Goal: Task Accomplishment & Management: Manage account settings

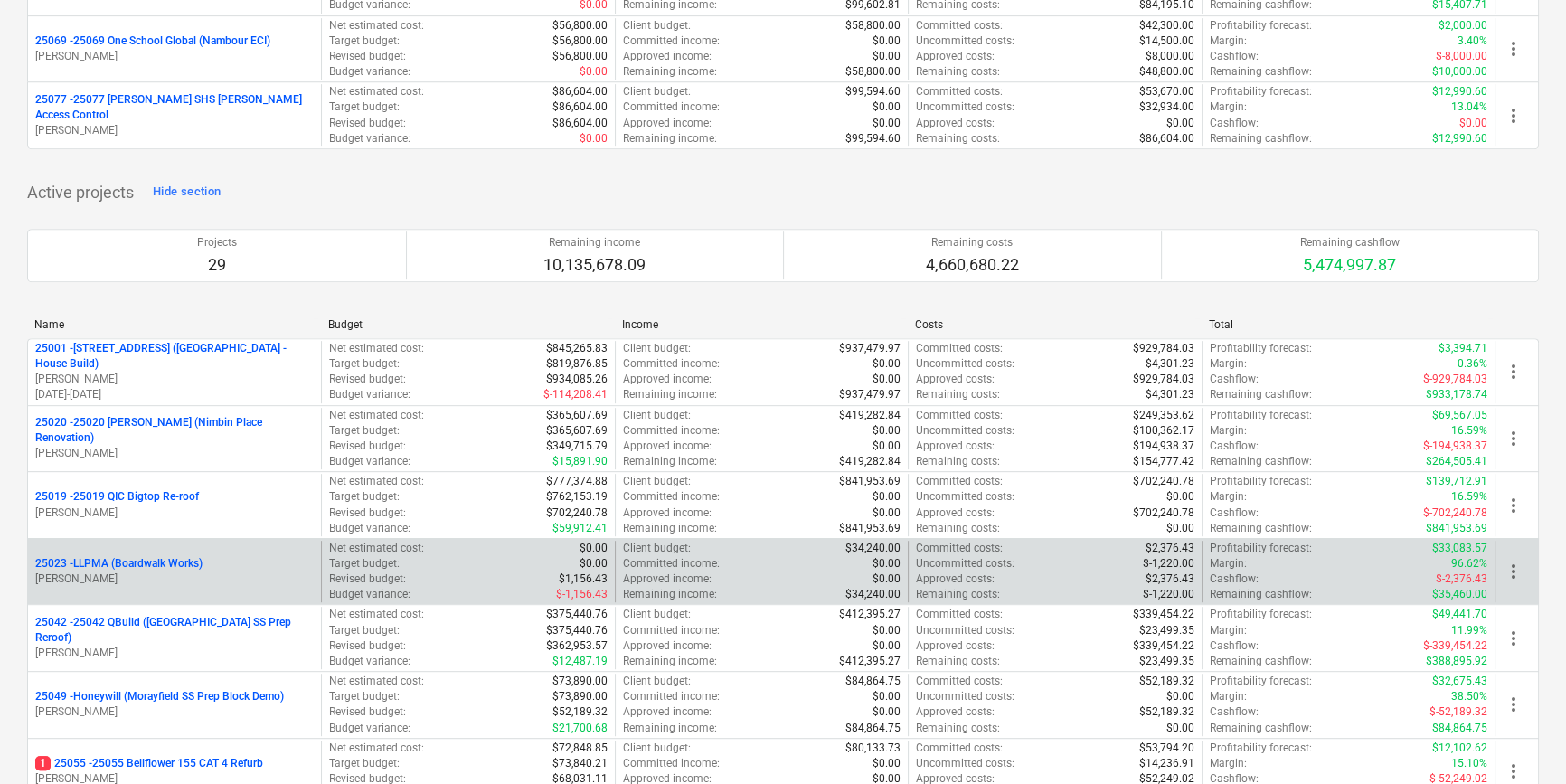
scroll to position [1067, 0]
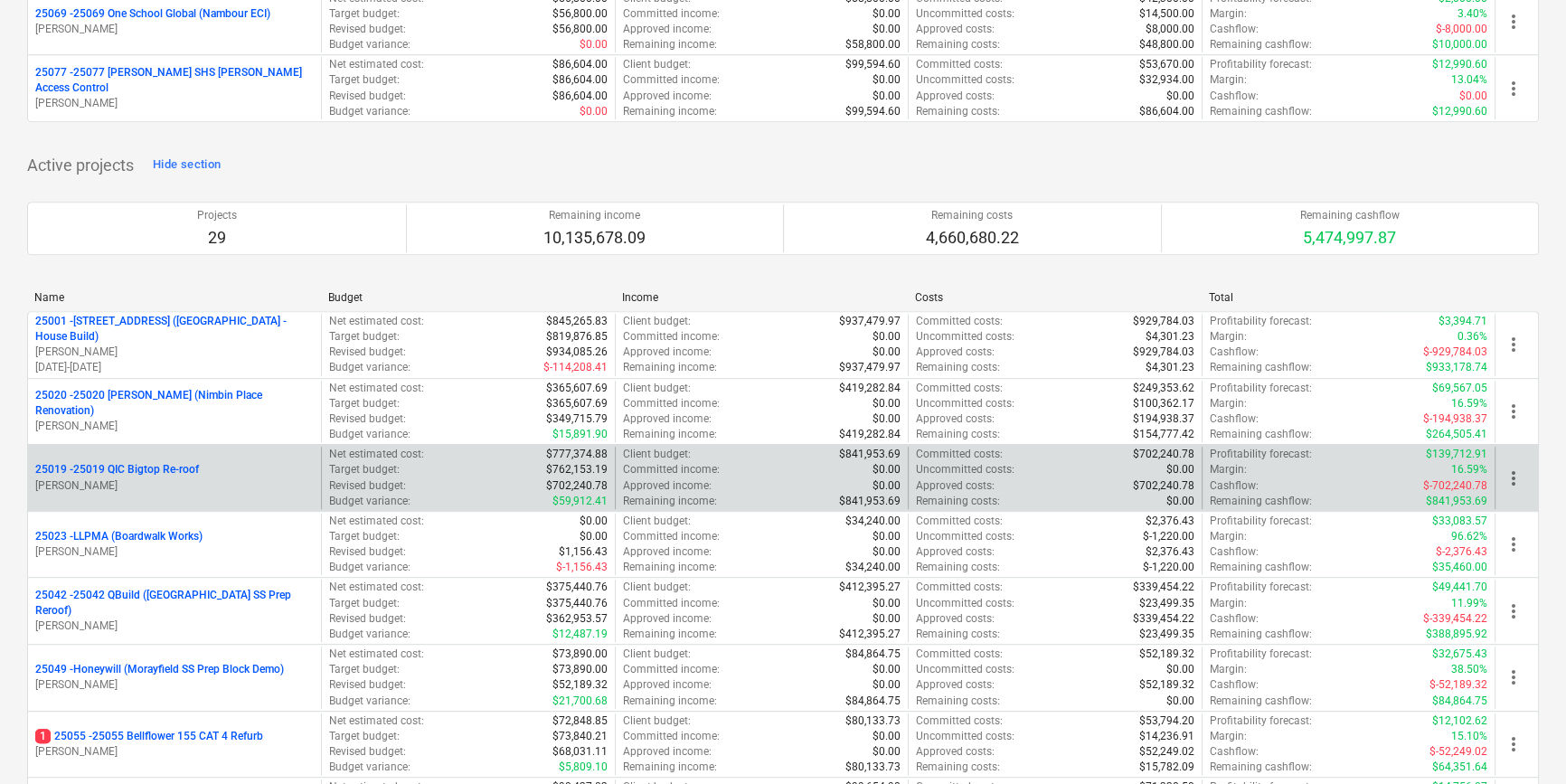
click at [144, 470] on p "25019 - 25019 QIC Bigtop Re-roof" at bounding box center [116, 469] width 164 height 16
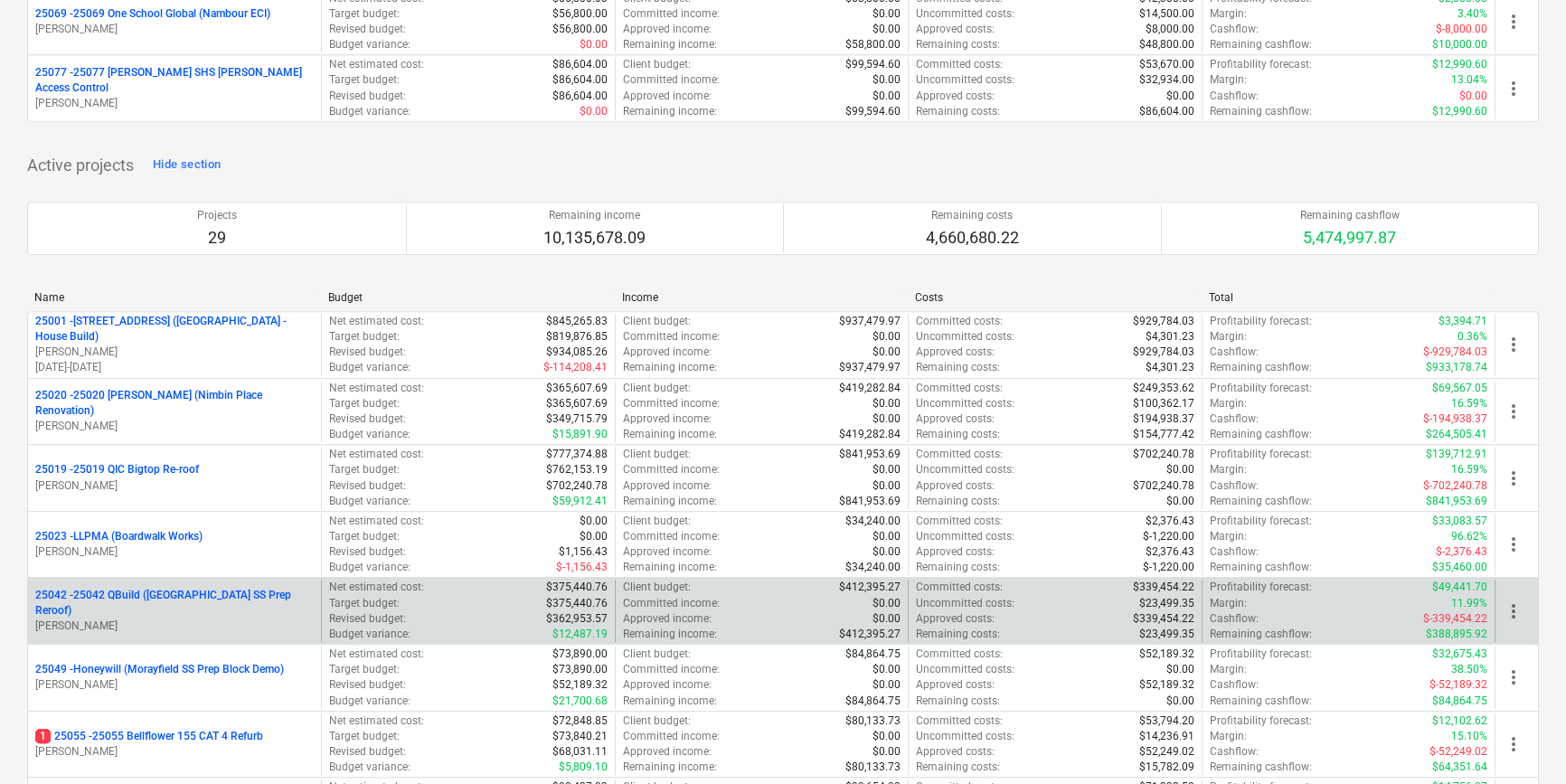
scroll to position [1150, 0]
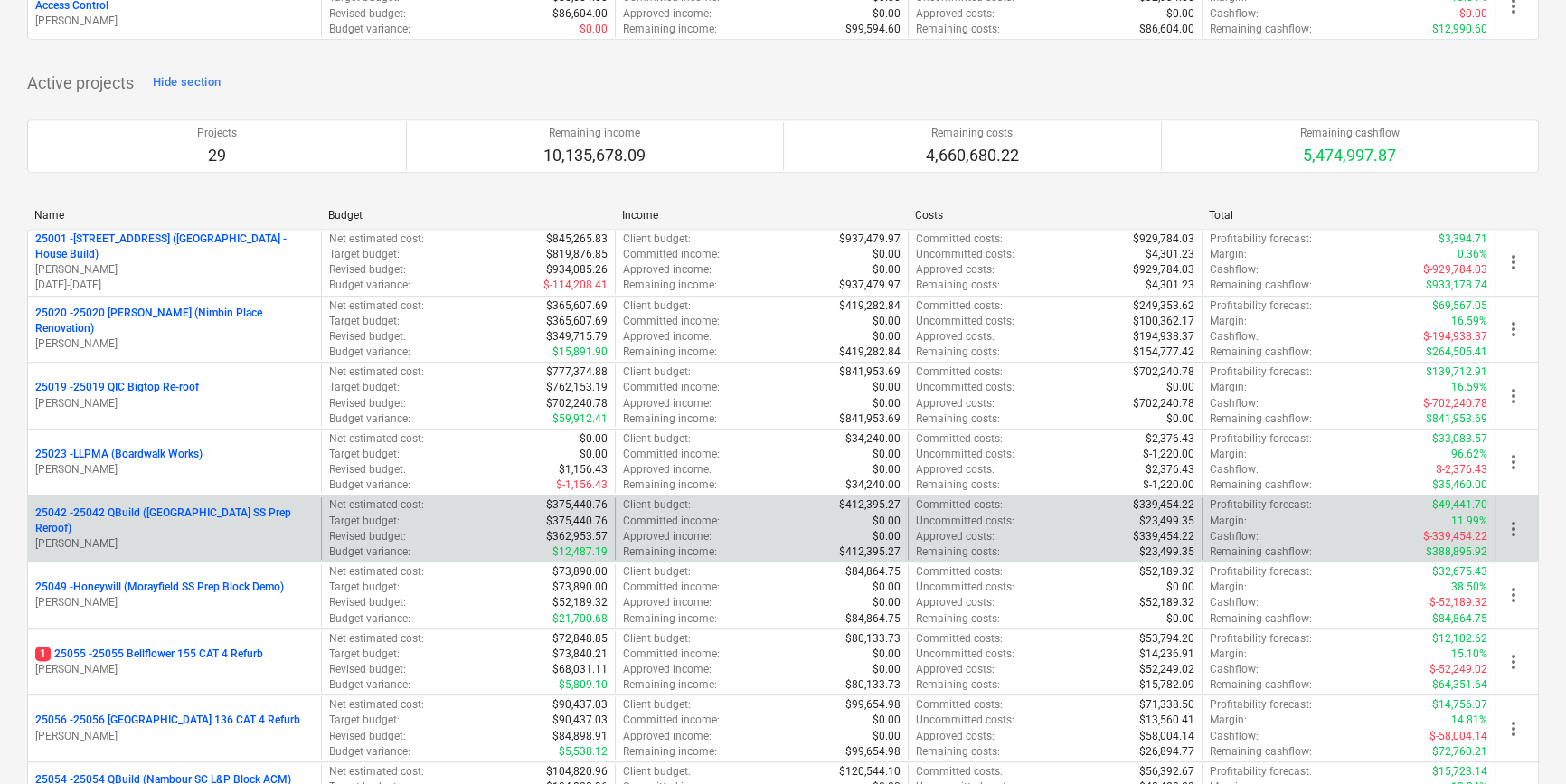
click at [167, 517] on p "25042 - 25042 QBuild (Sunshine Beach SS Prep Reroof)" at bounding box center [174, 520] width 278 height 30
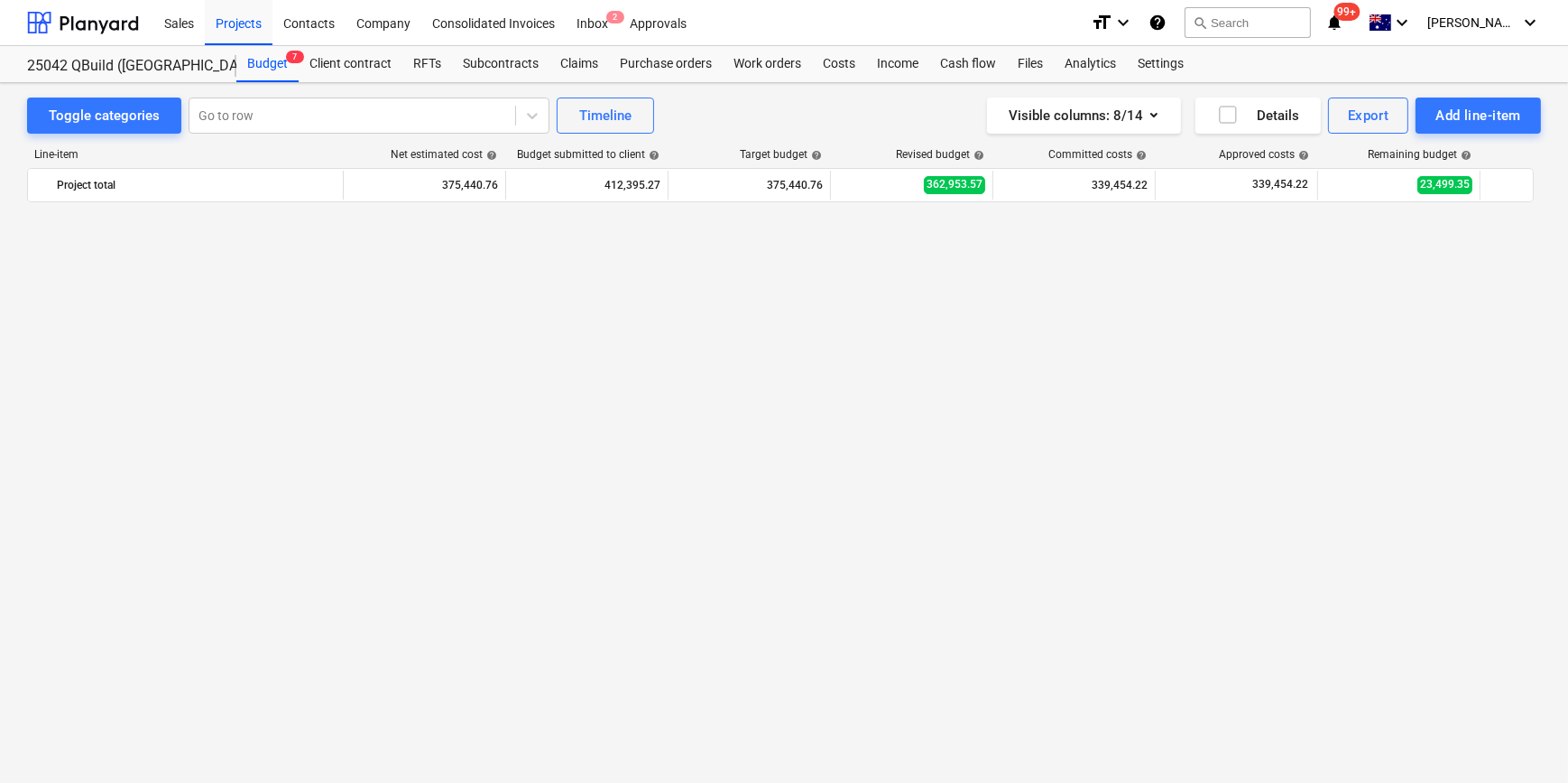
scroll to position [829, 0]
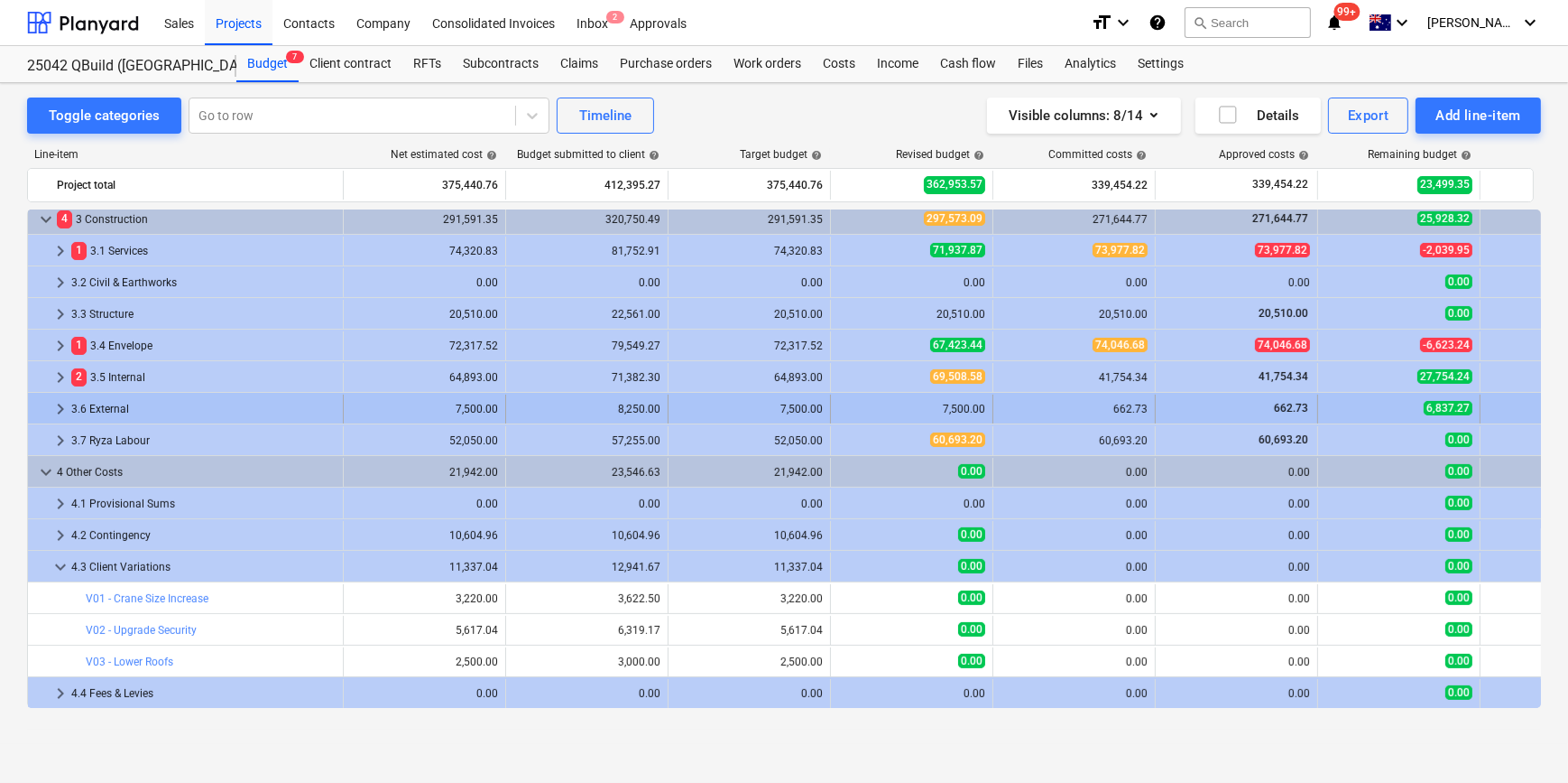
click at [54, 410] on span "keyboard_arrow_right" at bounding box center [60, 409] width 21 height 21
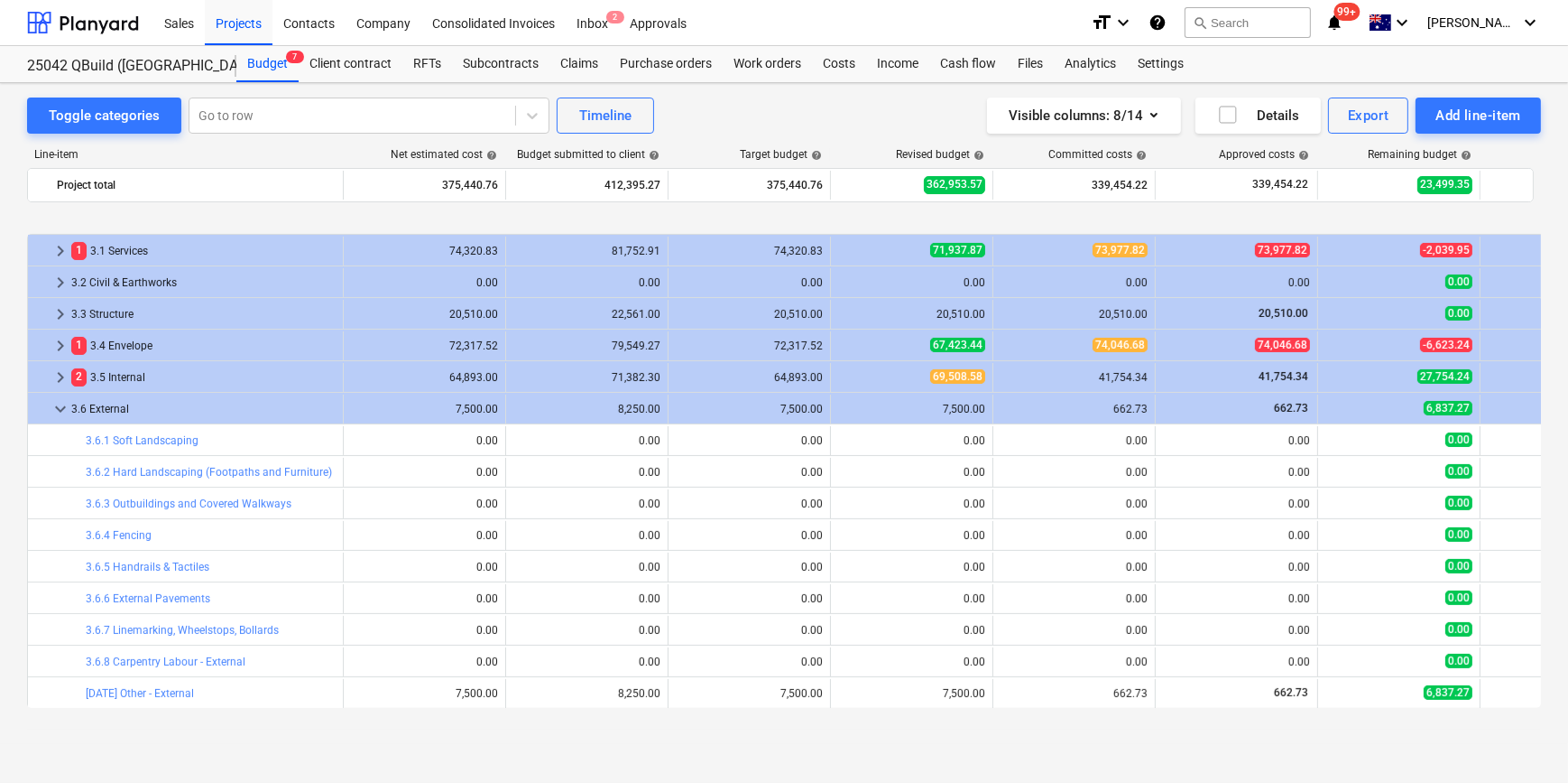
scroll to position [911, 0]
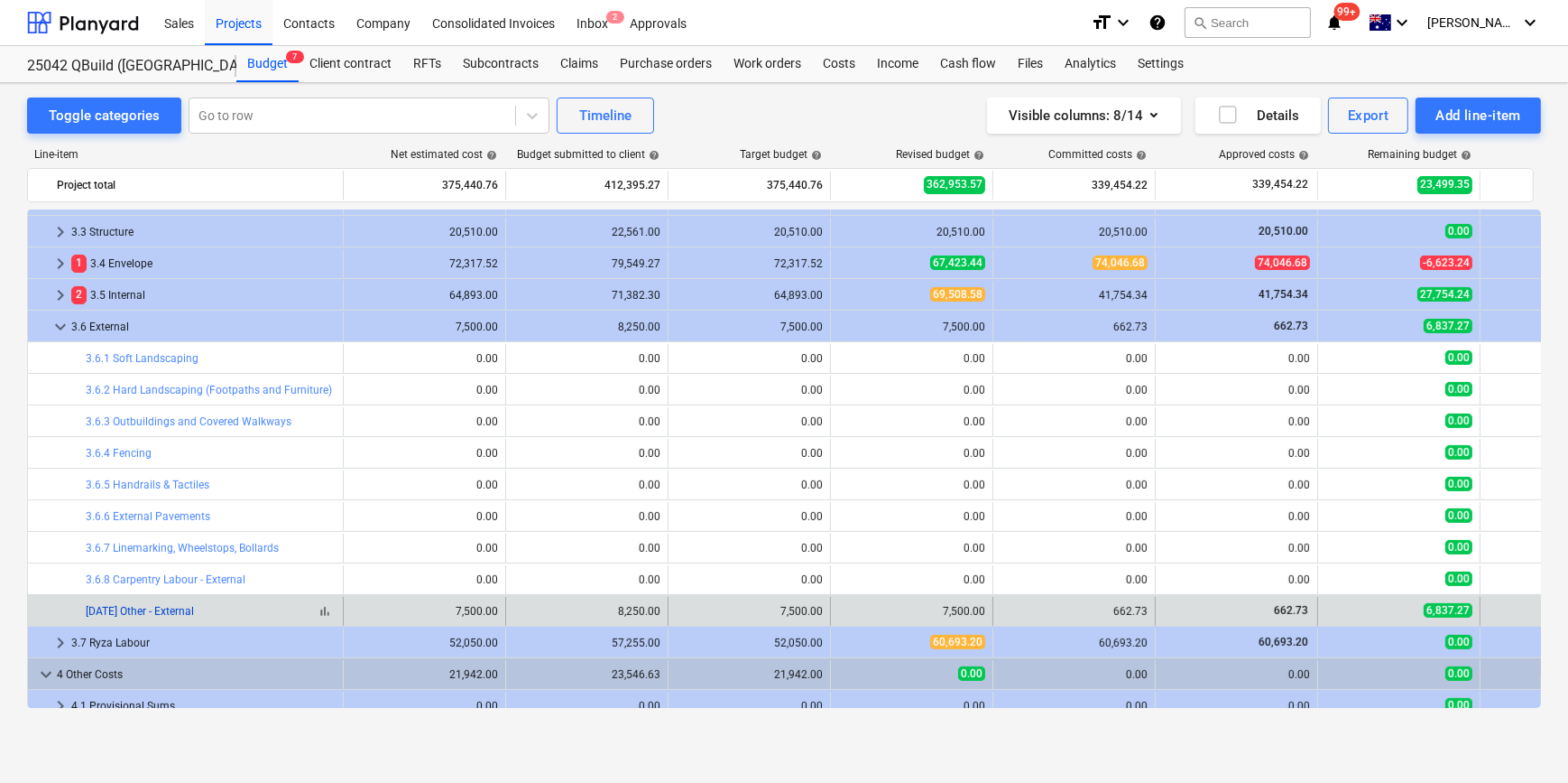
click at [126, 606] on link "[DATE] Other - External" at bounding box center [139, 611] width 108 height 13
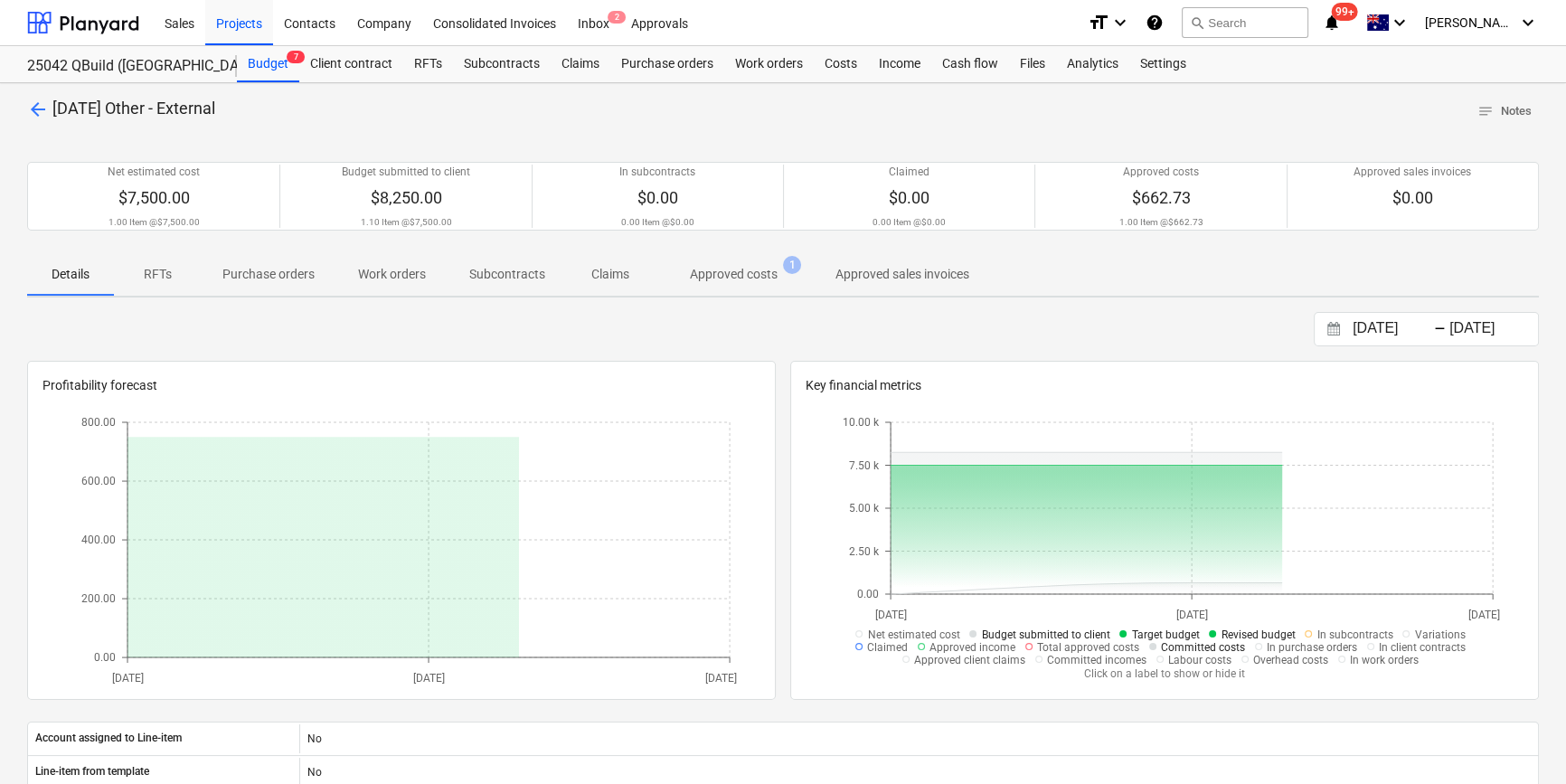
click at [747, 276] on p "Approved costs" at bounding box center [734, 274] width 88 height 19
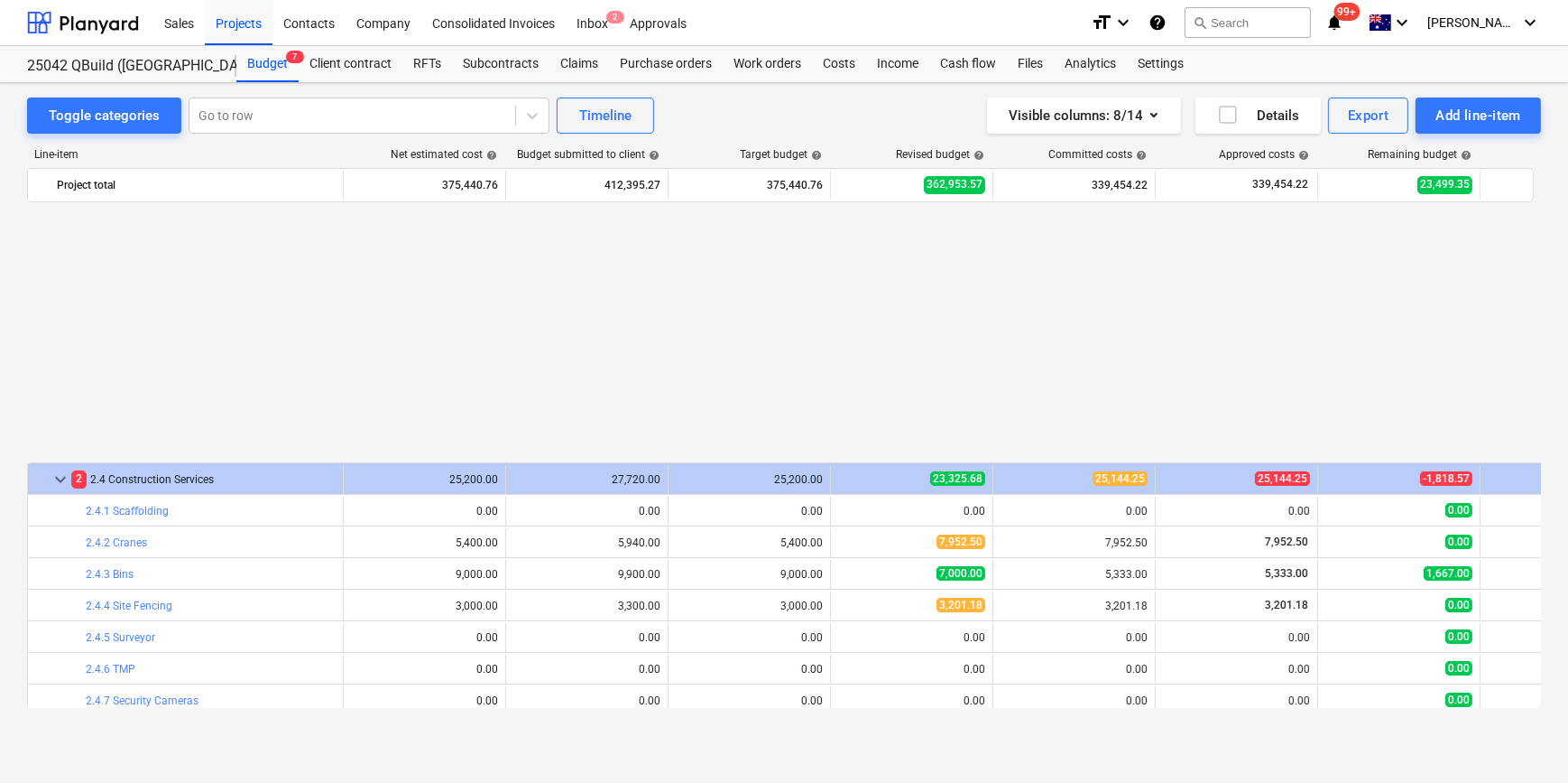
scroll to position [911, 0]
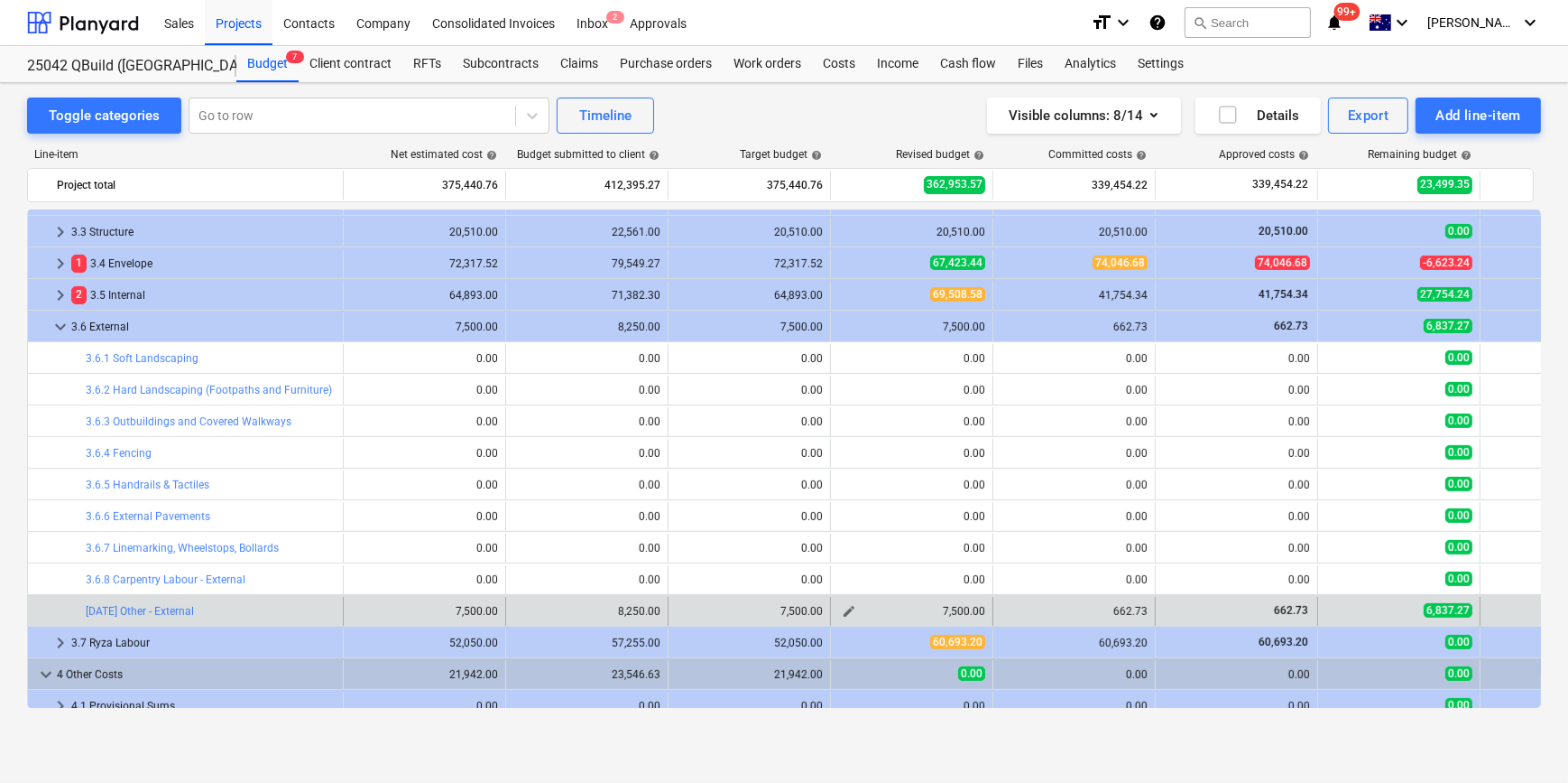
click at [843, 611] on span "edit" at bounding box center [849, 611] width 15 height 15
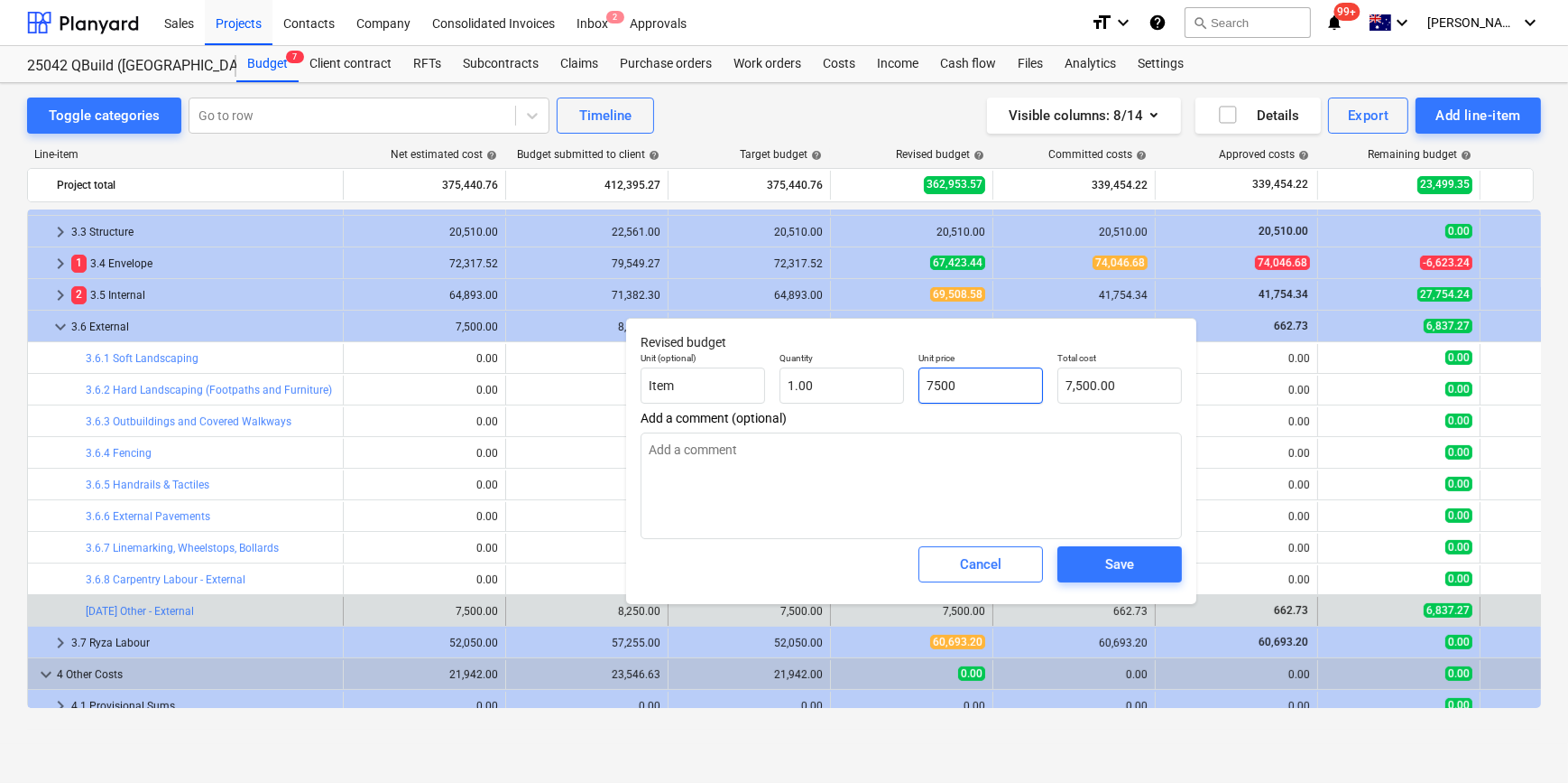
drag, startPoint x: 990, startPoint y: 381, endPoint x: 1004, endPoint y: 381, distance: 14.0
click at [993, 381] on input "7500" at bounding box center [980, 385] width 124 height 36
drag, startPoint x: 986, startPoint y: 381, endPoint x: 784, endPoint y: 369, distance: 202.4
click at [784, 369] on div "Unit (optional) Item Quantity 1.00 Unit price 7500 Total cost 7,500.00" at bounding box center [911, 377] width 556 height 65
type input "6"
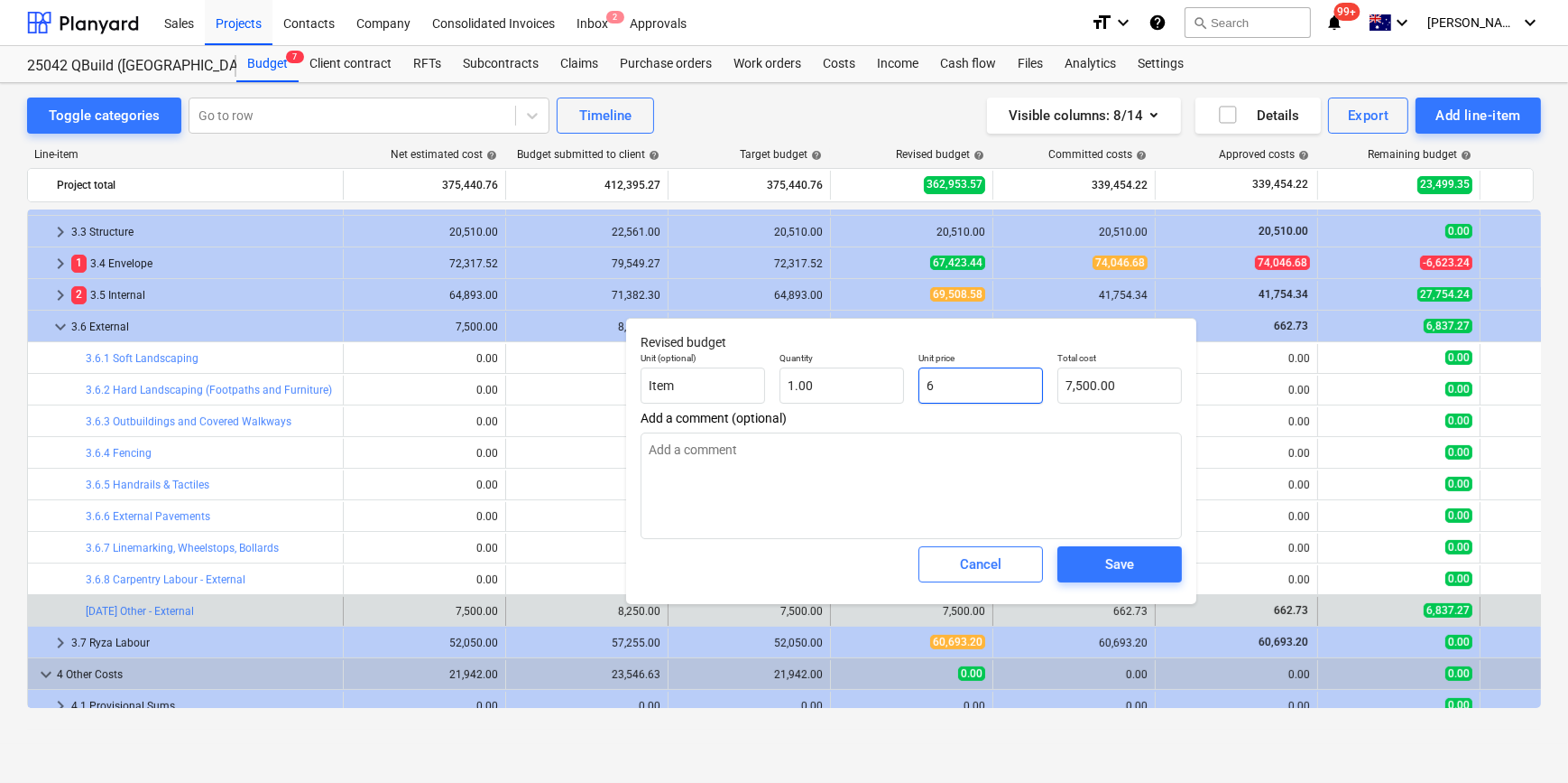
type textarea "x"
type input "6.00"
type input "66"
type textarea "x"
type input "66.00"
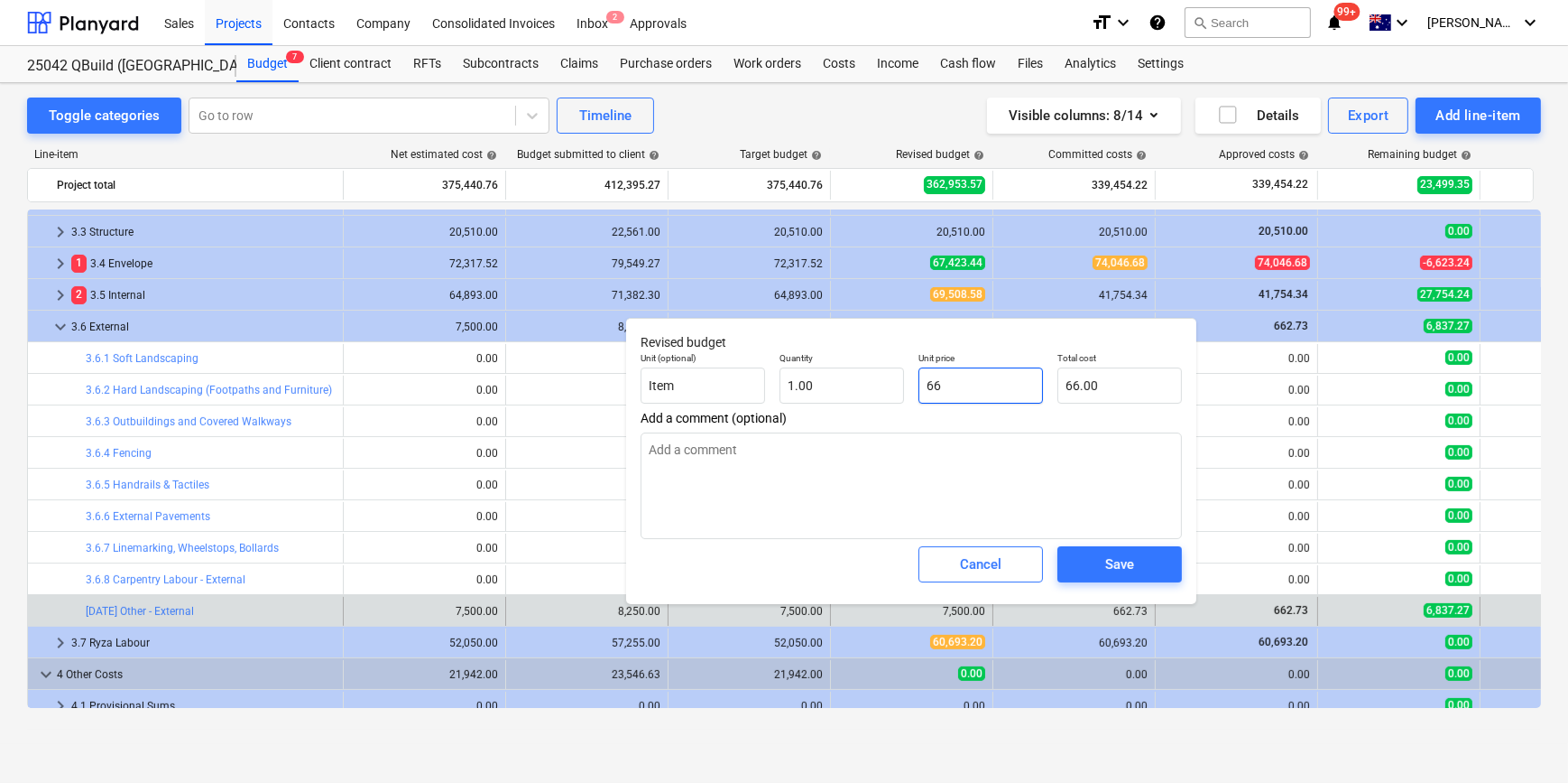
type input "662"
type textarea "x"
type input "662.00"
type input "662."
type textarea "x"
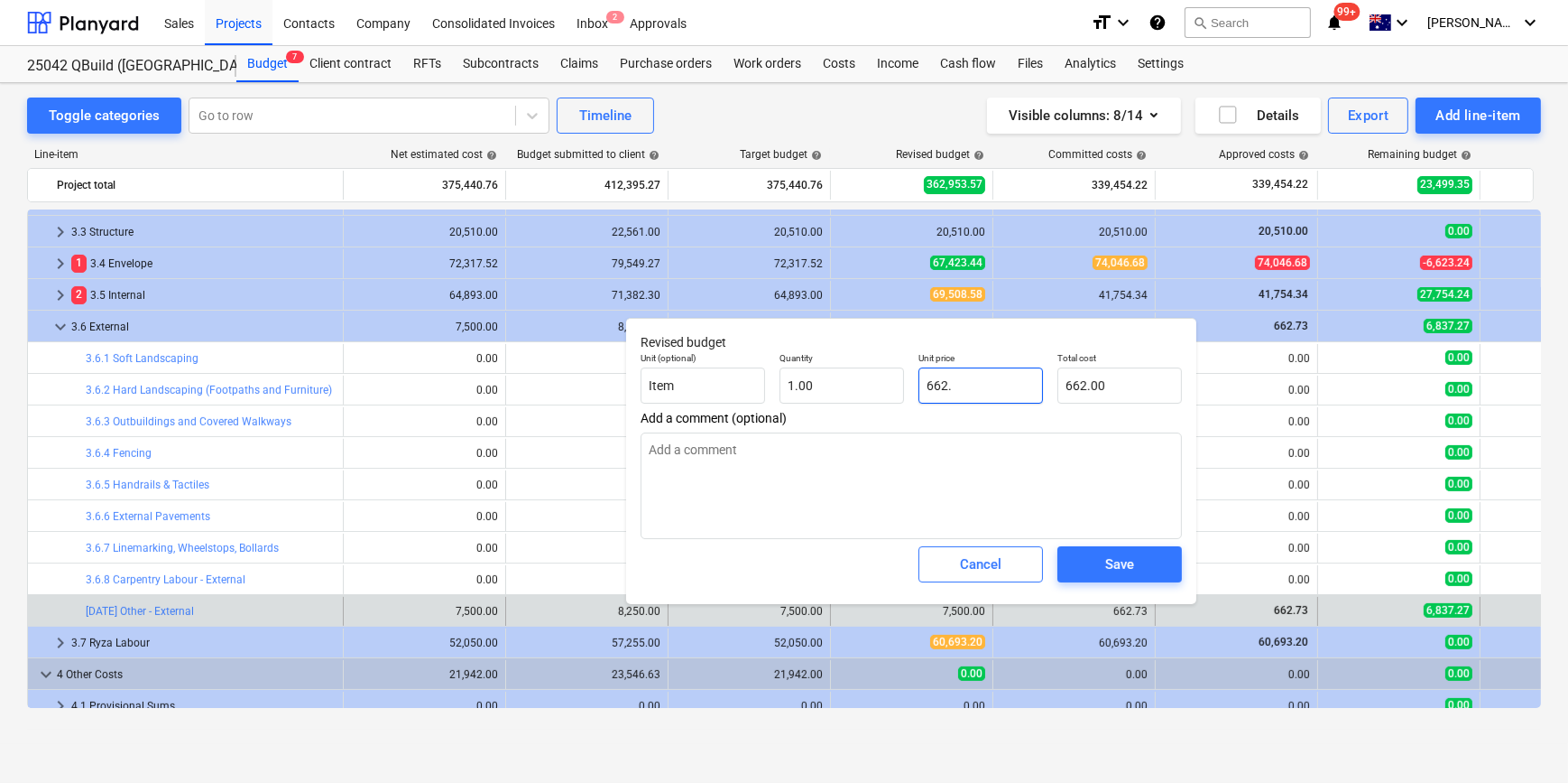
type input "662.7"
type textarea "x"
type input "662.70"
type input "662.73"
type textarea "x"
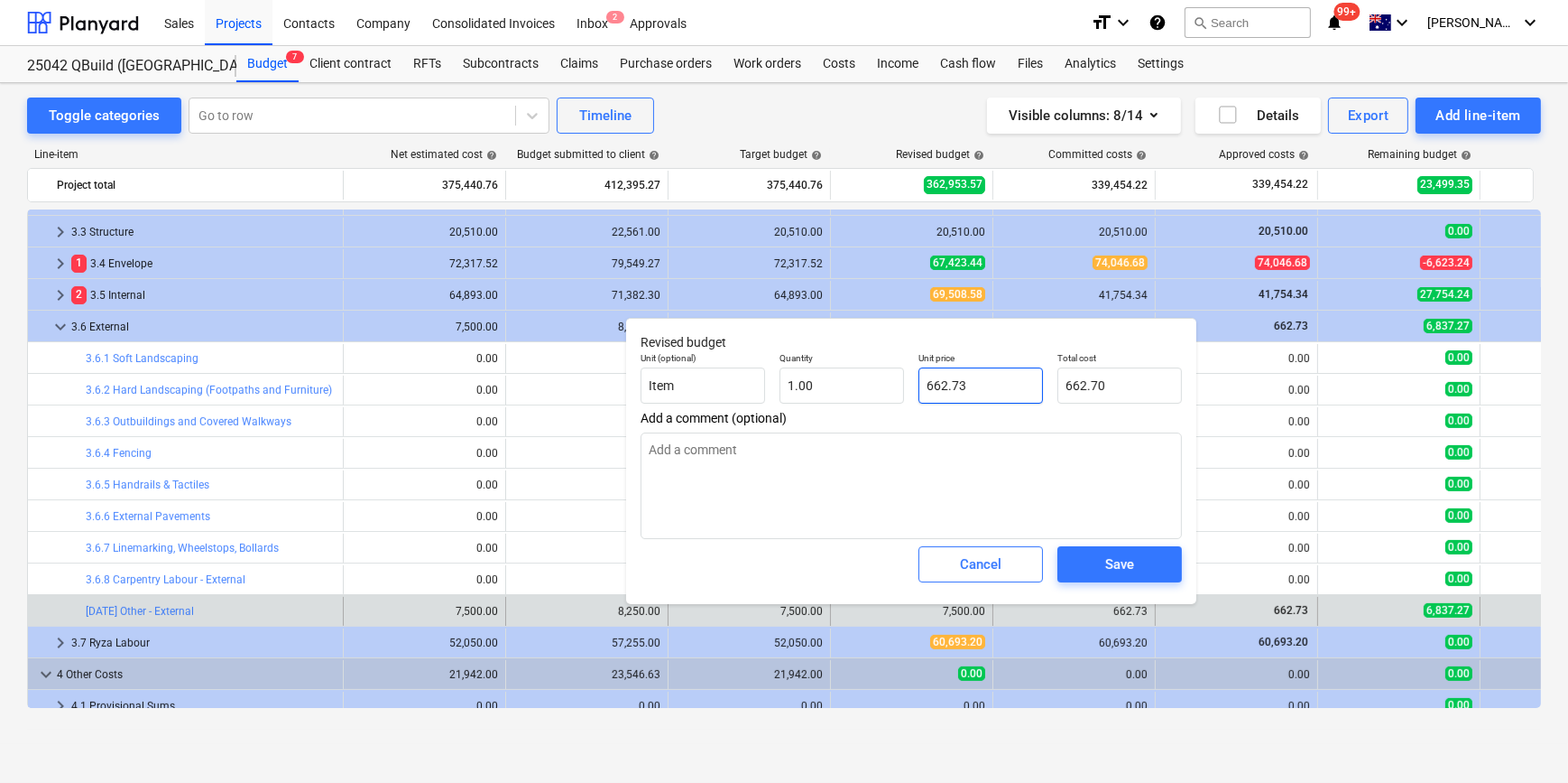
type input "662.73"
click at [1119, 569] on div "Save" at bounding box center [1119, 564] width 29 height 23
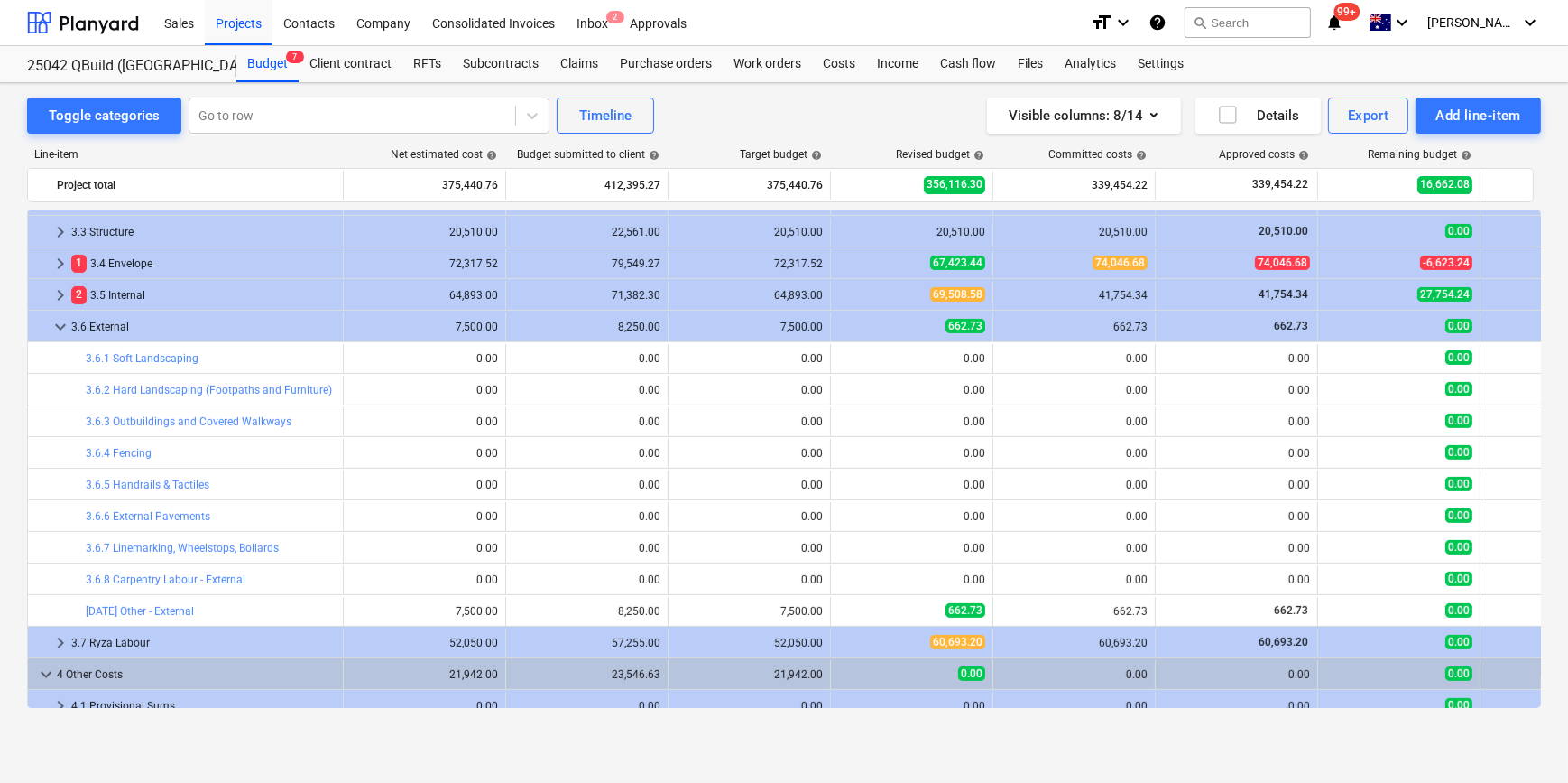
drag, startPoint x: 58, startPoint y: 325, endPoint x: 53, endPoint y: 295, distance: 30.4
click at [58, 325] on span "keyboard_arrow_down" at bounding box center [60, 326] width 21 height 21
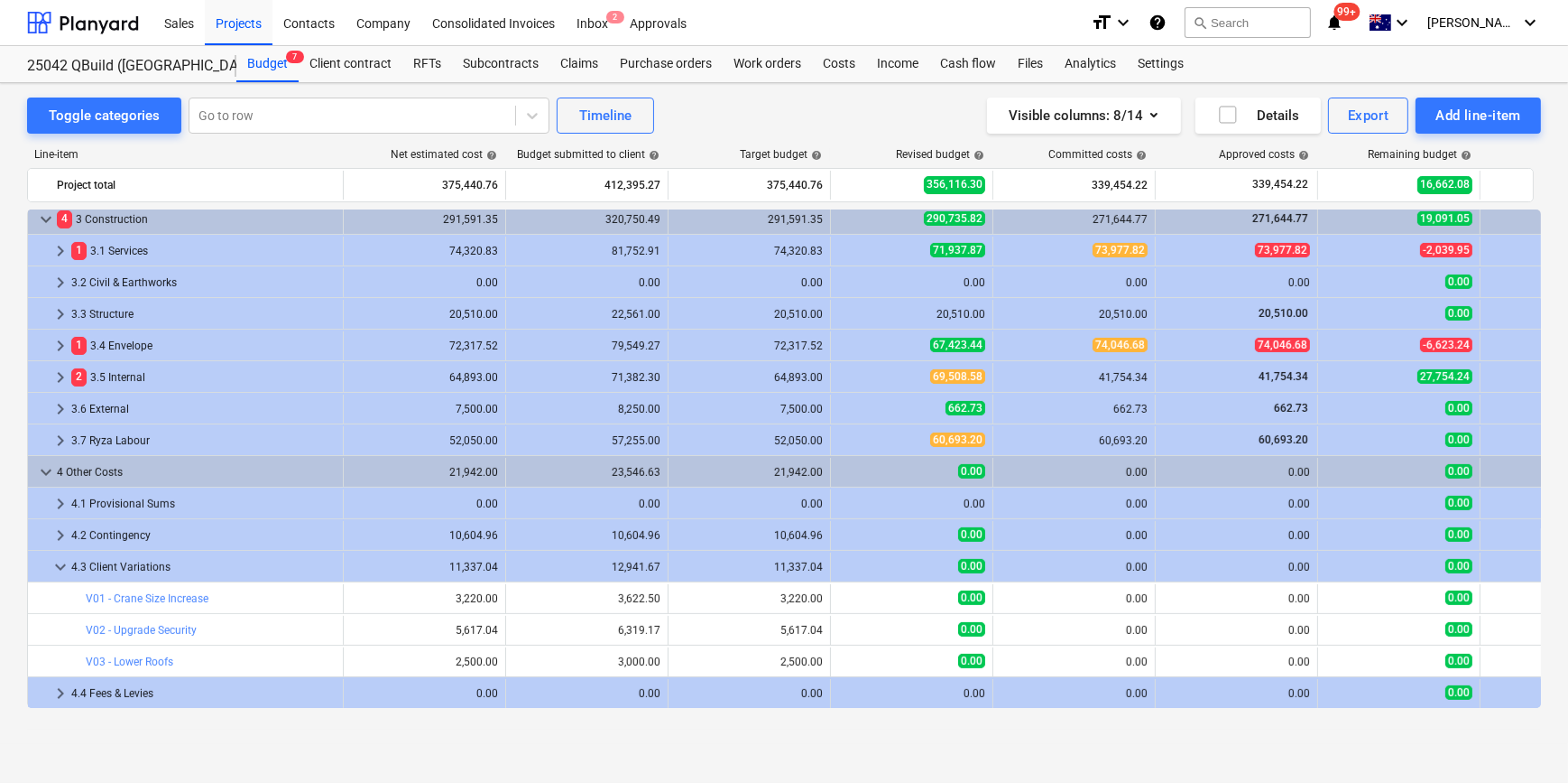
scroll to position [829, 0]
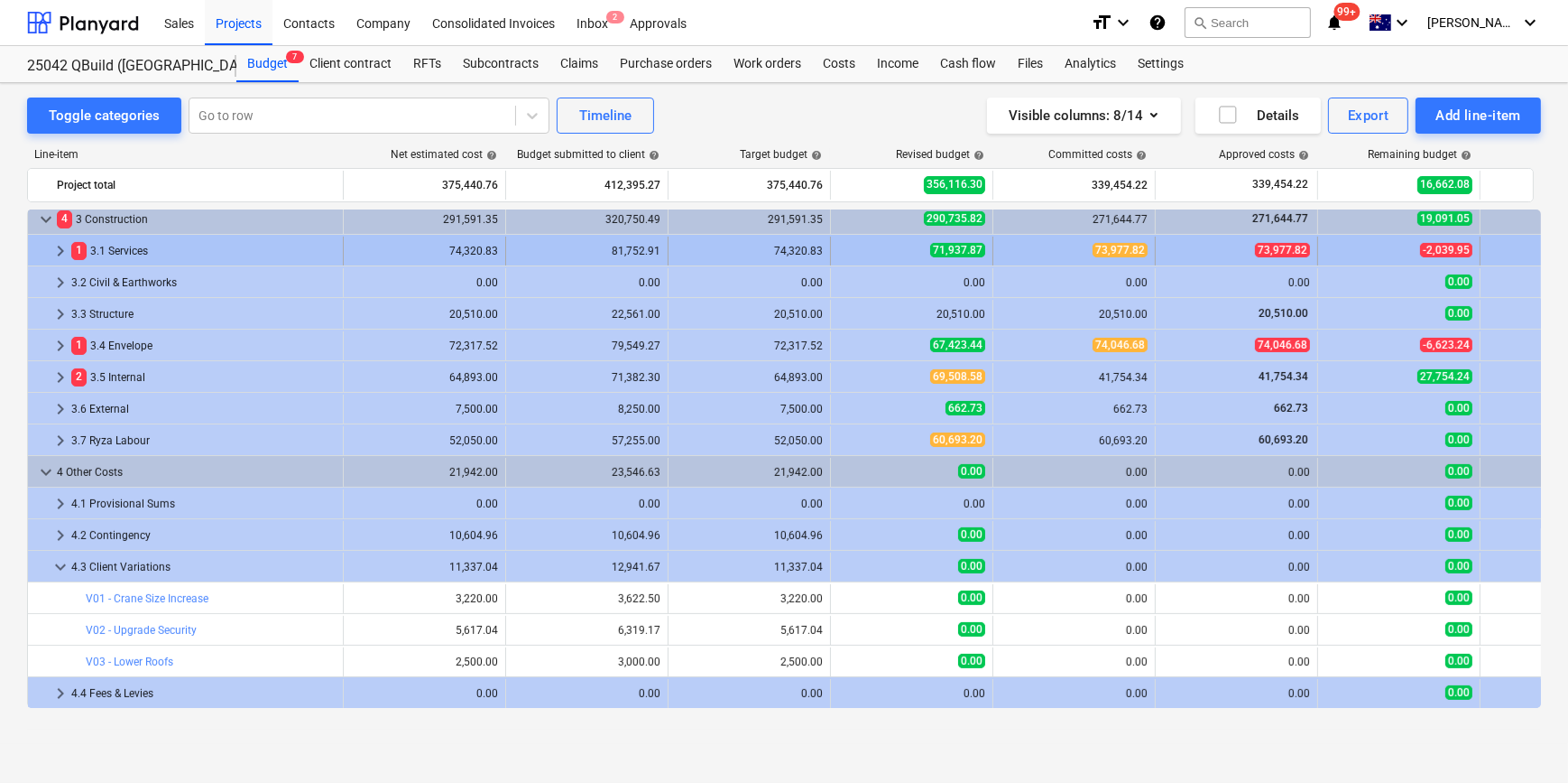
click at [64, 254] on span "keyboard_arrow_right" at bounding box center [60, 250] width 21 height 21
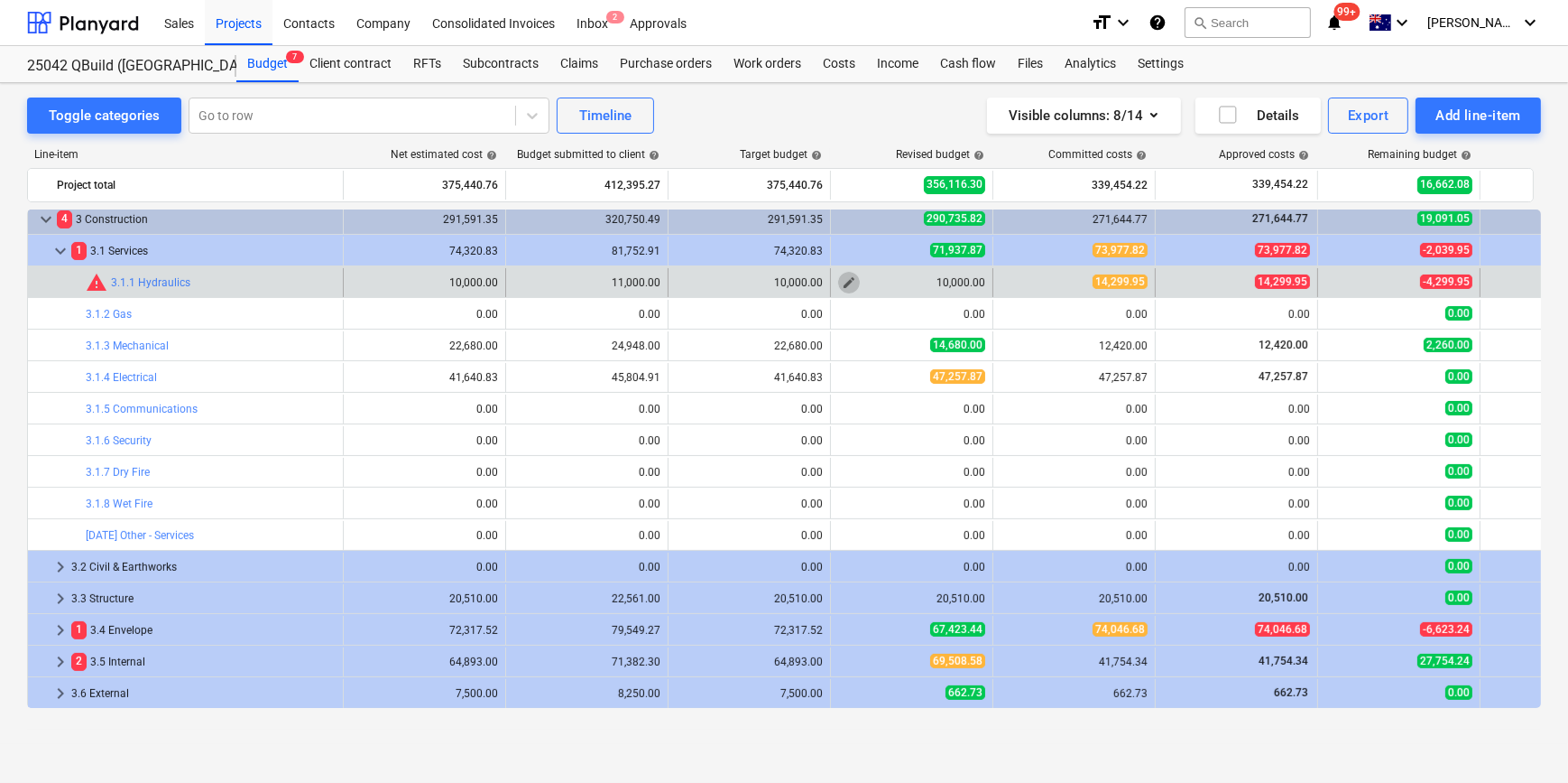
click at [853, 279] on span "edit" at bounding box center [849, 283] width 15 height 15
type textarea "x"
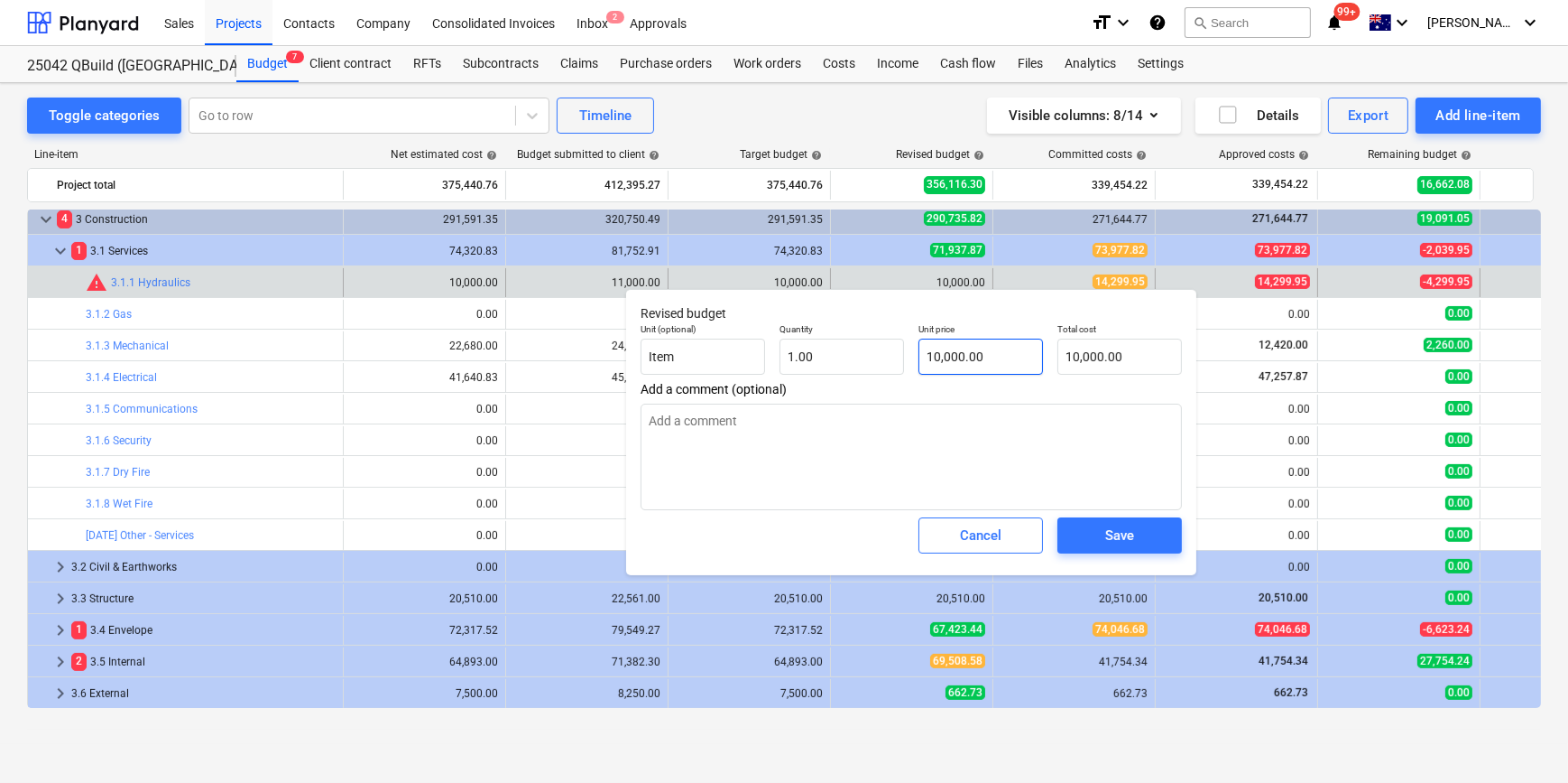
type input "10000"
click at [991, 356] on input "10000" at bounding box center [980, 356] width 124 height 36
drag, startPoint x: 991, startPoint y: 356, endPoint x: 631, endPoint y: 340, distance: 360.4
click at [713, 352] on div "Unit (optional) Item Quantity 1.00 Unit price 10000 Total cost 10,000.00" at bounding box center [911, 349] width 556 height 65
type textarea "x"
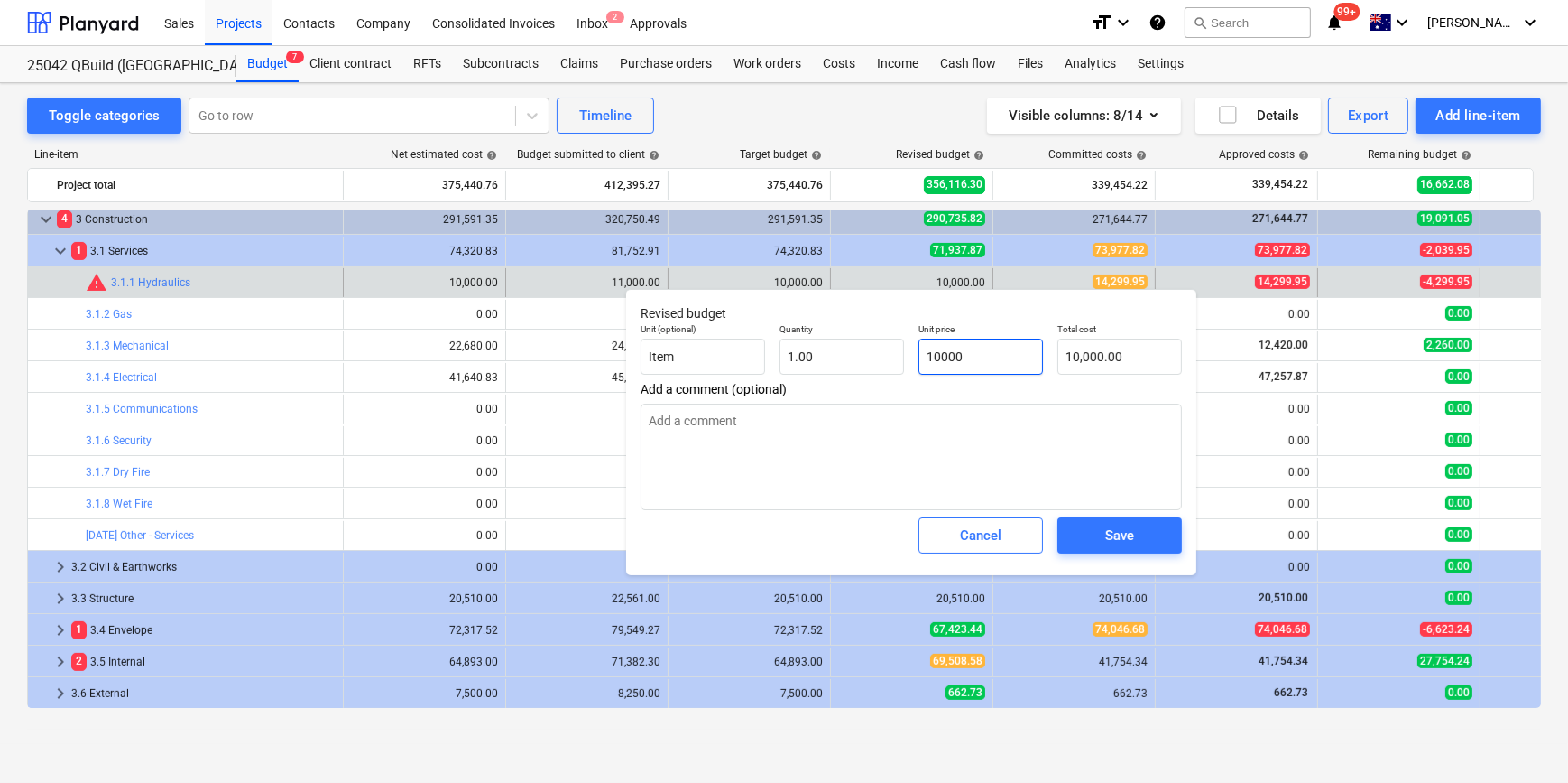
type input "1"
type input "1.00"
type textarea "x"
type input "14"
type input "14.00"
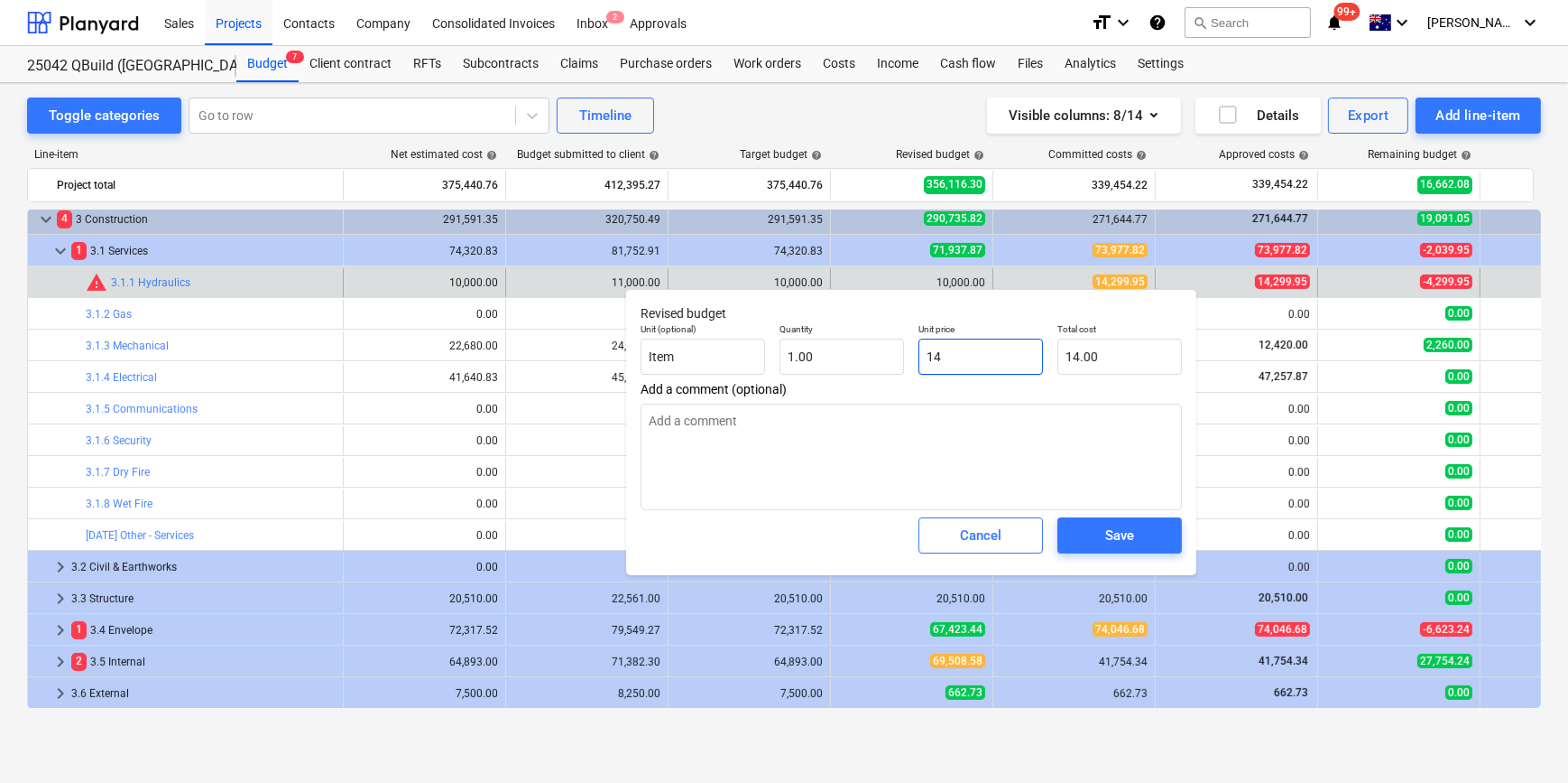
type textarea "x"
type input "142"
type input "142.00"
type textarea "x"
type input "1429"
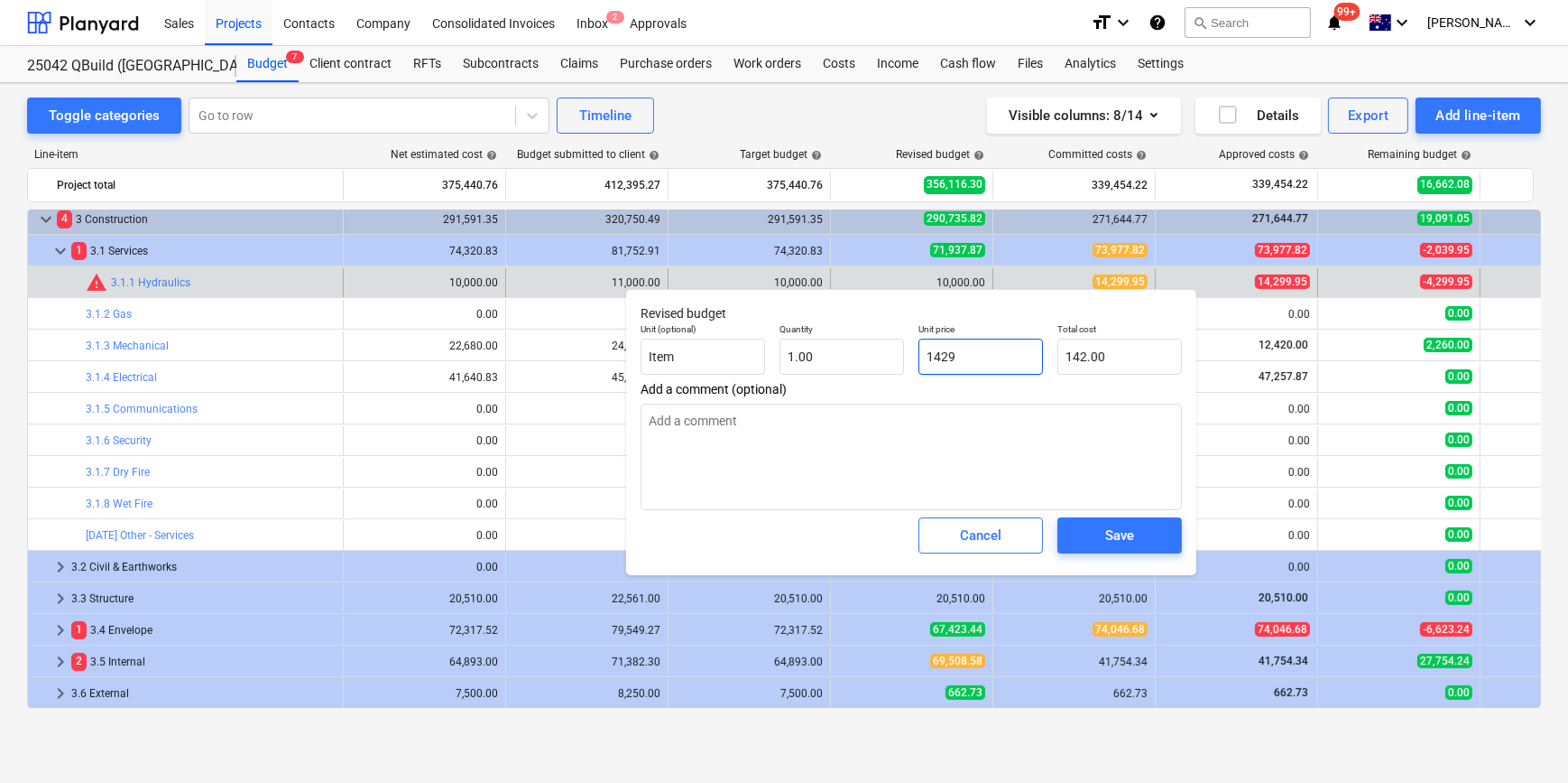
type input "1,429.00"
type textarea "x"
type input "14299"
type input "14,299.00"
type textarea "x"
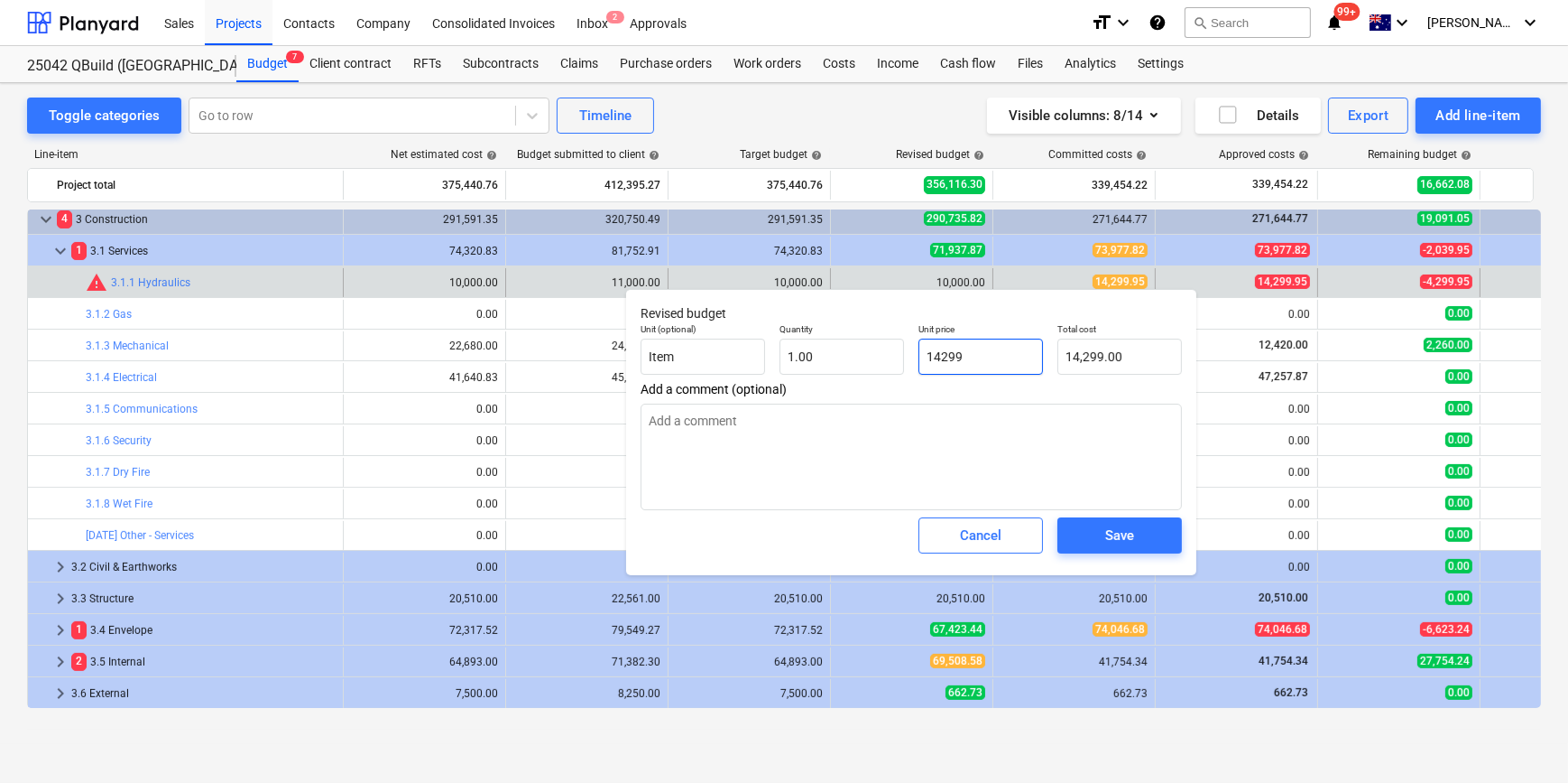
type input "14299."
type textarea "x"
type input "14299.9"
type input "14,299.90"
type textarea "x"
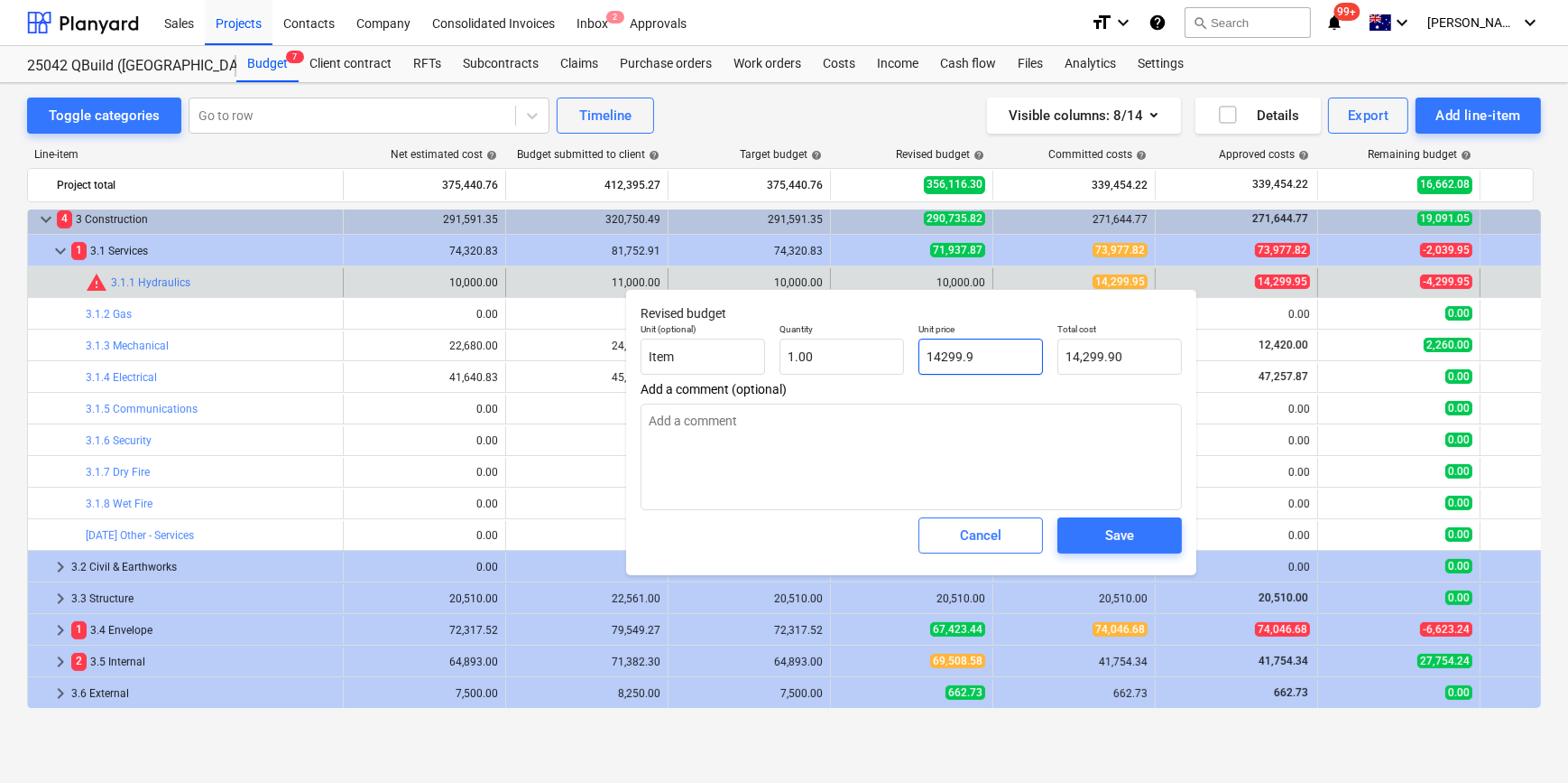
type input "14299.95"
type input "14,299.95"
type input "14299.95"
type textarea "x"
type input "14,299.95"
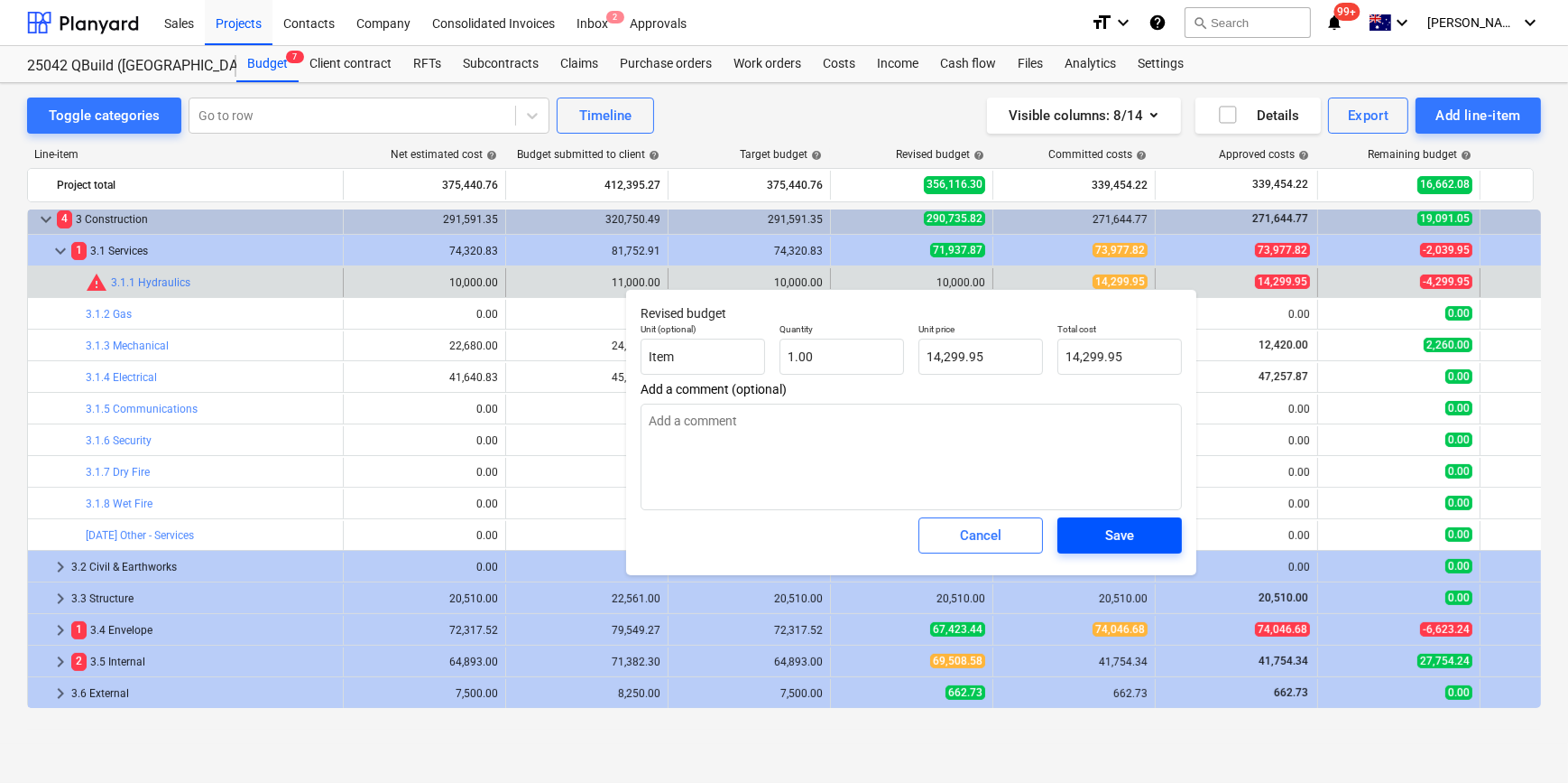
click at [1151, 534] on span "Save" at bounding box center [1120, 535] width 81 height 23
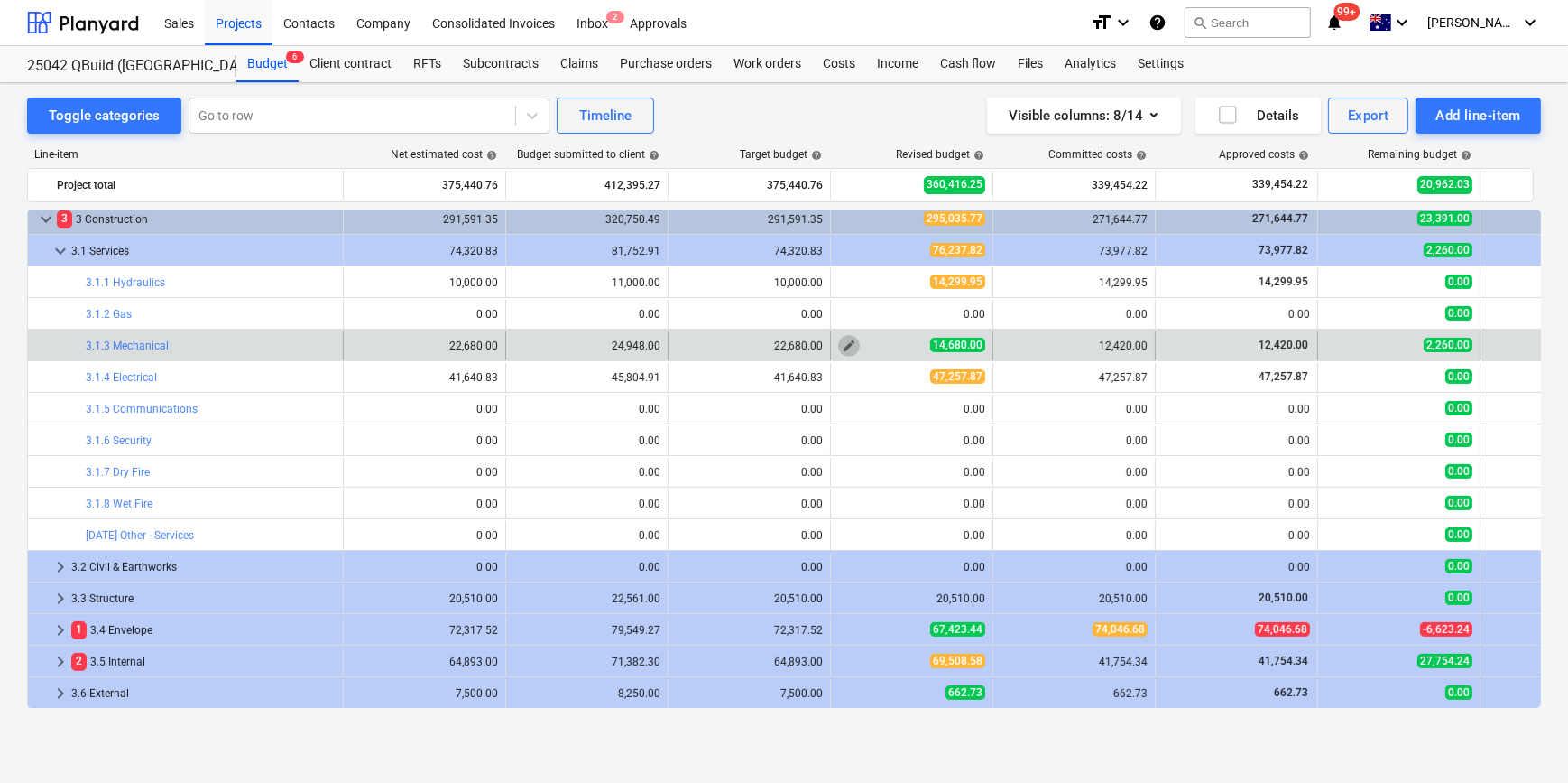
click at [844, 344] on span "edit" at bounding box center [849, 346] width 15 height 15
type textarea "x"
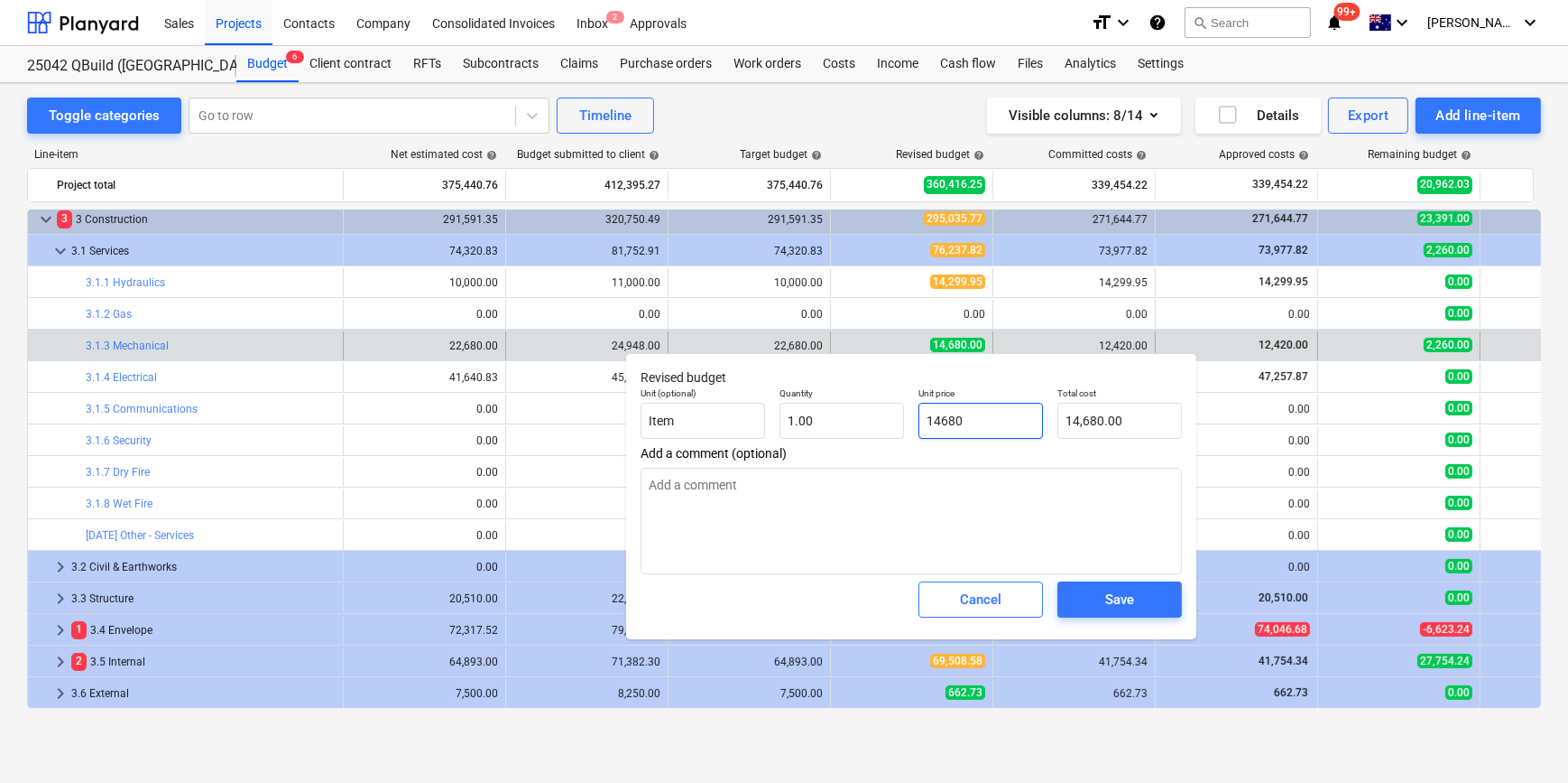
drag, startPoint x: 1020, startPoint y: 422, endPoint x: 764, endPoint y: 402, distance: 256.8
click at [793, 407] on div "Unit (optional) Item Quantity 1.00 Unit price 14680 Total cost 14,680.00" at bounding box center [911, 412] width 556 height 65
type input "12"
type textarea "x"
type input "12.00"
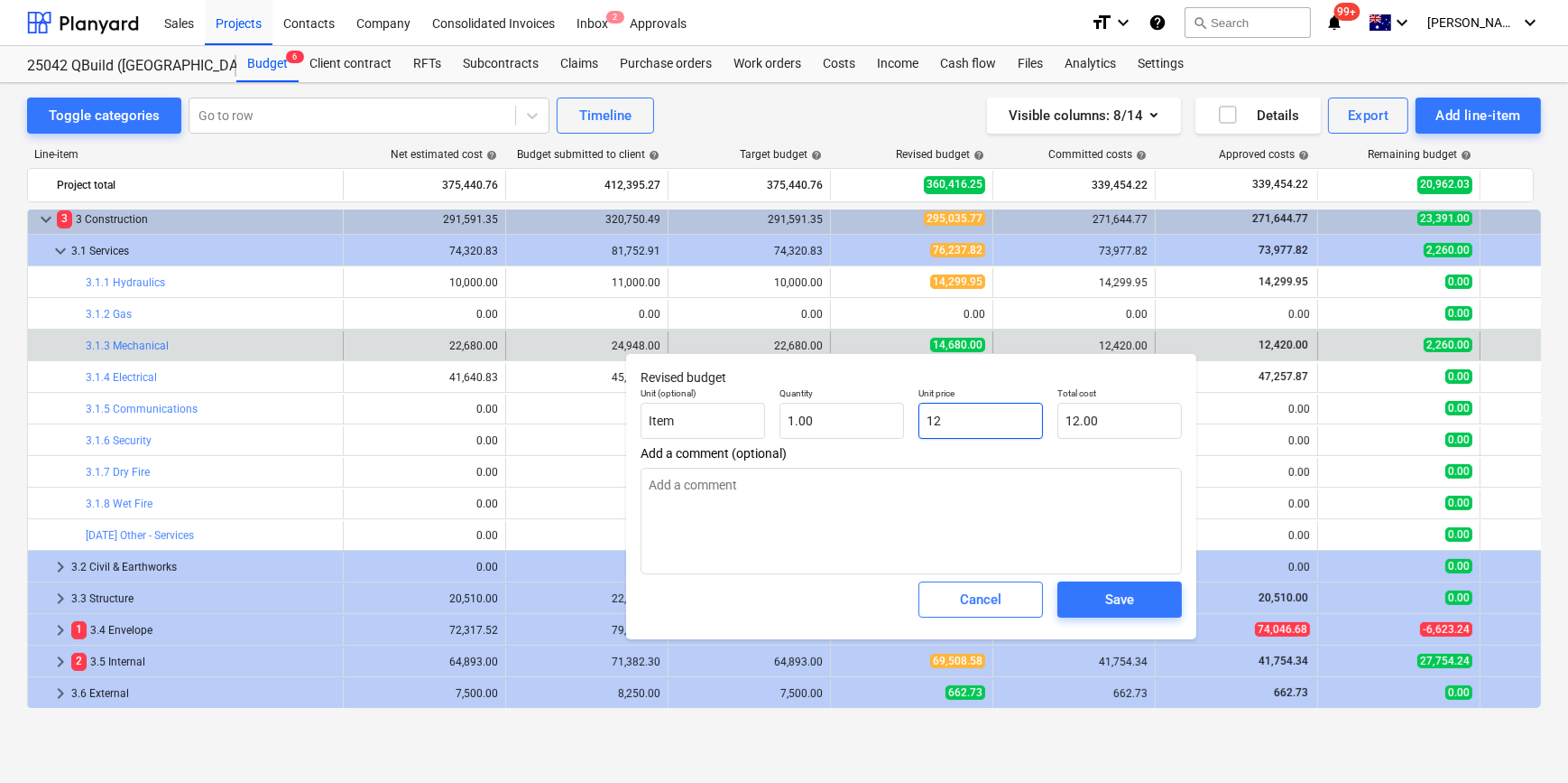
type textarea "x"
type input "124"
type input "124.00"
type textarea "x"
type input "1242"
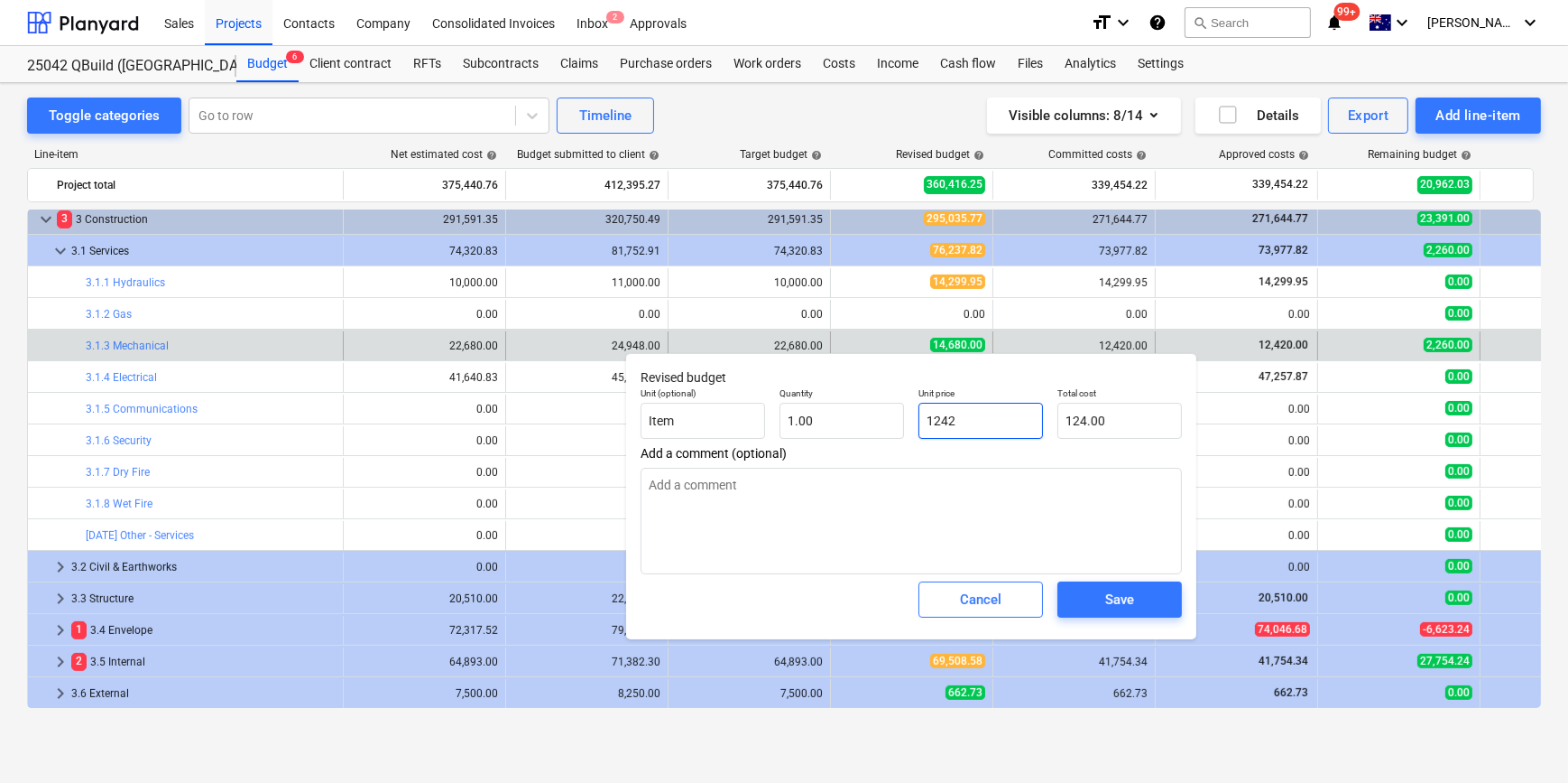
type input "1,242.00"
type textarea "x"
type input "12420"
type input "12,420.00"
type input "12420"
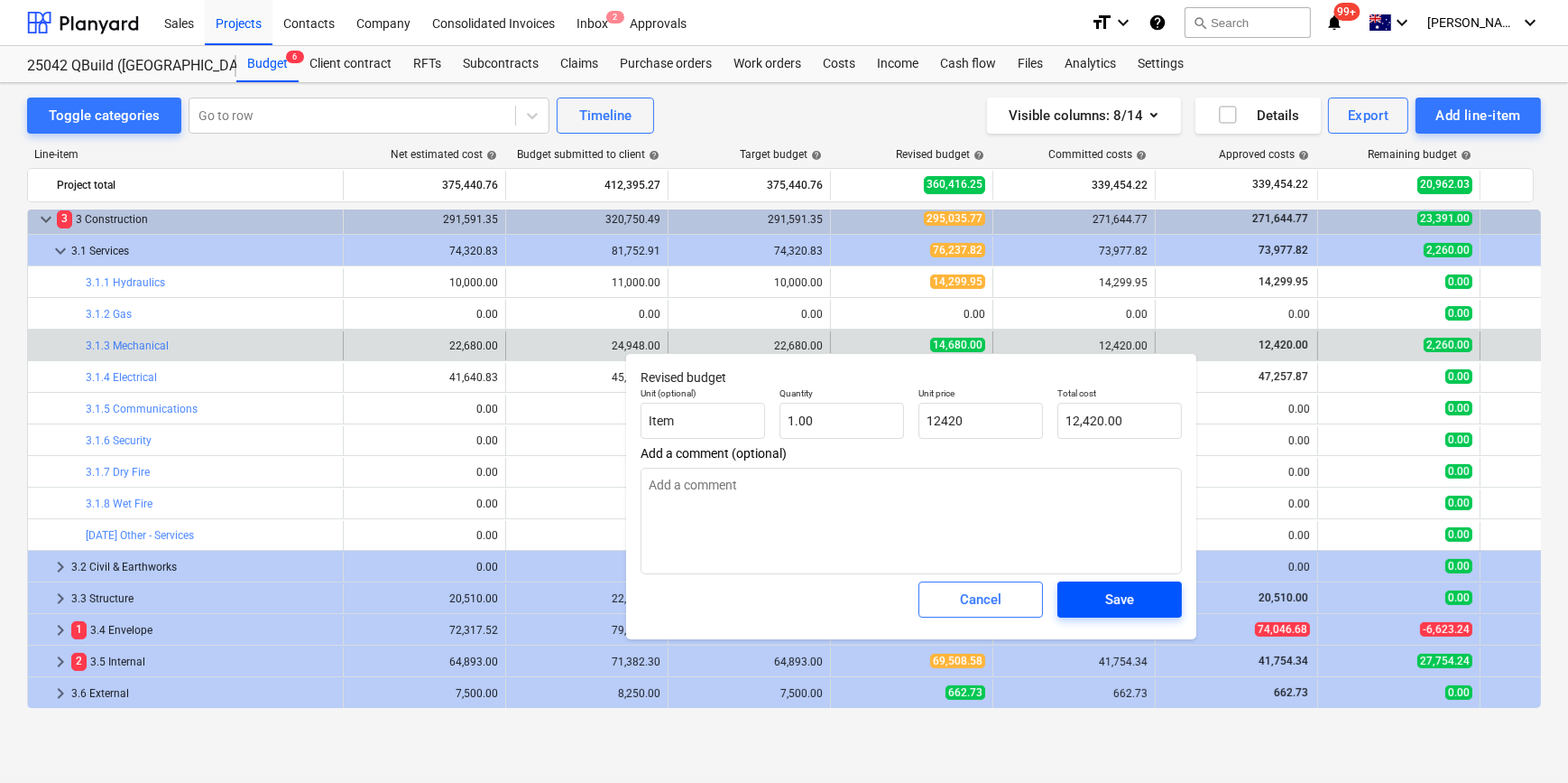
type textarea "x"
type input "12,420.00"
click at [1151, 606] on span "Save" at bounding box center [1120, 599] width 81 height 23
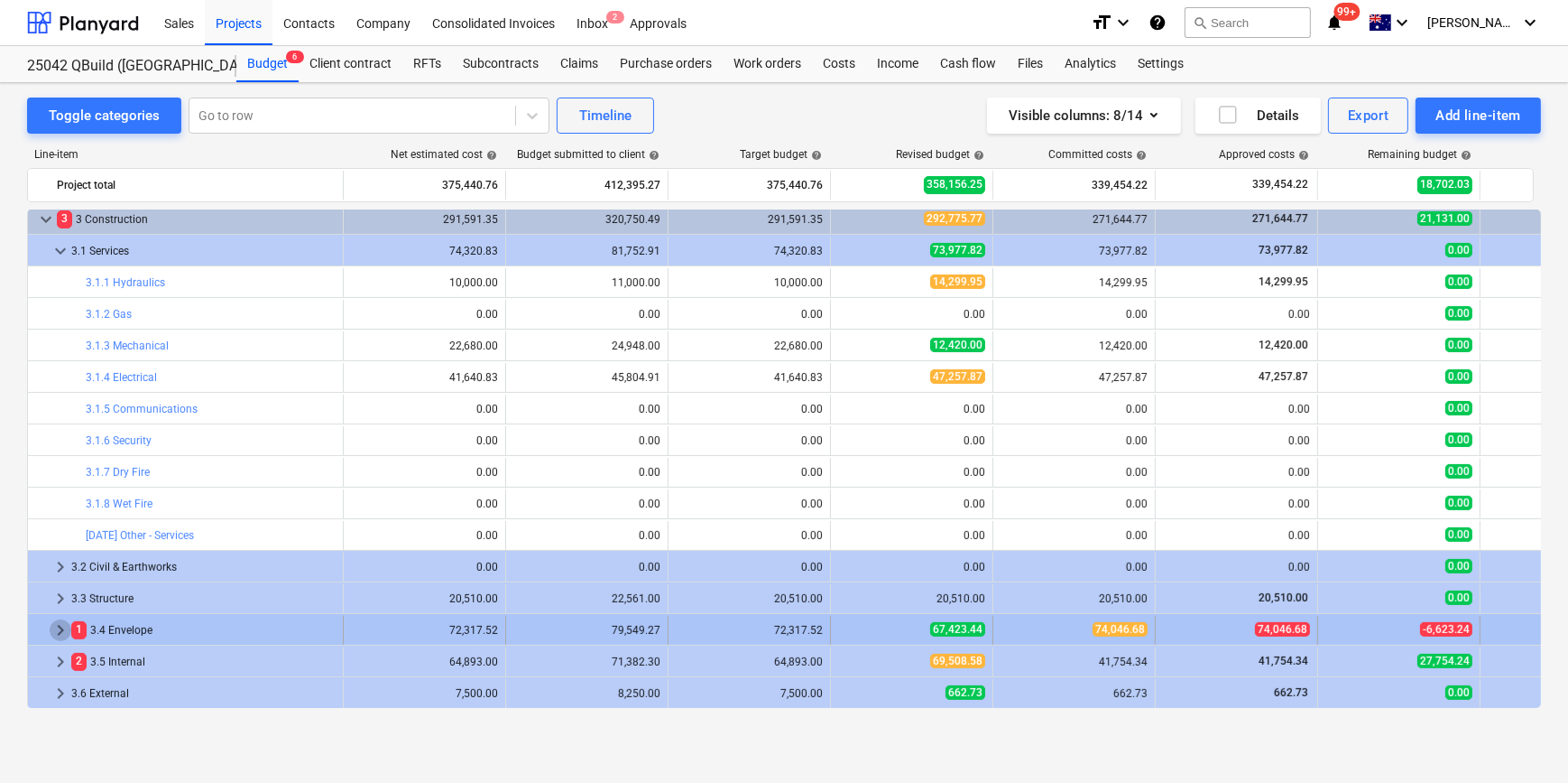
click at [63, 624] on span "keyboard_arrow_right" at bounding box center [60, 629] width 21 height 21
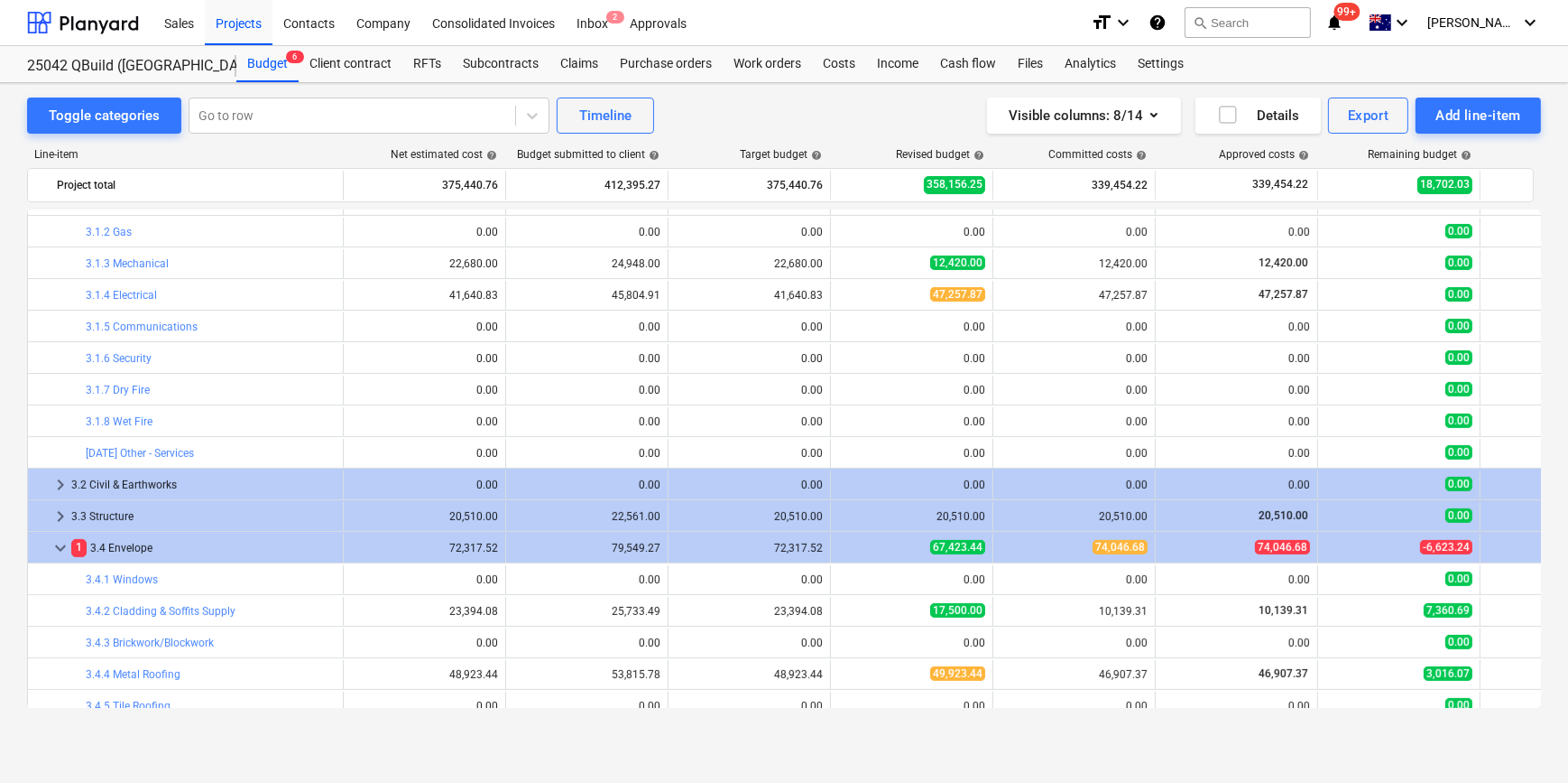
scroll to position [993, 0]
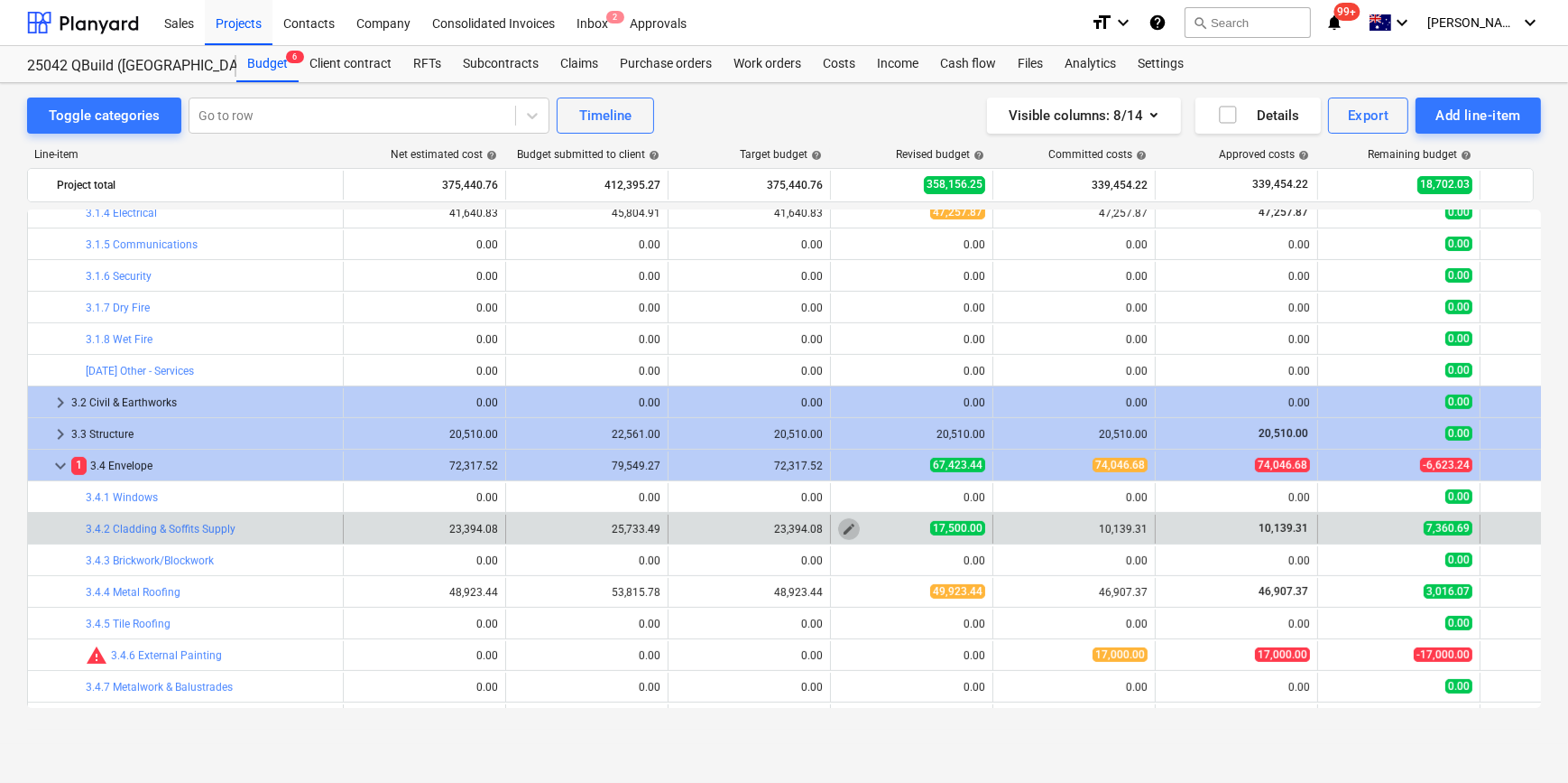
click at [847, 525] on span "edit" at bounding box center [849, 529] width 15 height 15
type textarea "x"
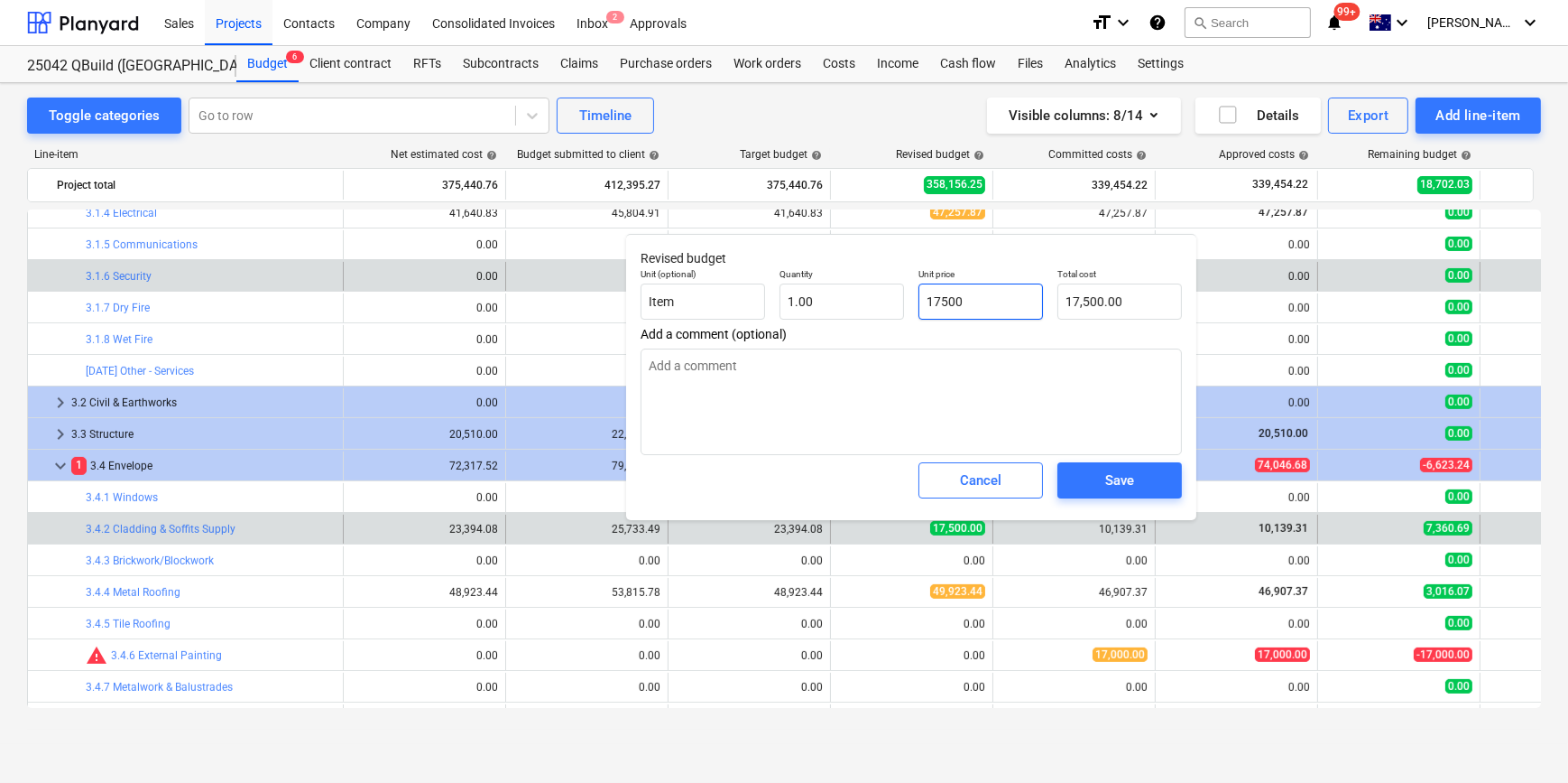
drag, startPoint x: 946, startPoint y: 303, endPoint x: 552, endPoint y: 274, distance: 395.1
click at [712, 290] on div "Unit (optional) Item Quantity 1.00 Unit price 17500 Total cost 17,500.00" at bounding box center [911, 293] width 556 height 65
type input "1"
type textarea "x"
type input "1.00"
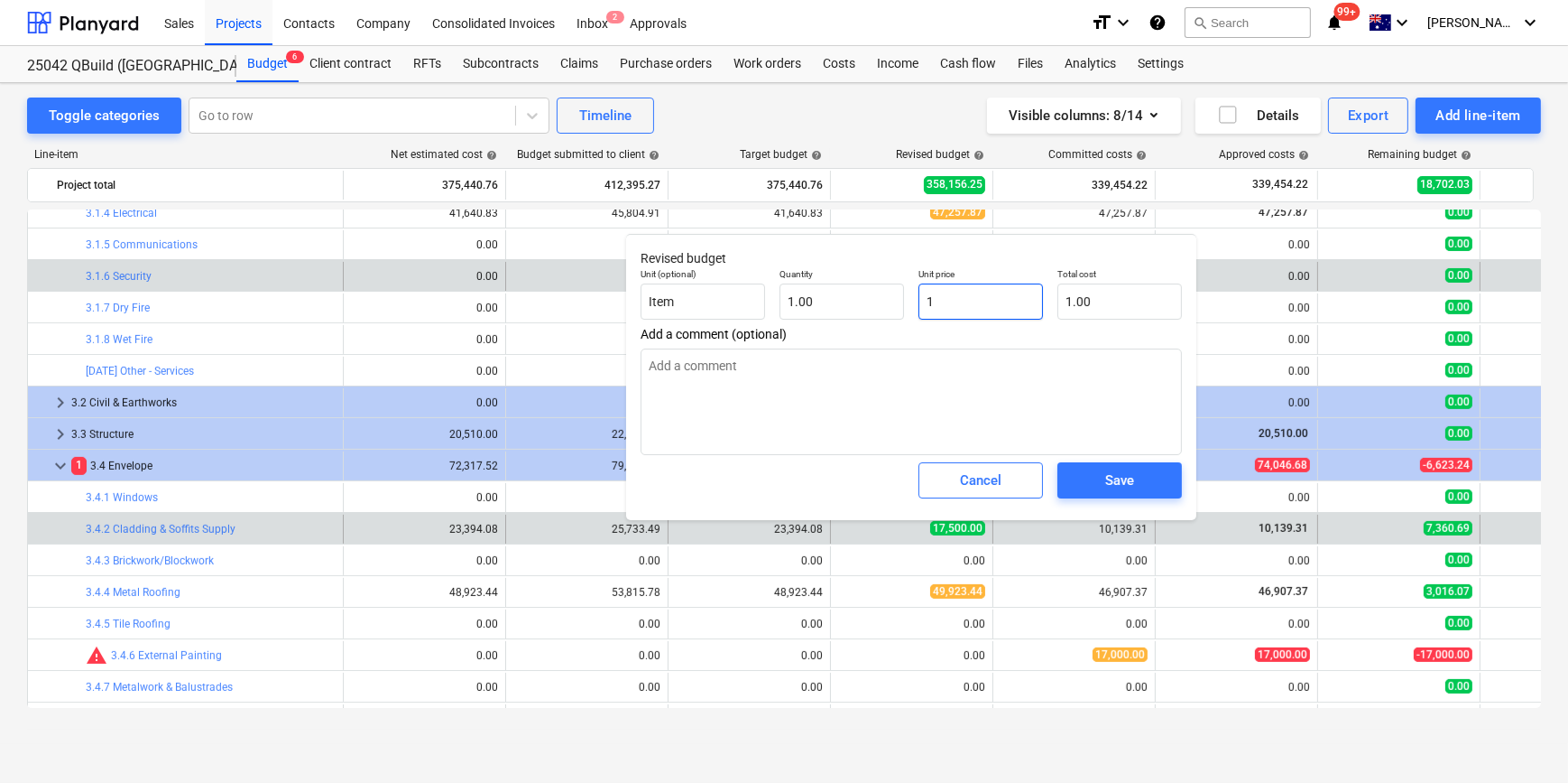
type textarea "x"
type input "10"
type input "10.00"
type textarea "x"
type input "101"
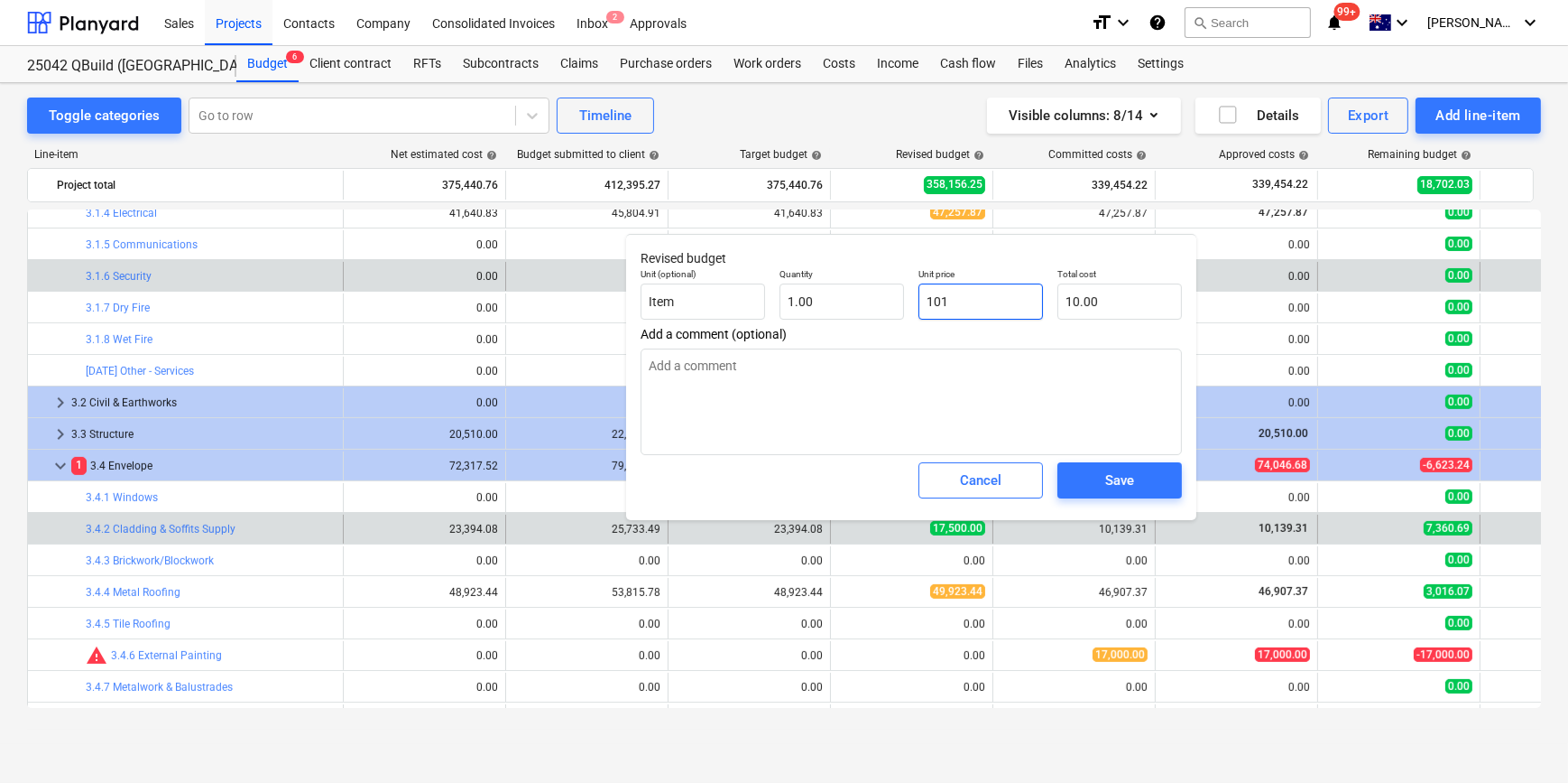
type input "101.00"
type textarea "x"
type input "1013"
type input "1,013.00"
type textarea "x"
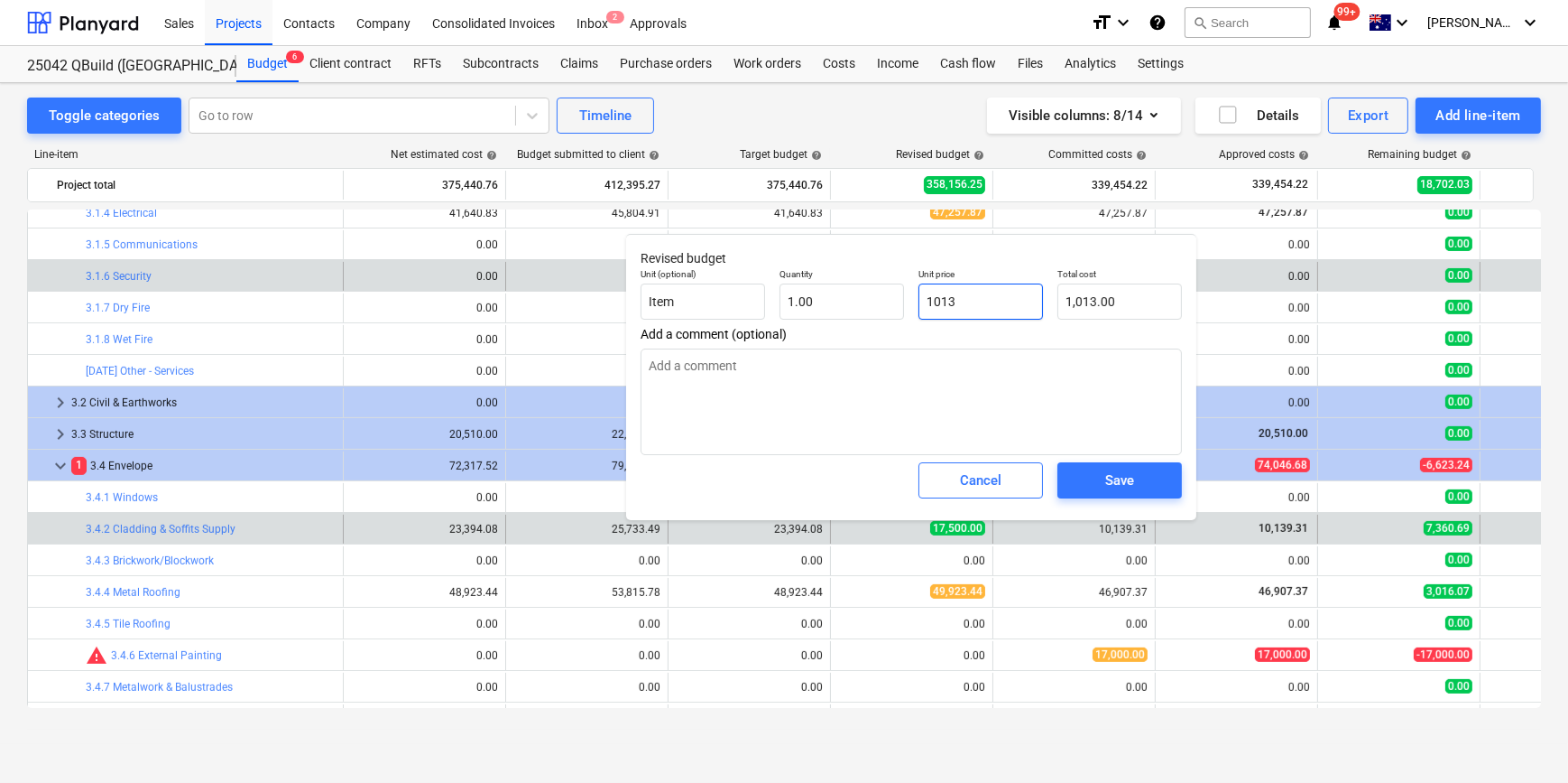
type input "10139"
type input "10,139.00"
type textarea "x"
type input "10139."
type textarea "x"
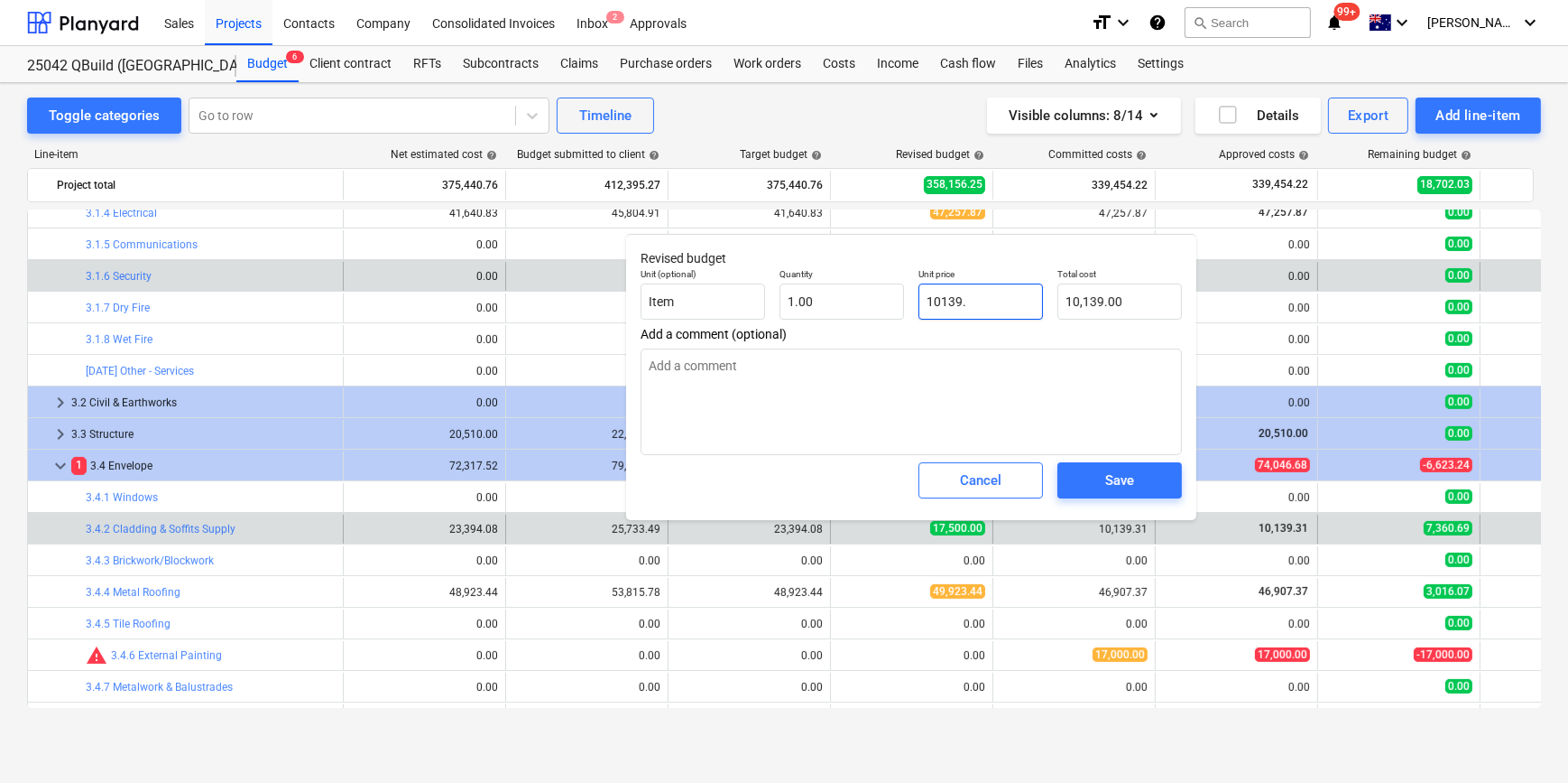
type input "10139.3"
type input "10,139.30"
type textarea "x"
type input "10139.31"
type input "10,139.31"
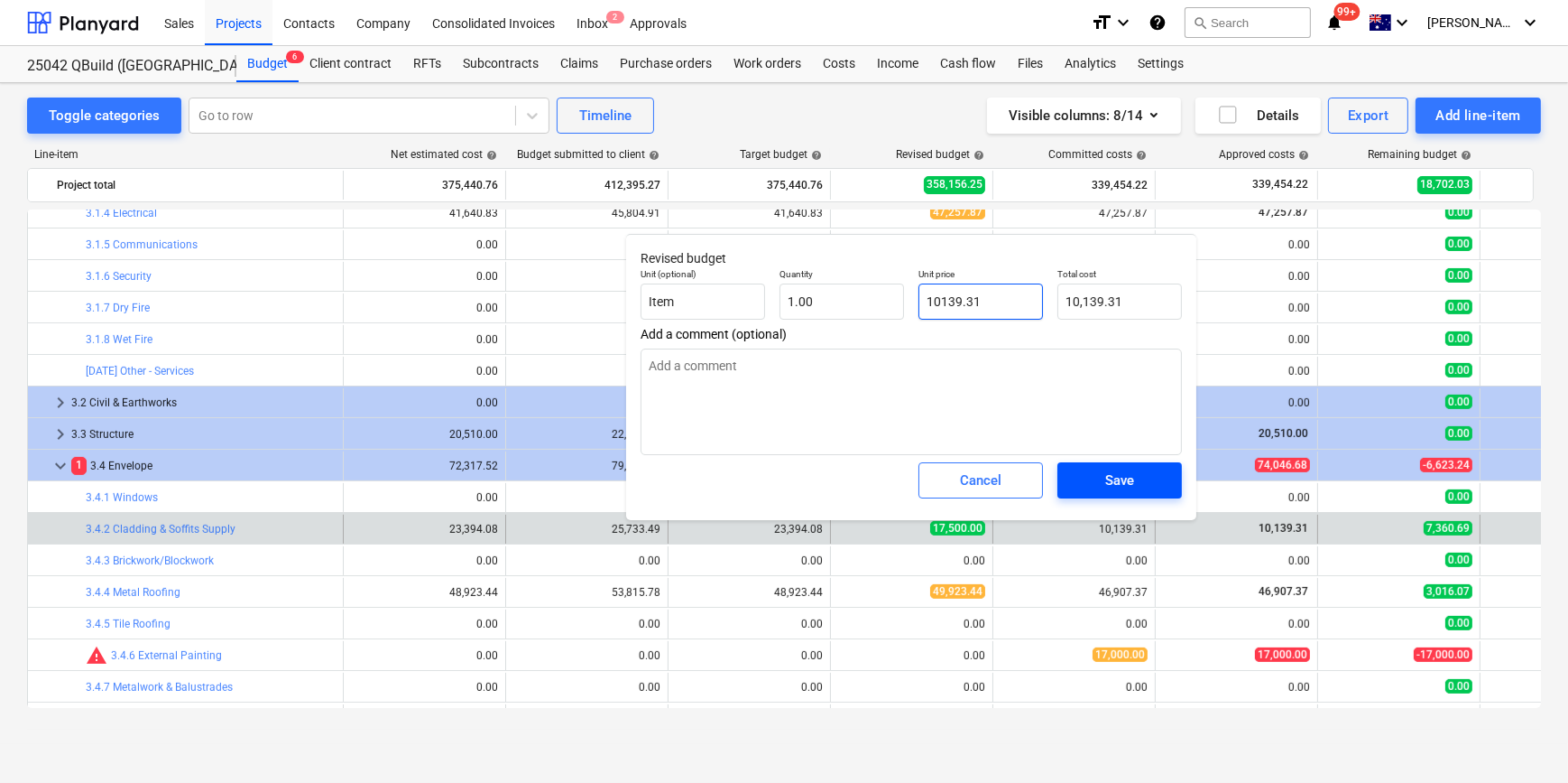
type input "10139.31"
type textarea "x"
type input "10,139.31"
click at [1121, 479] on div "Save" at bounding box center [1119, 480] width 29 height 23
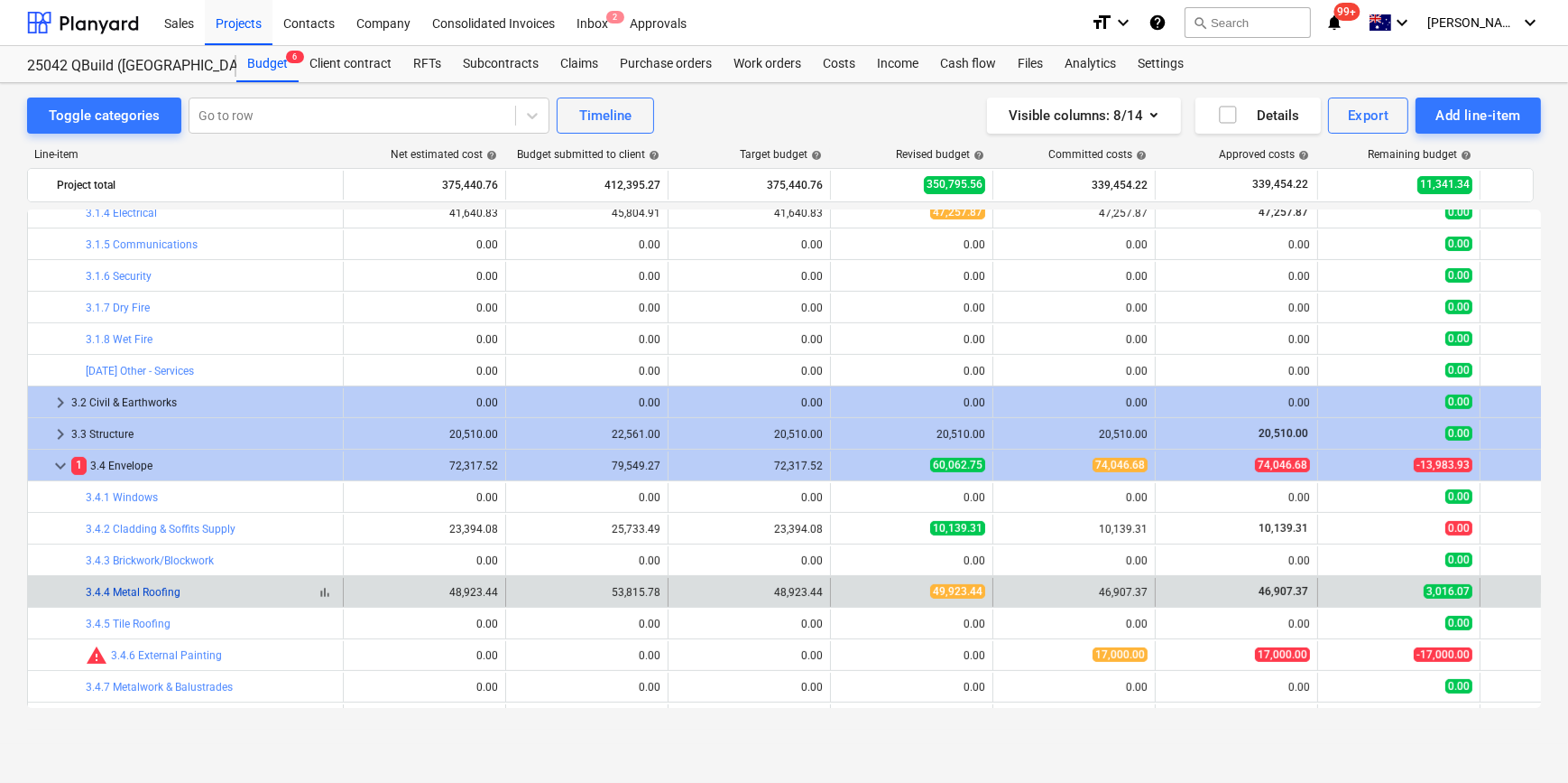
click at [150, 588] on link "3.4.4 Metal Roofing" at bounding box center [133, 592] width 95 height 13
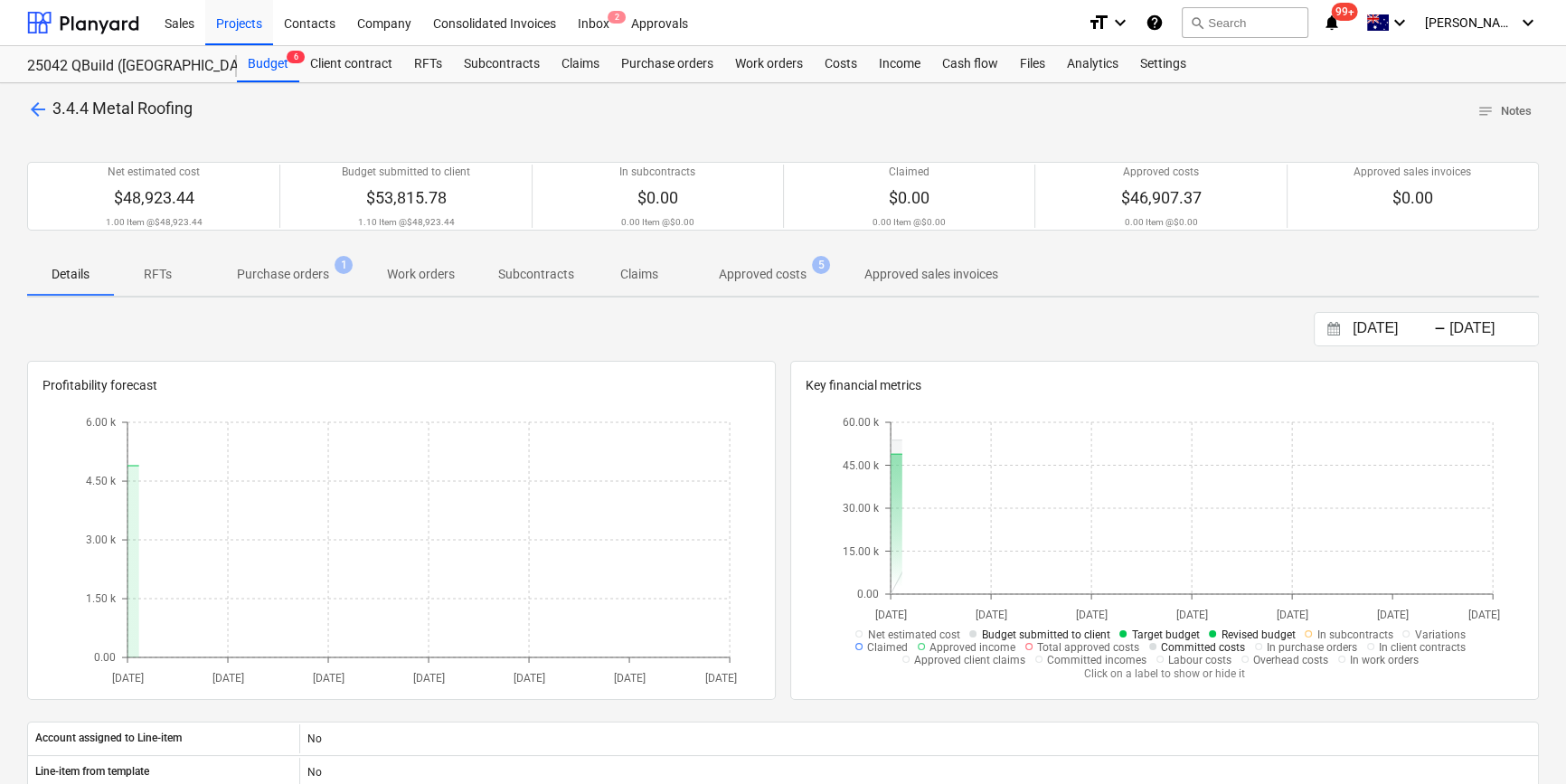
click at [778, 275] on p "Approved costs" at bounding box center [762, 274] width 88 height 19
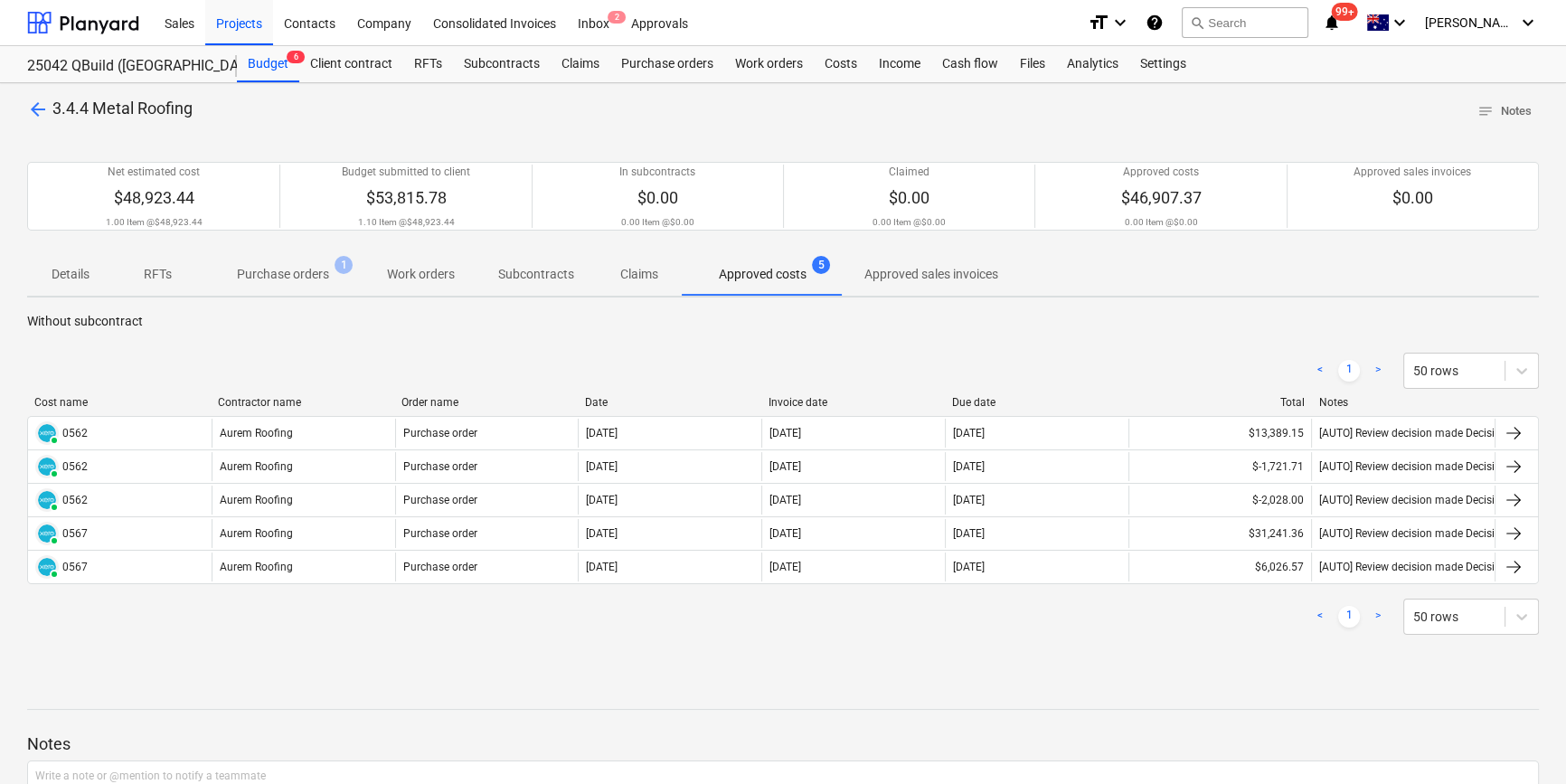
click at [273, 271] on p "Purchase orders" at bounding box center [283, 274] width 92 height 19
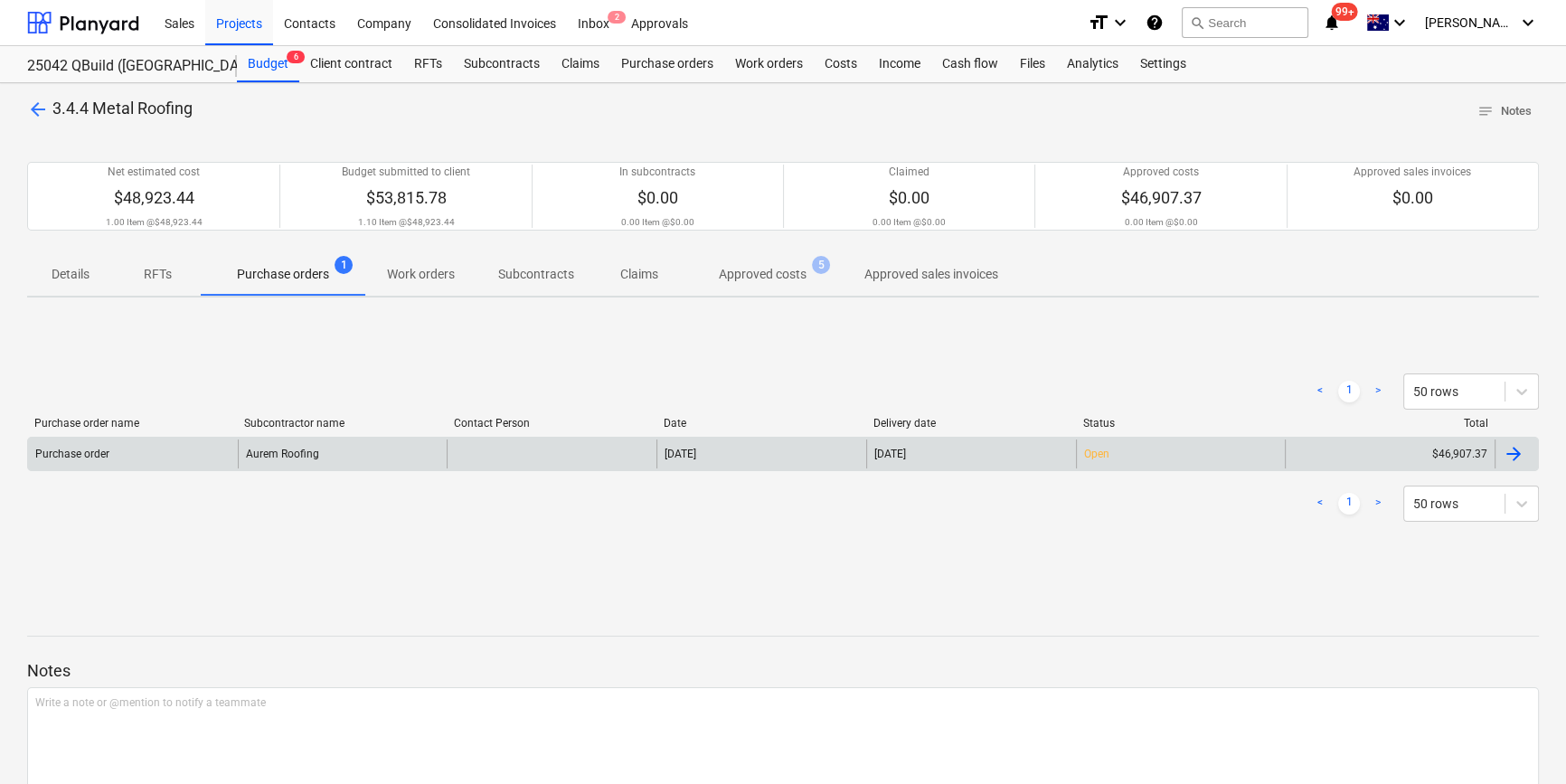
click at [292, 456] on div "Aurem Roofing" at bounding box center [342, 453] width 210 height 29
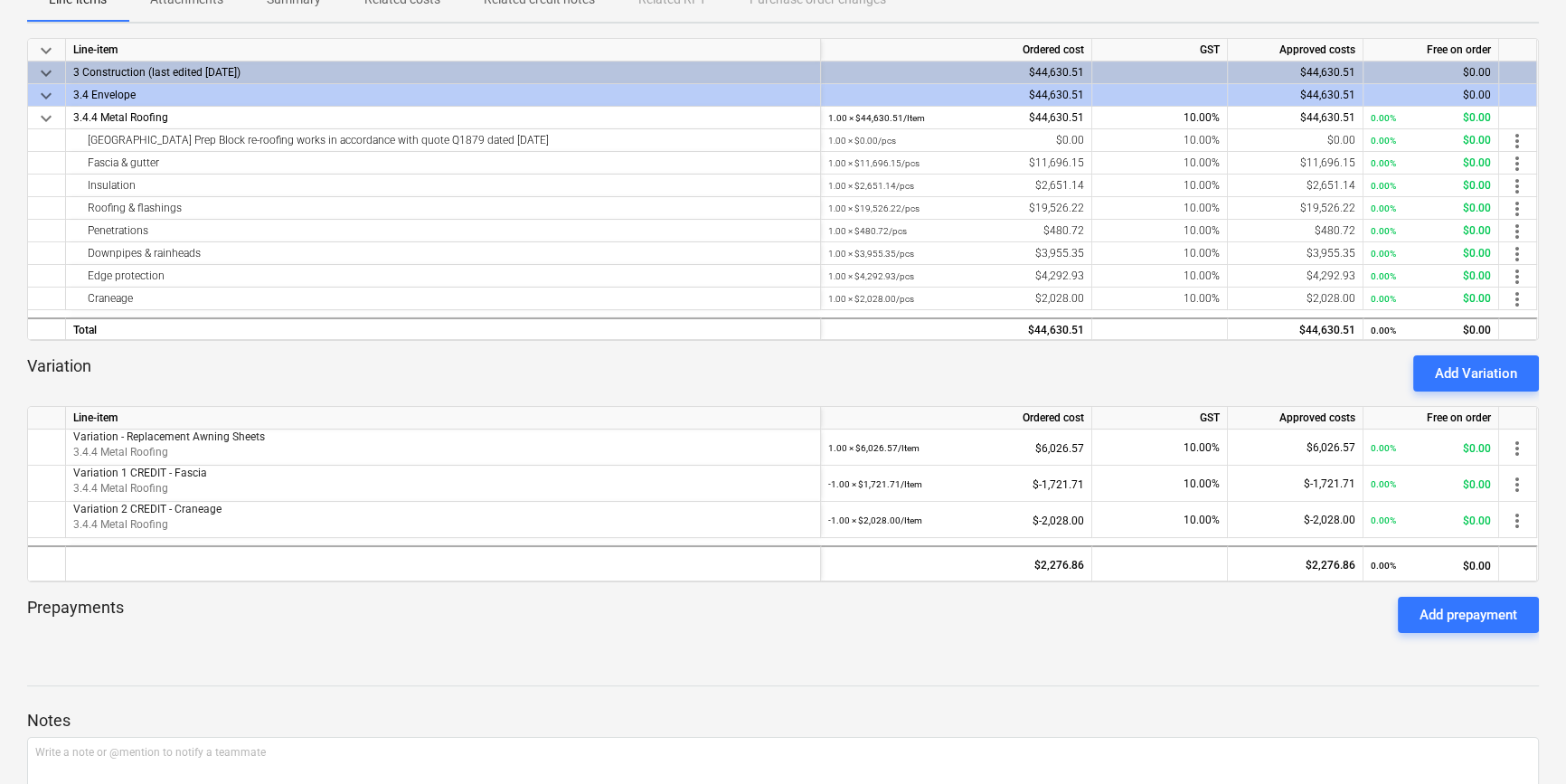
scroll to position [328, 0]
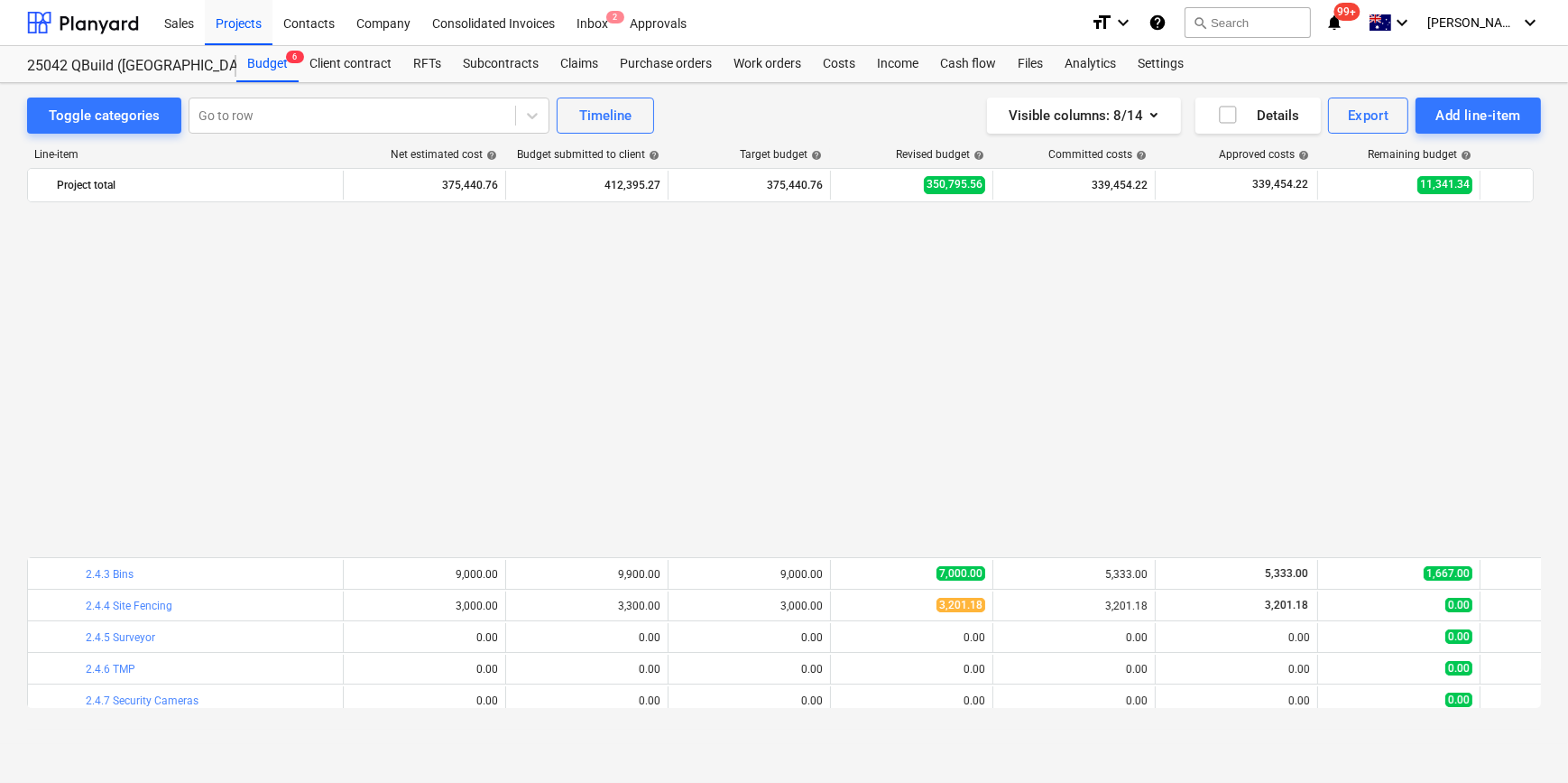
scroll to position [993, 0]
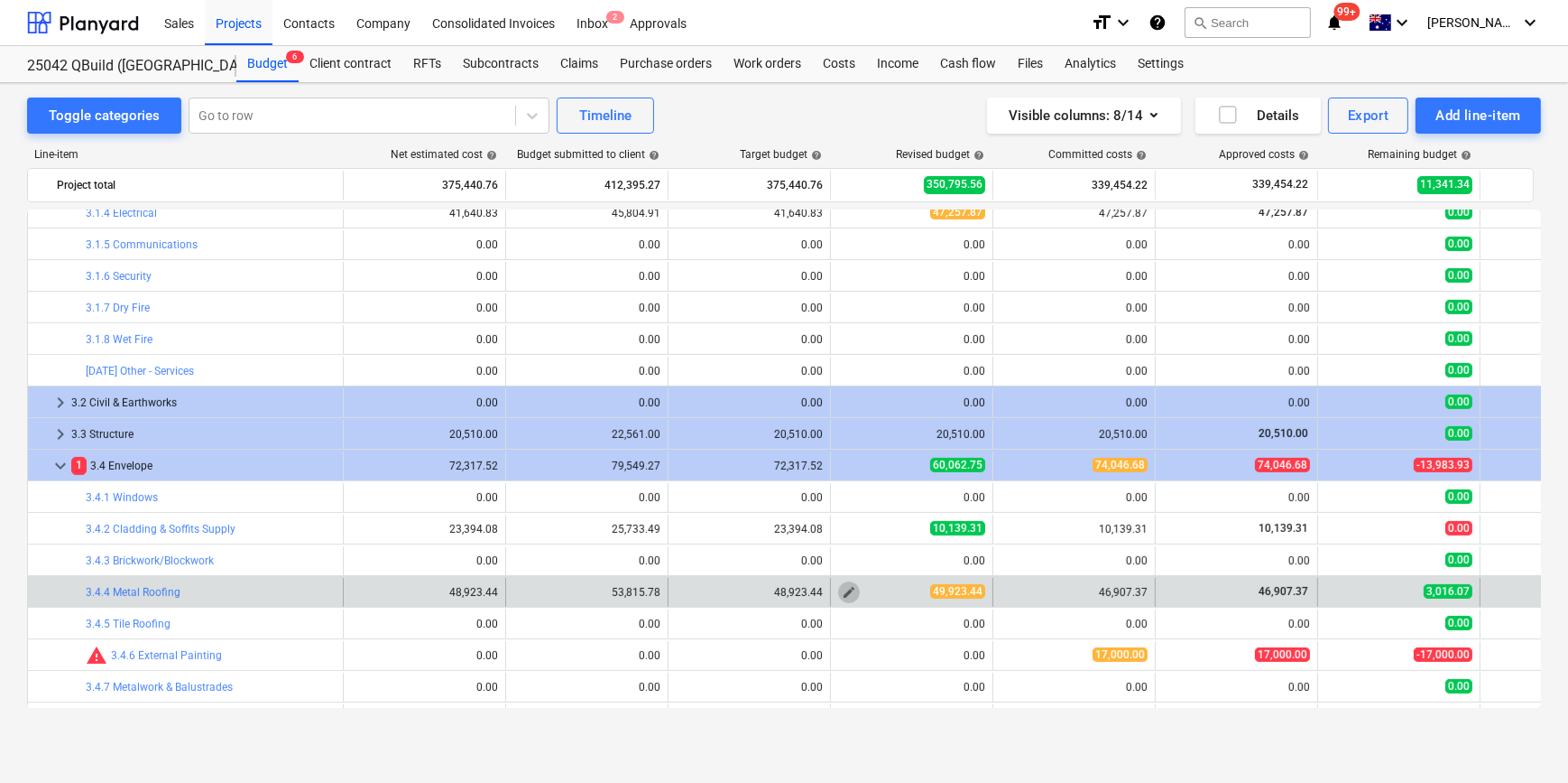
click at [840, 592] on button "edit" at bounding box center [848, 591] width 21 height 21
type textarea "x"
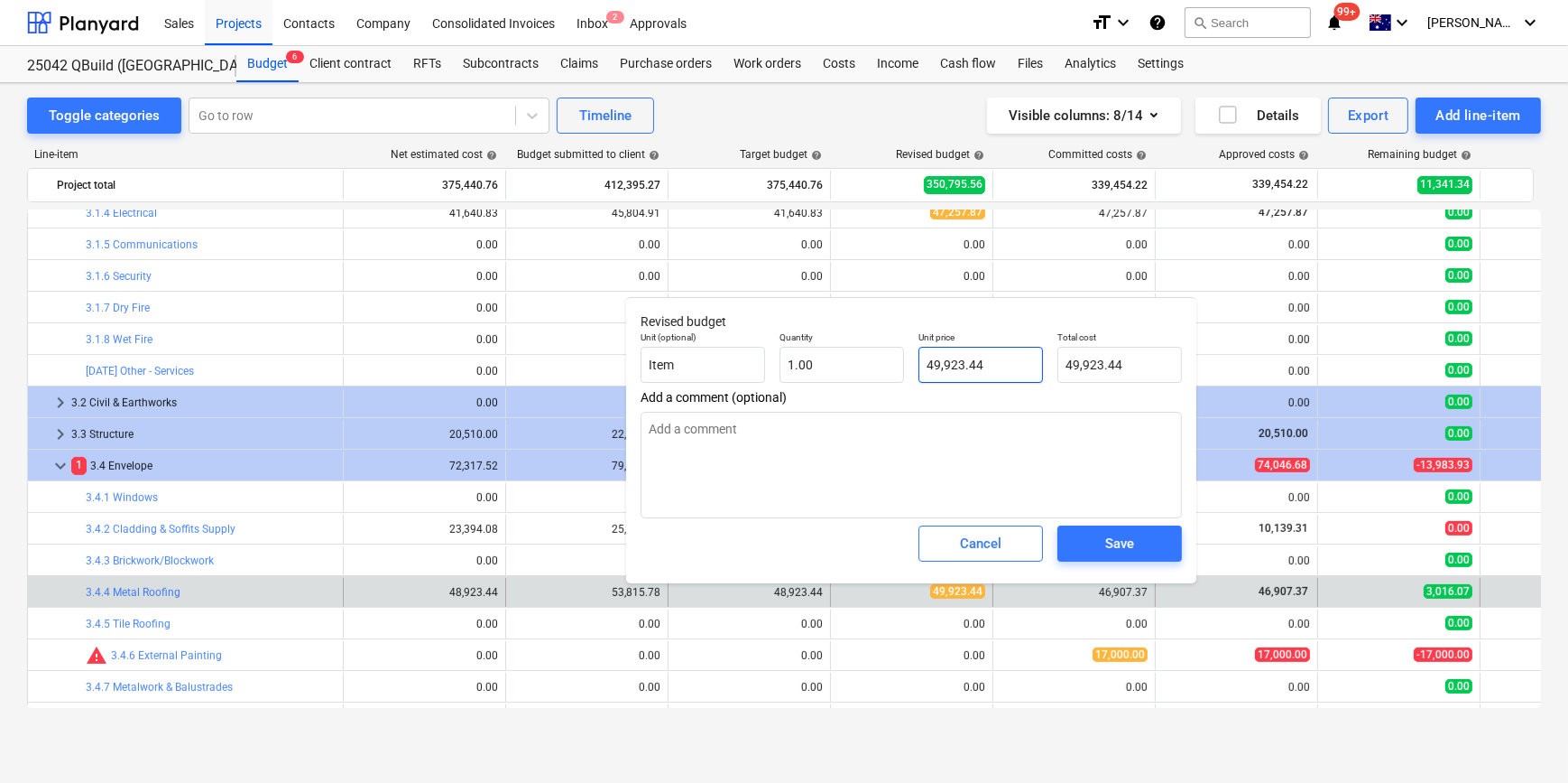
type input "49923.44"
drag, startPoint x: 925, startPoint y: 372, endPoint x: 703, endPoint y: 343, distance: 223.9
click at [703, 343] on div "Unit (optional) Item Quantity 1.00 Unit price 49923.44 Total cost 49,923.44" at bounding box center [911, 356] width 556 height 65
type textarea "x"
type input "4"
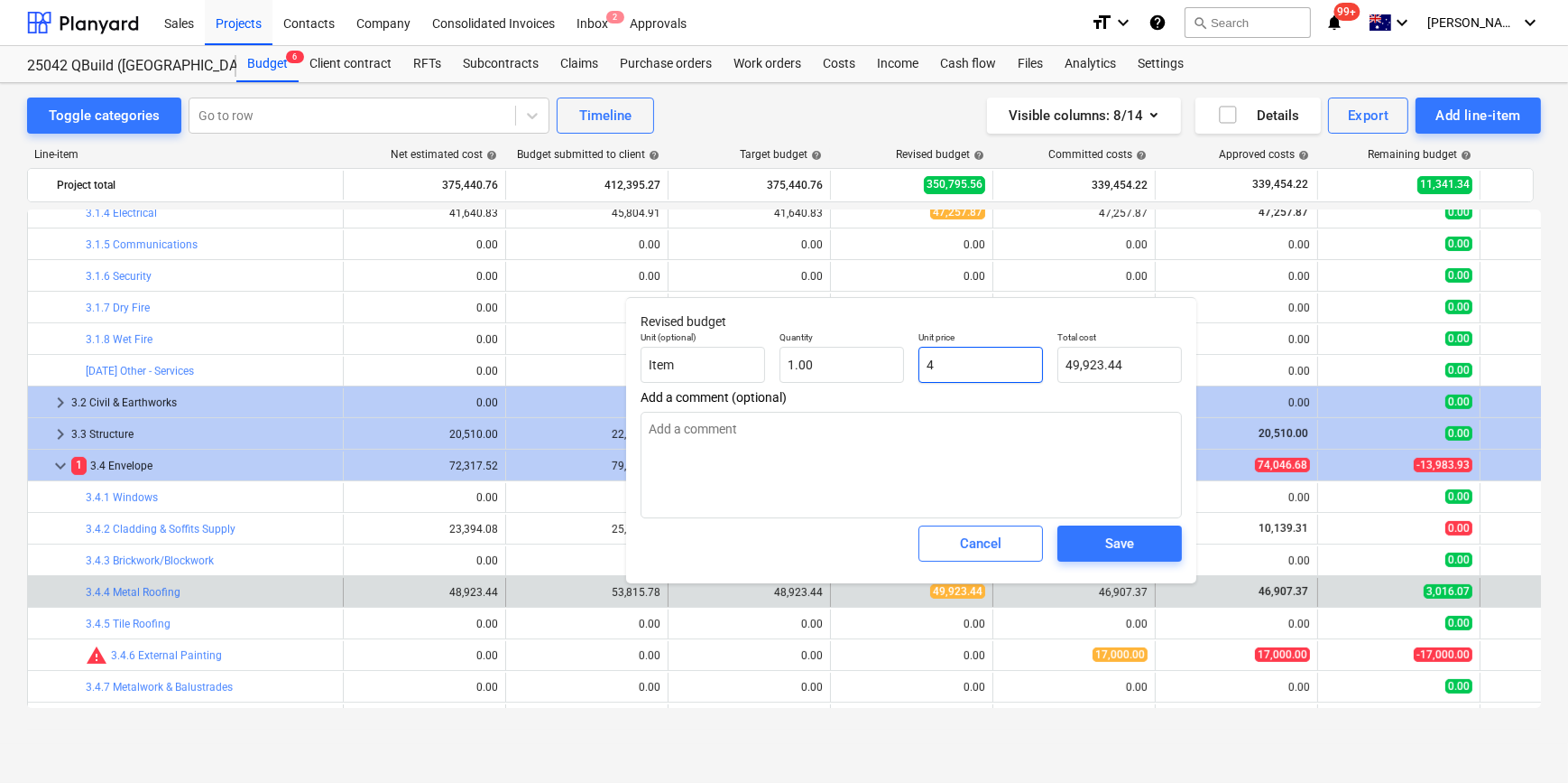
type input "4.00"
type textarea "x"
type input "46"
type input "46.00"
type textarea "x"
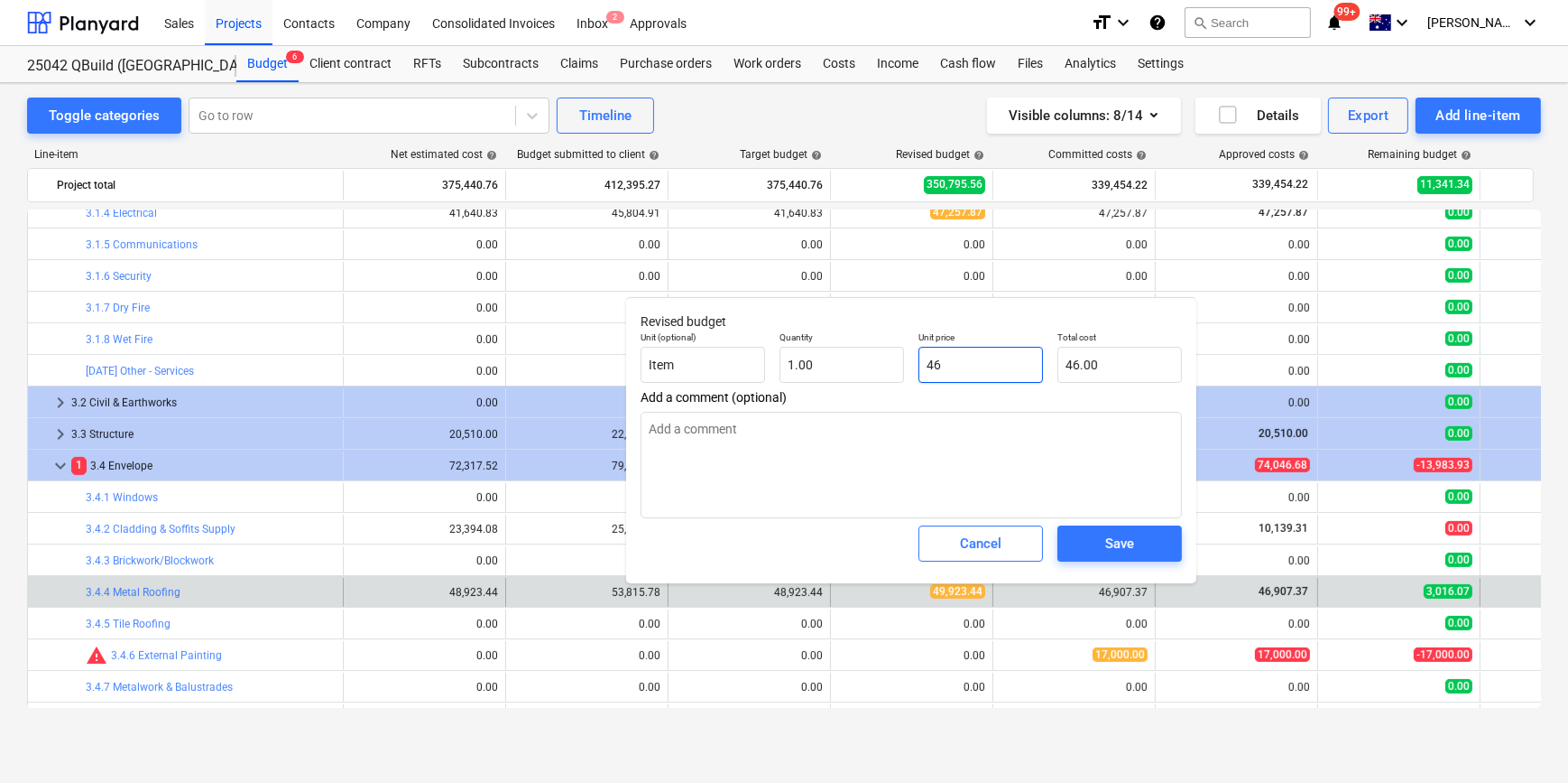
type input "469"
type input "469.00"
type textarea "x"
type input "4690"
type input "4,690.00"
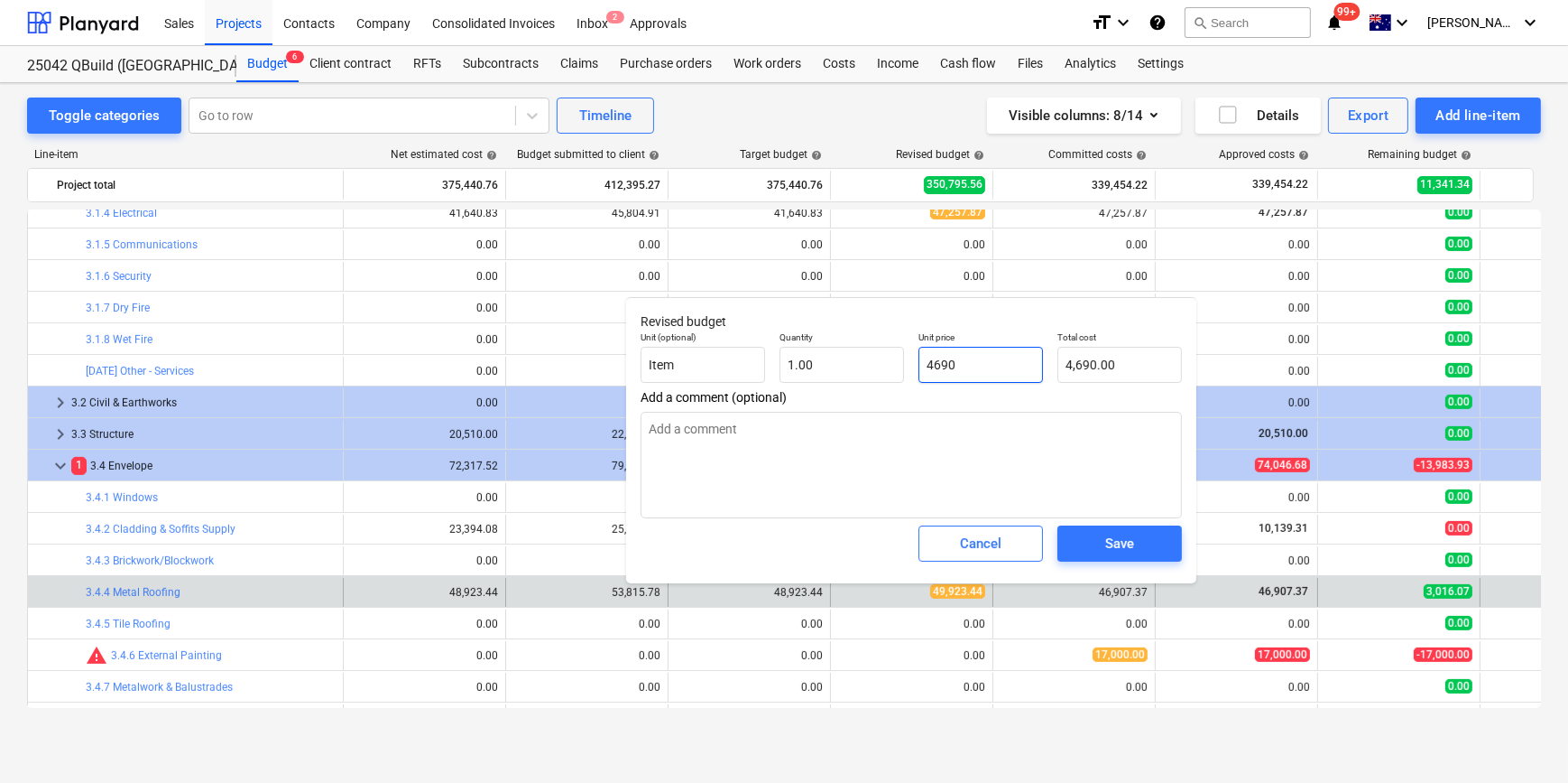
type textarea "x"
type input "46907"
type input "46,907.00"
type textarea "x"
type input "46907."
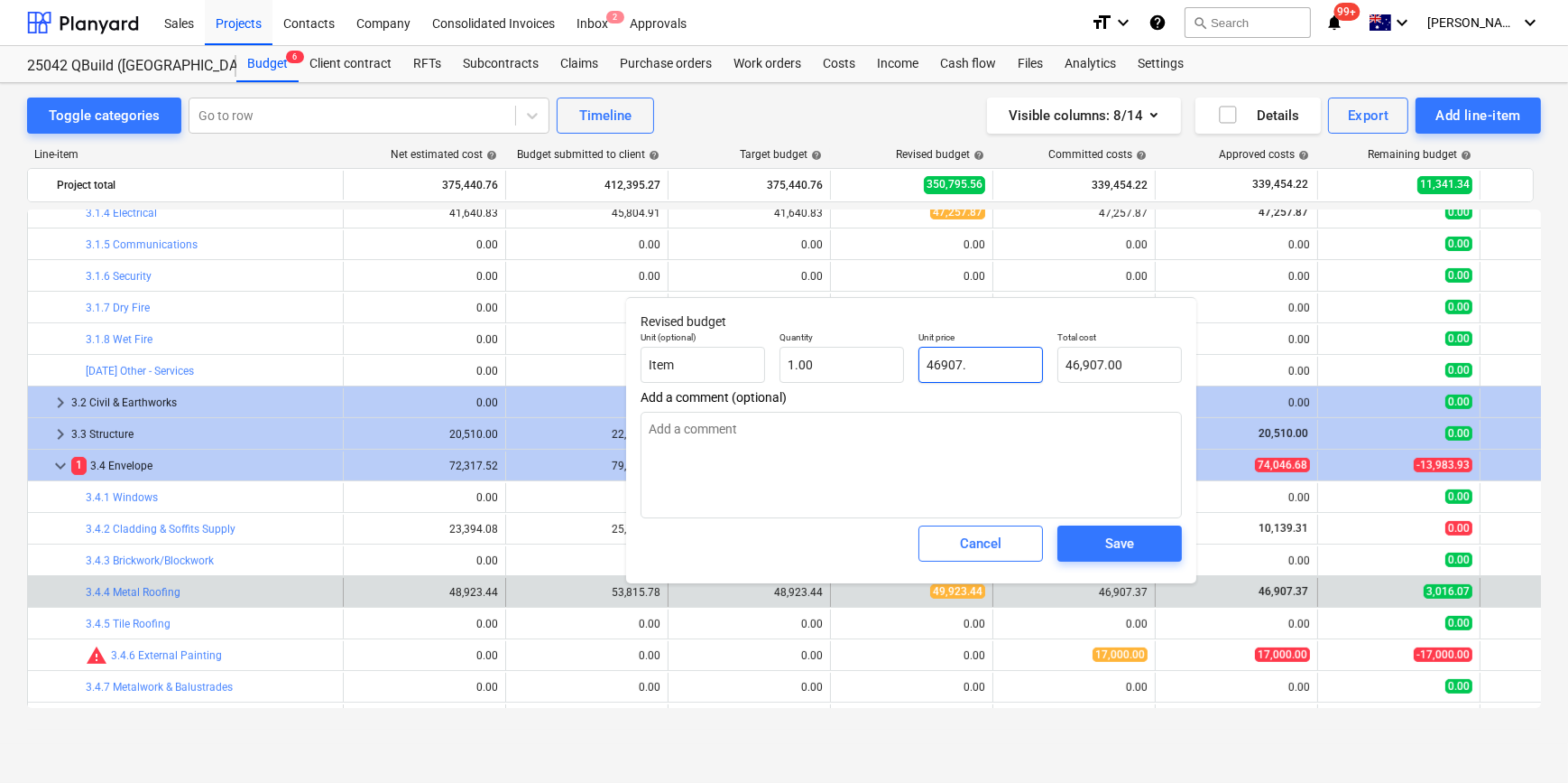
type textarea "x"
type input "46907.3"
type input "46,907.30"
type textarea "x"
type input "46907.37"
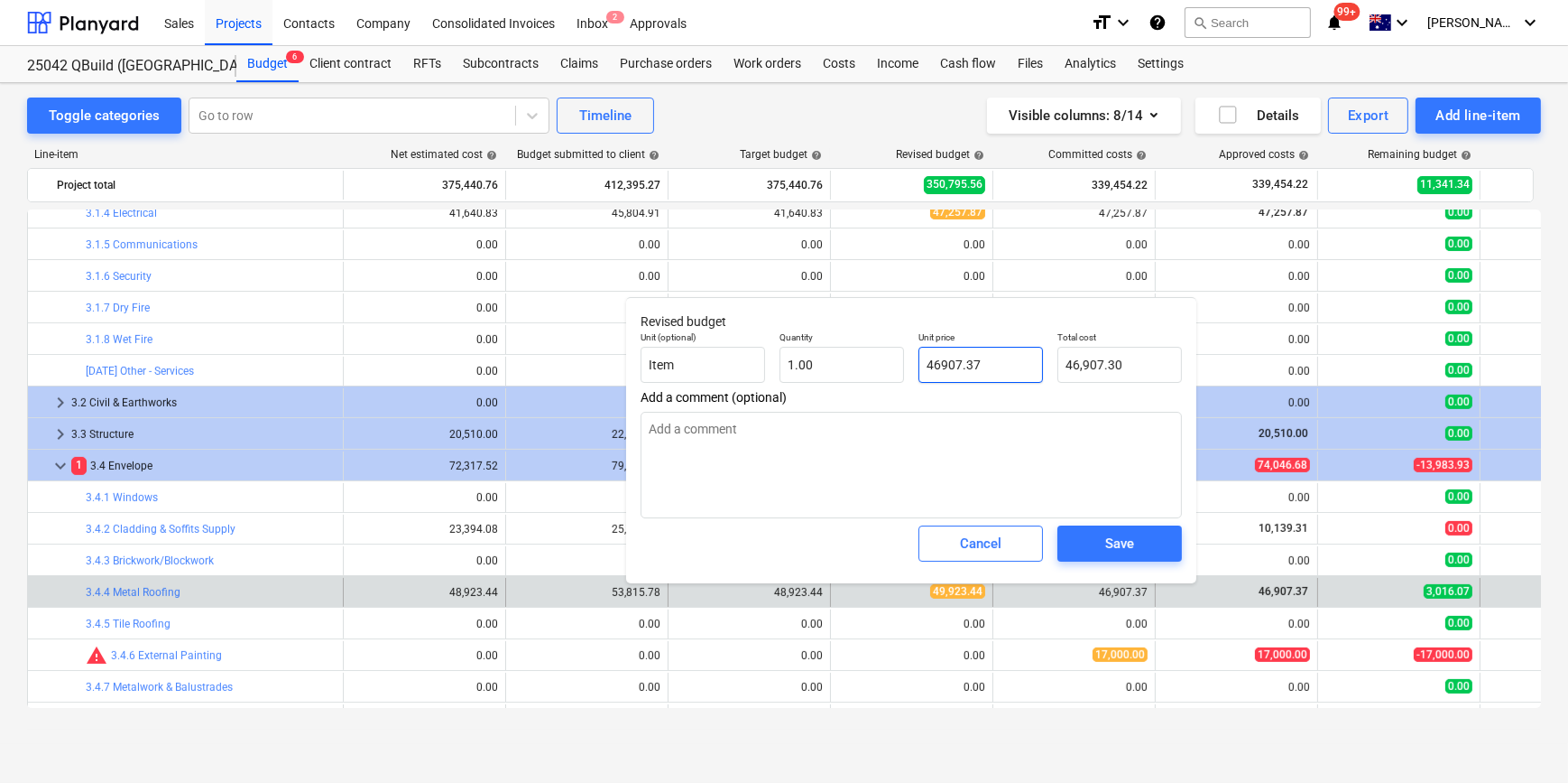
type input "46,907.37"
type input "46907.37"
type textarea "x"
type input "46,907.37"
click at [1119, 527] on button "Save" at bounding box center [1119, 543] width 124 height 36
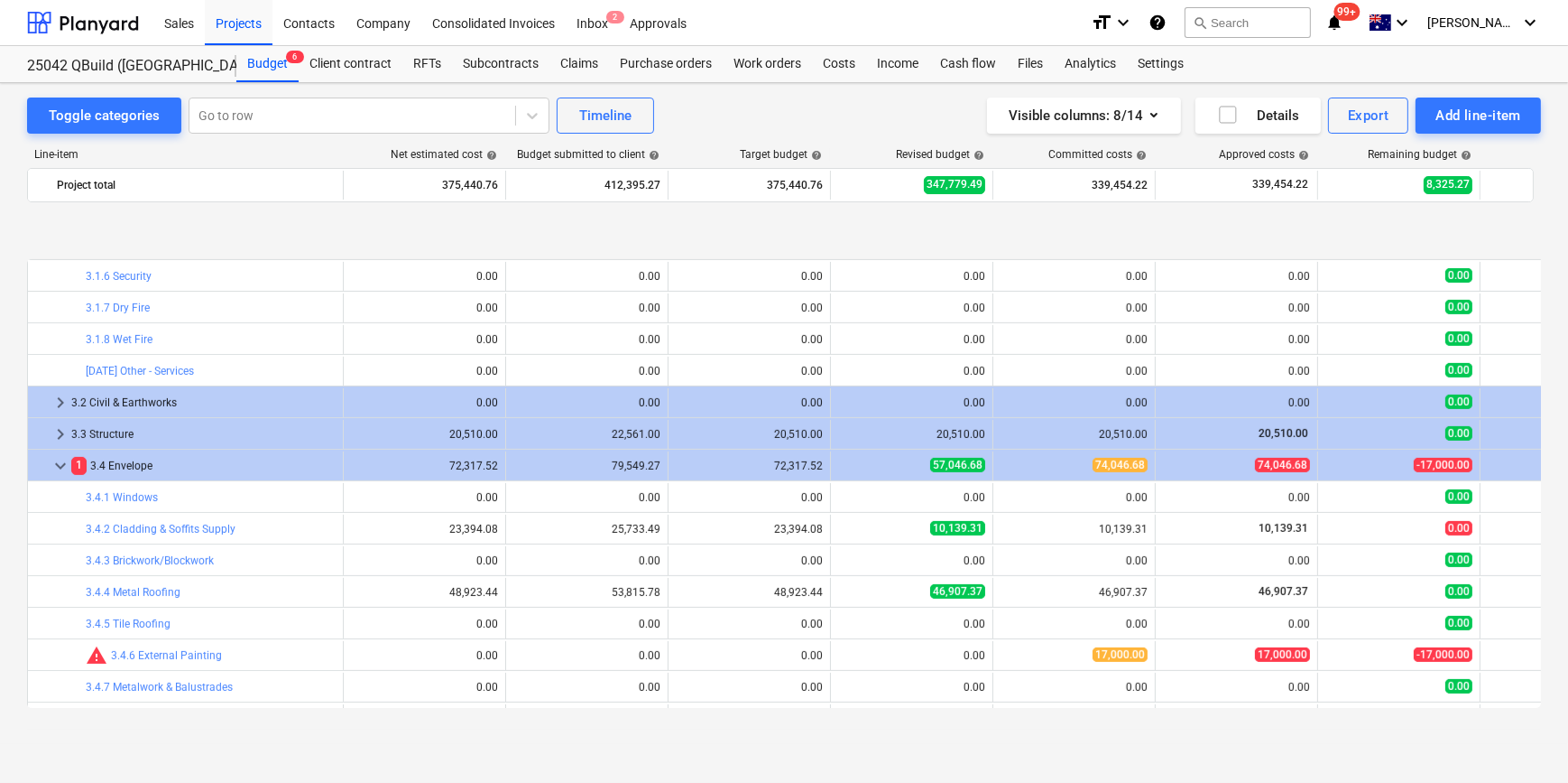
scroll to position [1074, 0]
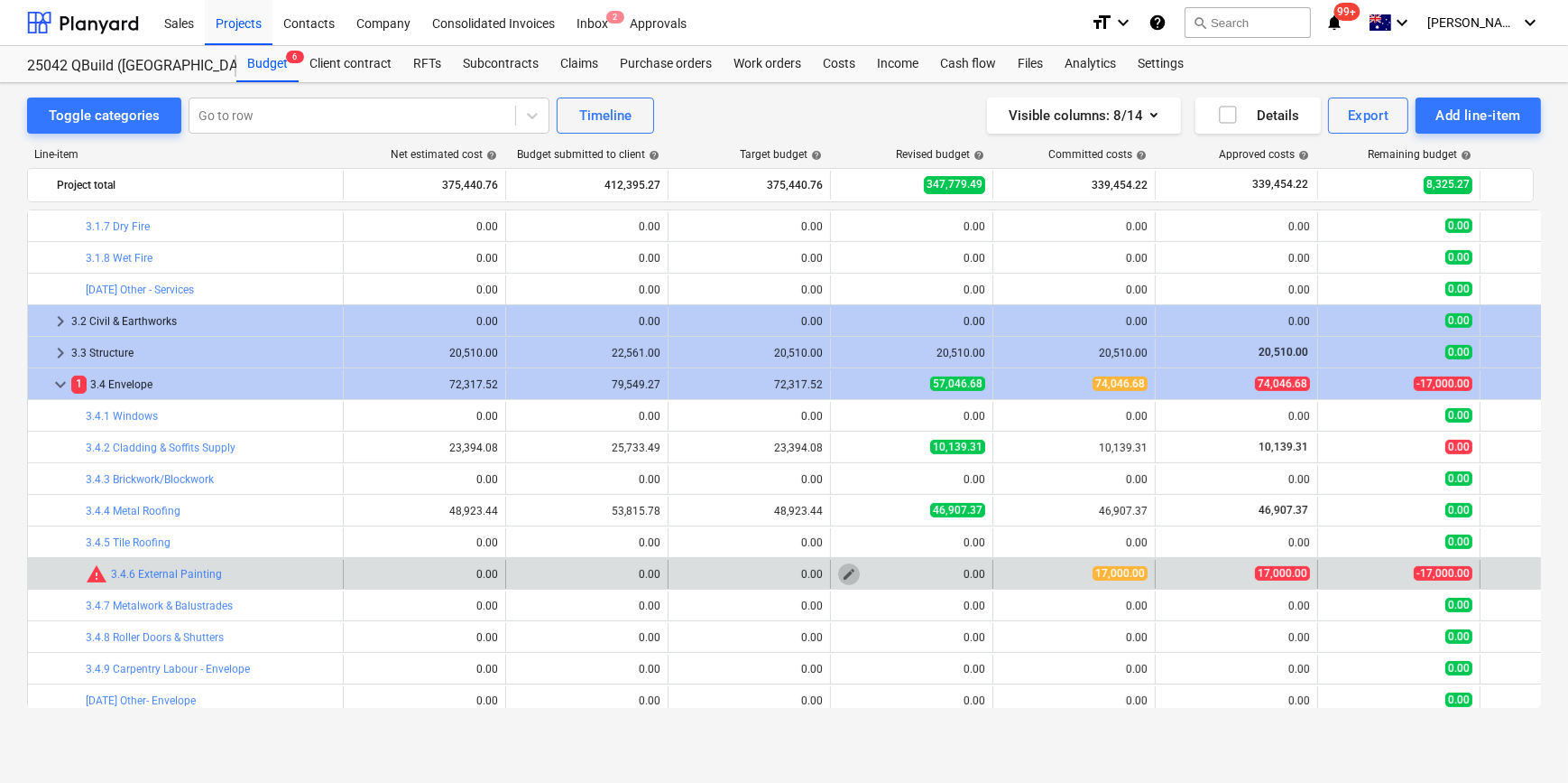
click at [853, 571] on span "edit" at bounding box center [849, 575] width 15 height 15
type textarea "x"
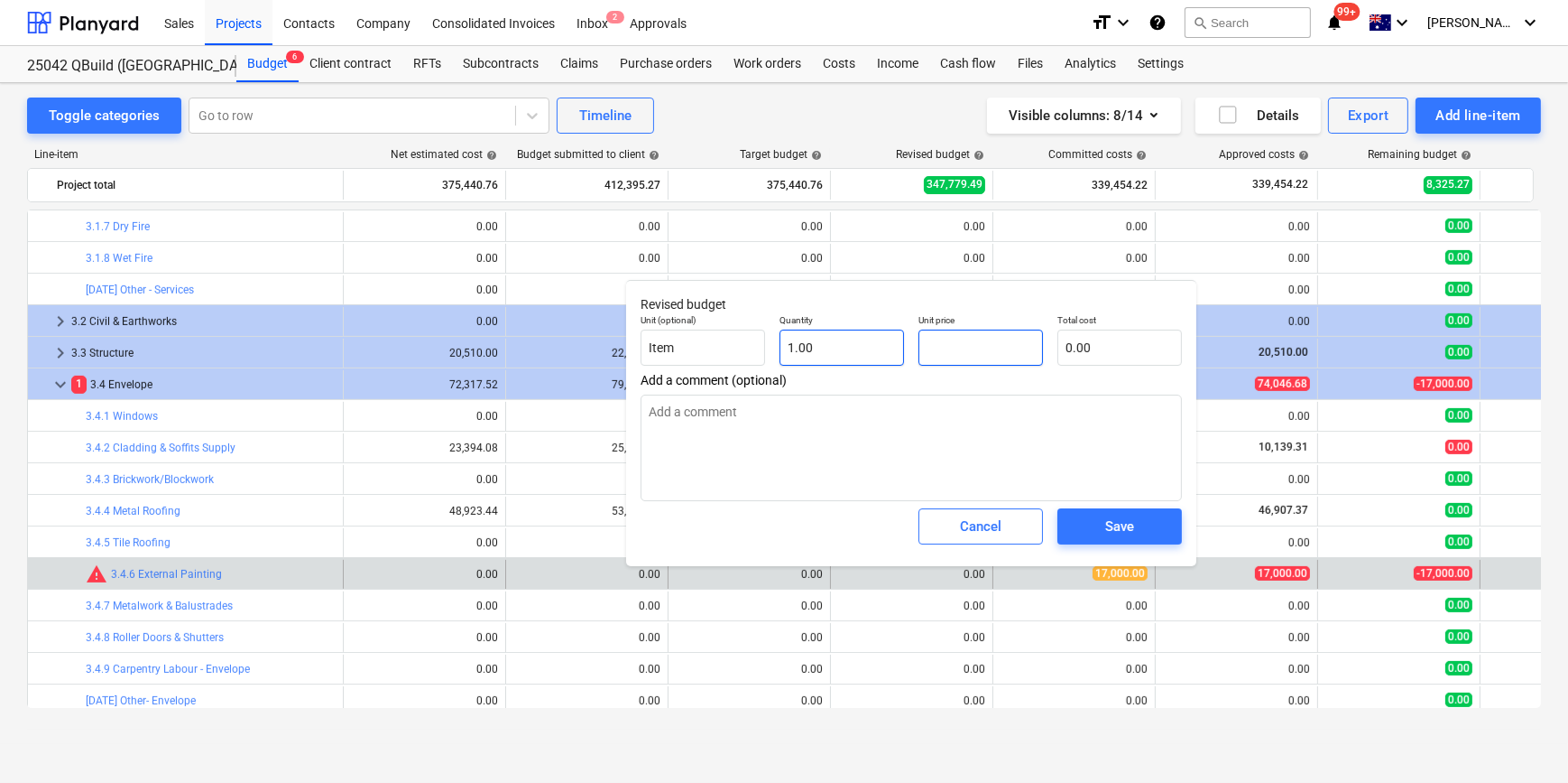
click at [807, 343] on div "Unit (optional) Item Quantity 1.00 Unit price Total cost 0.00" at bounding box center [911, 339] width 556 height 65
type input "1"
type textarea "x"
type input "1.00"
type textarea "x"
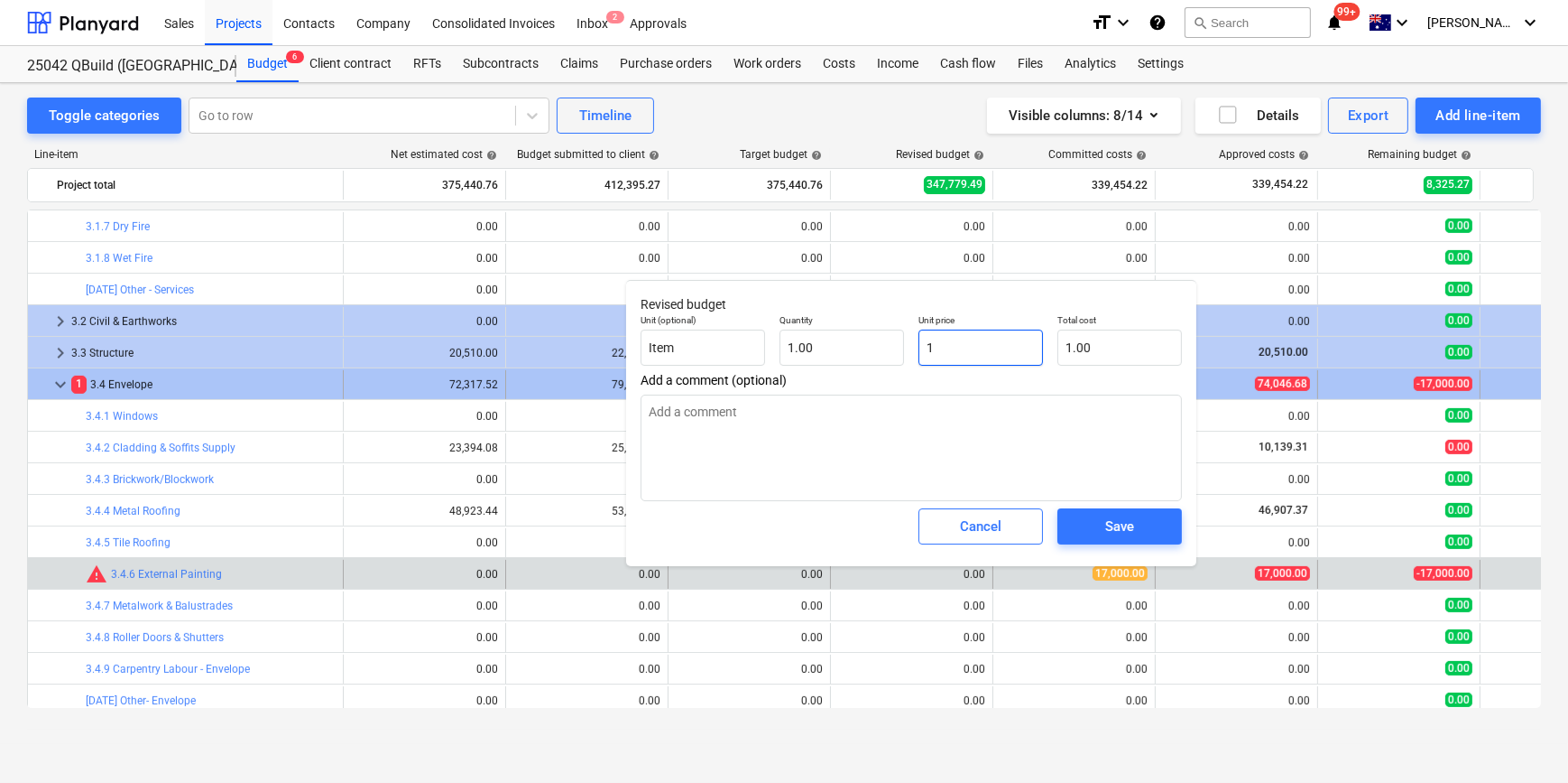
type input "17"
type input "17.00"
type textarea "x"
type input "170"
type input "170.00"
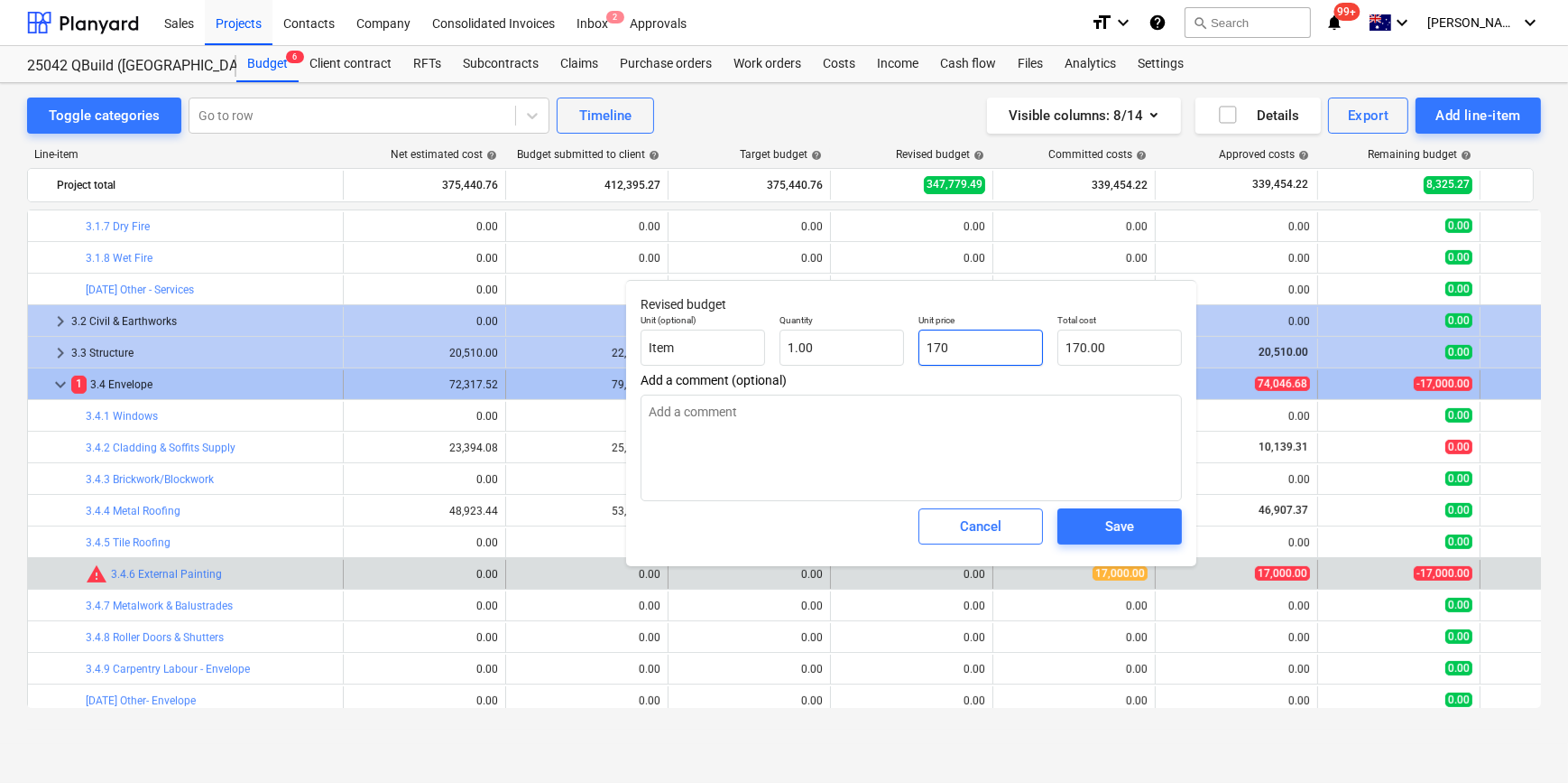
type textarea "x"
type input "1700"
type input "1,700.00"
type textarea "x"
type input "17000"
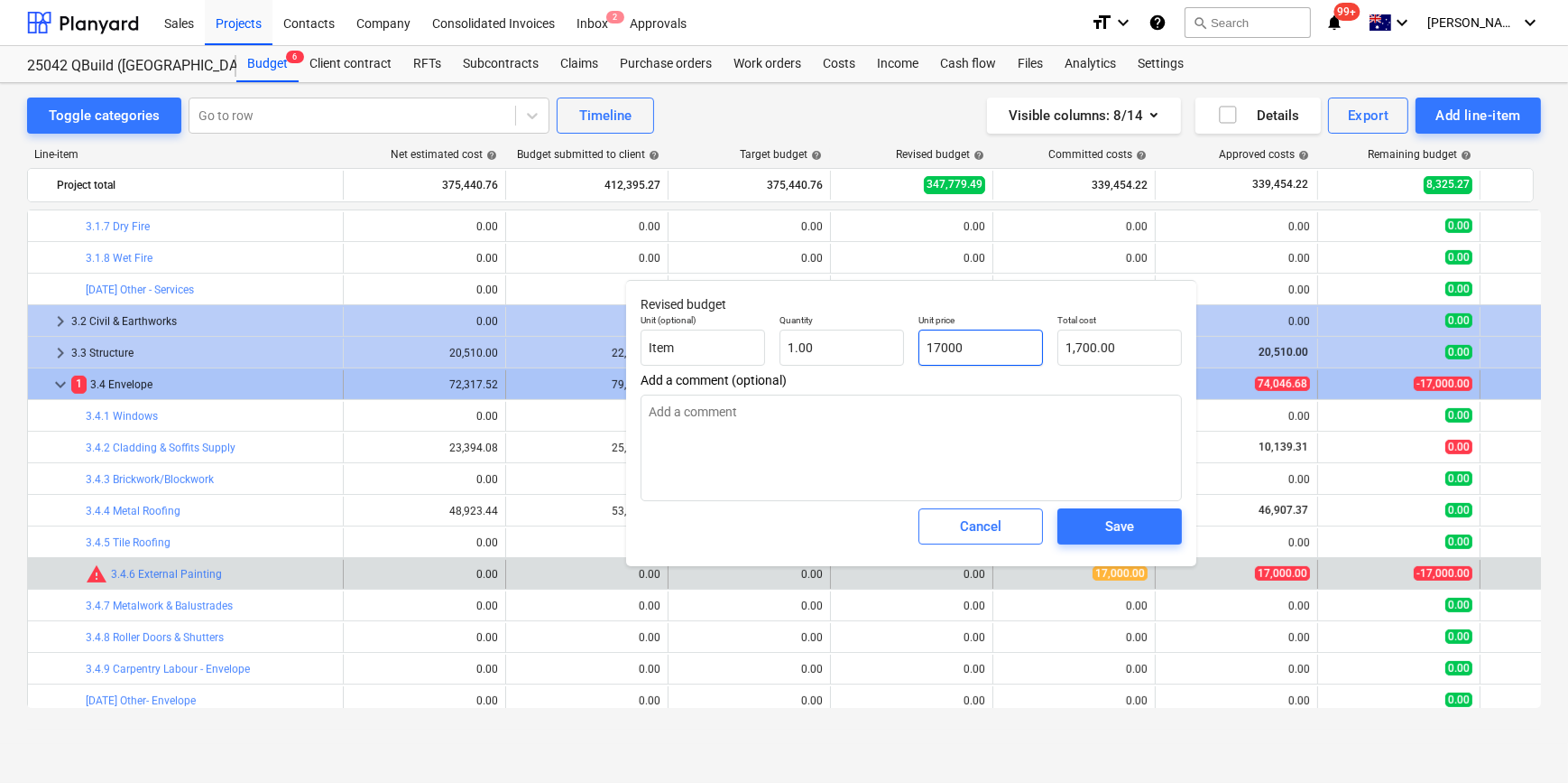
type input "17,000.00"
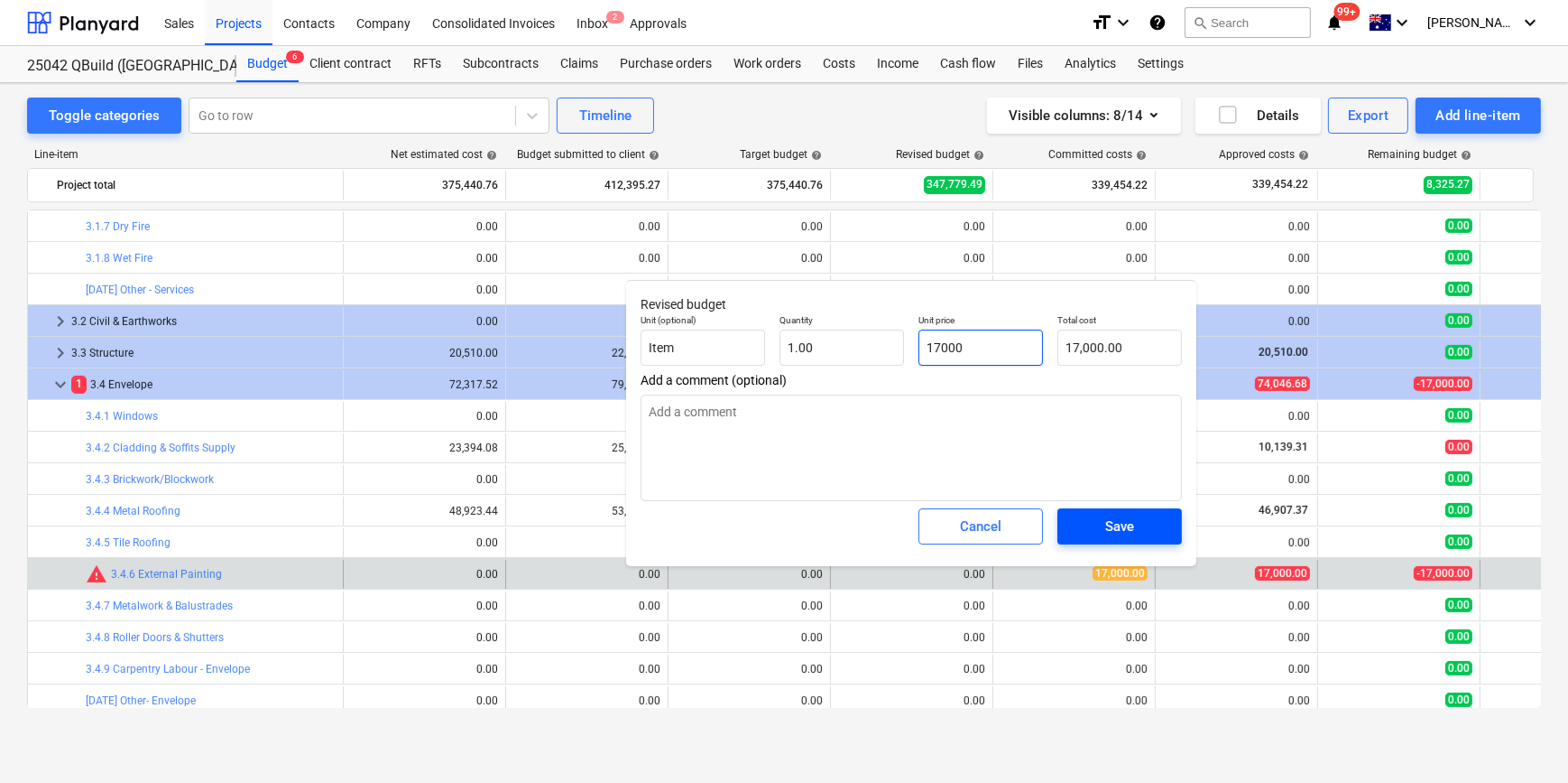
type input "17000"
type textarea "x"
type input "17,000.00"
click at [1140, 525] on span "Save" at bounding box center [1120, 526] width 81 height 23
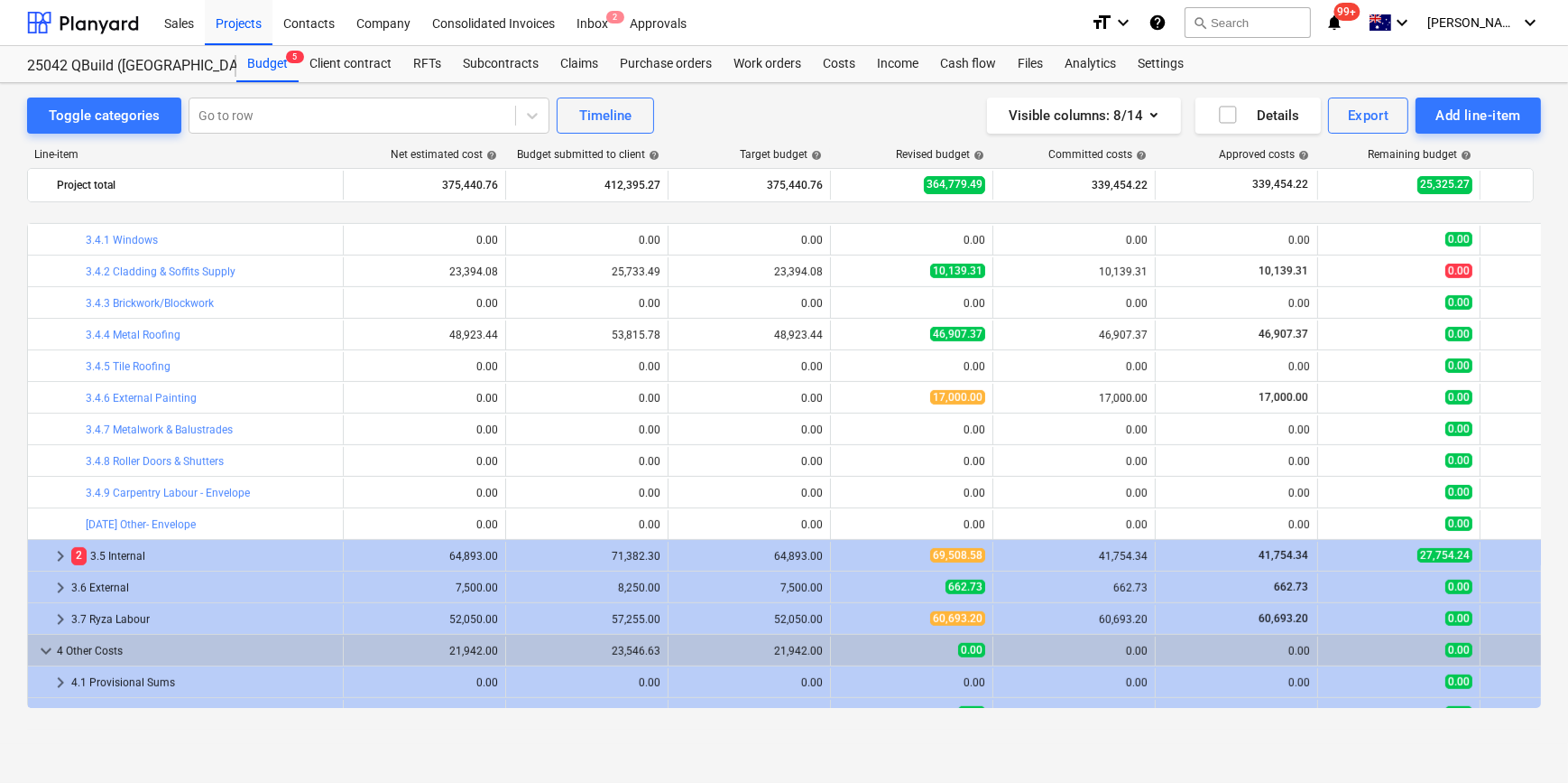
scroll to position [1321, 0]
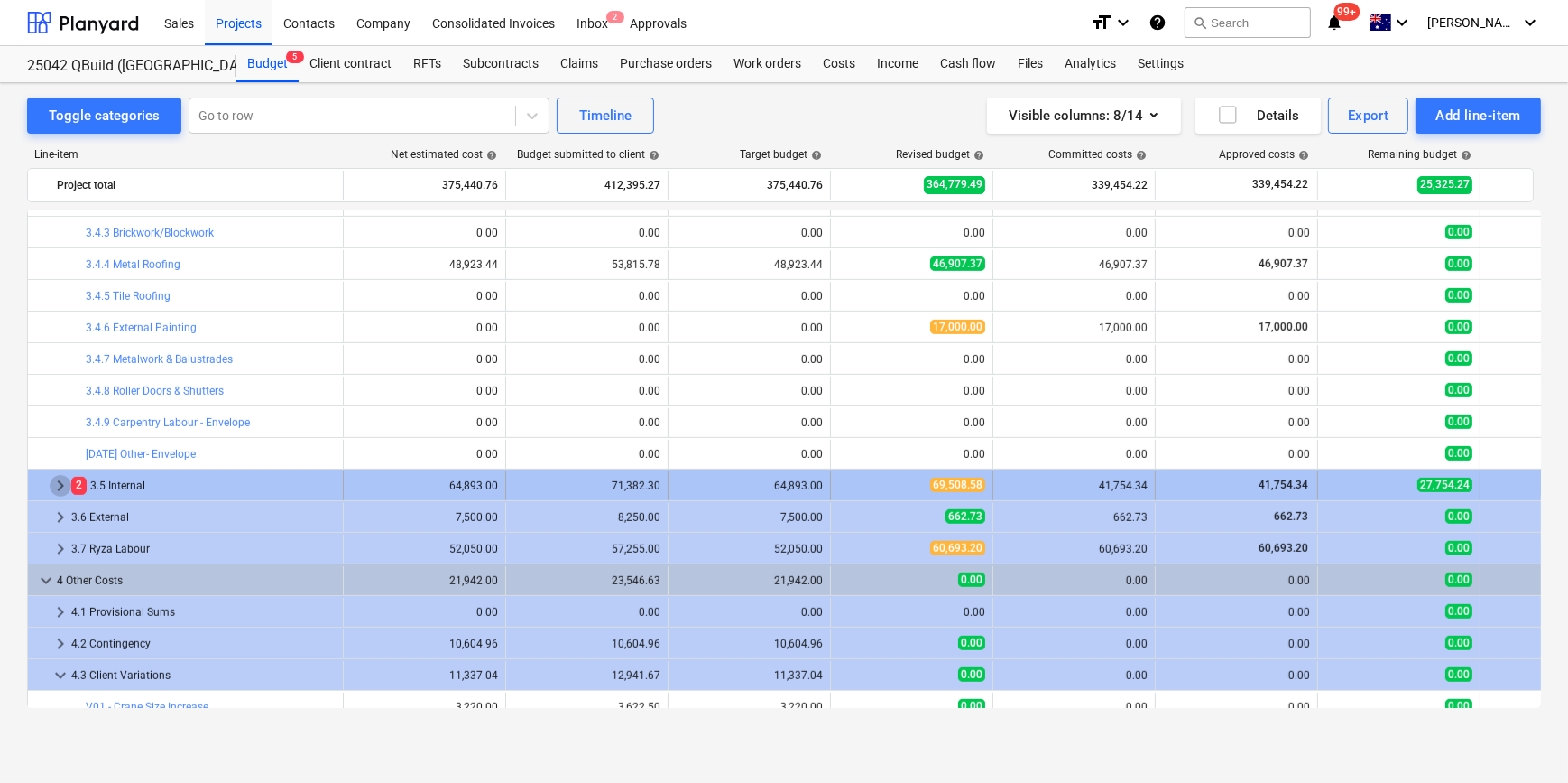
click at [55, 482] on span "keyboard_arrow_right" at bounding box center [60, 485] width 21 height 21
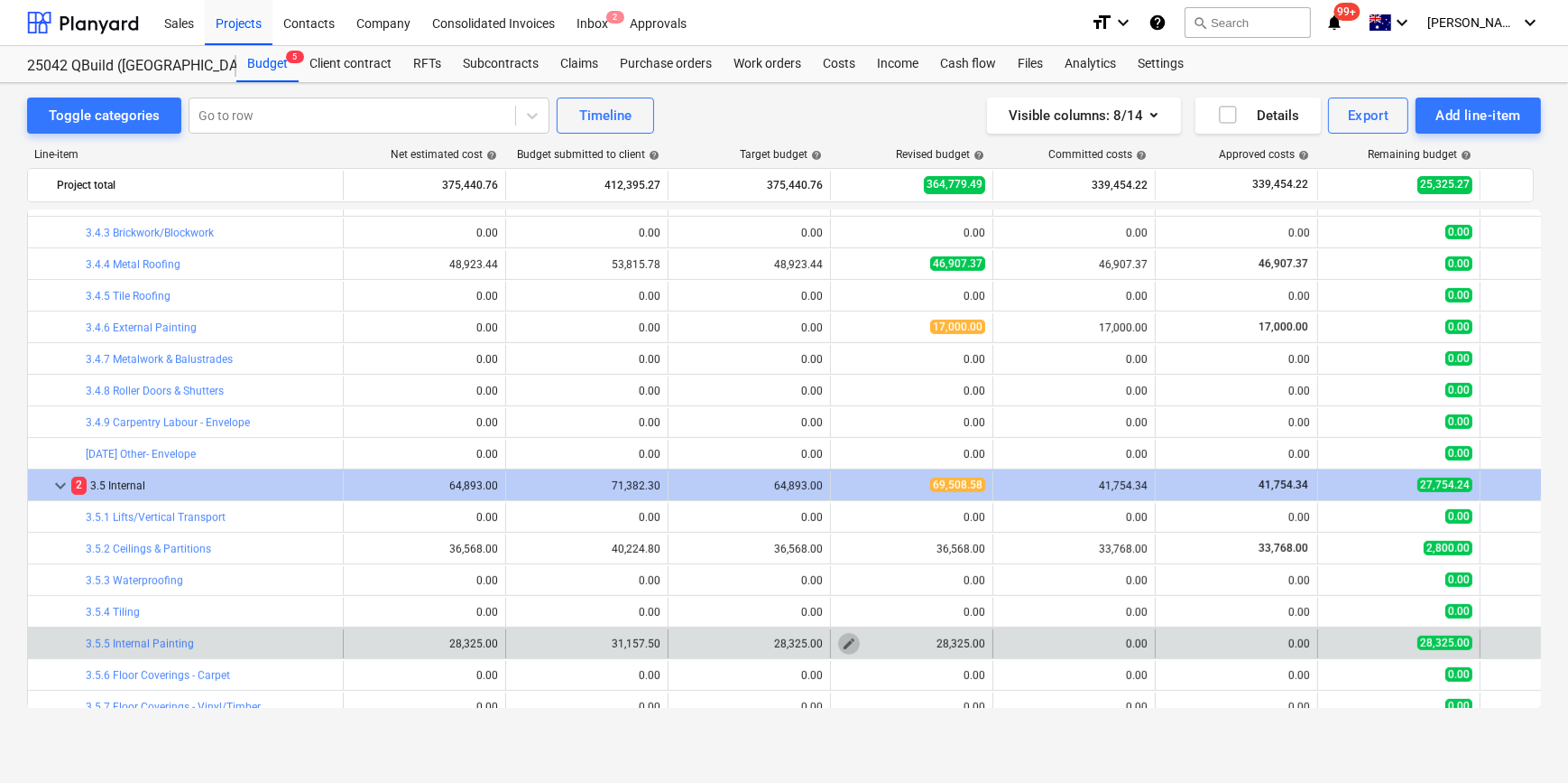
click at [854, 644] on span "edit" at bounding box center [849, 644] width 15 height 15
type textarea "x"
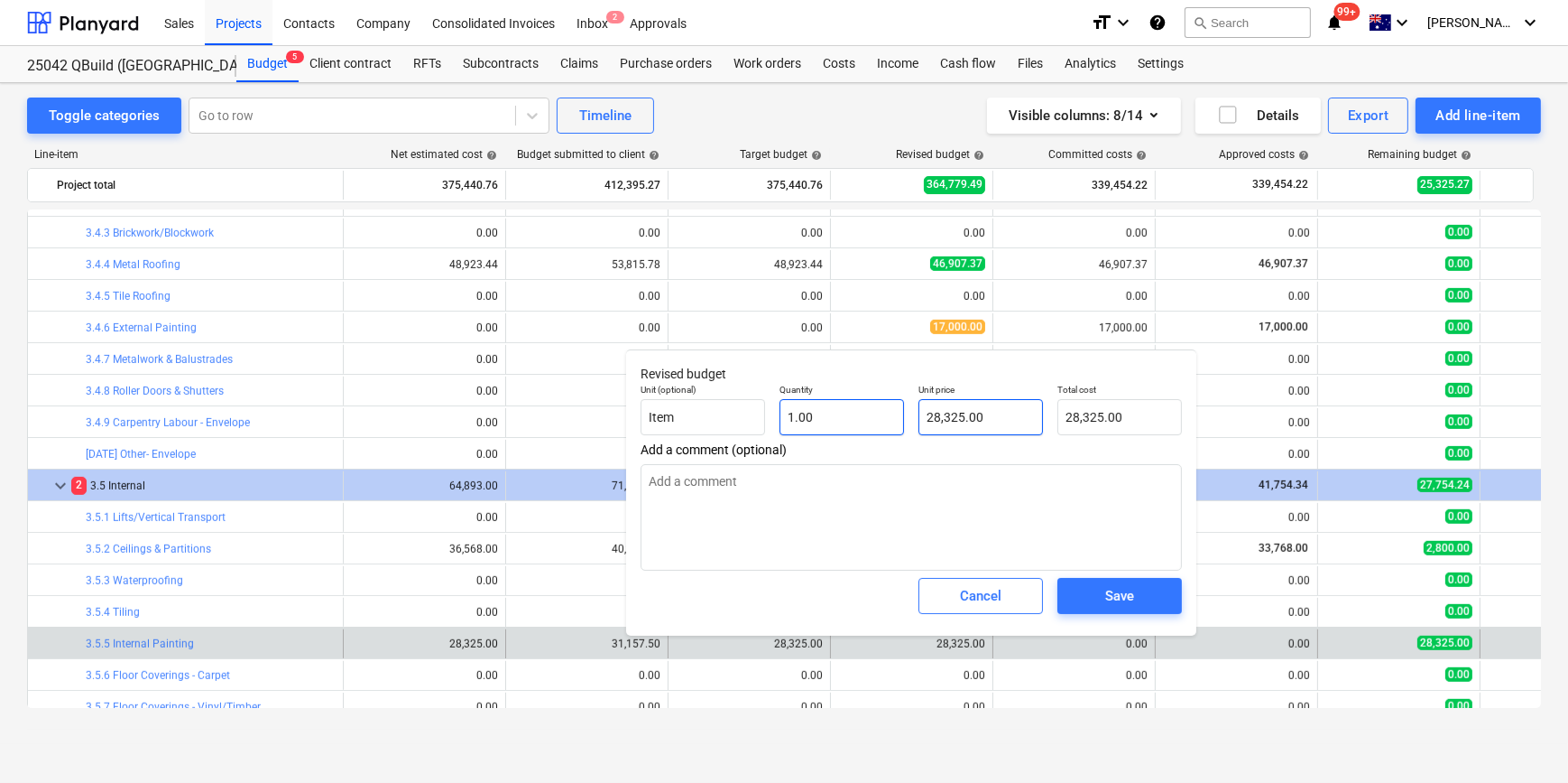
click at [838, 406] on div "Unit (optional) Item Quantity 1.00 Unit price 28,325.00 Total cost 28,325.00" at bounding box center [911, 409] width 556 height 65
type input "0"
type textarea "x"
type input "0.00"
click at [1139, 598] on span "Save" at bounding box center [1120, 595] width 81 height 23
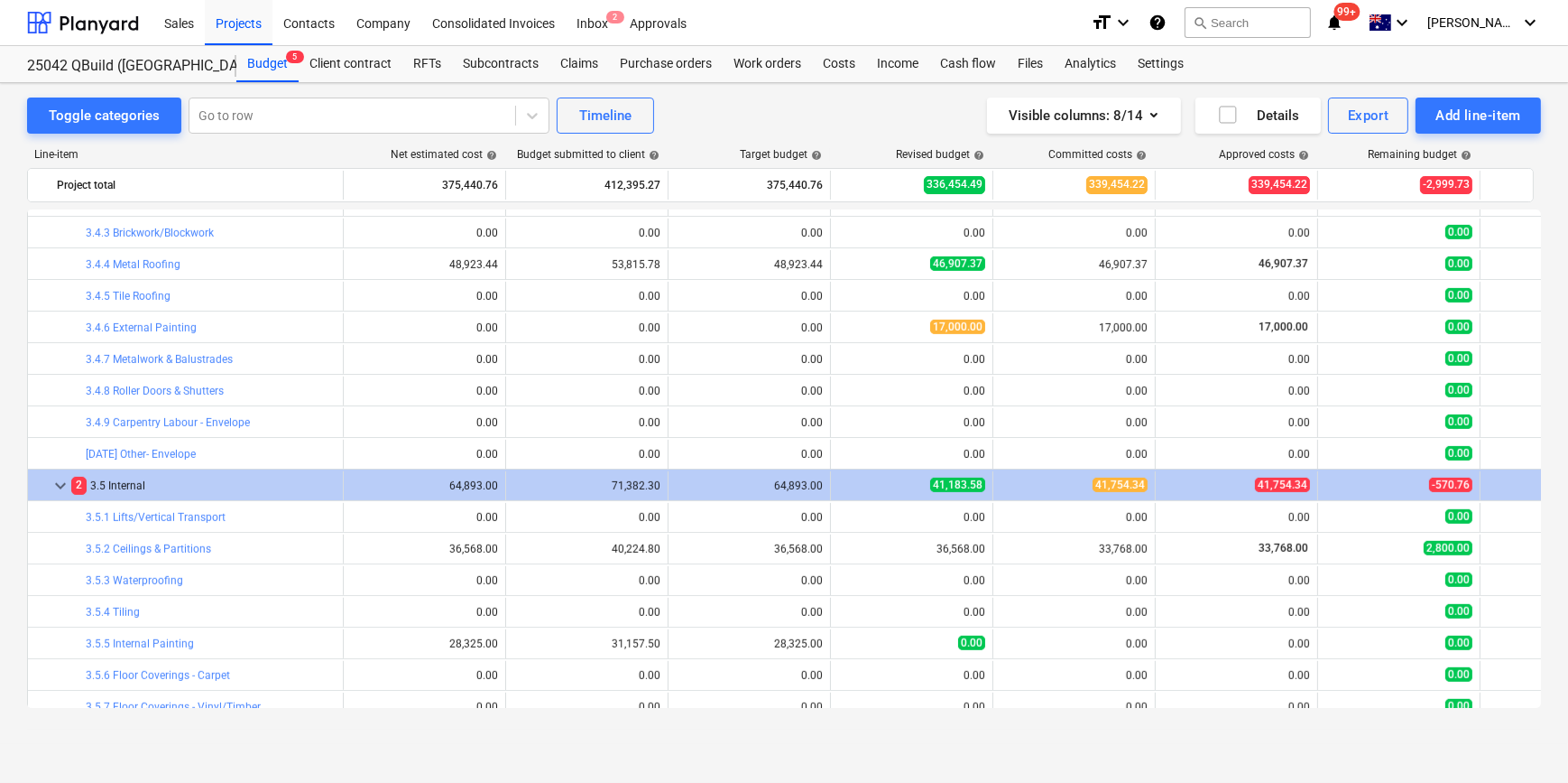
type textarea "x"
type input "1.00"
type input "0.00"
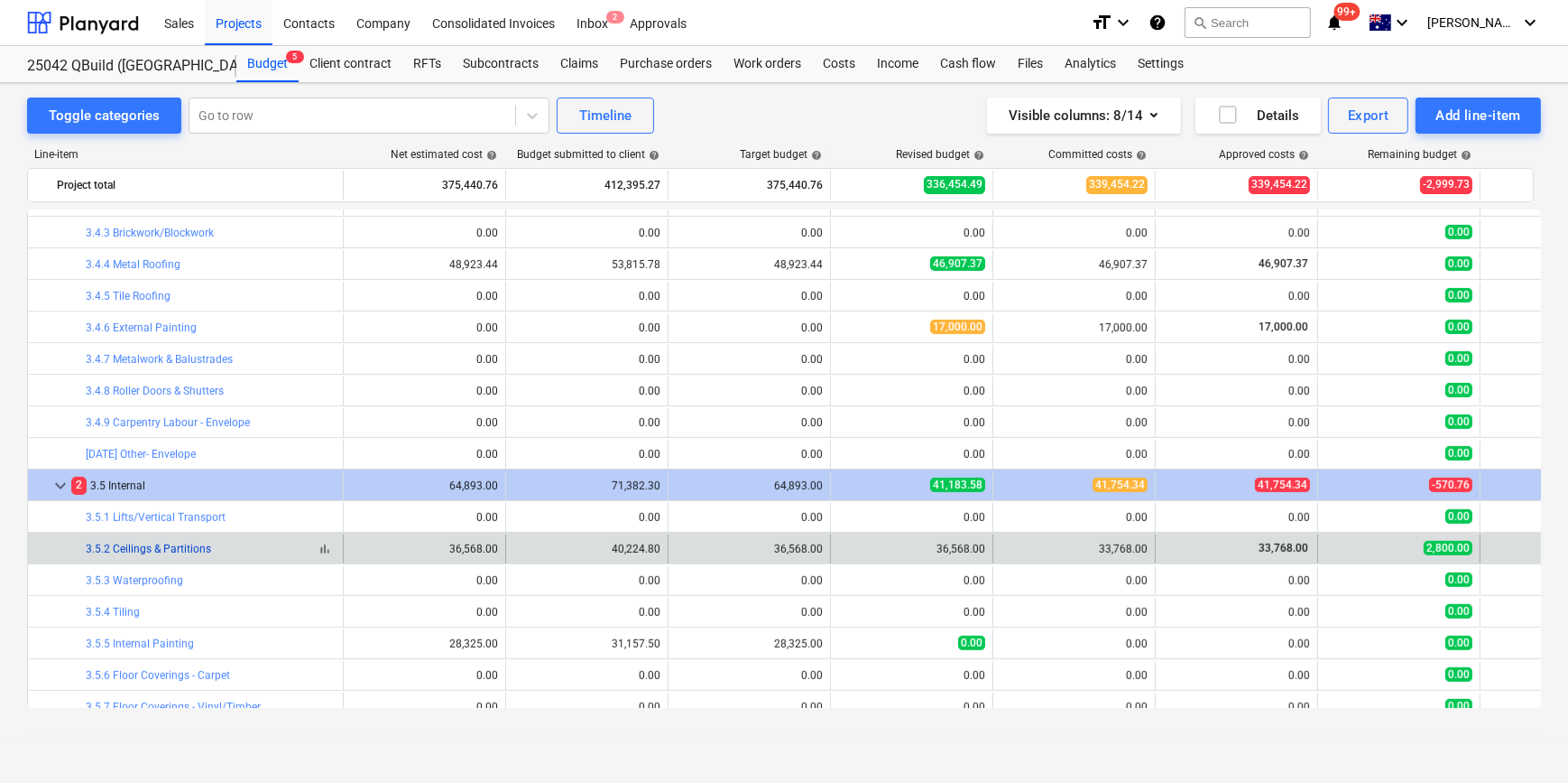
click at [144, 547] on link "3.5.2 Ceilings & Partitions" at bounding box center [148, 549] width 125 height 13
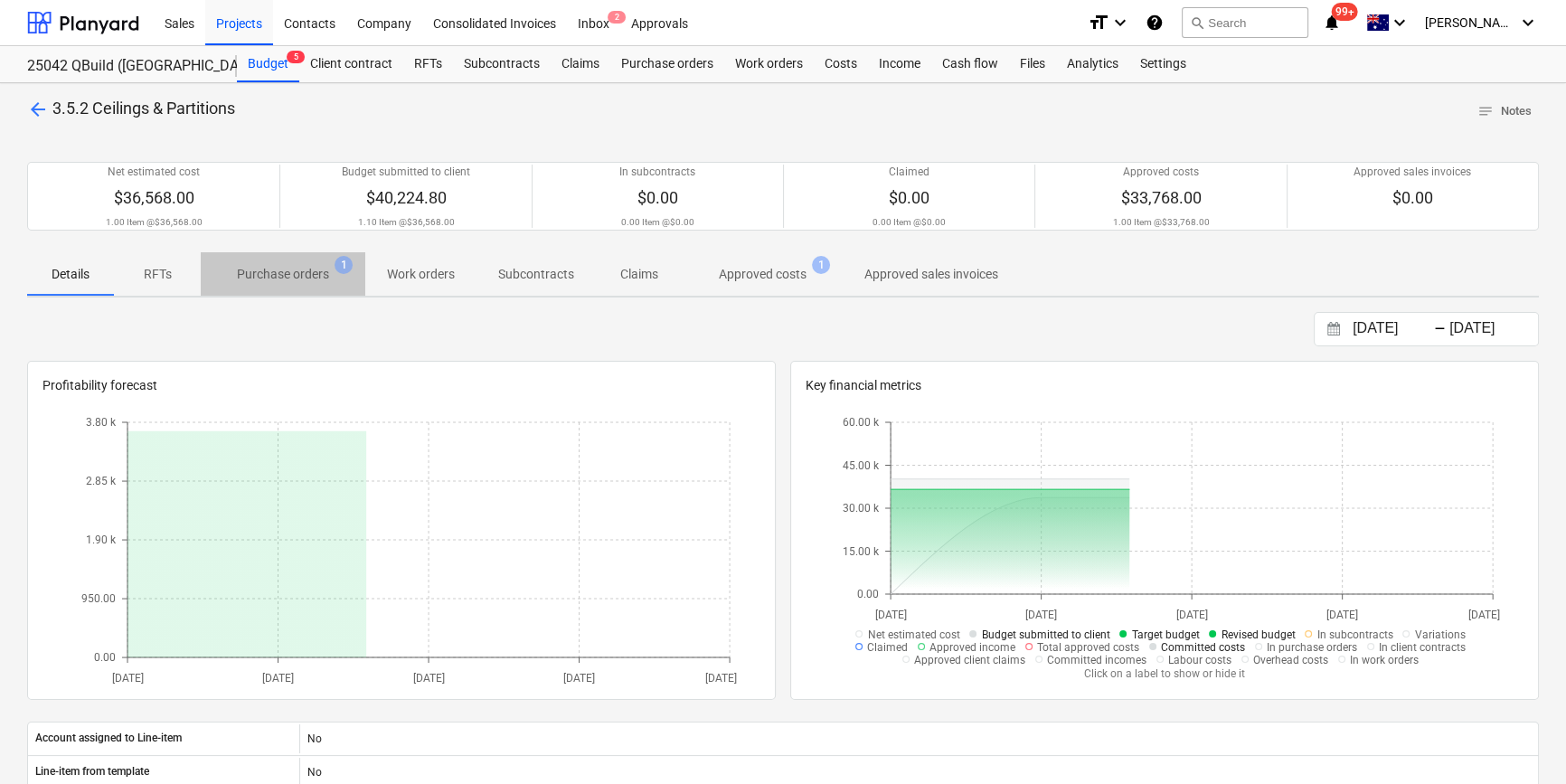
click at [293, 272] on p "Purchase orders" at bounding box center [283, 274] width 92 height 19
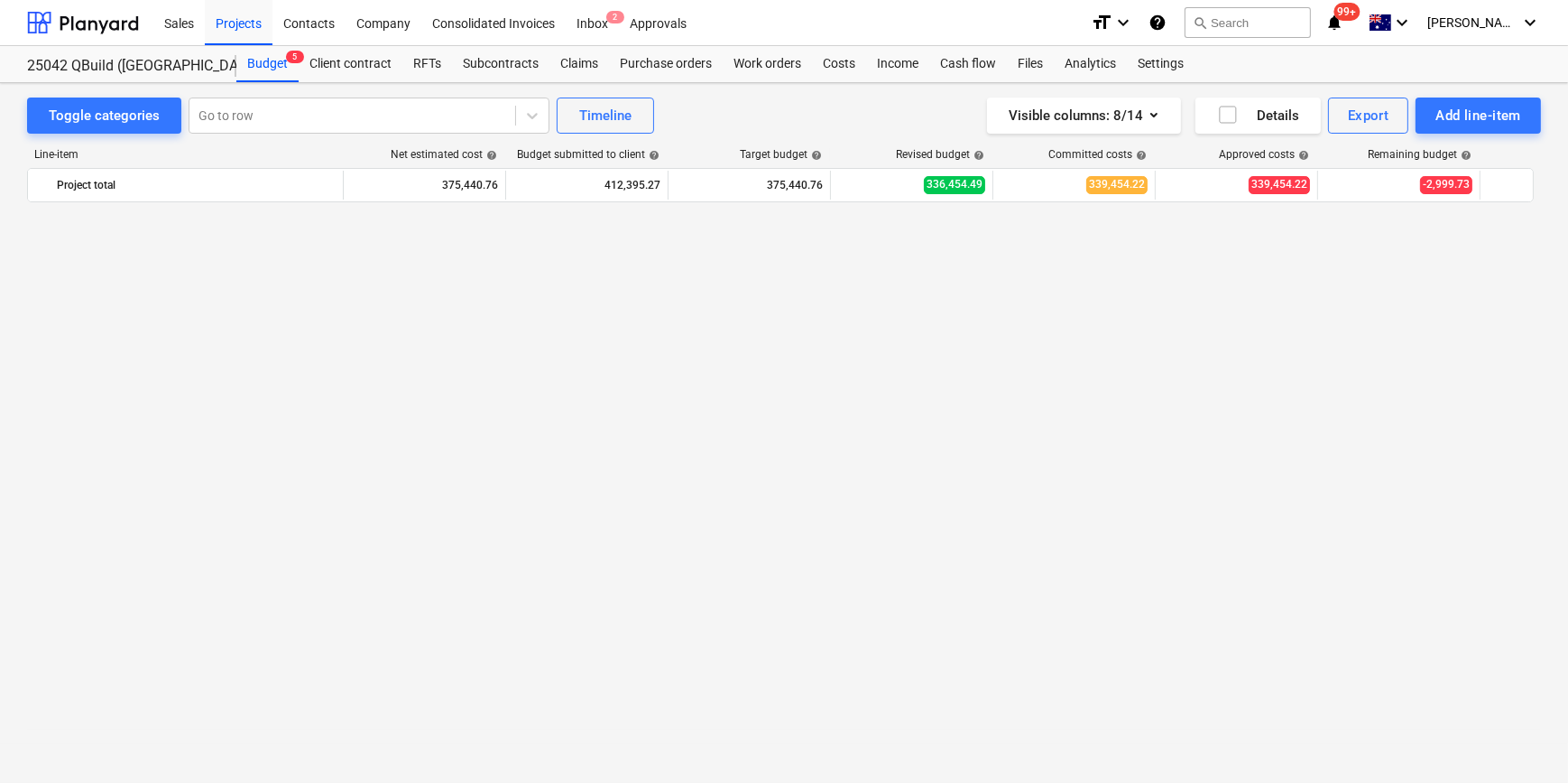
scroll to position [1321, 0]
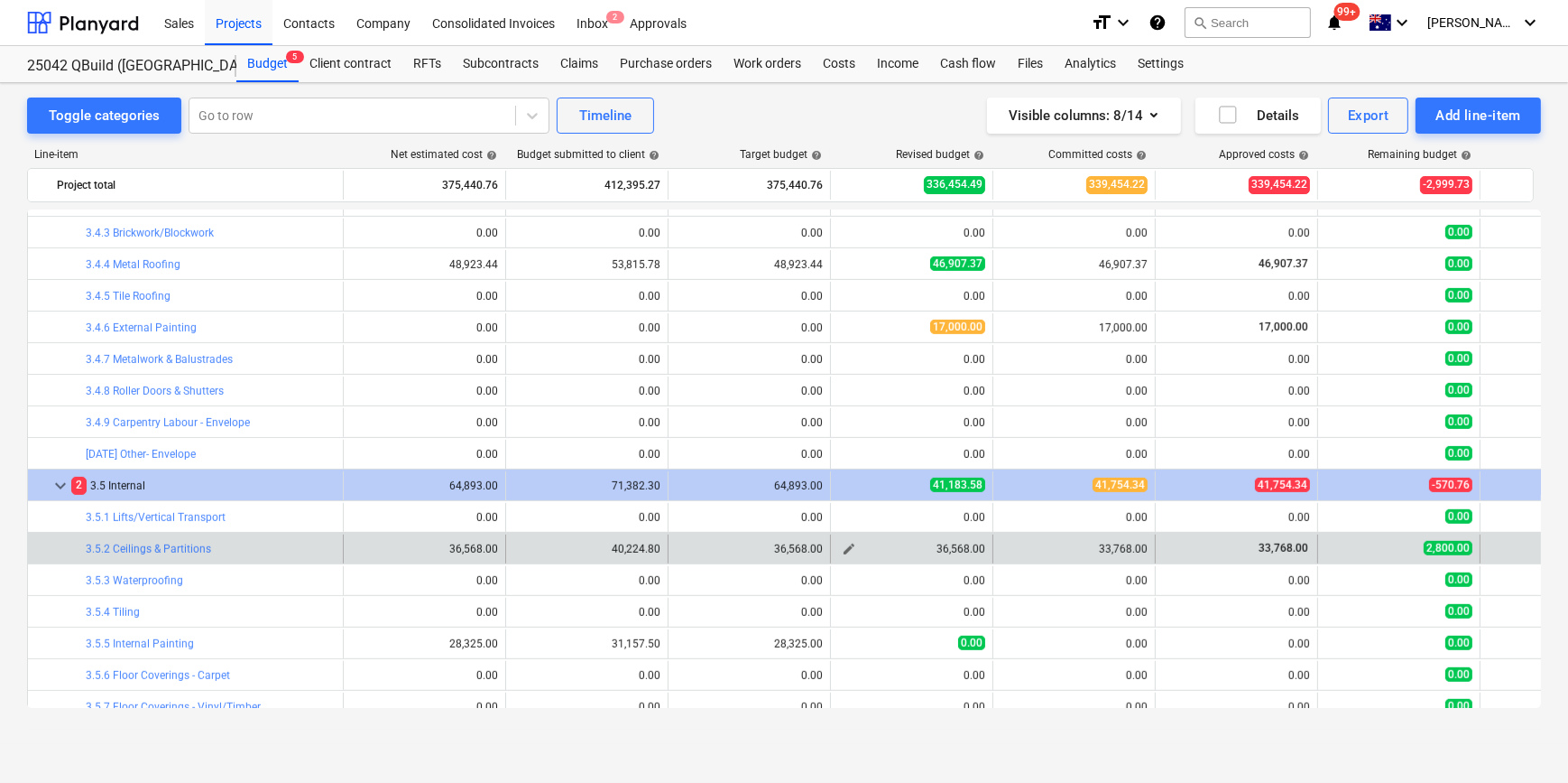
click at [840, 548] on button "edit" at bounding box center [848, 548] width 21 height 21
type textarea "x"
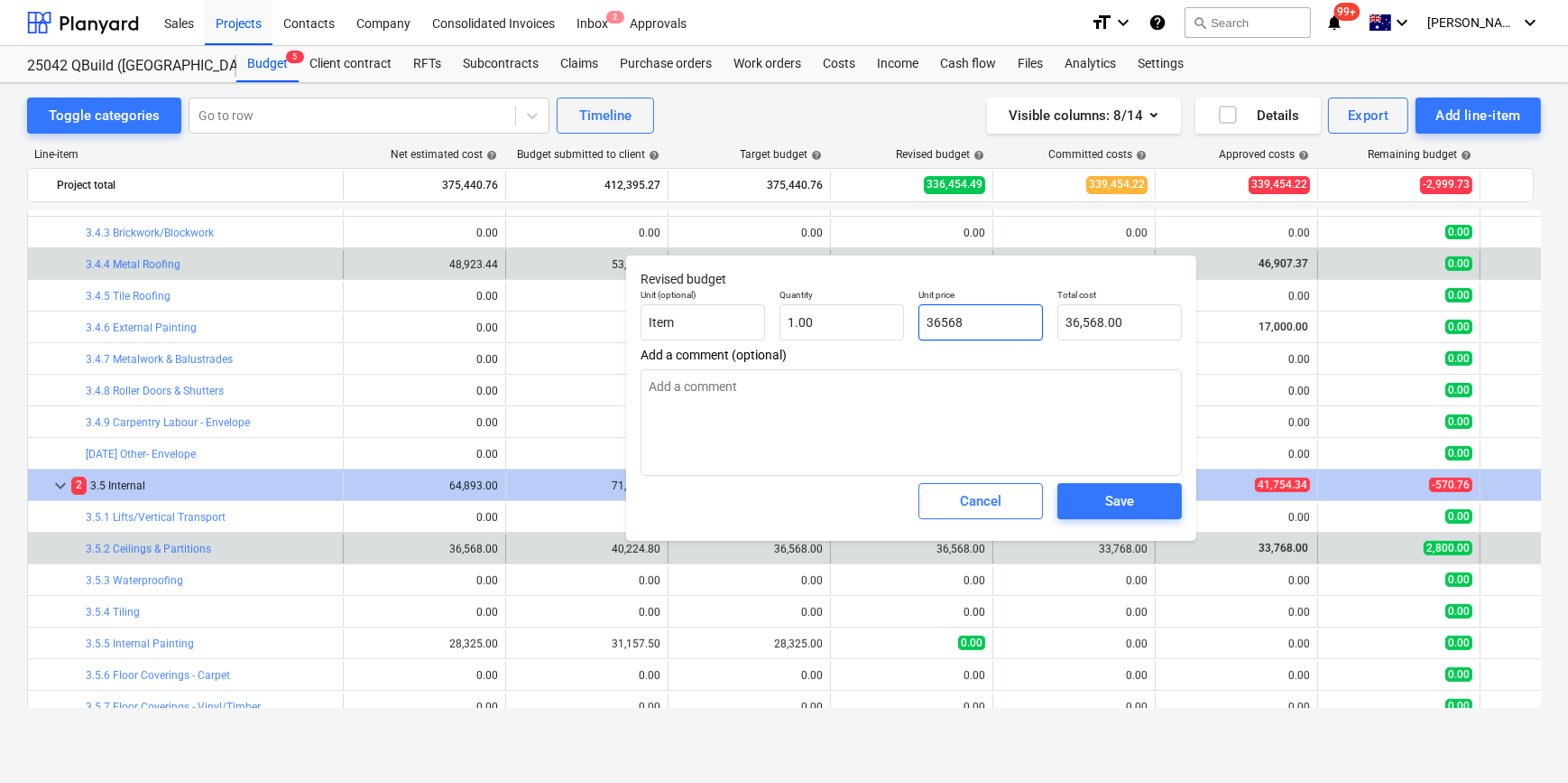
drag, startPoint x: 1009, startPoint y: 316, endPoint x: 530, endPoint y: 273, distance: 480.9
click at [702, 300] on div "Unit (optional) Item Quantity 1.00 Unit price 36568 Total cost 36,568.00" at bounding box center [911, 314] width 556 height 65
type input "3"
type textarea "x"
type input "3.00"
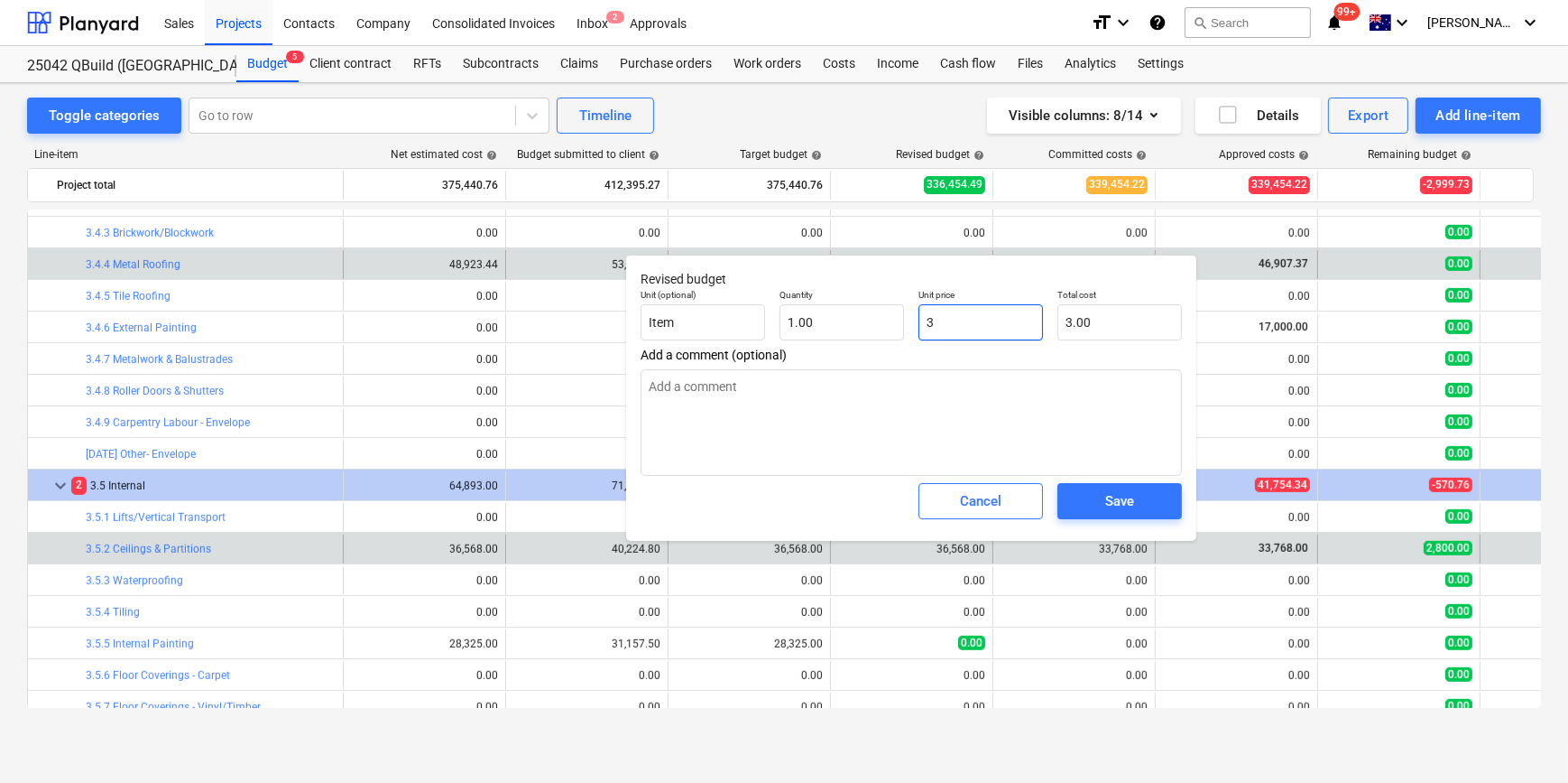
type textarea "x"
type input "33"
type input "33.00"
type textarea "x"
type input "337"
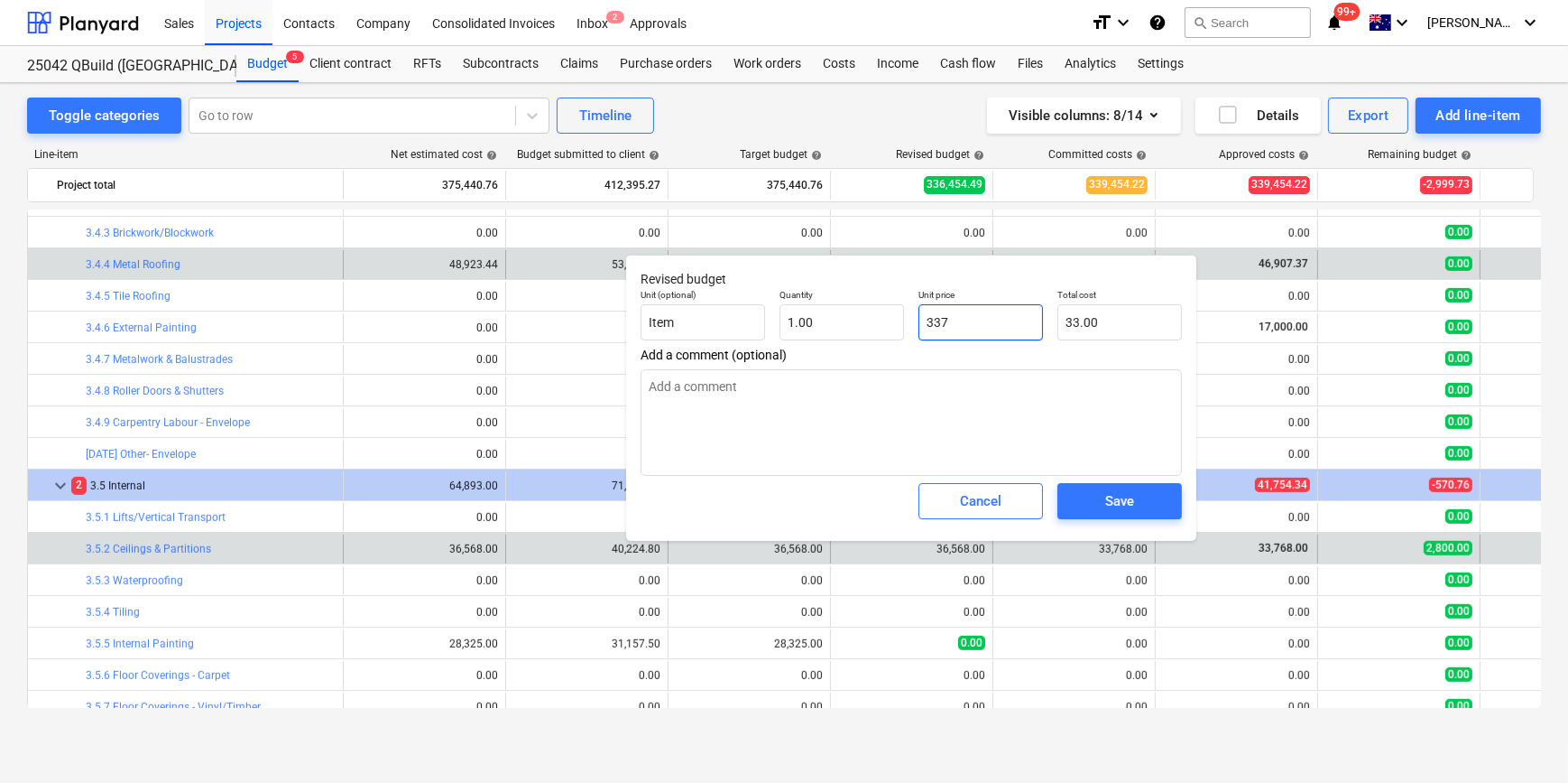
type input "337.00"
type textarea "x"
type input "3376"
type input "3,376.00"
type textarea "x"
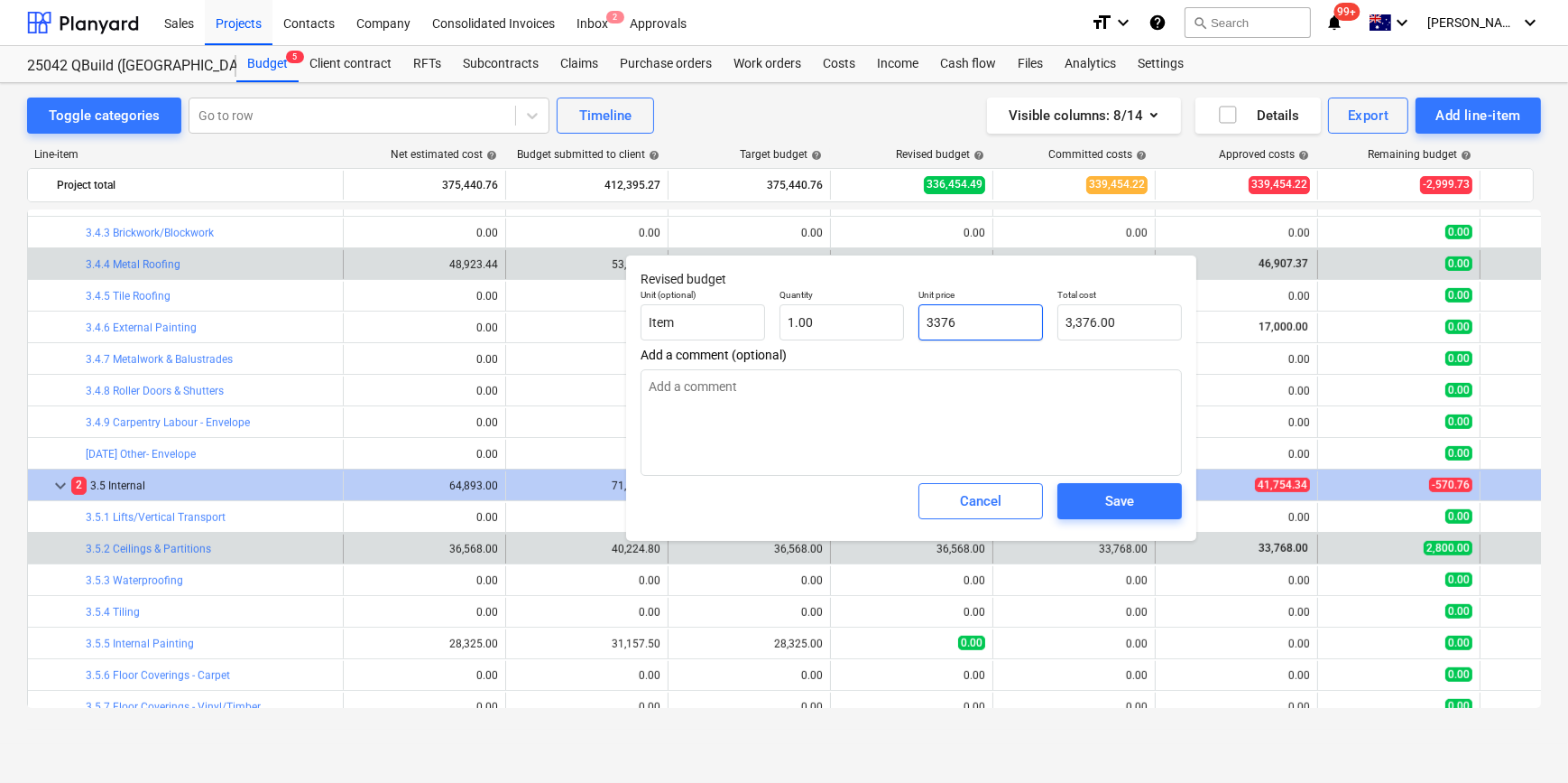
type input "33768"
type input "33,768.00"
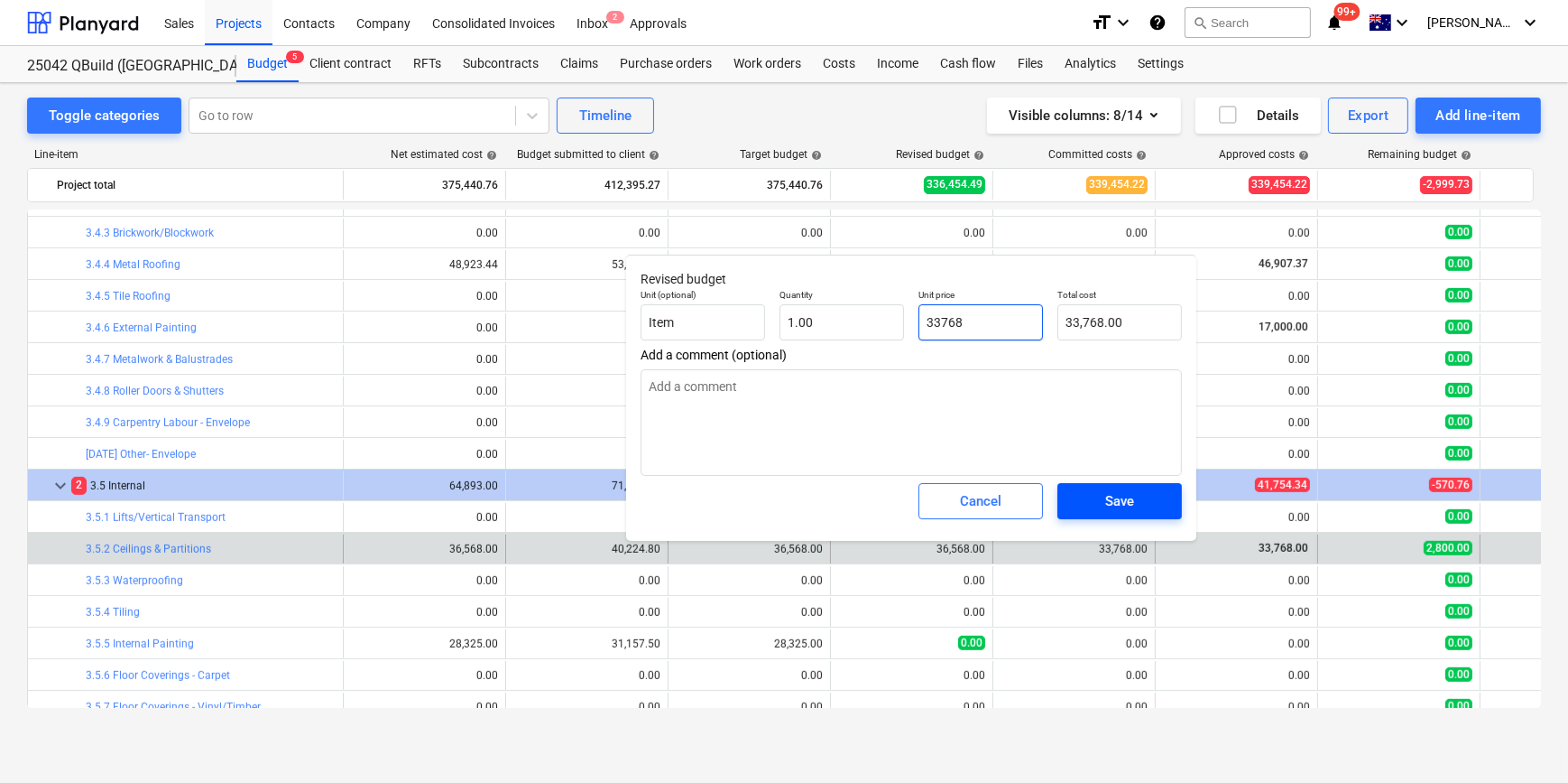
type input "33768"
type textarea "x"
type input "33,768.00"
click at [1102, 500] on span "Save" at bounding box center [1120, 501] width 81 height 23
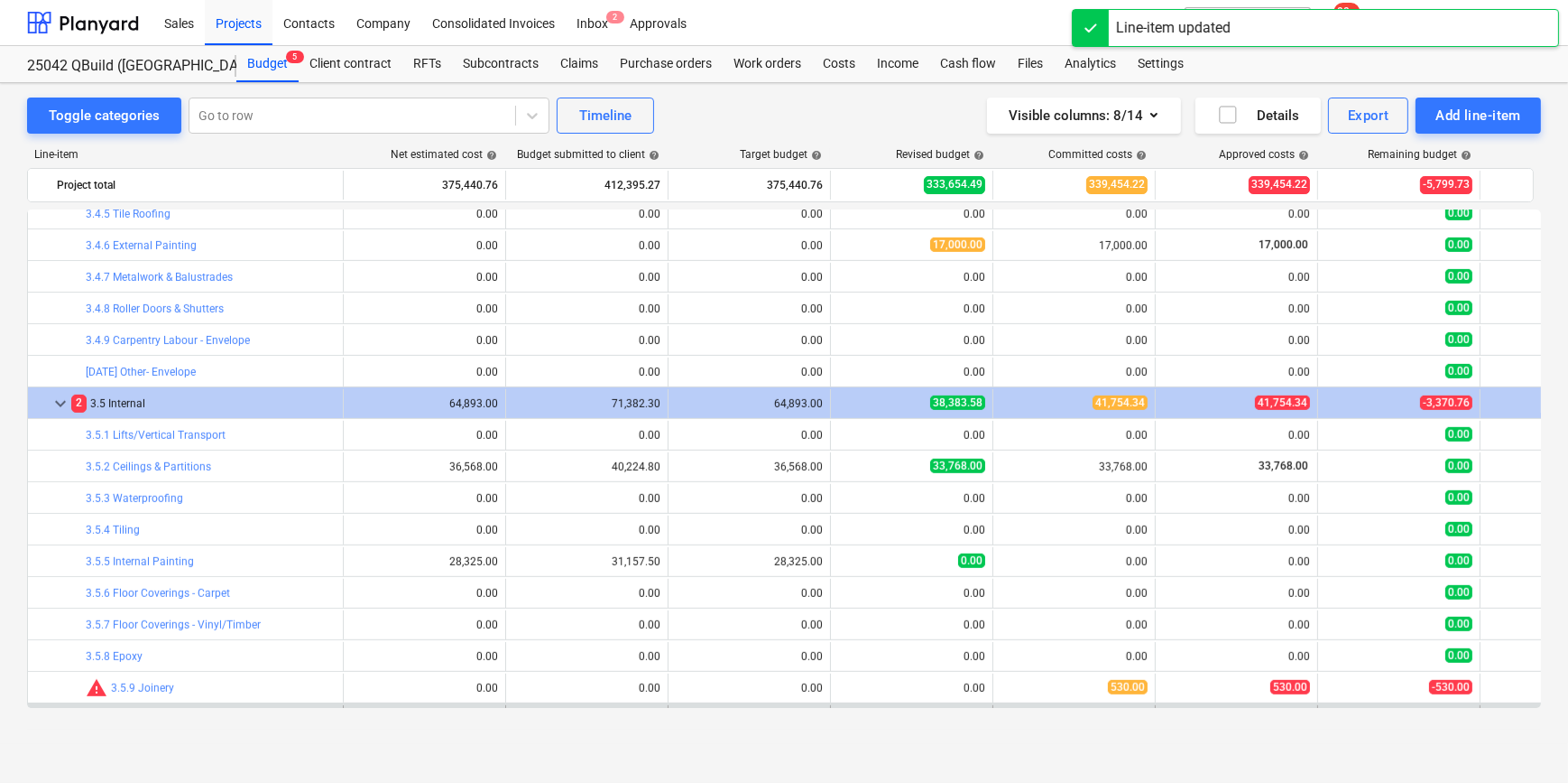
scroll to position [1485, 0]
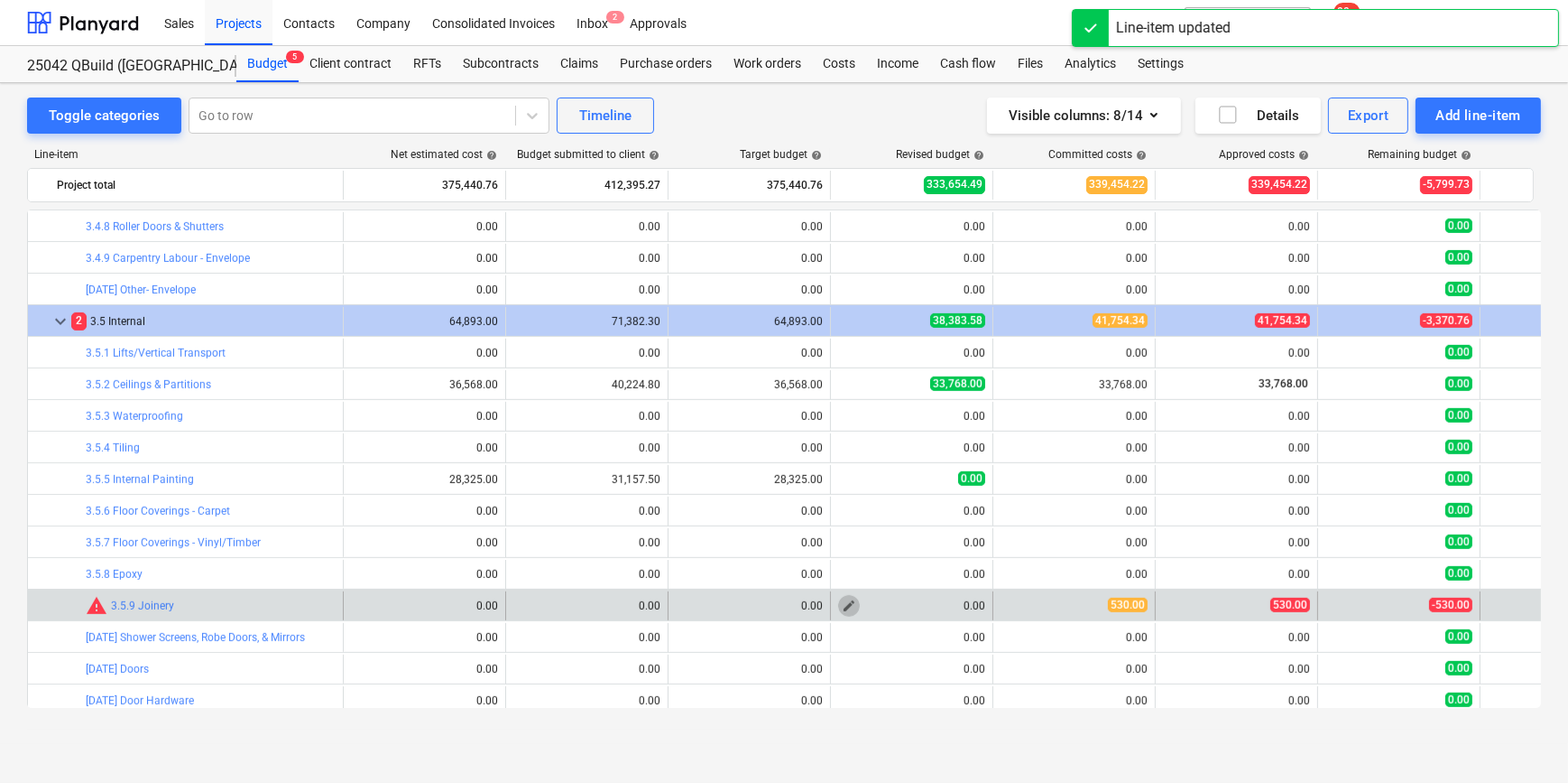
click at [845, 608] on span "edit" at bounding box center [849, 606] width 15 height 15
type textarea "x"
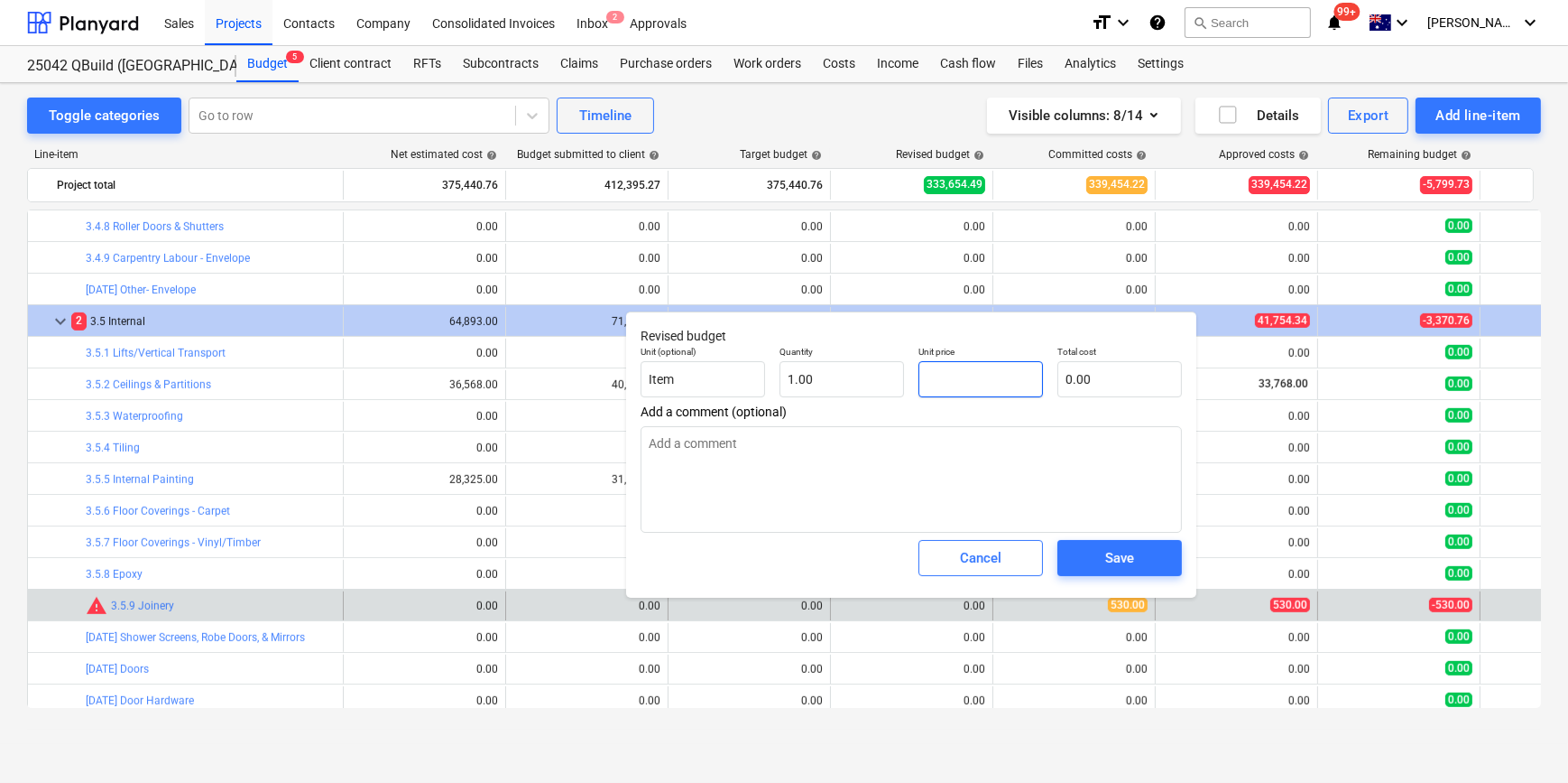
drag, startPoint x: 973, startPoint y: 385, endPoint x: 758, endPoint y: 357, distance: 216.8
click at [836, 371] on div "Unit (optional) Item Quantity 1.00 Unit price Total cost 0.00" at bounding box center [911, 371] width 556 height 65
type textarea "x"
type input "5"
type input "5.00"
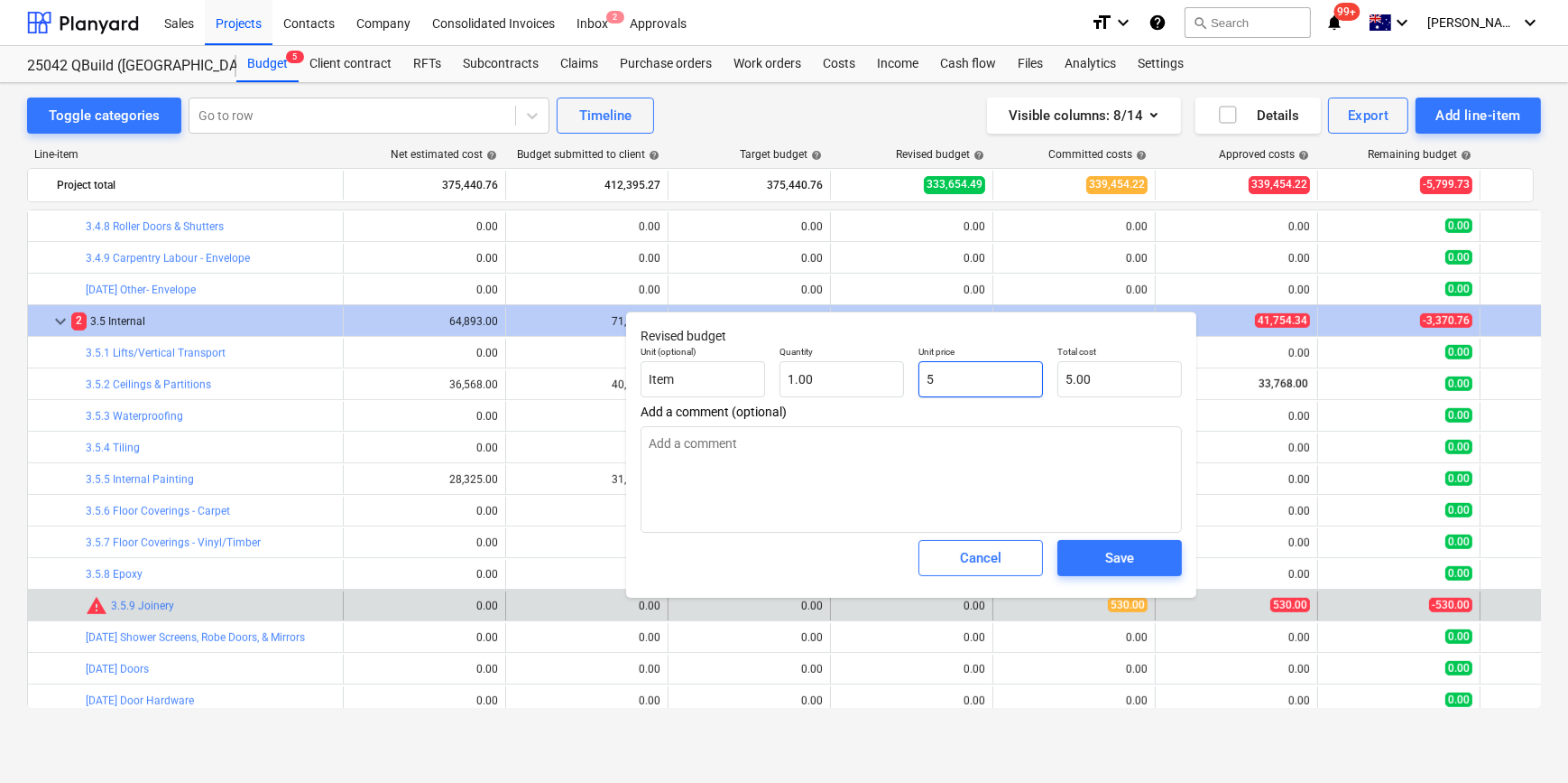
type textarea "x"
type input "53"
type input "53.00"
type textarea "x"
type input "530"
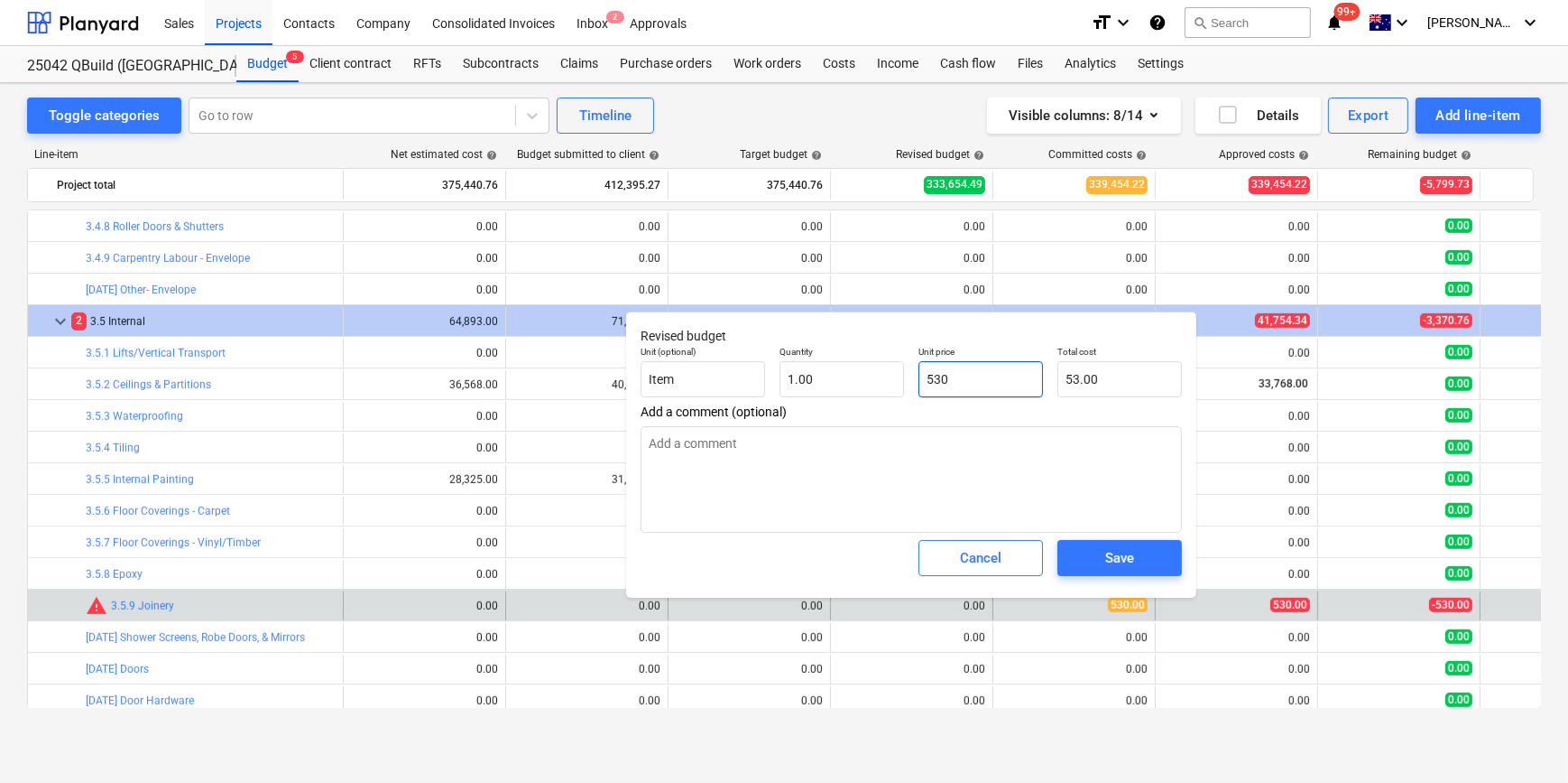
type input "530.00"
type input "530"
type textarea "x"
type input "530.00"
click at [1131, 565] on div "Save" at bounding box center [1119, 557] width 29 height 23
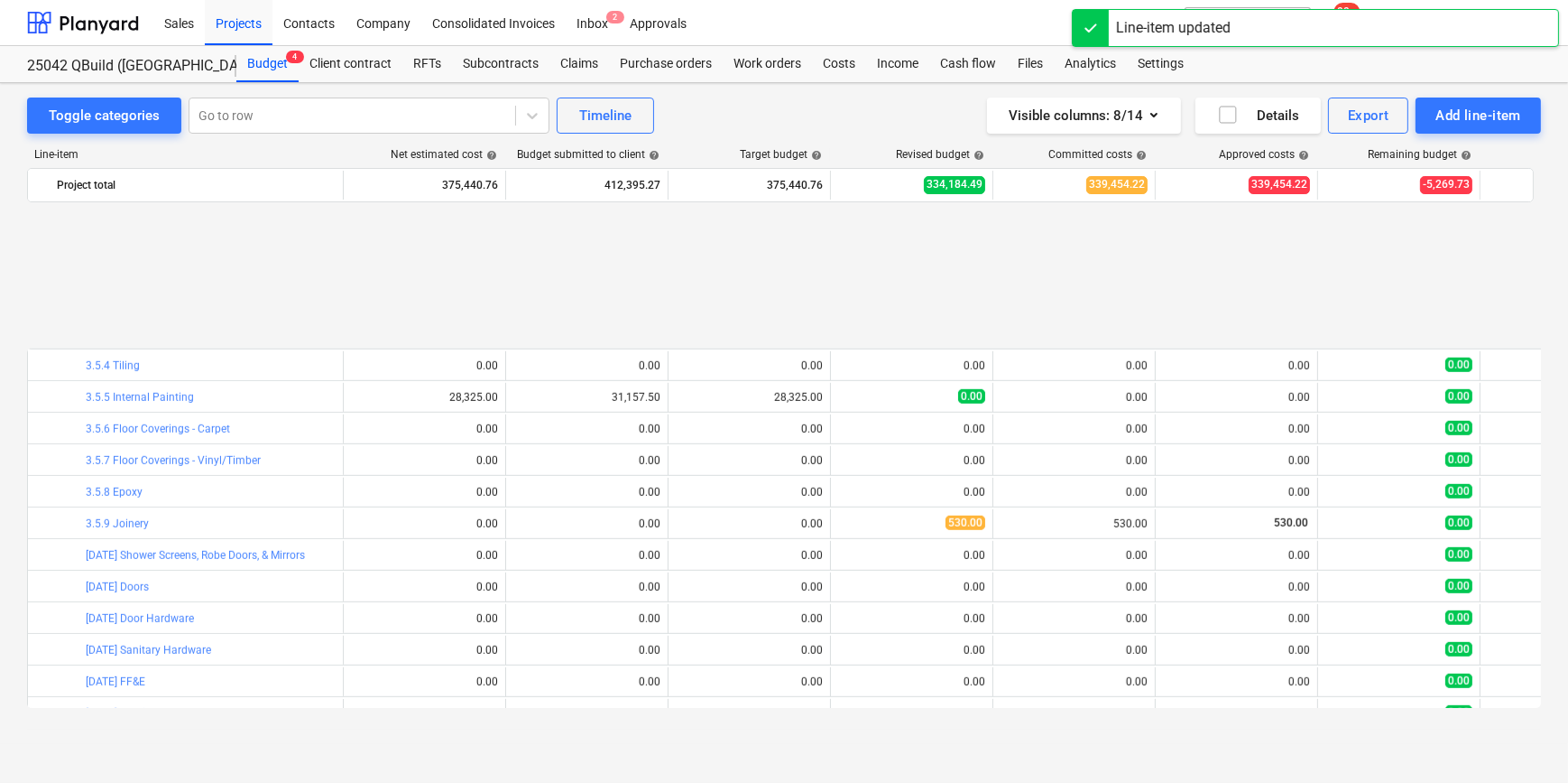
scroll to position [1813, 0]
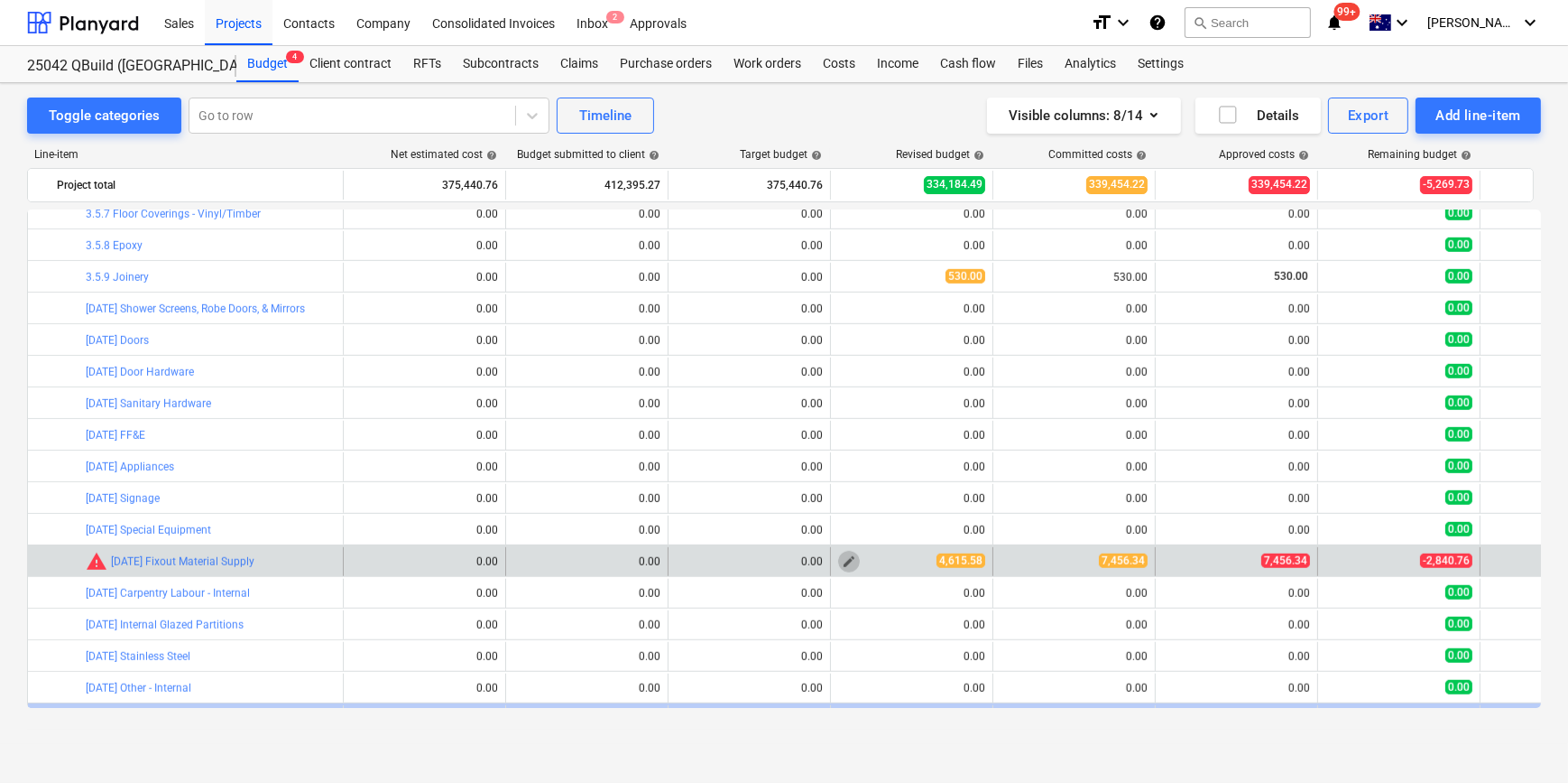
click at [848, 556] on span "edit" at bounding box center [849, 562] width 15 height 15
type textarea "x"
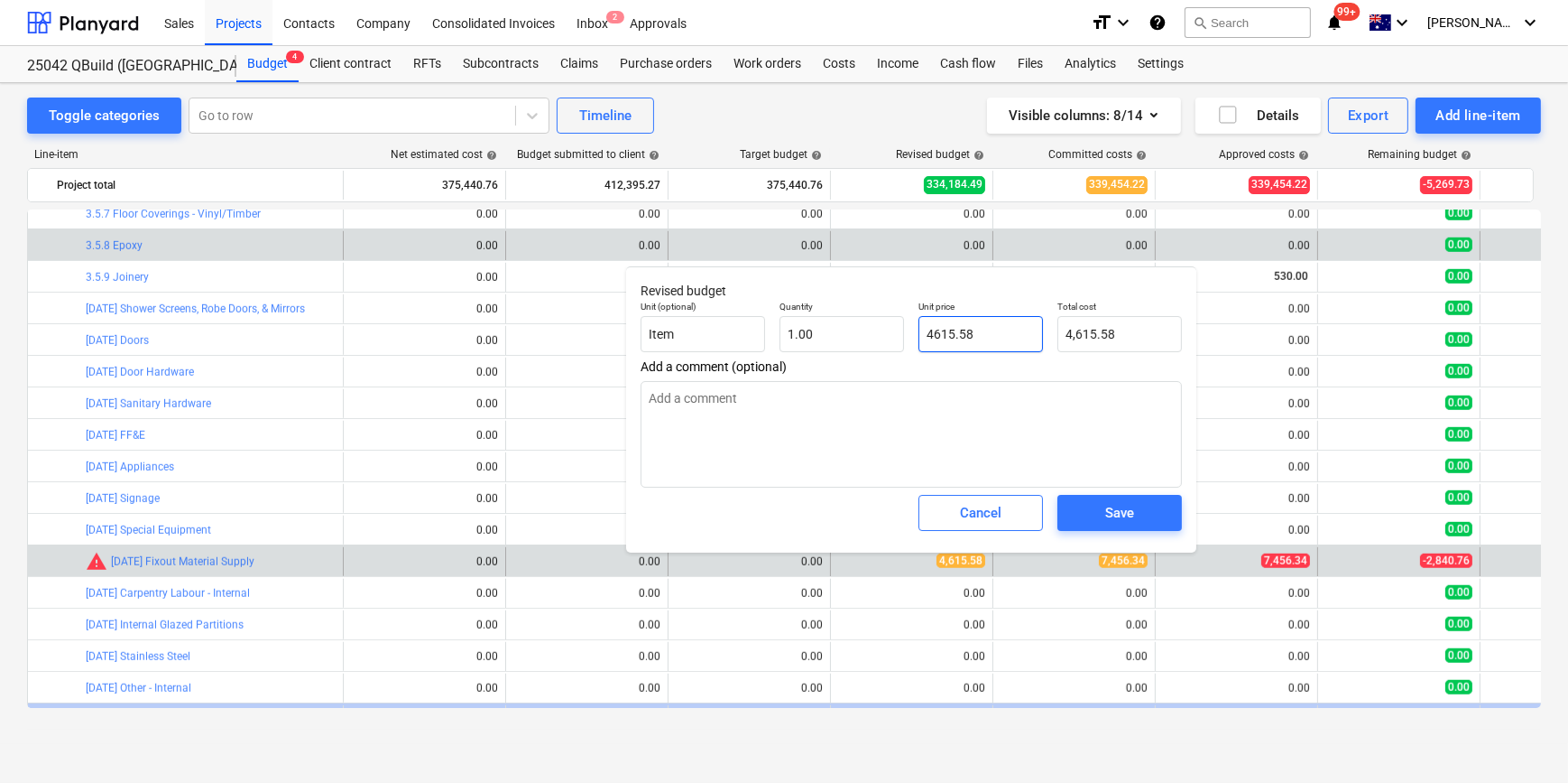
drag, startPoint x: 1005, startPoint y: 334, endPoint x: 489, endPoint y: 258, distance: 521.6
click at [701, 305] on div "Unit (optional) Item Quantity 1.00 Unit price 4615.58 Total cost 4,615.58" at bounding box center [911, 326] width 556 height 65
type input "74"
type textarea "x"
type input "74.00"
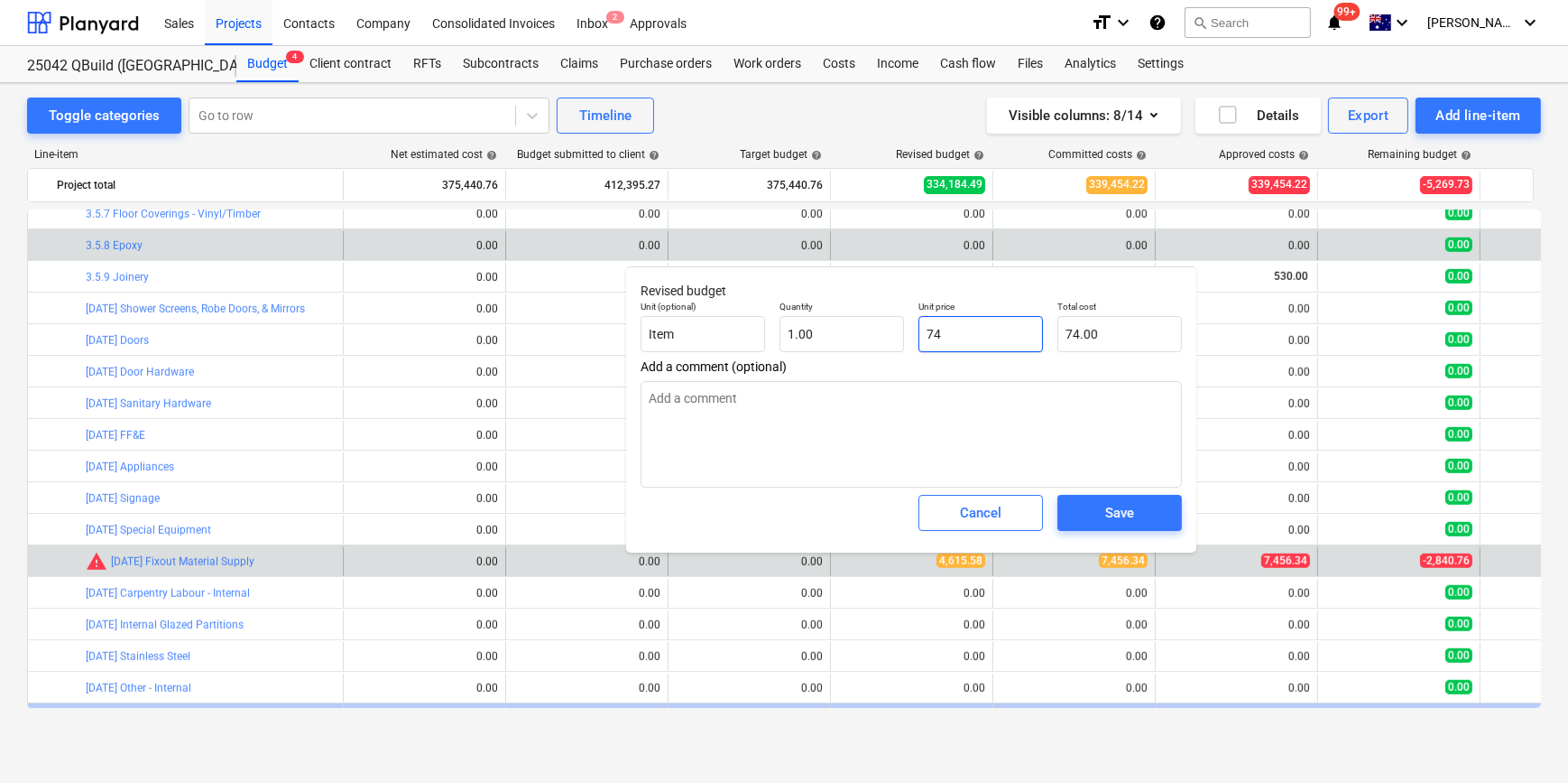
type textarea "x"
type input "745"
type input "745.00"
type textarea "x"
type input "7456"
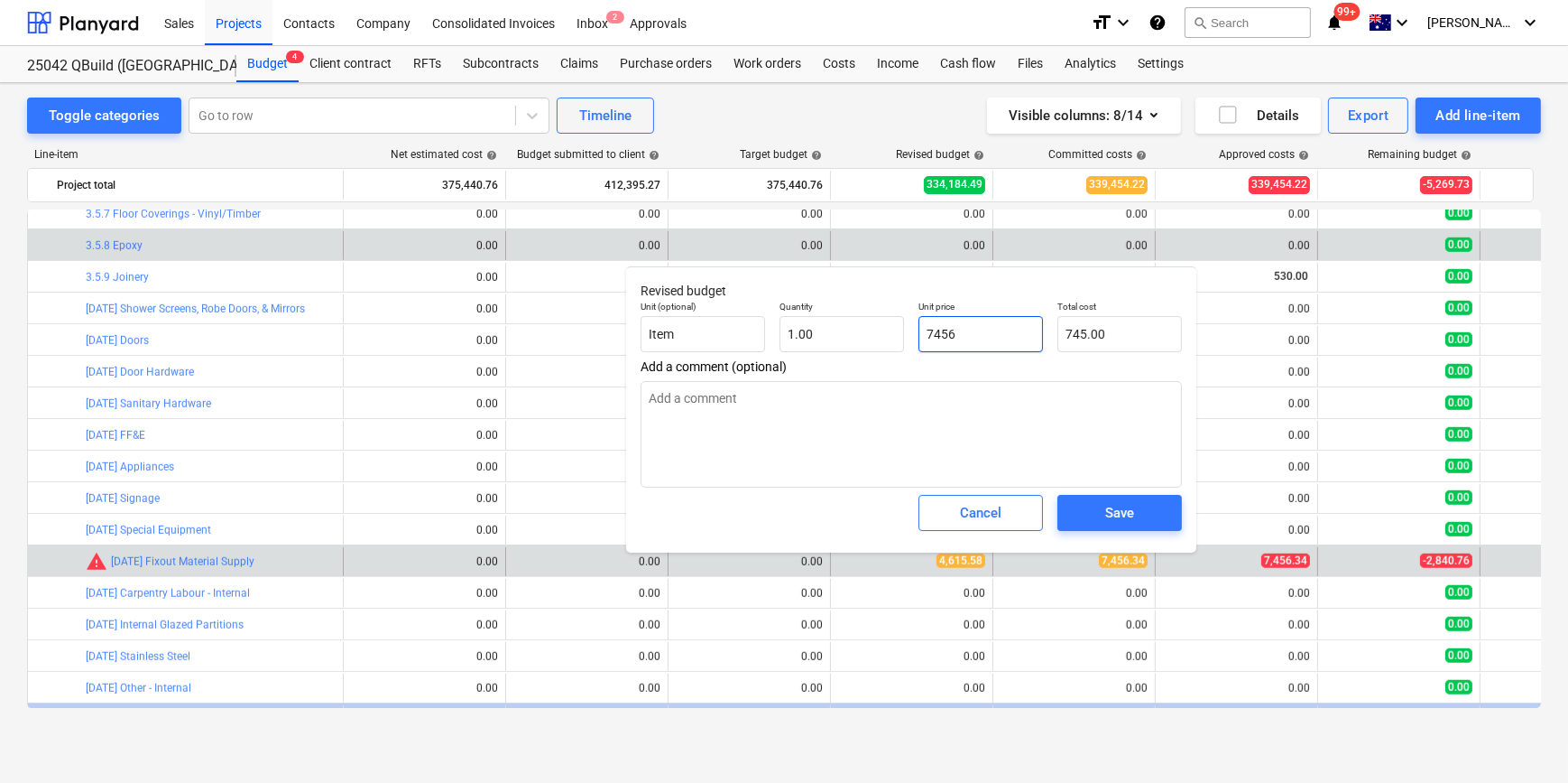
type input "7,456.00"
type textarea "x"
type input "7456."
type textarea "x"
type input "7456.3"
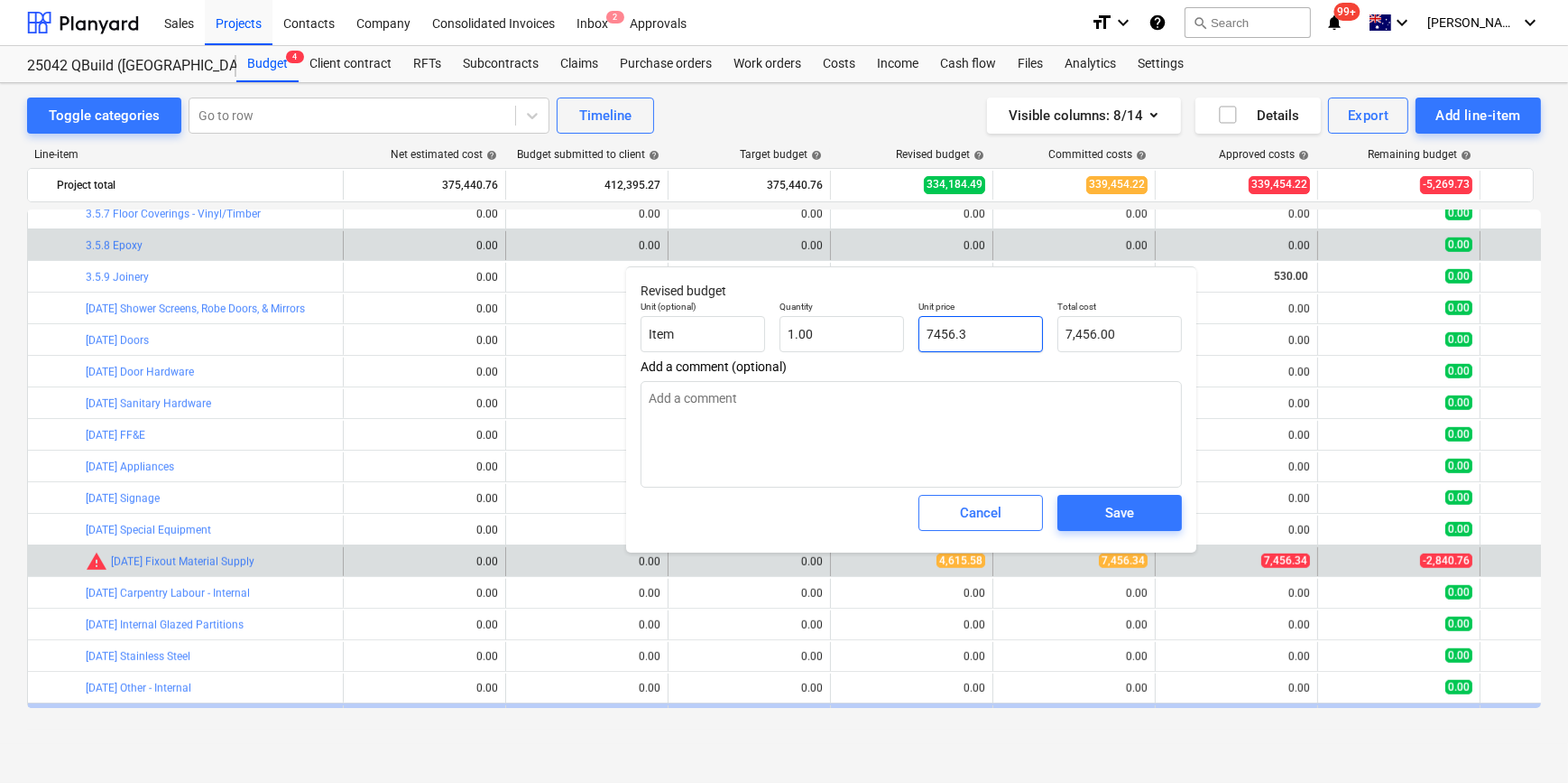
type input "7,456.30"
type textarea "x"
type input "7456.34"
type input "7,456.34"
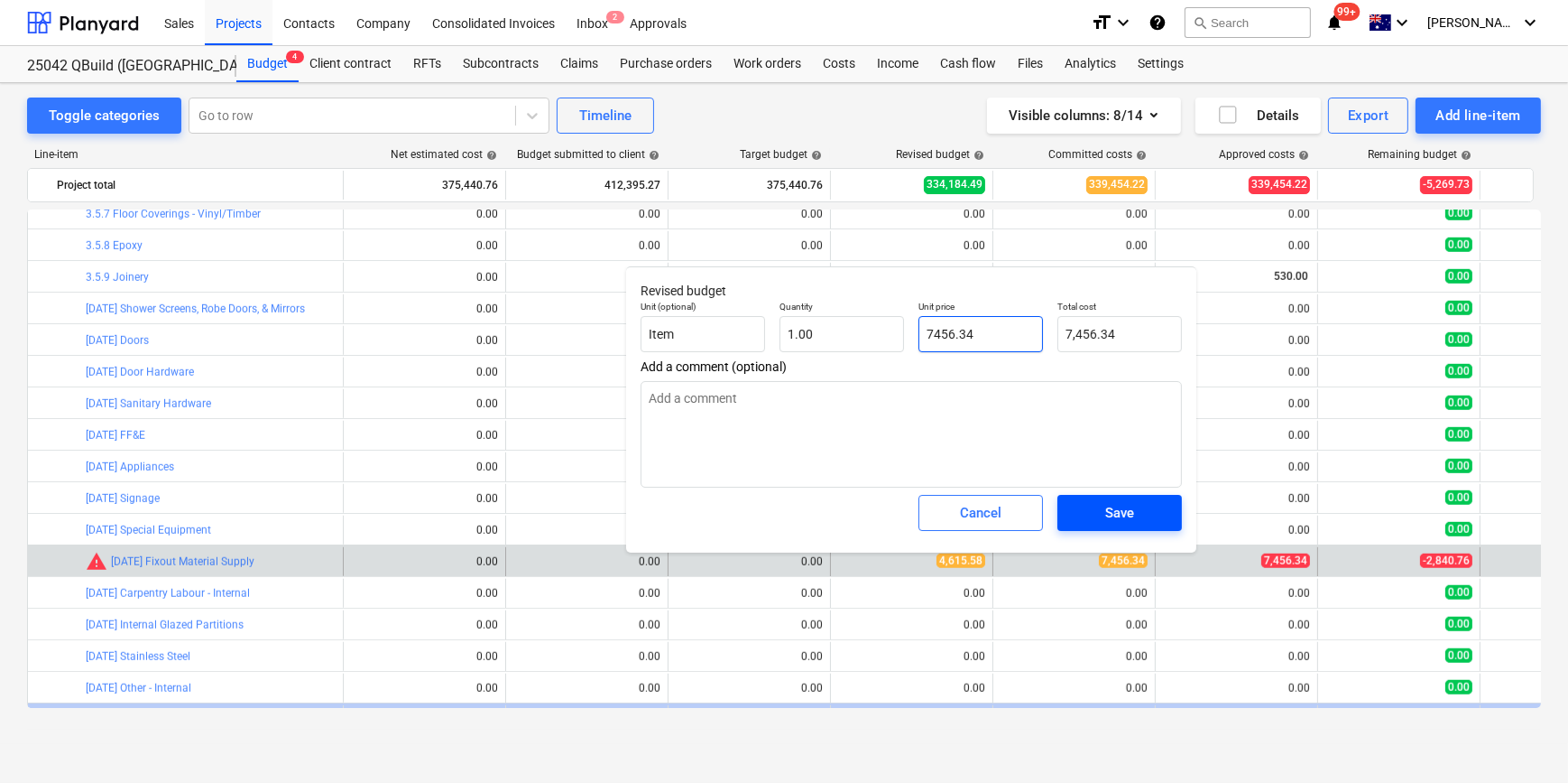
type input "7456.34"
type textarea "x"
type input "7,456.34"
click at [1119, 531] on button "Save" at bounding box center [1119, 512] width 124 height 36
type textarea "x"
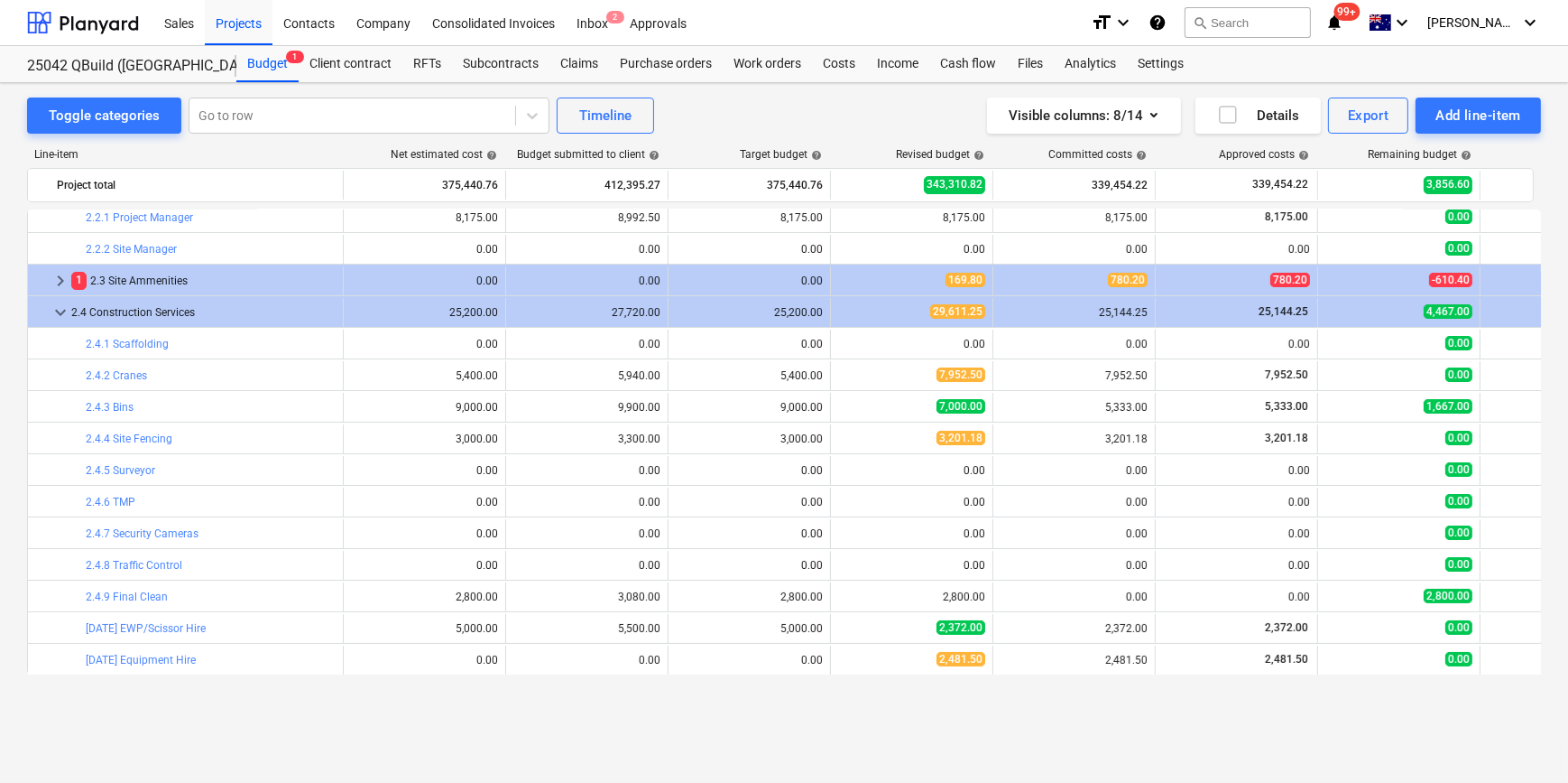
scroll to position [90, 0]
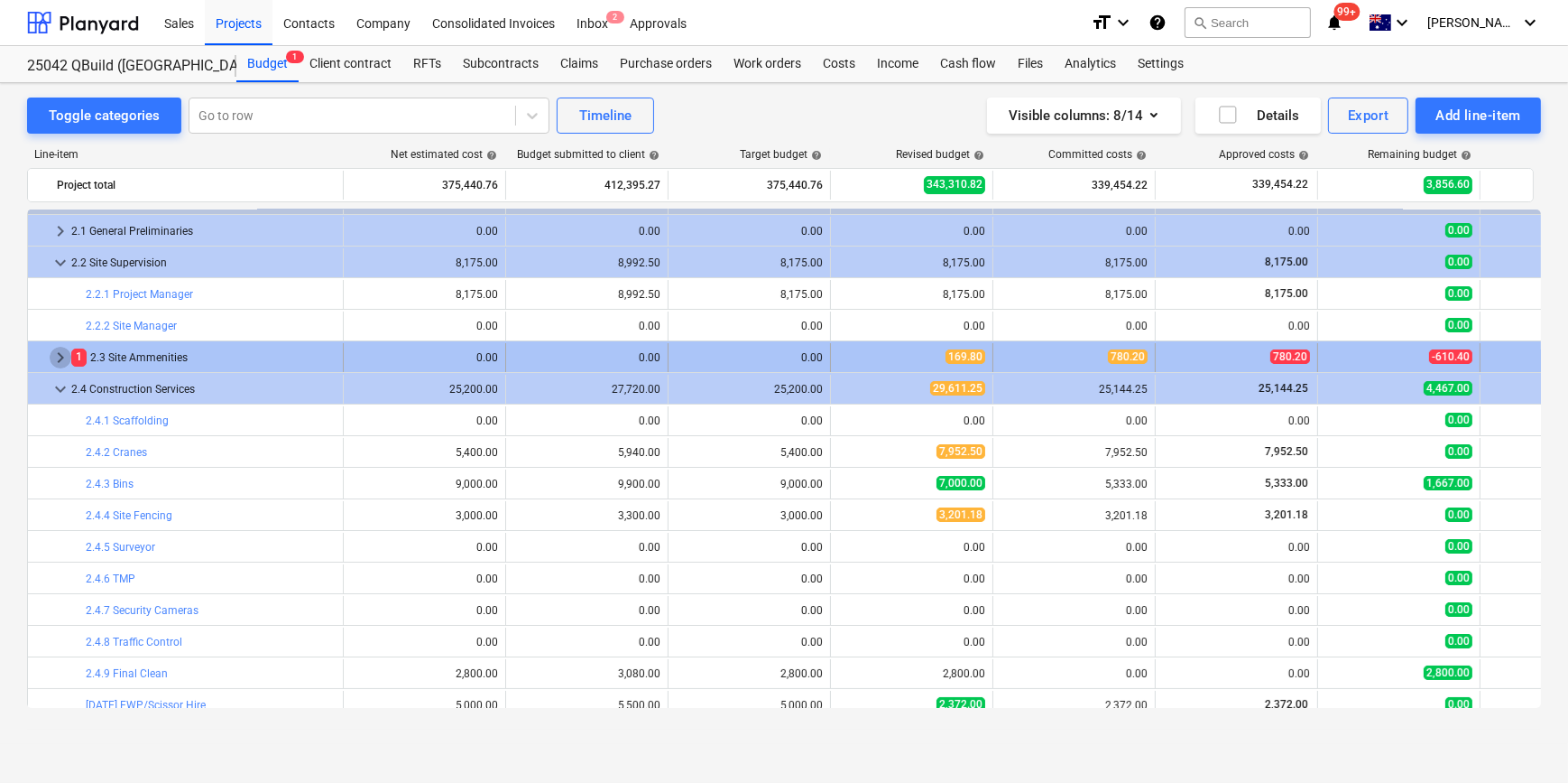
click at [59, 353] on span "keyboard_arrow_right" at bounding box center [60, 357] width 21 height 21
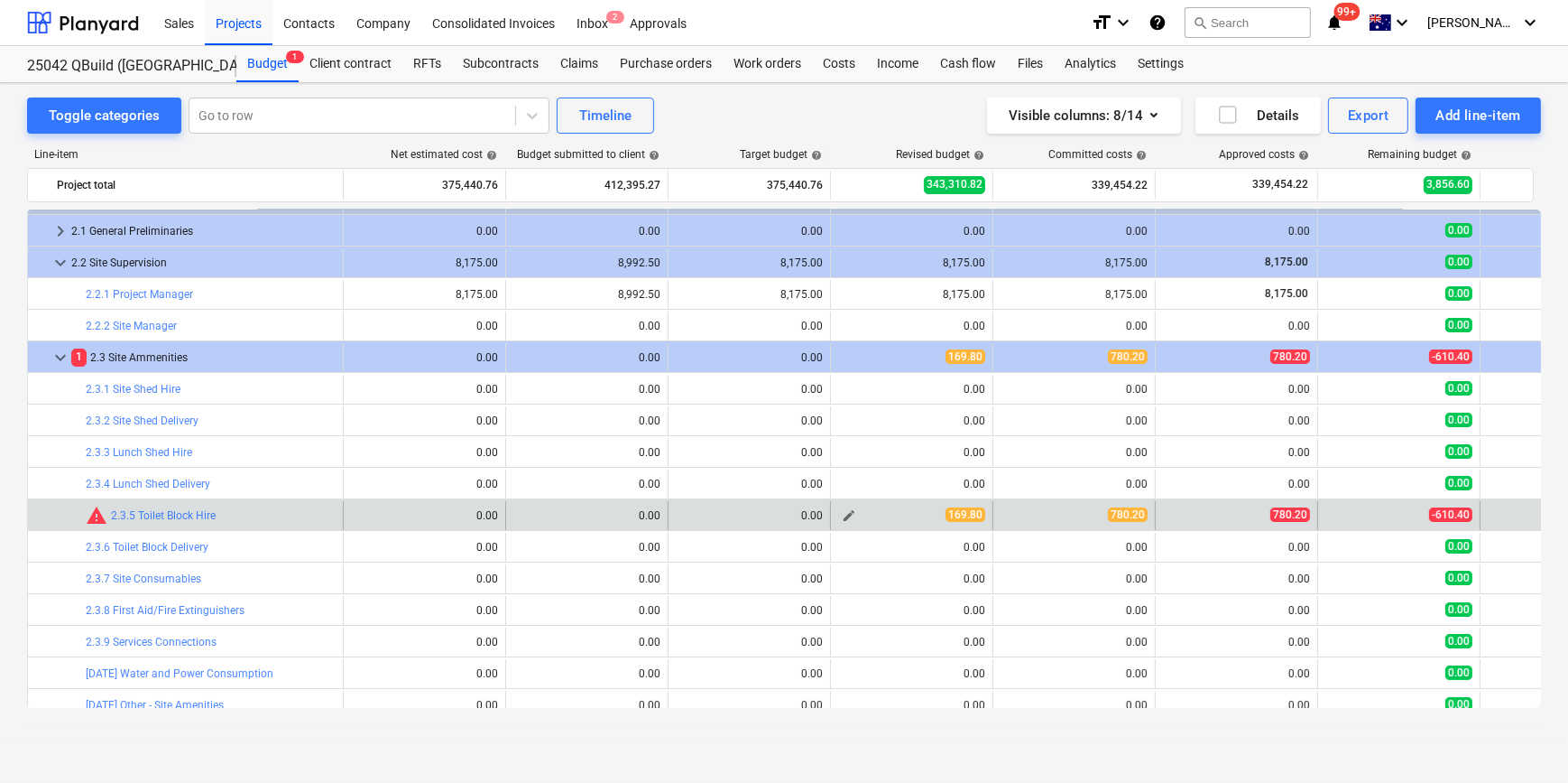
click at [850, 518] on span "edit" at bounding box center [849, 516] width 15 height 15
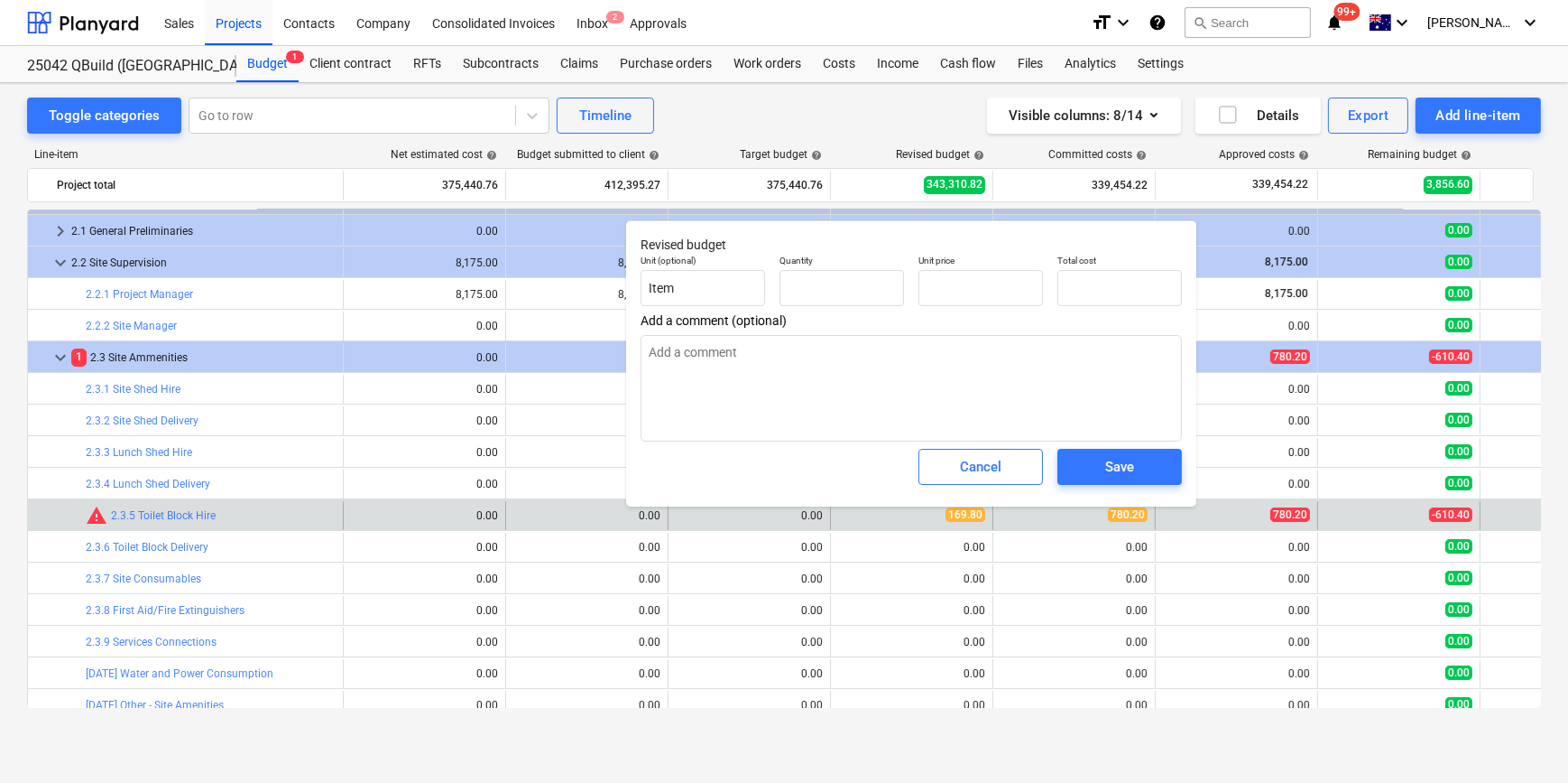
type textarea "x"
type input "1.00"
type input "169.80"
drag, startPoint x: 946, startPoint y: 292, endPoint x: 725, endPoint y: 289, distance: 221.0
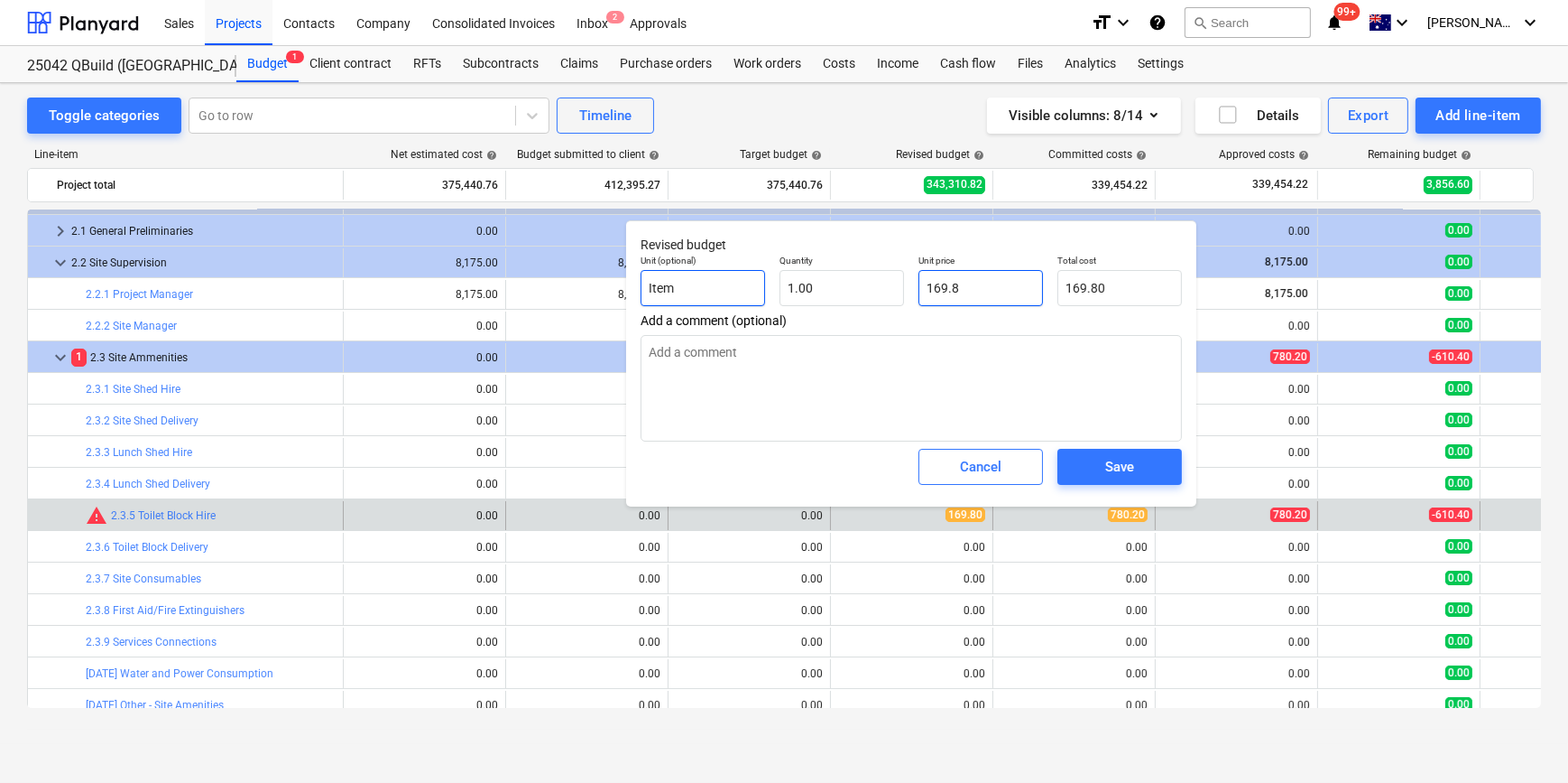
click at [748, 289] on div "Unit (optional) Item Quantity 1.00 Unit price 169.8 Total cost 169.80" at bounding box center [911, 279] width 556 height 65
type input "7"
type textarea "x"
type input "78"
type input "78.00"
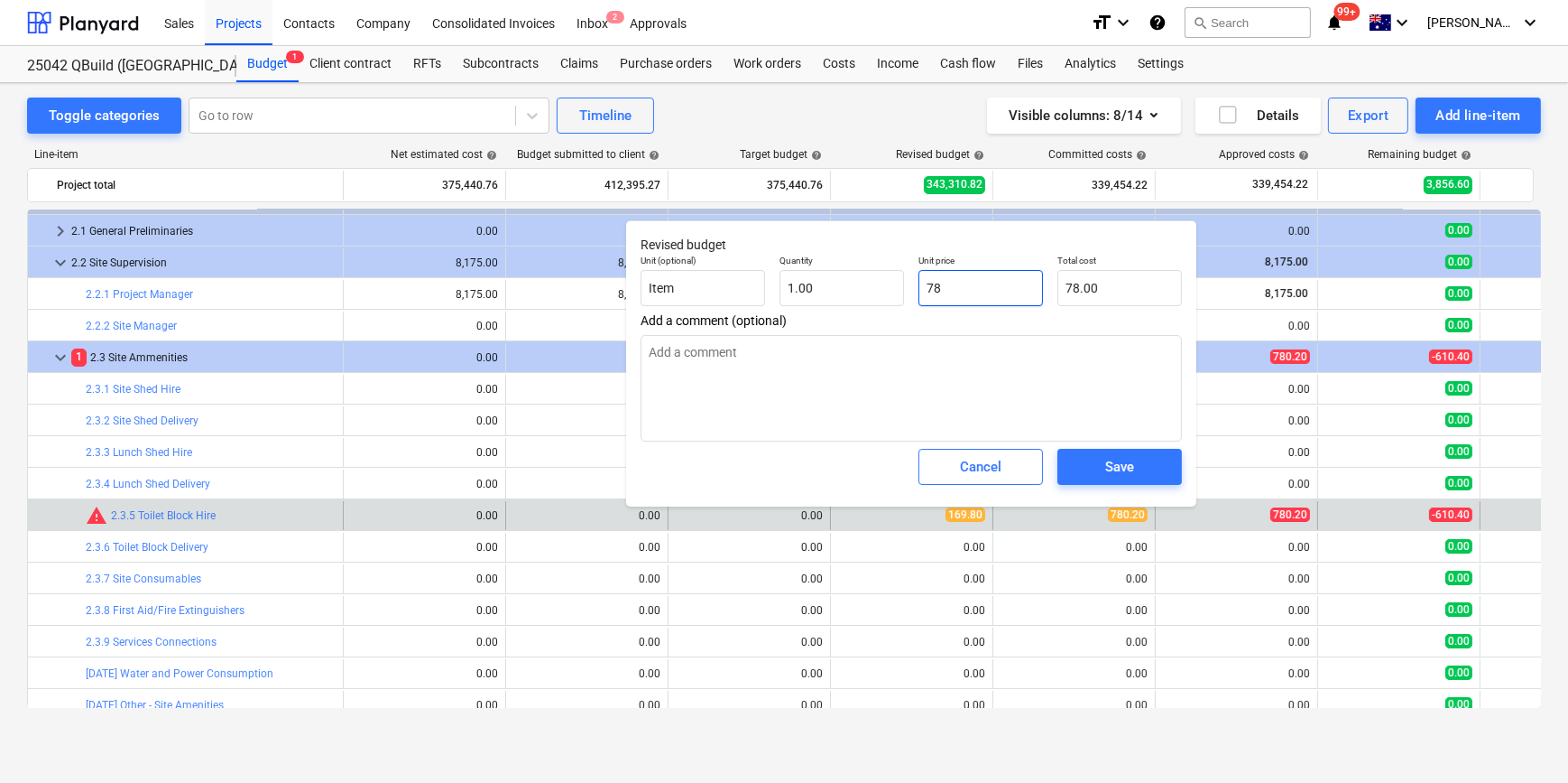
type input "780"
type textarea "x"
type input "780.00"
type textarea "x"
type input "780."
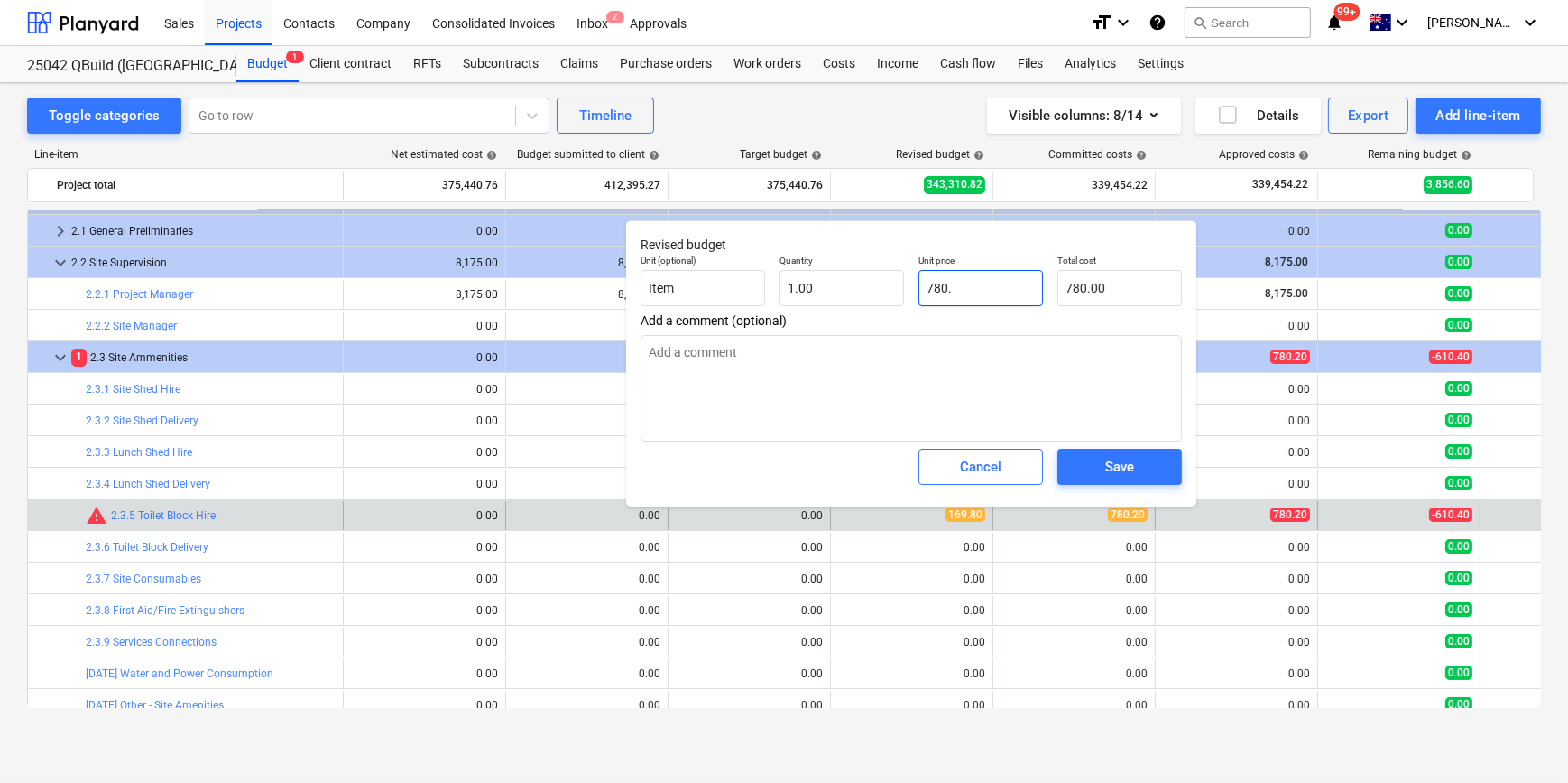
type textarea "x"
type input "780.2"
type input "780.20"
type textarea "x"
type input "780.20"
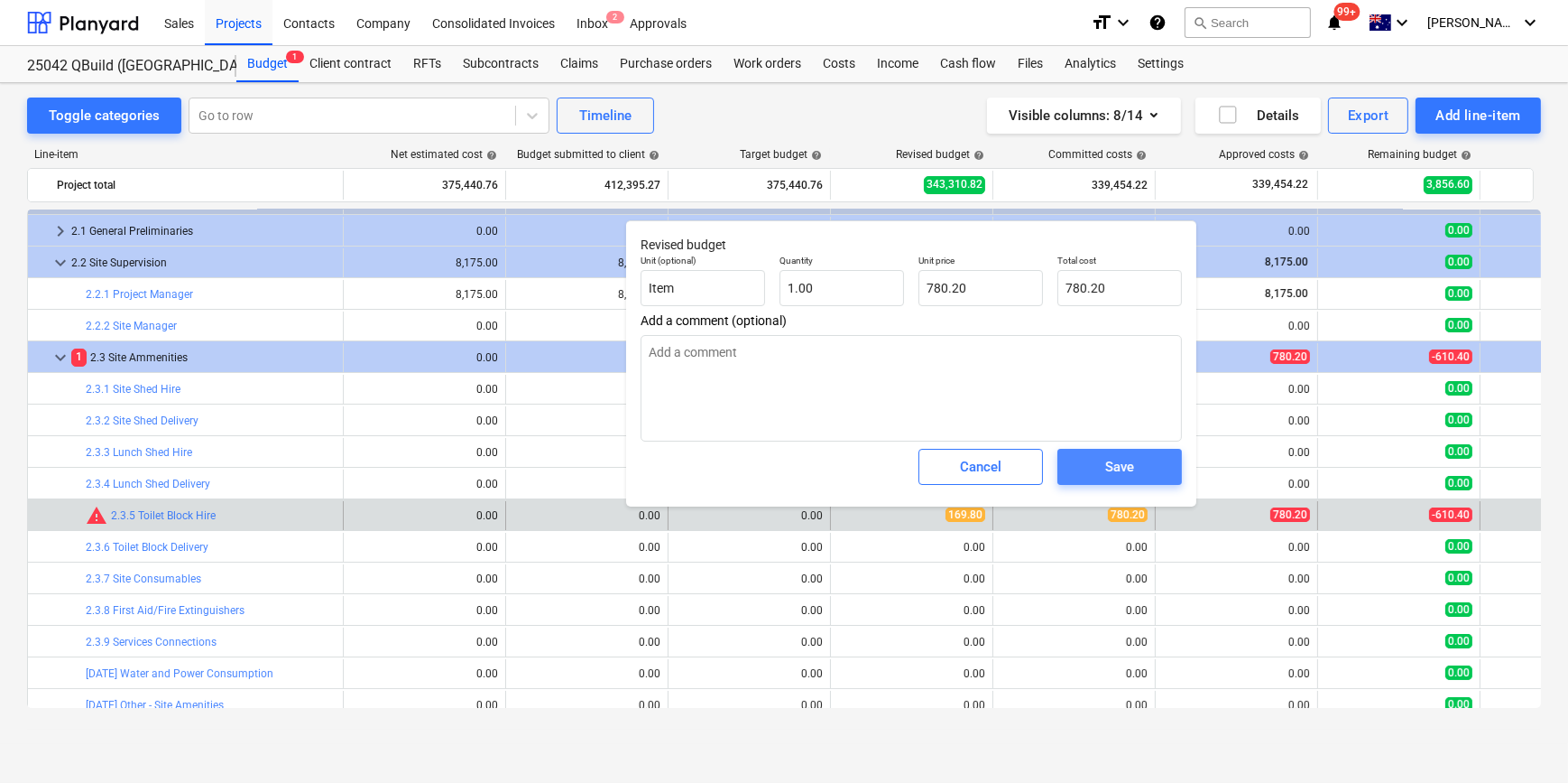
click at [1144, 470] on span "Save" at bounding box center [1120, 466] width 81 height 23
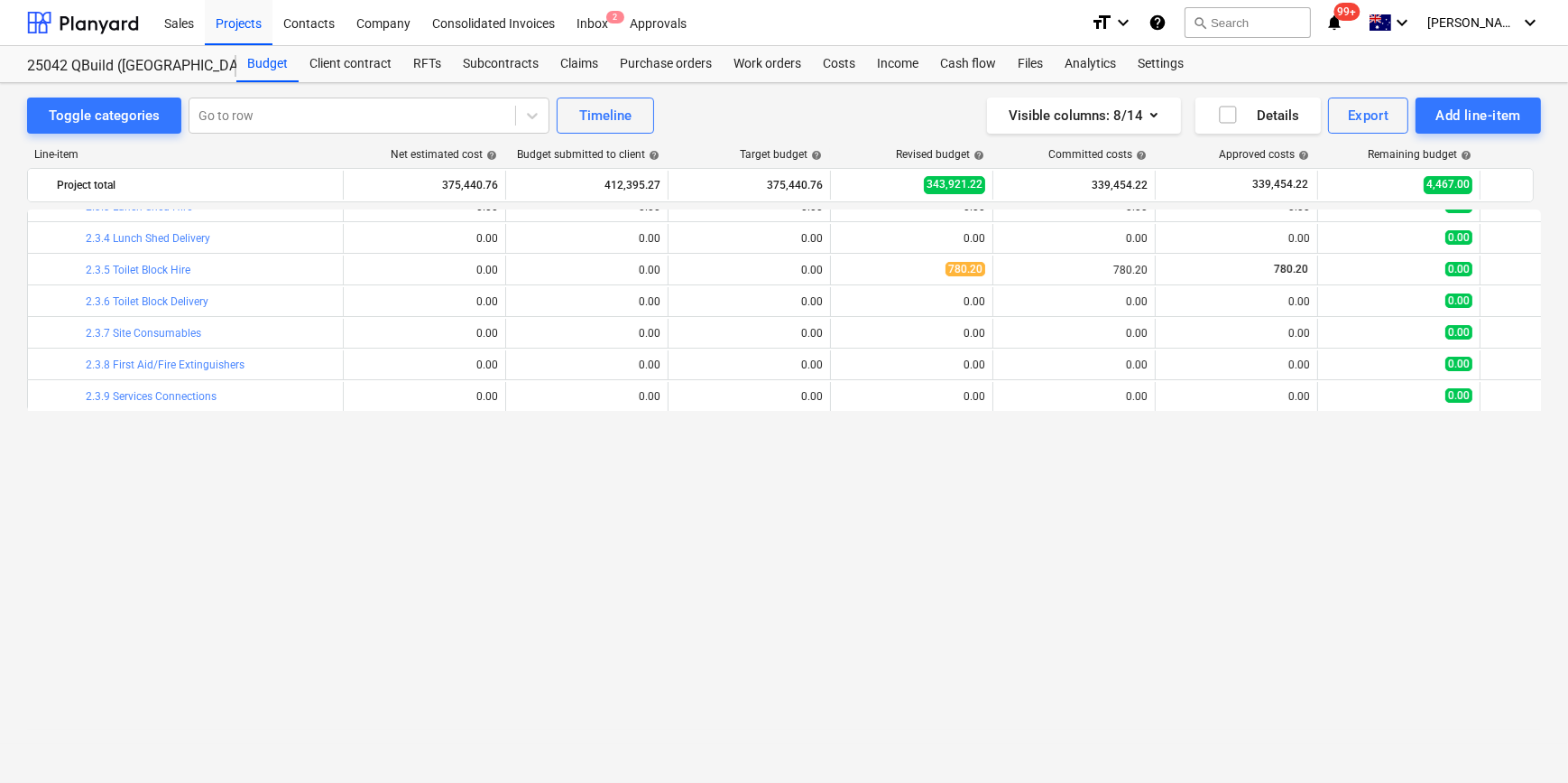
scroll to position [0, 0]
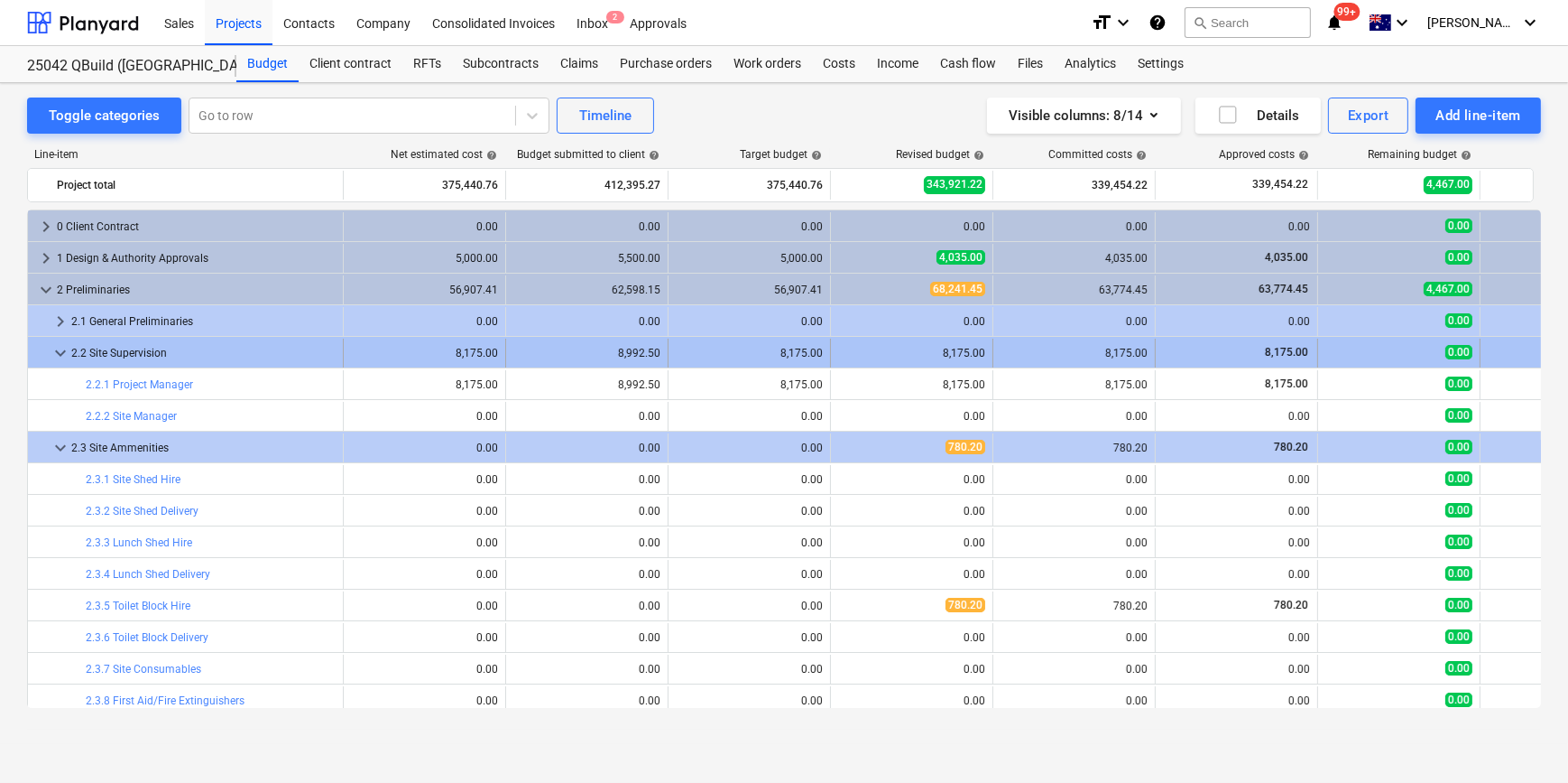
click at [60, 351] on span "keyboard_arrow_down" at bounding box center [60, 352] width 21 height 21
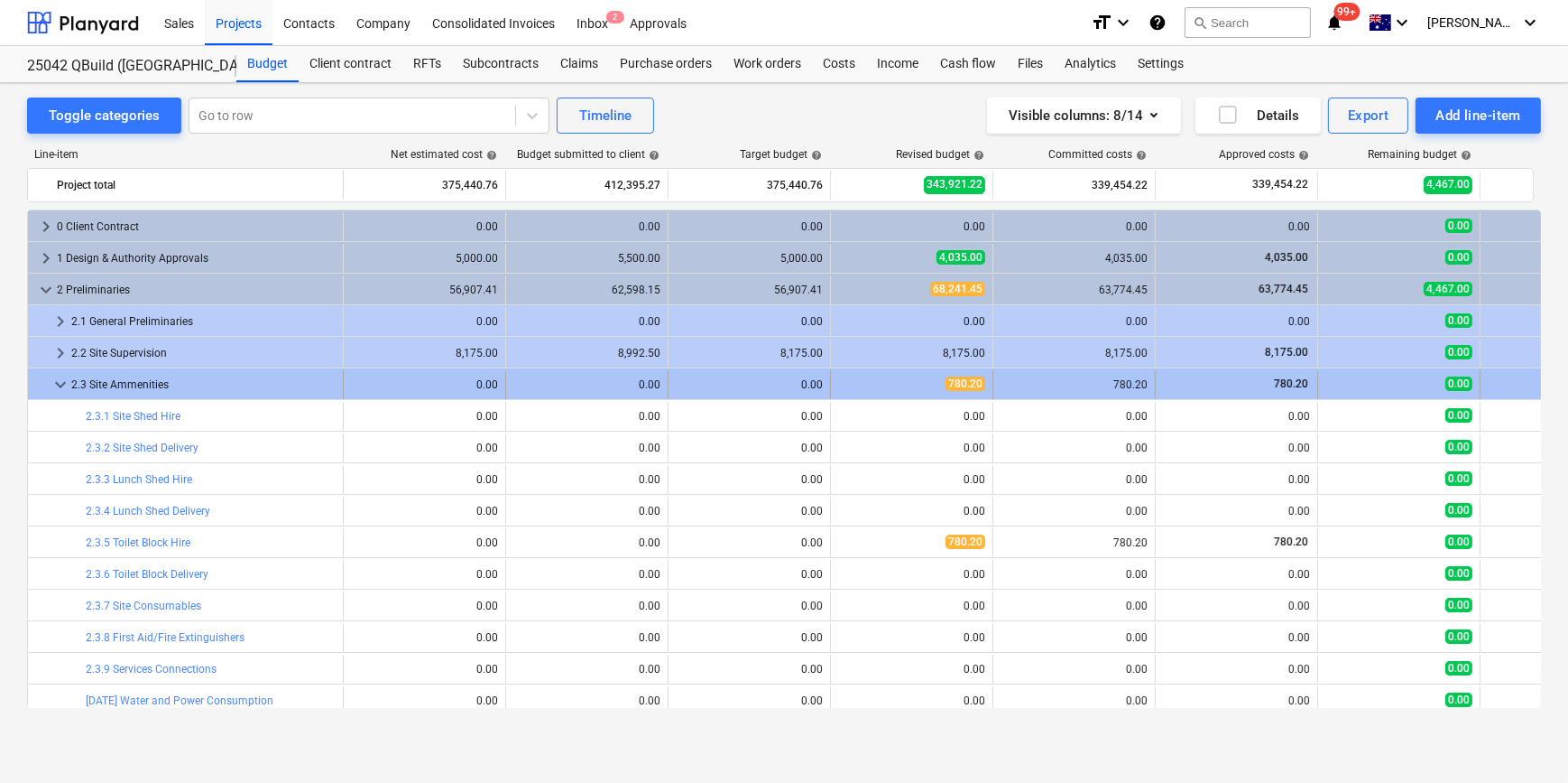
click at [64, 383] on span "keyboard_arrow_down" at bounding box center [60, 384] width 21 height 21
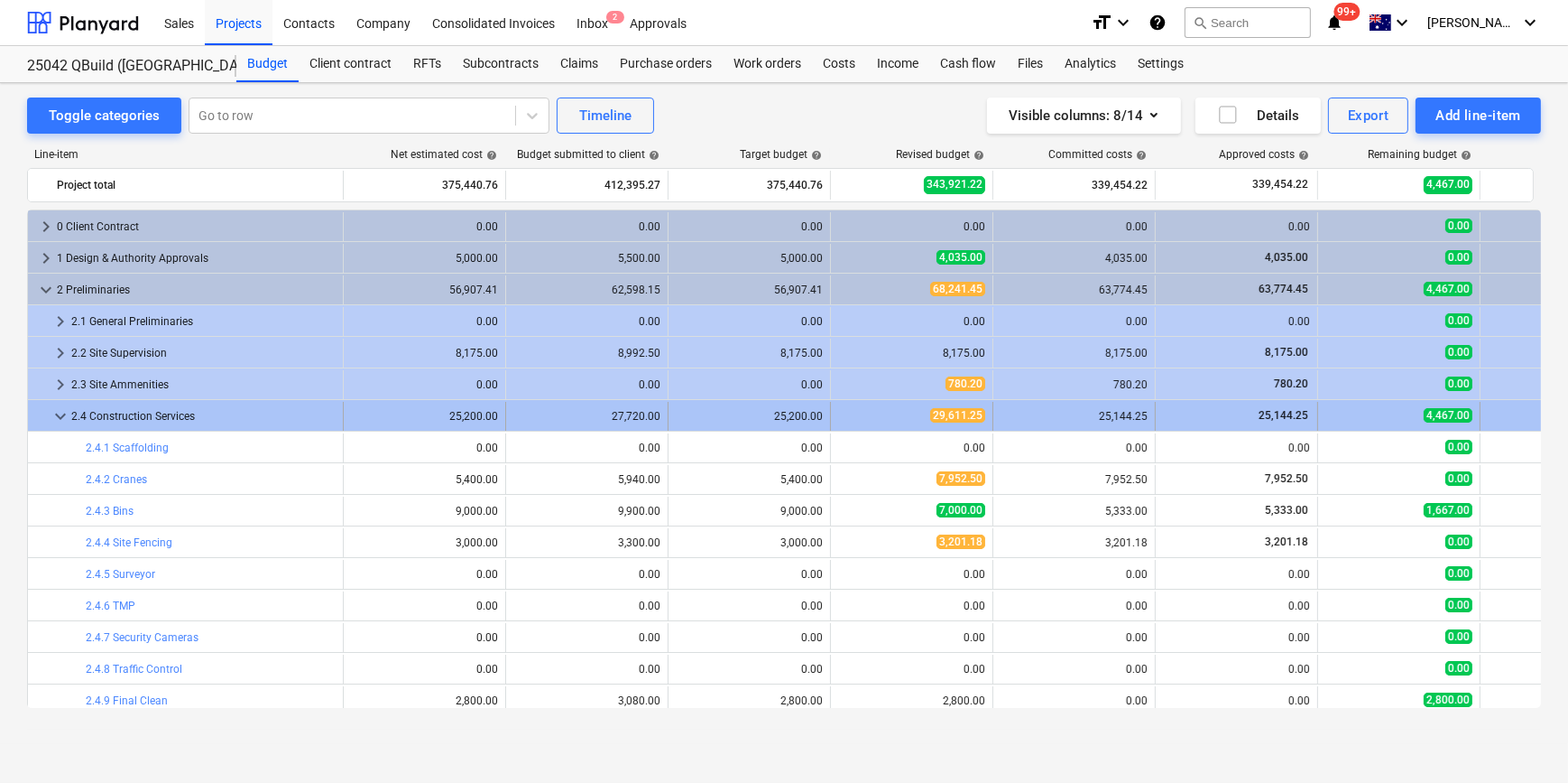
click at [62, 416] on span "keyboard_arrow_down" at bounding box center [60, 415] width 21 height 21
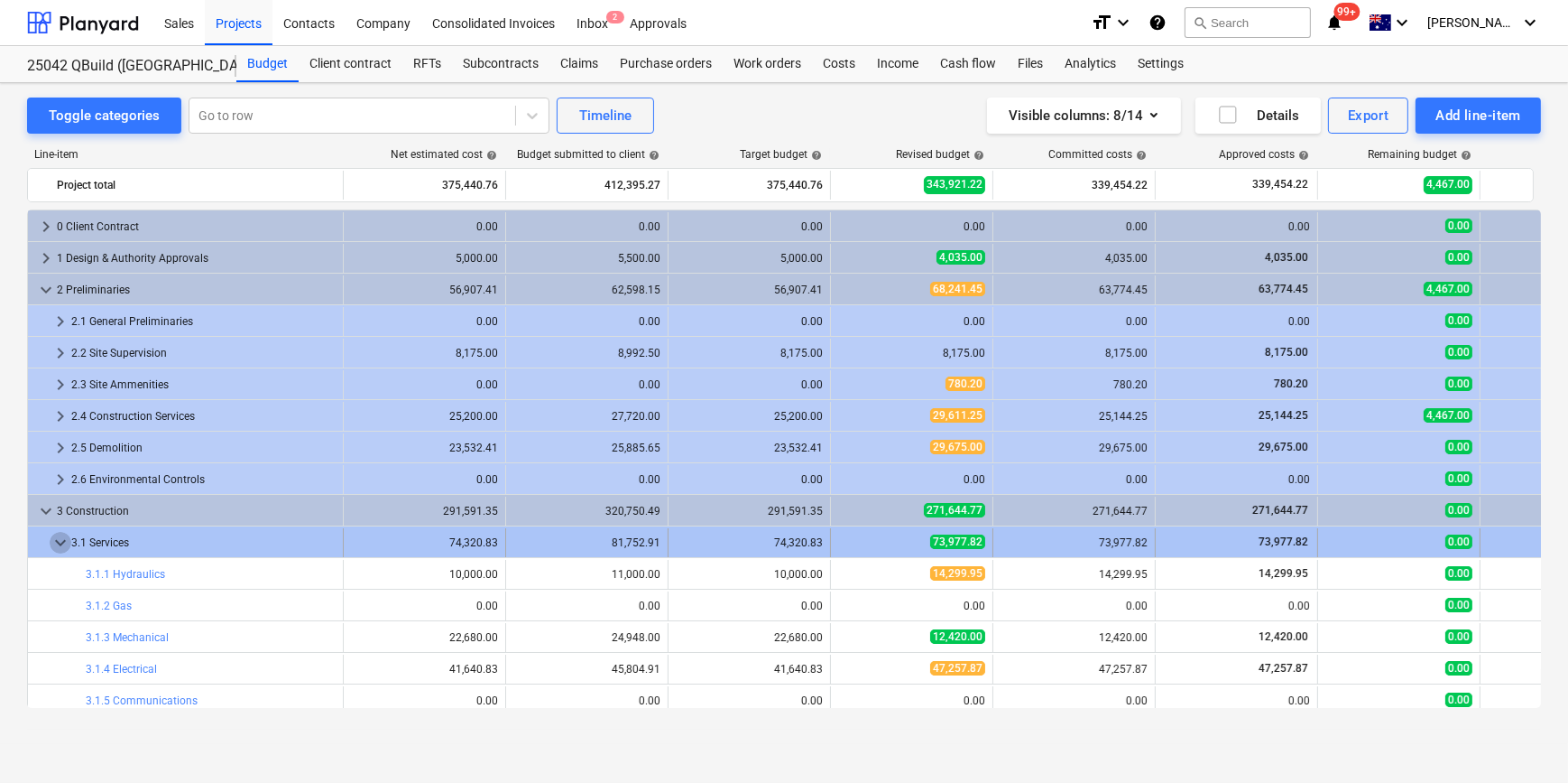
click at [61, 544] on span "keyboard_arrow_down" at bounding box center [60, 542] width 21 height 21
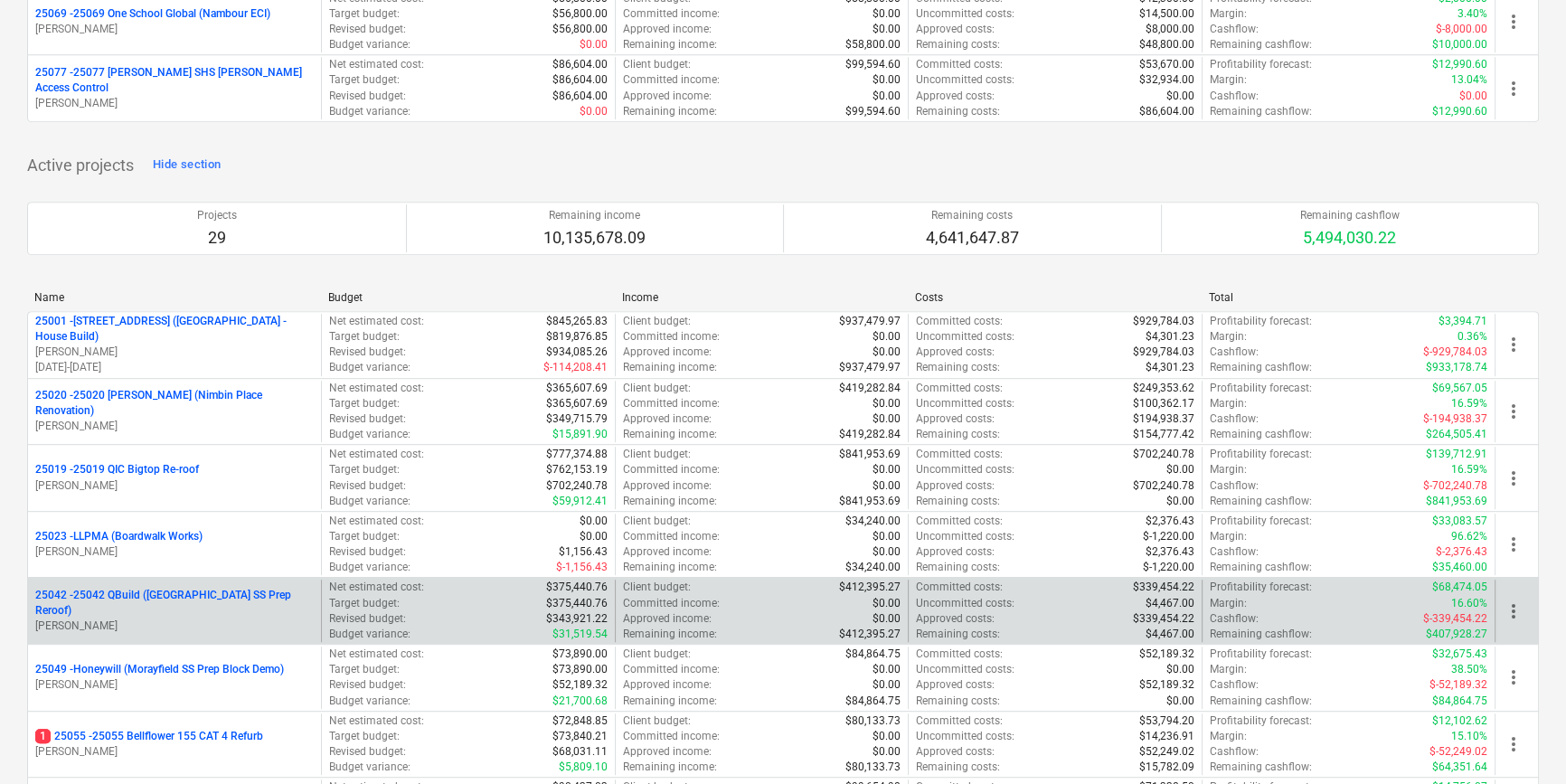
scroll to position [1150, 0]
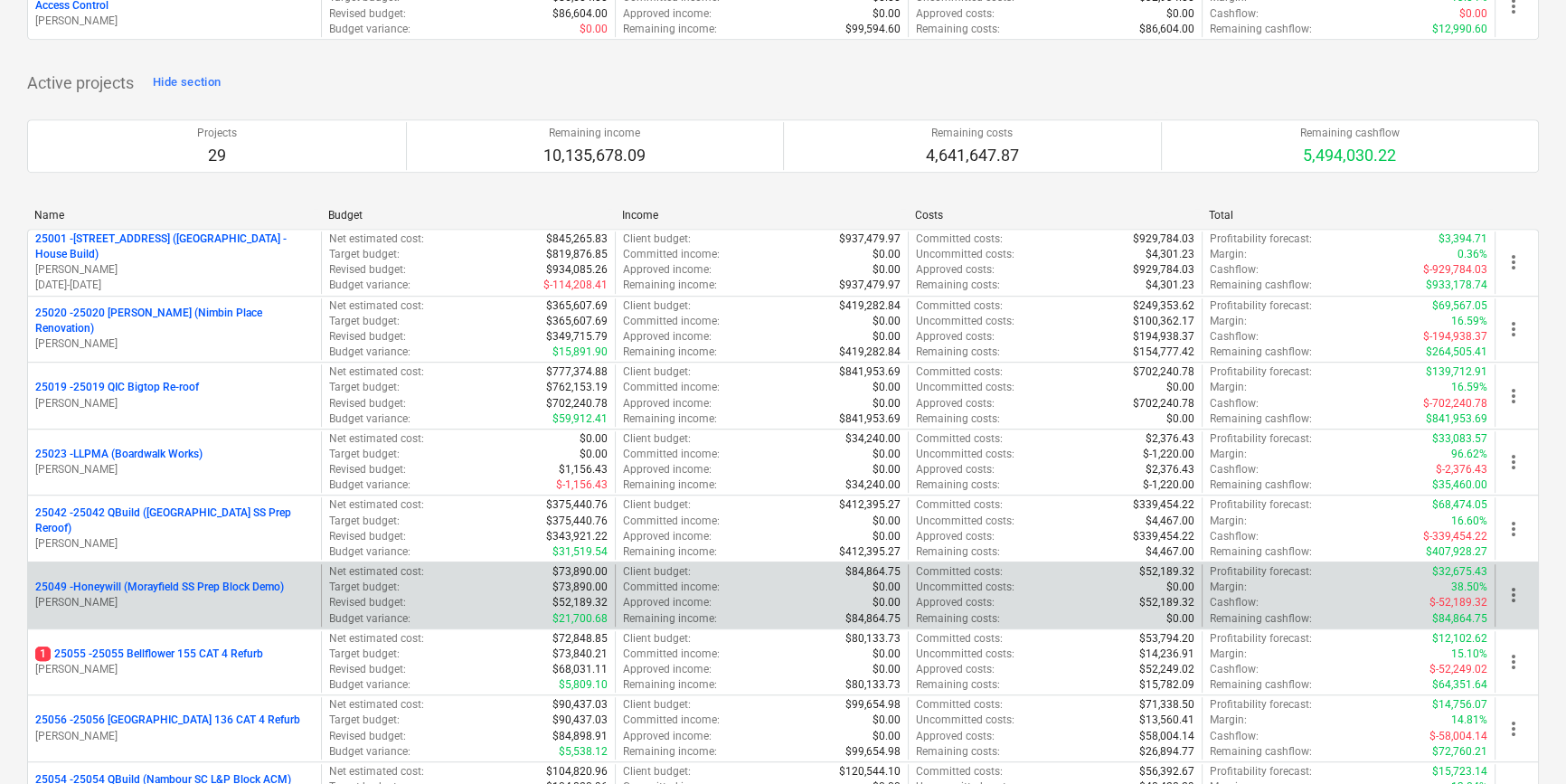
click at [222, 596] on p "[PERSON_NAME]" at bounding box center [174, 602] width 278 height 16
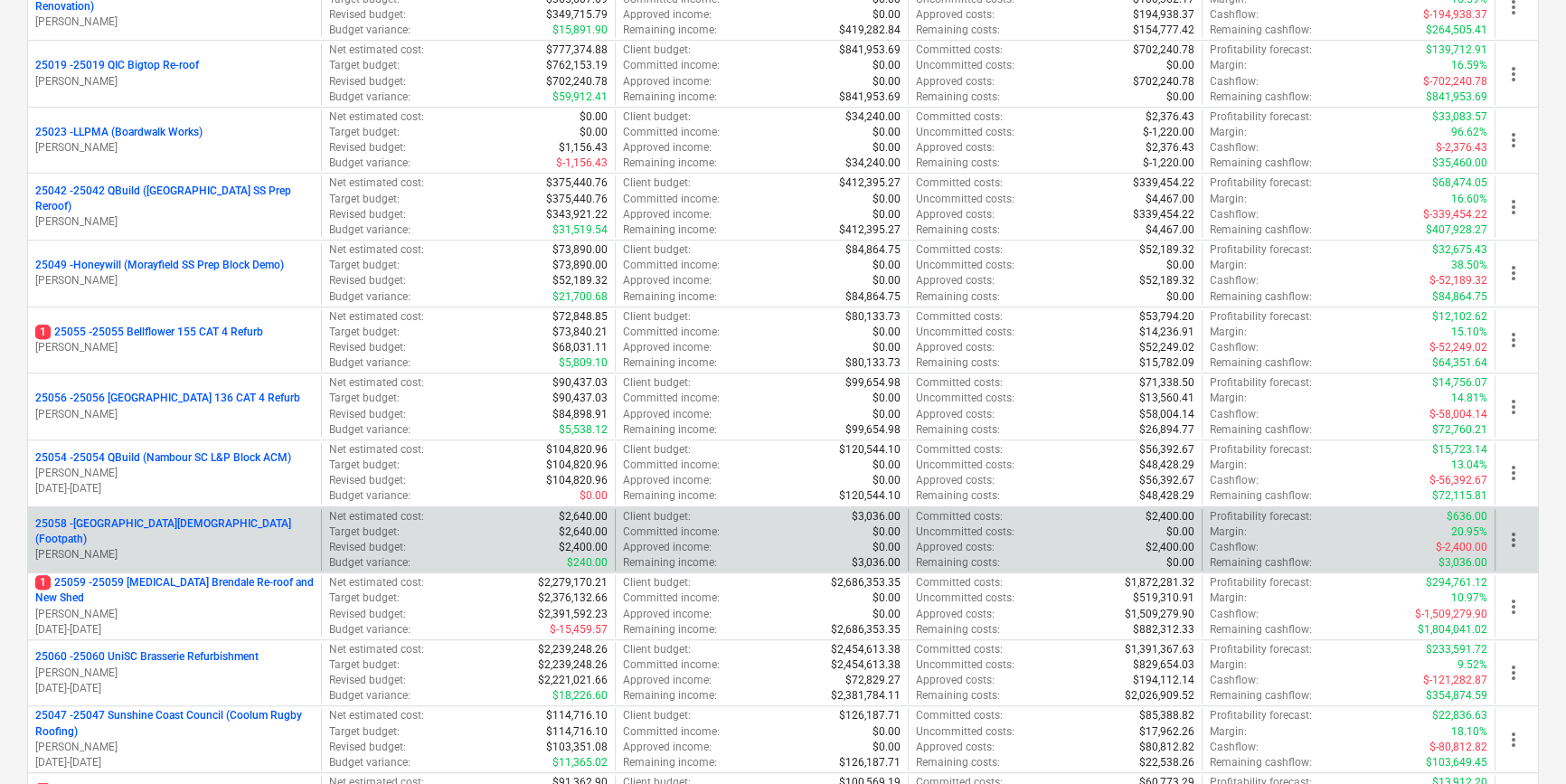
scroll to position [1478, 0]
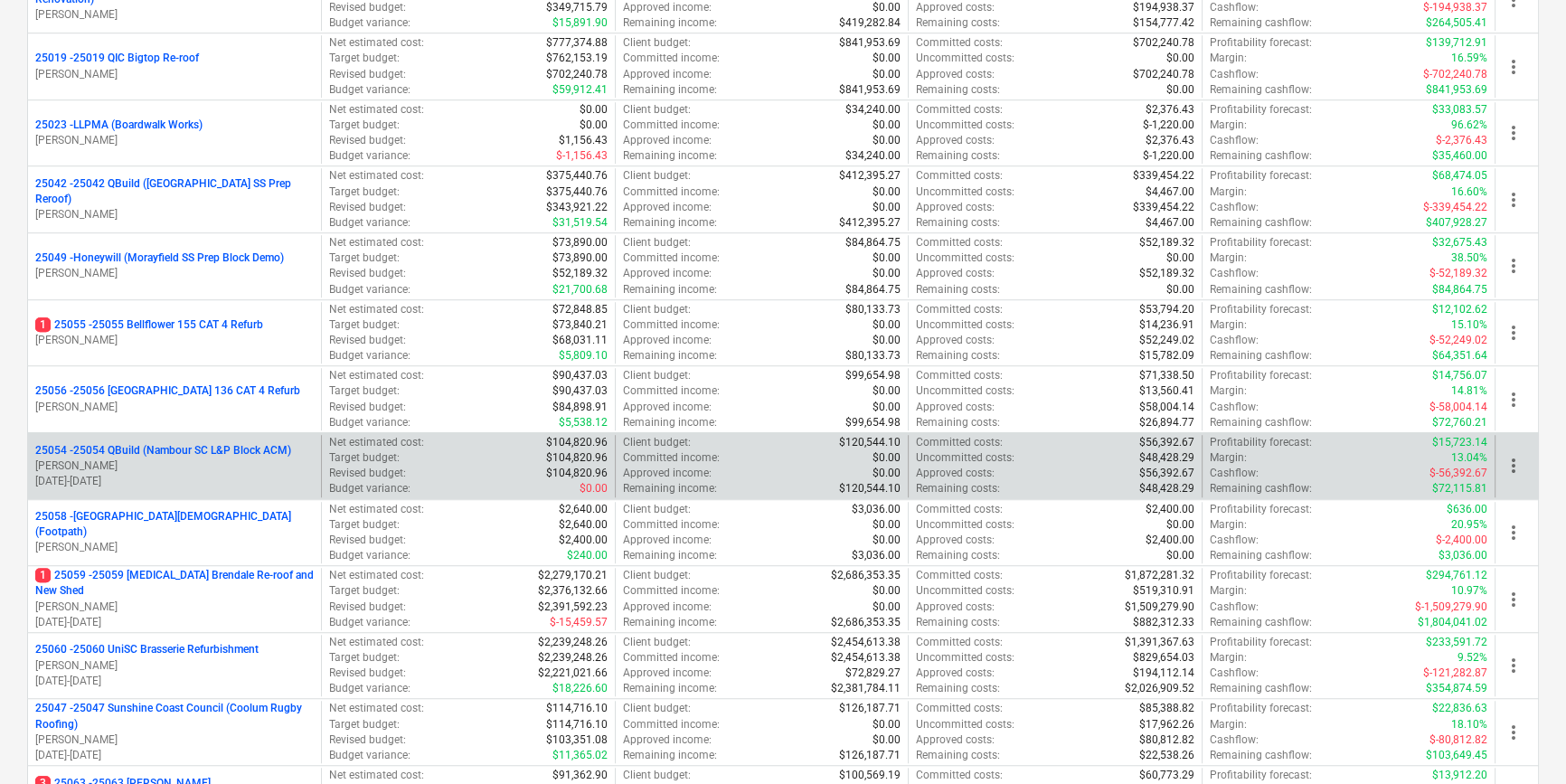
click at [246, 444] on p "25054 - 25054 QBuild (Nambour SC L&P Block ACM)" at bounding box center [163, 451] width 256 height 16
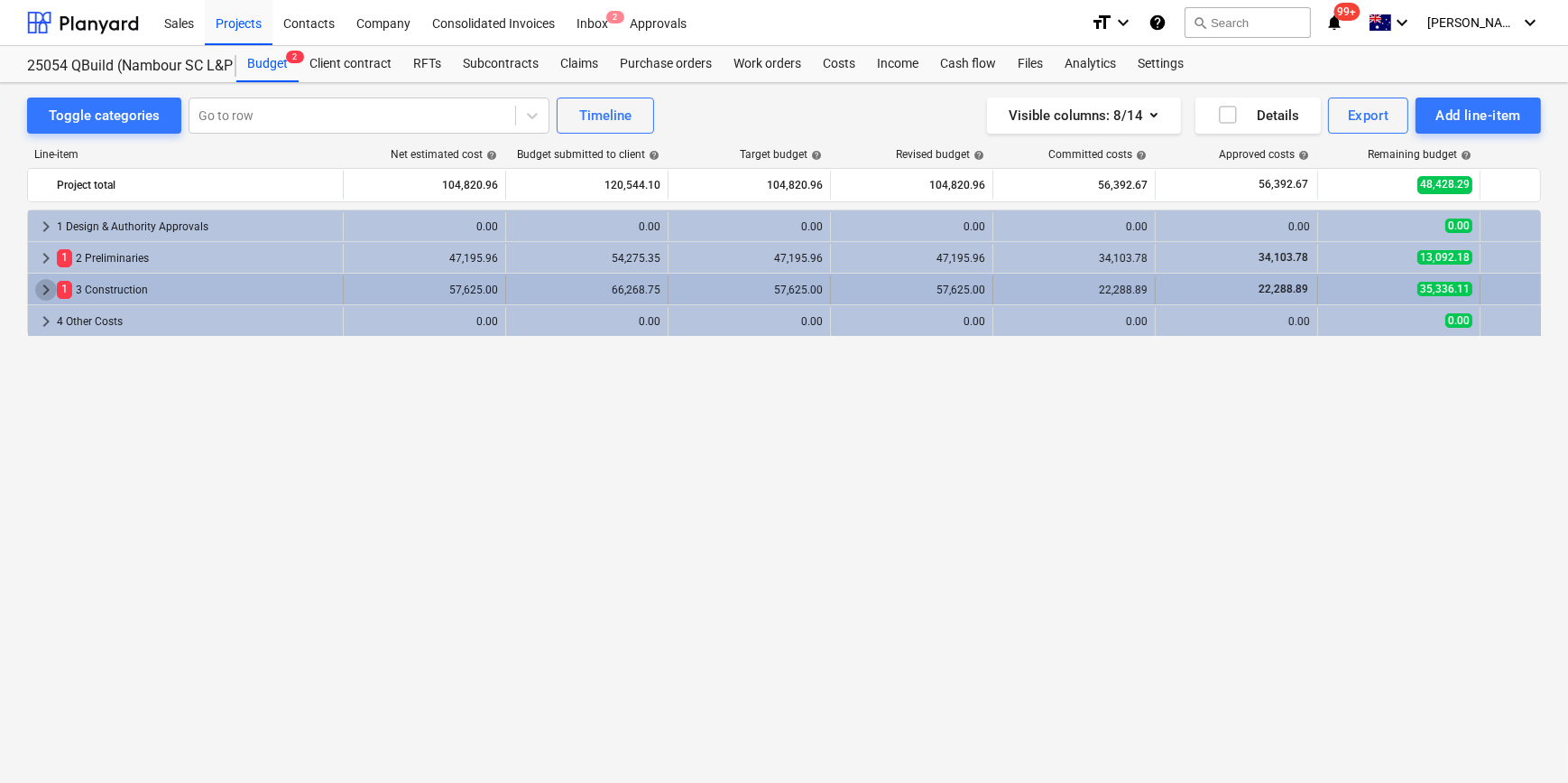
click at [43, 290] on span "keyboard_arrow_right" at bounding box center [45, 289] width 21 height 21
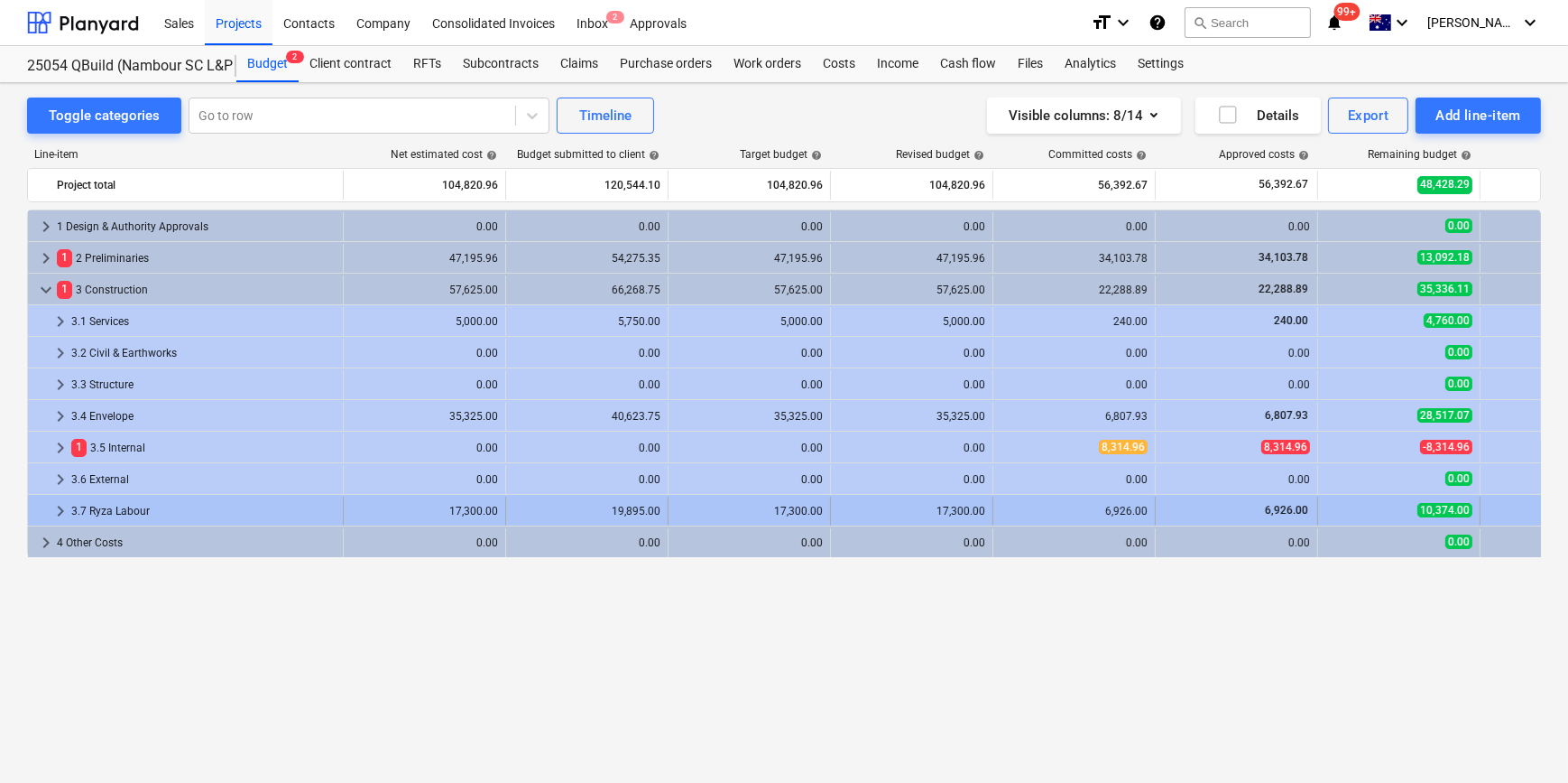
click at [57, 513] on span "keyboard_arrow_right" at bounding box center [60, 510] width 21 height 21
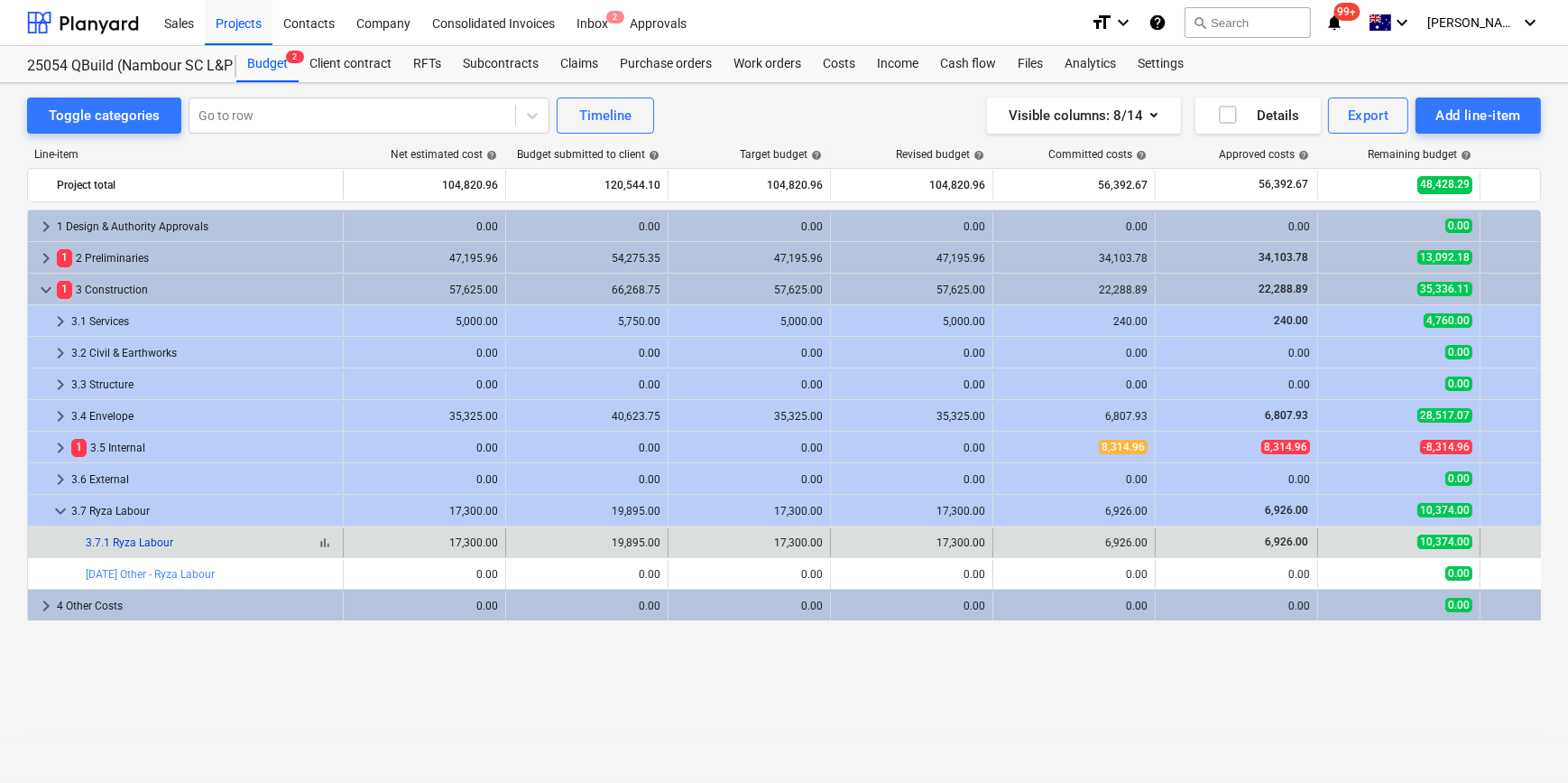
click at [149, 544] on link "3.7.1 Ryza Labour" at bounding box center [129, 542] width 88 height 13
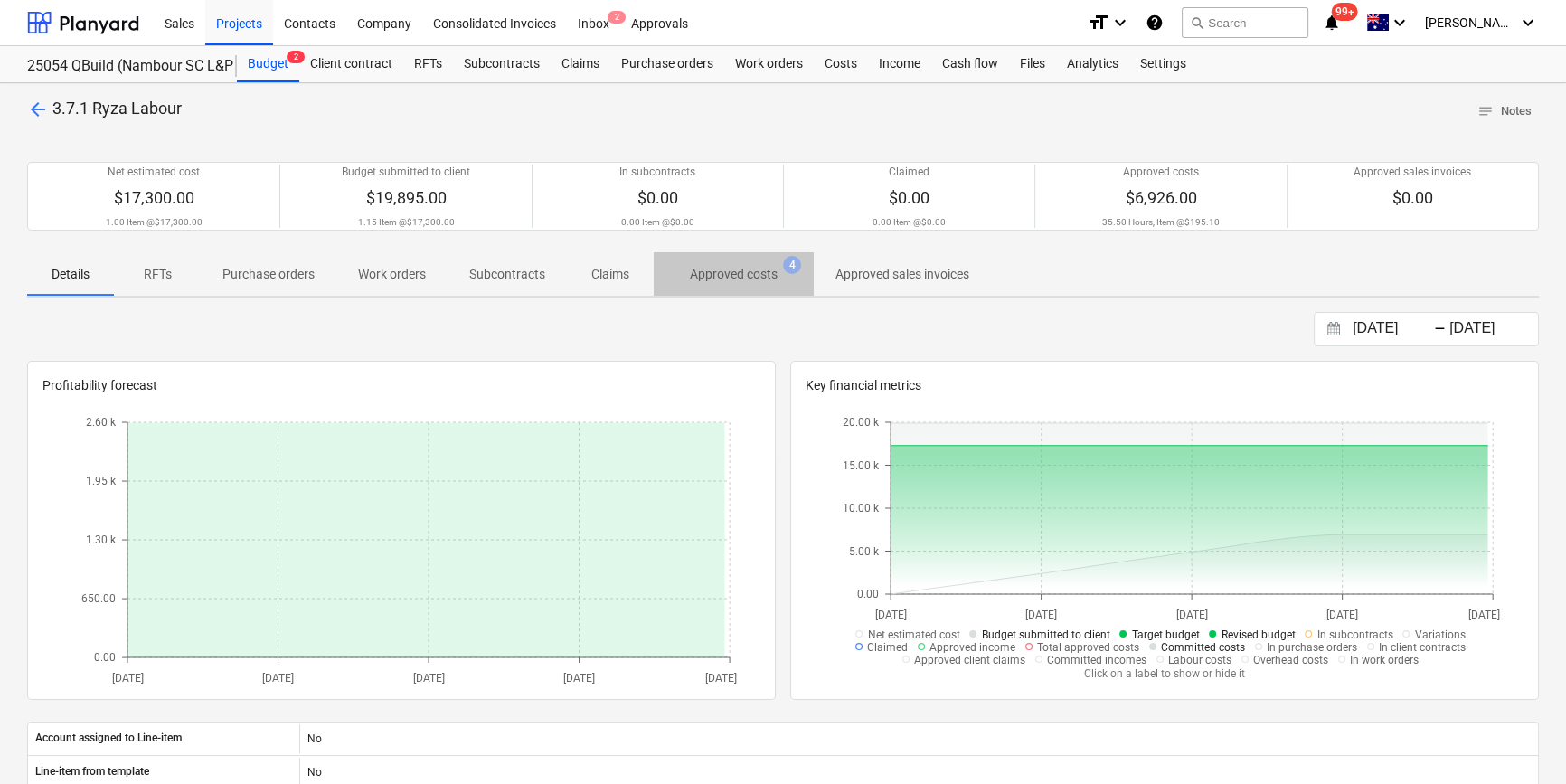
click at [732, 280] on p "Approved costs" at bounding box center [734, 274] width 88 height 19
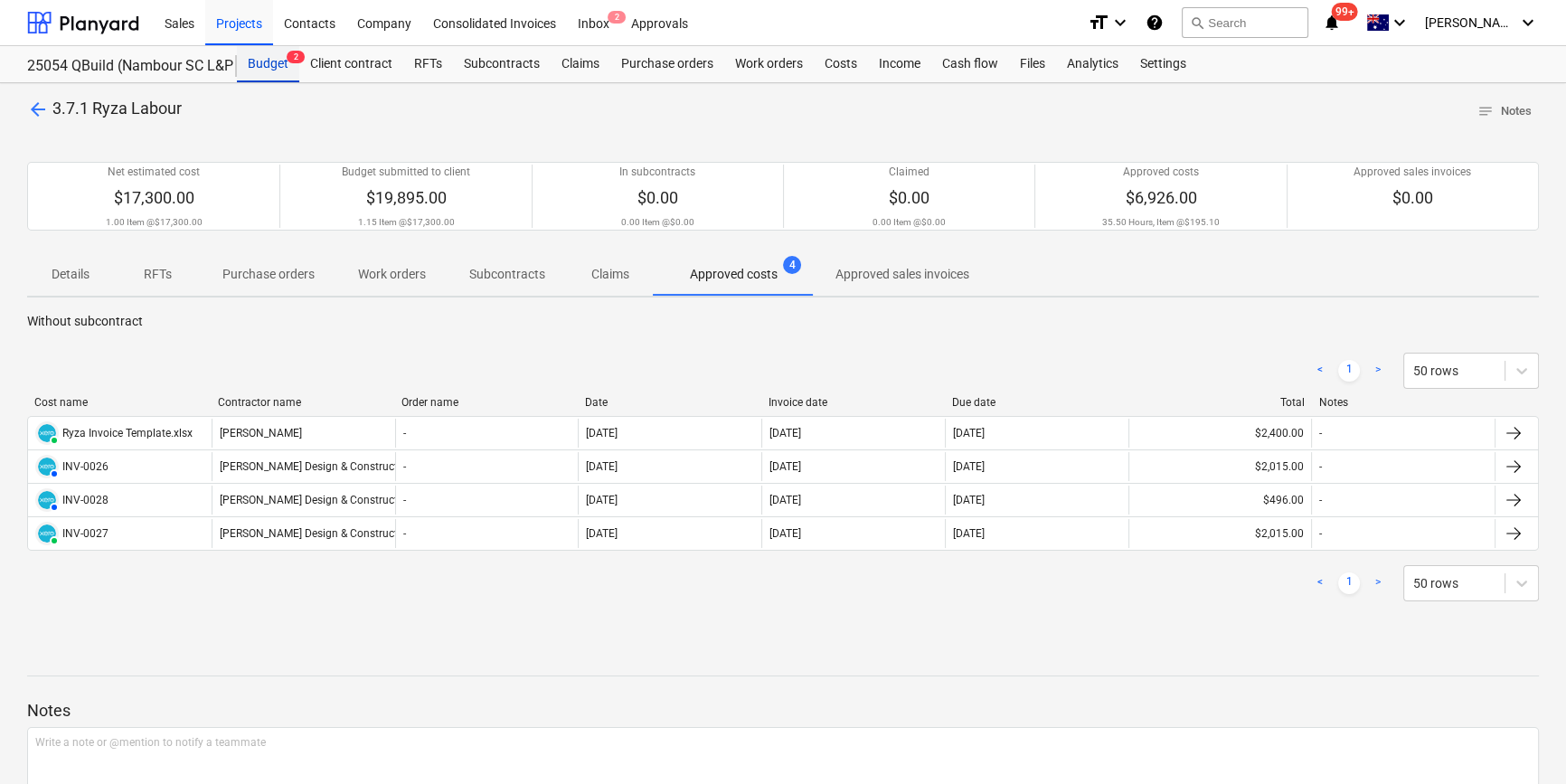
click at [267, 59] on div "Budget 2" at bounding box center [268, 64] width 63 height 36
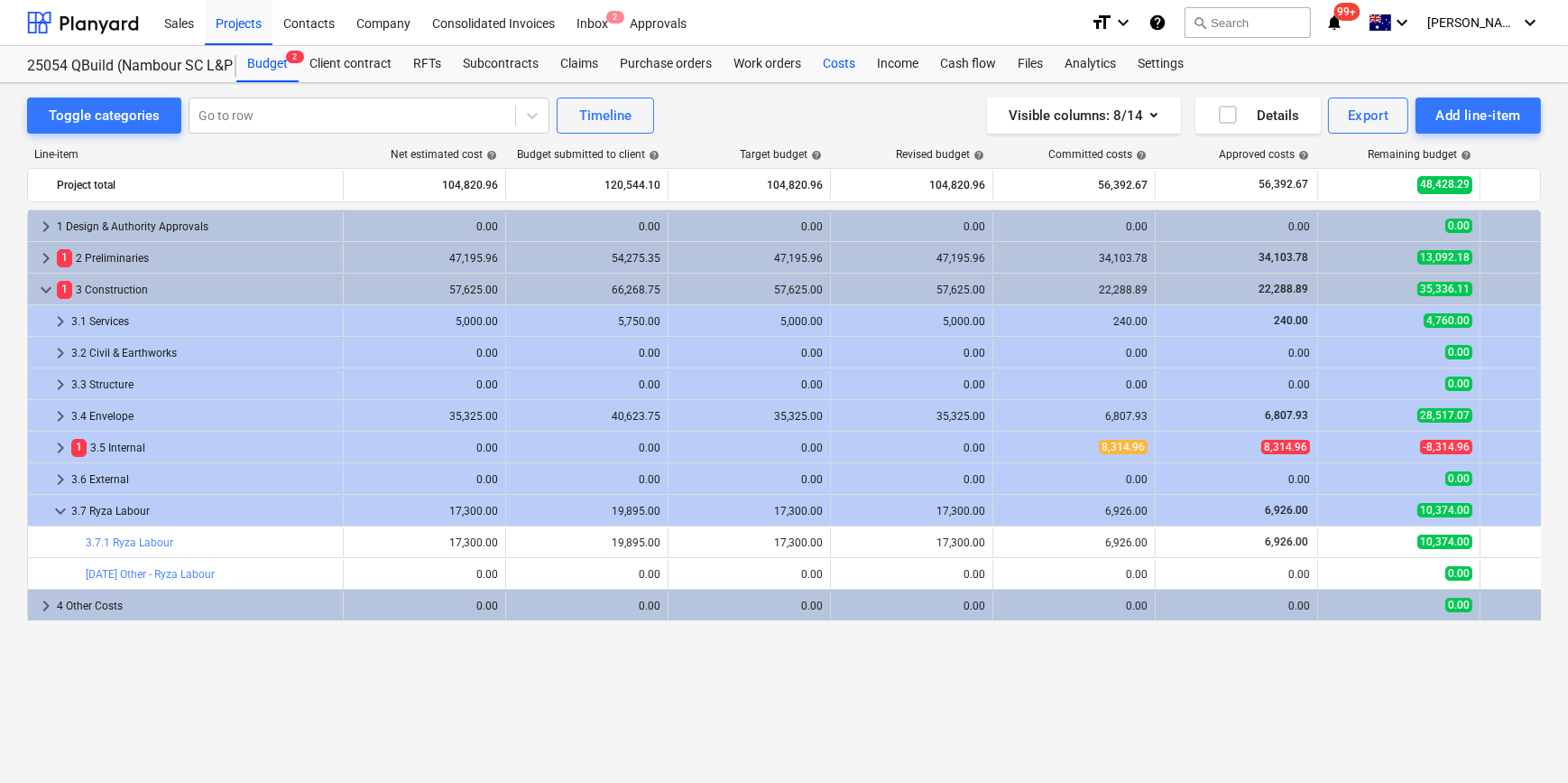
click at [831, 59] on div "Costs" at bounding box center [839, 64] width 54 height 36
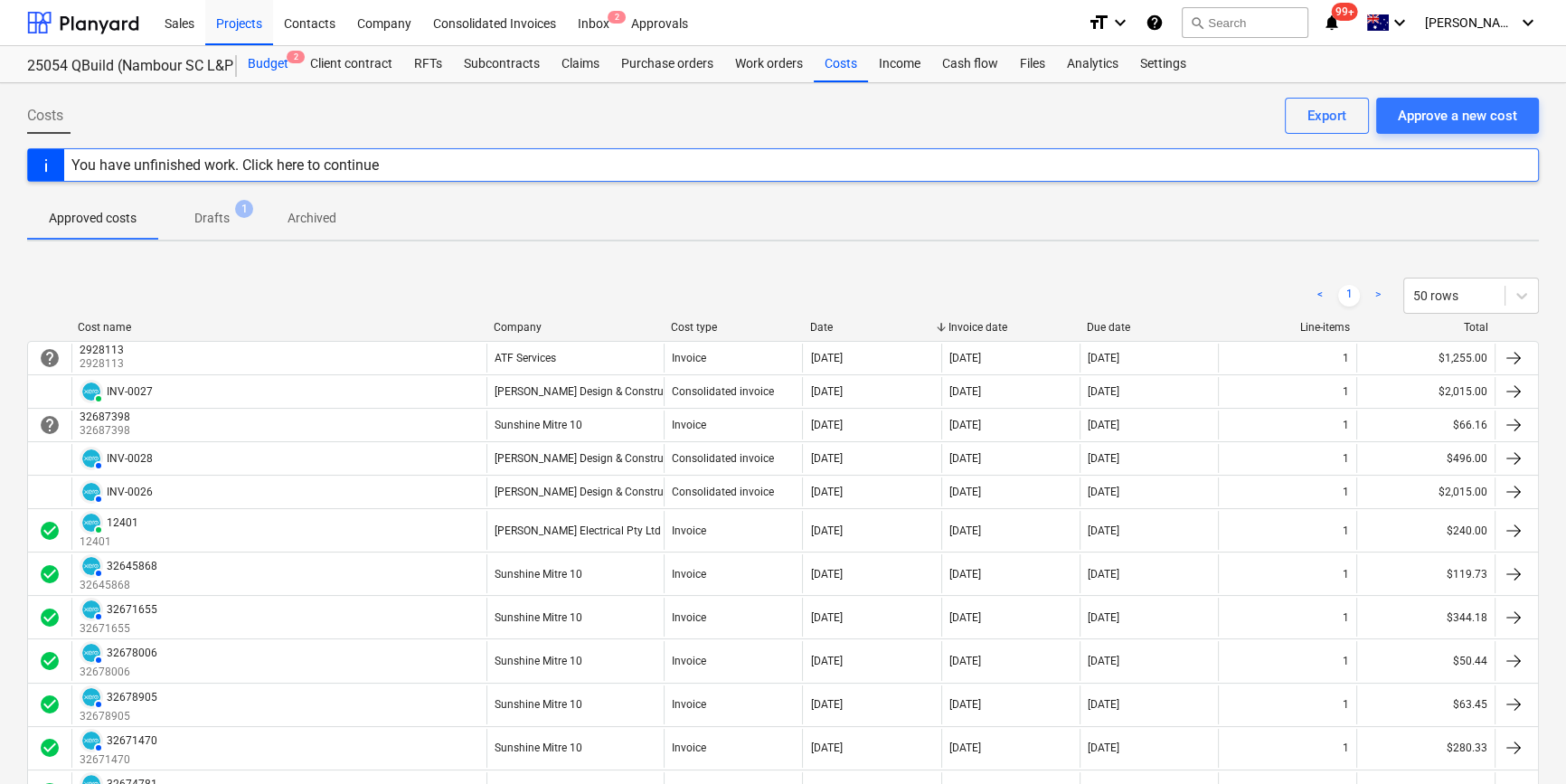
click at [262, 54] on div "Budget 2" at bounding box center [268, 64] width 63 height 36
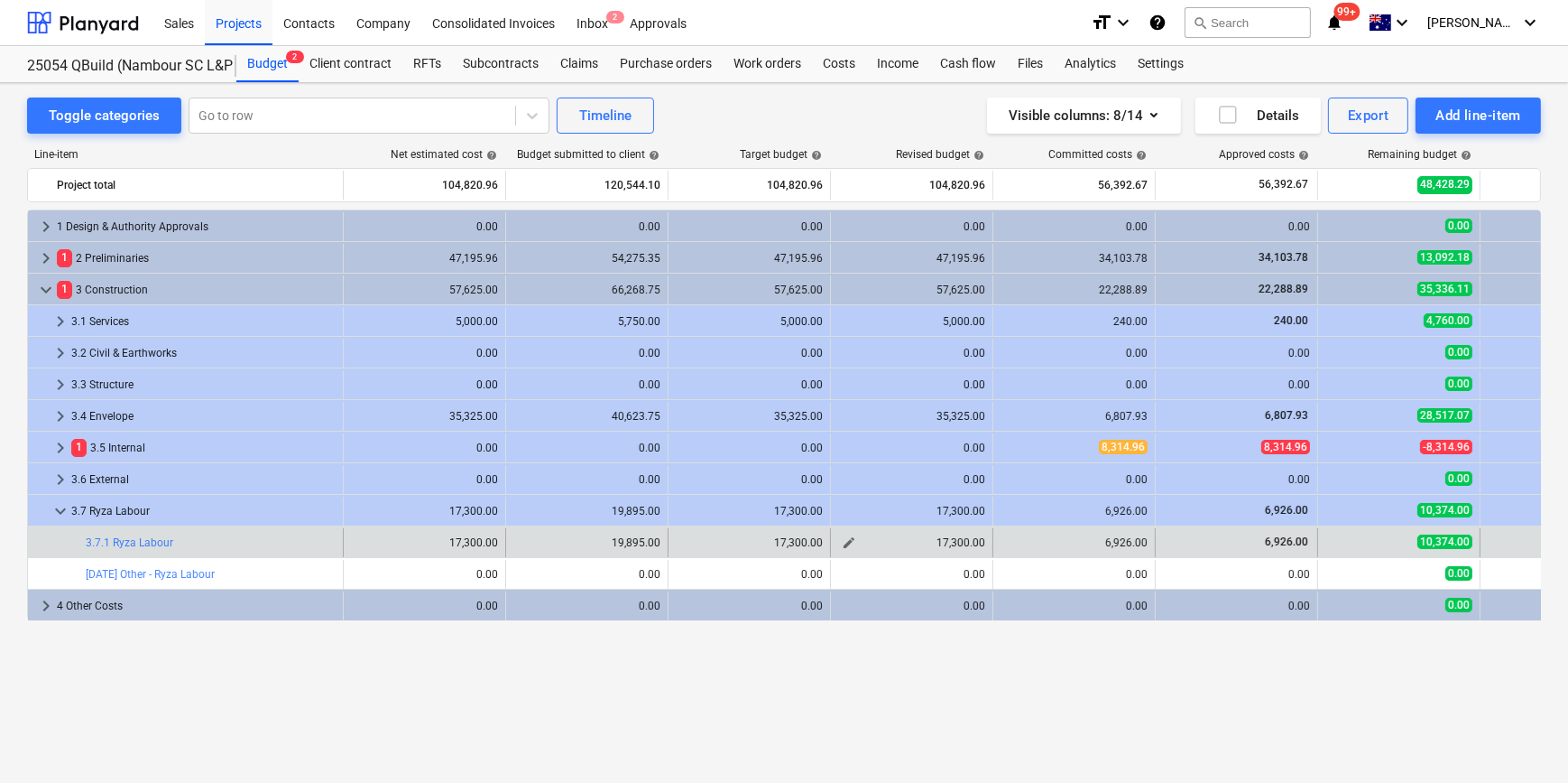
click at [851, 543] on span "edit" at bounding box center [849, 542] width 15 height 15
type textarea "x"
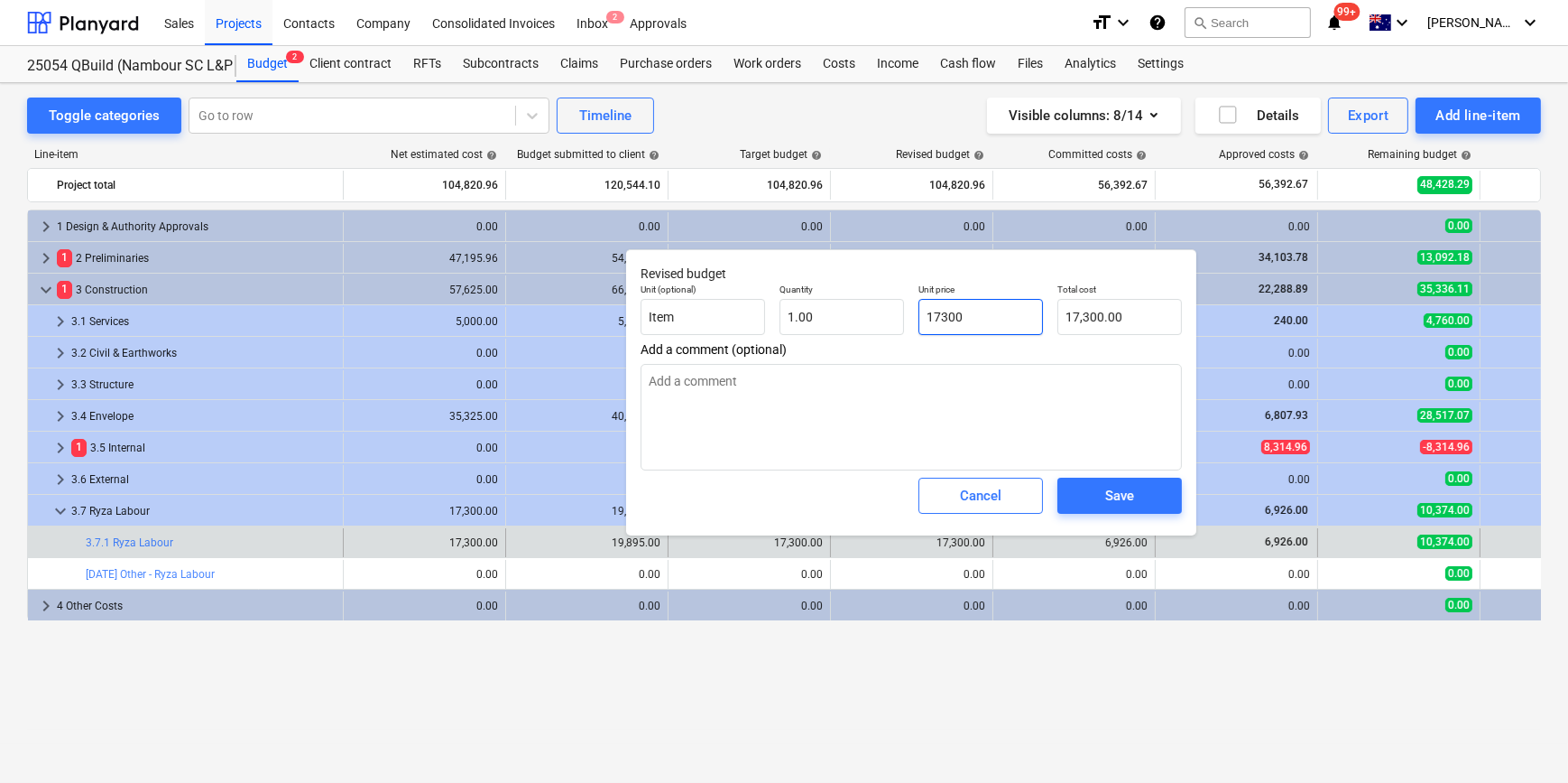
drag, startPoint x: 984, startPoint y: 316, endPoint x: 686, endPoint y: 288, distance: 299.3
click at [737, 291] on div "Unit (optional) Item Quantity 1.00 Unit price 17300 Total cost 17,300.00" at bounding box center [911, 309] width 556 height 65
type input "2"
type textarea "x"
type input "2.00"
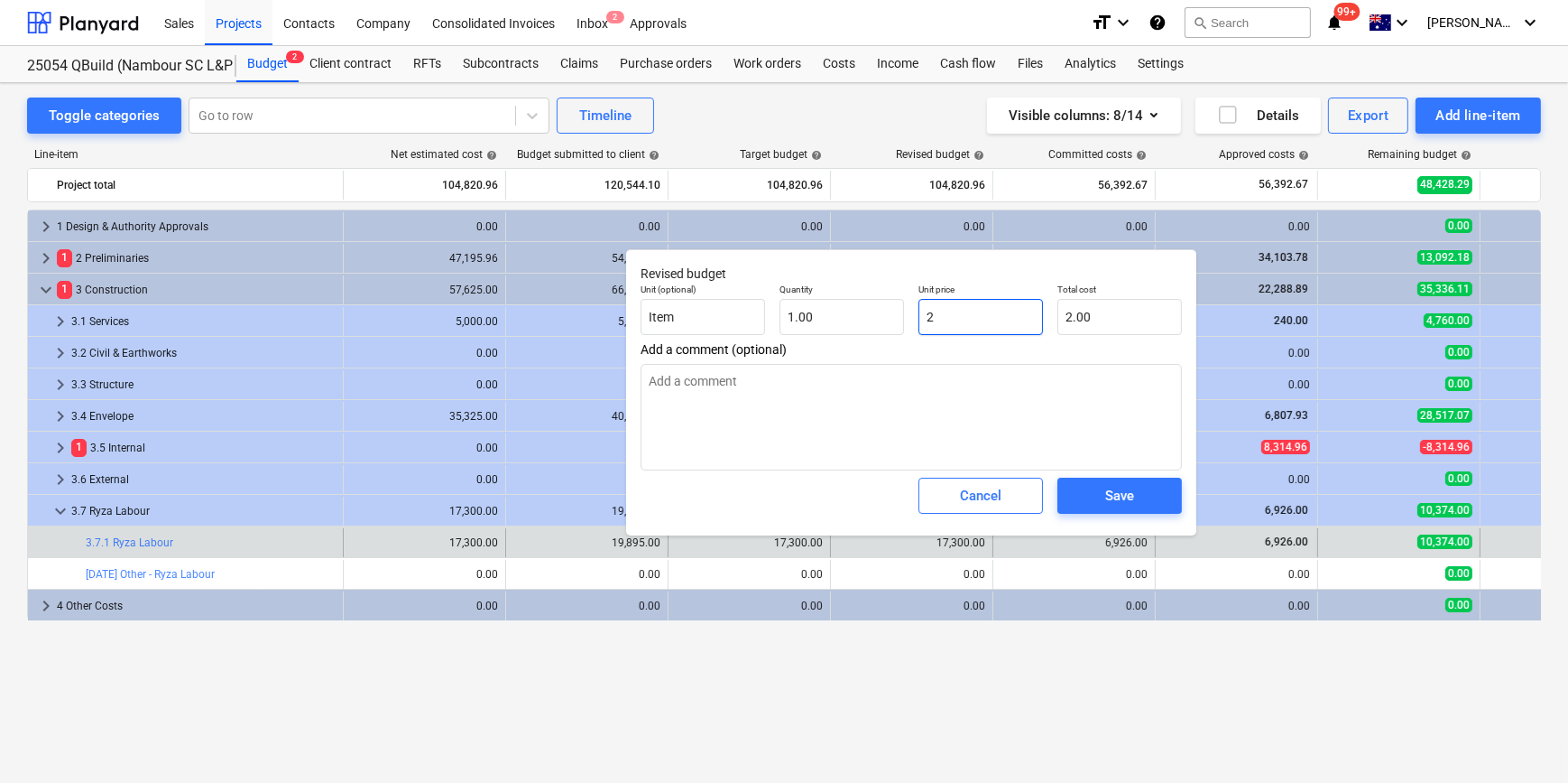
type textarea "x"
type input "22"
type input "22.00"
type textarea "x"
type input "225"
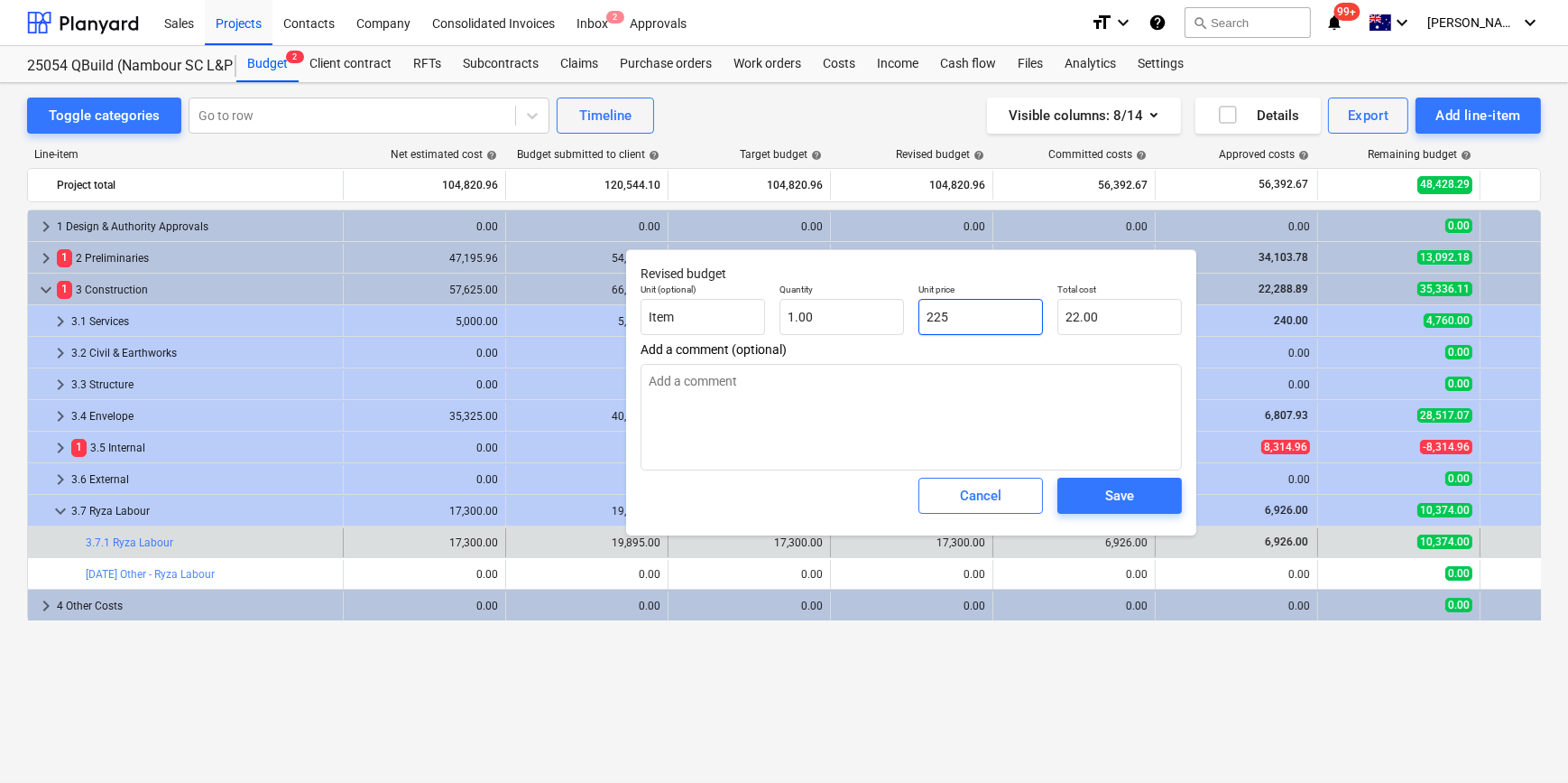
type input "225.00"
type textarea "x"
type input "2250"
type input "2,250.00"
type textarea "x"
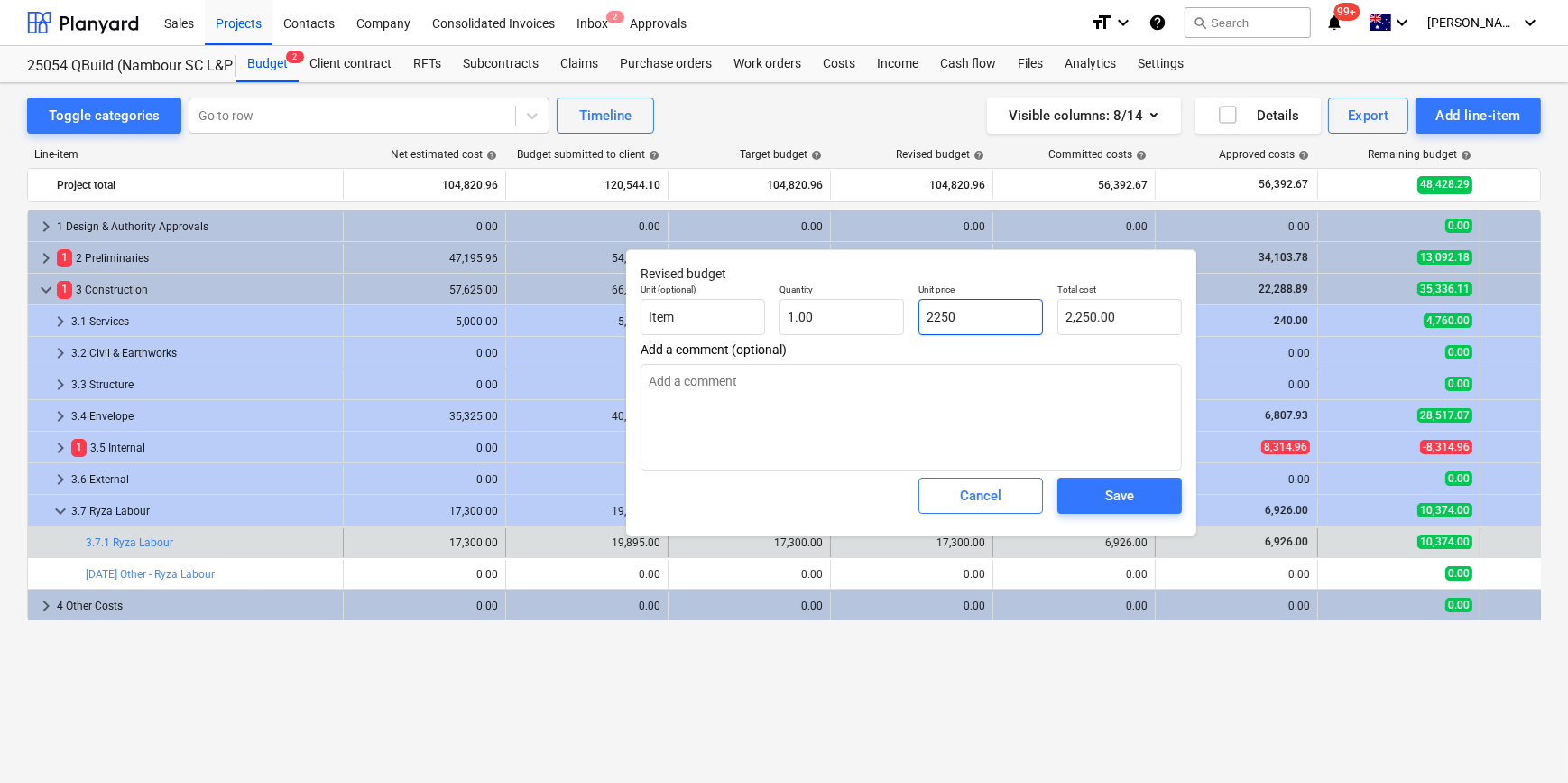
type input "22500"
type input "22,500.00"
type input "22500"
type textarea "x"
type input "22,500.00"
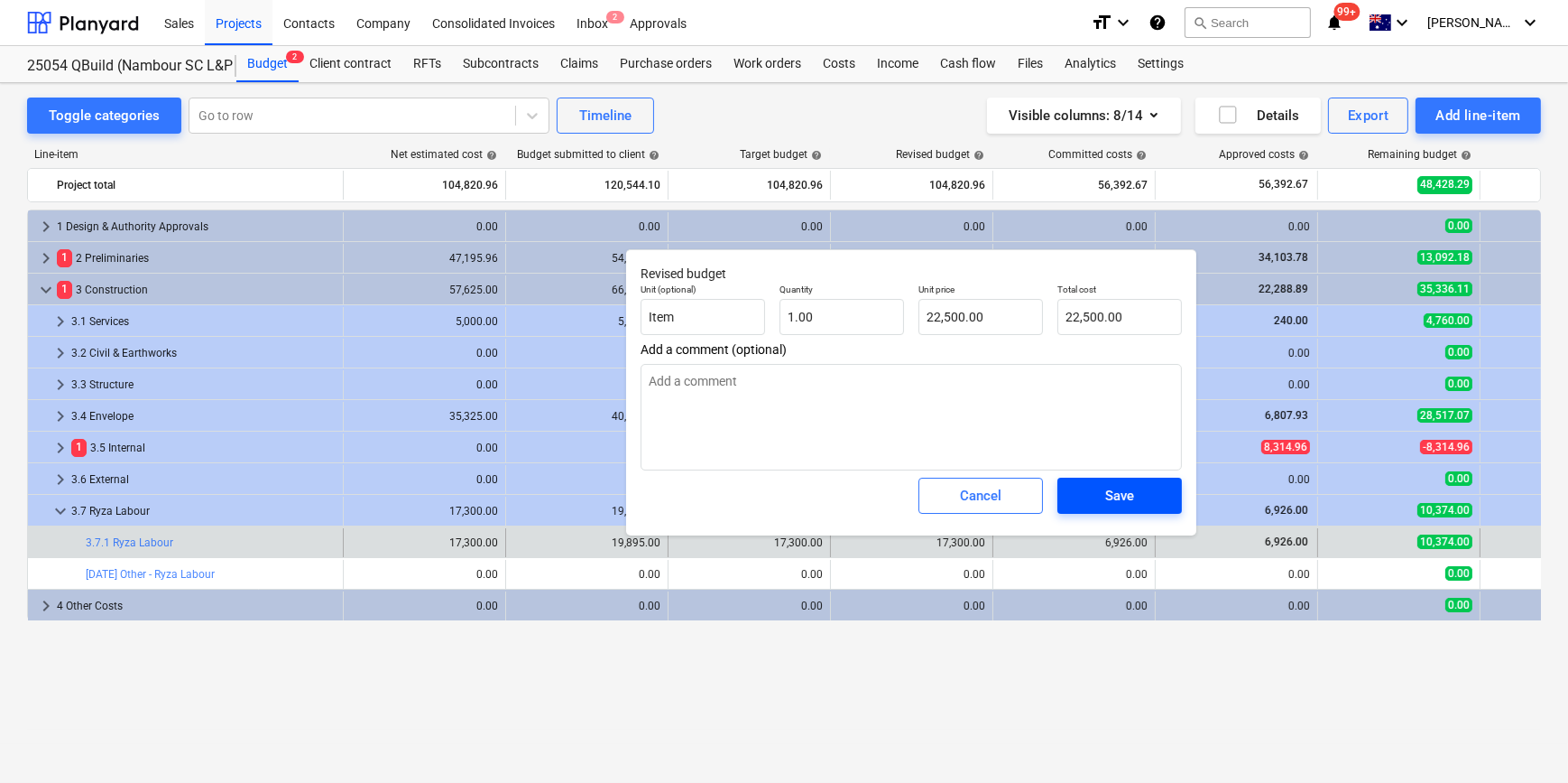
click at [1122, 494] on div "Save" at bounding box center [1119, 495] width 29 height 23
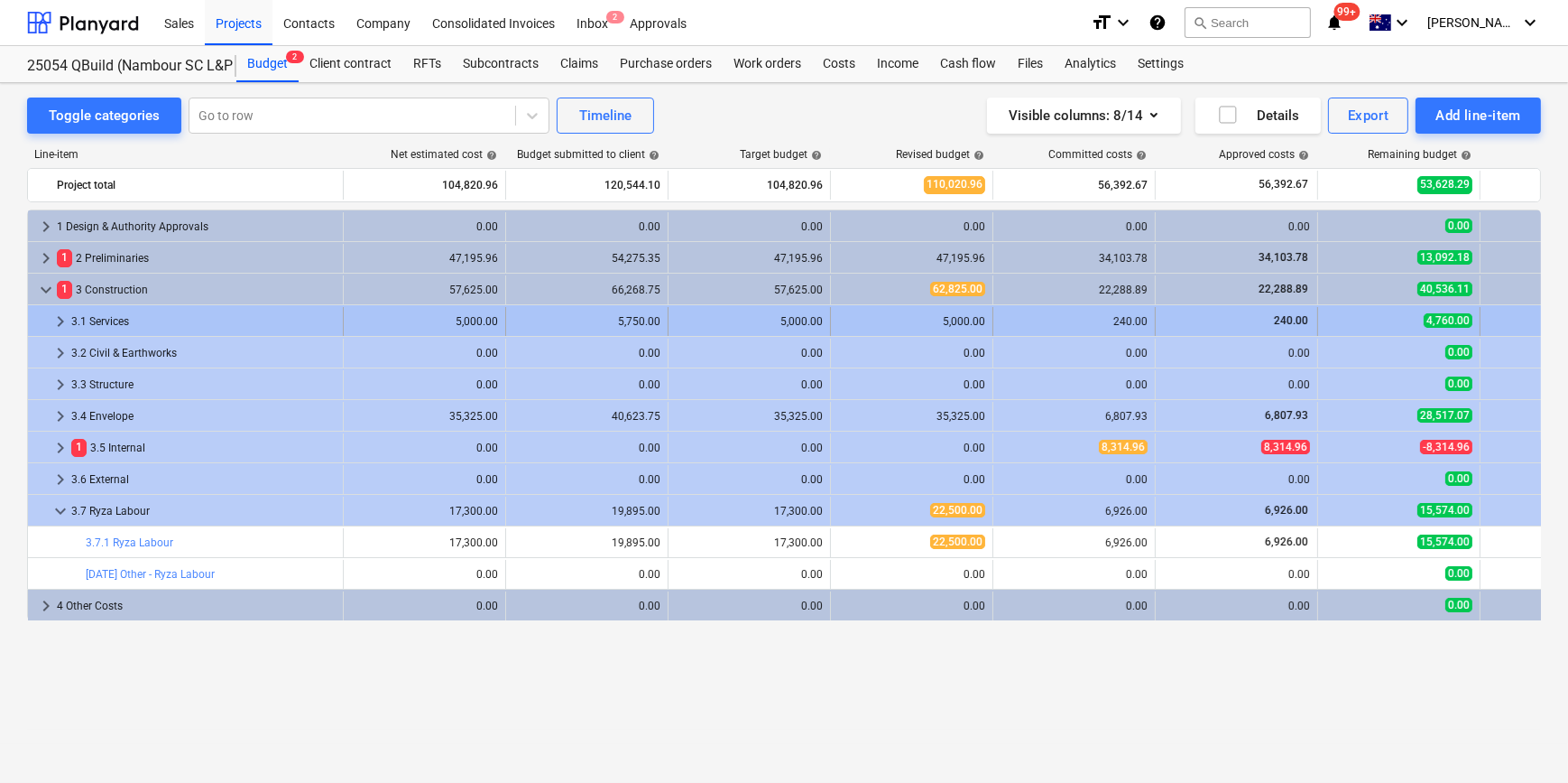
click at [59, 325] on span "keyboard_arrow_right" at bounding box center [60, 321] width 21 height 21
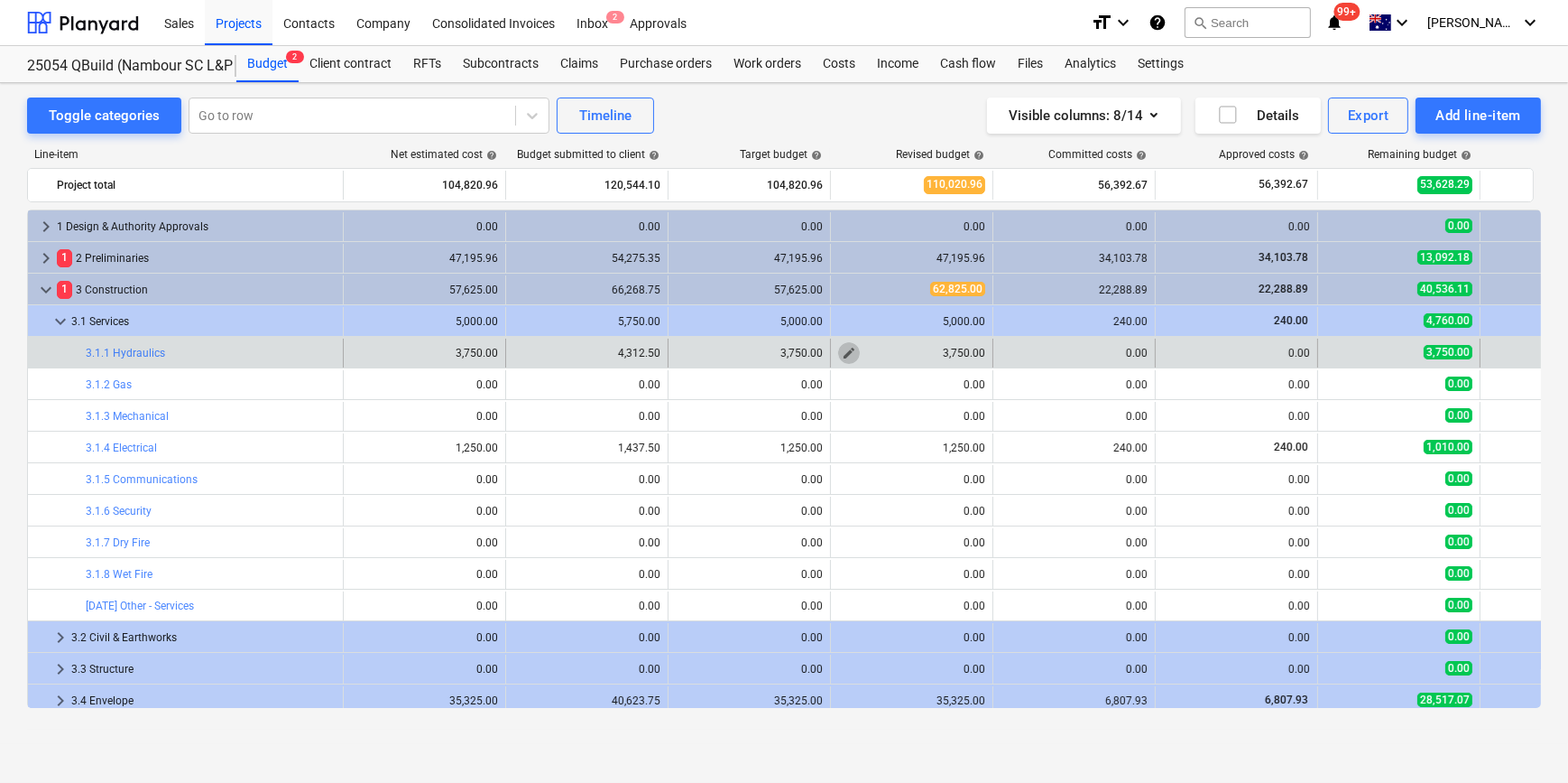
click at [849, 352] on span "edit" at bounding box center [849, 353] width 15 height 15
type textarea "x"
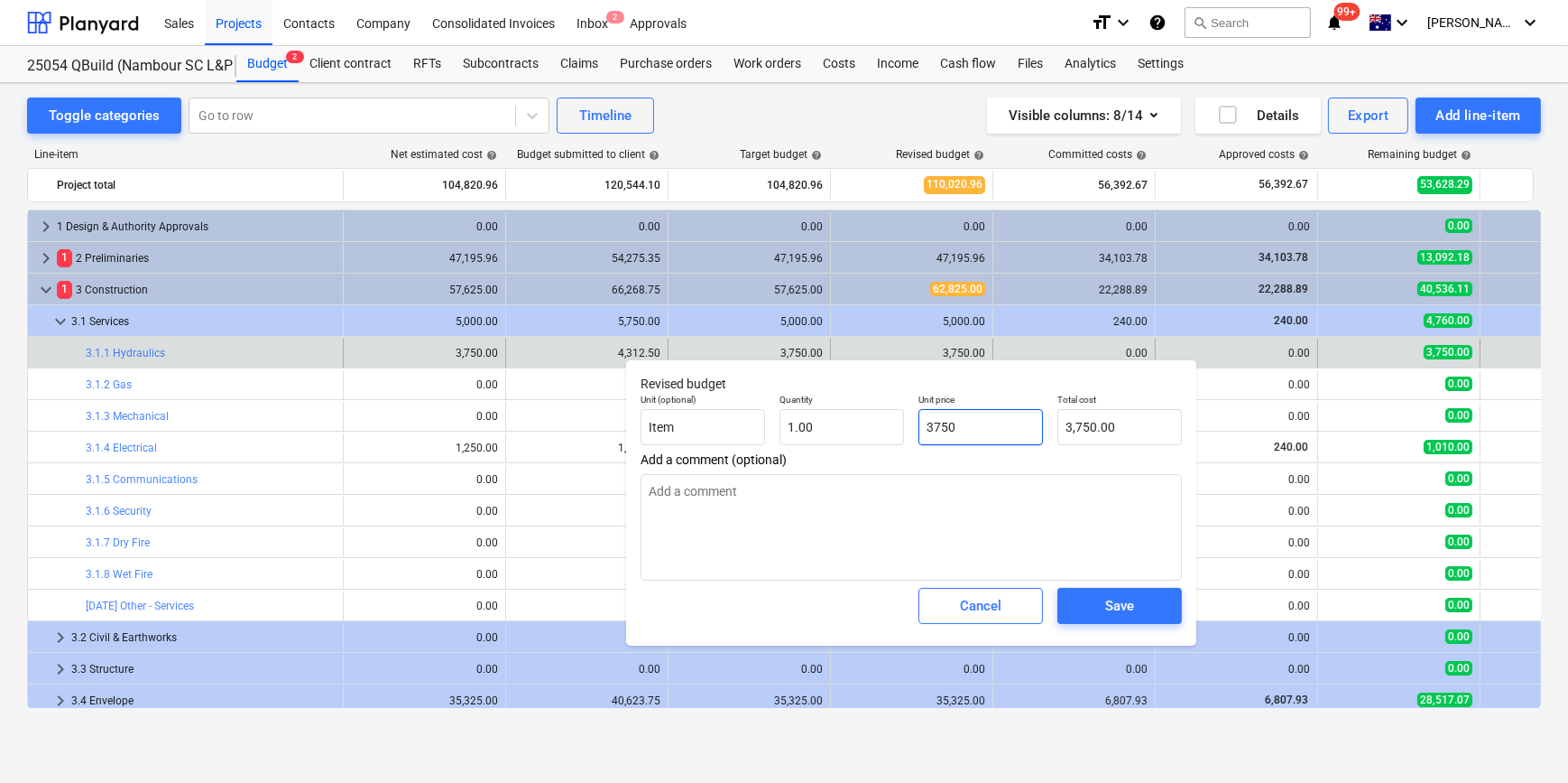
click at [984, 433] on input "3750" at bounding box center [980, 426] width 124 height 36
click at [830, 422] on div "Unit (optional) Item Quantity 1.00 Unit price 3750 Total cost 3,750.00" at bounding box center [911, 419] width 556 height 65
type input "0"
type textarea "x"
type input "0.00"
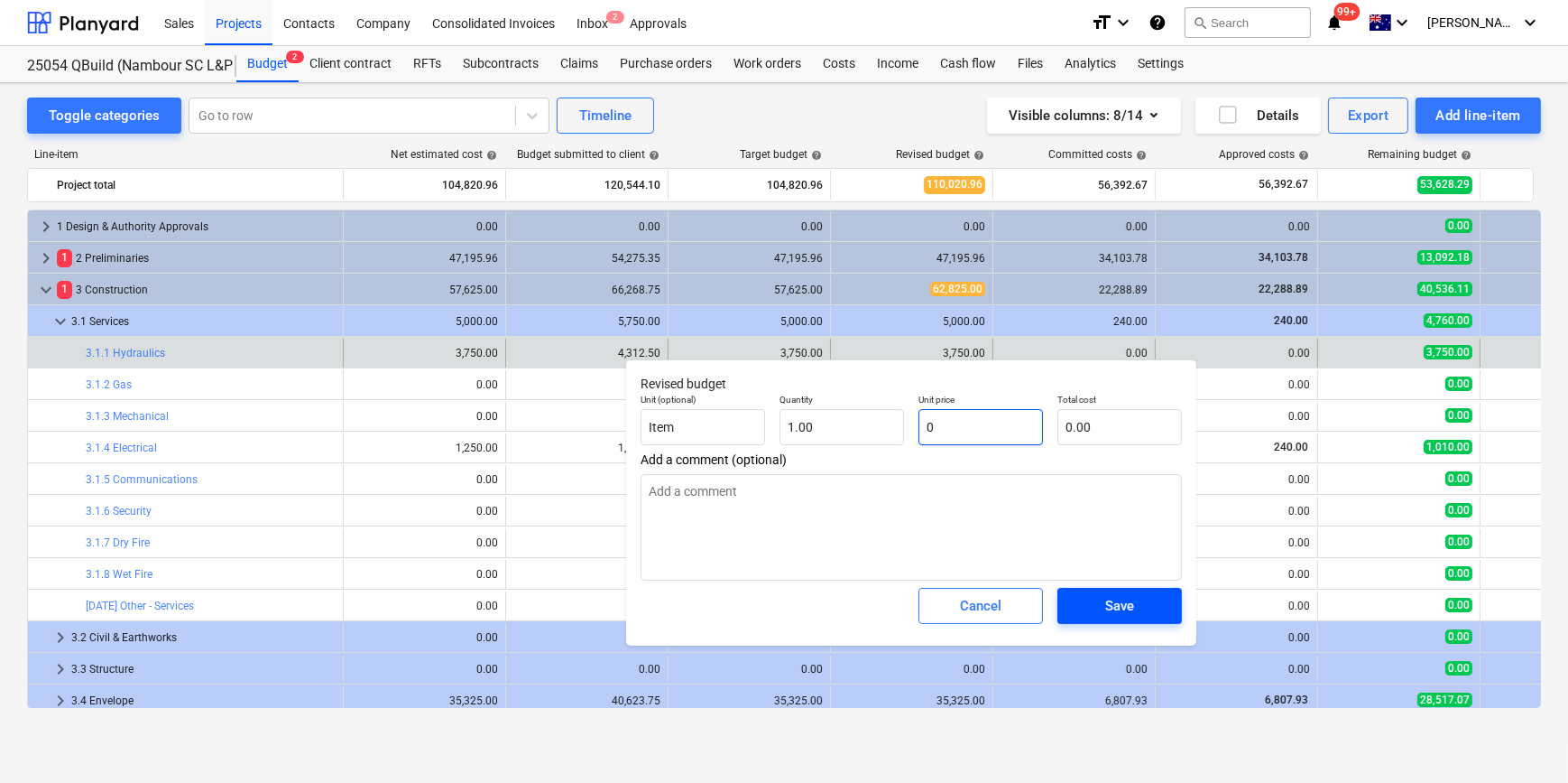
type input "0"
type textarea "x"
type input "0.00"
click at [1137, 614] on span "Save" at bounding box center [1120, 605] width 81 height 23
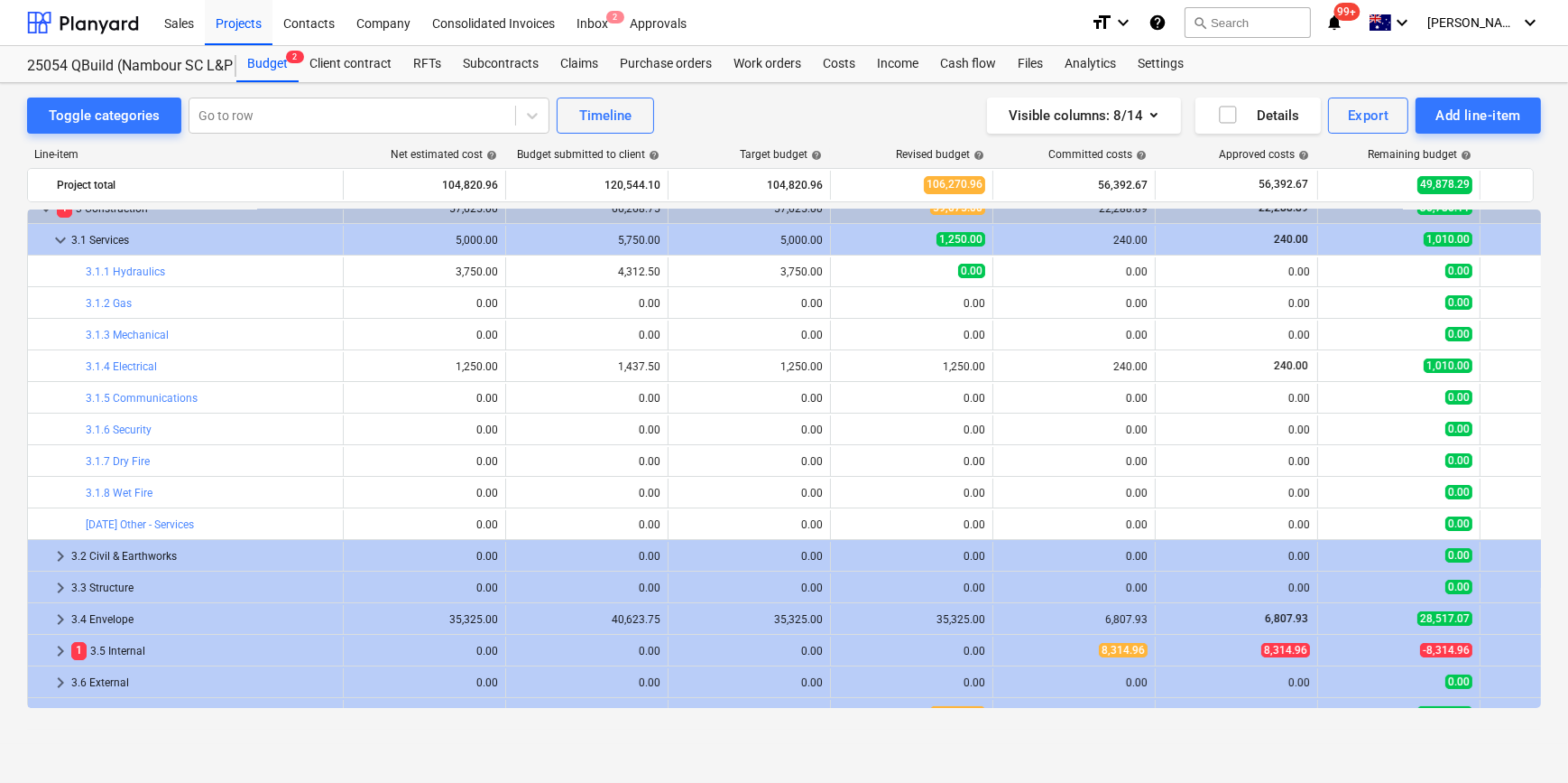
scroll to position [163, 0]
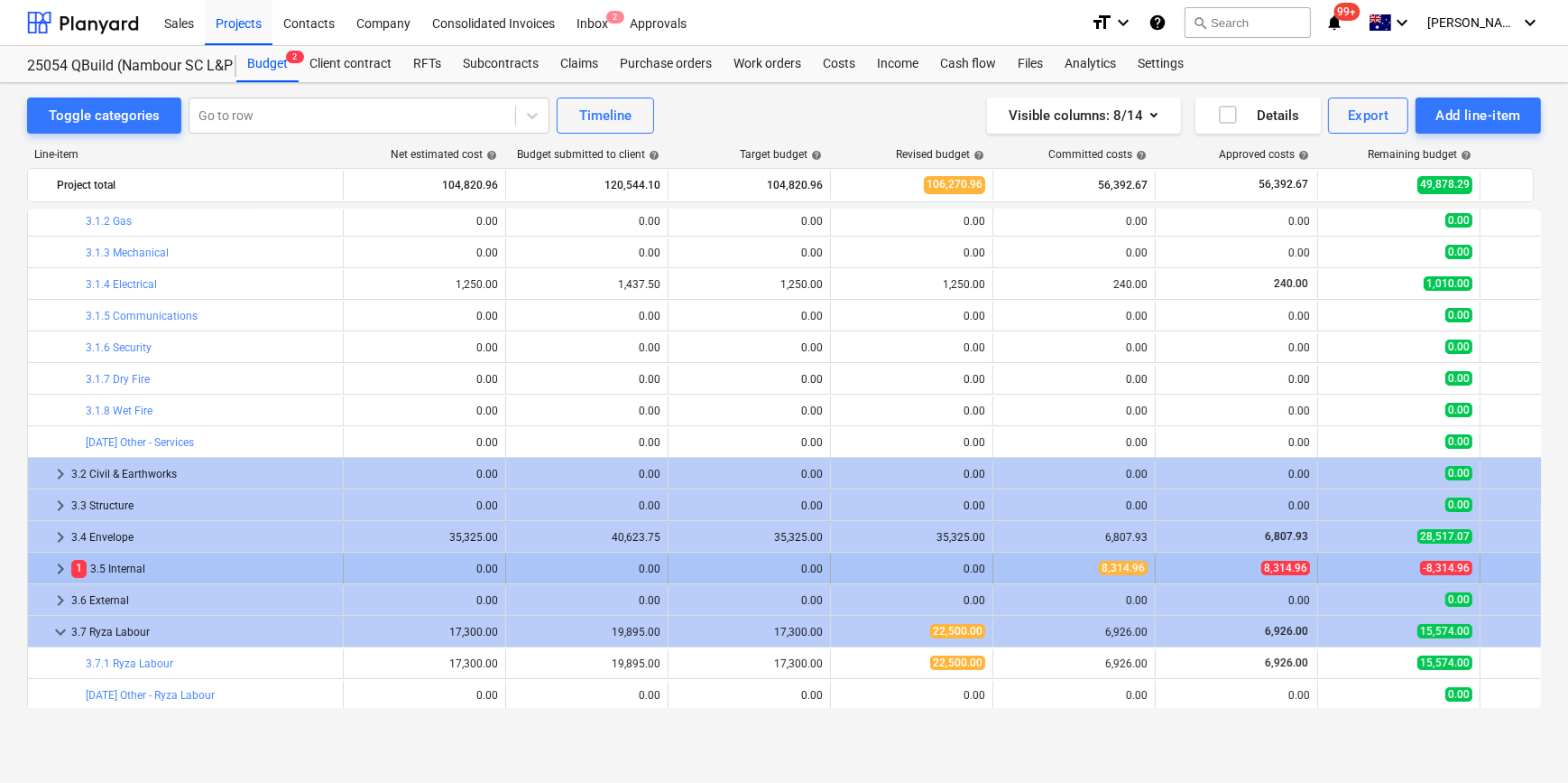
click at [57, 566] on span "keyboard_arrow_right" at bounding box center [60, 568] width 21 height 21
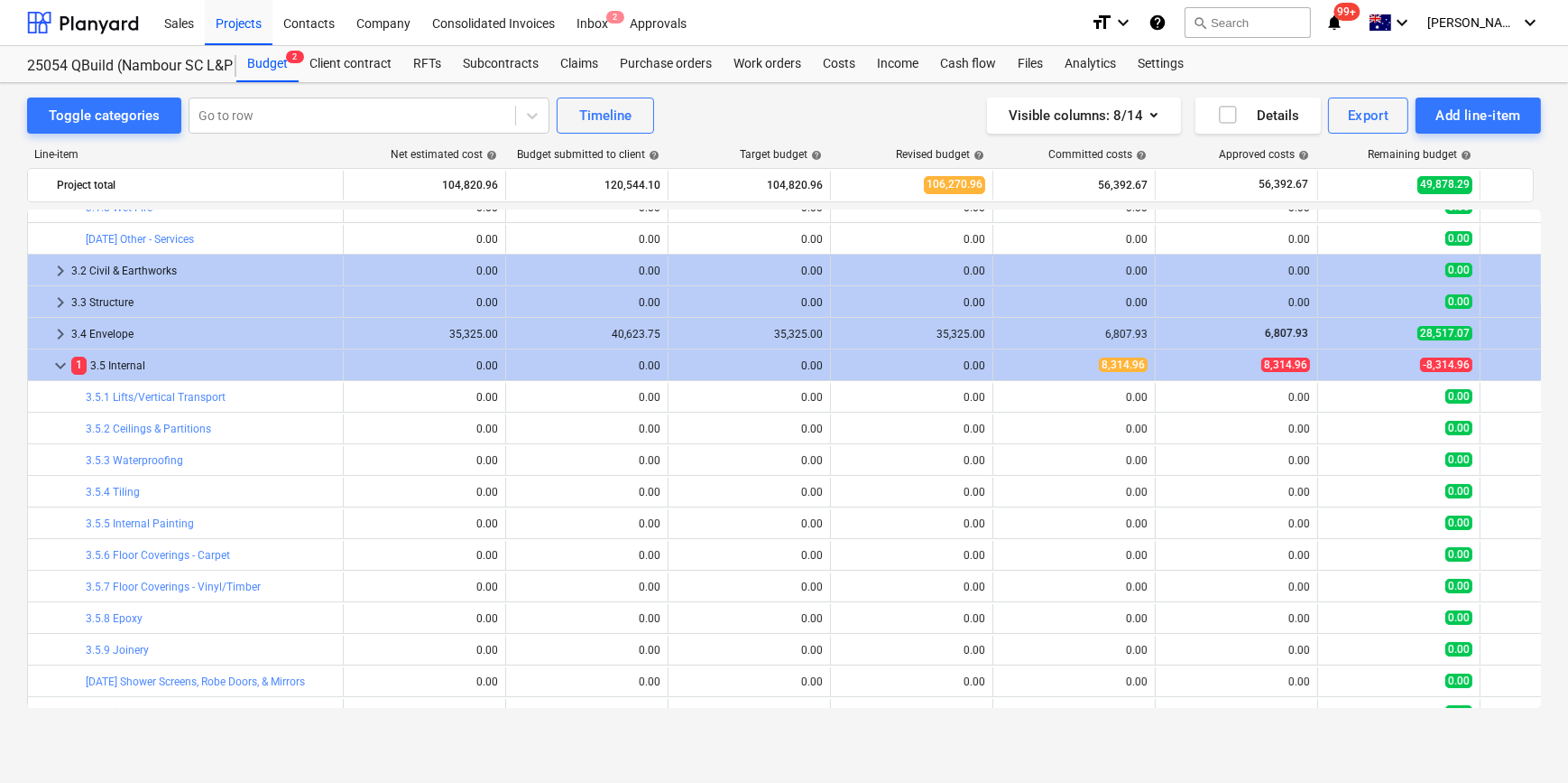
scroll to position [657, 0]
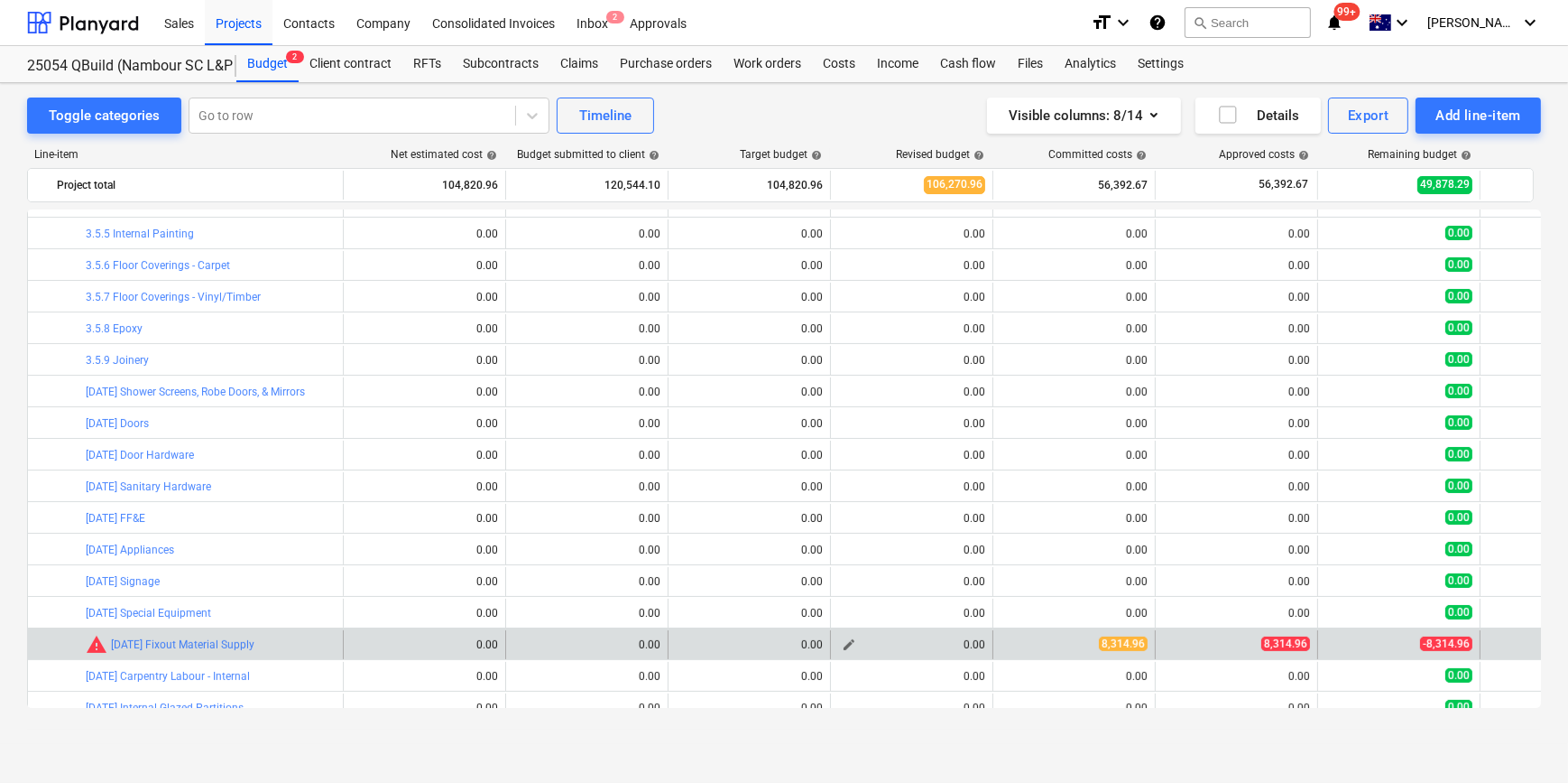
click at [844, 643] on span "edit" at bounding box center [849, 645] width 15 height 15
type textarea "x"
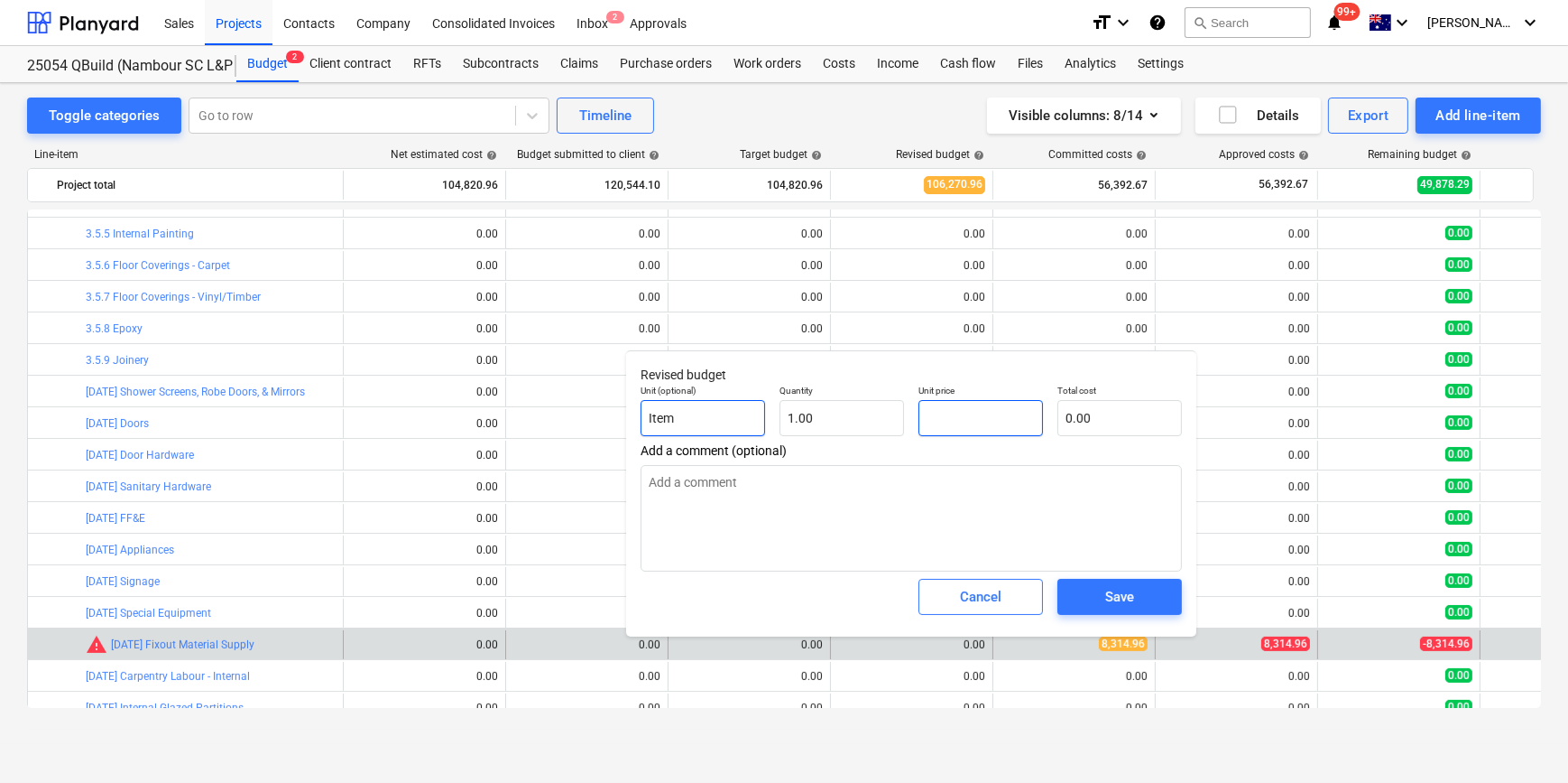
drag, startPoint x: 972, startPoint y: 419, endPoint x: 712, endPoint y: 405, distance: 260.4
click at [765, 409] on div "Unit (optional) Item Quantity 1.00 Unit price Total cost 0.00" at bounding box center [911, 409] width 556 height 65
type textarea "x"
type input "8"
type input "8.00"
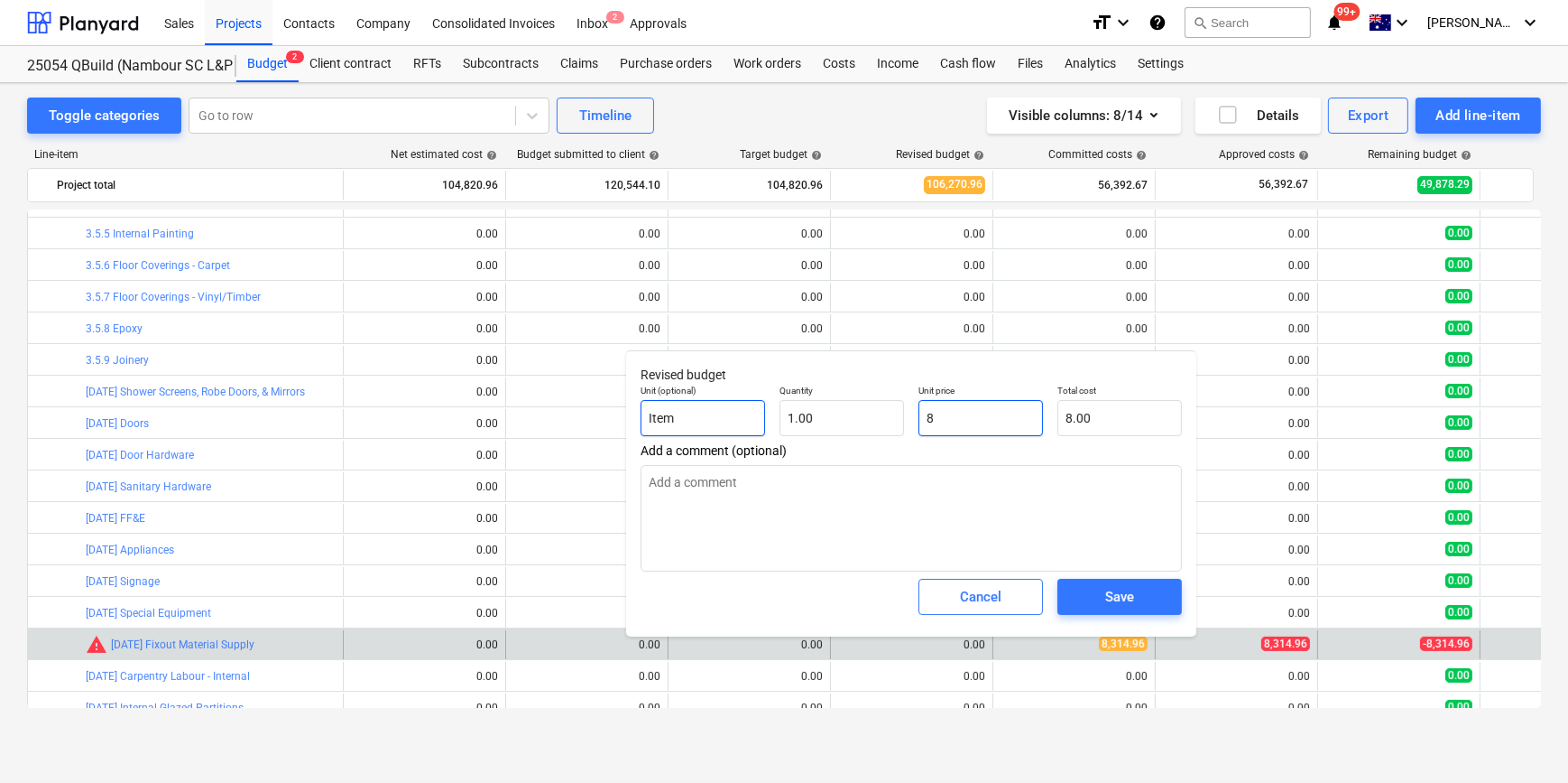
type textarea "x"
type input "83"
type input "83.00"
type textarea "x"
type input "831"
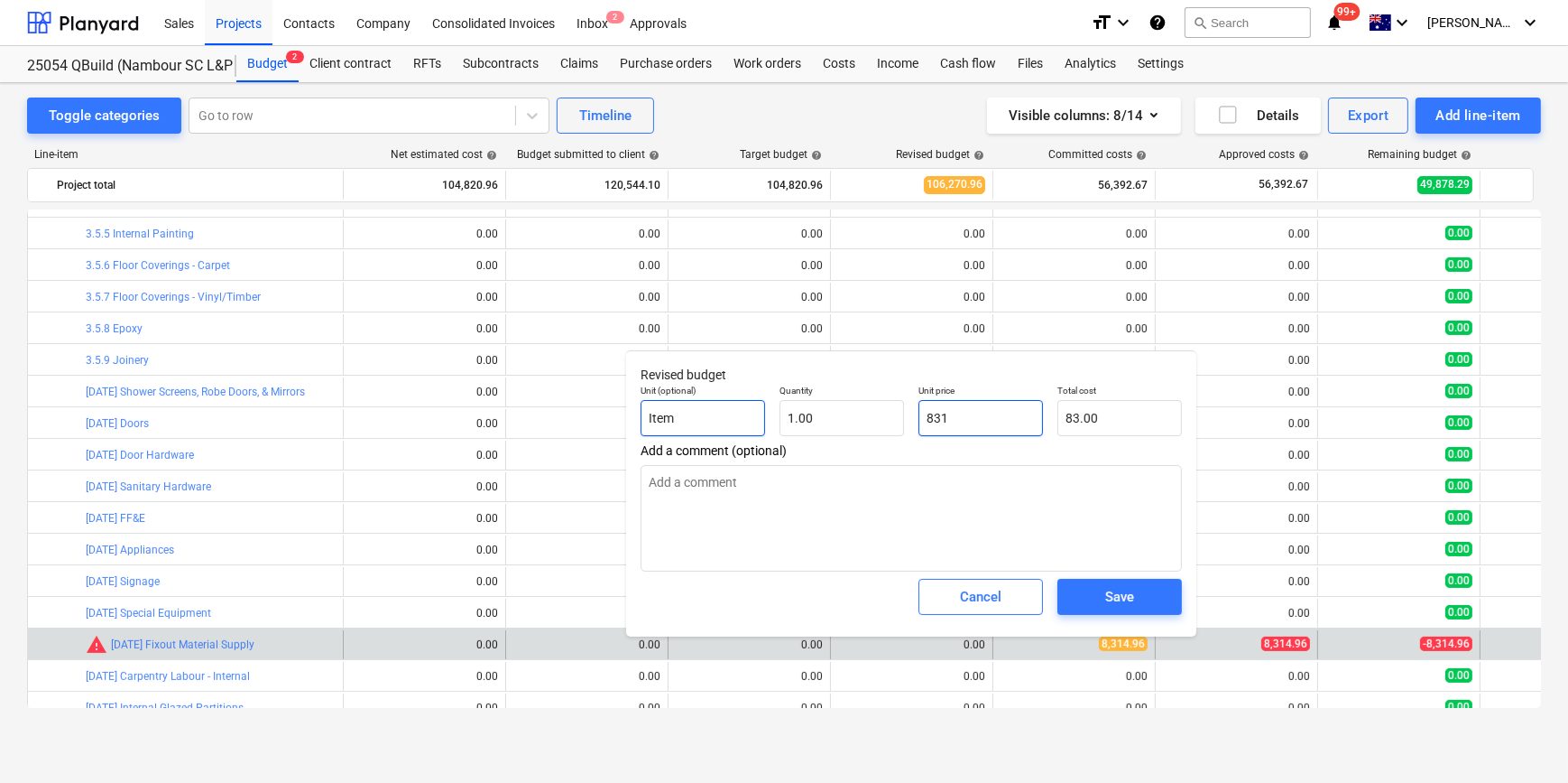
type input "831.00"
type textarea "x"
type input "8314"
type input "8,314.00"
type textarea "x"
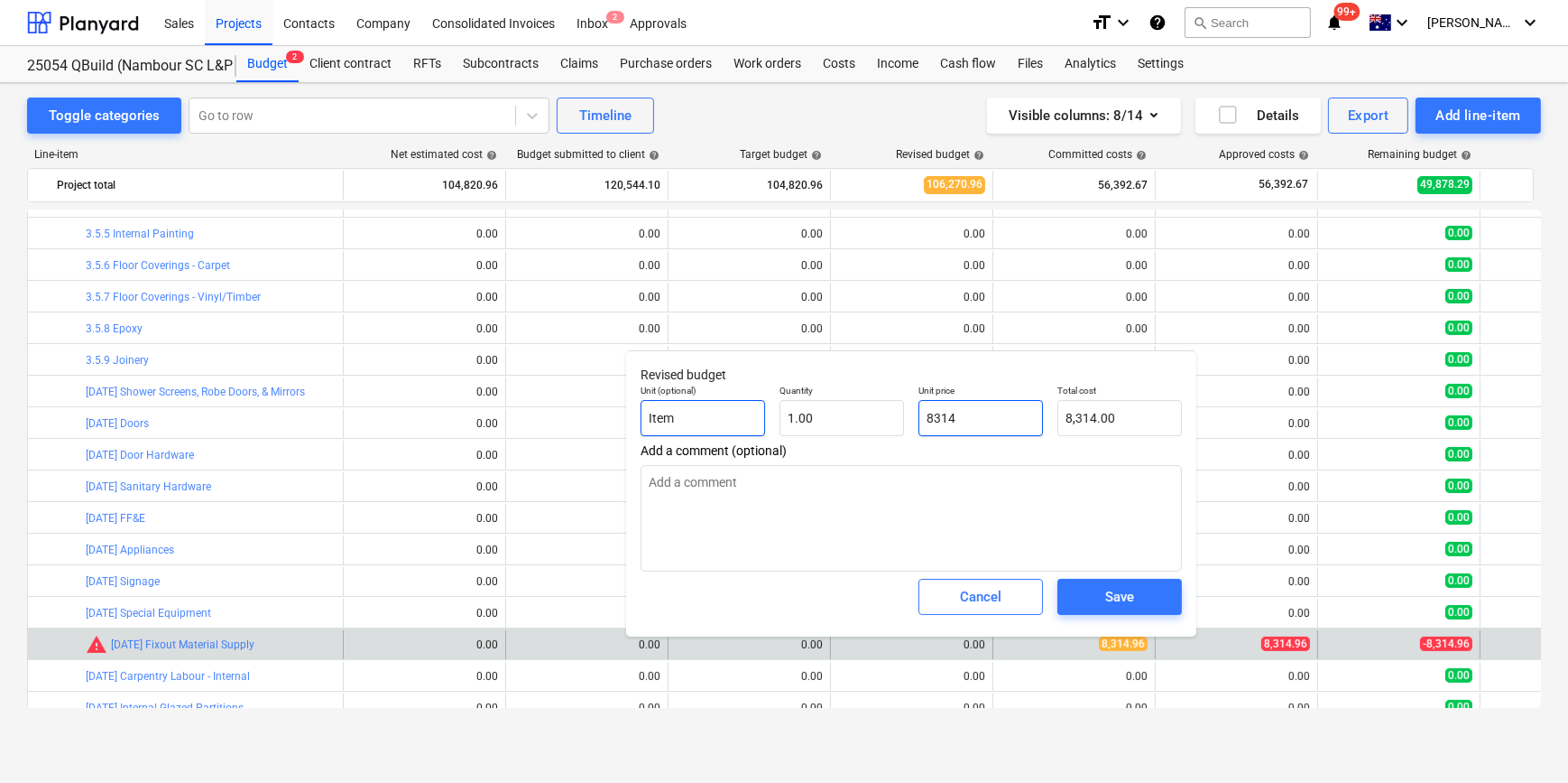
type input "8314."
type textarea "x"
type input "8314.9"
type input "8,314.90"
type textarea "x"
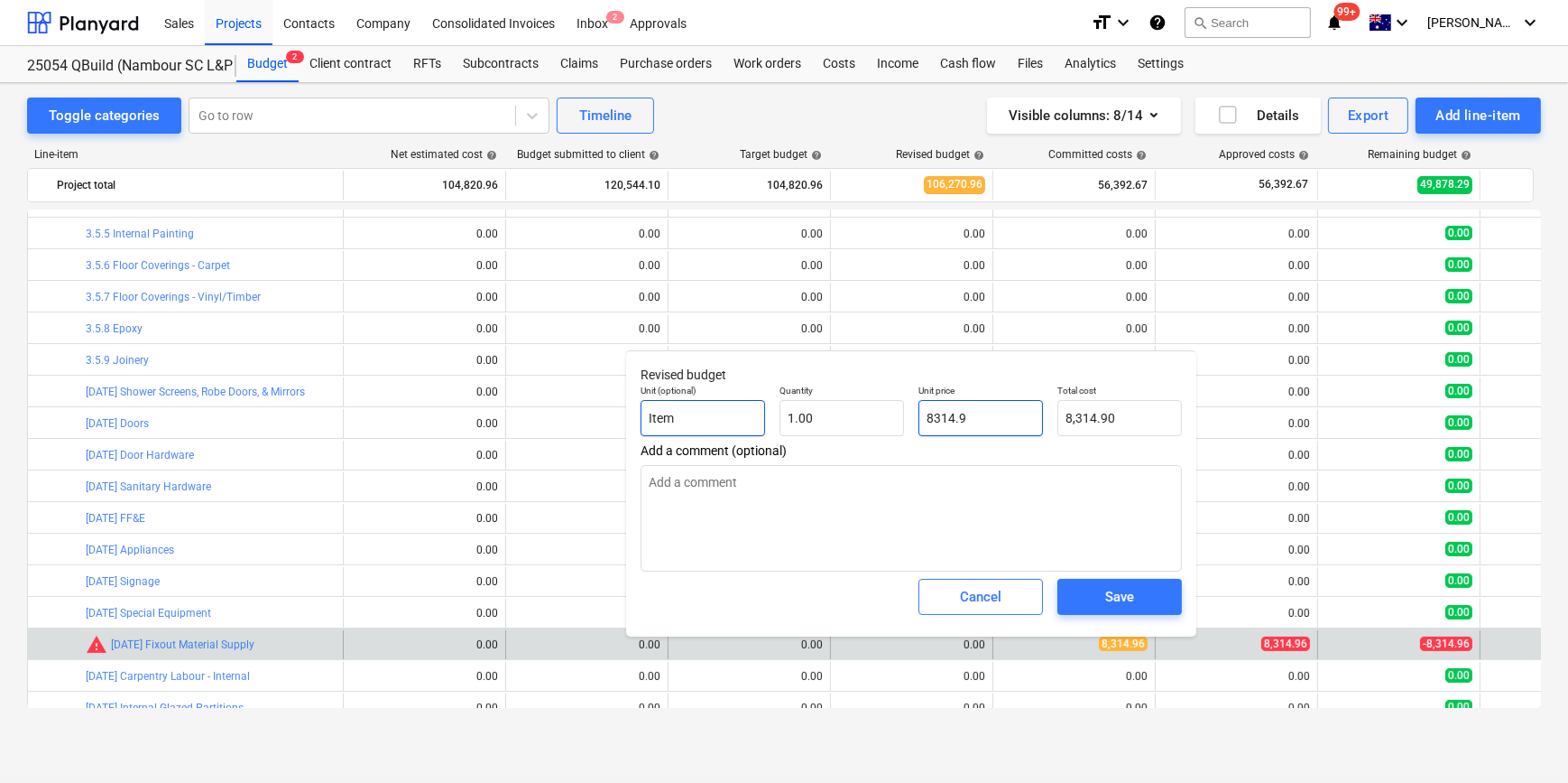
type input "8314.96"
type input "8,314.96"
type input "8314.96"
type textarea "x"
type input "8,314.96"
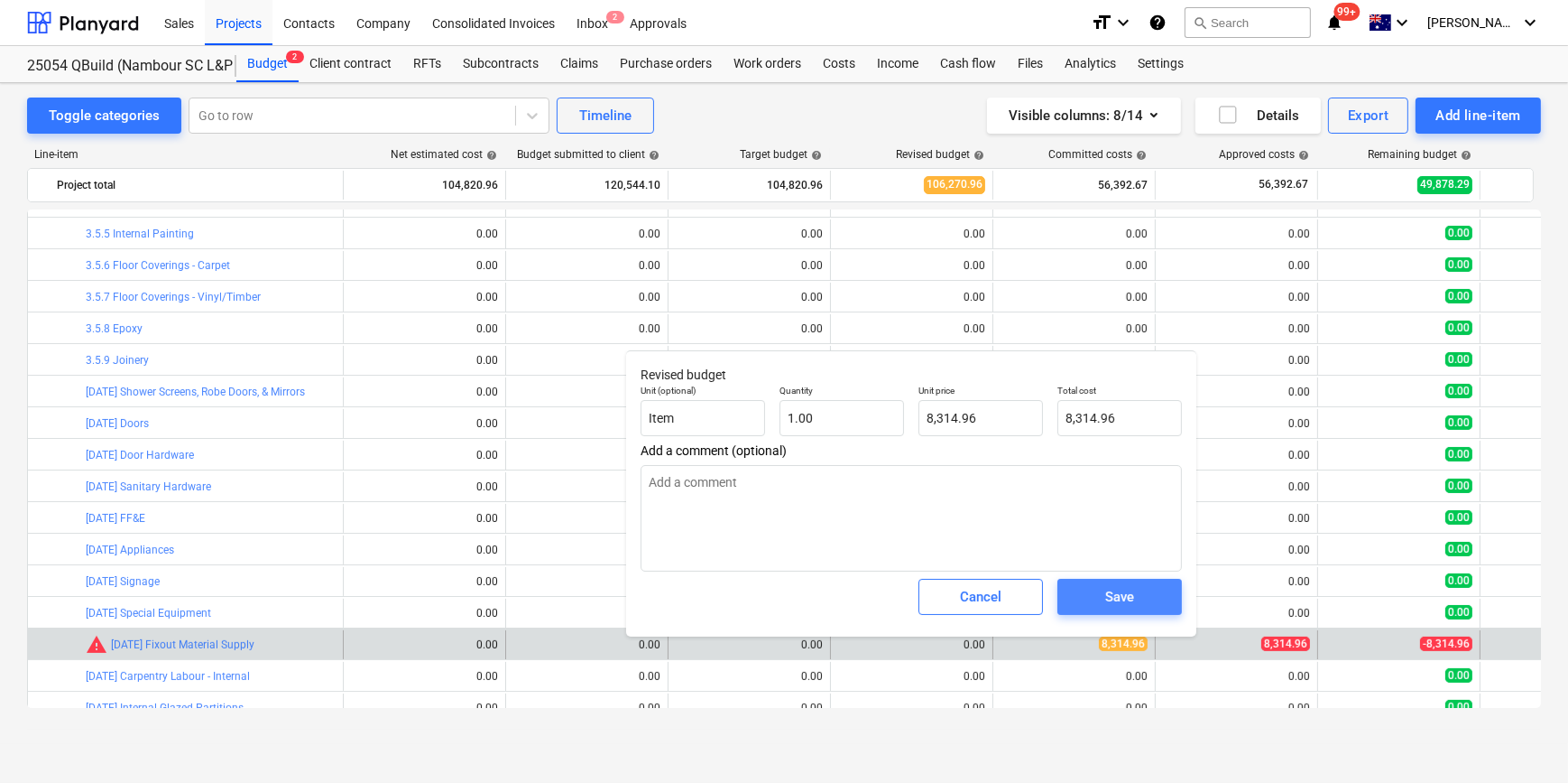
click at [1109, 594] on div "Save" at bounding box center [1119, 596] width 29 height 23
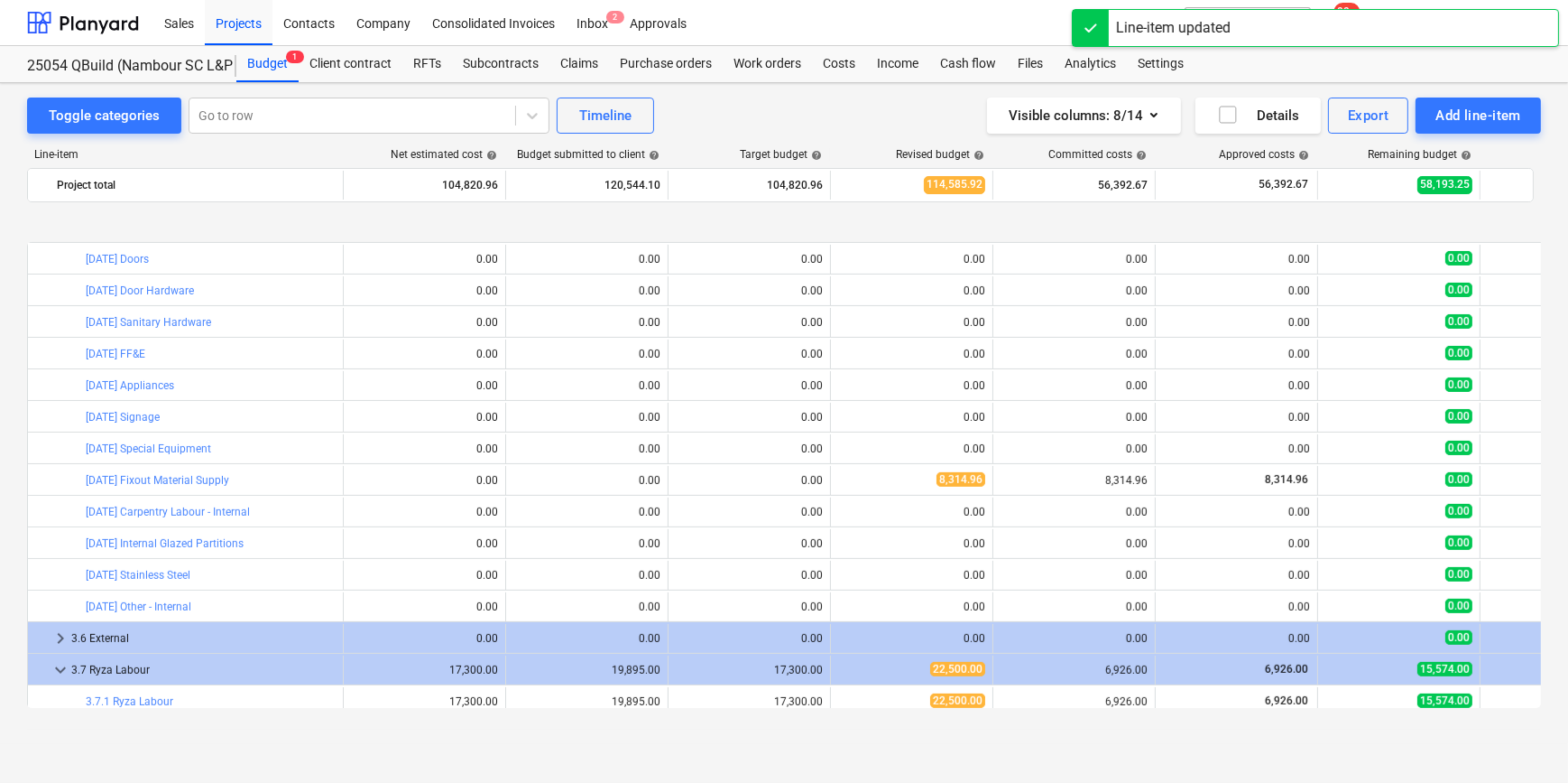
scroll to position [892, 0]
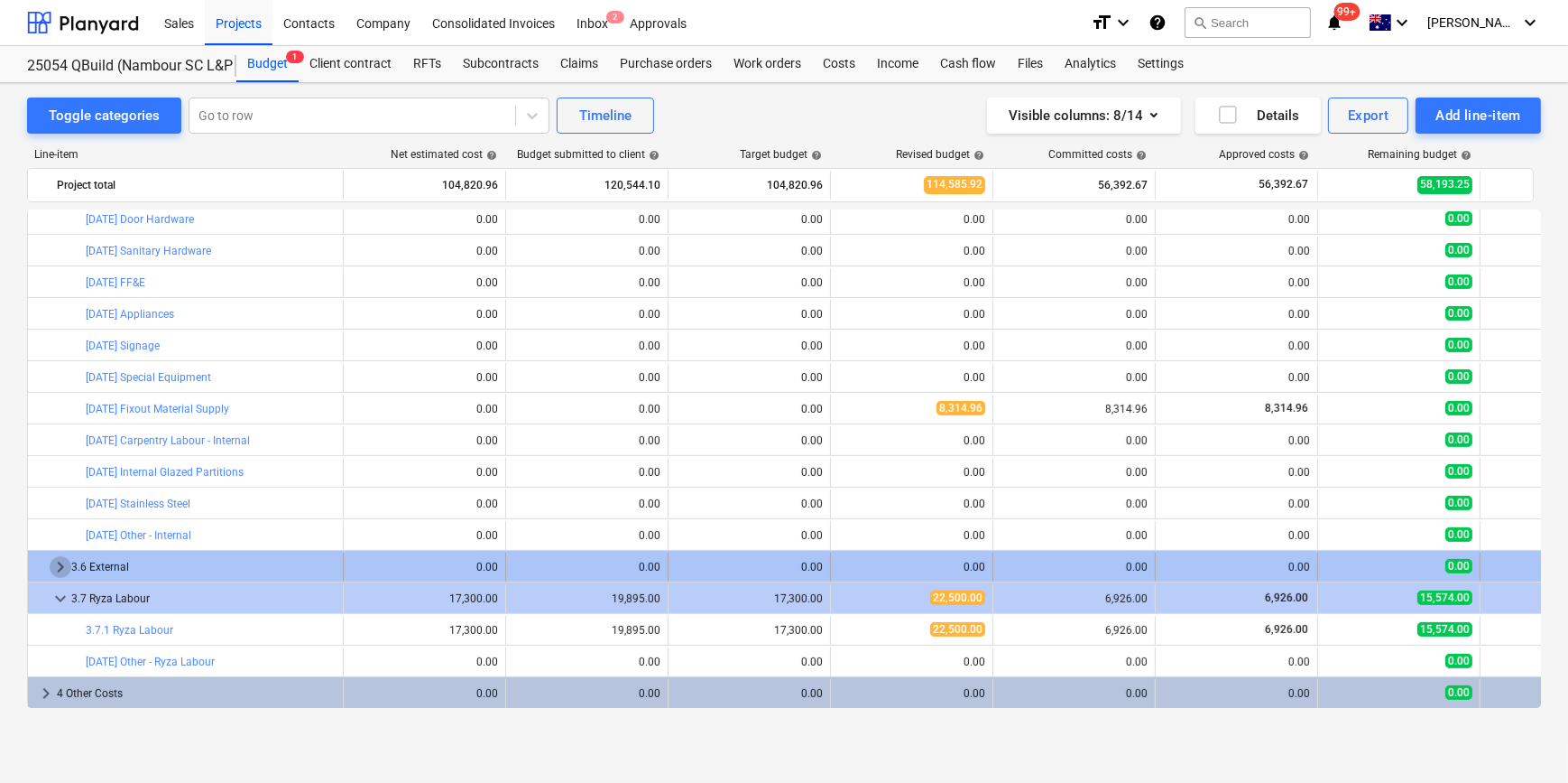
click at [59, 571] on span "keyboard_arrow_right" at bounding box center [60, 566] width 21 height 21
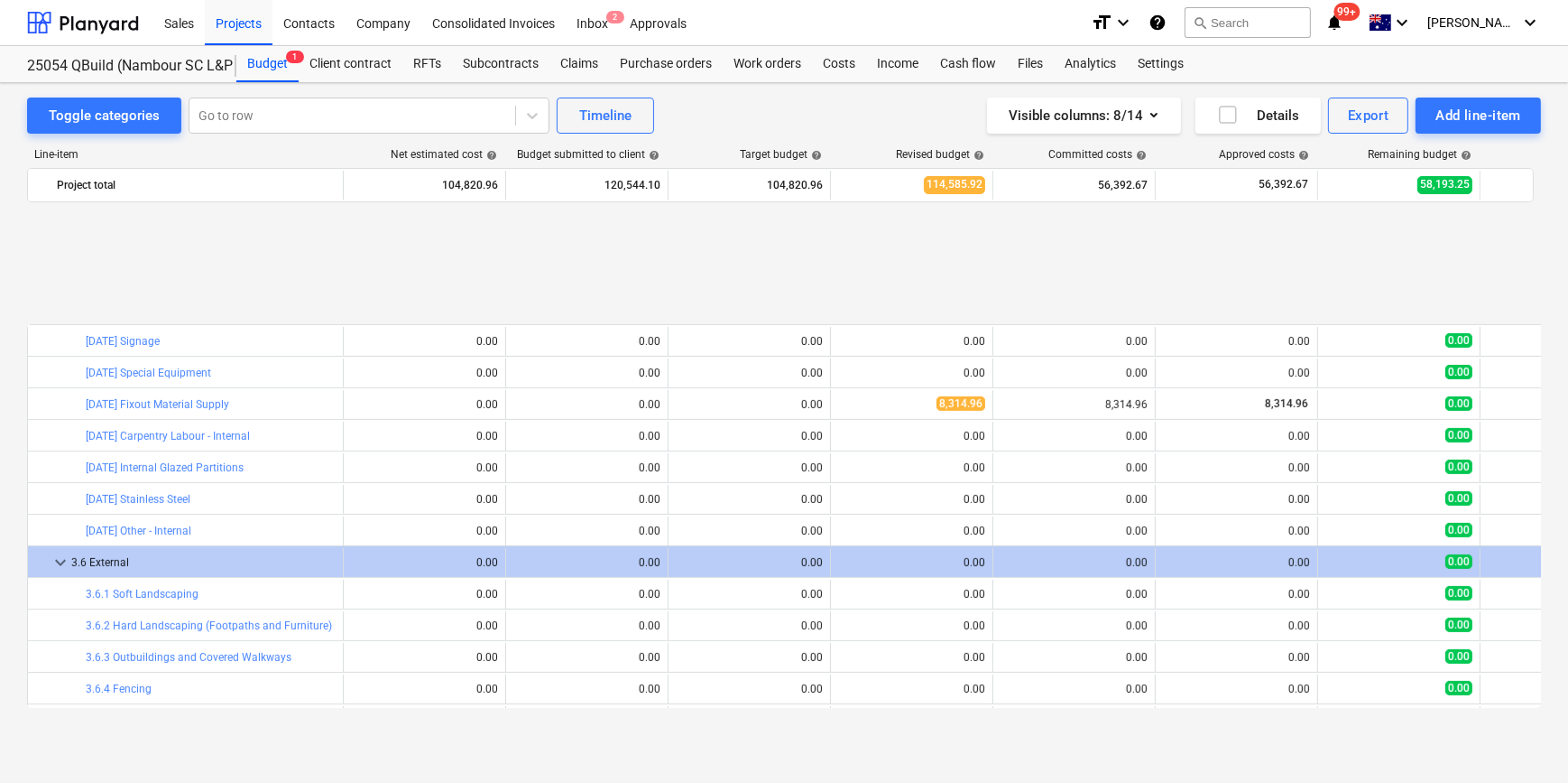
scroll to position [1056, 0]
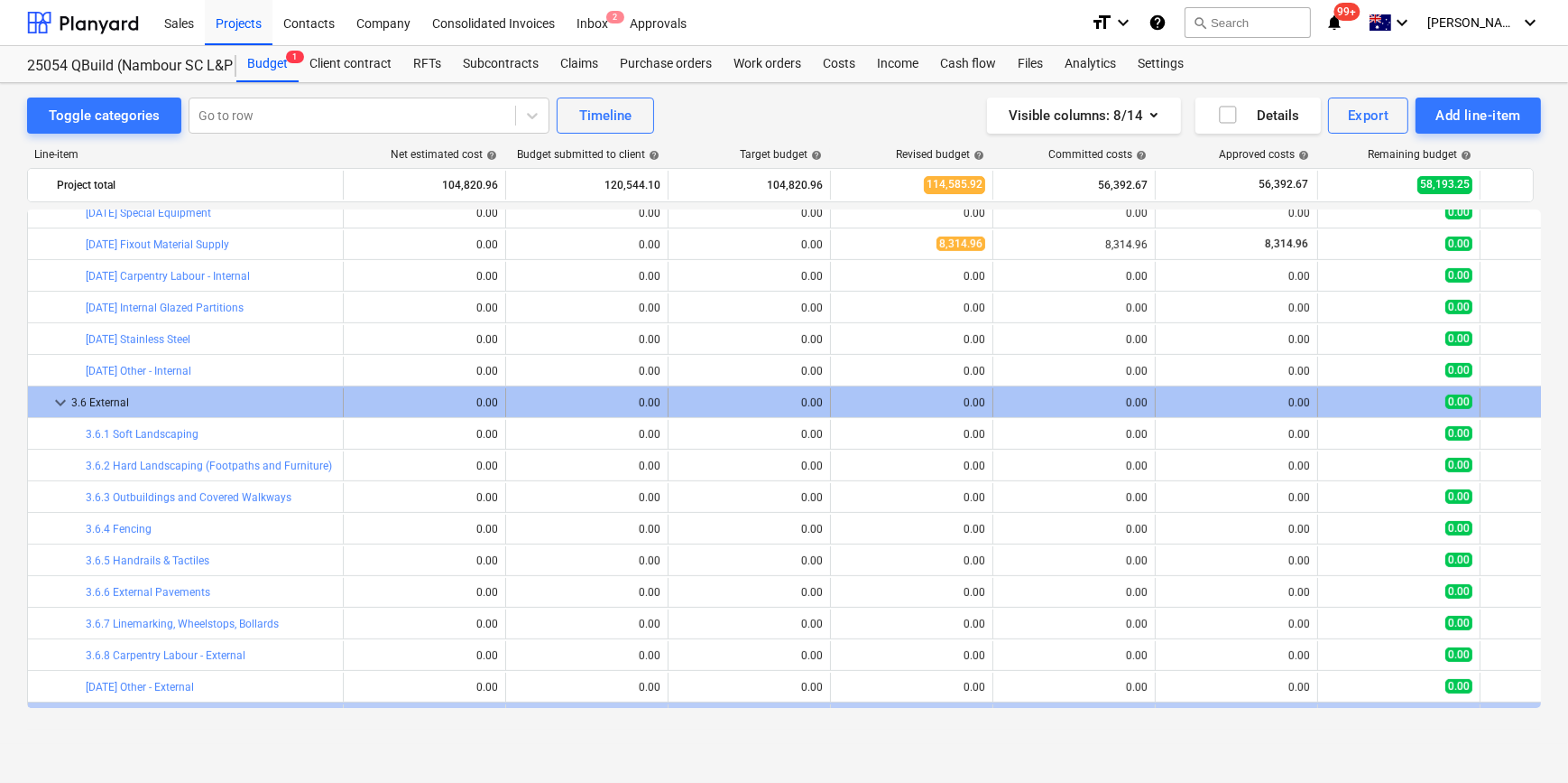
click at [55, 405] on span "keyboard_arrow_down" at bounding box center [60, 402] width 21 height 21
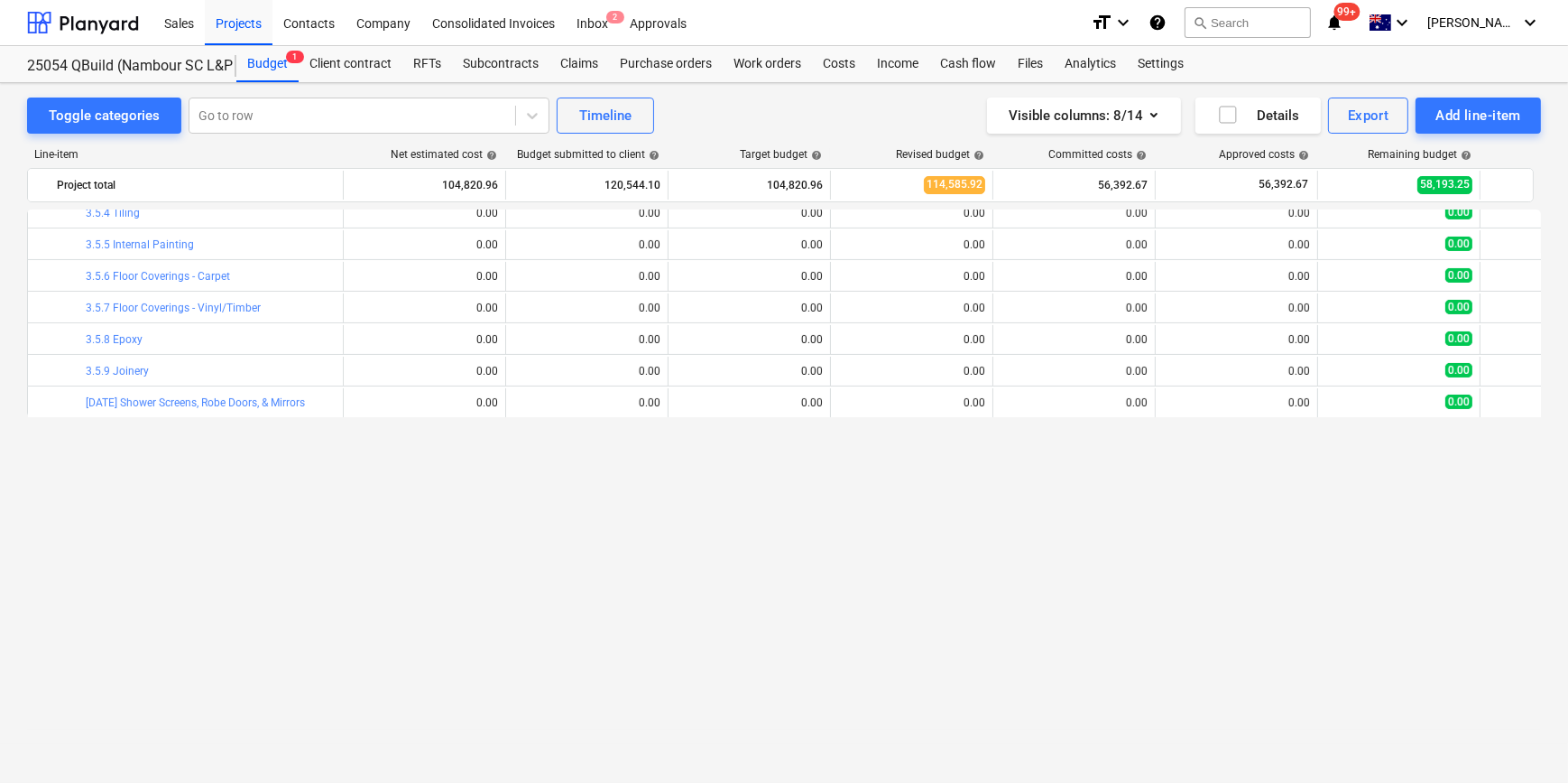
scroll to position [317, 0]
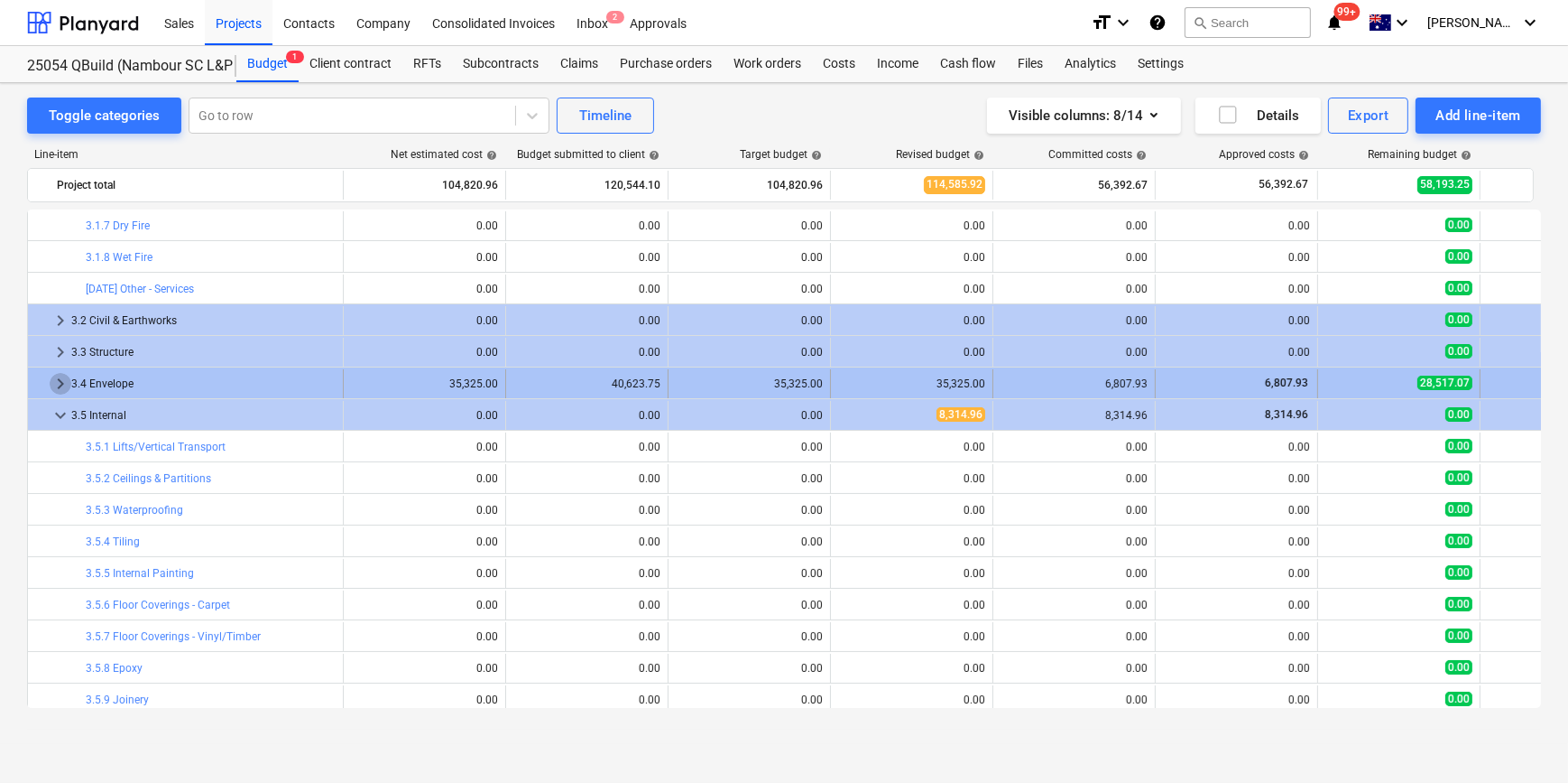
click at [64, 382] on span "keyboard_arrow_right" at bounding box center [60, 383] width 21 height 21
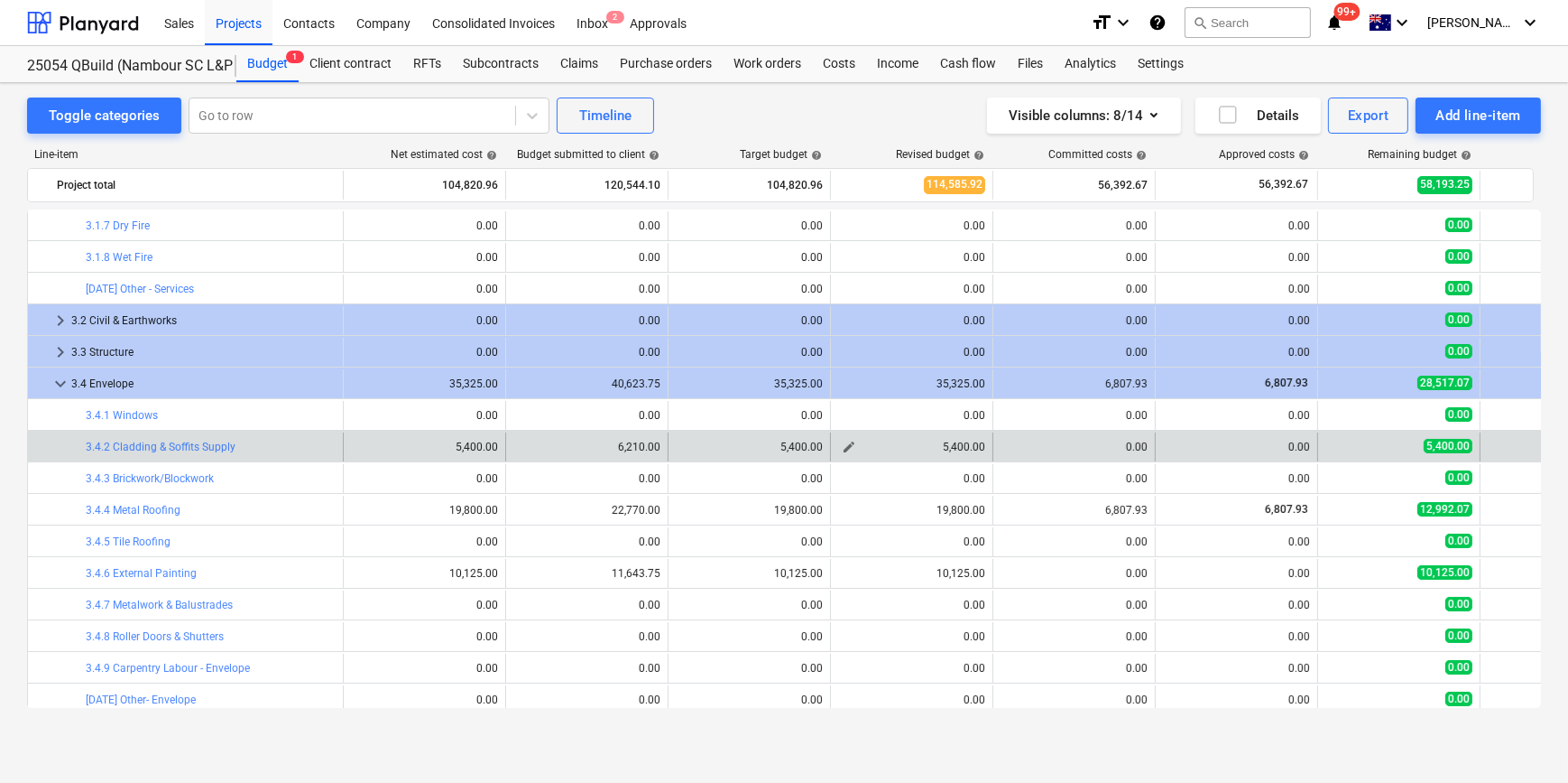
click at [849, 445] on span "edit" at bounding box center [849, 447] width 15 height 15
type textarea "x"
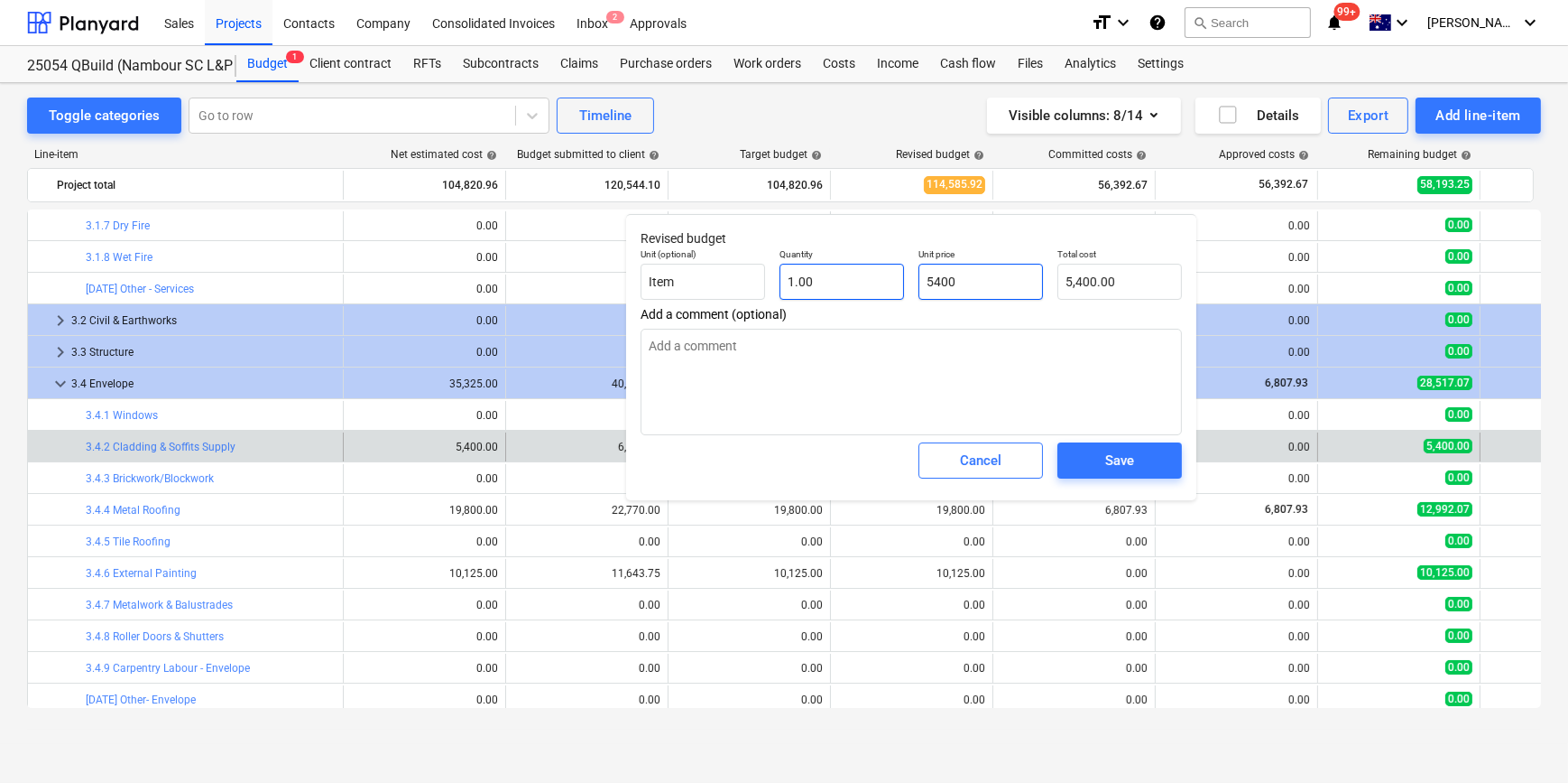
drag, startPoint x: 940, startPoint y: 280, endPoint x: 618, endPoint y: 270, distance: 322.2
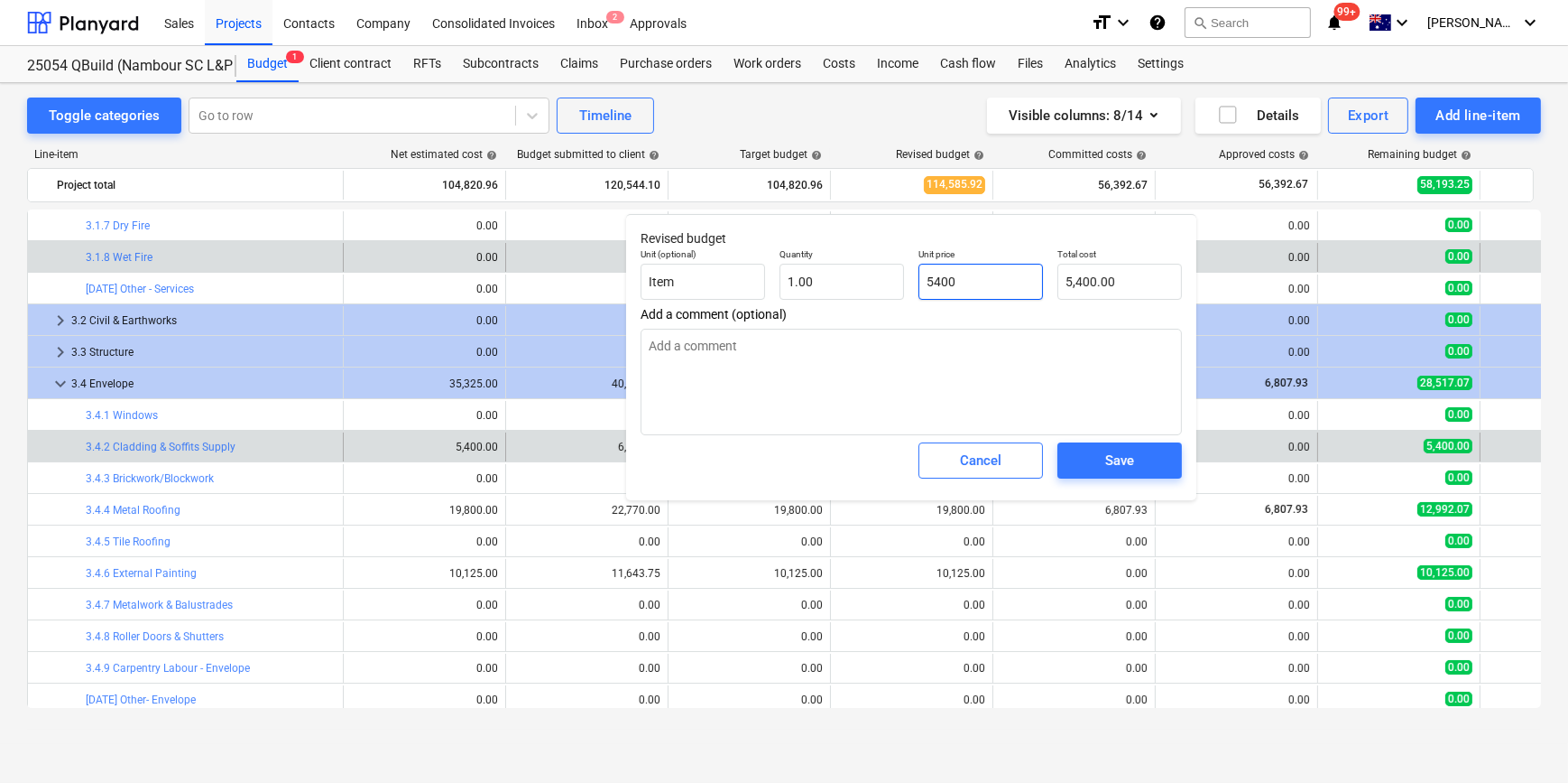
click at [852, 281] on div "Unit (optional) Item Quantity 1.00 Unit price 5400 Total cost 5,400.00" at bounding box center [911, 273] width 556 height 65
type input "0"
type textarea "x"
type input "0.00"
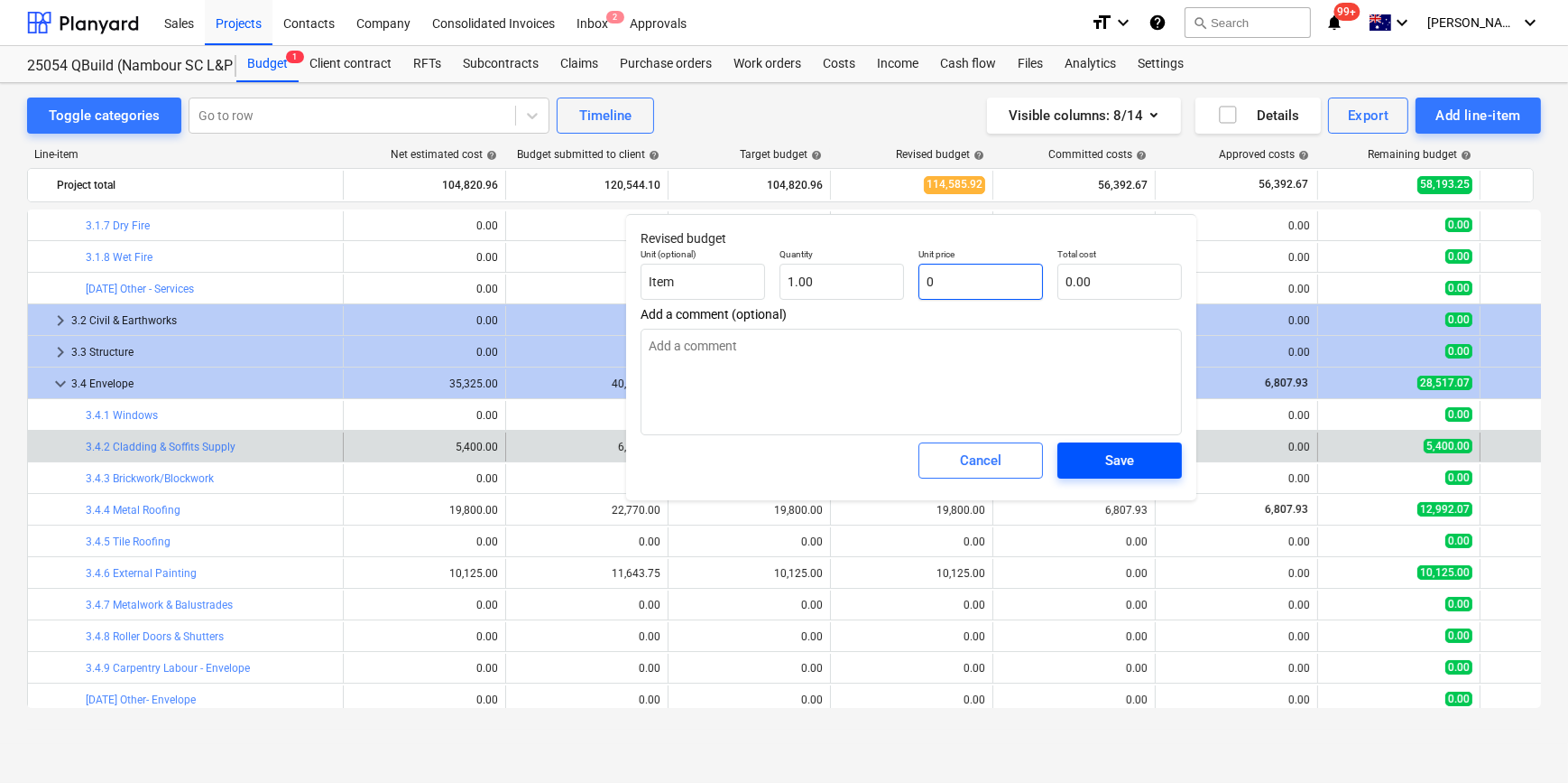
type input "0"
type textarea "x"
type input "0.00"
click at [1106, 461] on div "Save" at bounding box center [1119, 459] width 29 height 23
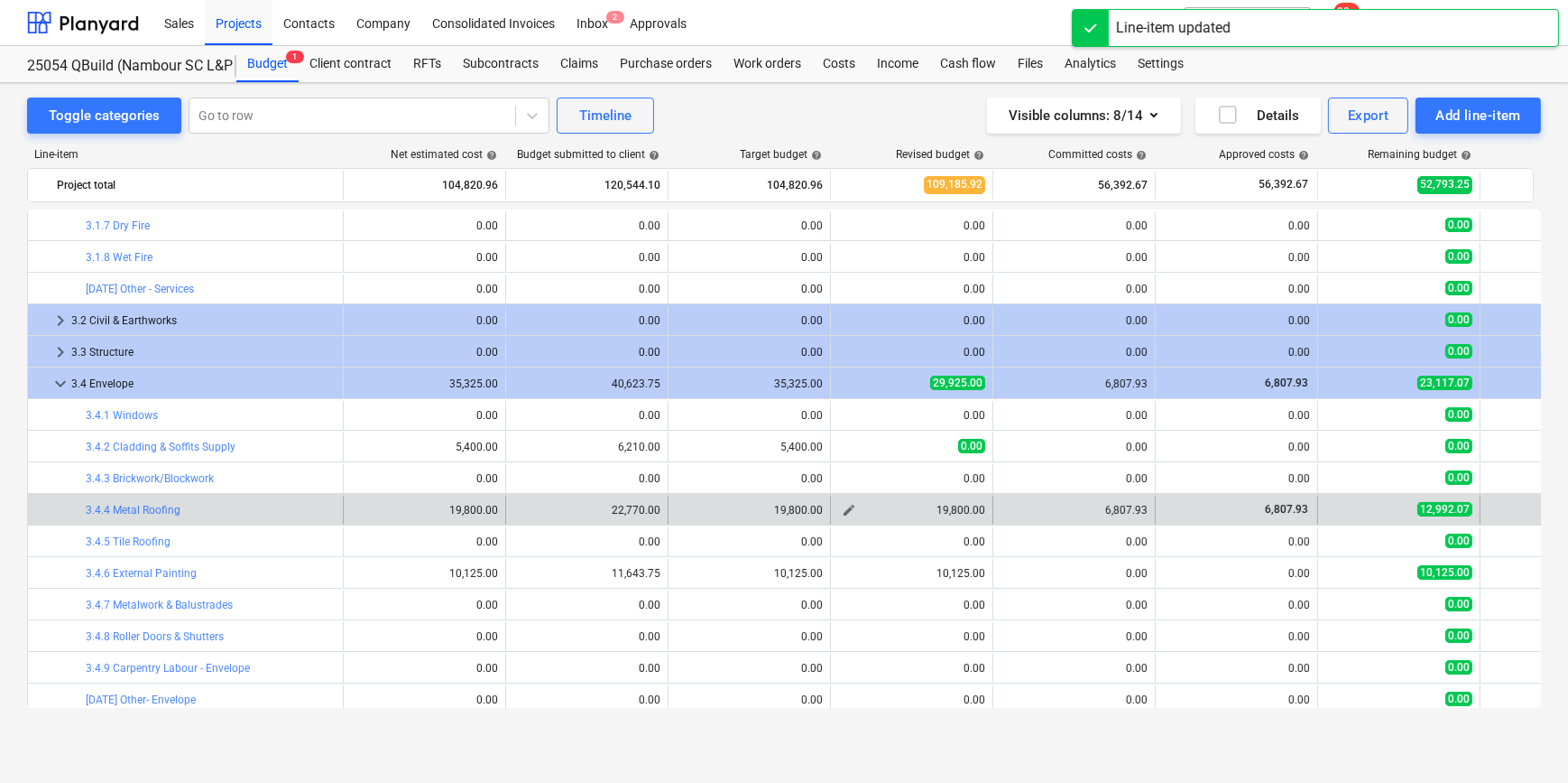
click at [842, 507] on span "edit" at bounding box center [849, 510] width 15 height 15
type textarea "x"
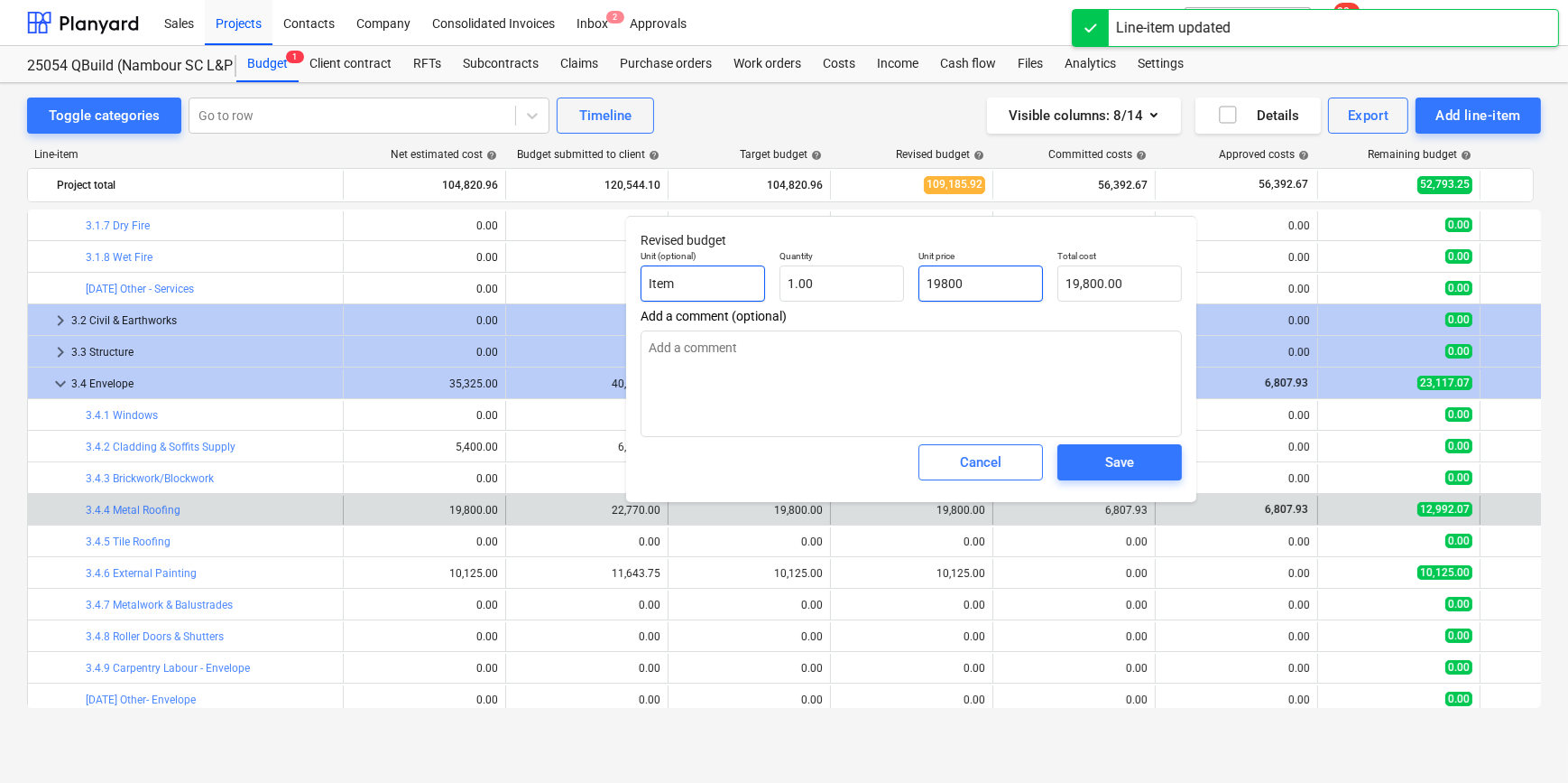
drag, startPoint x: 991, startPoint y: 280, endPoint x: 745, endPoint y: 280, distance: 246.0
click at [852, 286] on div "Unit (optional) Item Quantity 1.00 Unit price 19800 Total cost 19,800.00" at bounding box center [911, 275] width 556 height 65
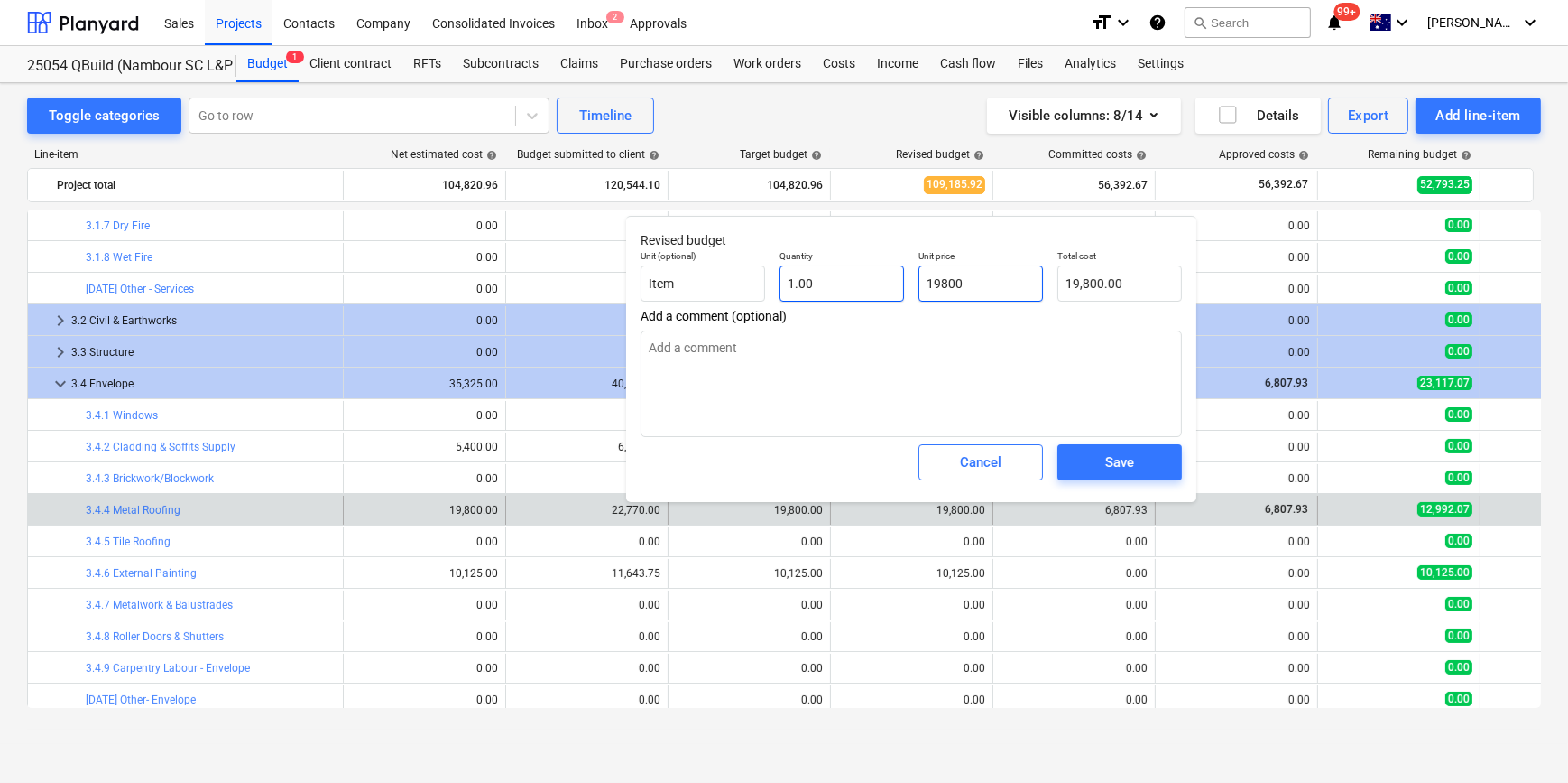
type input "6"
type textarea "x"
type input "6.00"
type textarea "x"
type input "68"
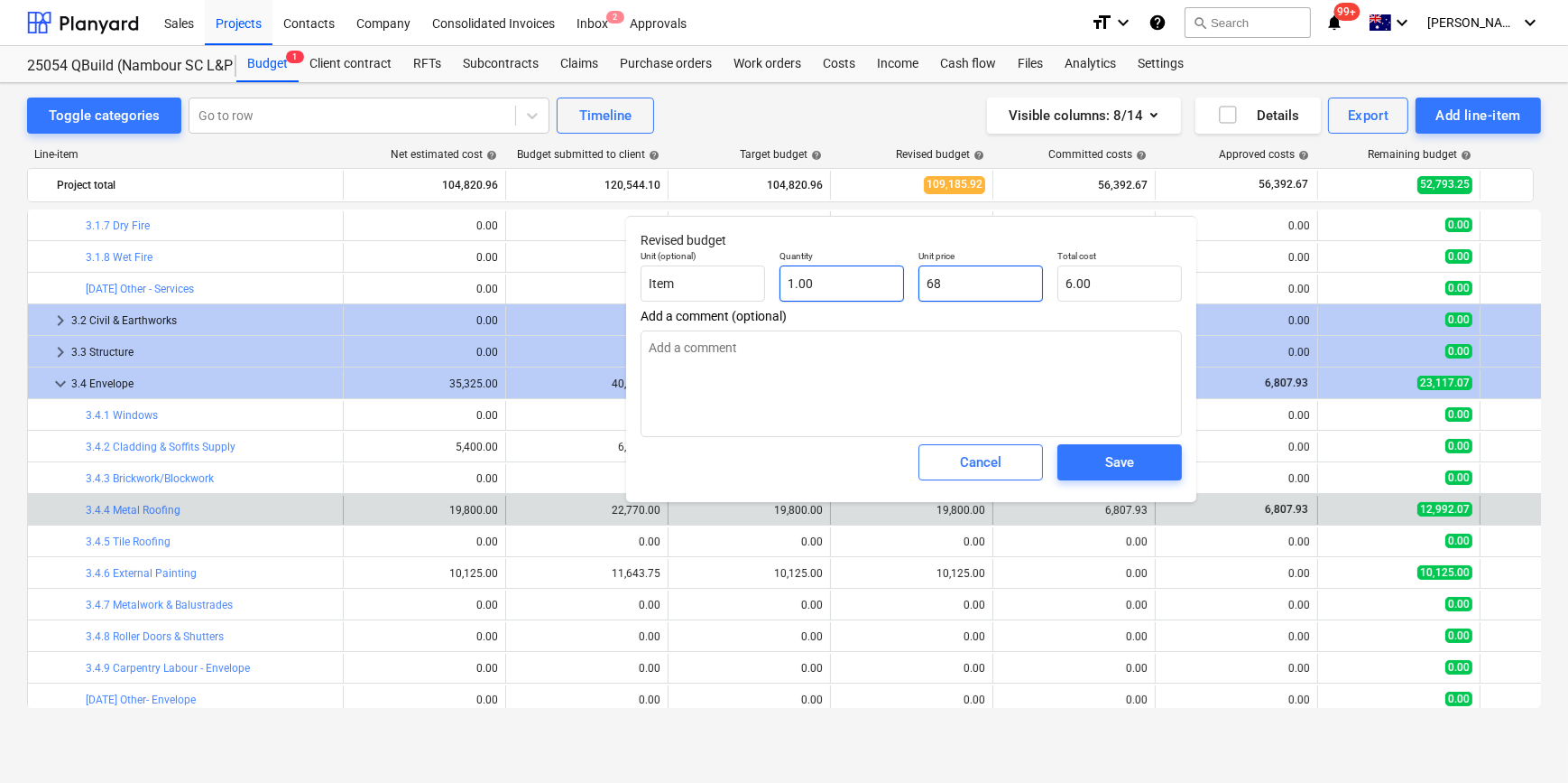
type input "68.00"
type textarea "x"
type input "680"
type input "680.00"
type textarea "x"
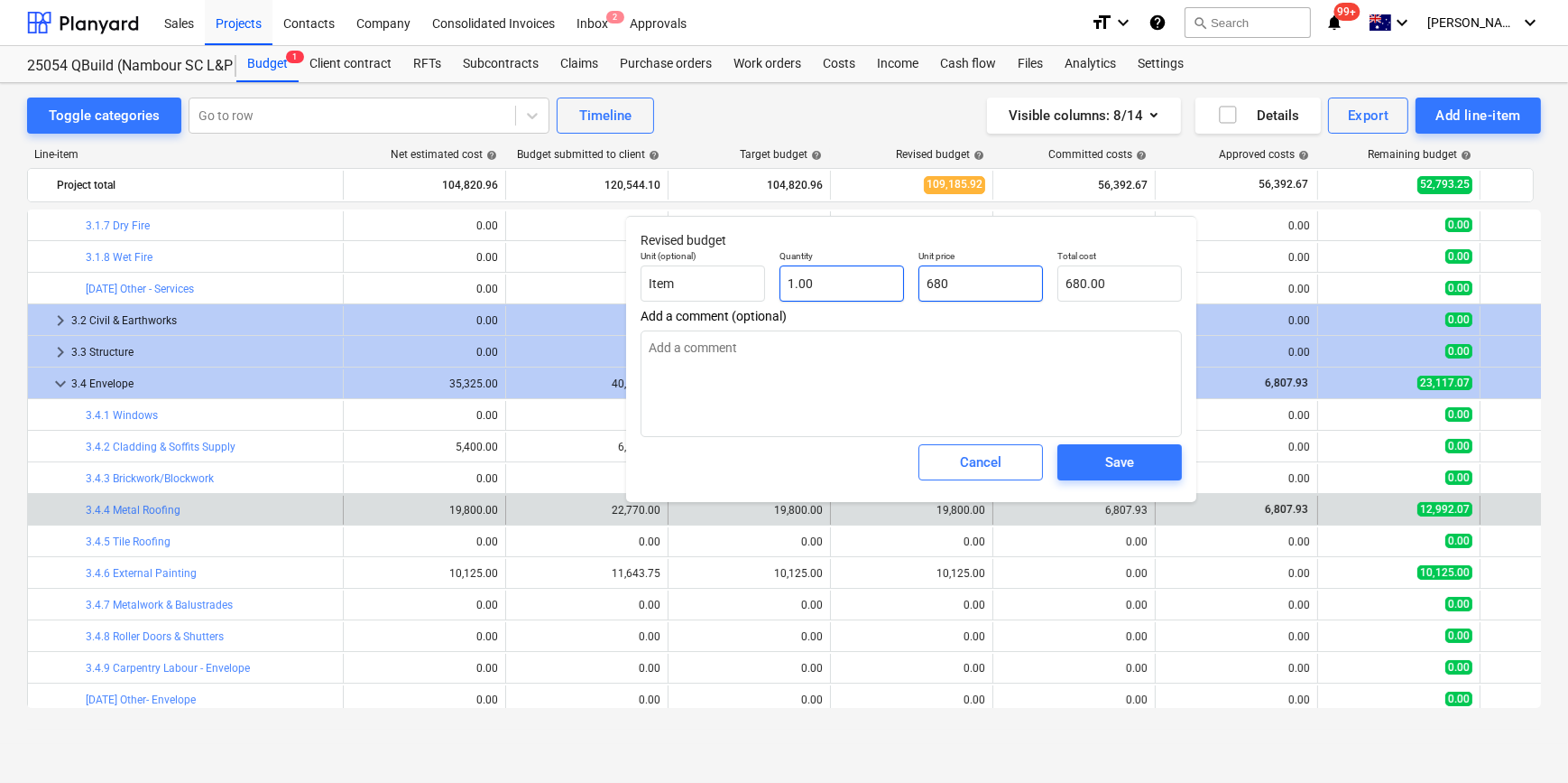
type input "6807"
type input "6,807.00"
type textarea "x"
type input "6807."
type textarea "x"
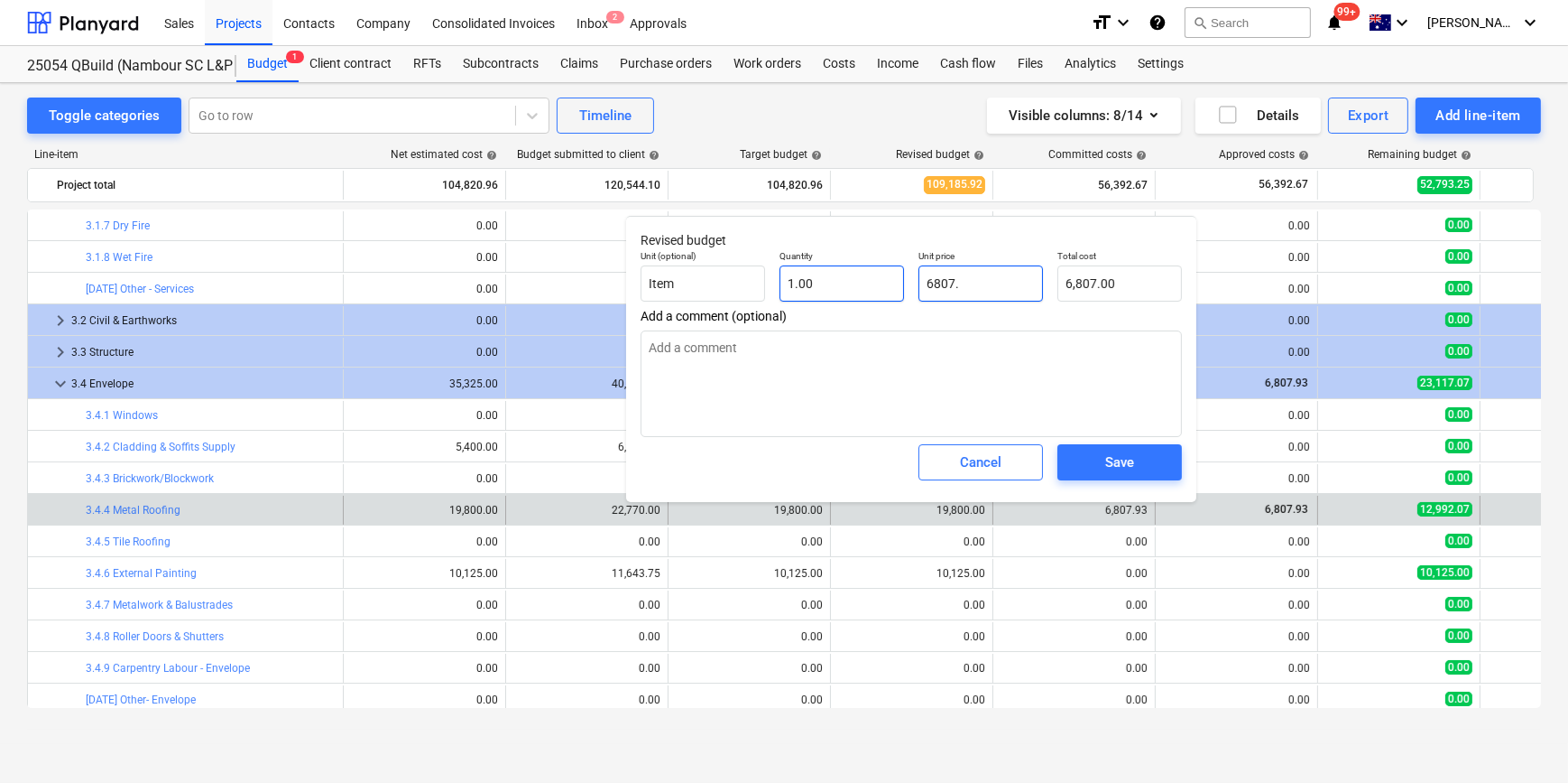
type input "6807.9"
type input "6,807.90"
type textarea "x"
type input "6807.93"
type input "6,807.93"
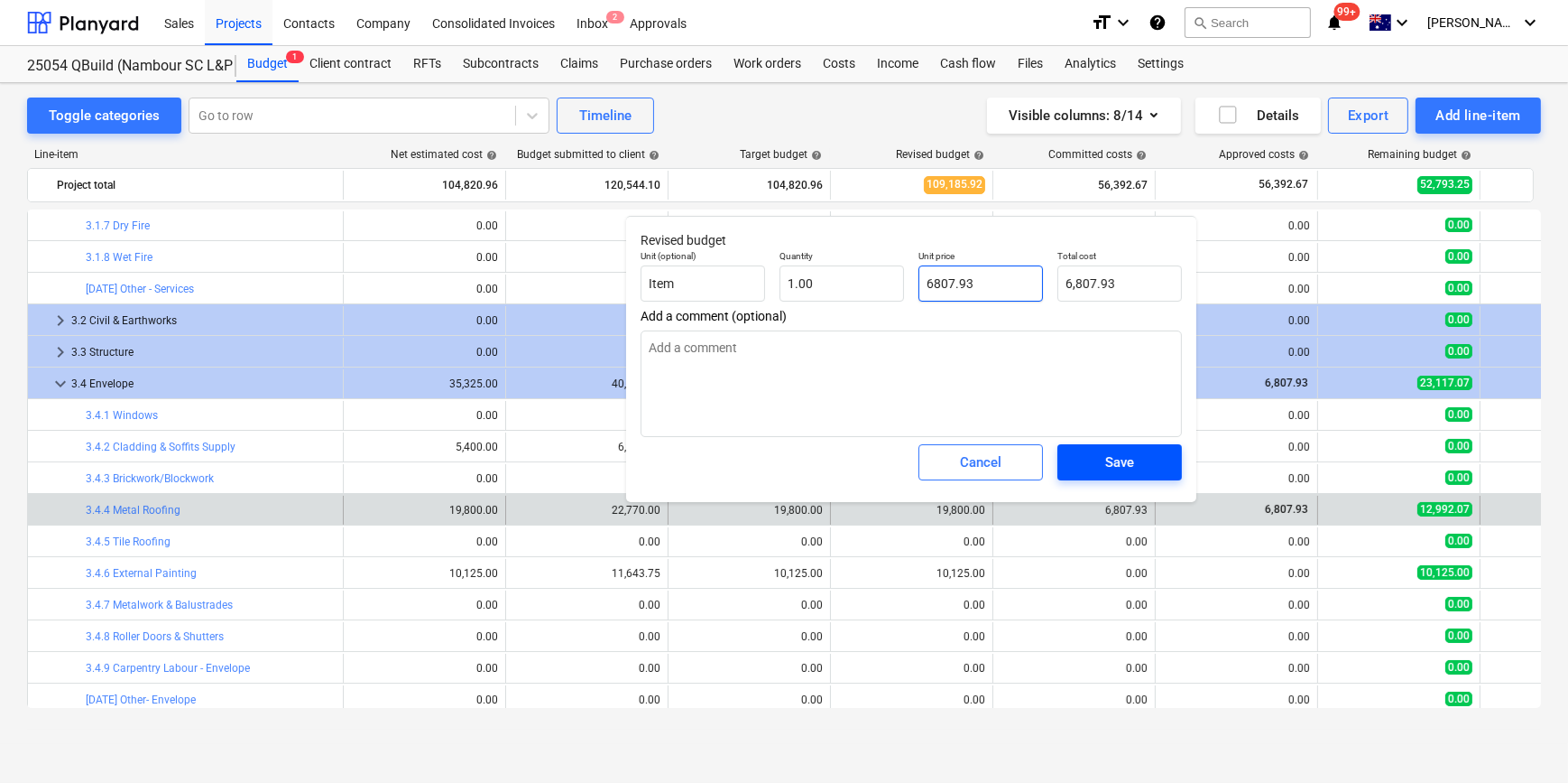
type input "6807.93"
type textarea "x"
type input "6,807.93"
click at [1113, 450] on button "Save" at bounding box center [1119, 462] width 124 height 36
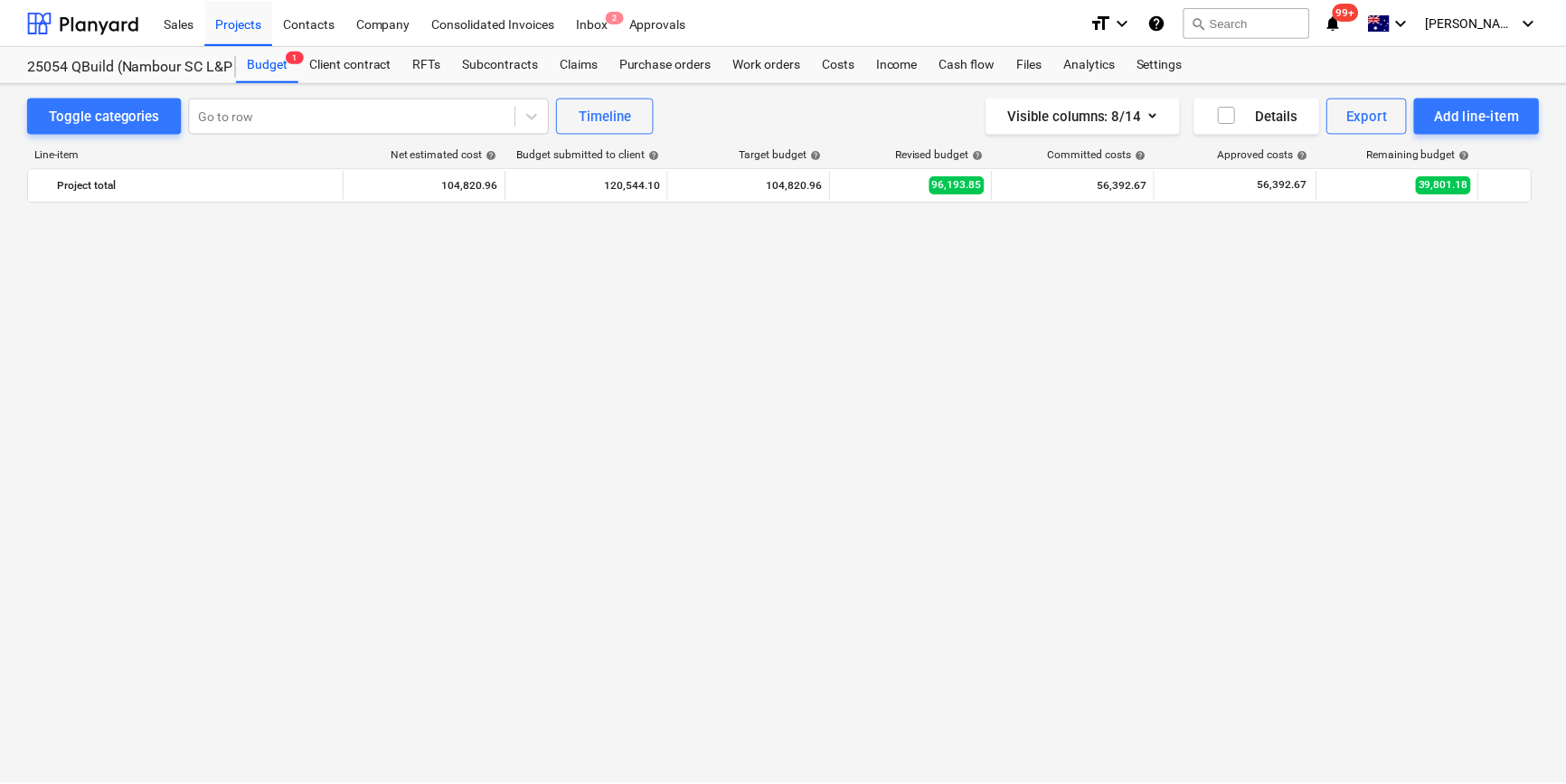
scroll to position [0, 0]
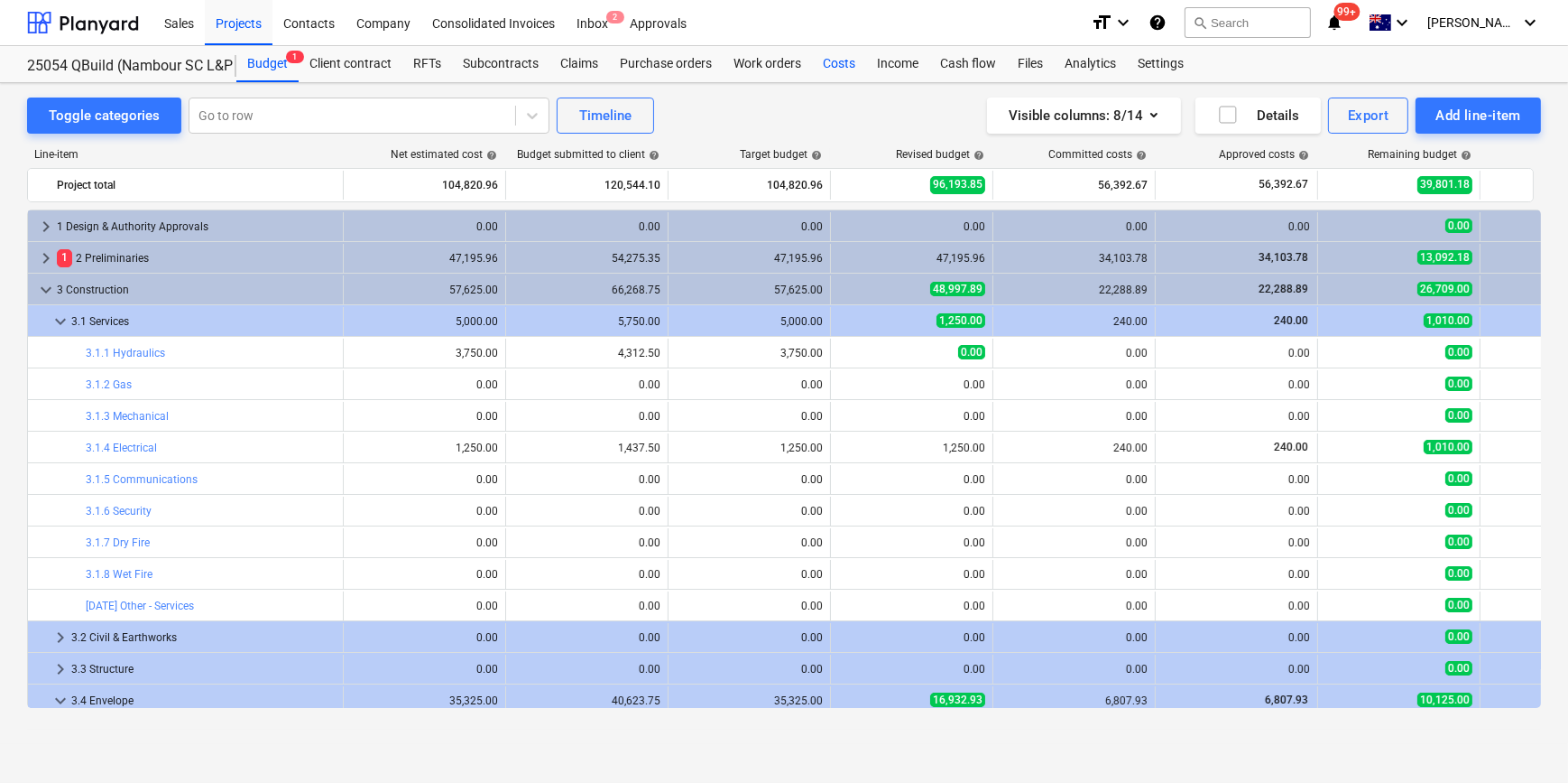
click at [846, 65] on div "Costs" at bounding box center [839, 64] width 54 height 36
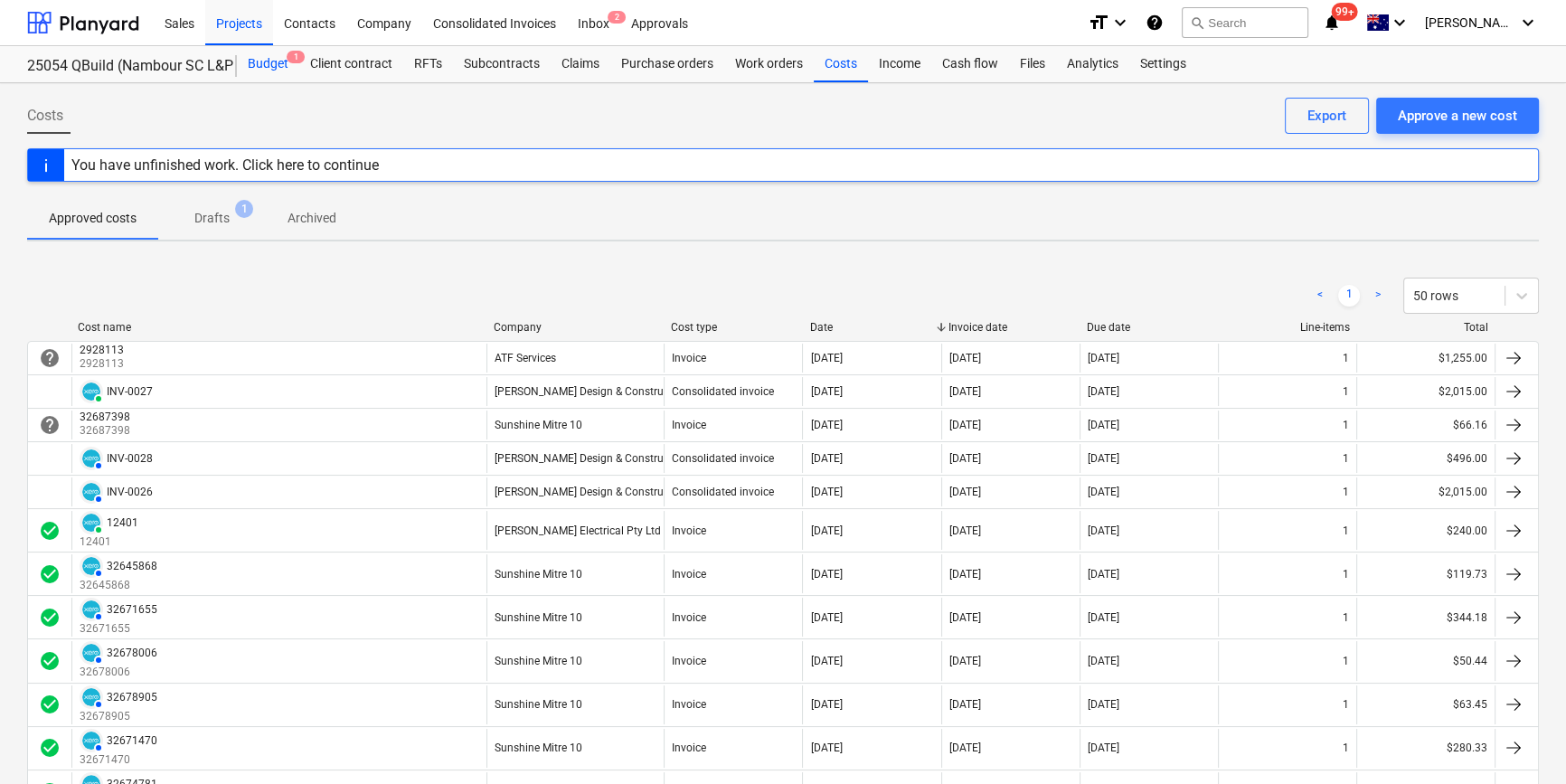
click at [251, 60] on div "Budget 1" at bounding box center [268, 64] width 63 height 36
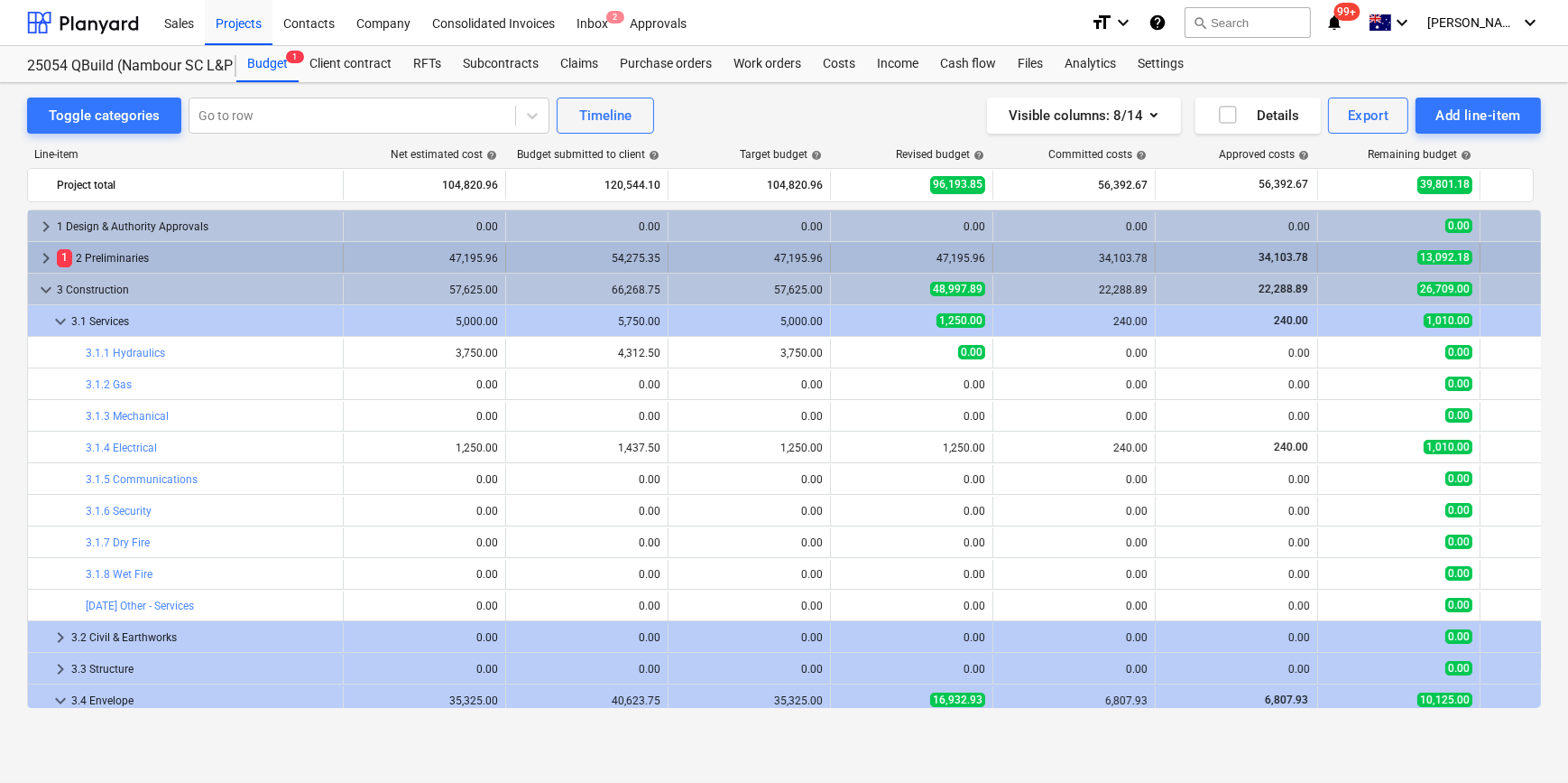
click at [36, 257] on span "keyboard_arrow_right" at bounding box center [45, 257] width 21 height 21
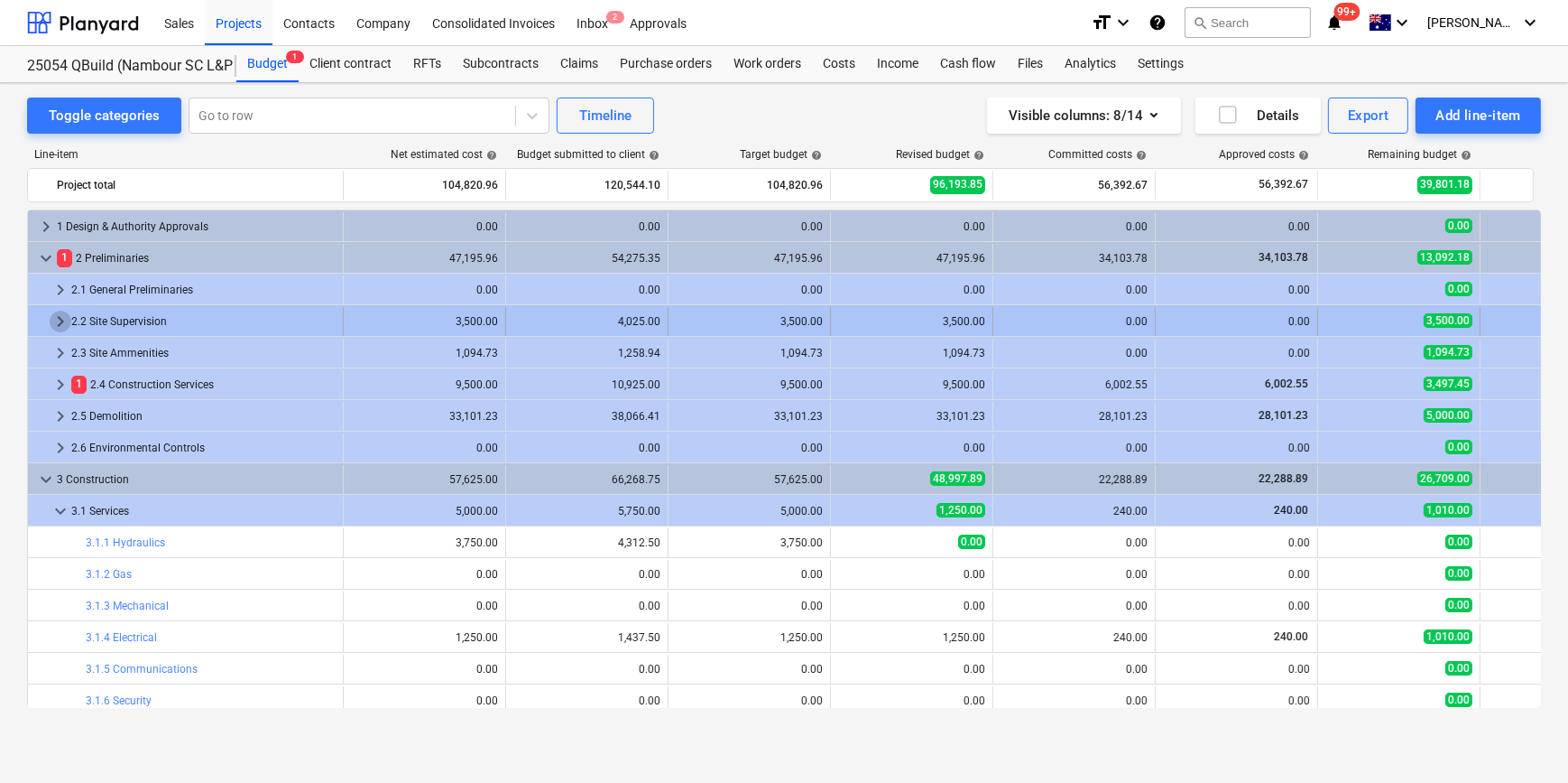
click at [59, 315] on span "keyboard_arrow_right" at bounding box center [60, 321] width 21 height 21
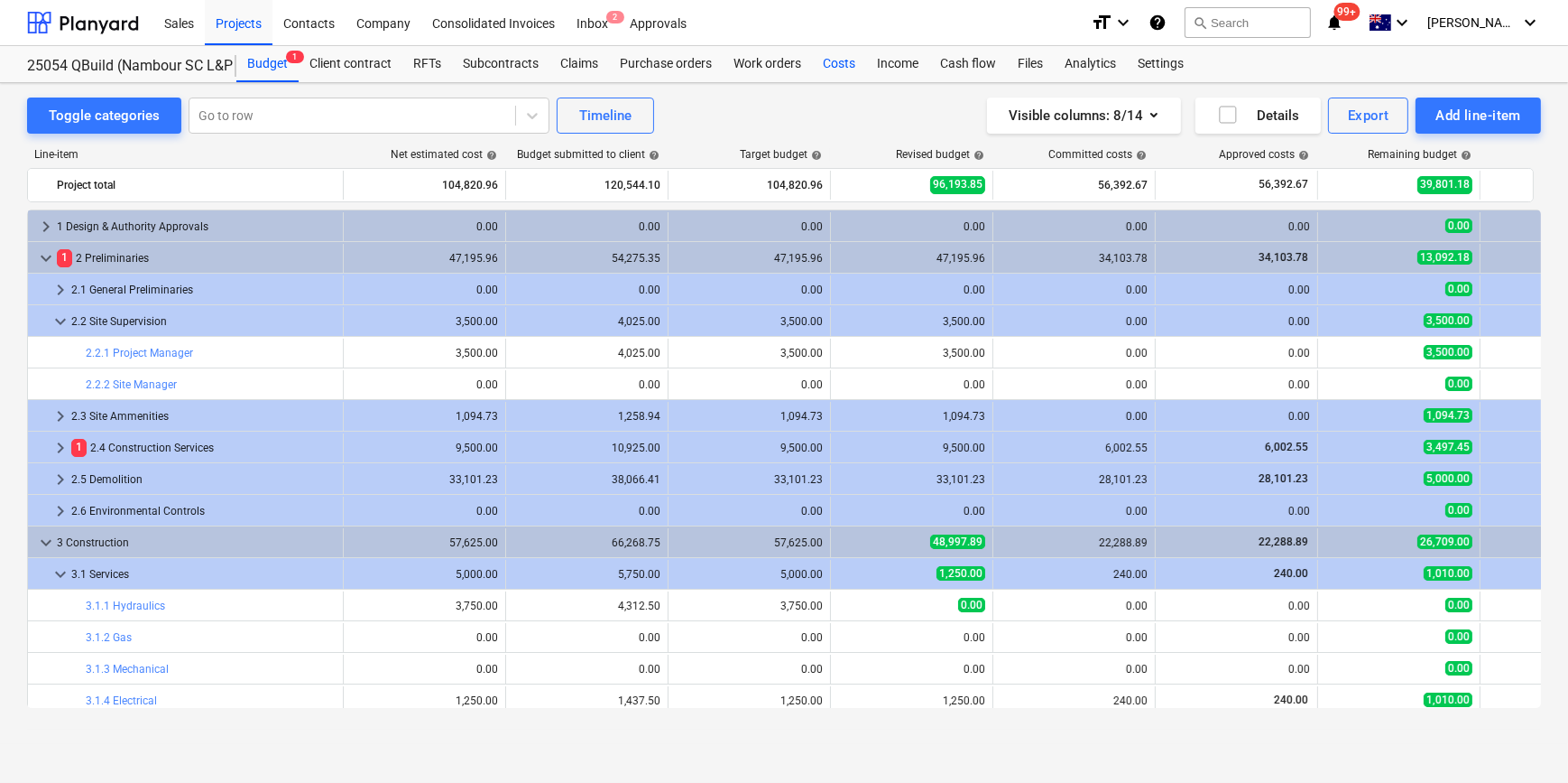
click at [842, 64] on div "Costs" at bounding box center [839, 64] width 54 height 36
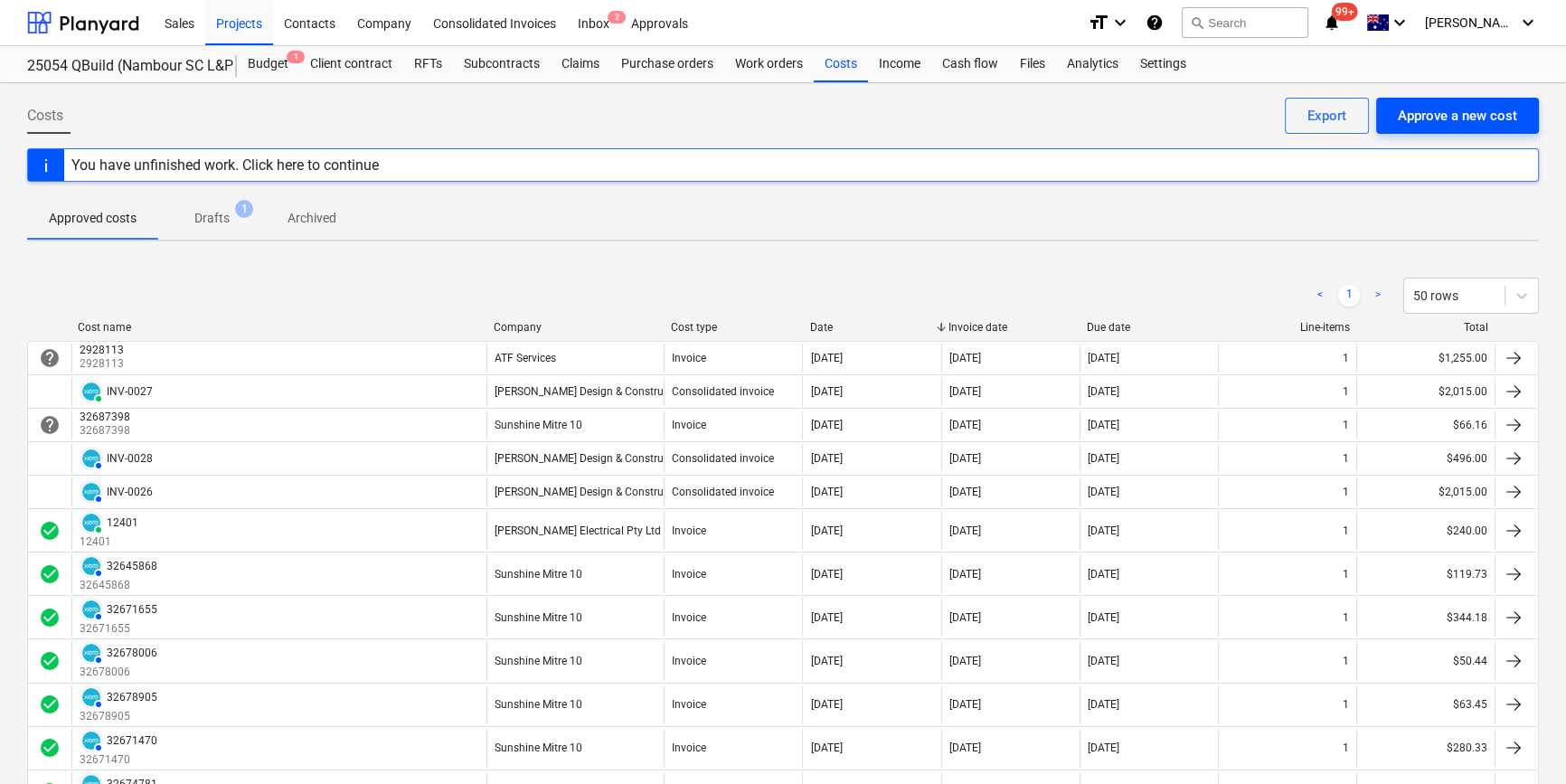
click at [1489, 106] on div "Approve a new cost" at bounding box center [1457, 115] width 119 height 23
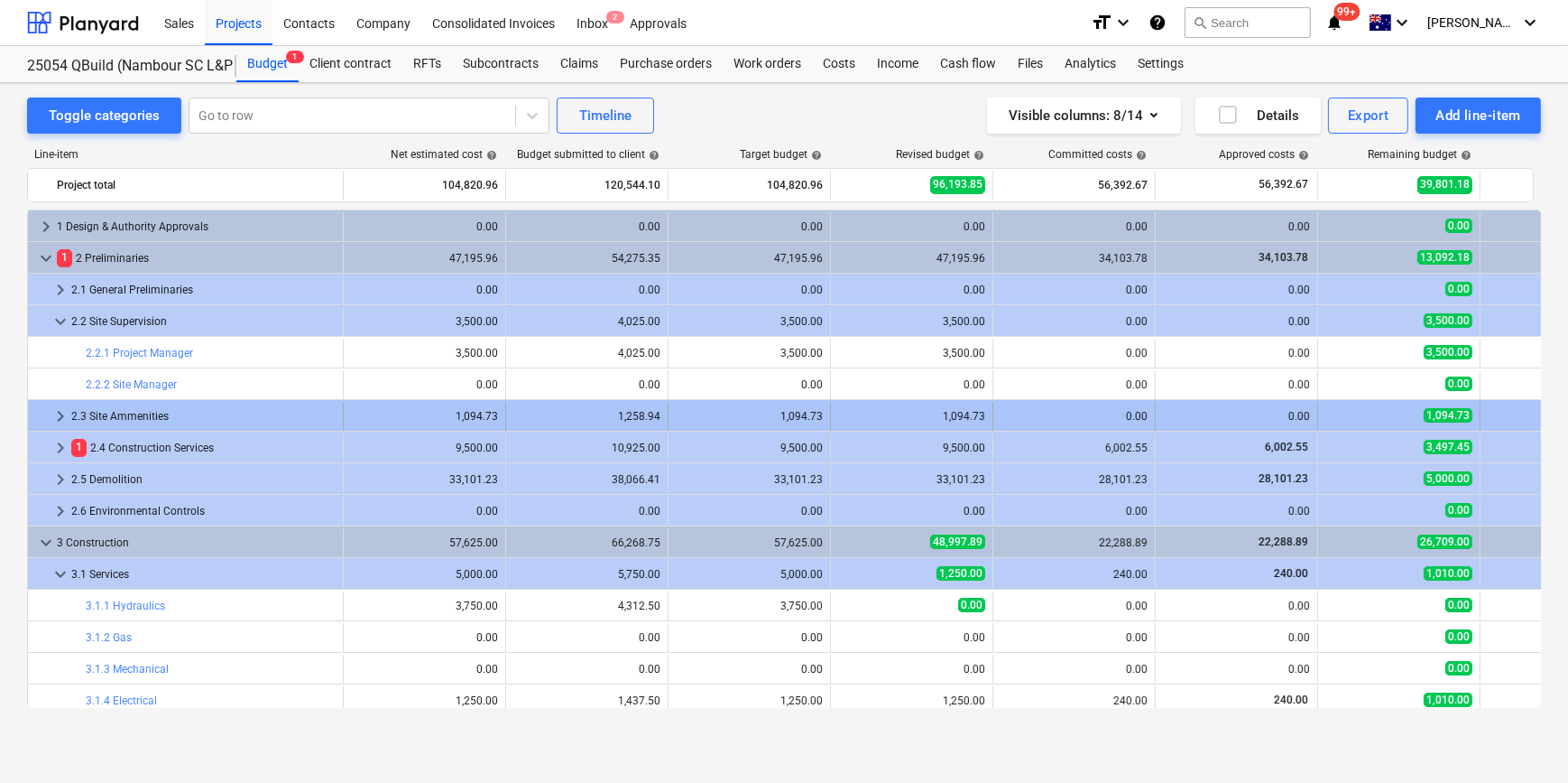
click at [59, 412] on span "keyboard_arrow_right" at bounding box center [60, 415] width 21 height 21
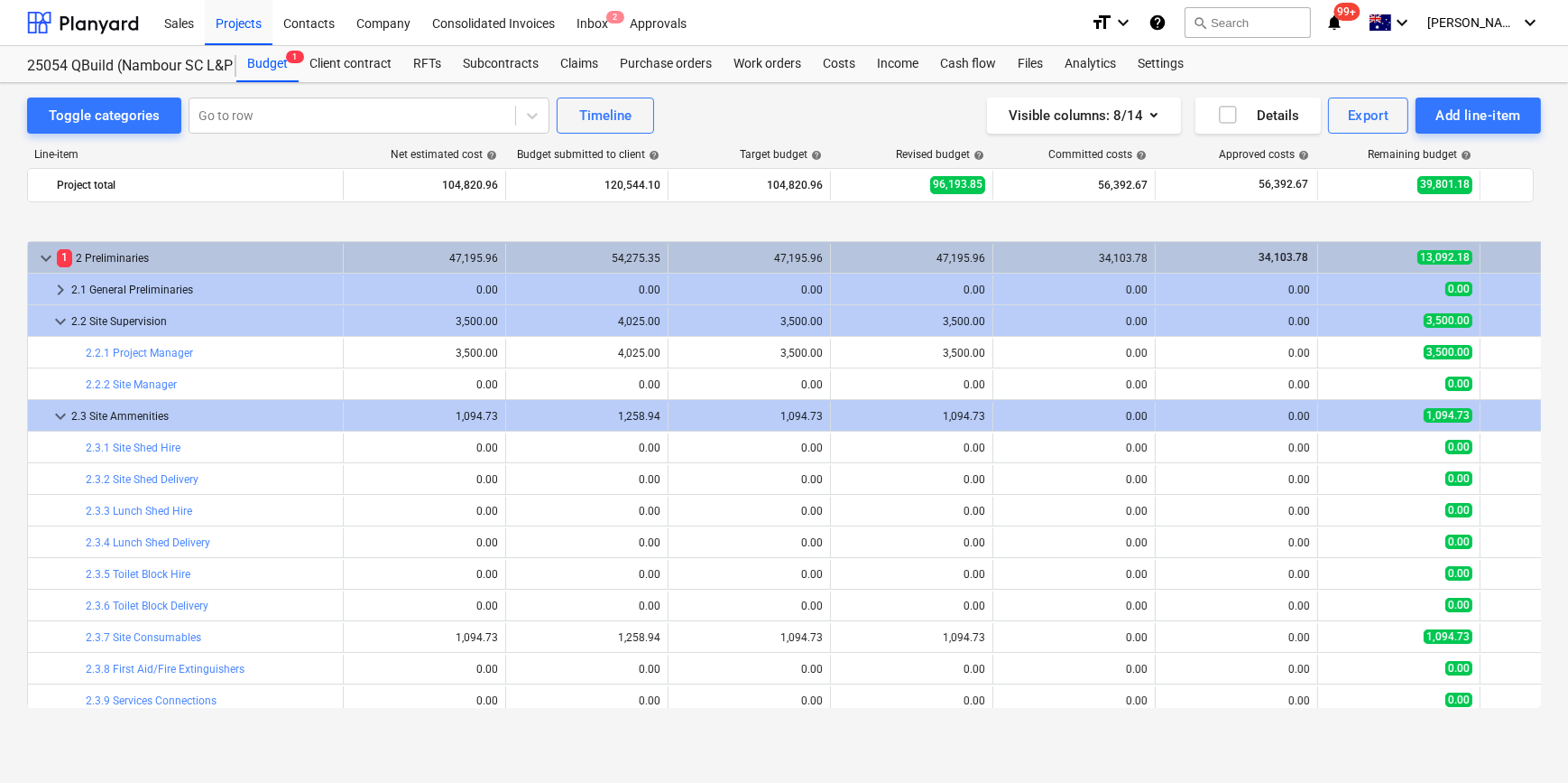
scroll to position [81, 0]
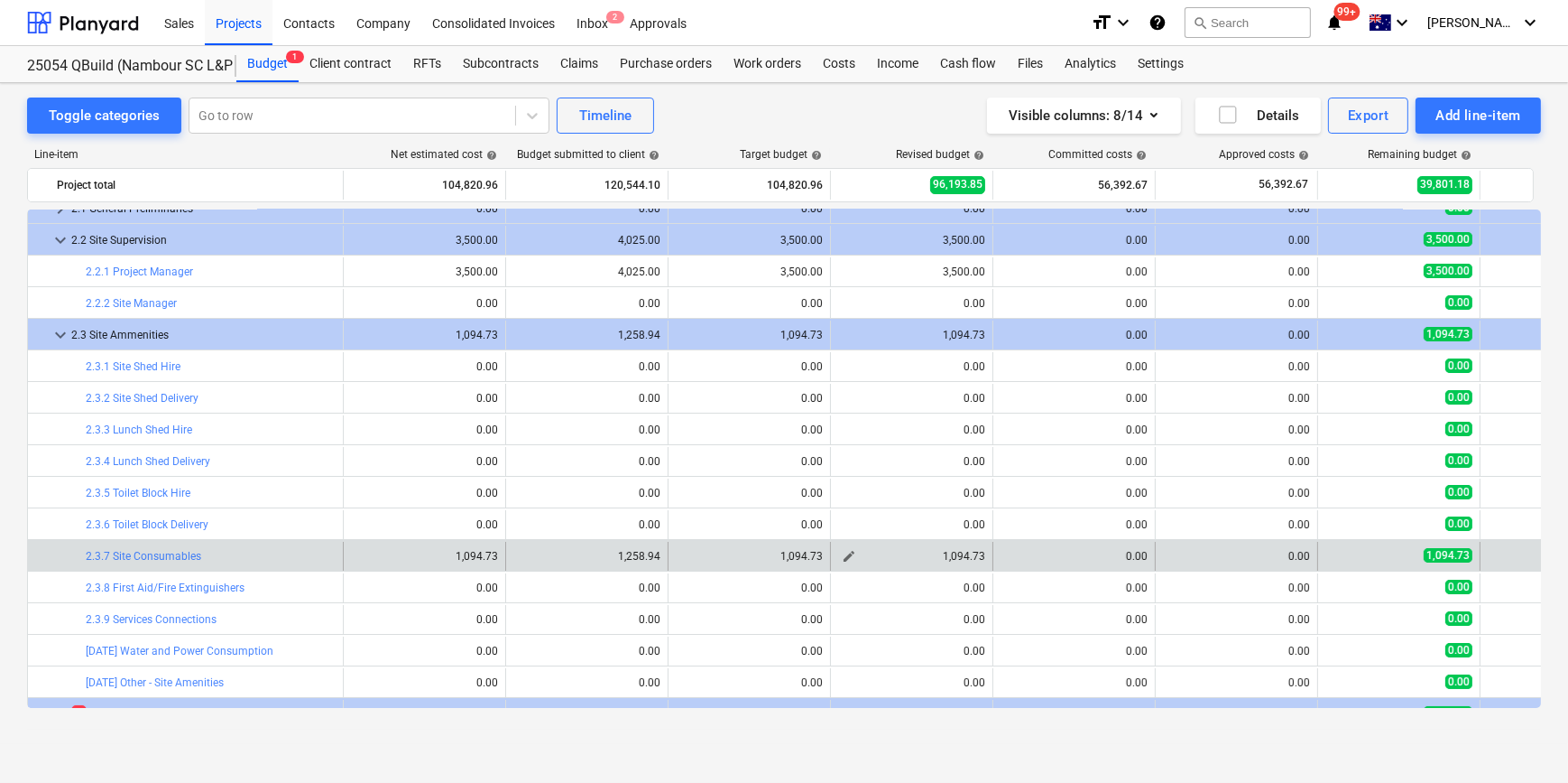
click at [849, 551] on span "edit" at bounding box center [849, 556] width 15 height 15
type textarea "x"
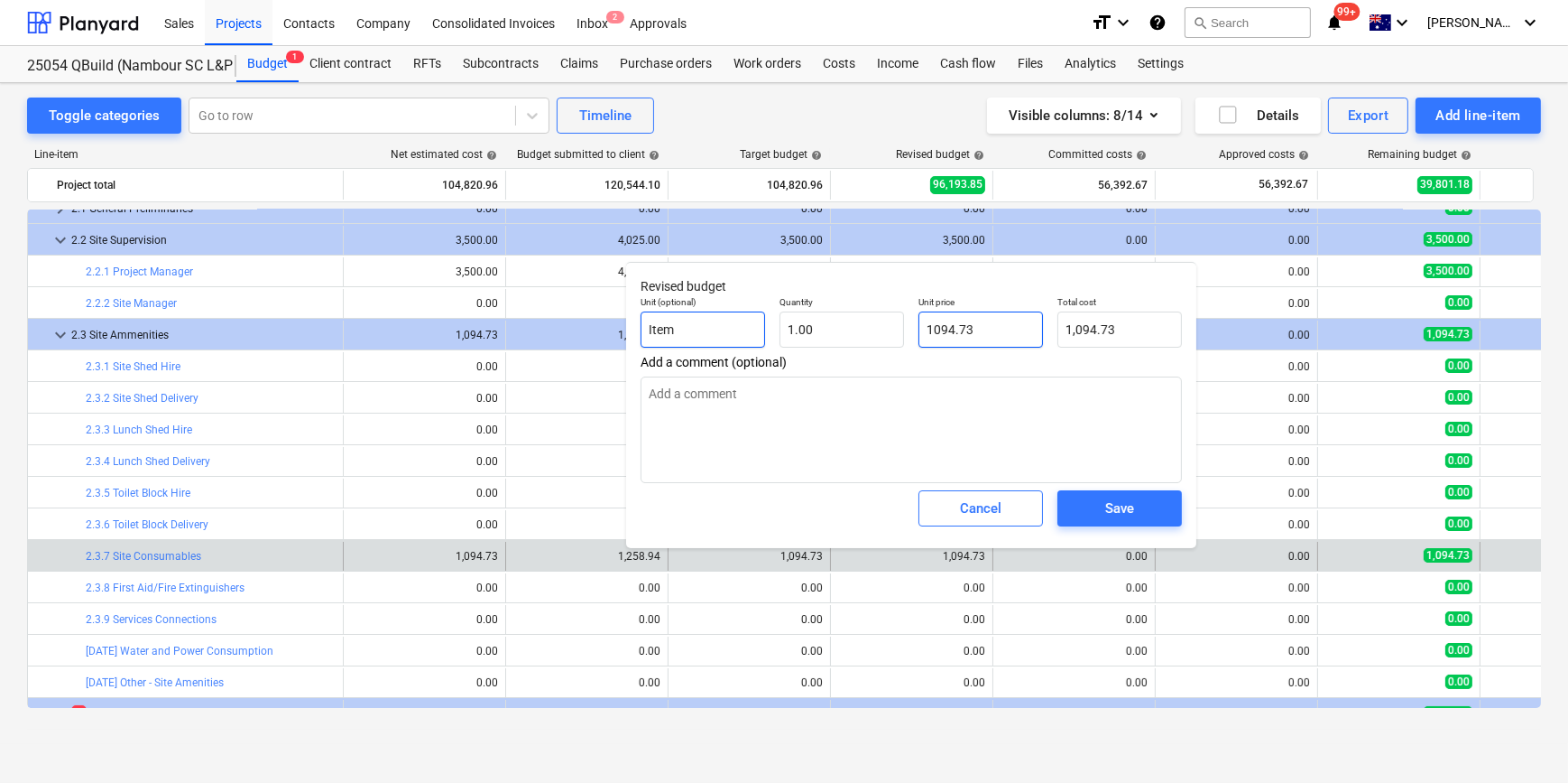
drag, startPoint x: 782, startPoint y: 334, endPoint x: 664, endPoint y: 324, distance: 118.4
click at [713, 327] on div "Unit (optional) Item Quantity 1.00 Unit price 1094.73 Total cost 1,094.73" at bounding box center [911, 321] width 556 height 65
type input "0"
type textarea "x"
type input "0.00"
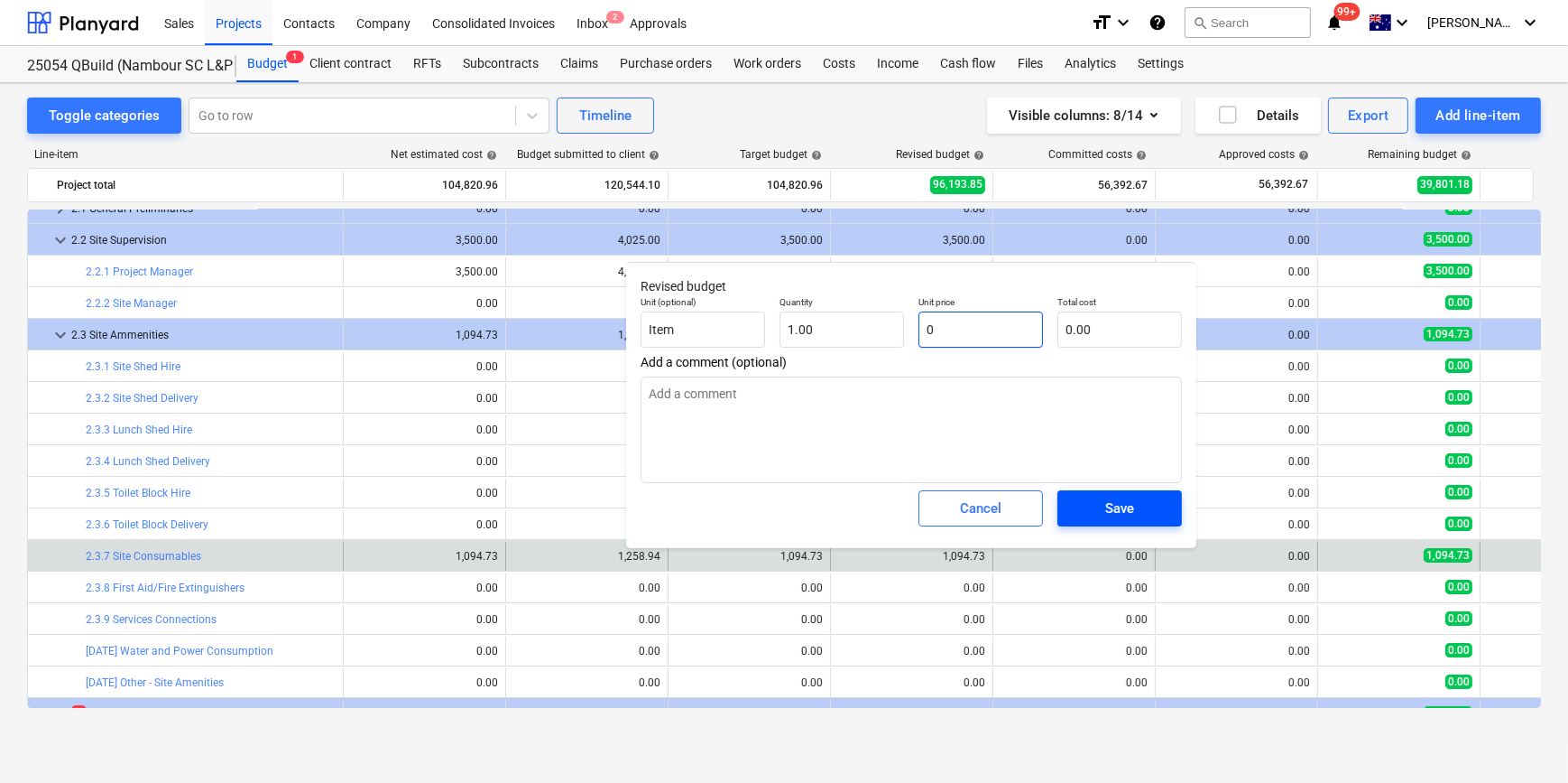
type input "0"
type textarea "x"
type input "0.00"
click at [1093, 513] on span "Save" at bounding box center [1120, 507] width 81 height 23
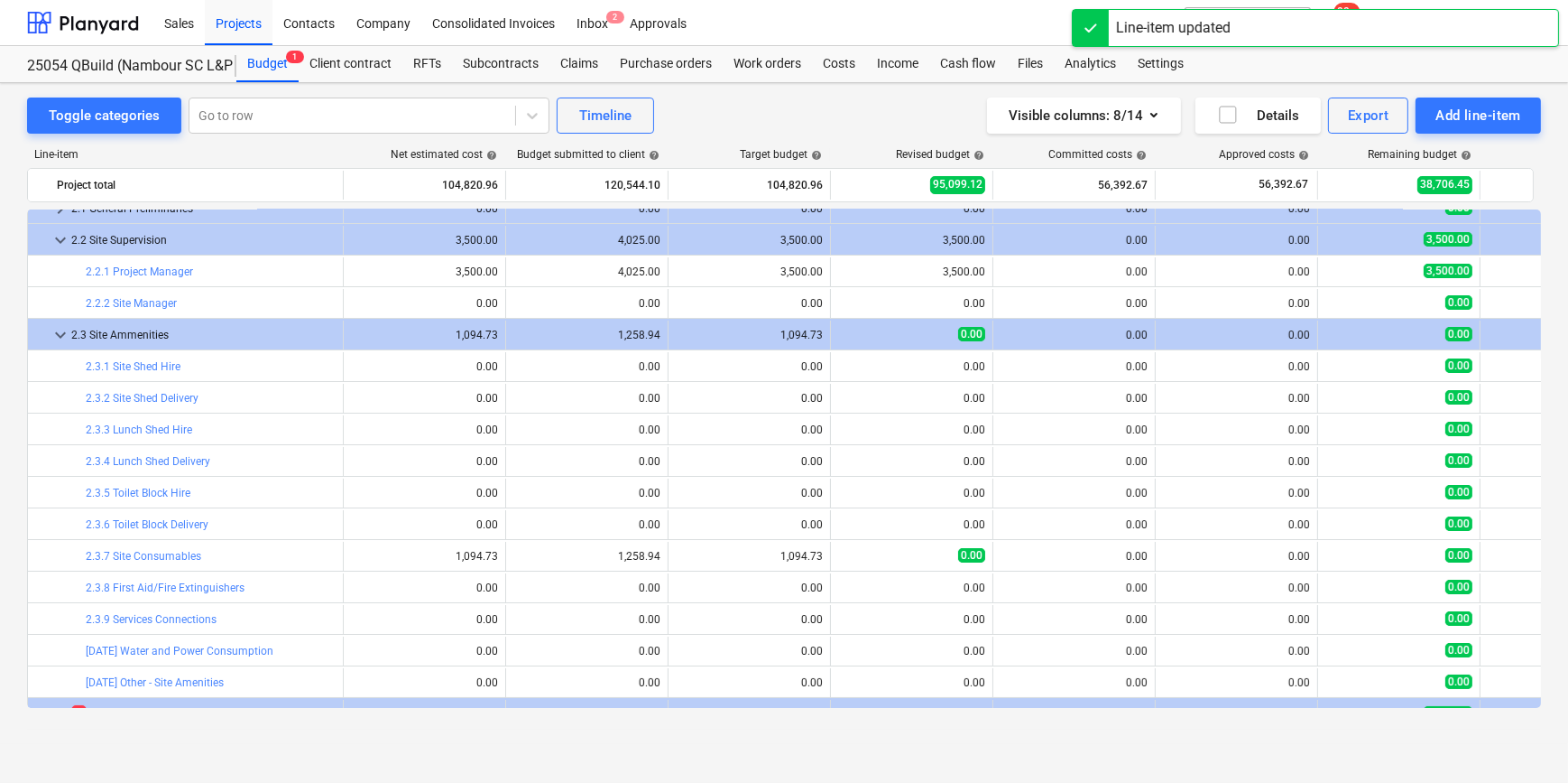
scroll to position [245, 0]
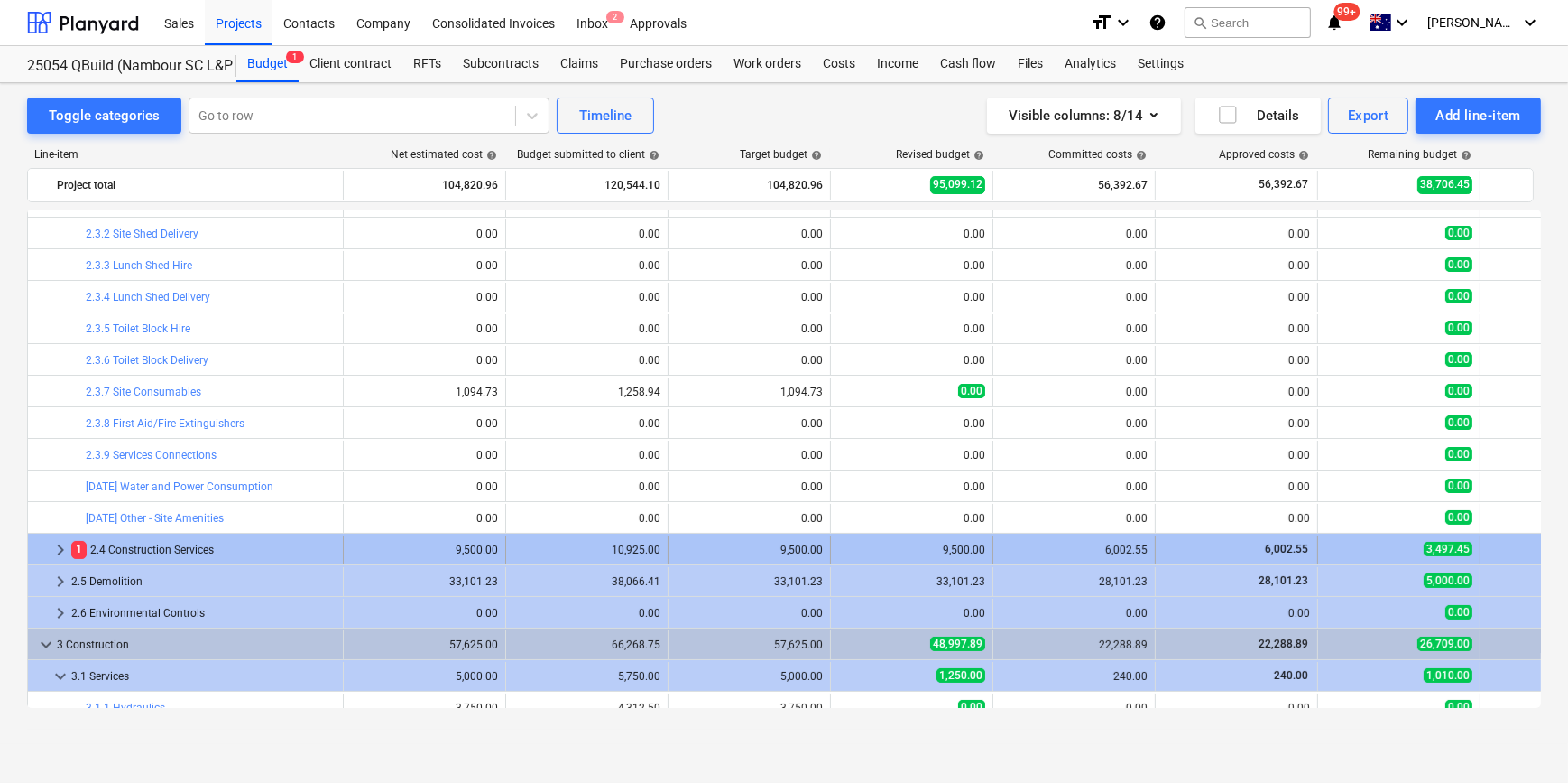
click at [58, 549] on span "keyboard_arrow_right" at bounding box center [60, 549] width 21 height 21
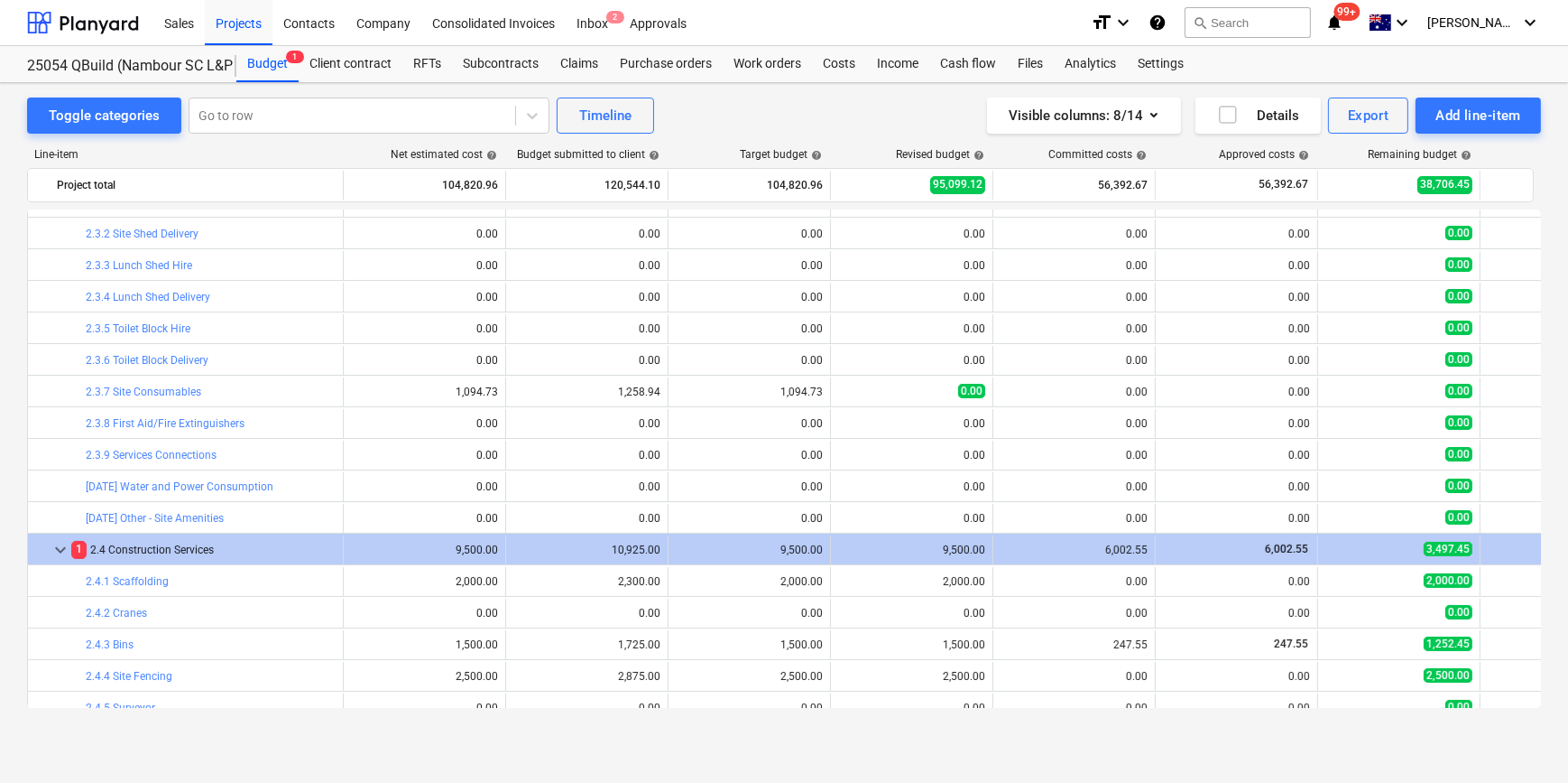
scroll to position [327, 0]
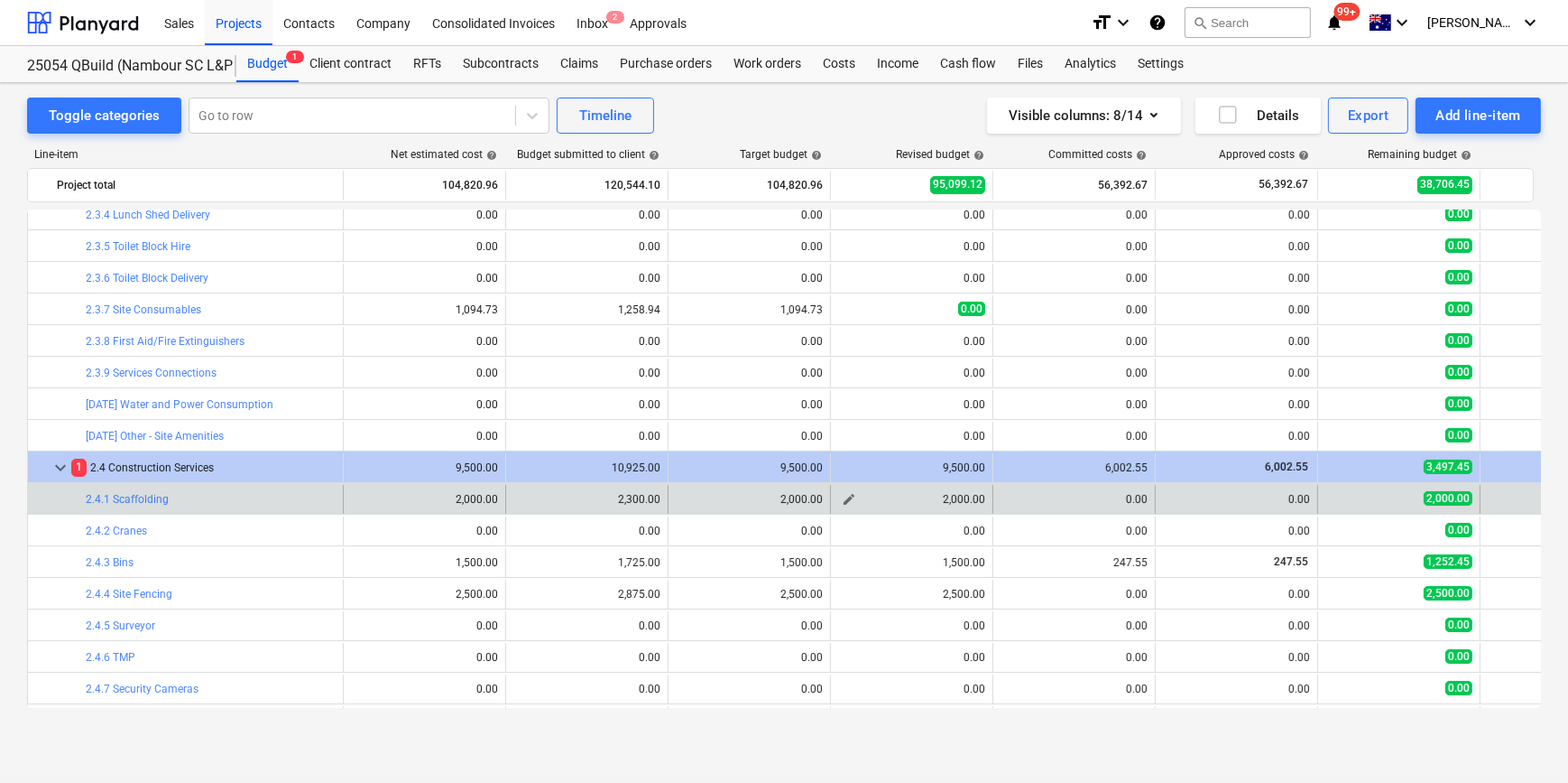
click at [847, 497] on span "edit" at bounding box center [849, 499] width 15 height 15
type textarea "x"
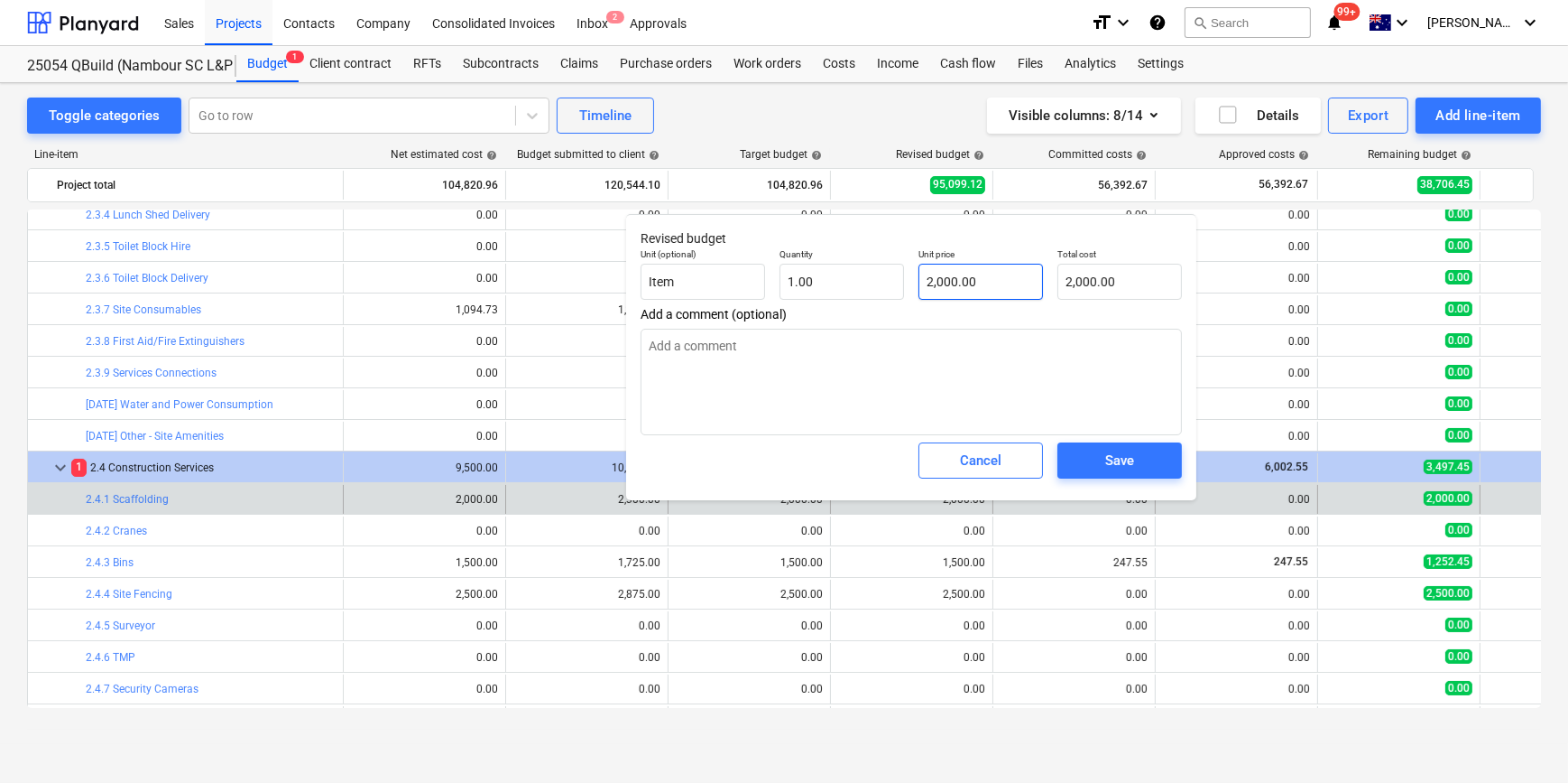
type input "2000"
drag, startPoint x: 993, startPoint y: 280, endPoint x: 853, endPoint y: 278, distance: 140.0
click at [853, 278] on div "Unit (optional) Item Quantity 1.00 Unit price 2000 Total cost 2,000.00" at bounding box center [911, 273] width 556 height 65
type textarea "x"
type input "2,000.00"
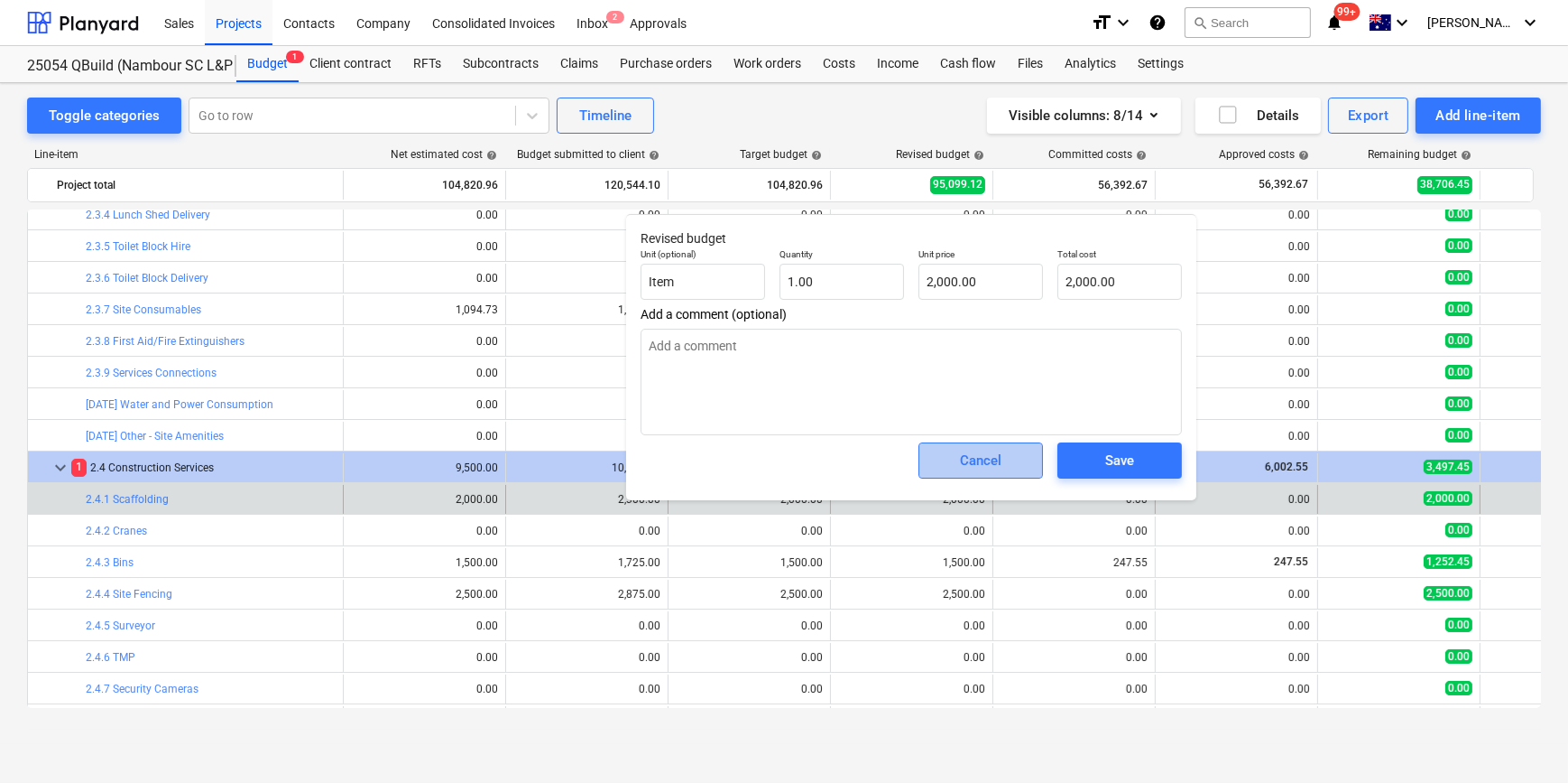
click at [991, 459] on div "Cancel" at bounding box center [980, 459] width 41 height 23
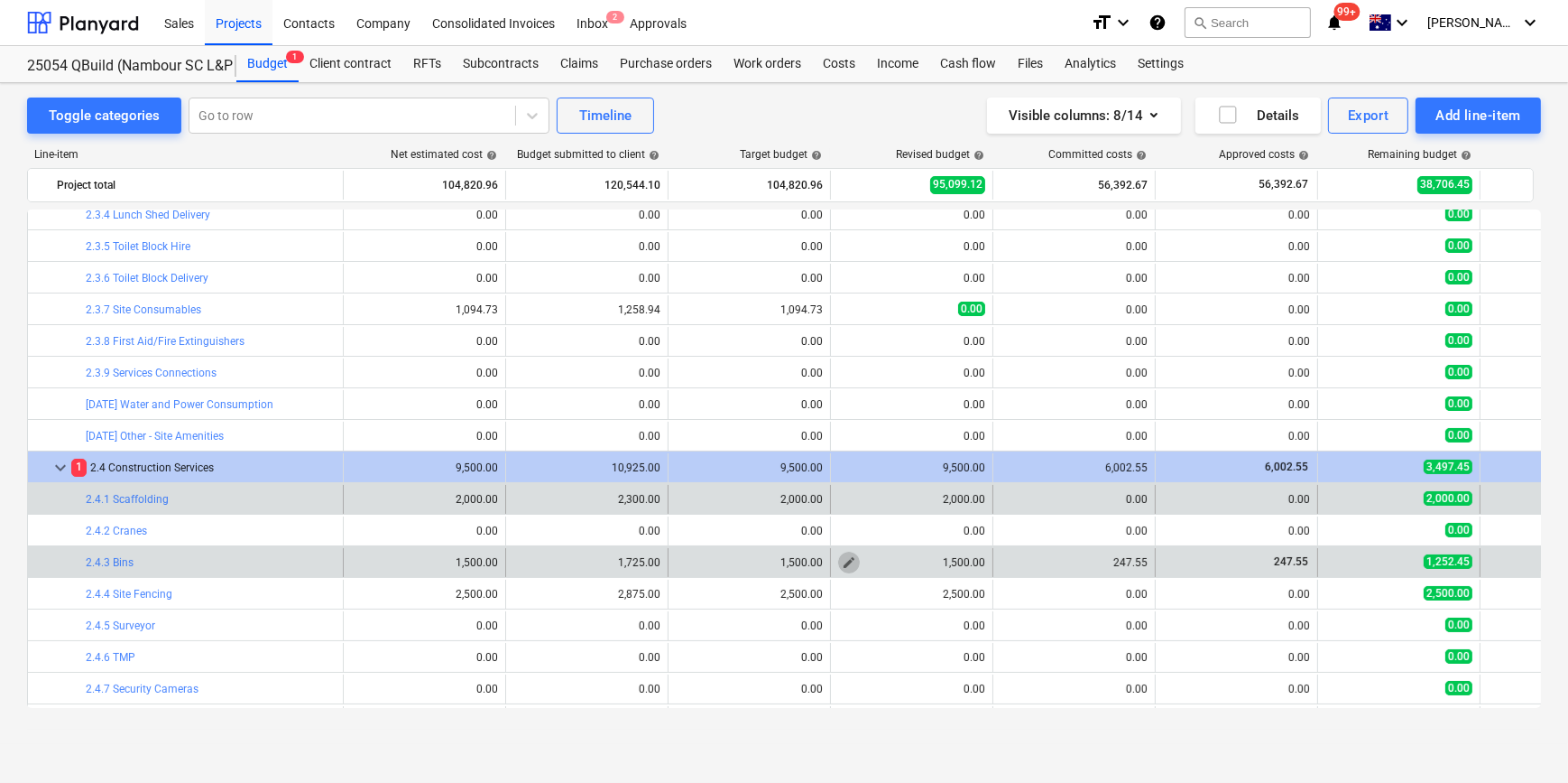
click at [851, 560] on span "edit" at bounding box center [849, 563] width 15 height 15
type textarea "x"
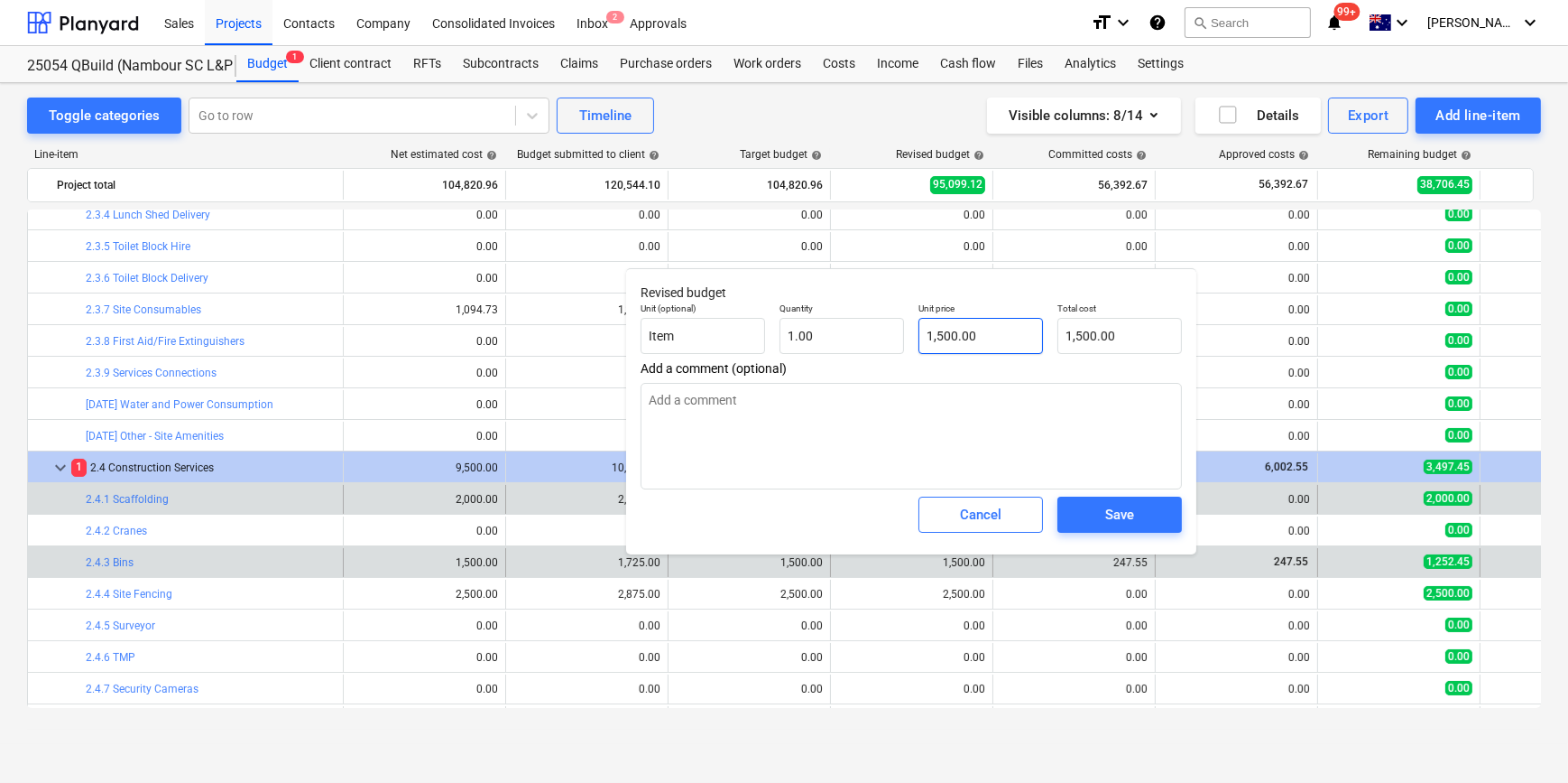
type input "1500"
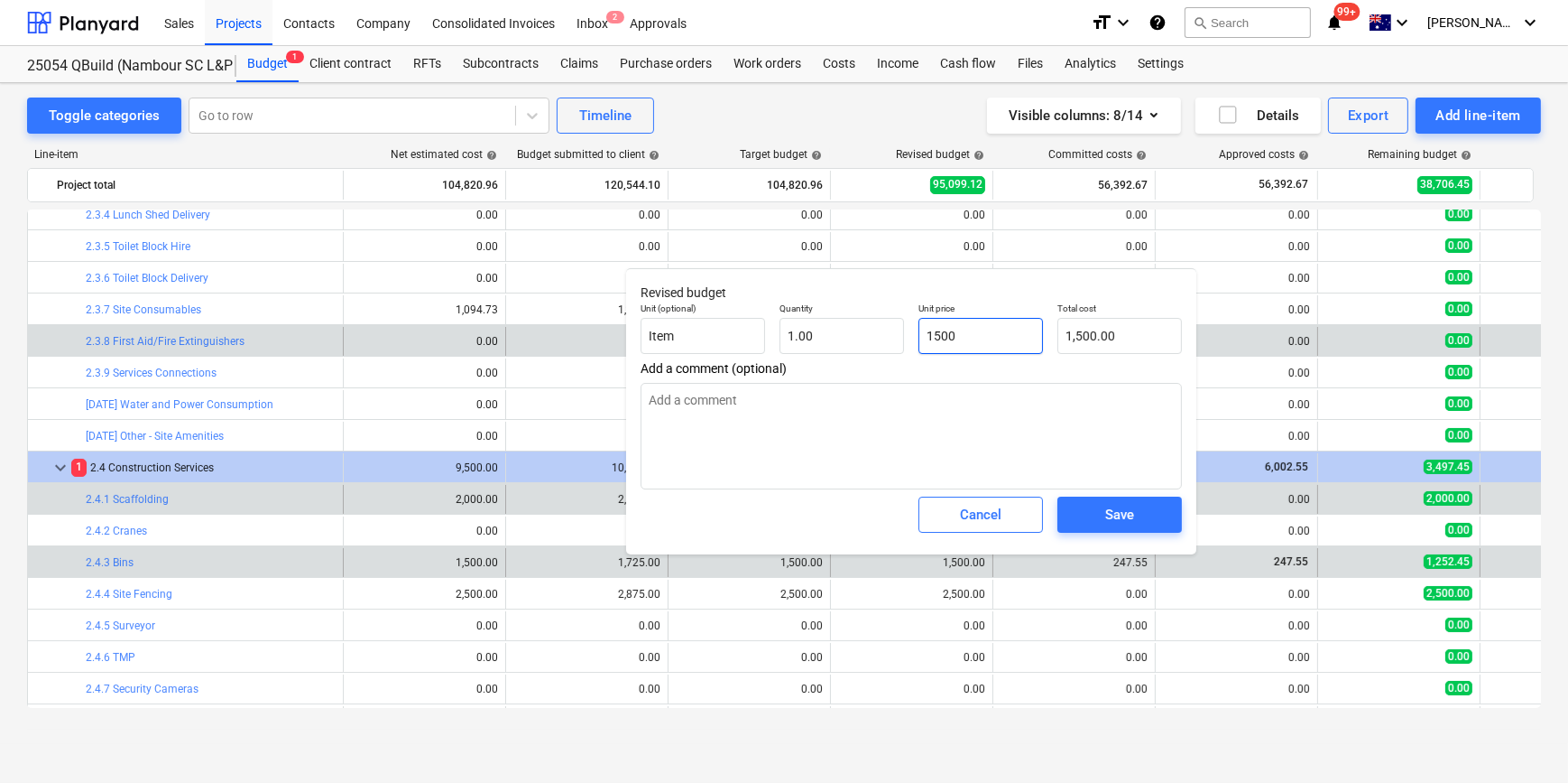
drag, startPoint x: 996, startPoint y: 336, endPoint x: 622, endPoint y: 346, distance: 374.1
click at [779, 352] on div "Unit (optional) Item Quantity 1.00 Unit price 1500 Total cost 1,500.00" at bounding box center [911, 327] width 556 height 65
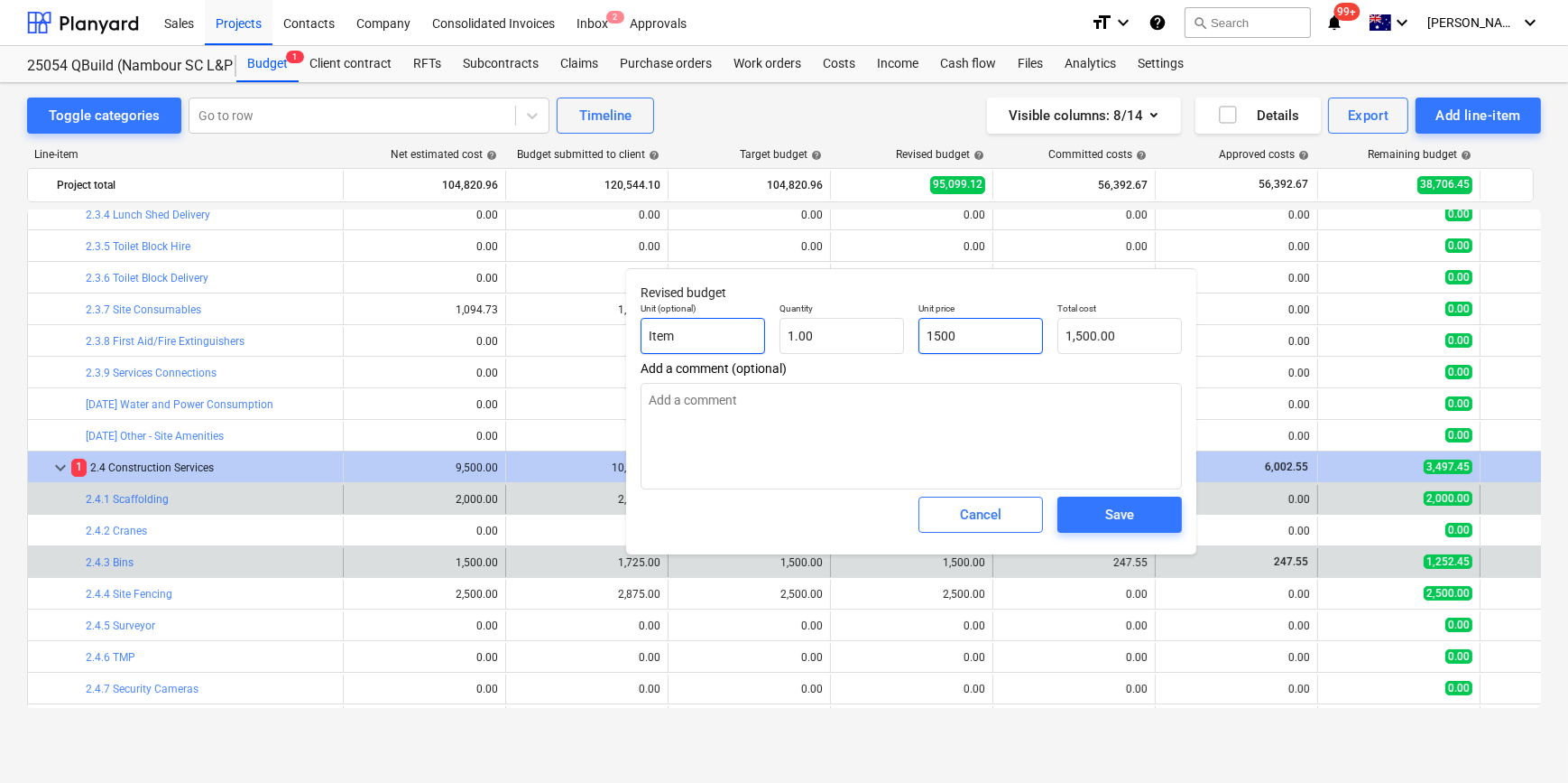
type textarea "x"
type input "5"
type input "5.00"
type textarea "x"
type input "50"
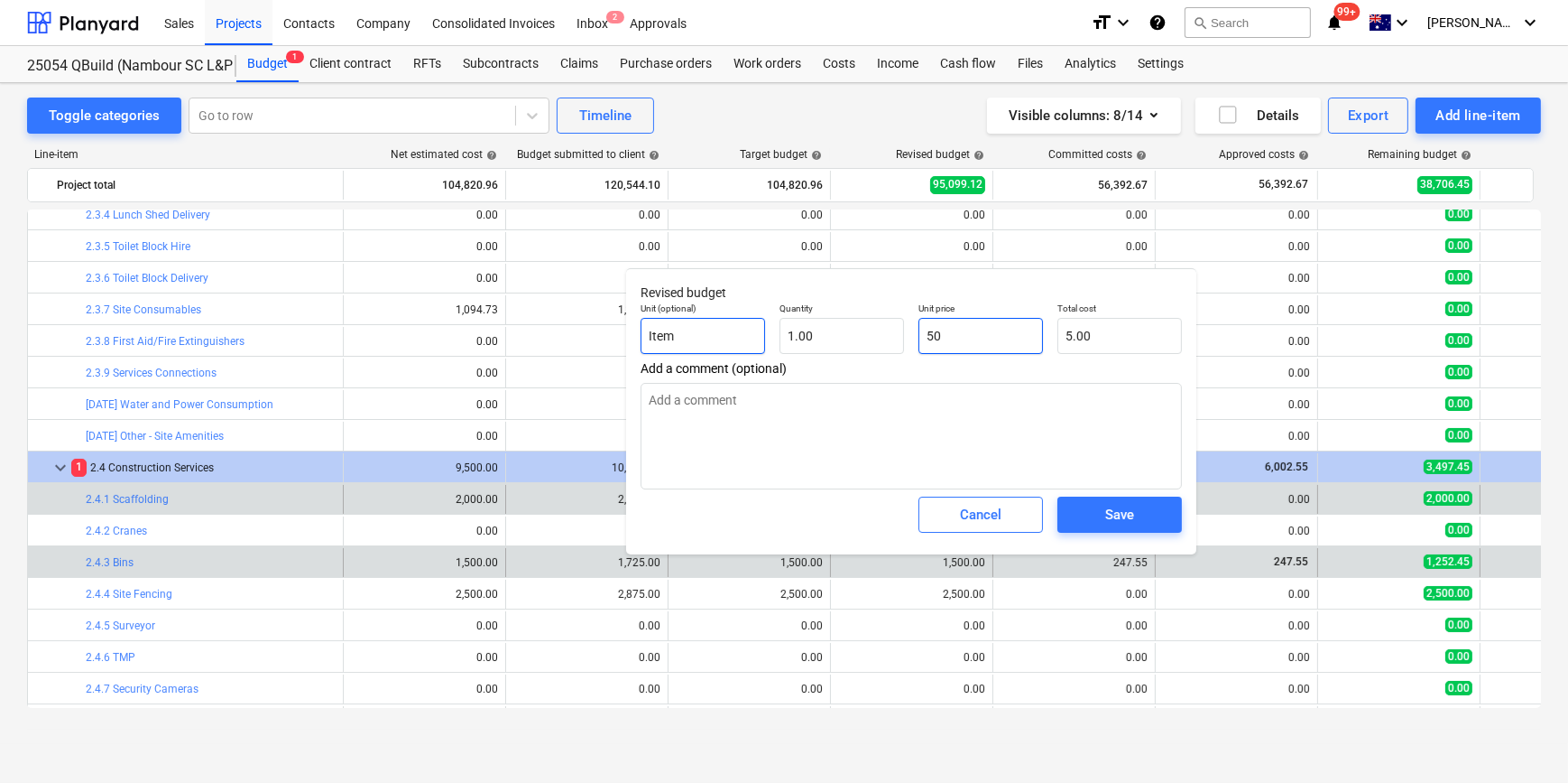
type input "50.00"
type textarea "x"
type input "500"
type input "500.00"
type input "500"
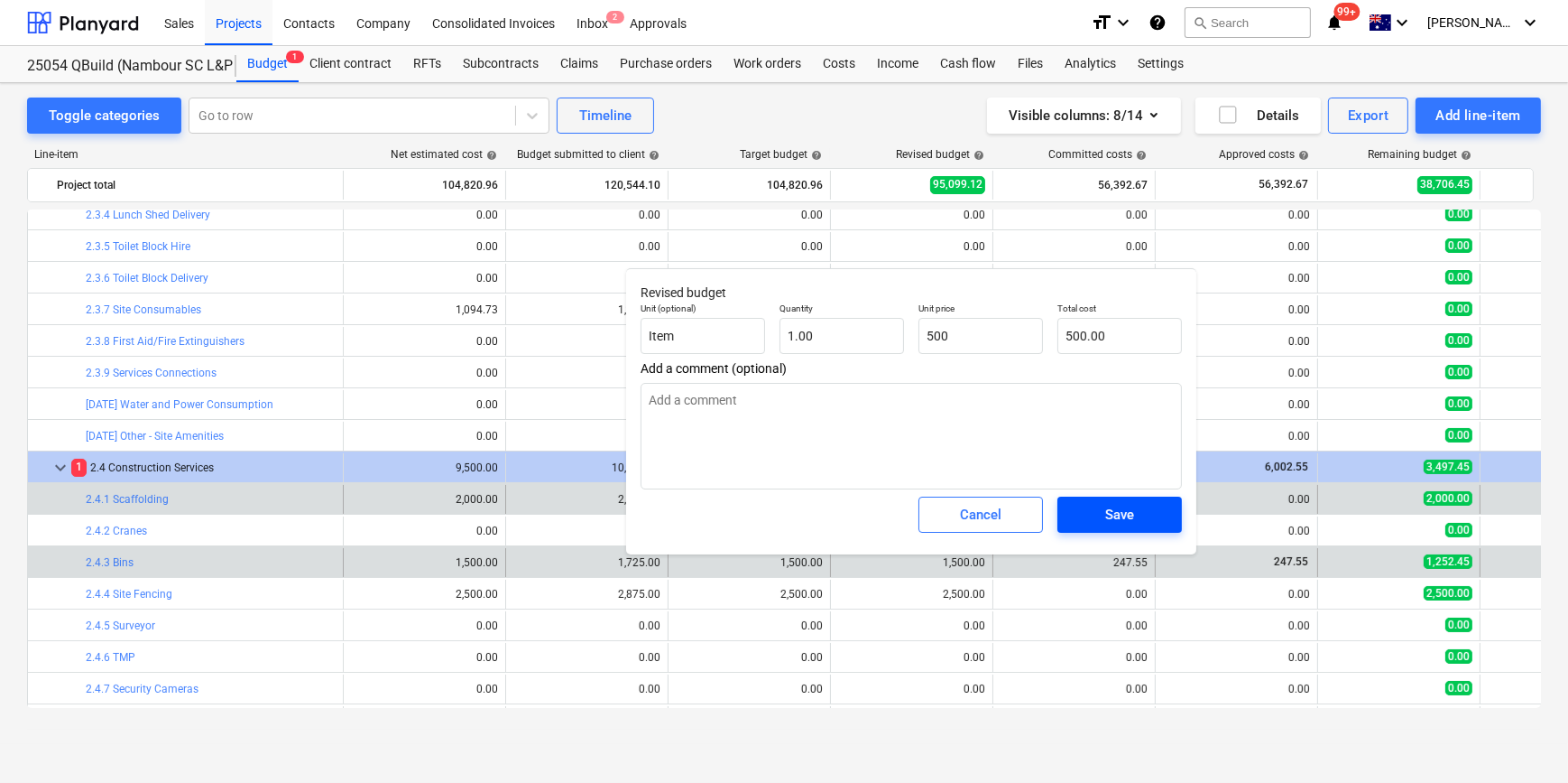
type textarea "x"
type input "500.00"
click at [1148, 522] on span "Save" at bounding box center [1120, 514] width 81 height 23
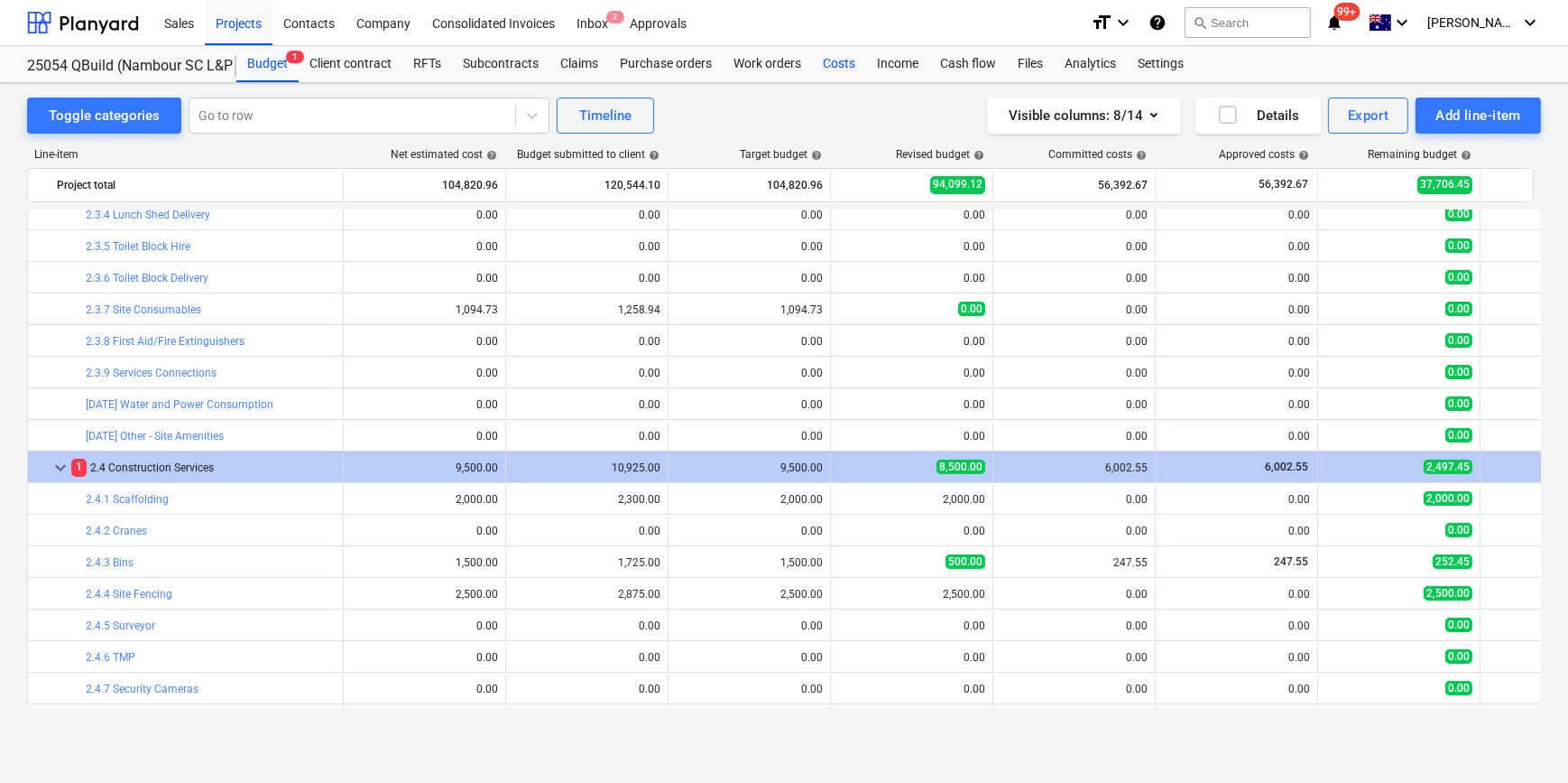
click at [831, 62] on div "Costs" at bounding box center [839, 64] width 54 height 36
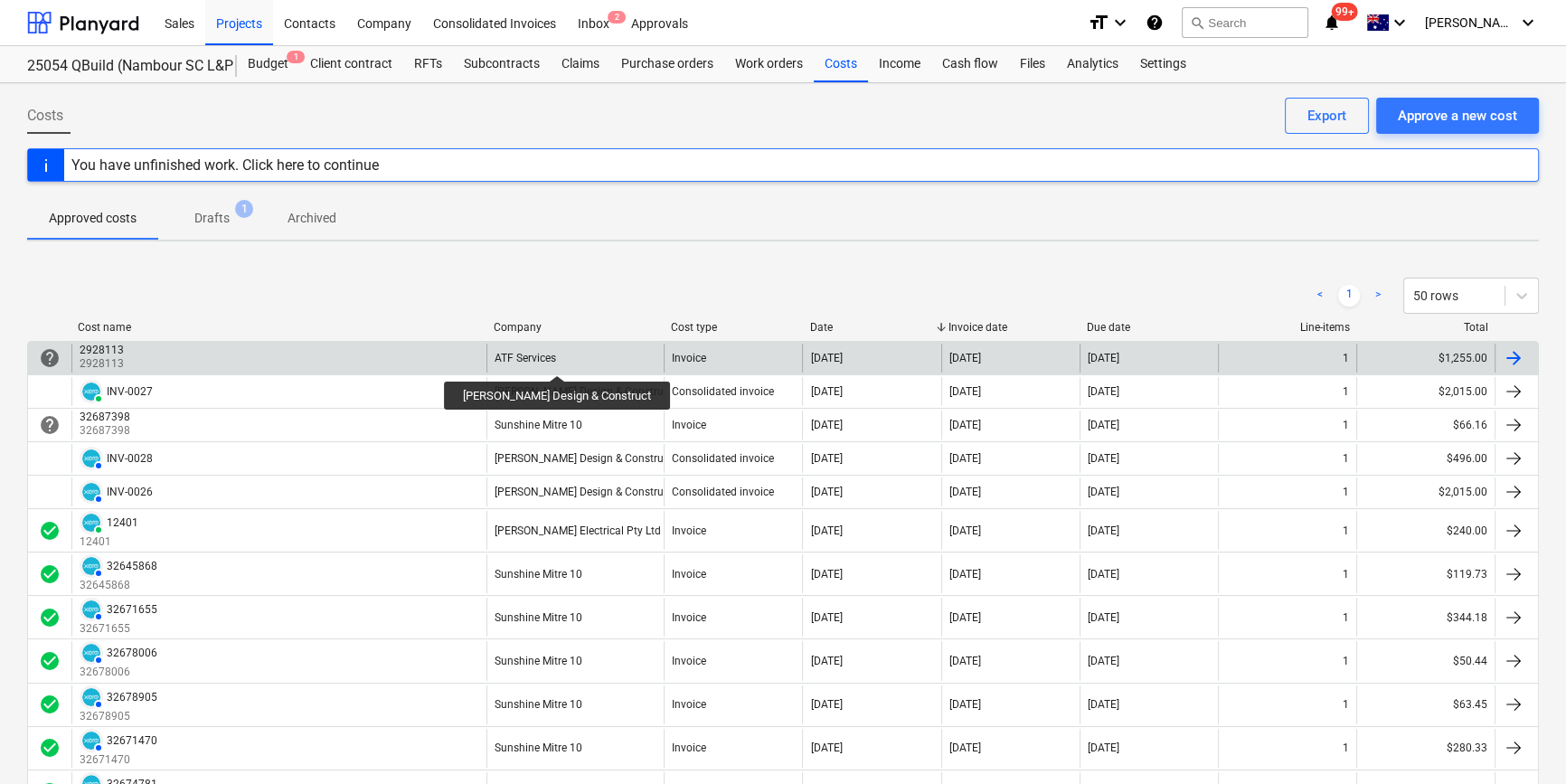
click at [540, 359] on div "ATF Services" at bounding box center [525, 358] width 62 height 13
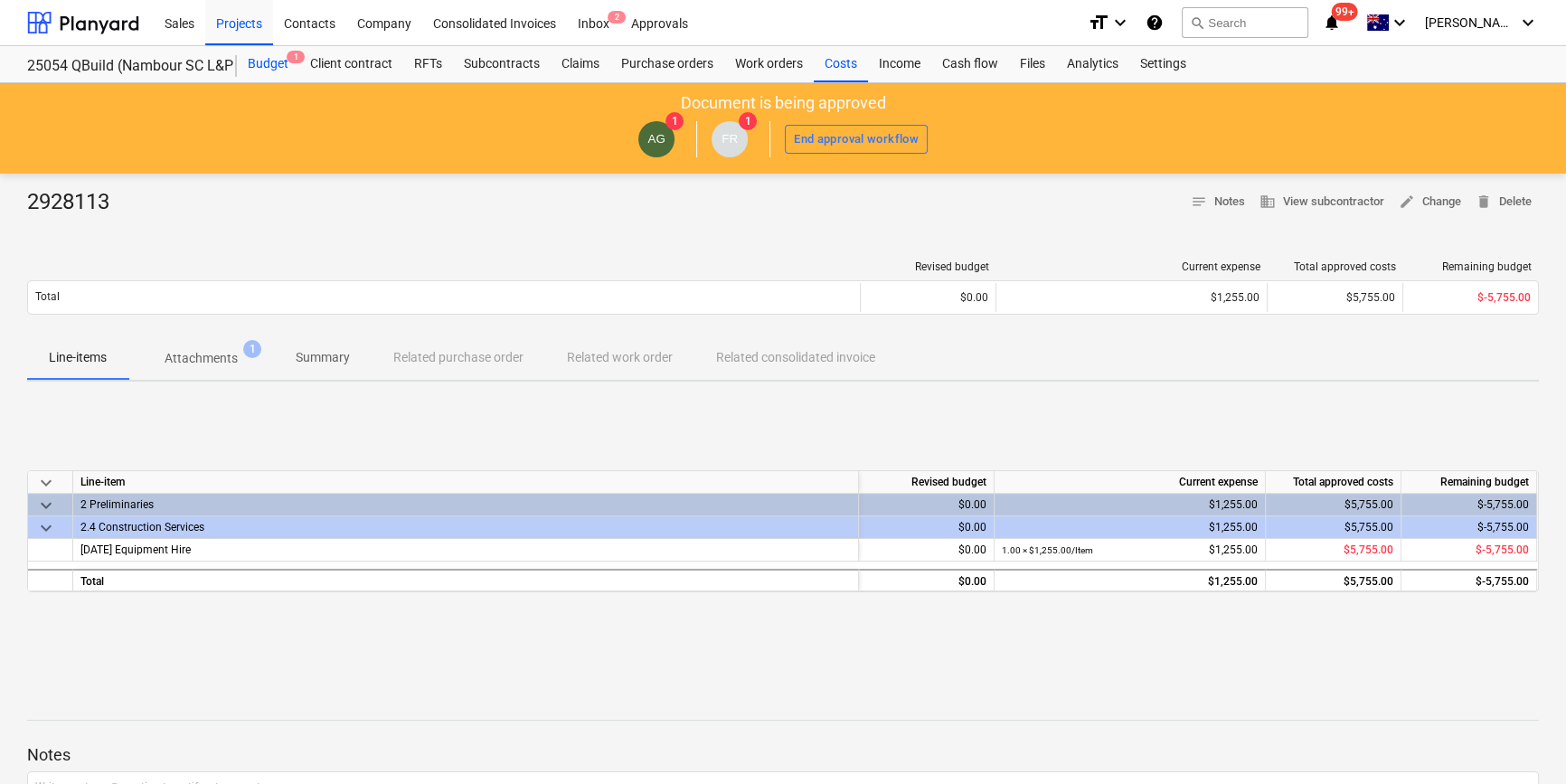
click at [254, 60] on div "Budget 1" at bounding box center [268, 64] width 63 height 36
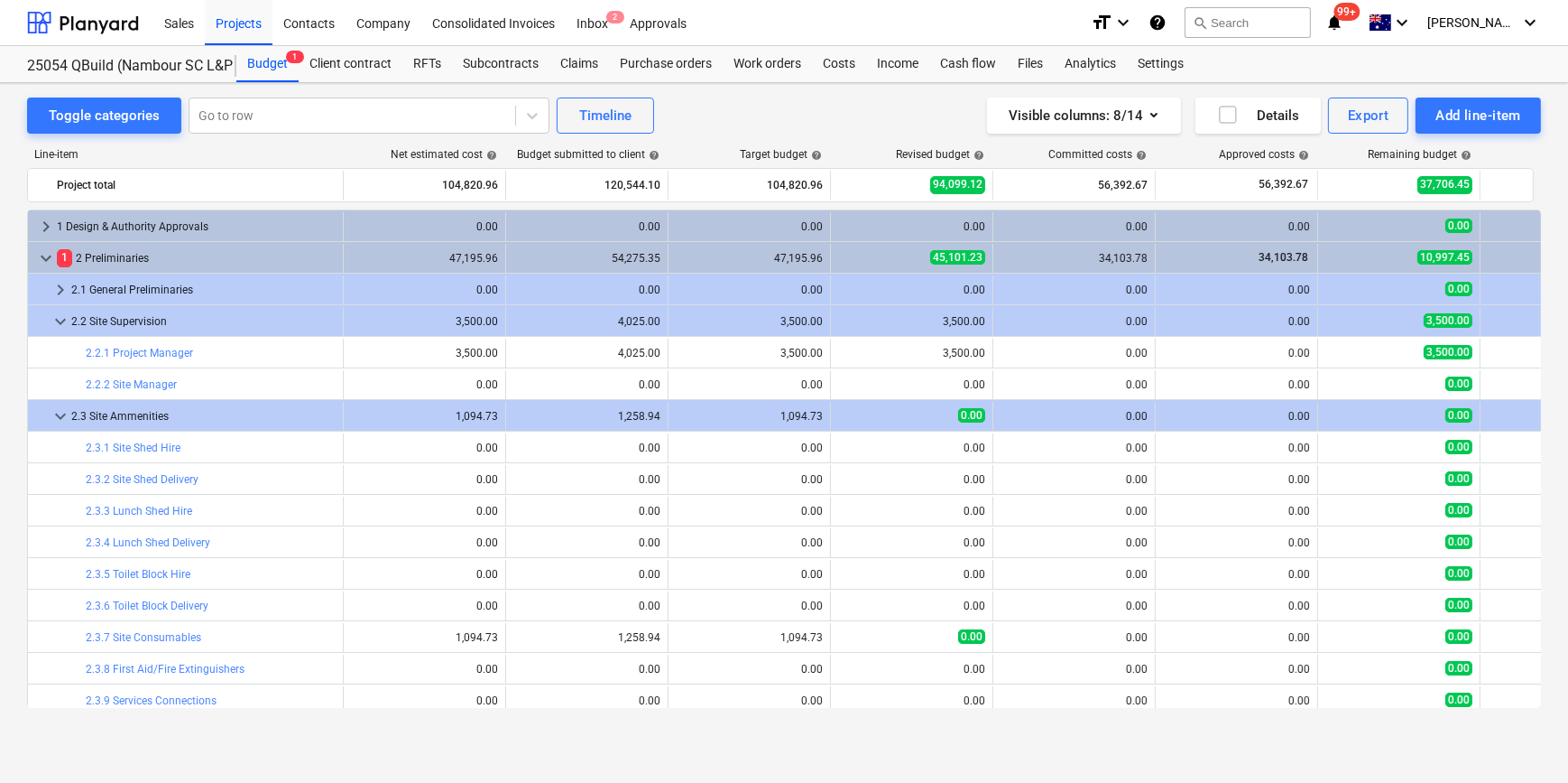
scroll to position [327, 0]
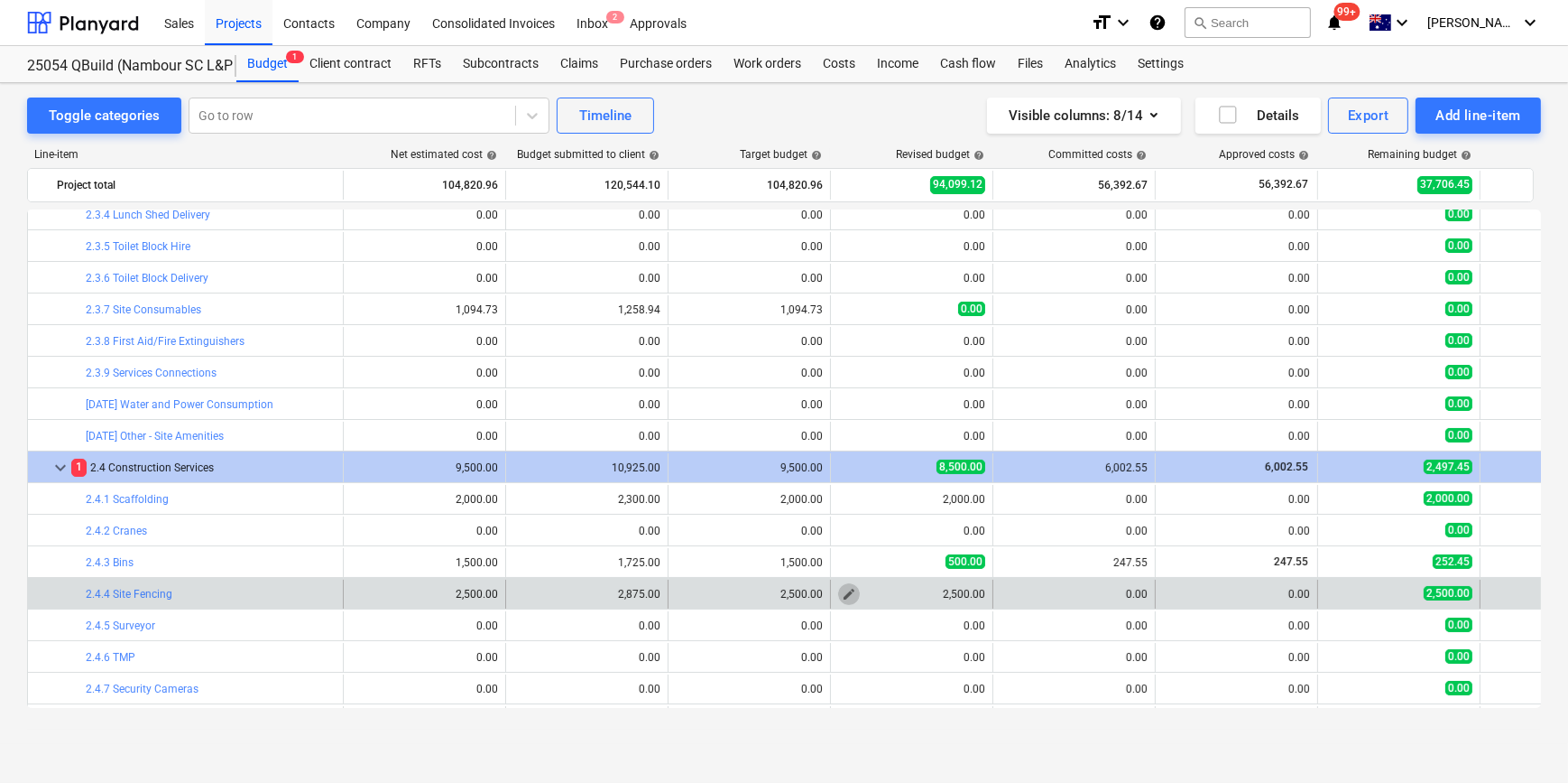
click at [849, 593] on span "edit" at bounding box center [849, 594] width 15 height 15
type textarea "x"
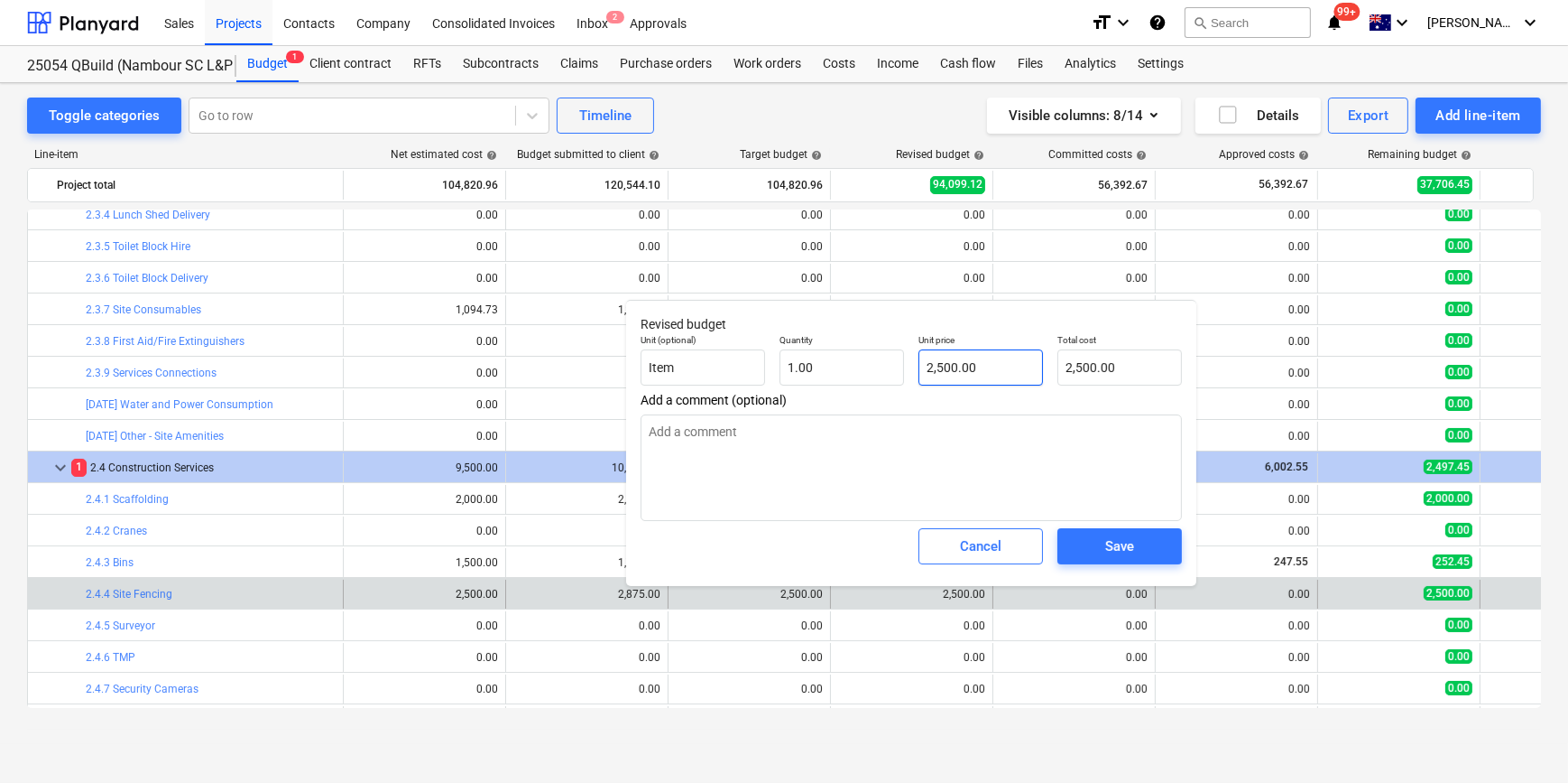
type input "2500"
drag, startPoint x: 962, startPoint y: 364, endPoint x: 742, endPoint y: 354, distance: 220.2
click at [858, 365] on div "Unit (optional) Item Quantity 1.00 Unit price 2500 Total cost 2,500.00" at bounding box center [911, 359] width 556 height 65
type textarea "x"
type input "0"
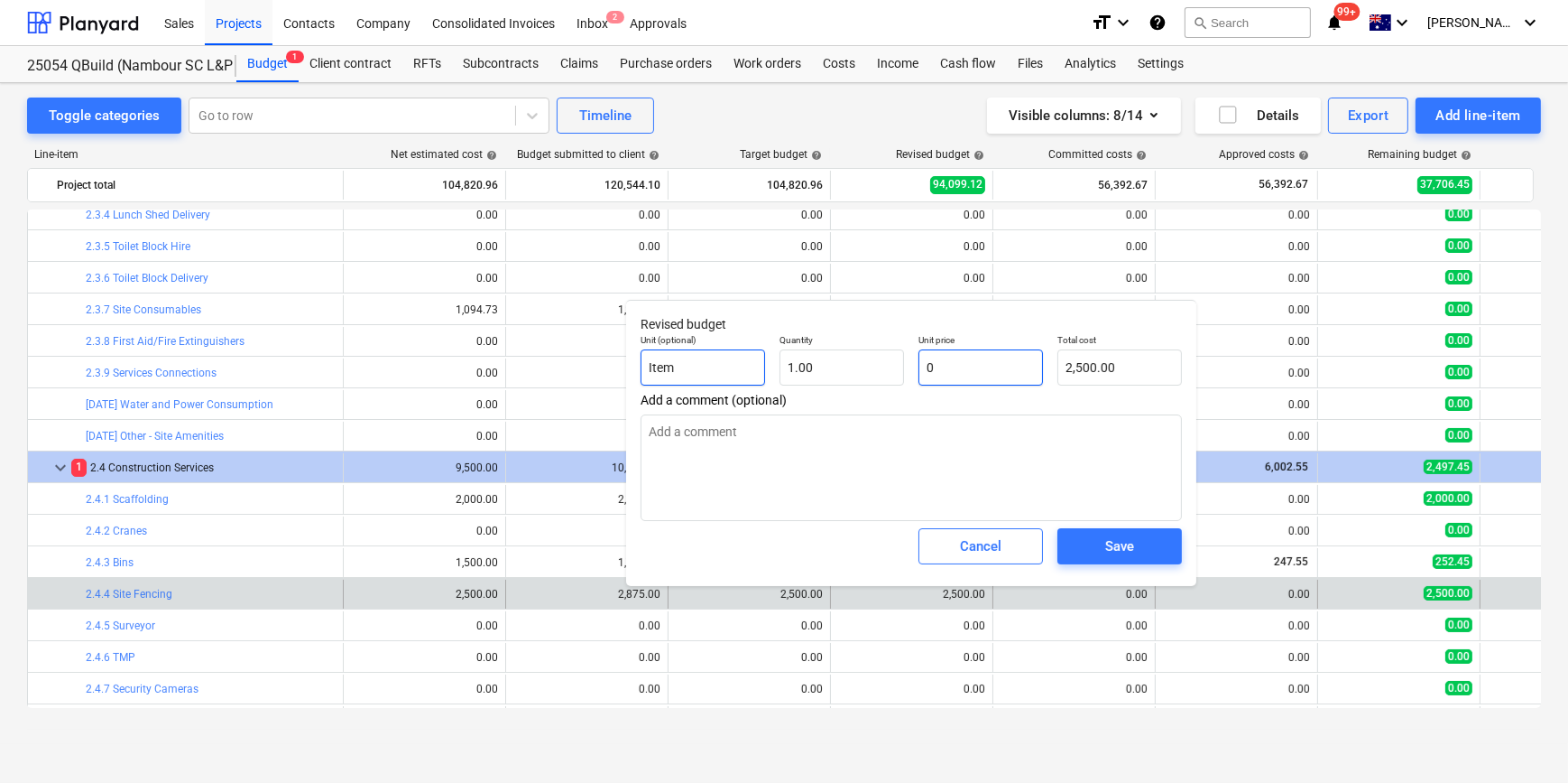
type input "0.00"
type input "0"
type textarea "x"
type input "0.00"
click at [1106, 547] on div "Save" at bounding box center [1119, 545] width 29 height 23
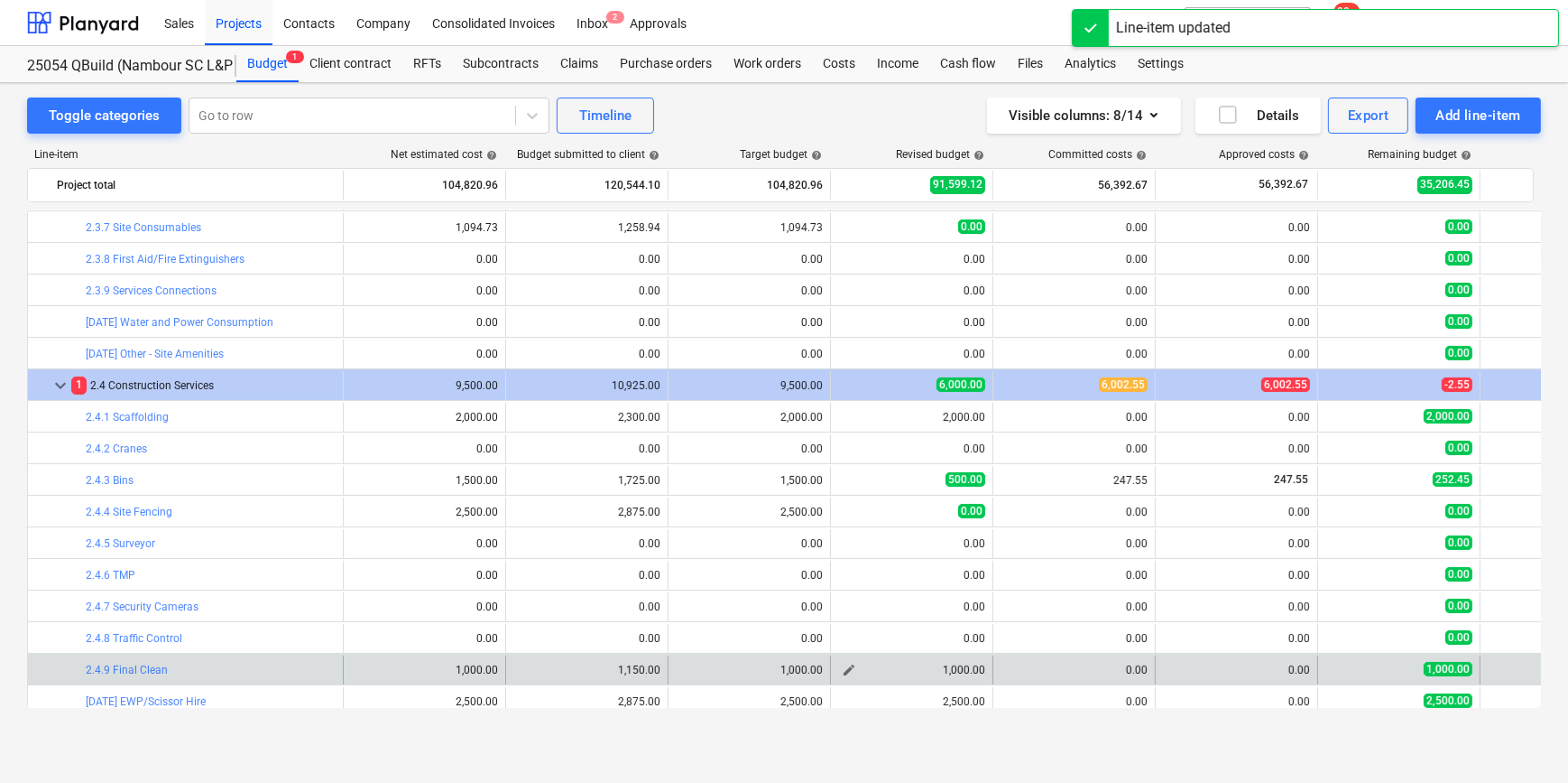
scroll to position [492, 0]
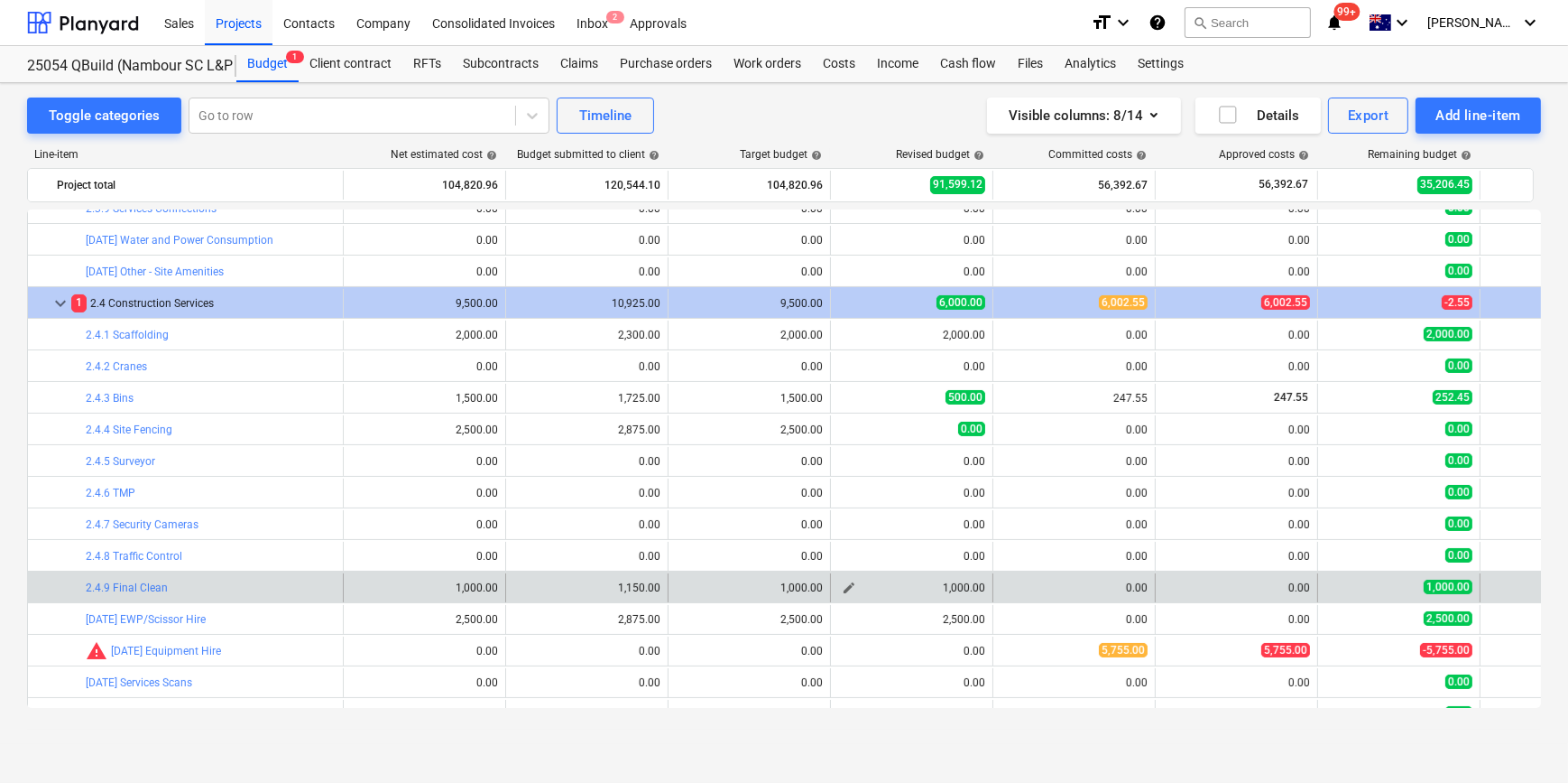
click at [845, 583] on span "edit" at bounding box center [849, 587] width 15 height 15
type textarea "x"
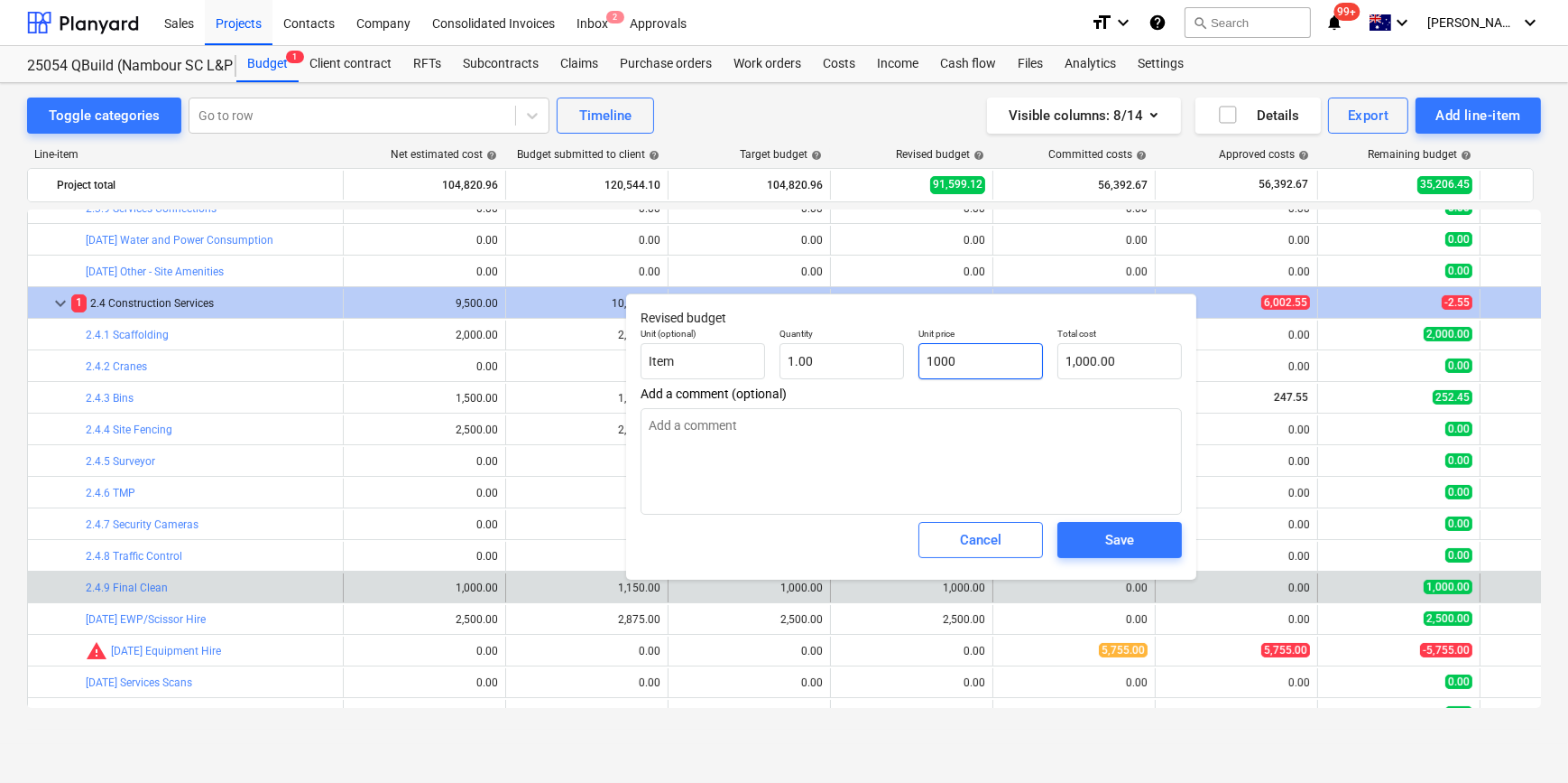
drag, startPoint x: 988, startPoint y: 364, endPoint x: 778, endPoint y: 365, distance: 210.0
click at [857, 370] on div "Unit (optional) Item Quantity 1.00 Unit price 1000 Total cost 1,000.00" at bounding box center [911, 352] width 556 height 65
type input "0"
type textarea "x"
type input "0.00"
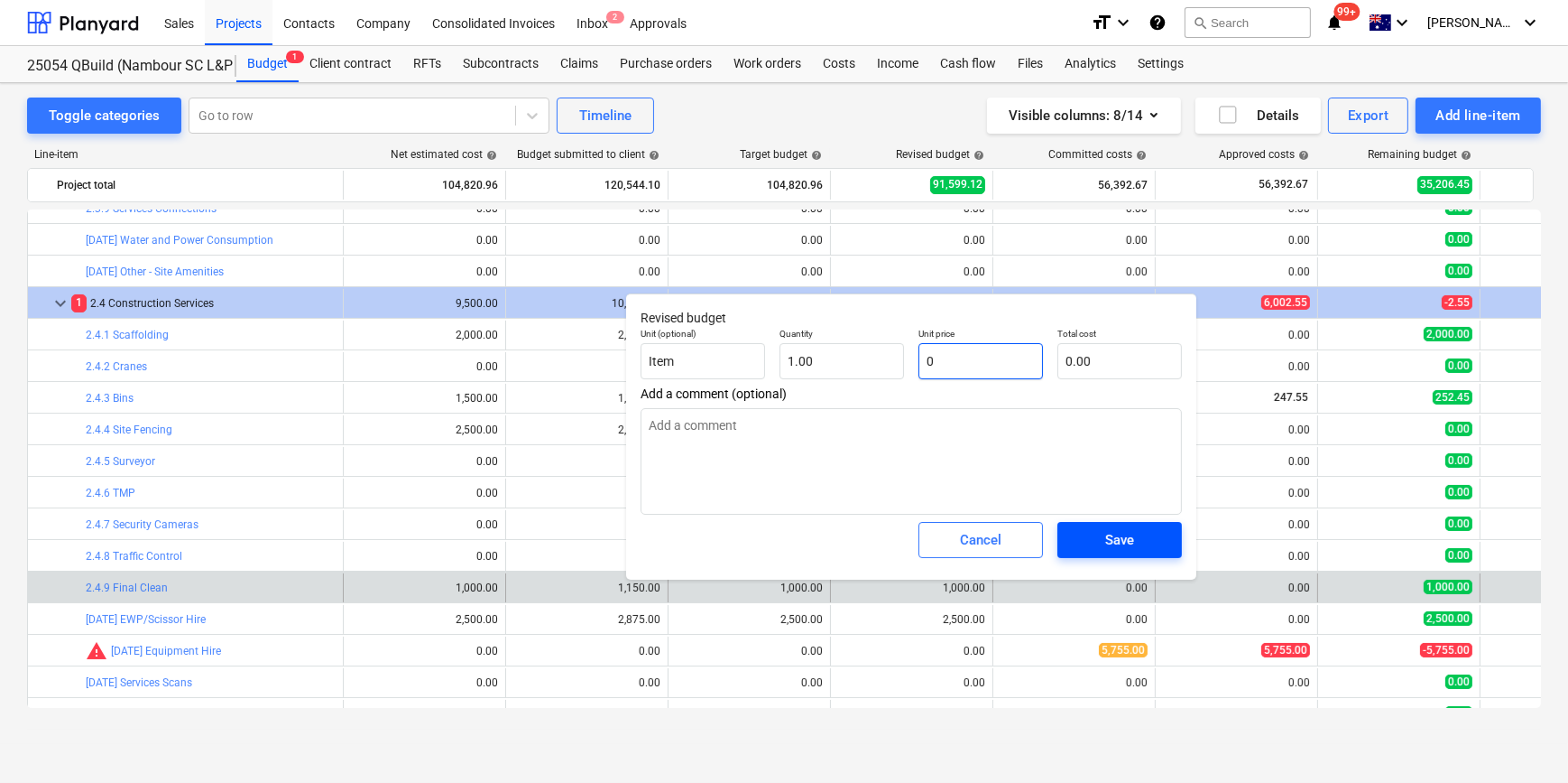
type input "0"
type textarea "x"
type input "0.00"
click at [1129, 541] on div "Save" at bounding box center [1119, 540] width 29 height 23
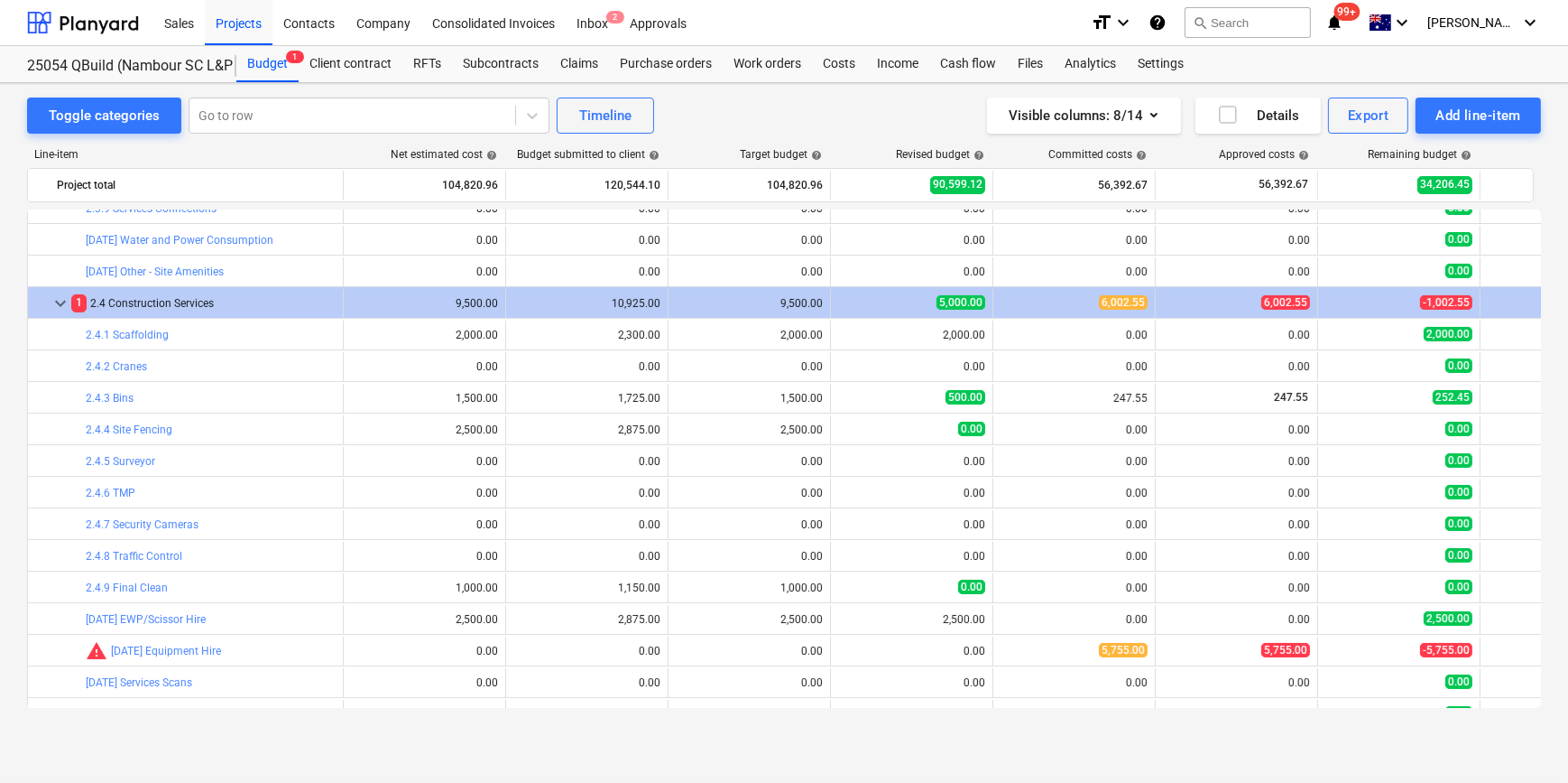
type textarea "x"
type input "1.00"
type input "0.00"
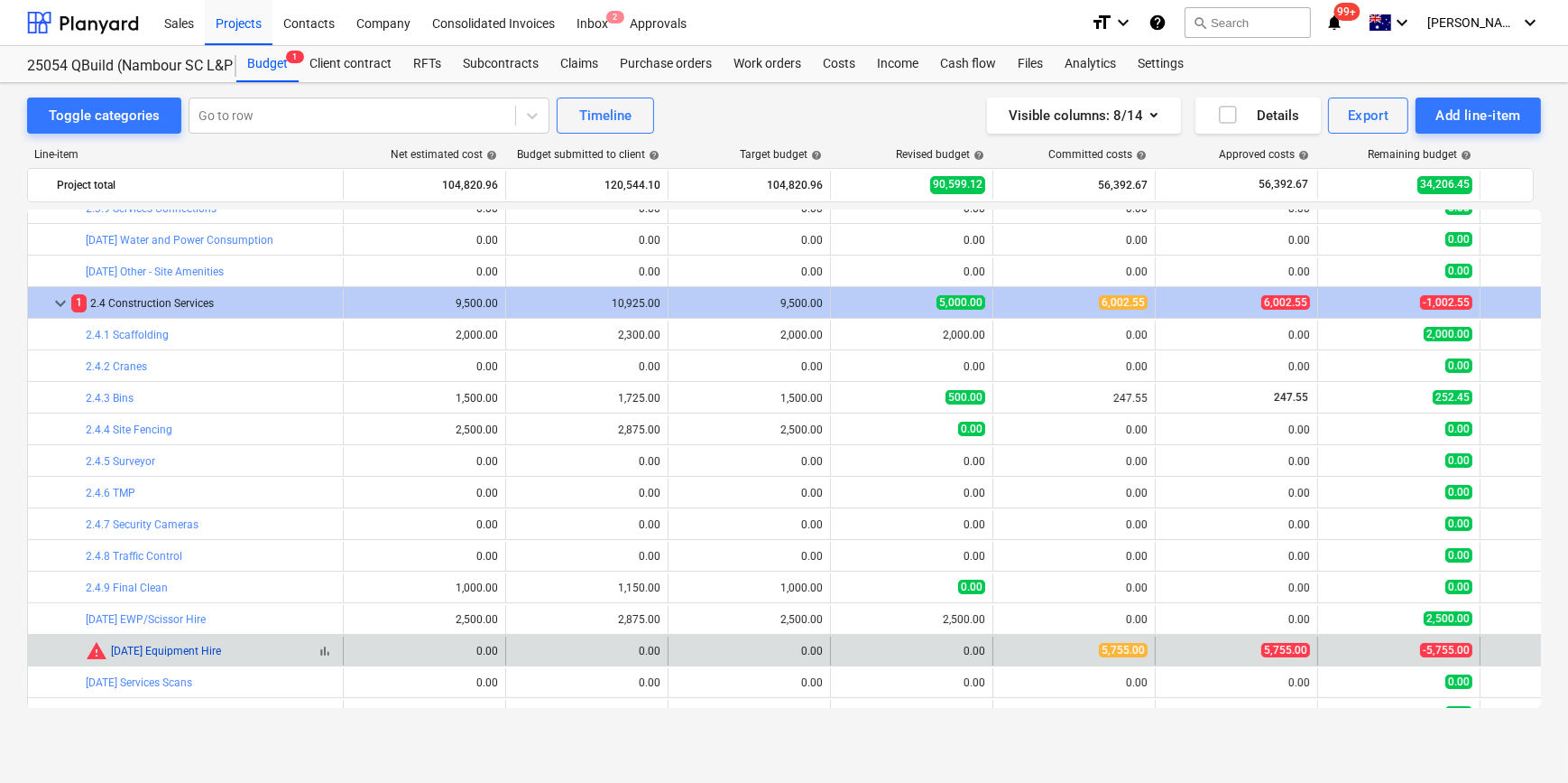
click at [192, 648] on link "[DATE] Equipment Hire" at bounding box center [165, 651] width 110 height 13
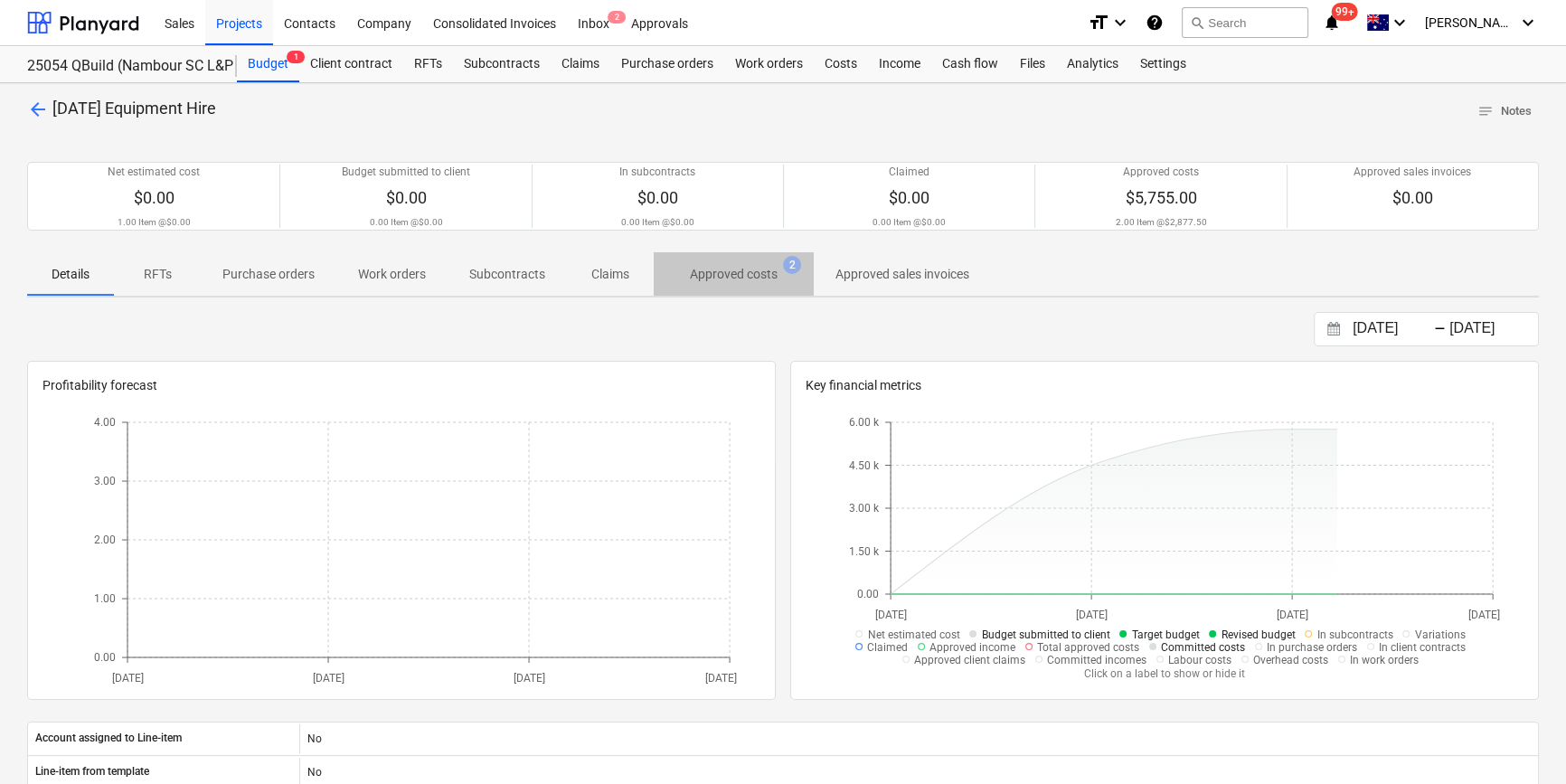
click at [738, 269] on p "Approved costs" at bounding box center [734, 274] width 88 height 19
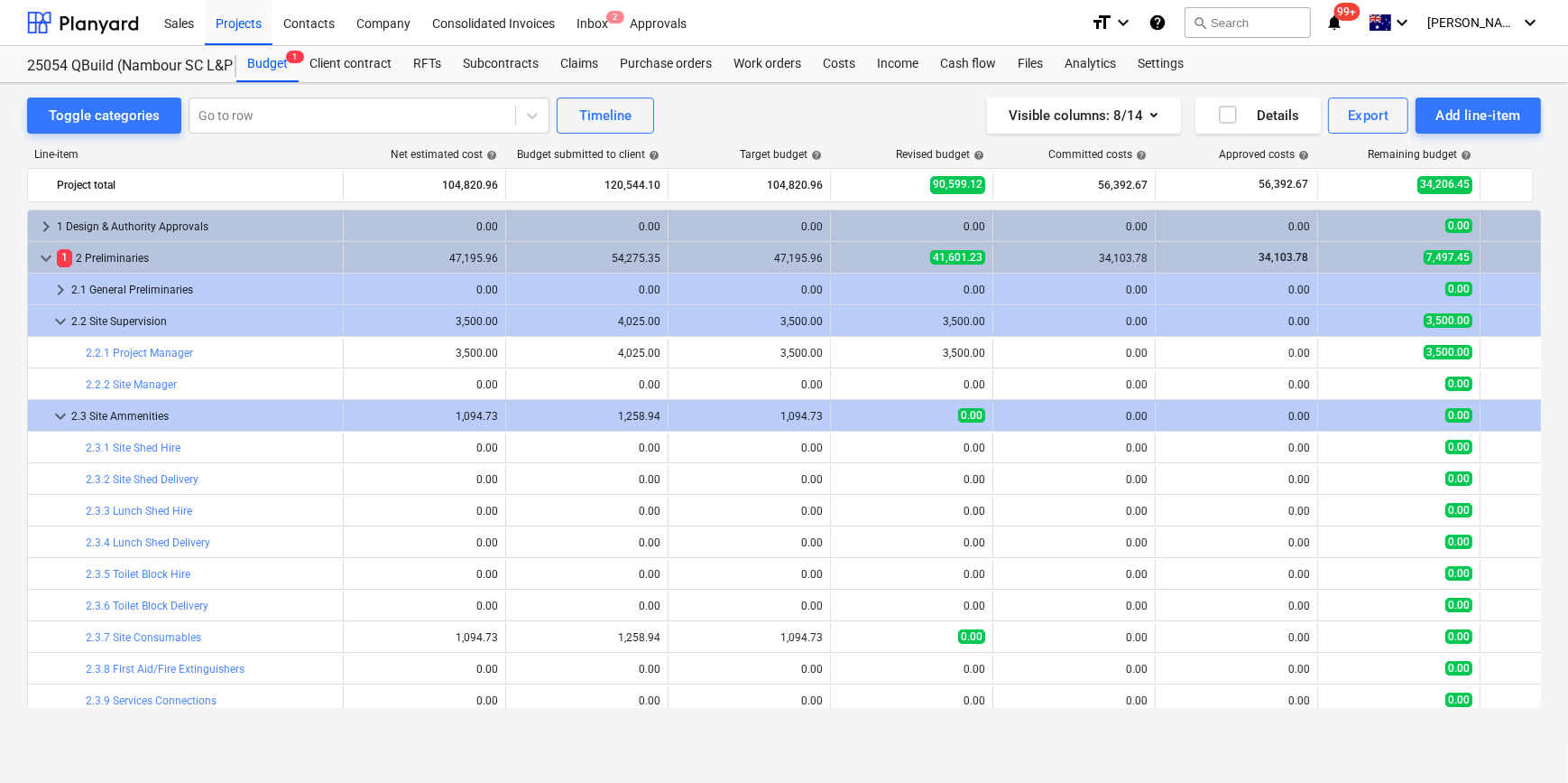
scroll to position [492, 0]
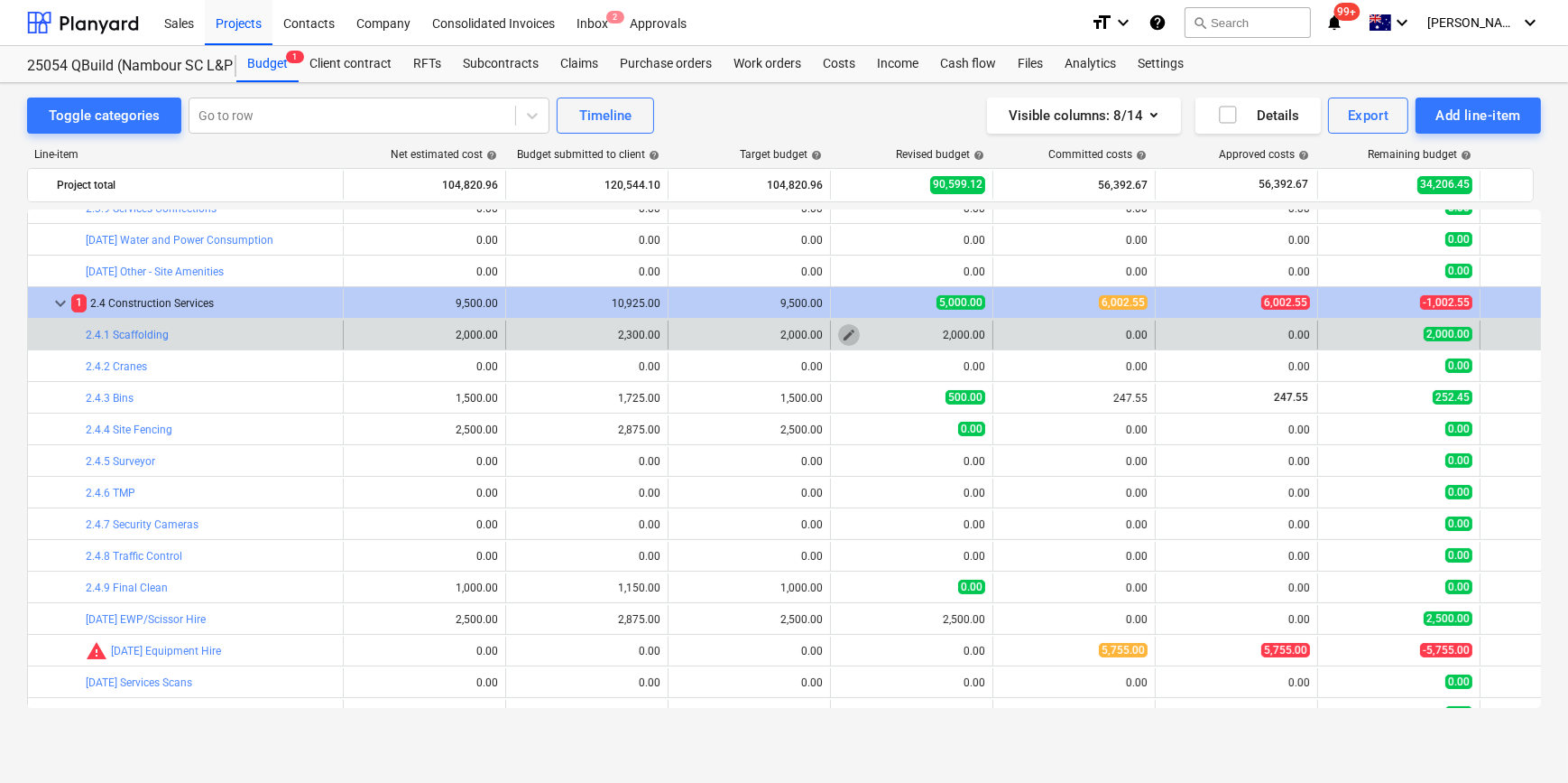
click at [846, 329] on span "edit" at bounding box center [849, 335] width 15 height 15
type textarea "x"
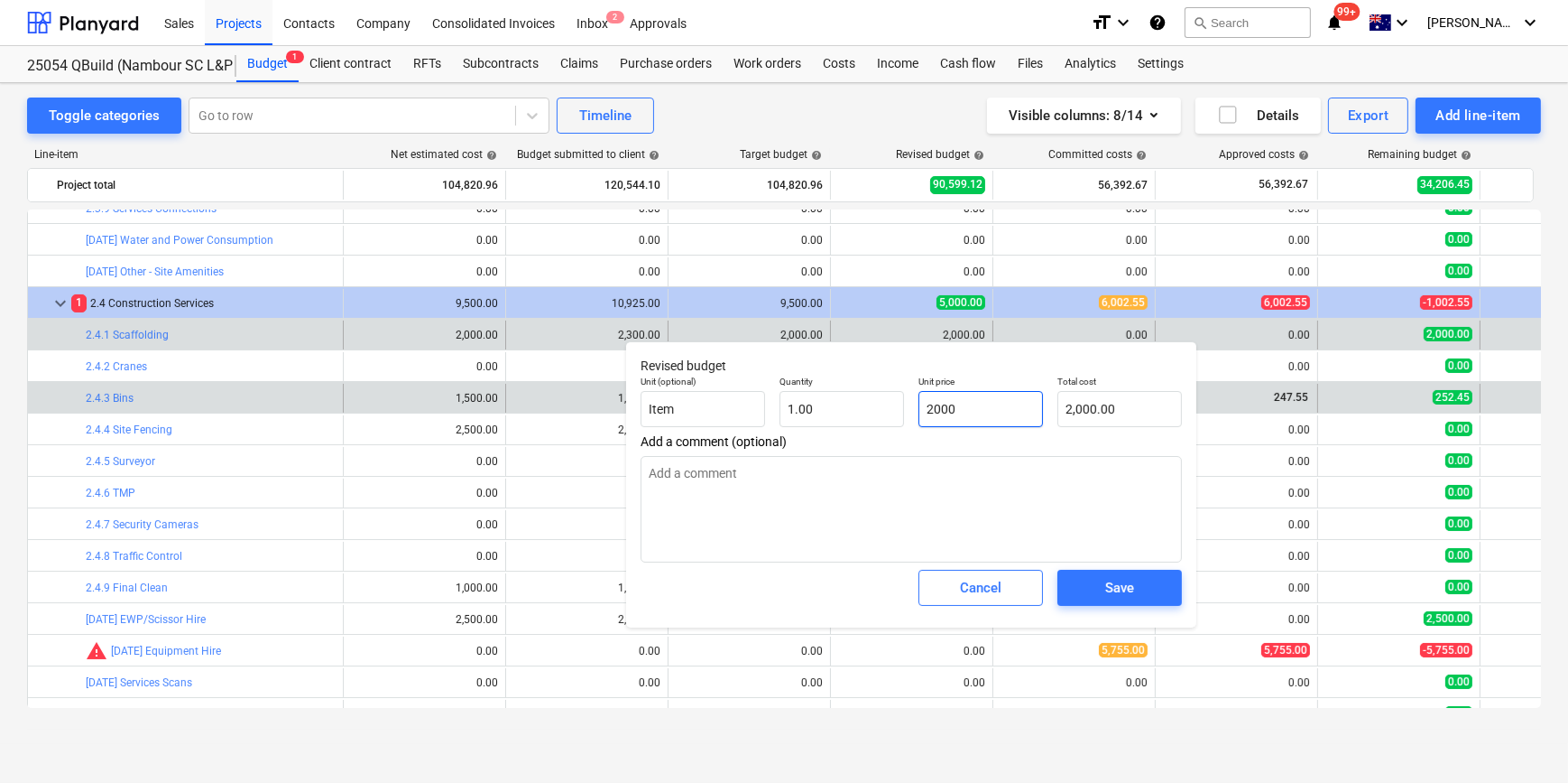
drag, startPoint x: 1012, startPoint y: 407, endPoint x: 489, endPoint y: 395, distance: 523.1
click at [663, 402] on div "Unit (optional) Item Quantity 1.00 Unit price 2000 Total cost 2,000.00" at bounding box center [911, 400] width 556 height 65
type input "0"
type textarea "x"
type input "0.00"
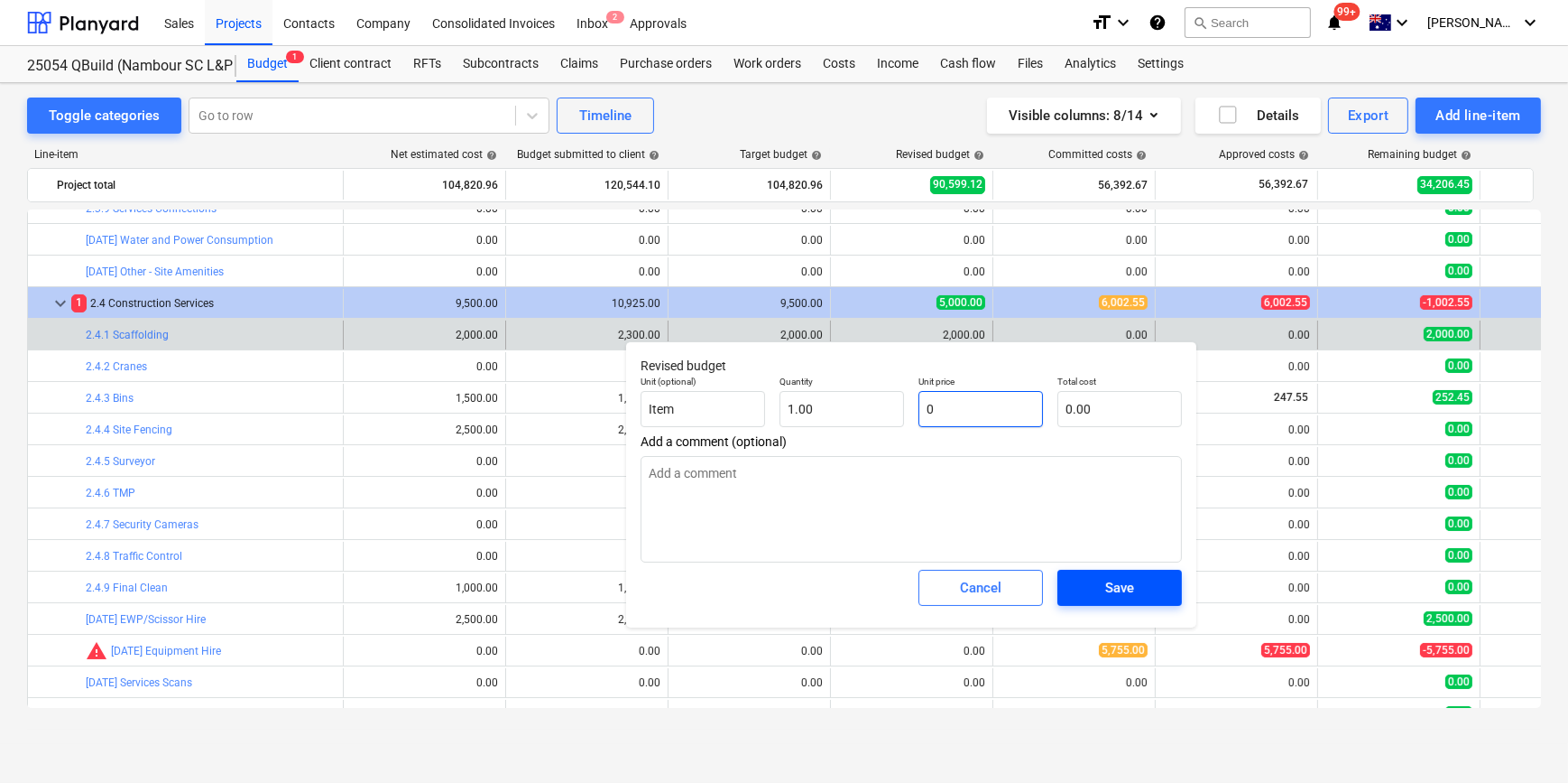
type input "0"
type textarea "x"
type input "0.00"
click at [1108, 587] on div "Save" at bounding box center [1119, 587] width 29 height 23
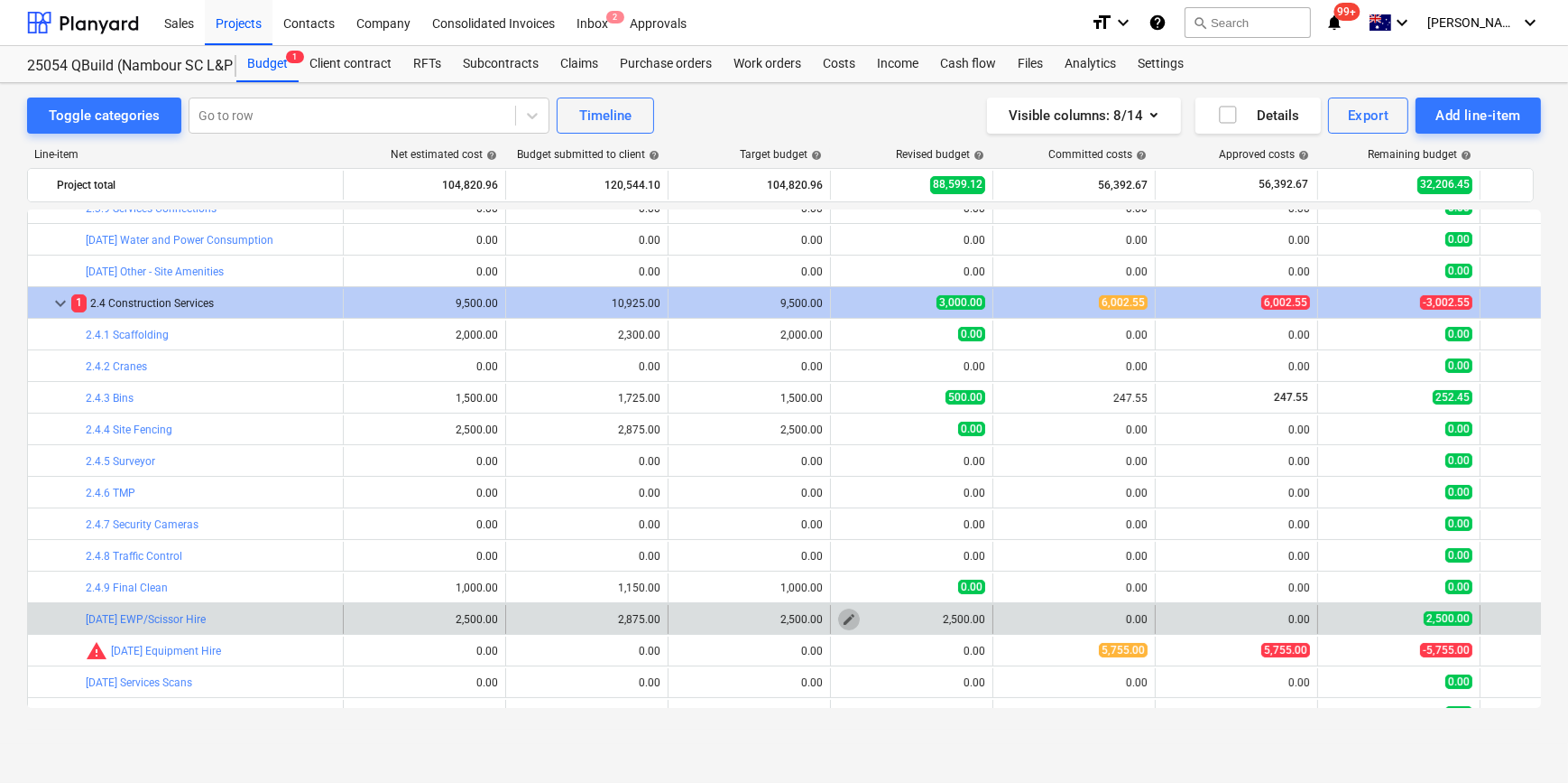
click at [843, 618] on span "edit" at bounding box center [849, 620] width 15 height 15
type textarea "x"
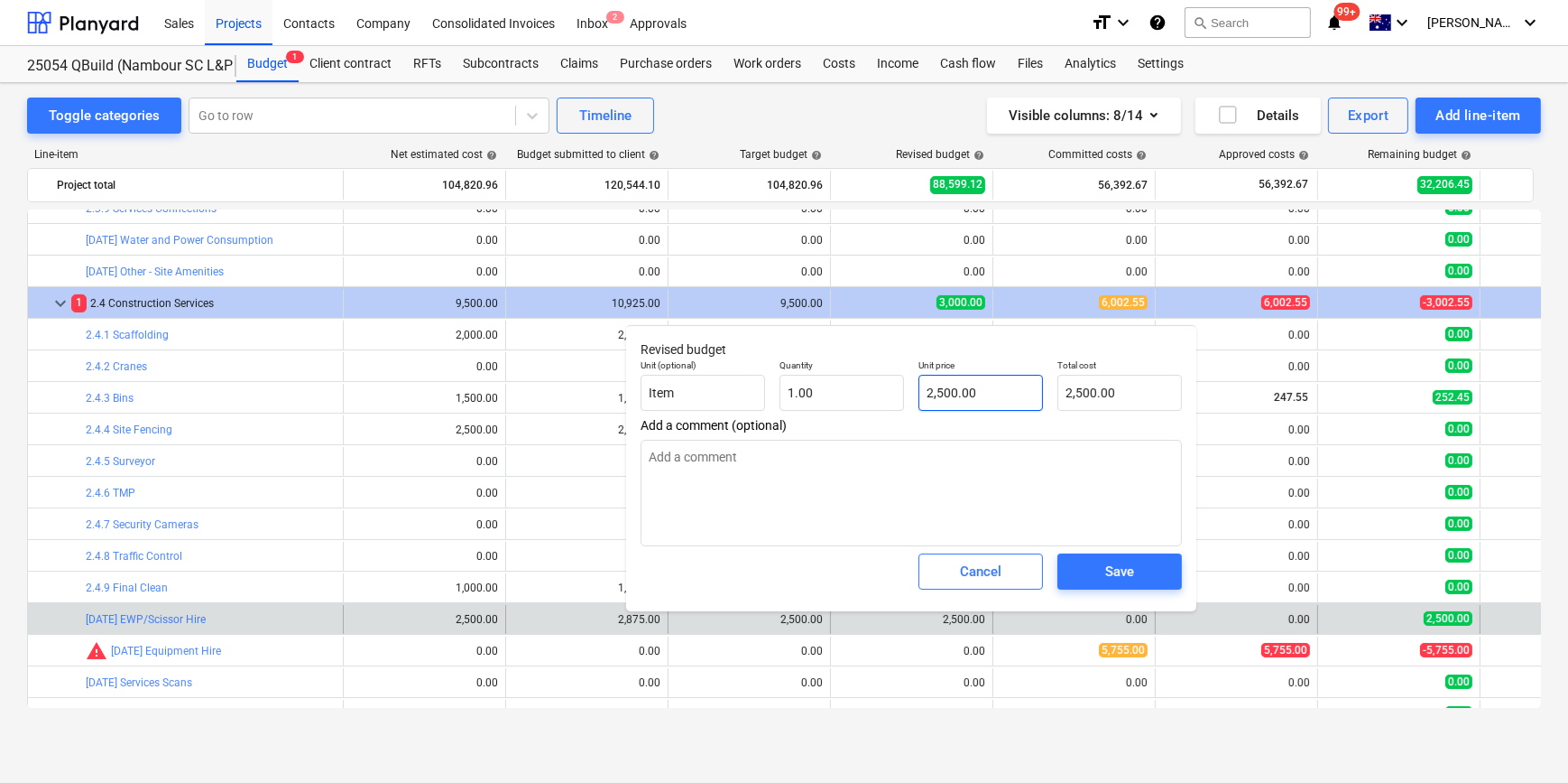
type input "2500"
drag, startPoint x: 999, startPoint y: 394, endPoint x: 686, endPoint y: 365, distance: 314.3
click at [757, 375] on div "Unit (optional) Item Quantity 1.00 Unit price 2500 Total cost 2,500.00" at bounding box center [911, 385] width 556 height 65
type textarea "x"
type input "0"
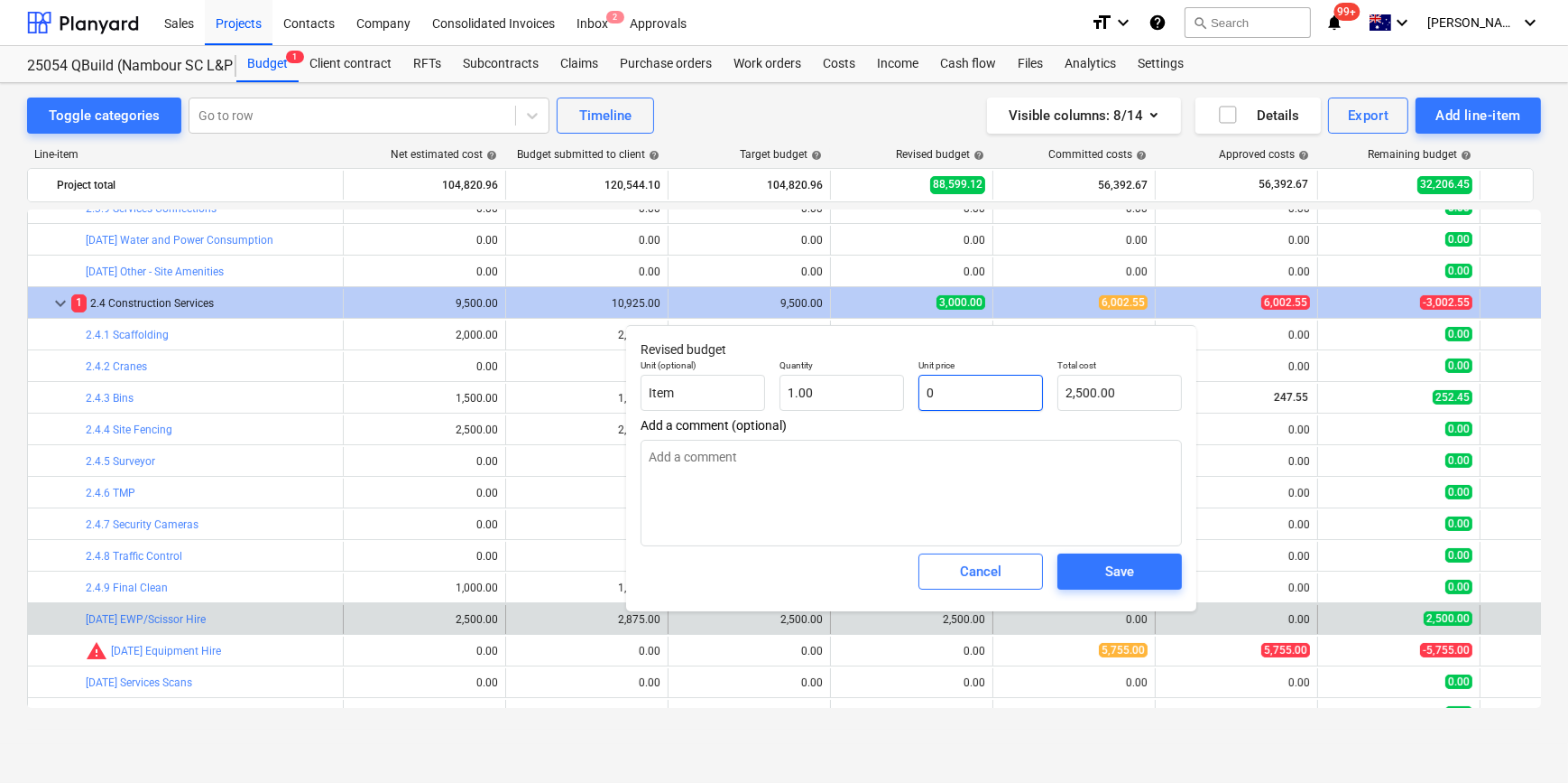
type input "0.00"
type input "0"
type textarea "x"
type input "0.00"
click at [1110, 569] on div "Save" at bounding box center [1119, 571] width 29 height 23
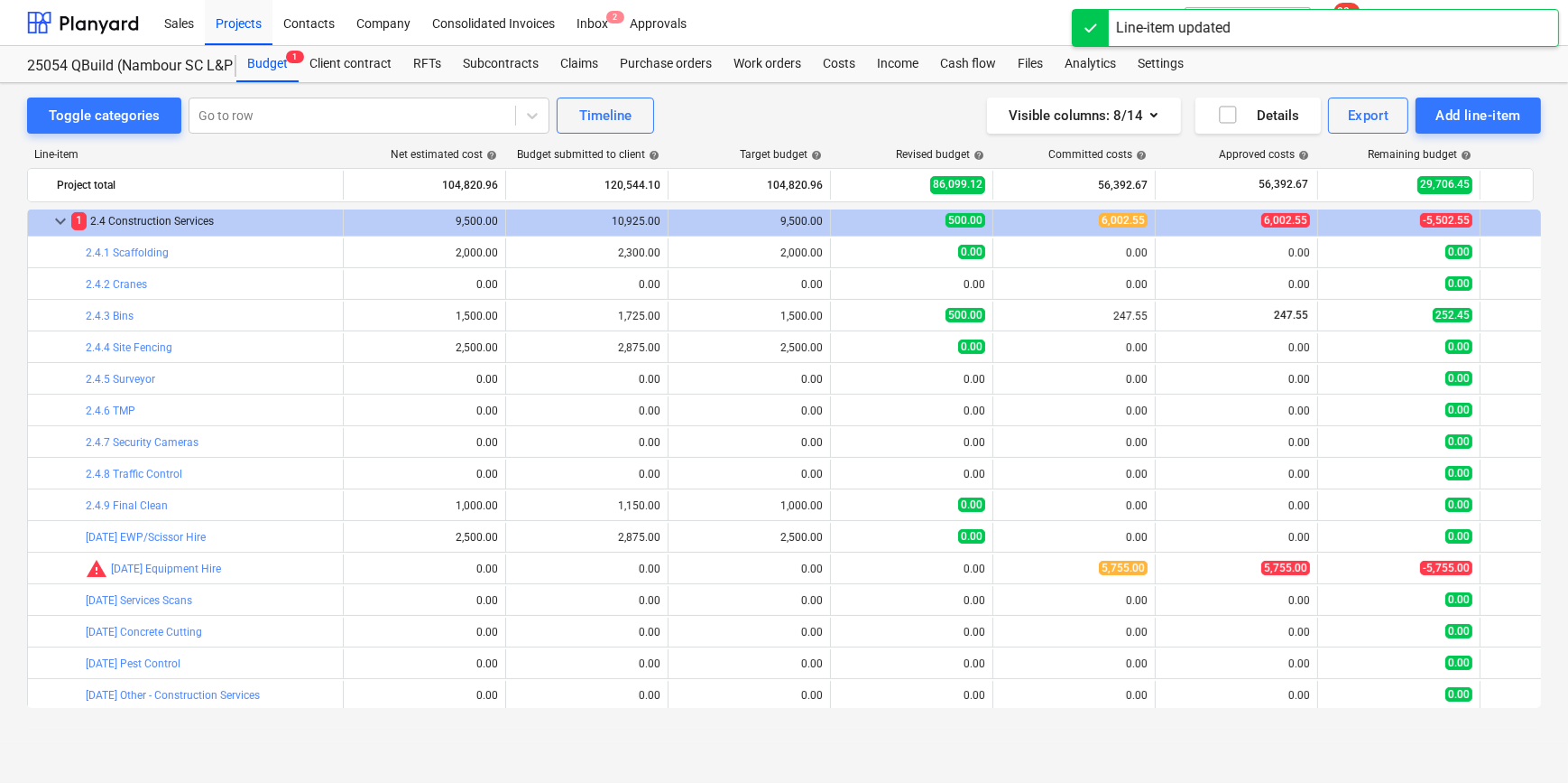
scroll to position [657, 0]
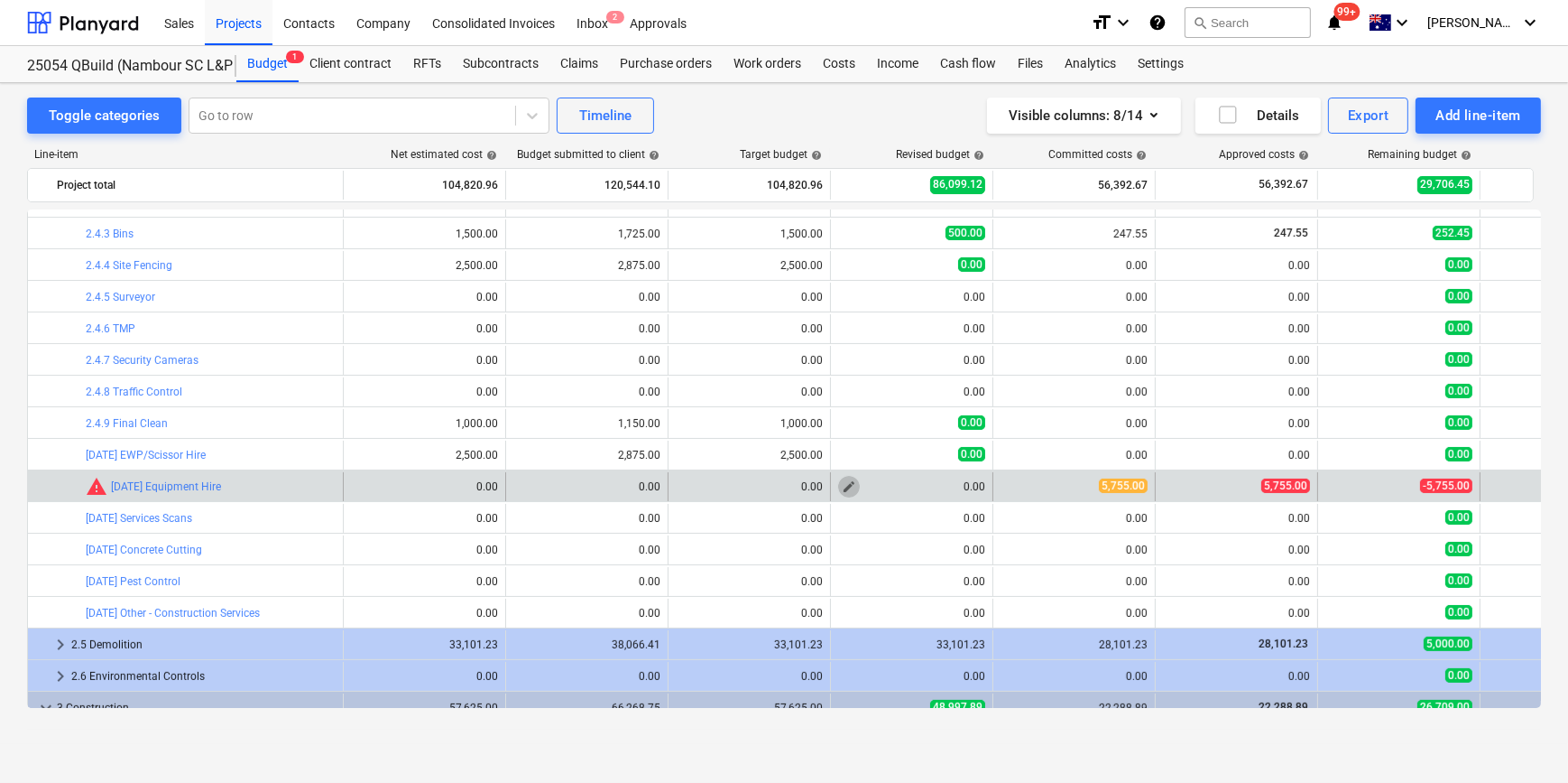
click at [850, 487] on span "edit" at bounding box center [849, 487] width 15 height 15
type textarea "x"
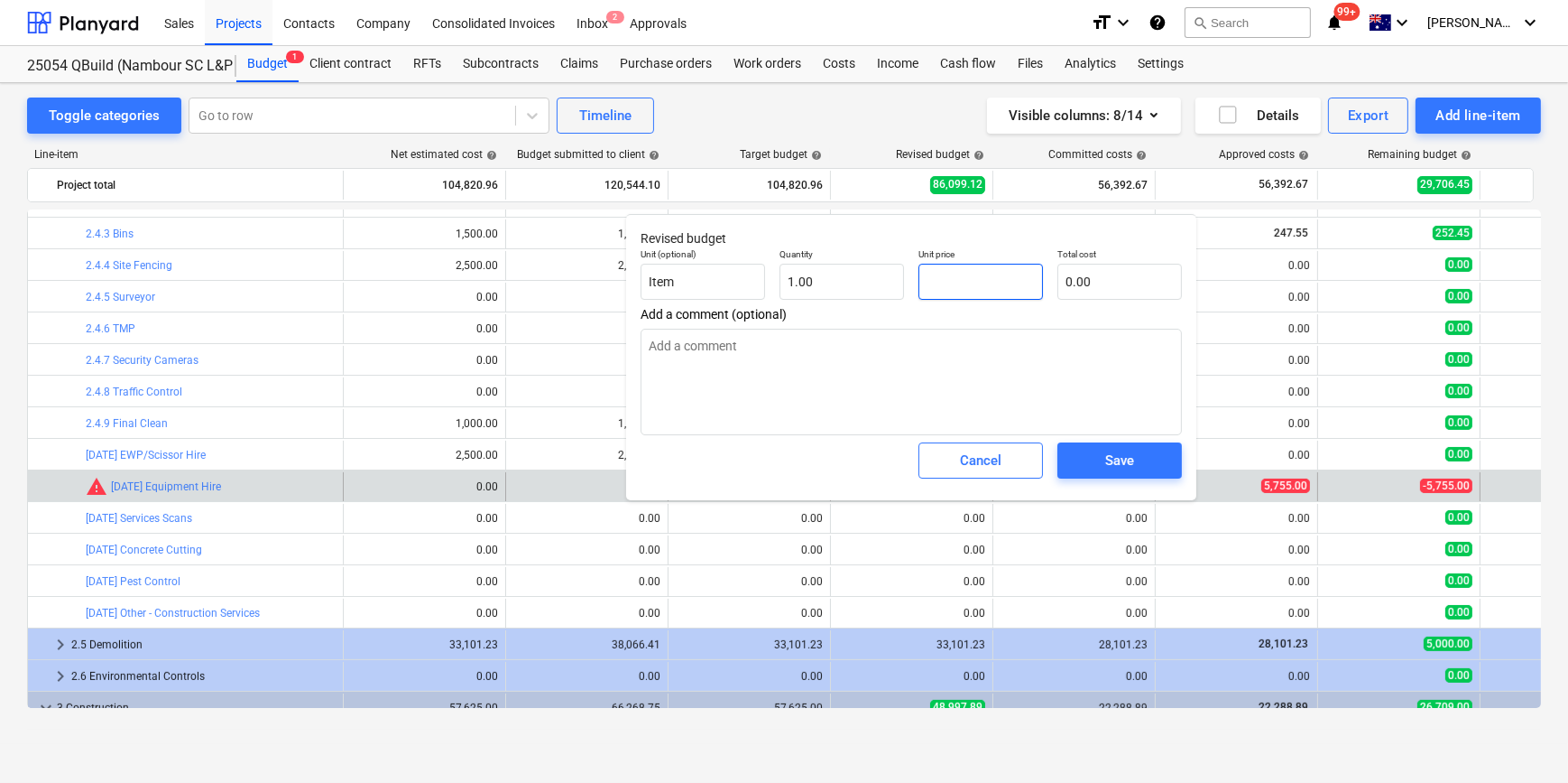
drag, startPoint x: 973, startPoint y: 277, endPoint x: 713, endPoint y: 262, distance: 260.4
click at [742, 267] on div "Unit (optional) Item Quantity 1.00 Unit price Total cost 0.00" at bounding box center [911, 273] width 556 height 65
type input "5"
type textarea "x"
type input "5.00"
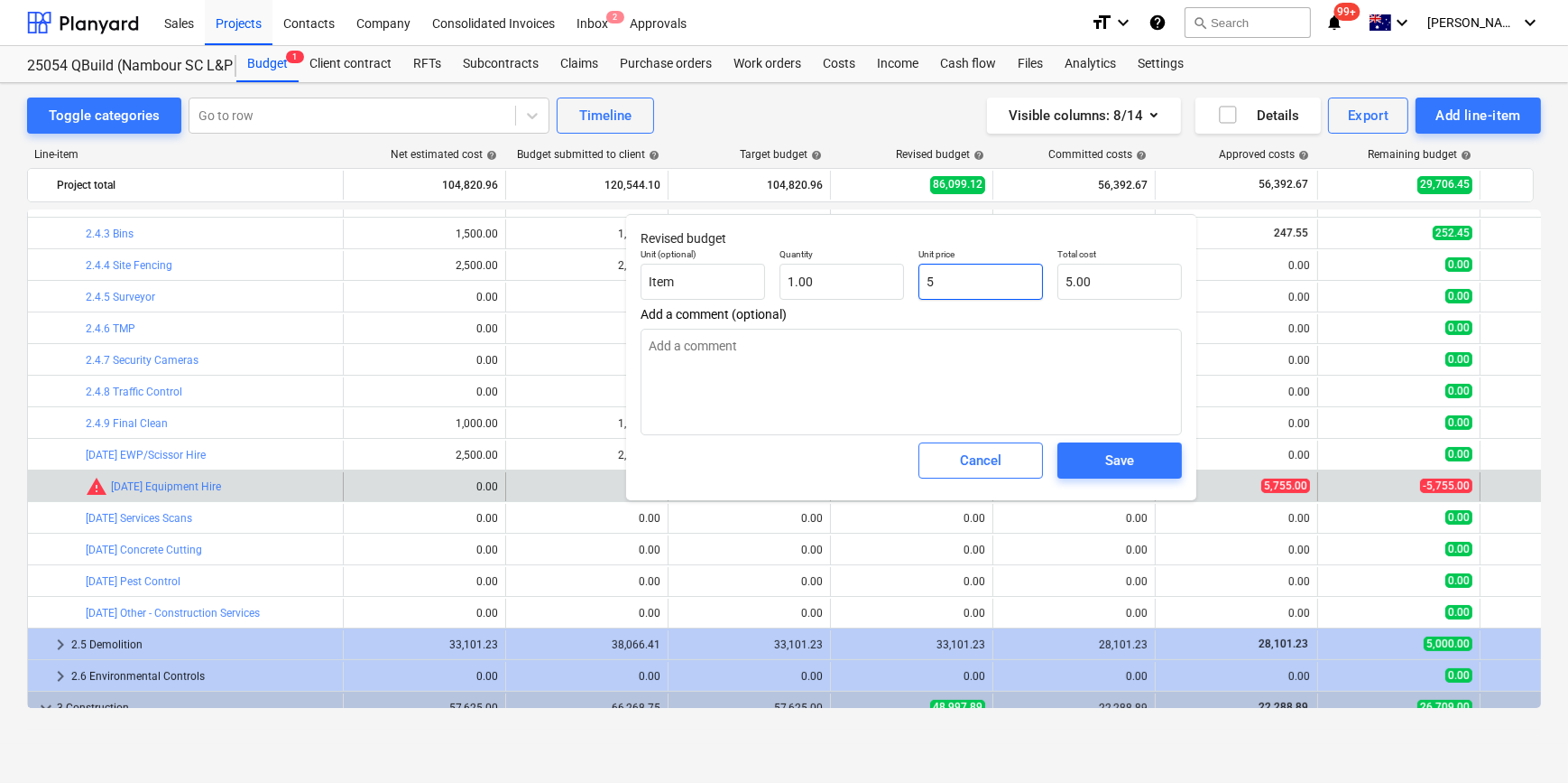
type textarea "x"
type input "57"
type input "57.00"
type textarea "x"
type input "575"
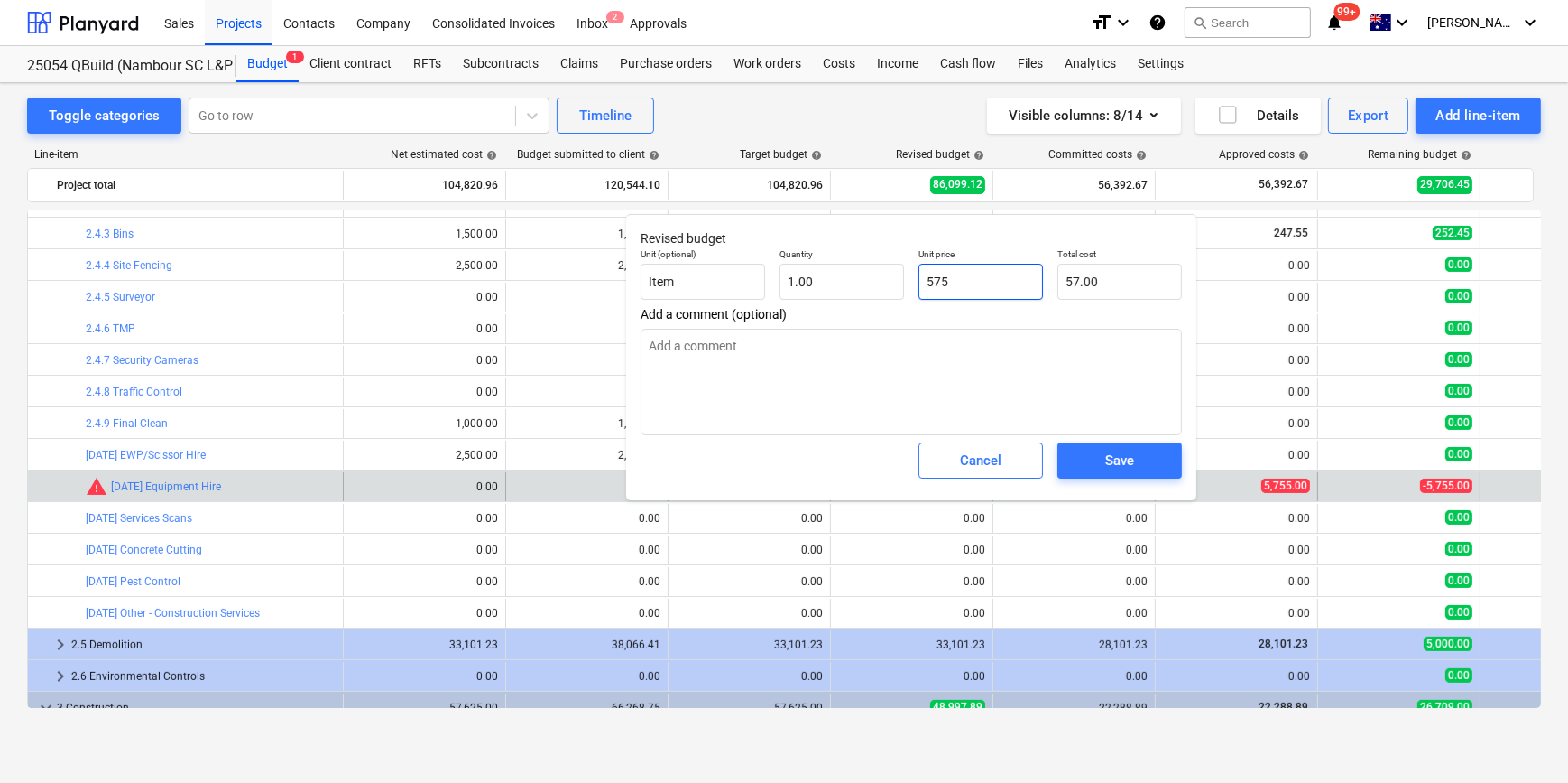
type input "575.00"
type textarea "x"
type input "5755"
type input "5,755.00"
type input "5755"
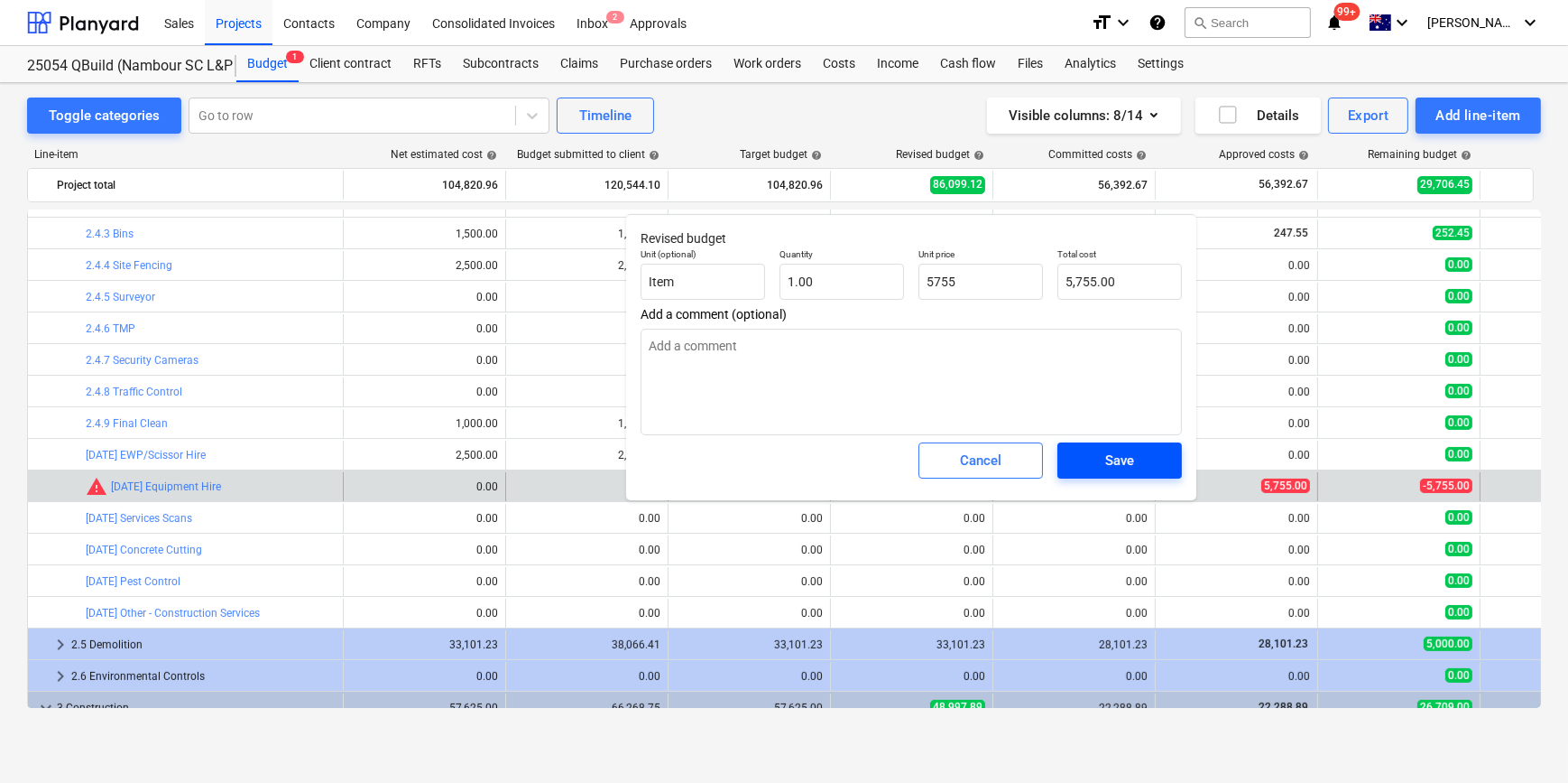
type textarea "x"
type input "5,755.00"
click at [1114, 467] on div "Save" at bounding box center [1119, 459] width 29 height 23
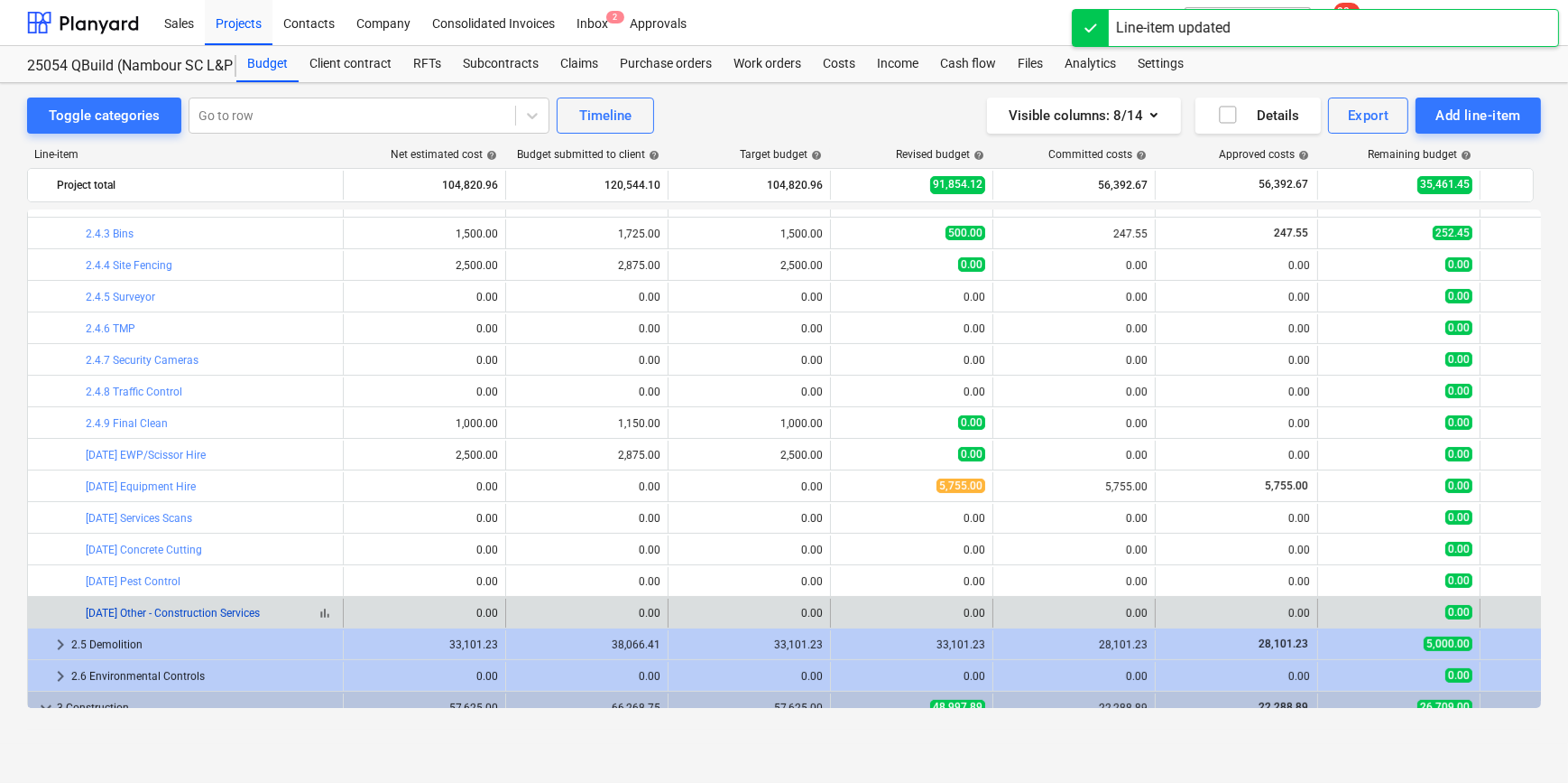
scroll to position [739, 0]
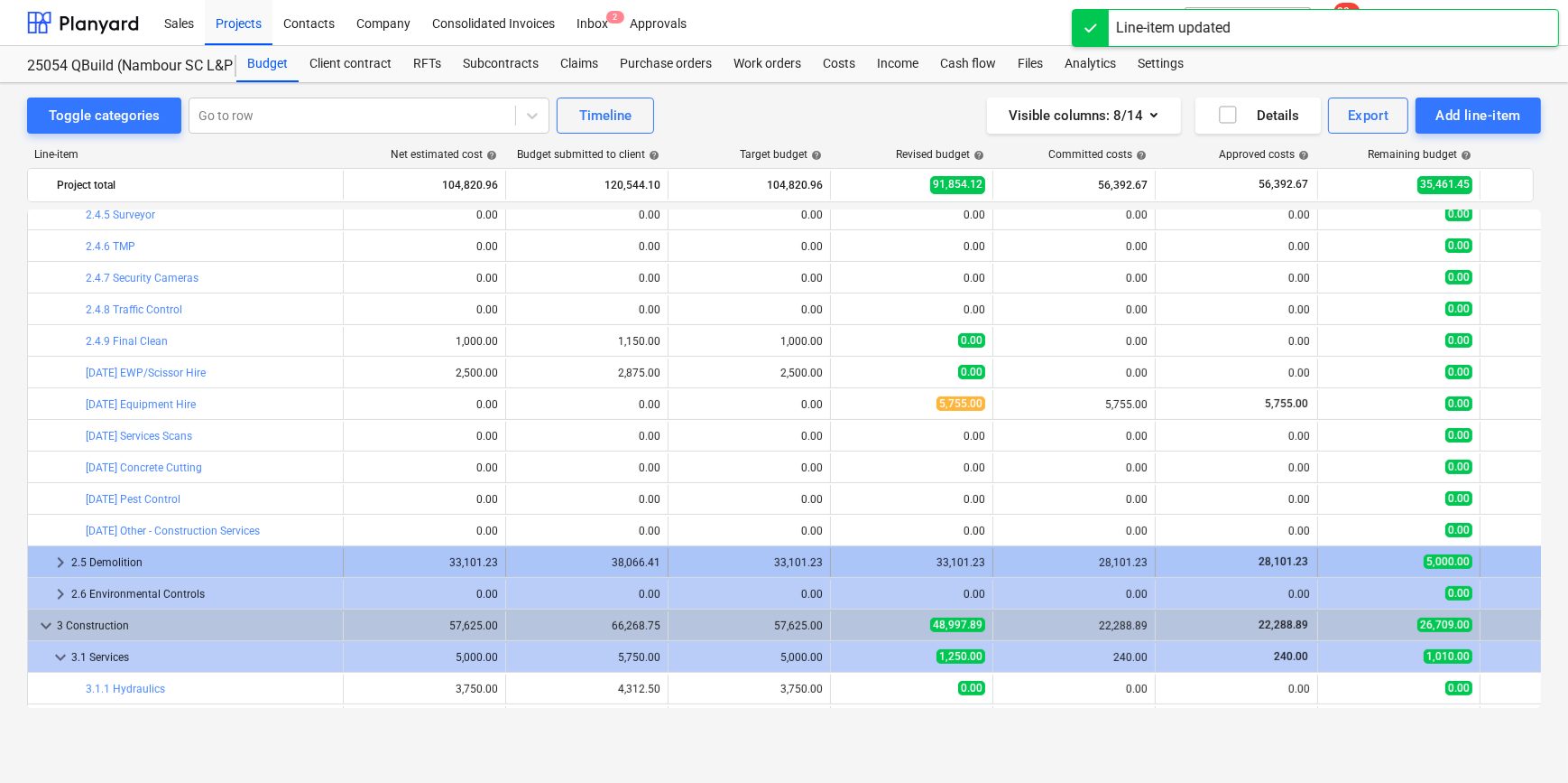
click at [63, 562] on span "keyboard_arrow_right" at bounding box center [60, 562] width 21 height 21
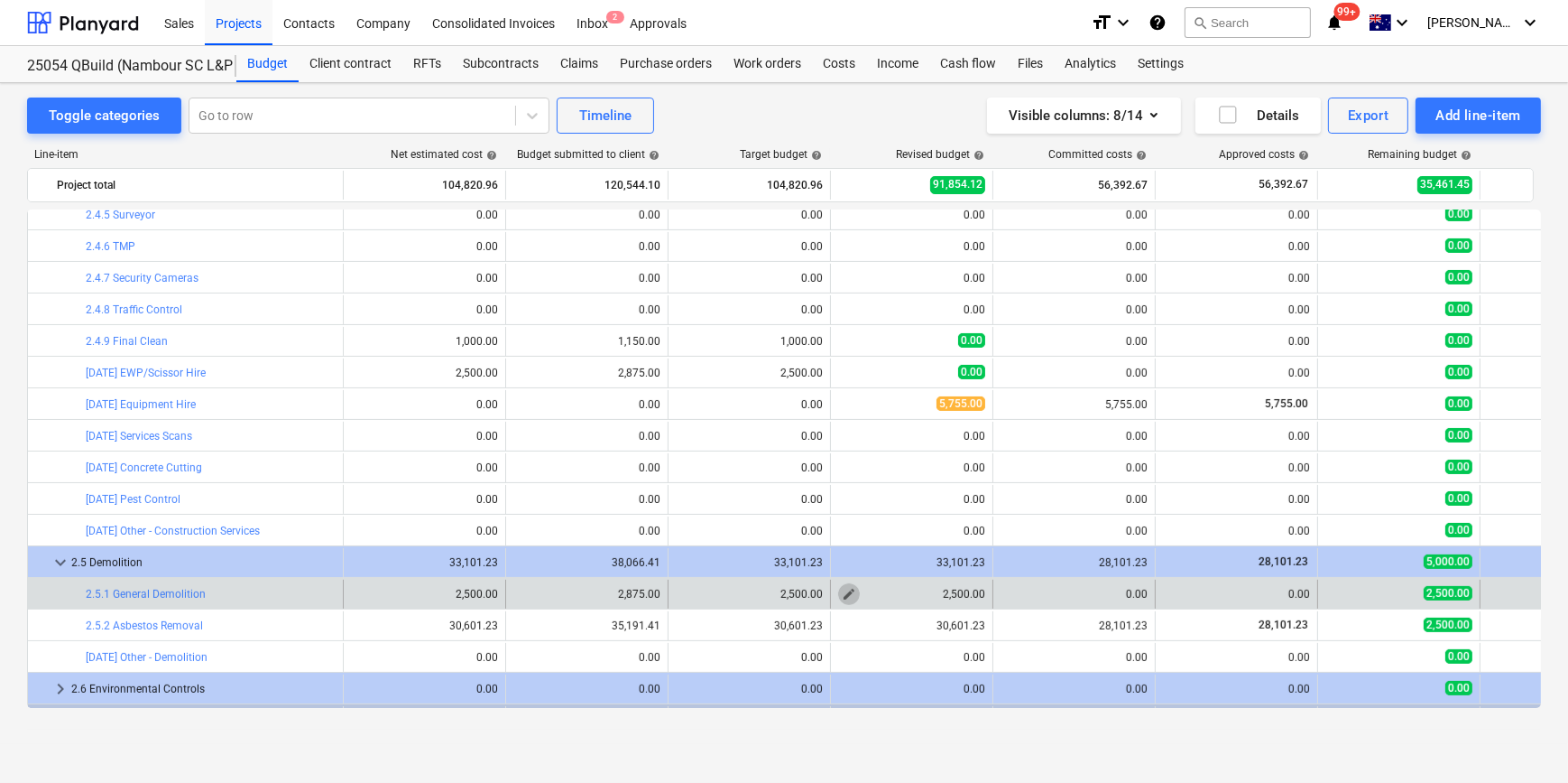
click at [850, 596] on span "edit" at bounding box center [849, 594] width 15 height 15
type textarea "x"
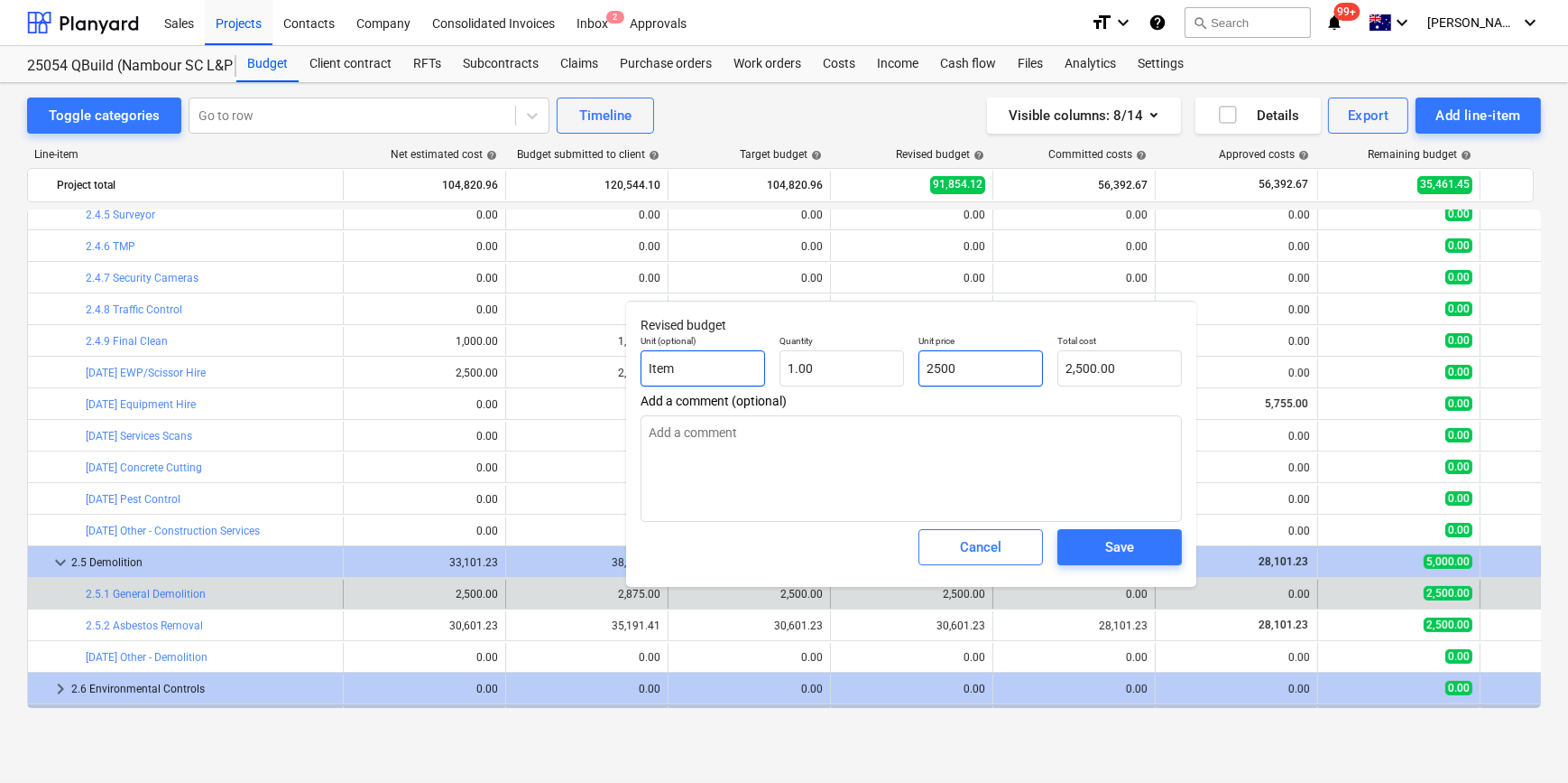
click at [741, 360] on div "Unit (optional) Item Quantity 1.00 Unit price 2500 Total cost 2,500.00" at bounding box center [911, 360] width 556 height 65
type input "0"
type textarea "x"
type input "0.00"
type input "0"
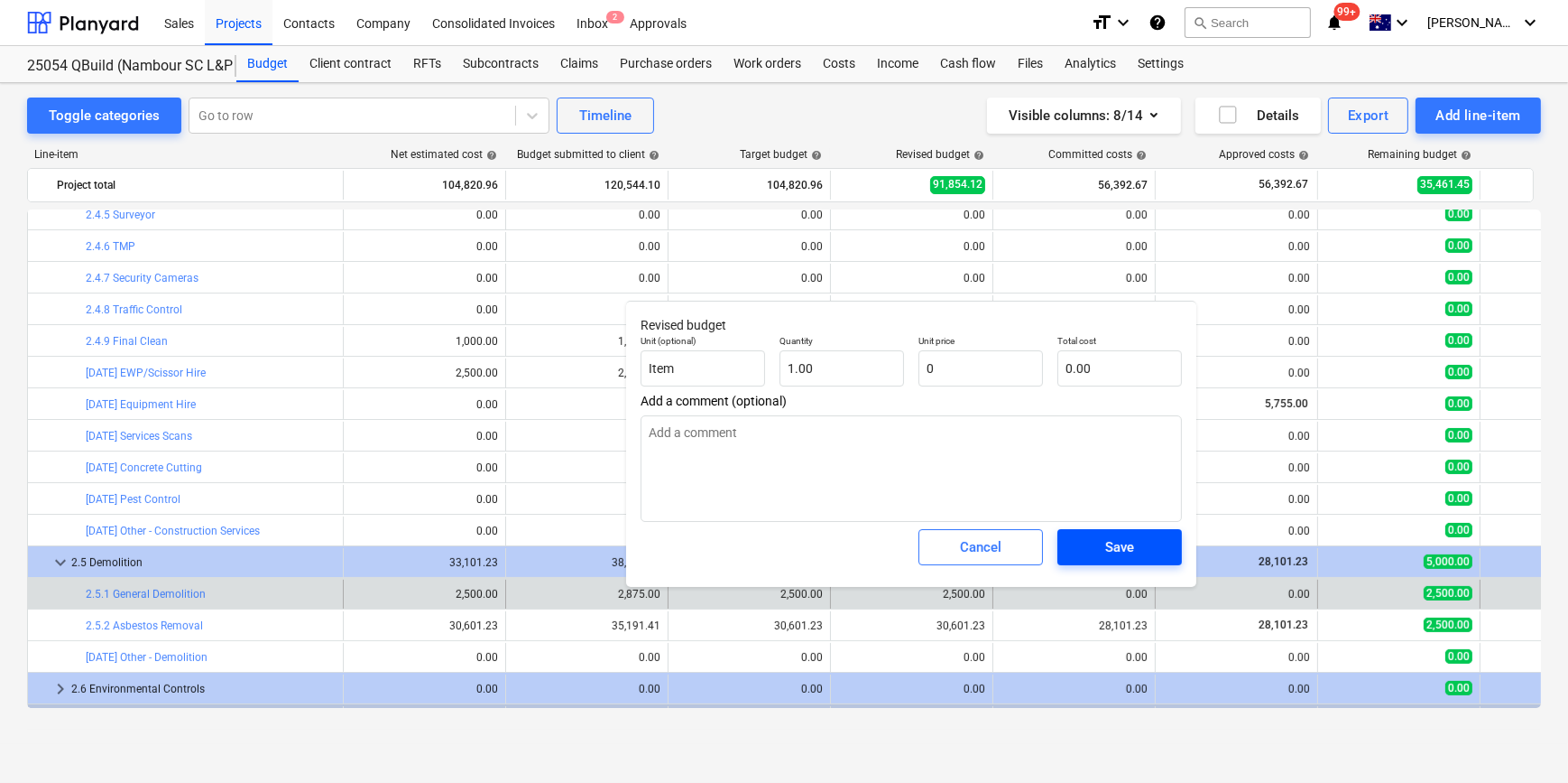
type textarea "x"
type input "0.00"
click at [1143, 542] on span "Save" at bounding box center [1120, 546] width 81 height 23
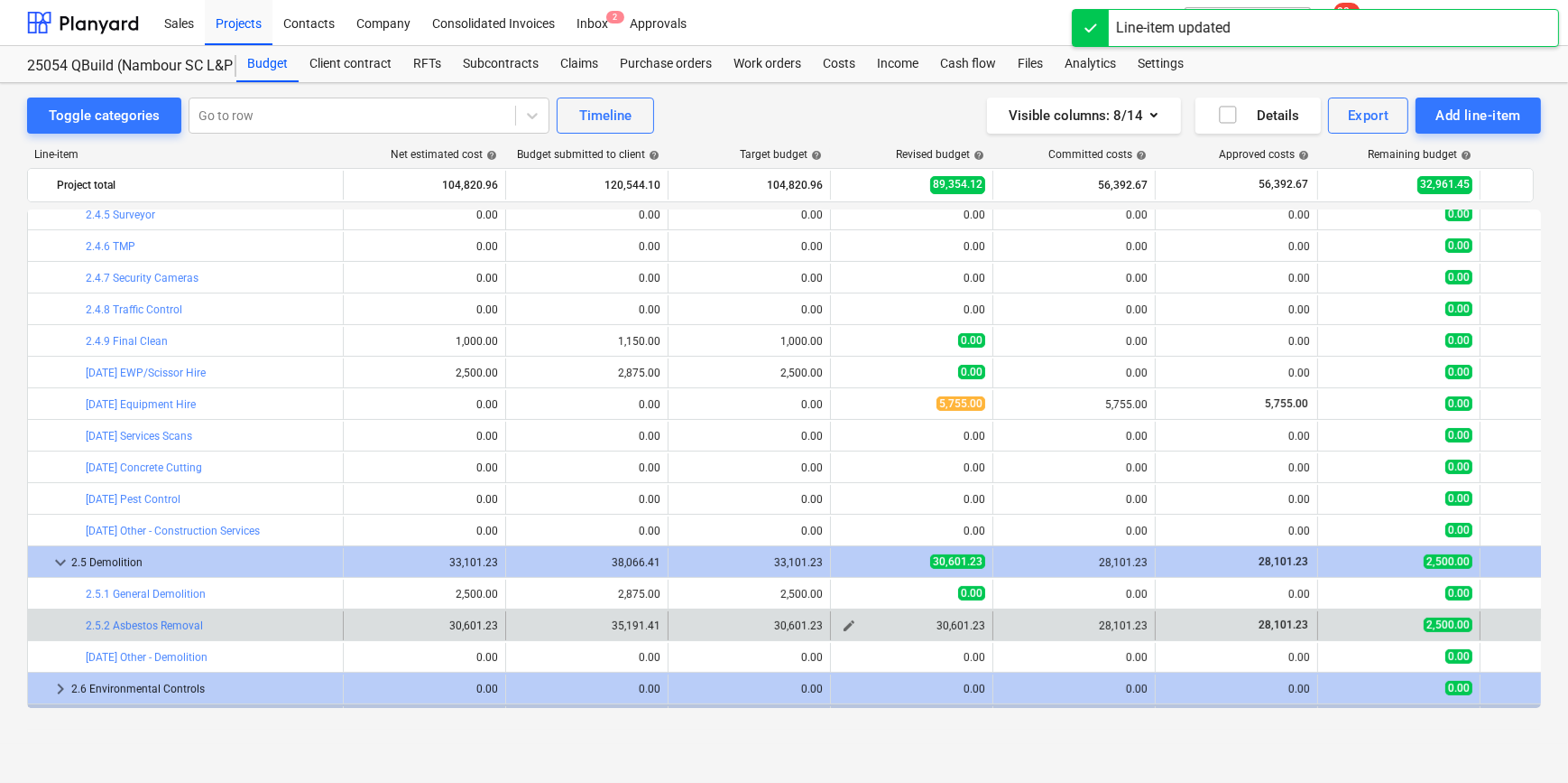
click at [853, 622] on span "edit" at bounding box center [849, 625] width 15 height 15
type textarea "x"
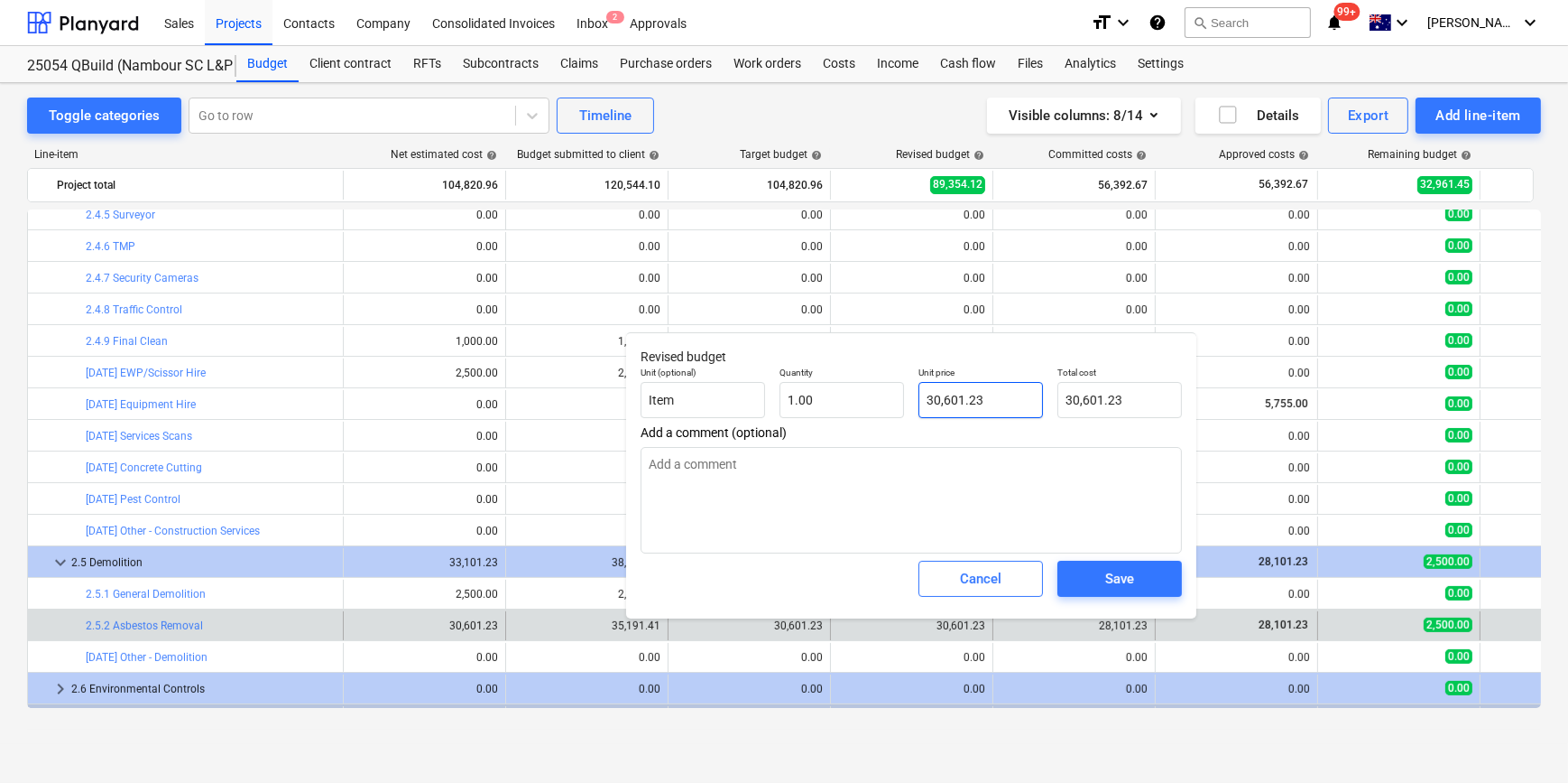
type input "30601.23"
drag, startPoint x: 982, startPoint y: 405, endPoint x: 654, endPoint y: 373, distance: 329.6
click at [719, 386] on div "Unit (optional) Item Quantity 1.00 Unit price 30601.23 Total cost 30,601.23" at bounding box center [911, 392] width 556 height 65
type textarea "x"
type input "2"
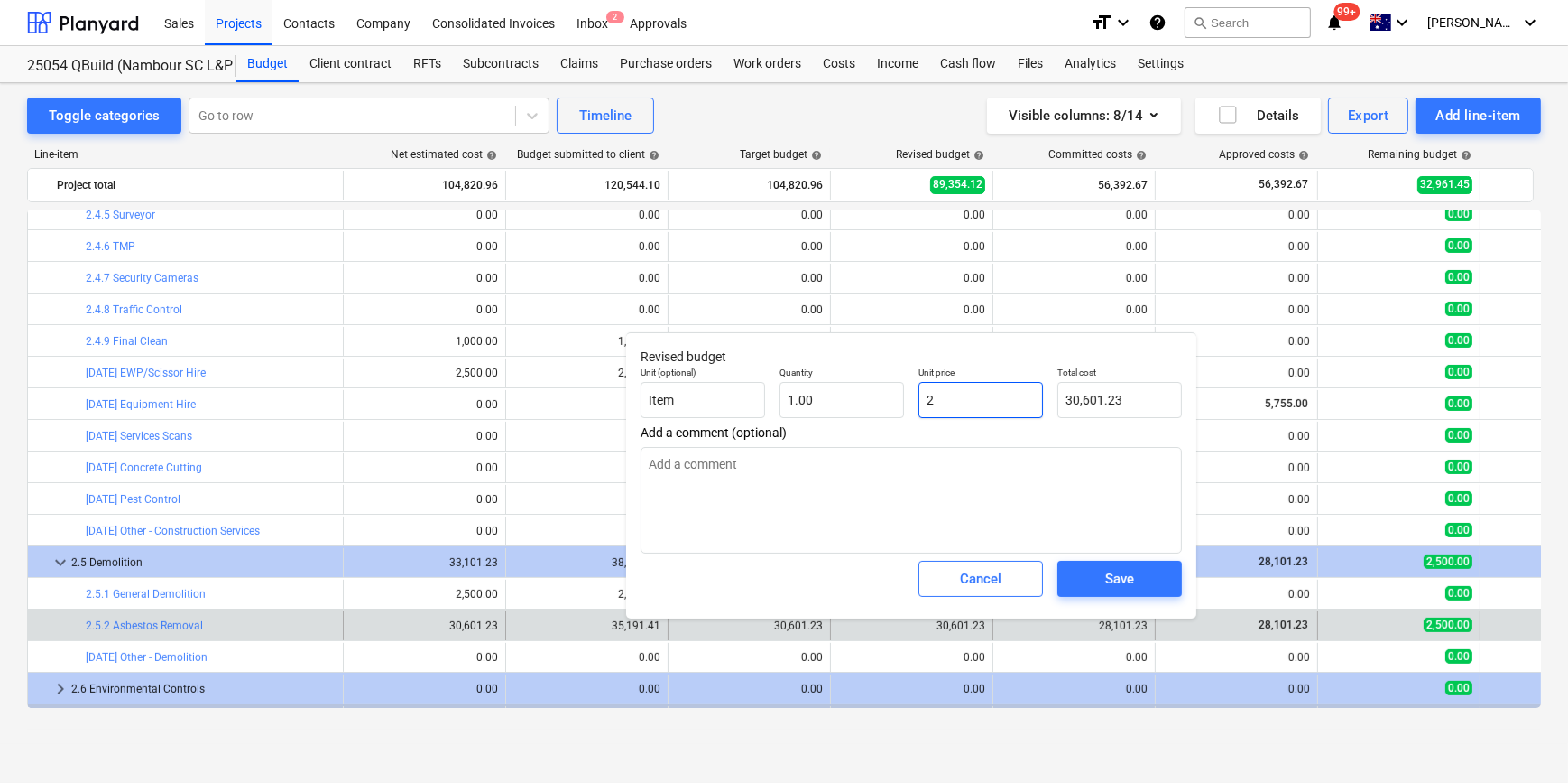
type input "2.00"
type textarea "x"
type input "28"
type input "28.00"
type textarea "x"
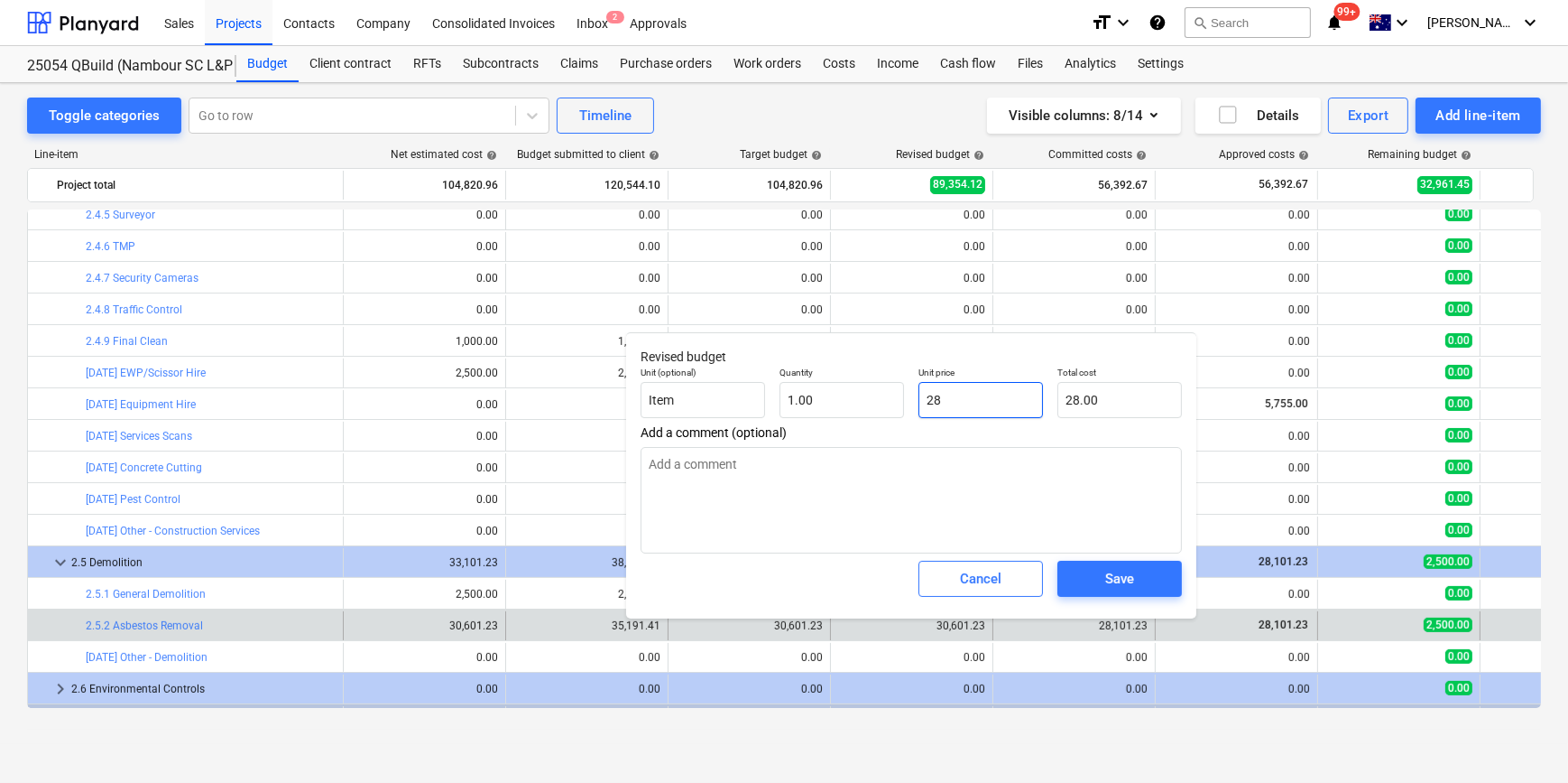
type input "281"
type input "281.00"
type textarea "x"
type input "2810"
type input "2,810.00"
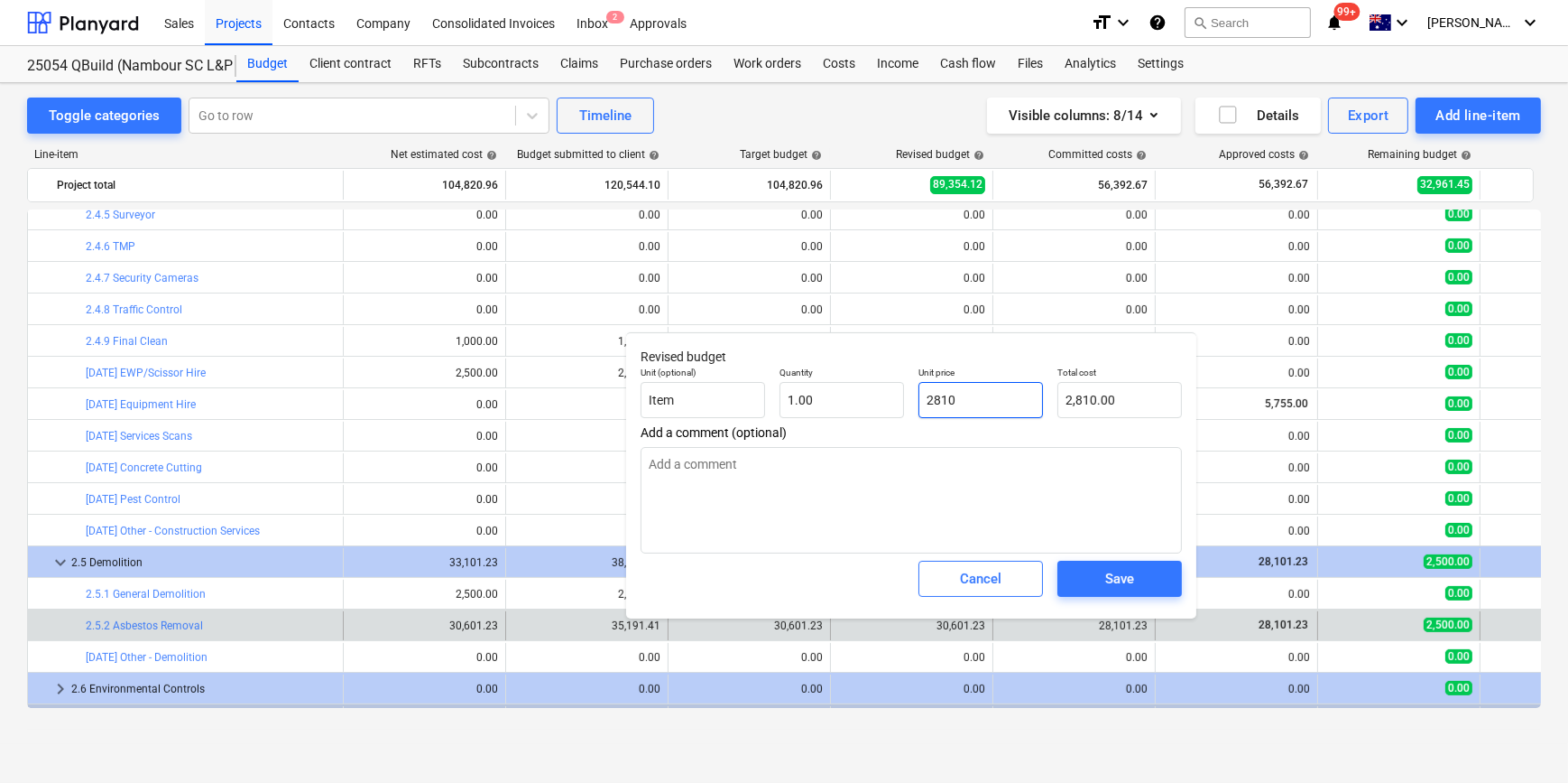
type textarea "x"
type input "28101"
type input "28,101.00"
type textarea "x"
click at [1117, 567] on button "Save" at bounding box center [1119, 578] width 124 height 36
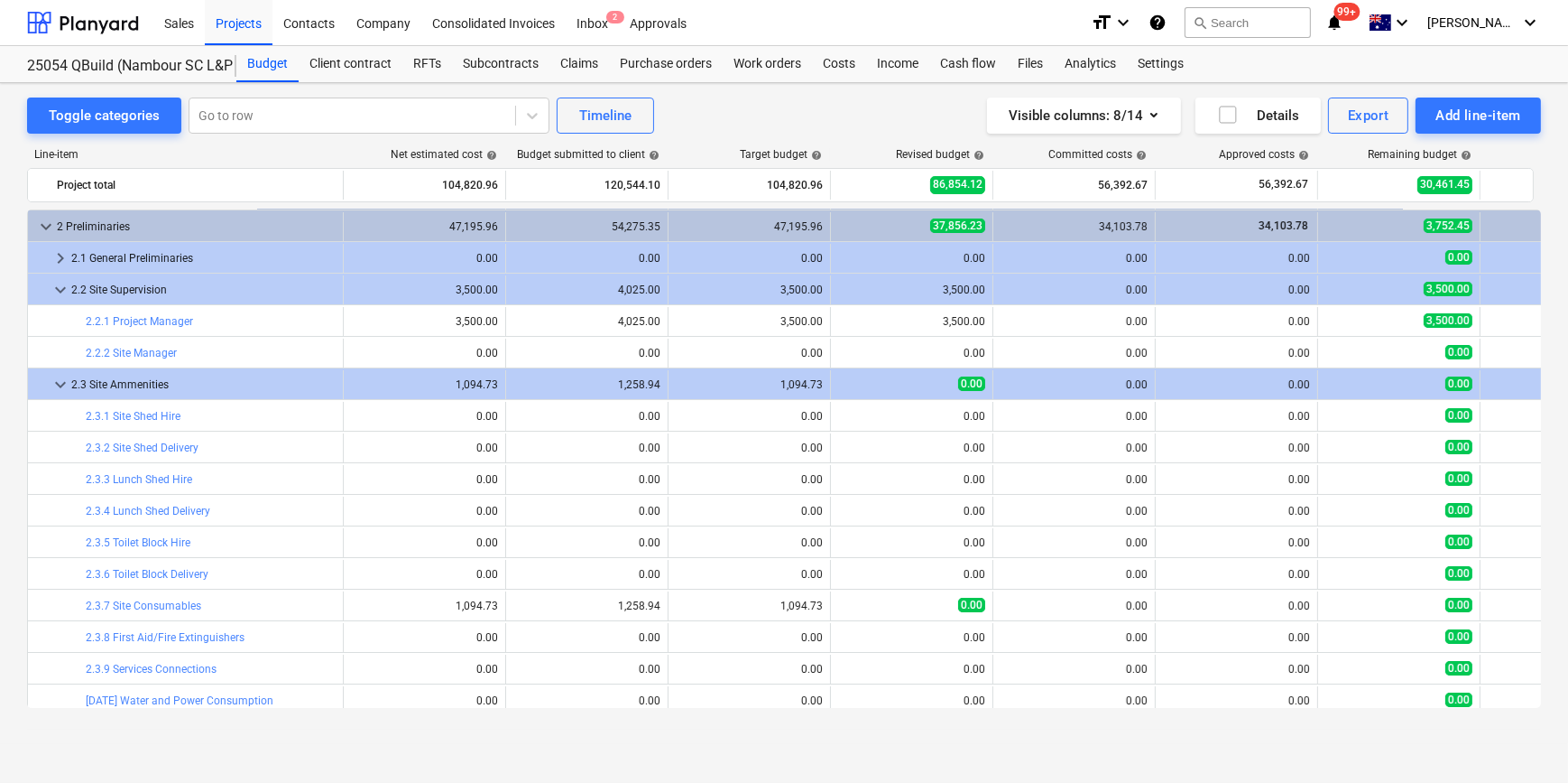
scroll to position [0, 0]
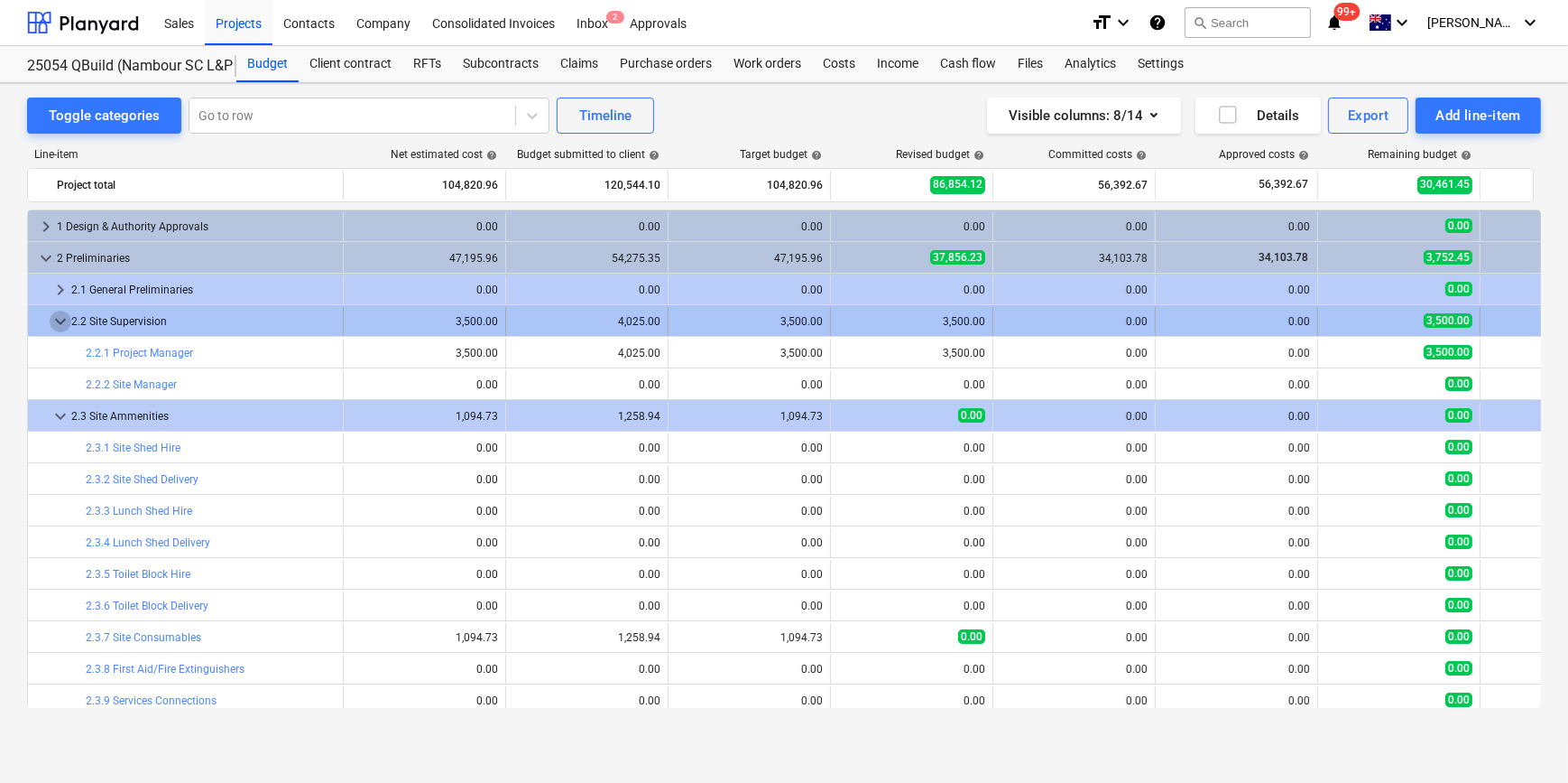
click at [54, 322] on span "keyboard_arrow_down" at bounding box center [60, 321] width 21 height 21
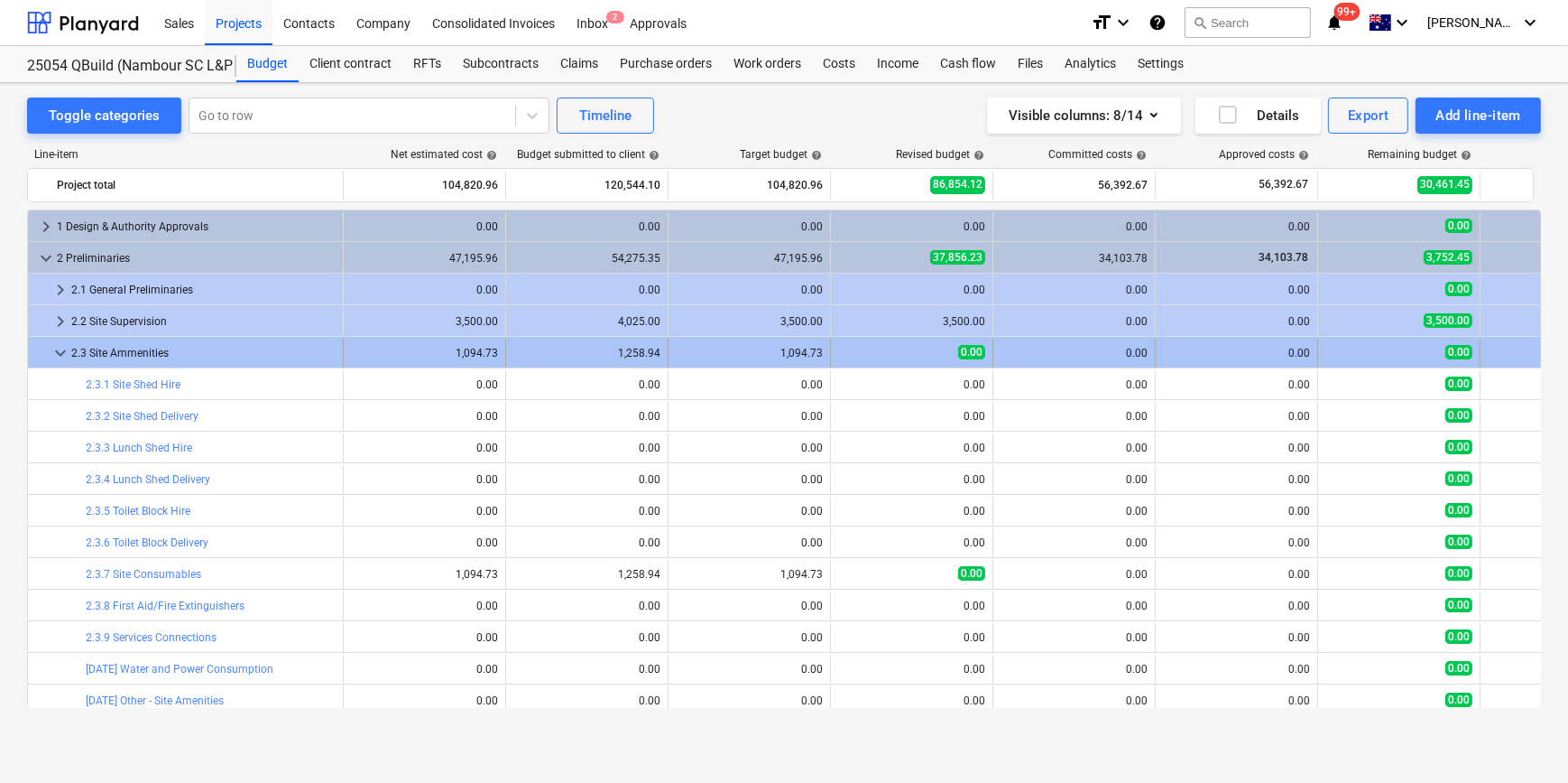
click at [64, 353] on span "keyboard_arrow_down" at bounding box center [60, 352] width 21 height 21
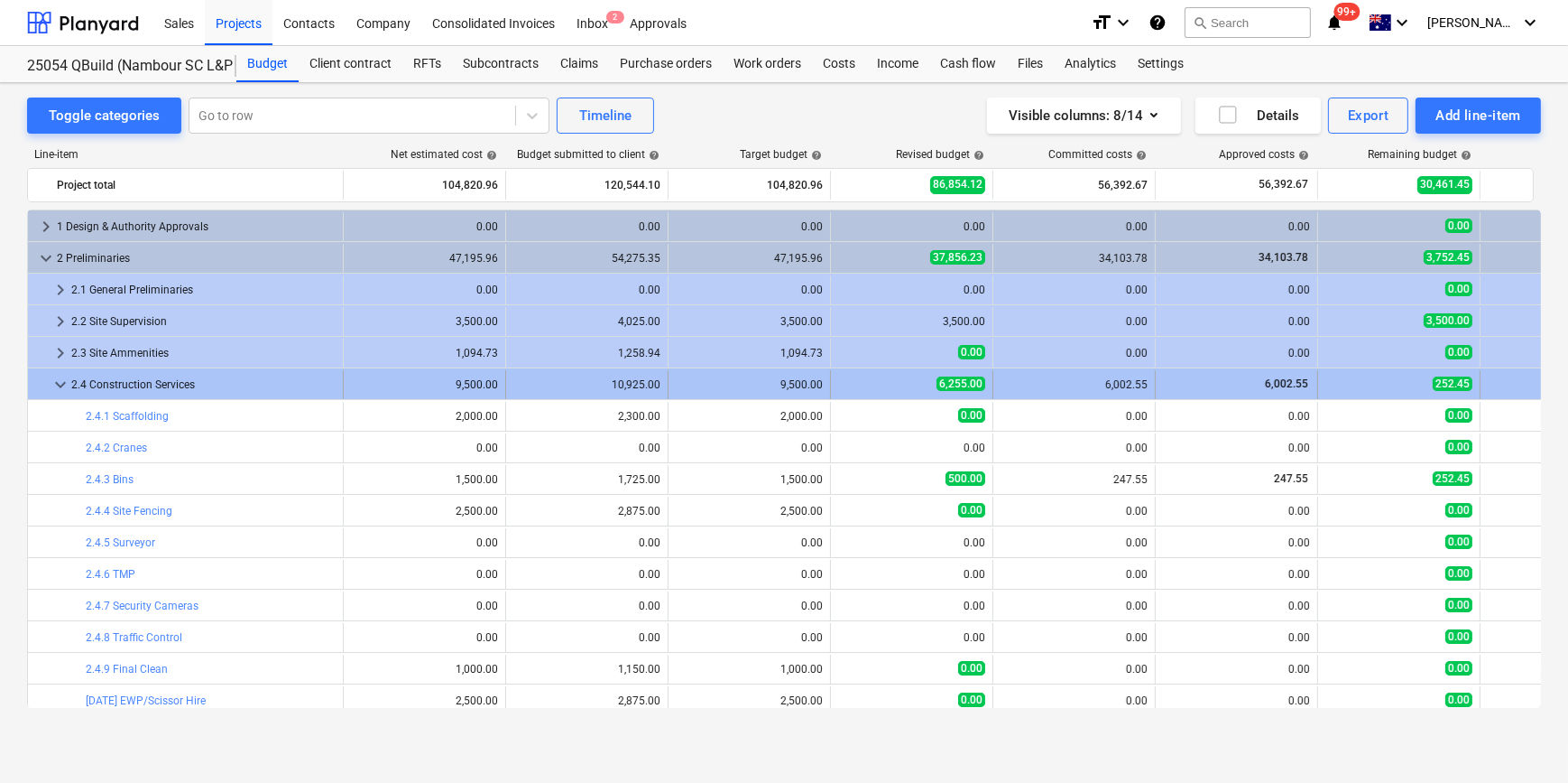
click at [51, 383] on span "keyboard_arrow_down" at bounding box center [60, 384] width 21 height 21
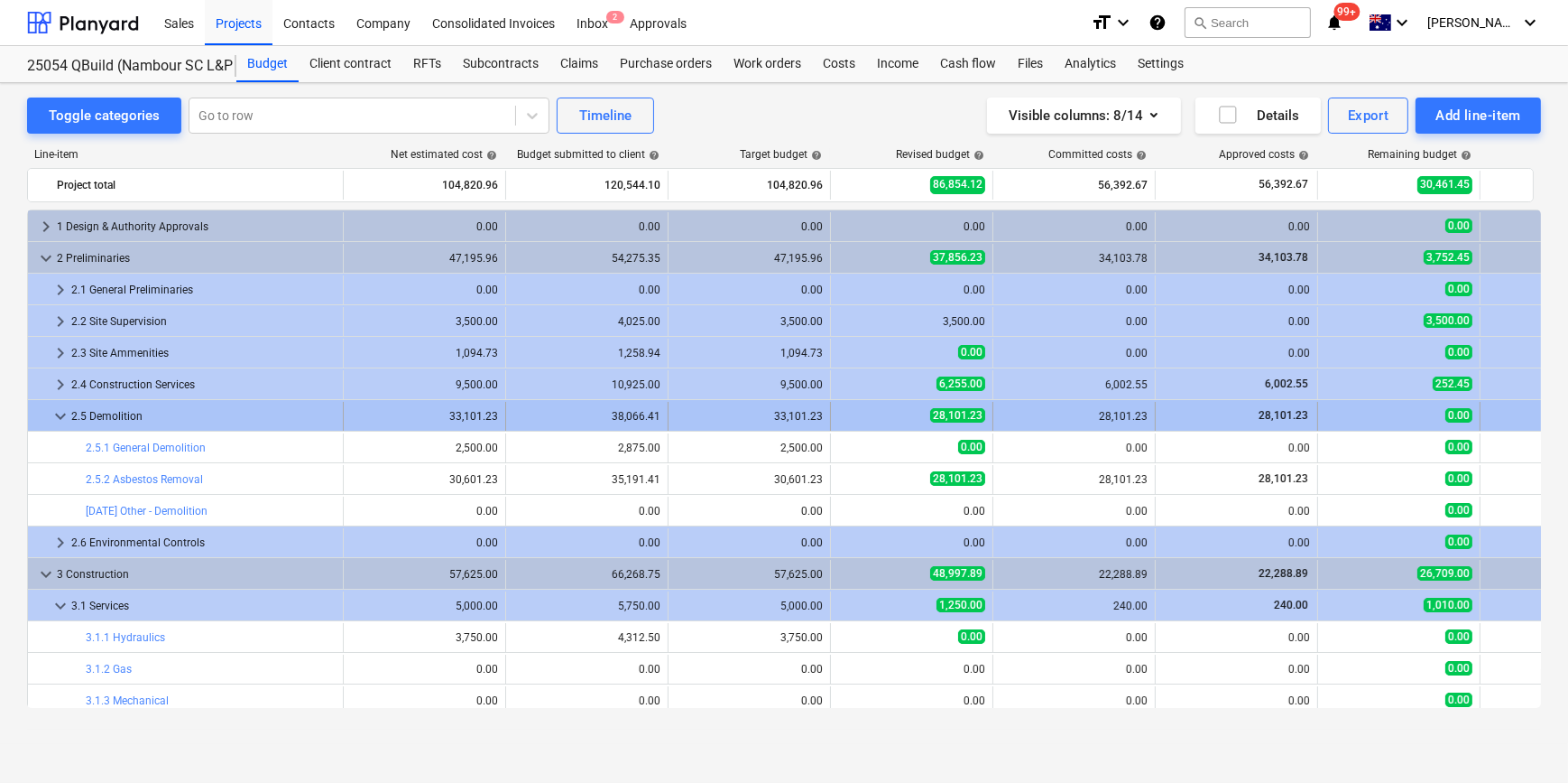
click at [53, 417] on span "keyboard_arrow_down" at bounding box center [60, 415] width 21 height 21
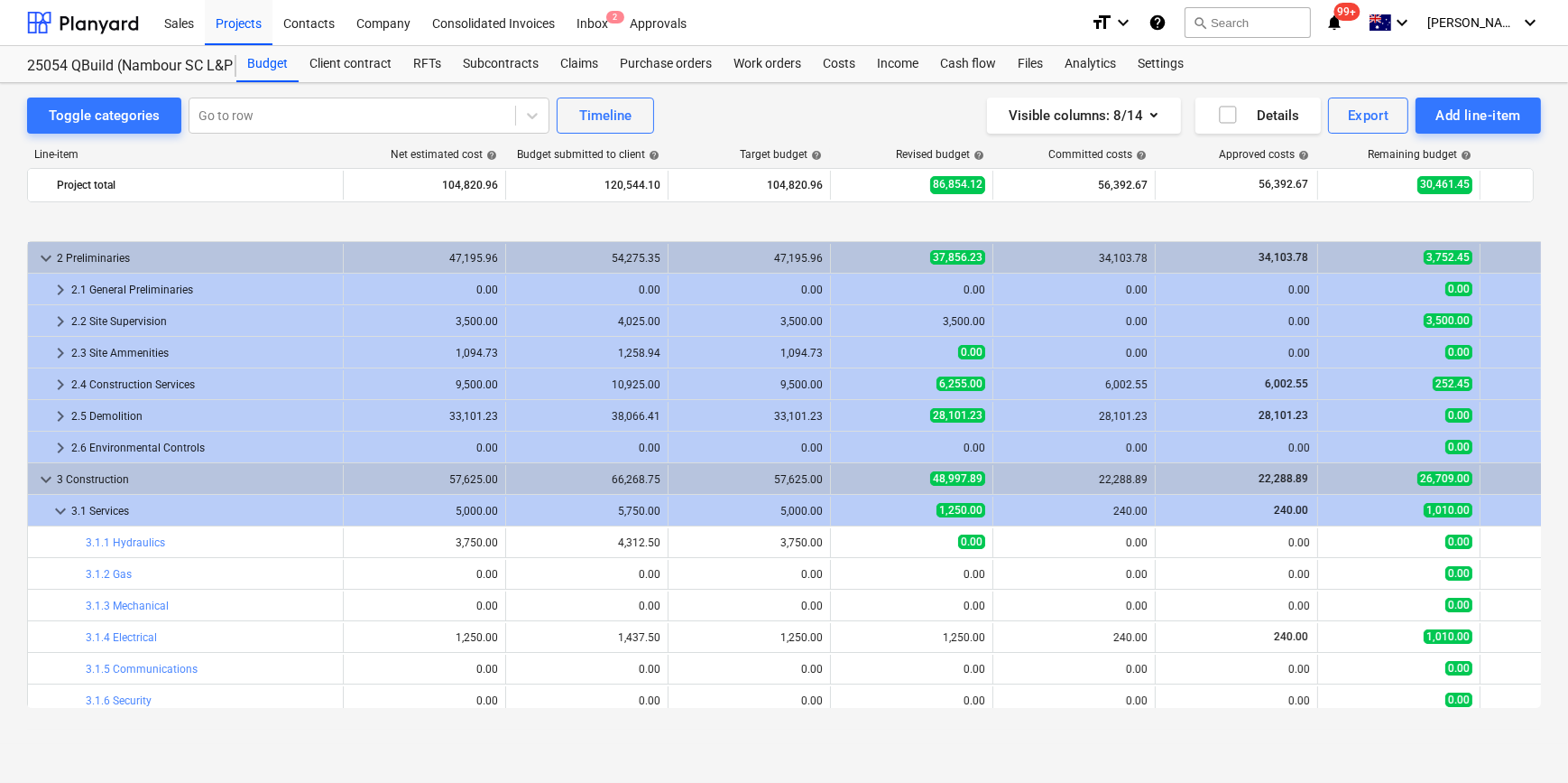
scroll to position [81, 0]
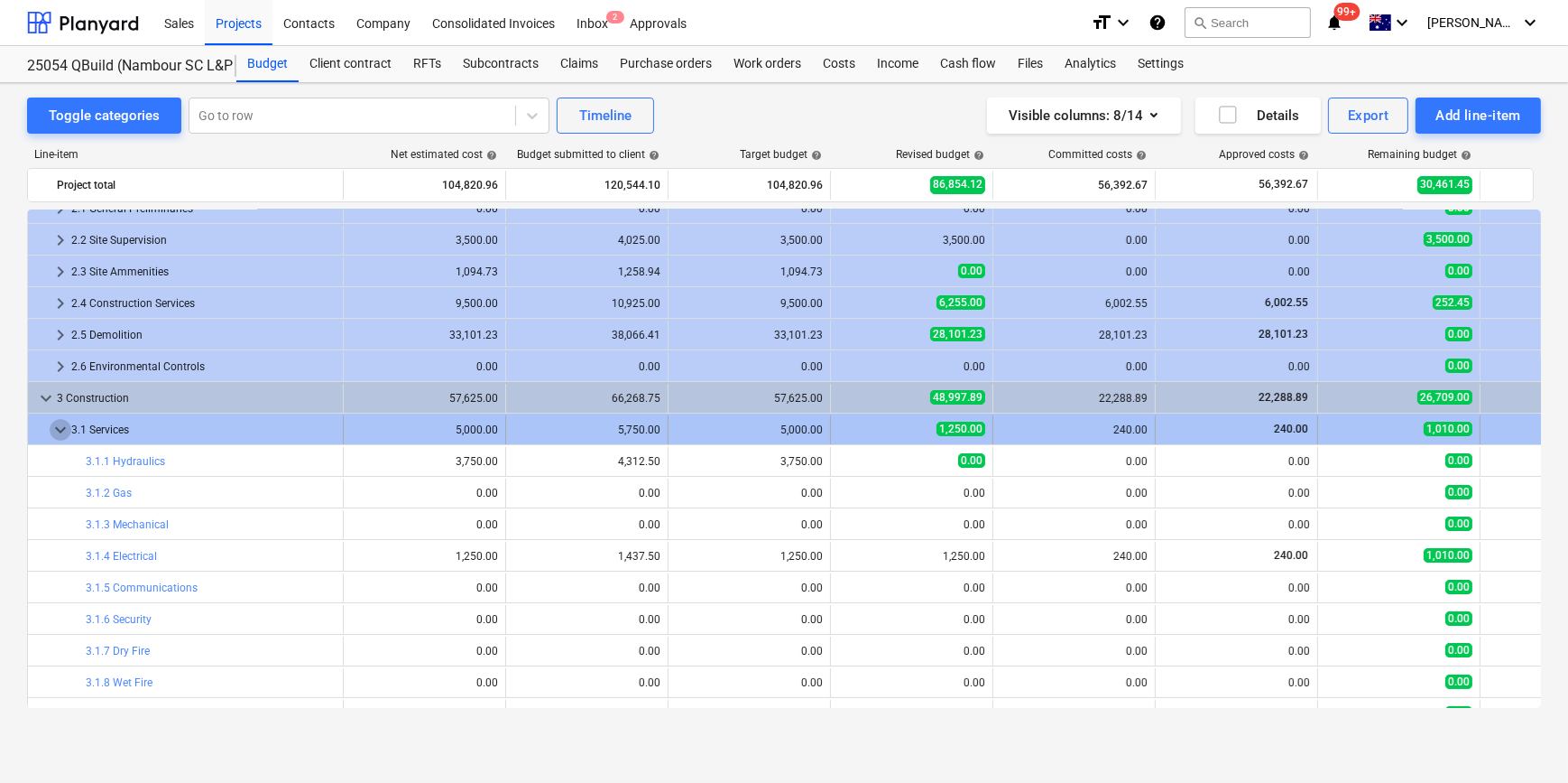
click at [61, 429] on span "keyboard_arrow_down" at bounding box center [60, 429] width 21 height 21
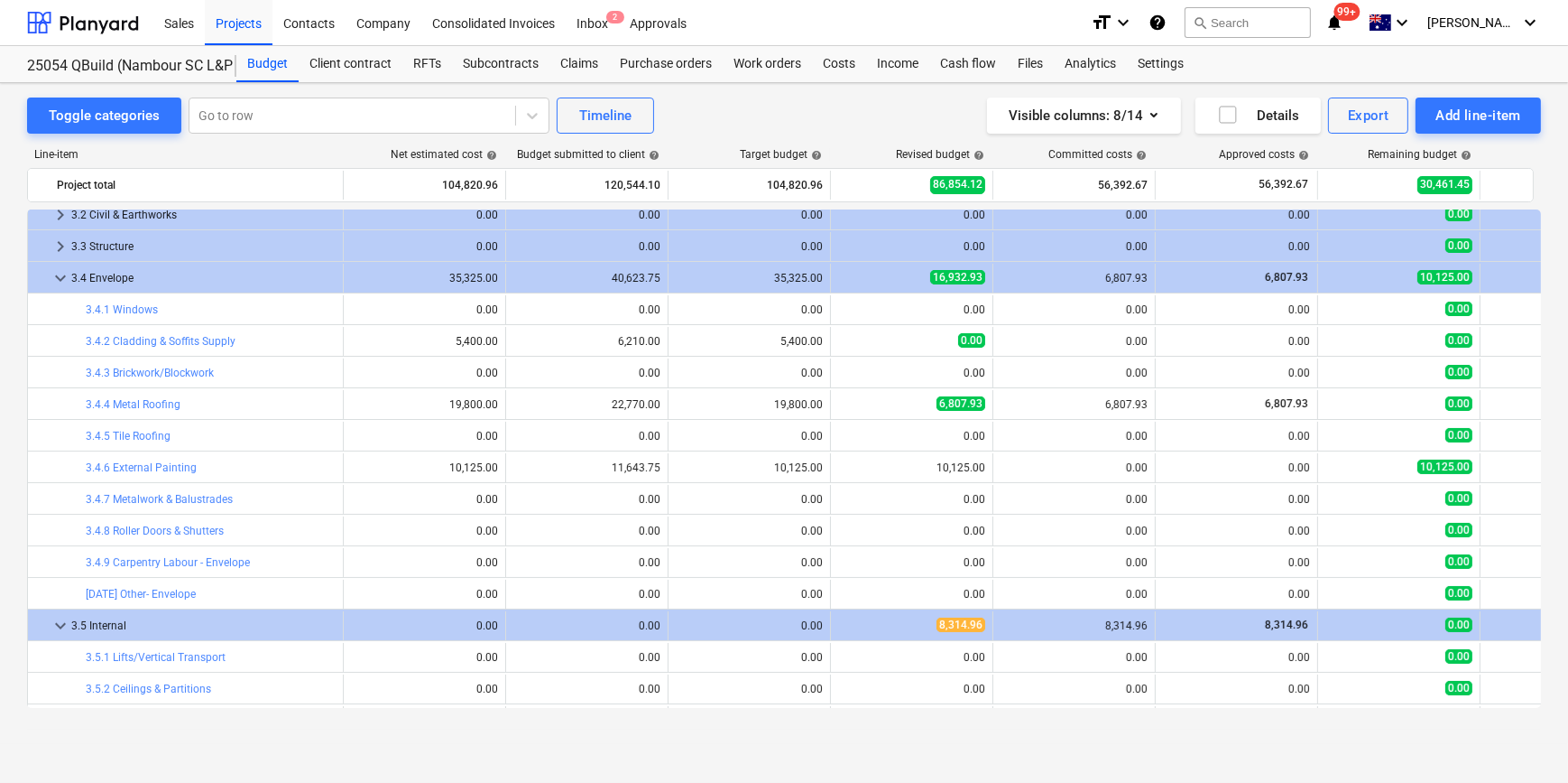
scroll to position [409, 0]
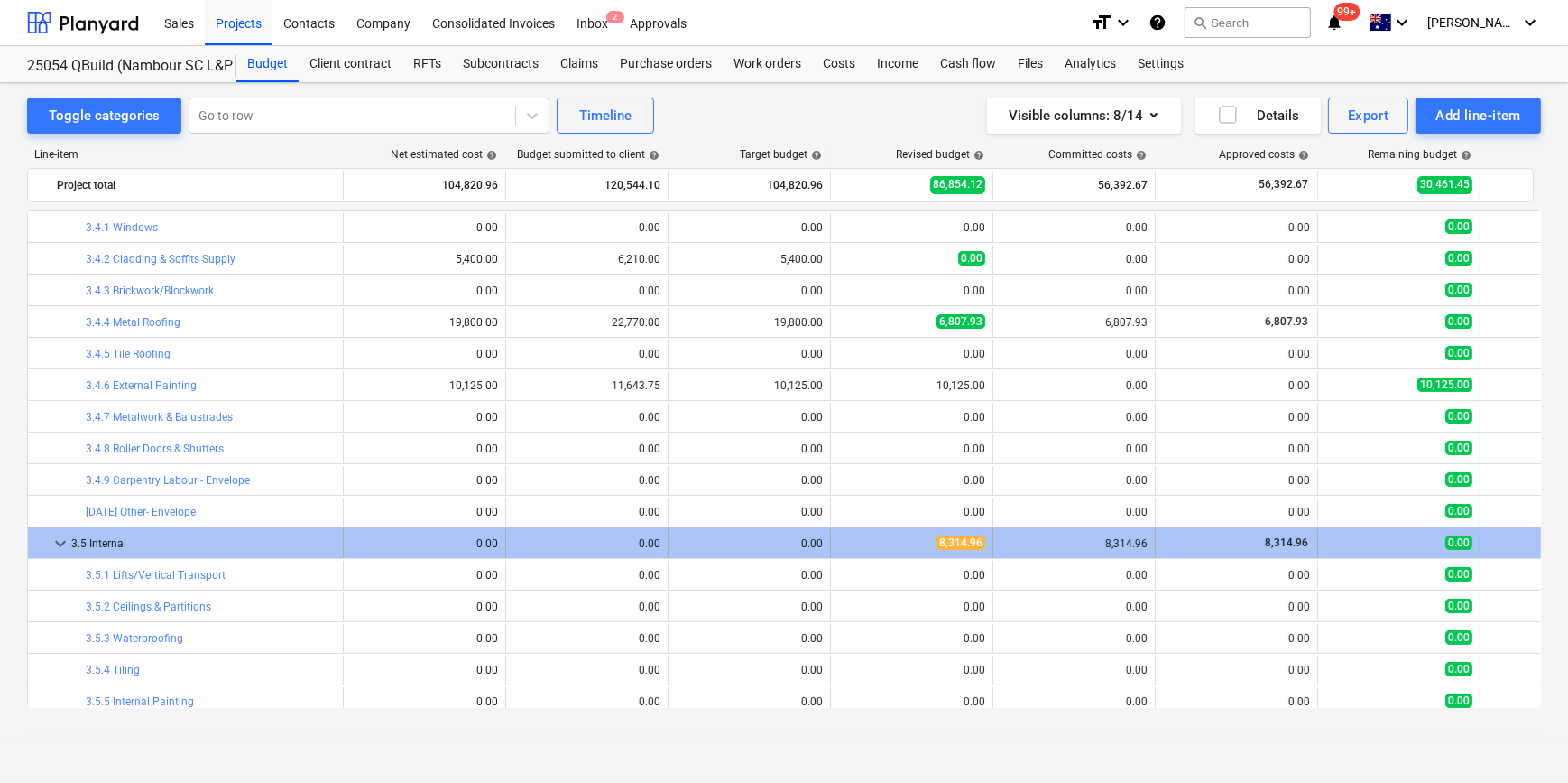
click at [59, 540] on span "keyboard_arrow_down" at bounding box center [60, 543] width 21 height 21
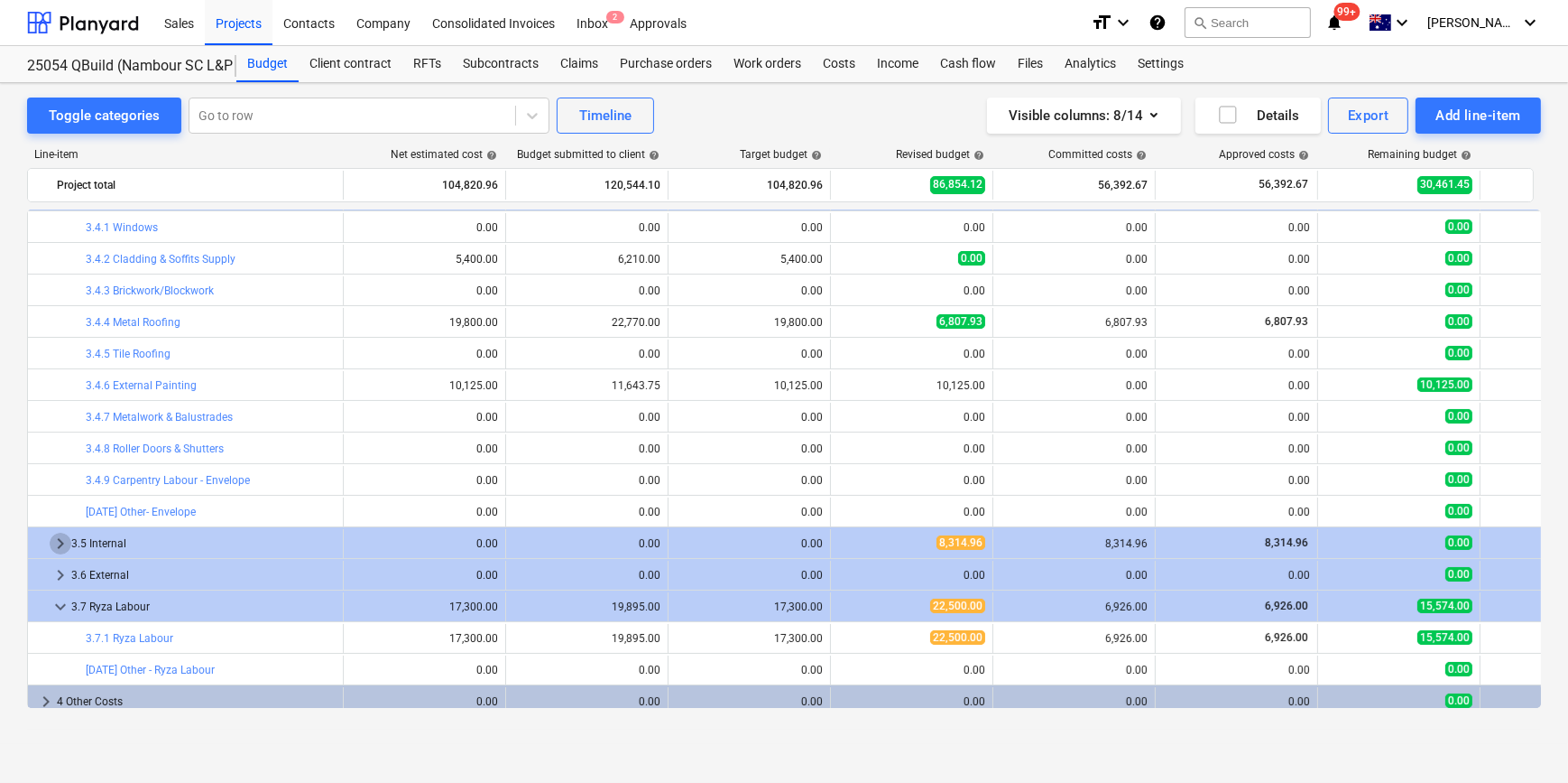
click at [59, 540] on span "keyboard_arrow_right" at bounding box center [60, 543] width 21 height 21
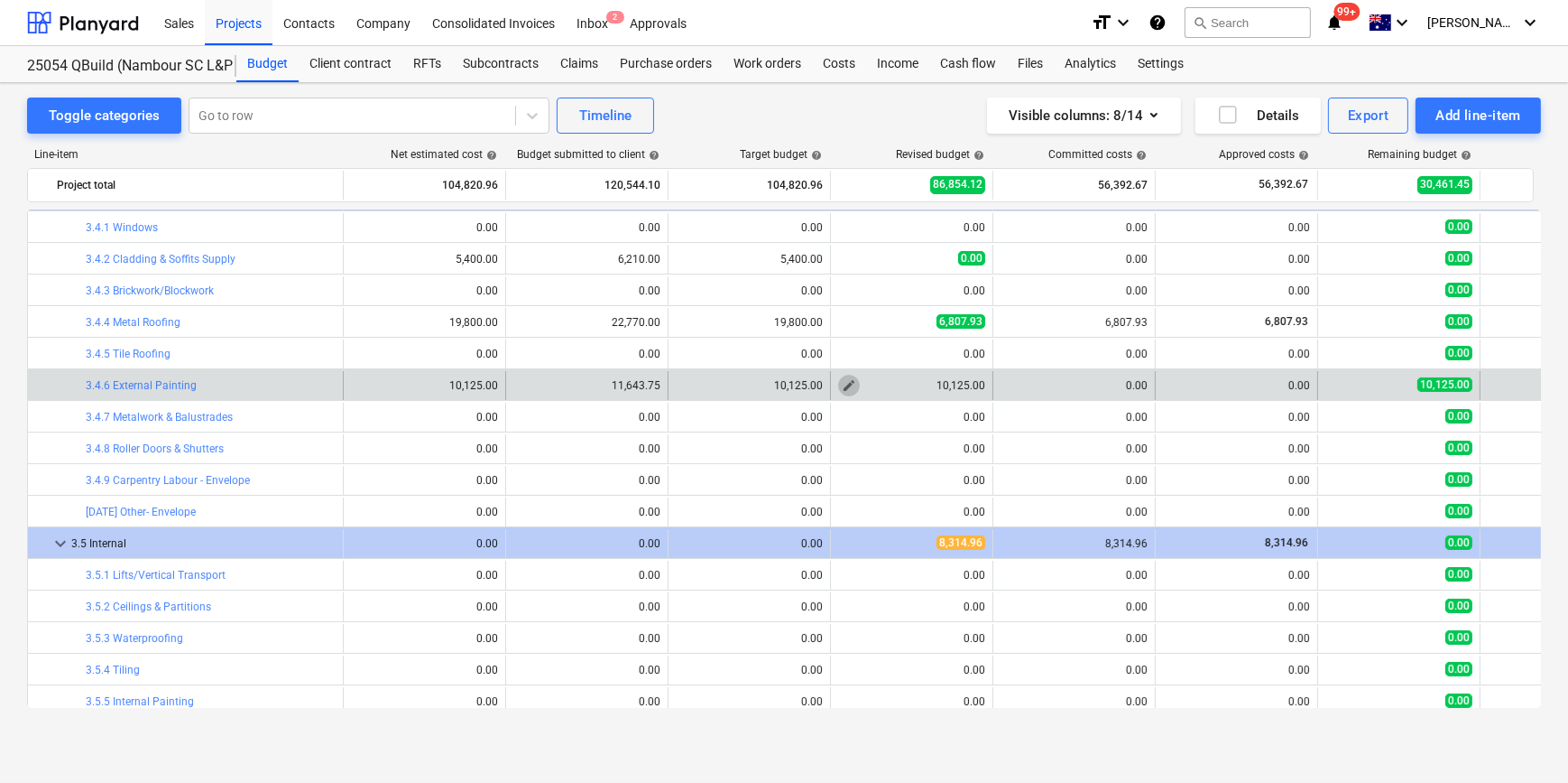
click at [845, 383] on span "edit" at bounding box center [849, 386] width 15 height 15
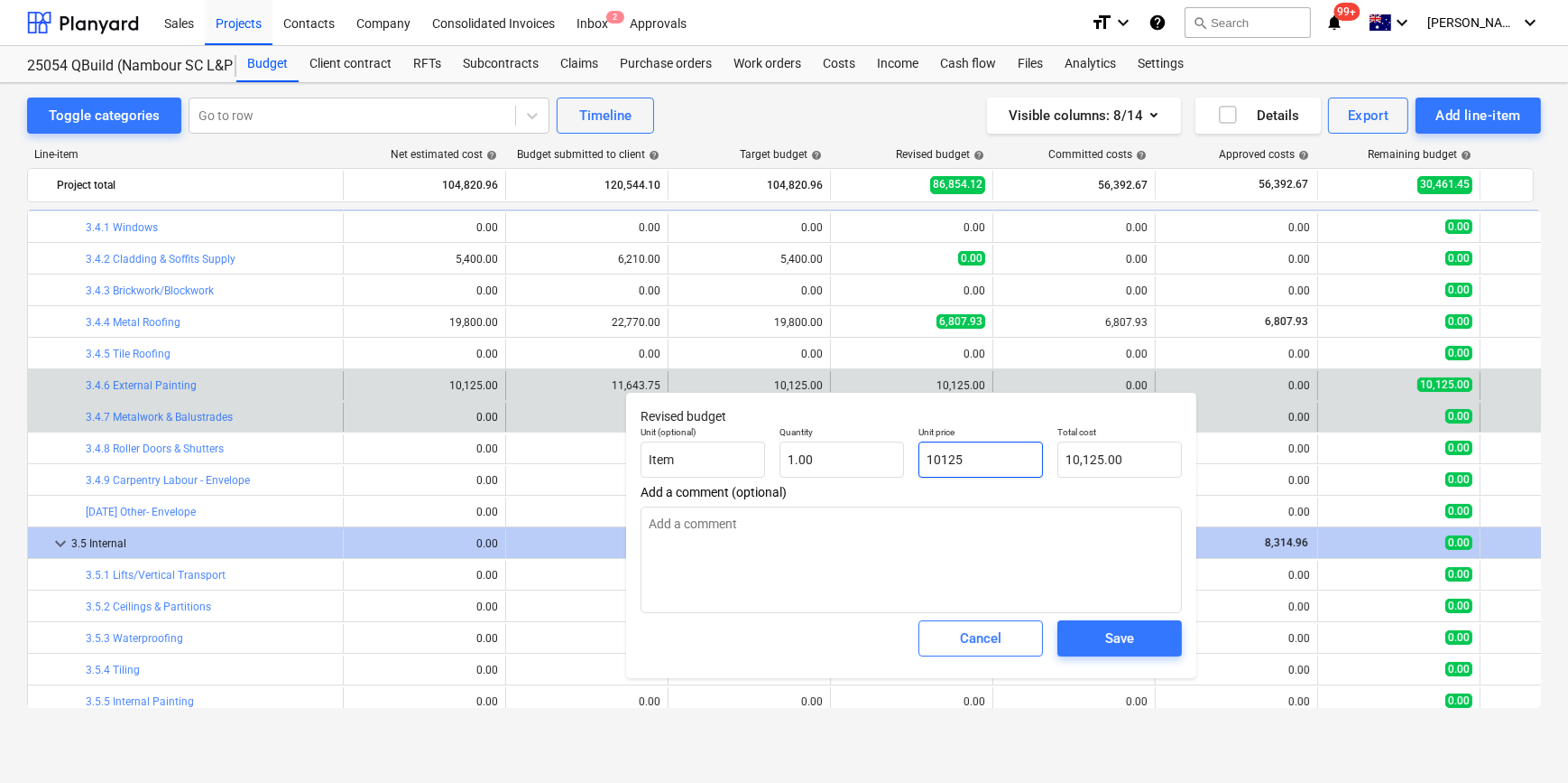
drag, startPoint x: 1000, startPoint y: 459, endPoint x: 399, endPoint y: 412, distance: 602.8
click at [606, 446] on body "Sales Projects Contacts Company Consolidated Invoices Inbox 2 Approvals format_…" at bounding box center [784, 391] width 1568 height 783
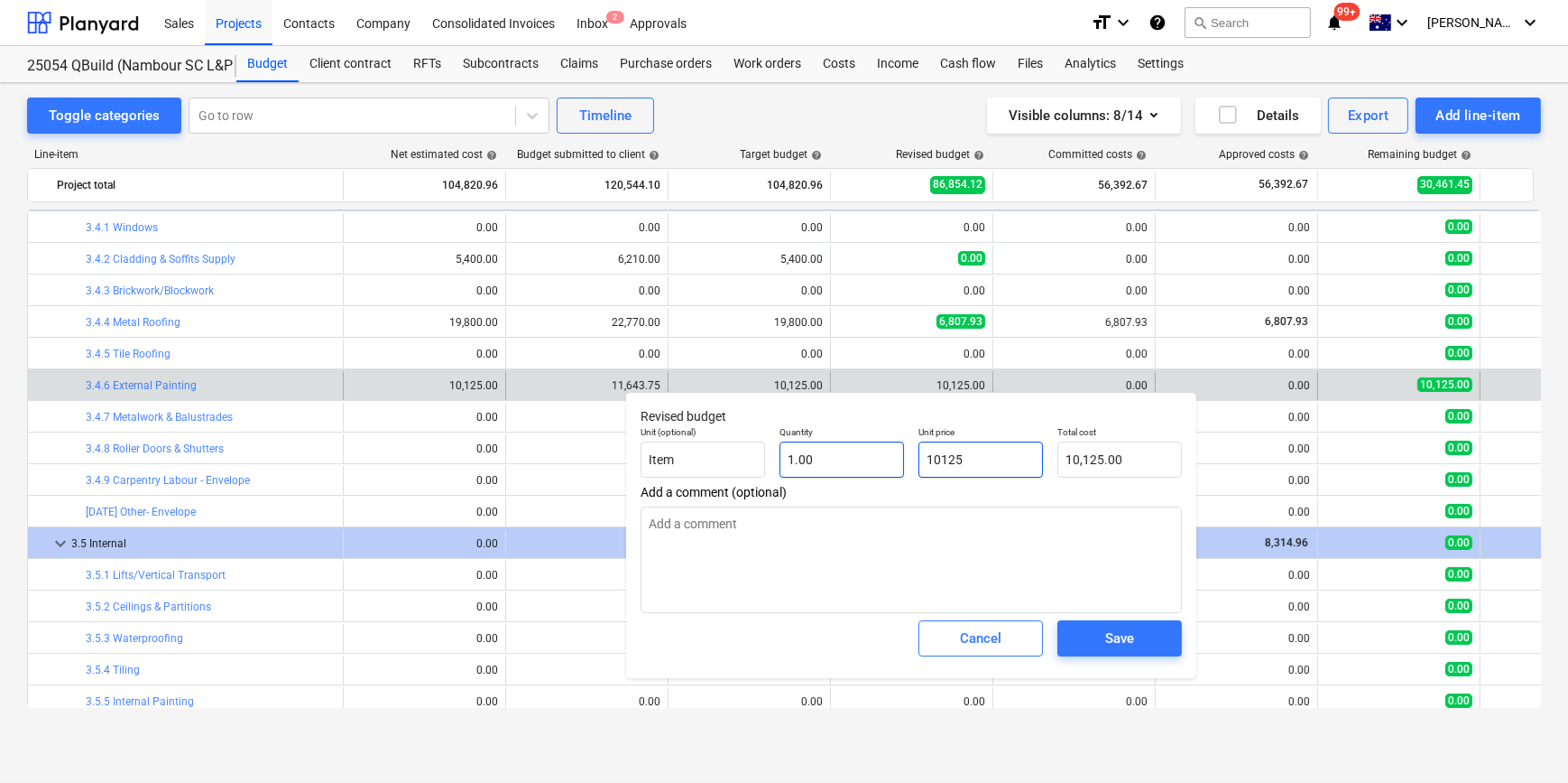
drag, startPoint x: 992, startPoint y: 469, endPoint x: 902, endPoint y: 464, distance: 90.1
click at [902, 464] on div "Unit (optional) Item Quantity 1.00 Unit price 10125 Total cost 10,125.00" at bounding box center [911, 451] width 556 height 65
click at [1166, 647] on button "Save" at bounding box center [1119, 637] width 124 height 36
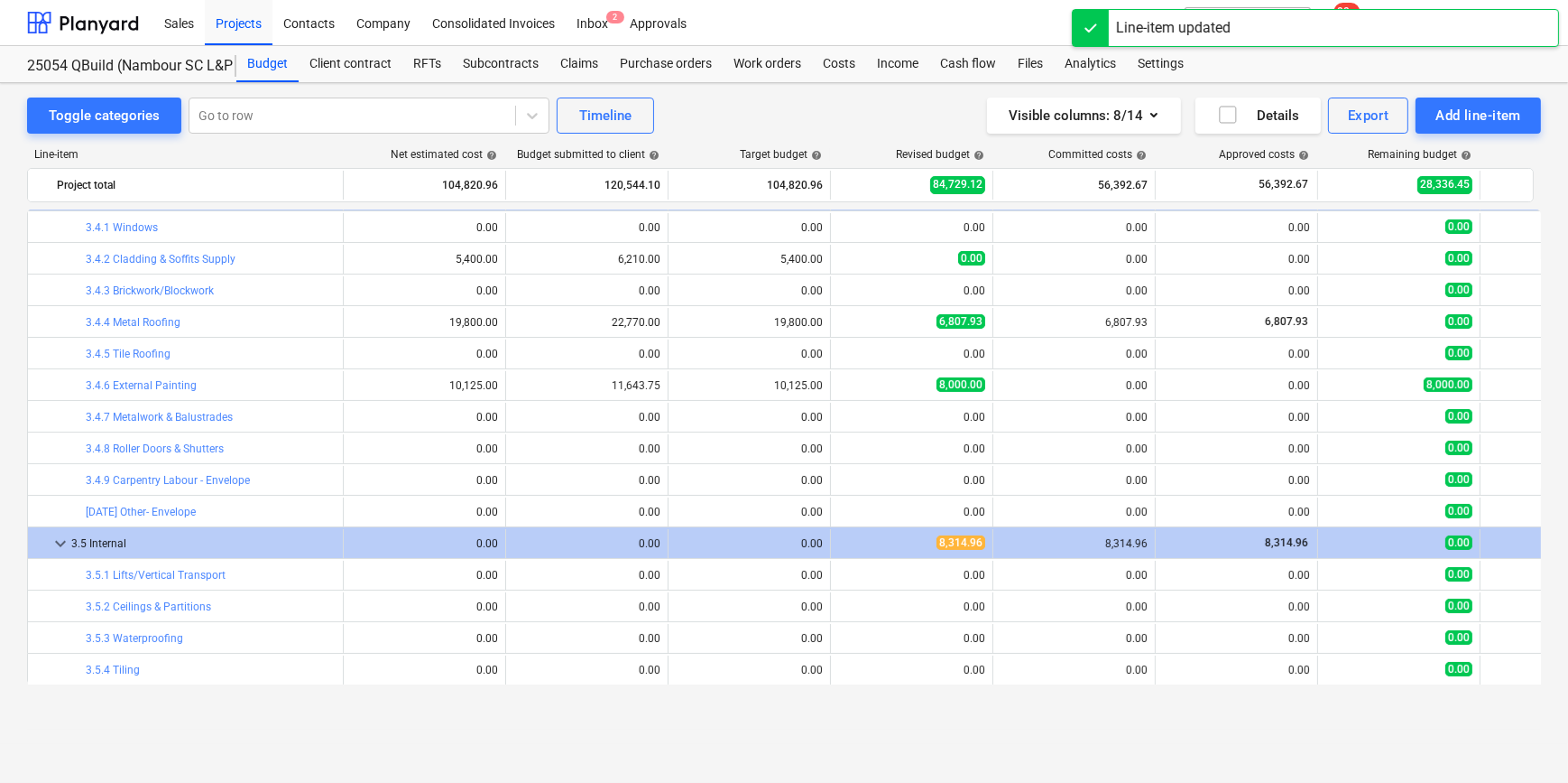
scroll to position [327, 0]
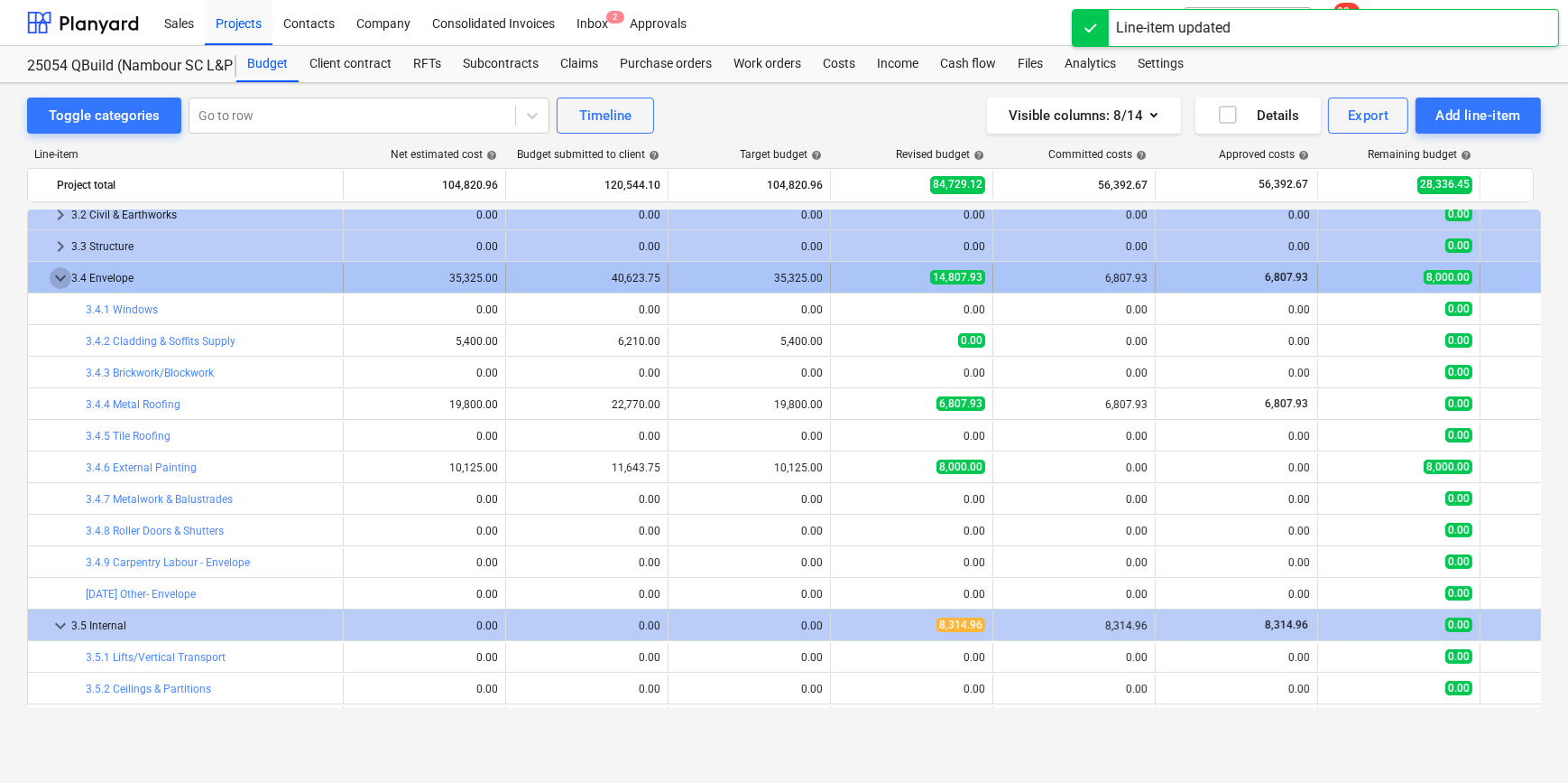
click at [64, 280] on span "keyboard_arrow_down" at bounding box center [60, 278] width 21 height 21
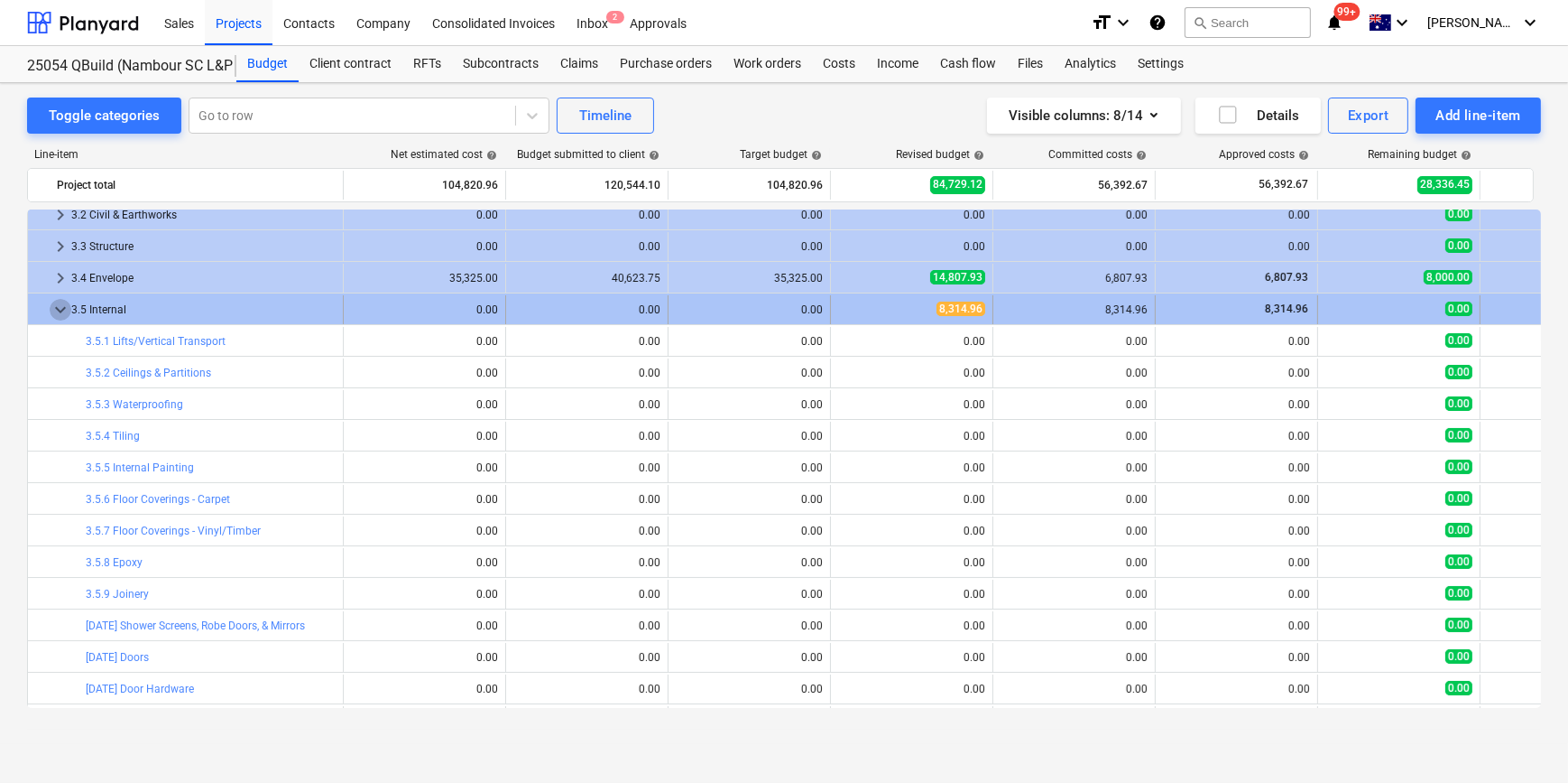
click at [60, 310] on span "keyboard_arrow_down" at bounding box center [60, 309] width 21 height 21
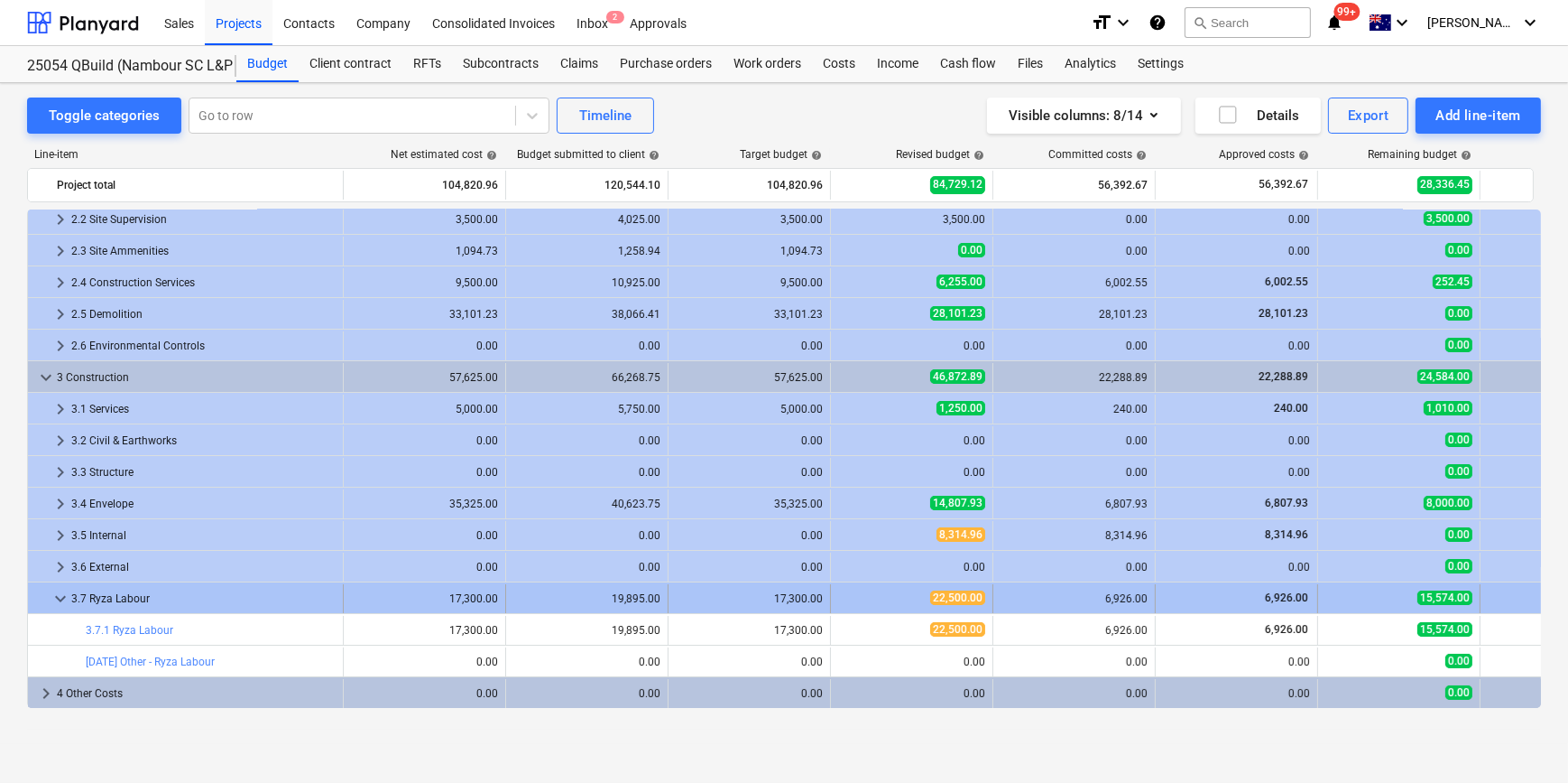
click at [55, 595] on span "keyboard_arrow_down" at bounding box center [60, 598] width 21 height 21
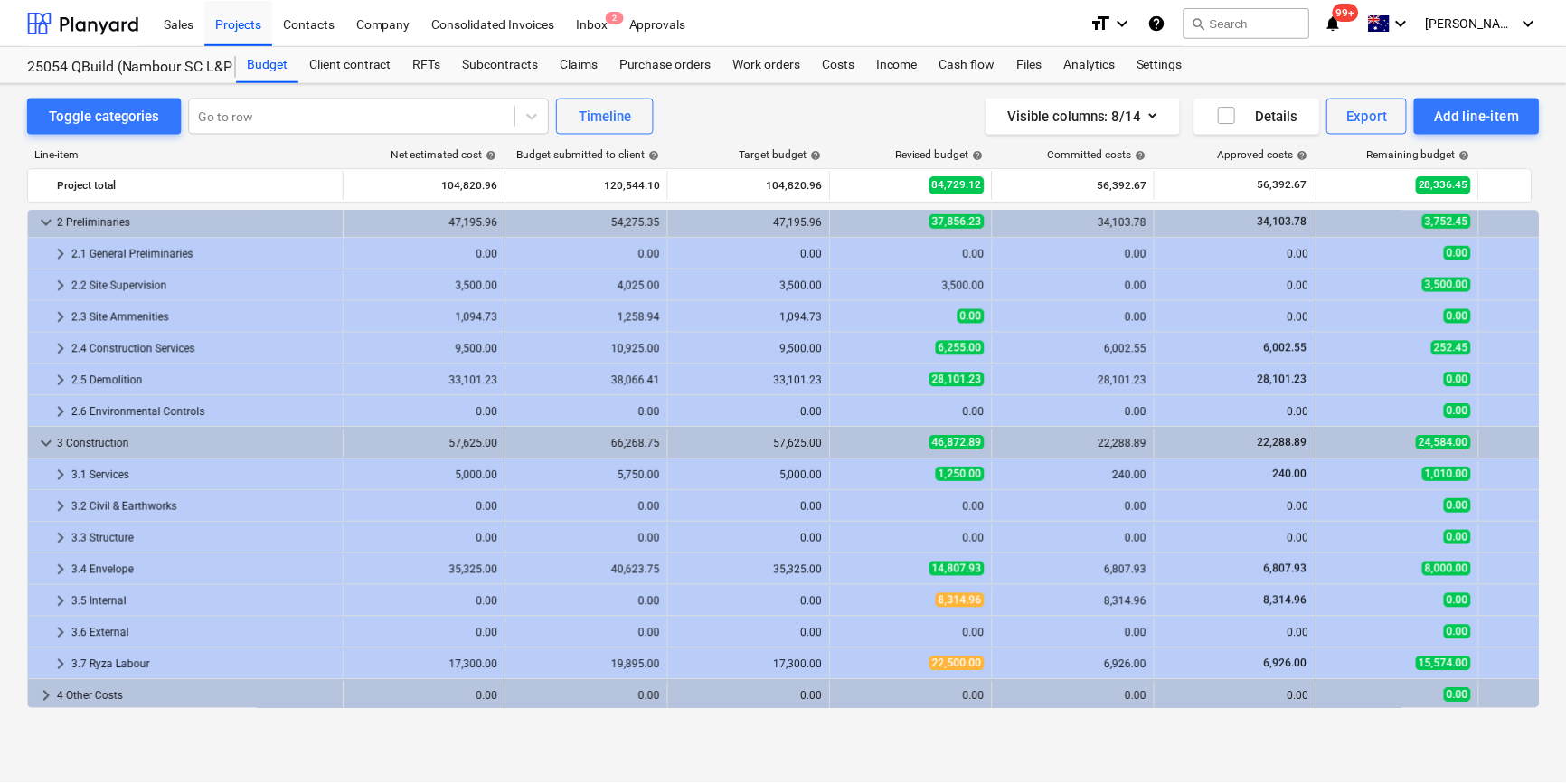
scroll to position [0, 0]
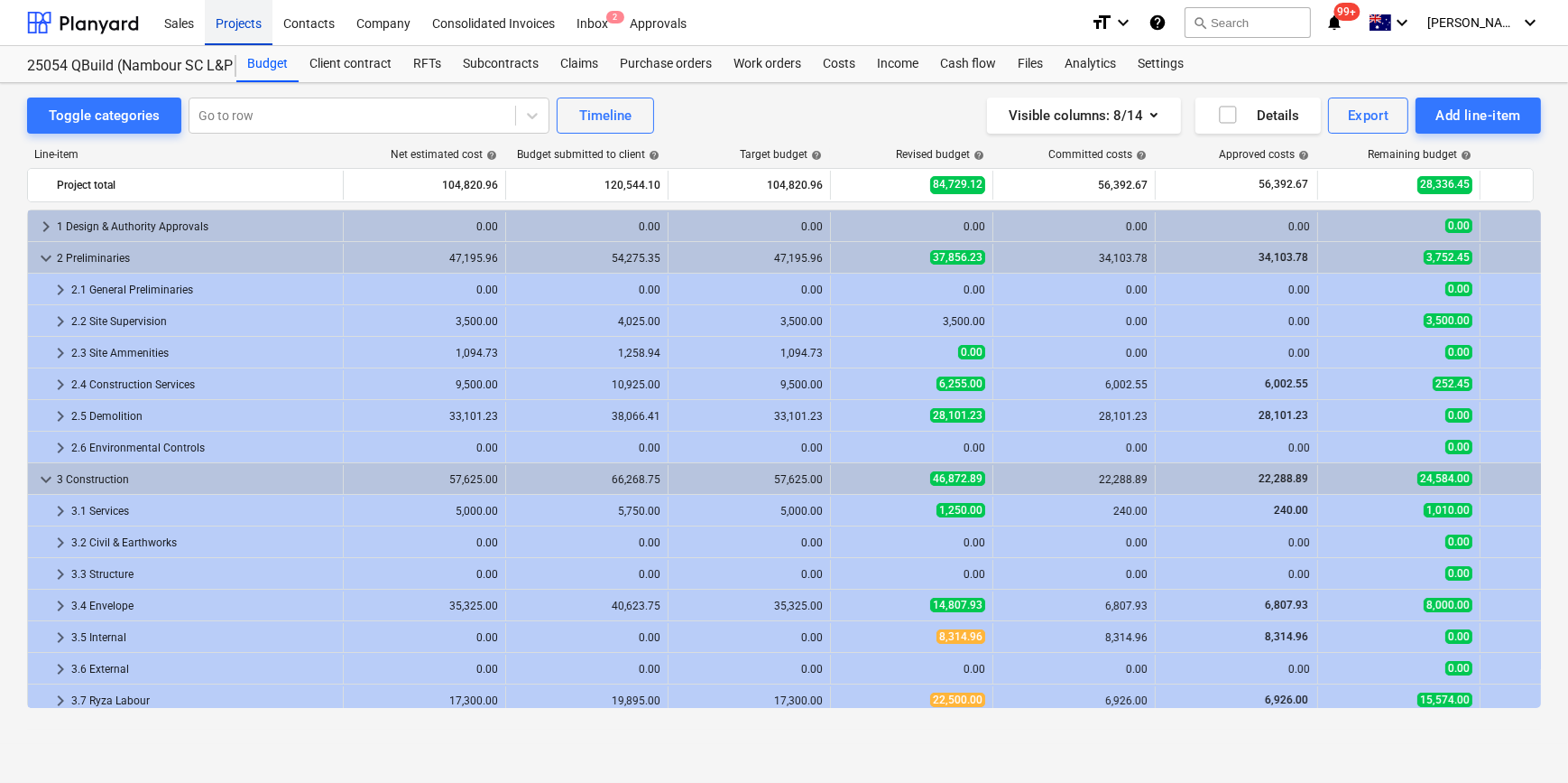
click at [239, 26] on div "Projects" at bounding box center [238, 22] width 67 height 46
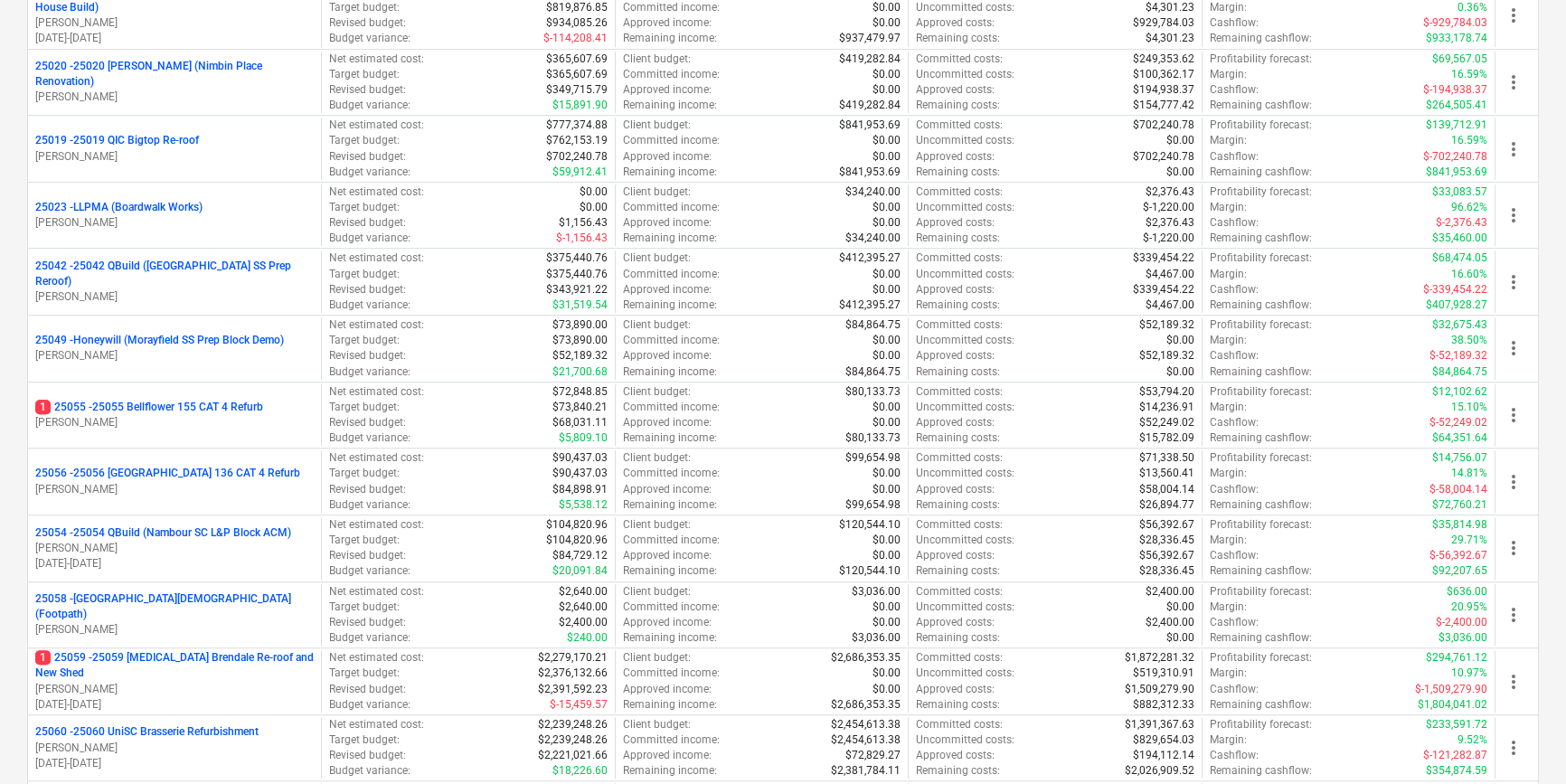
scroll to position [1561, 0]
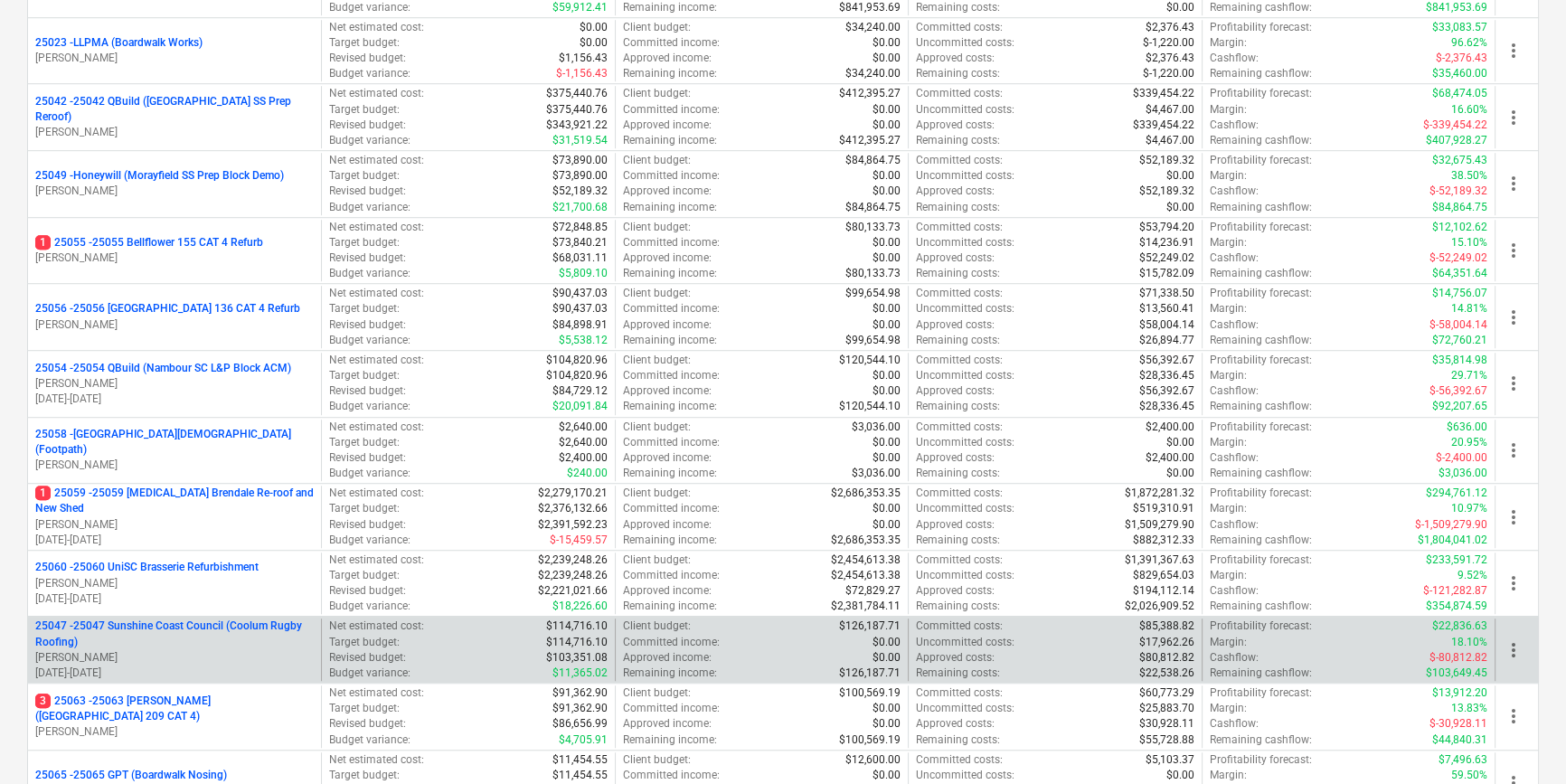
click at [196, 636] on p "25047 - 25047 Sunshine Coast Council (Coolum Rugby Roofing)" at bounding box center [174, 633] width 278 height 30
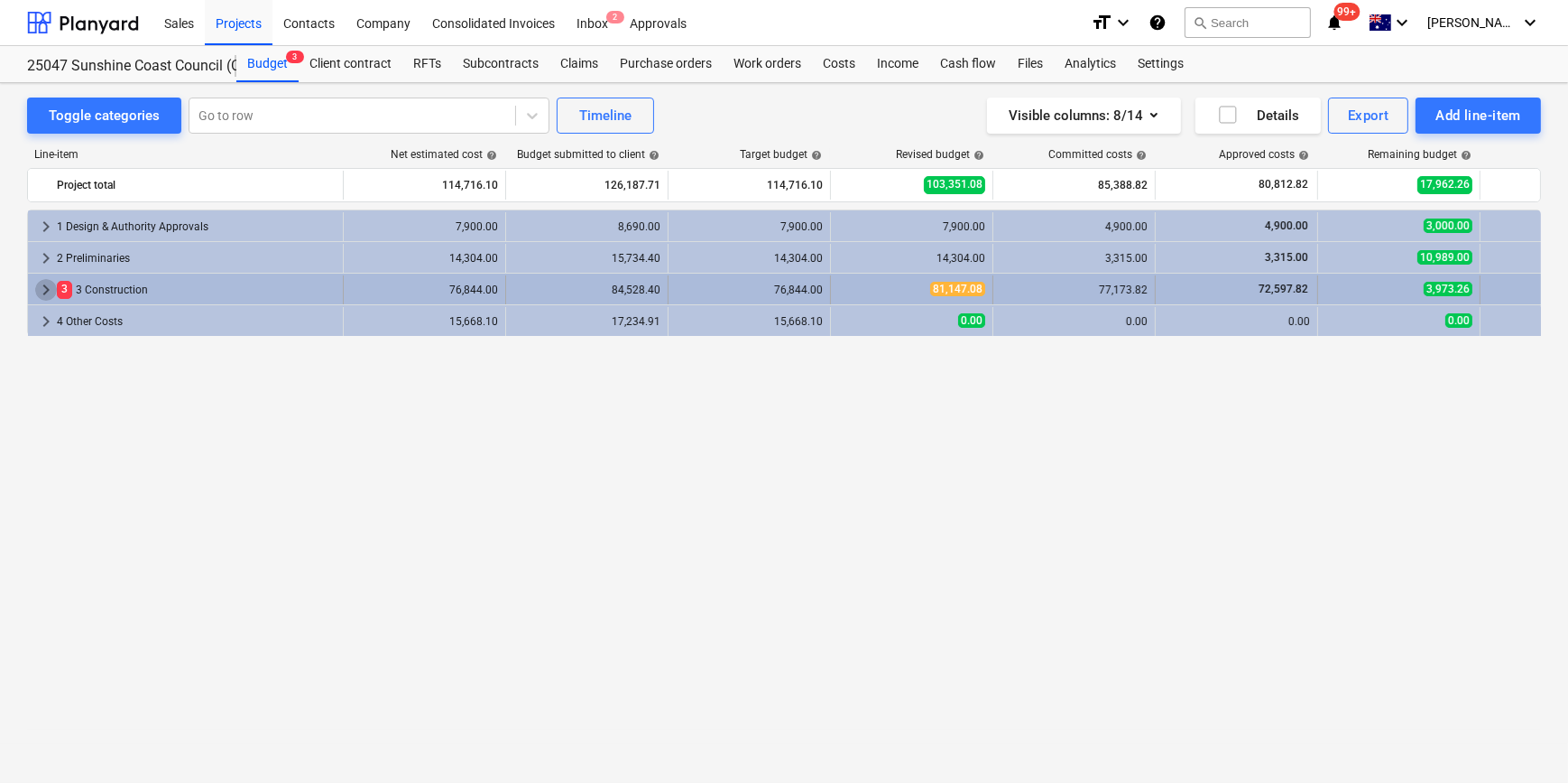
click at [48, 288] on span "keyboard_arrow_right" at bounding box center [45, 289] width 21 height 21
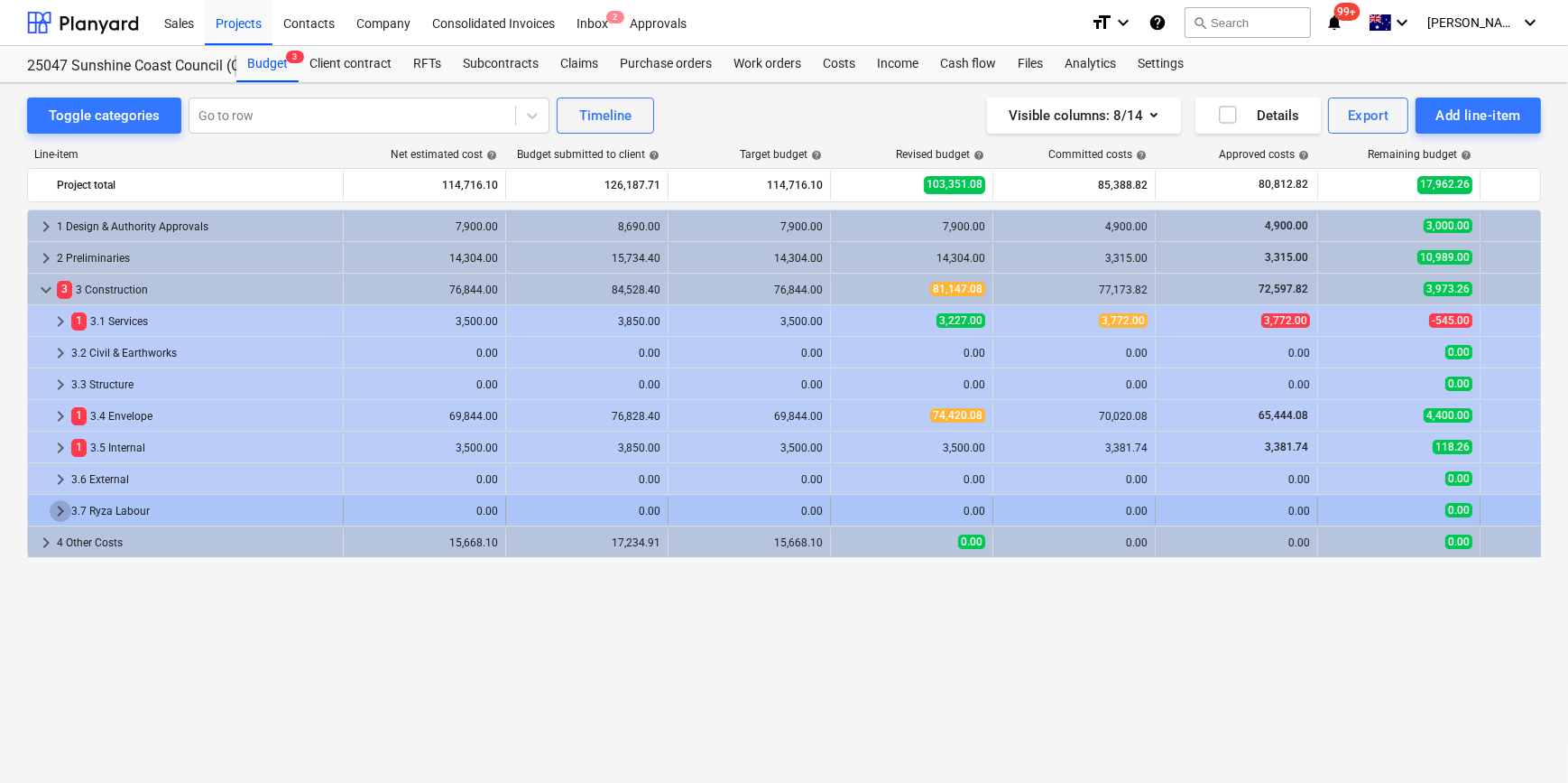
click at [60, 515] on span "keyboard_arrow_right" at bounding box center [60, 510] width 21 height 21
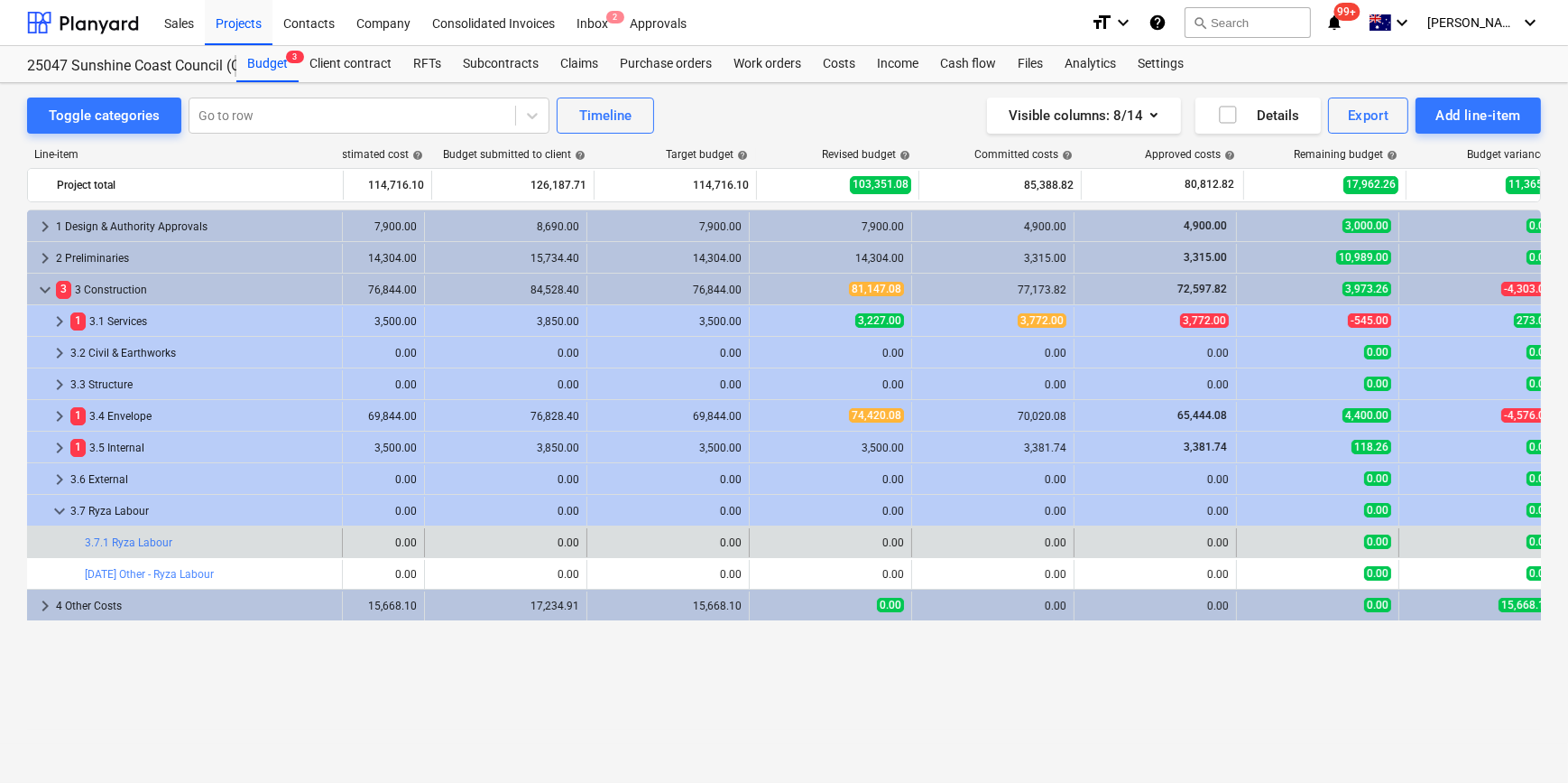
scroll to position [0, 81]
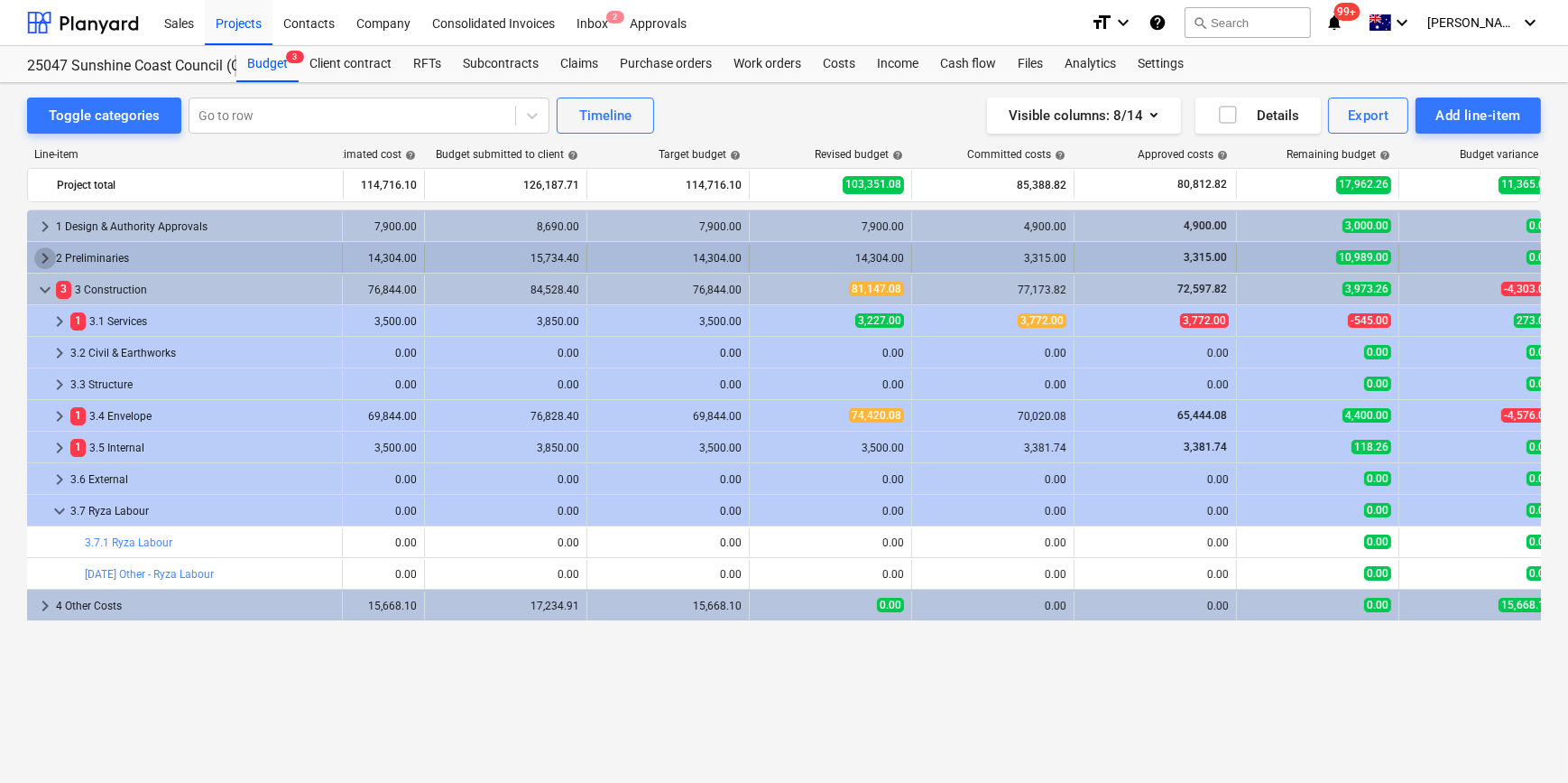
click at [45, 251] on span "keyboard_arrow_right" at bounding box center [44, 257] width 21 height 21
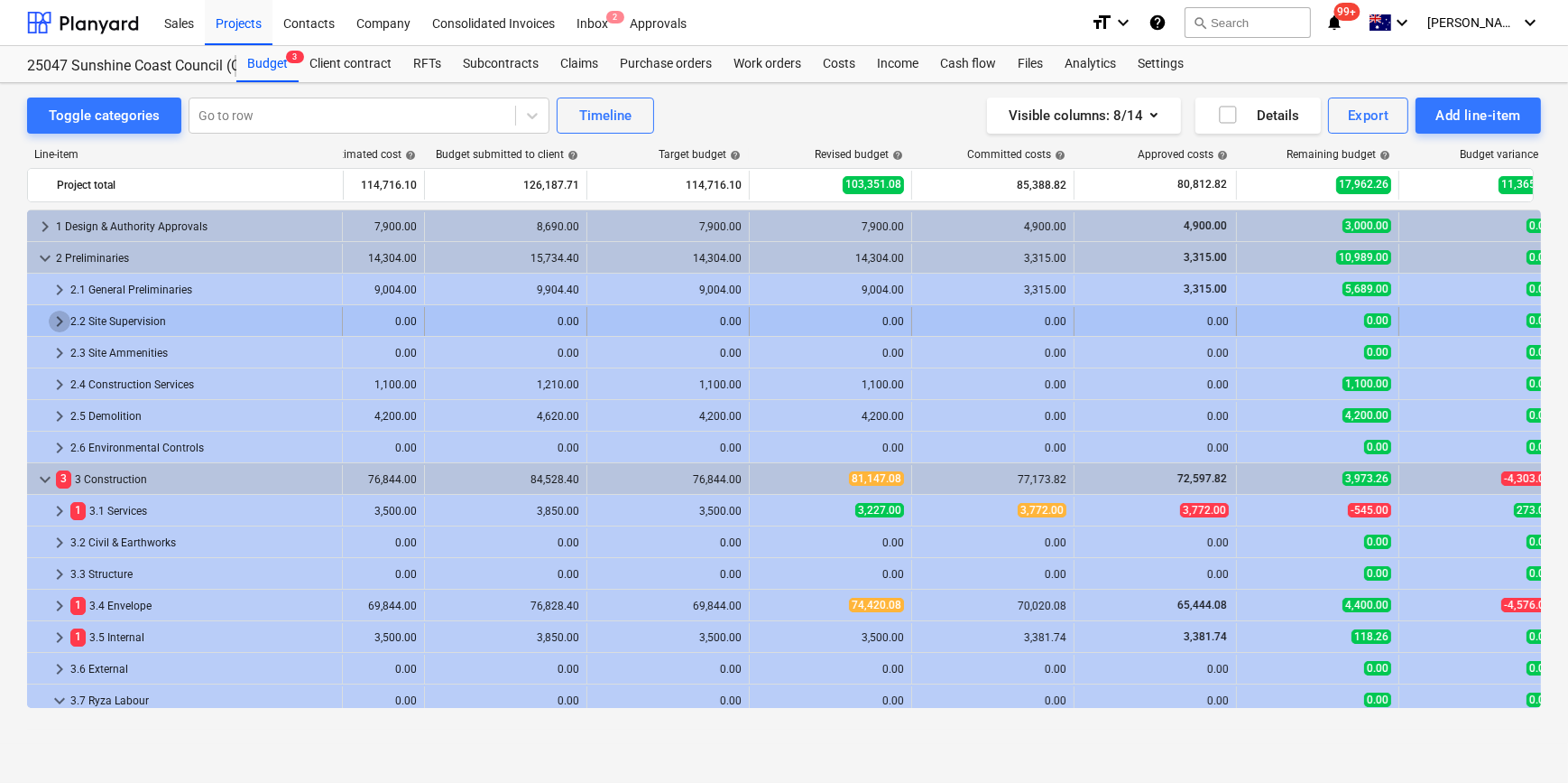
click at [55, 317] on span "keyboard_arrow_right" at bounding box center [59, 321] width 21 height 21
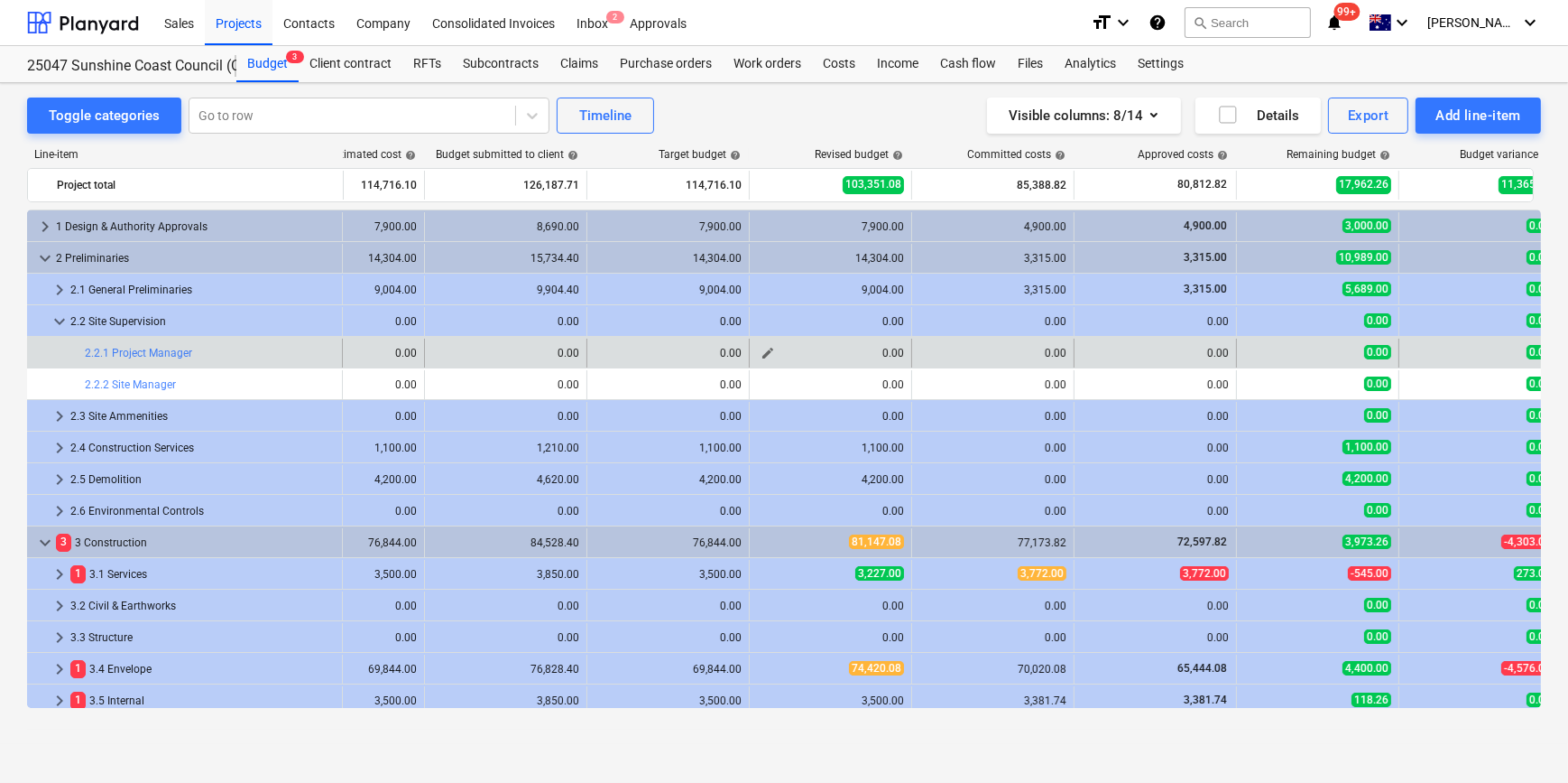
click at [760, 353] on span "edit" at bounding box center [768, 353] width 15 height 15
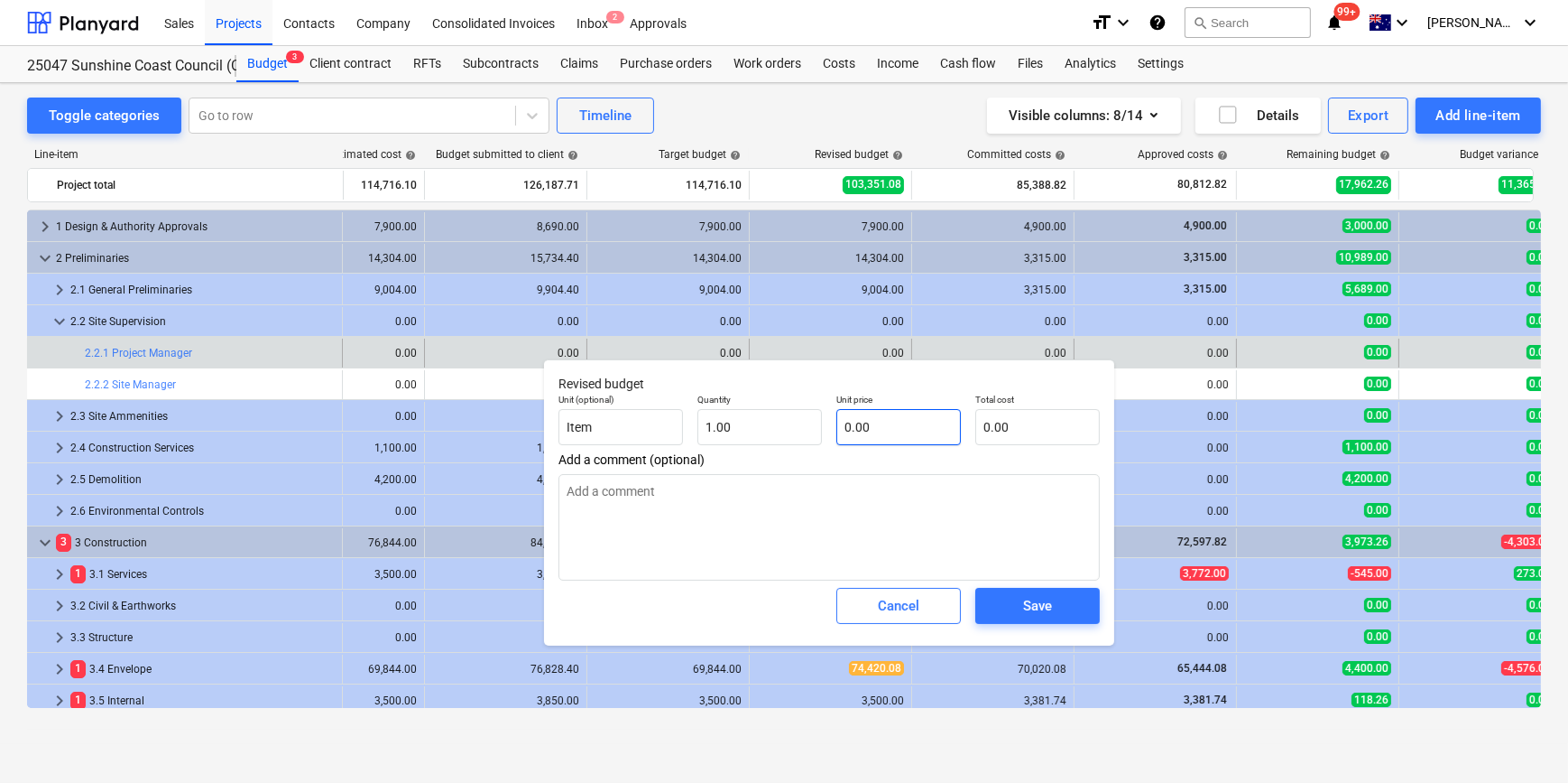
click at [774, 433] on div "keyboard_arrow_right 1 Design & Authority Approvals 7,900.00 8,690.00 7,900.00 …" at bounding box center [702, 540] width 1514 height 663
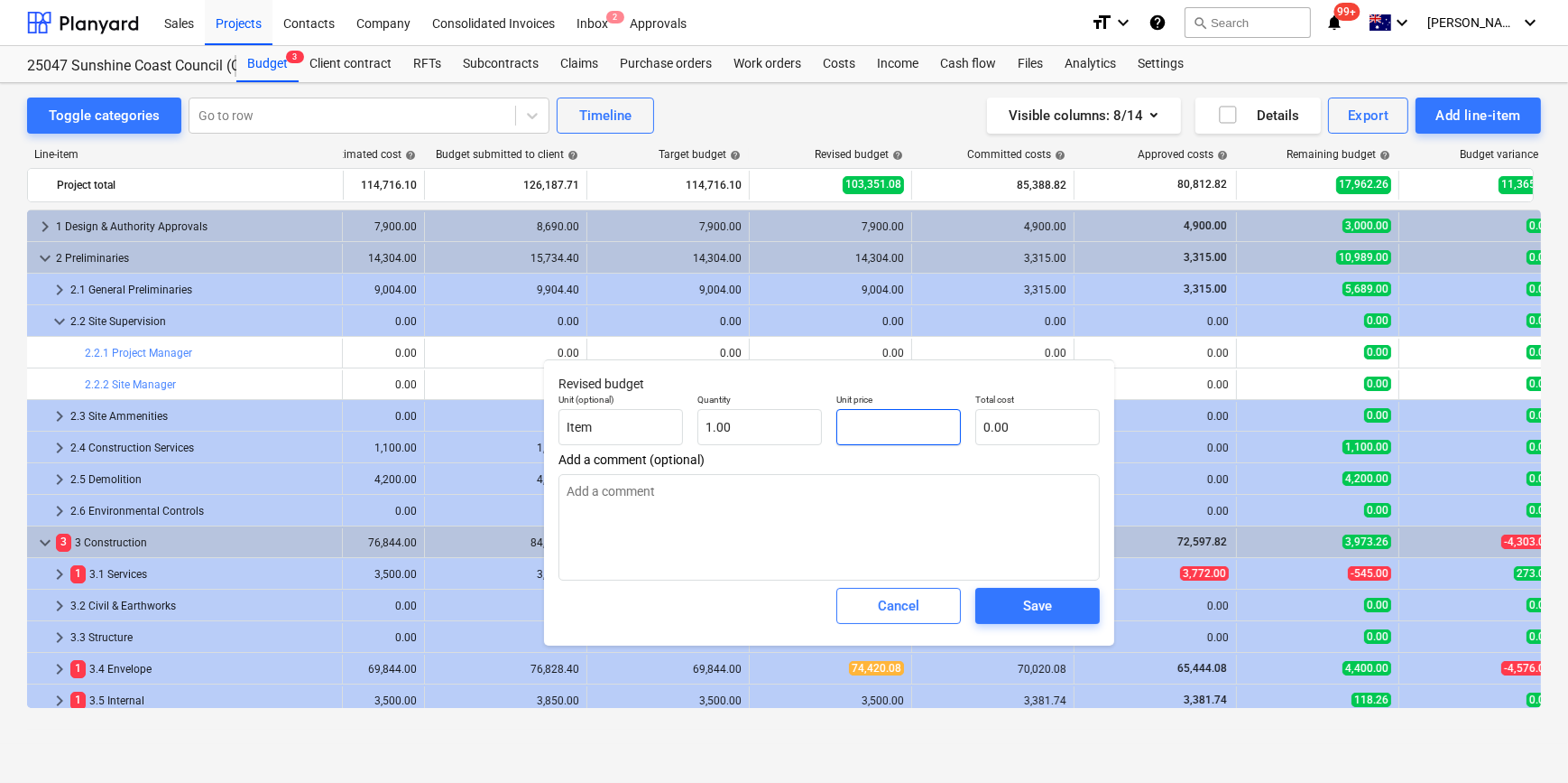
drag, startPoint x: 883, startPoint y: 427, endPoint x: 883, endPoint y: 437, distance: 10.0
click at [883, 437] on input "text" at bounding box center [898, 426] width 124 height 36
click at [1038, 608] on div "Save" at bounding box center [1037, 605] width 29 height 23
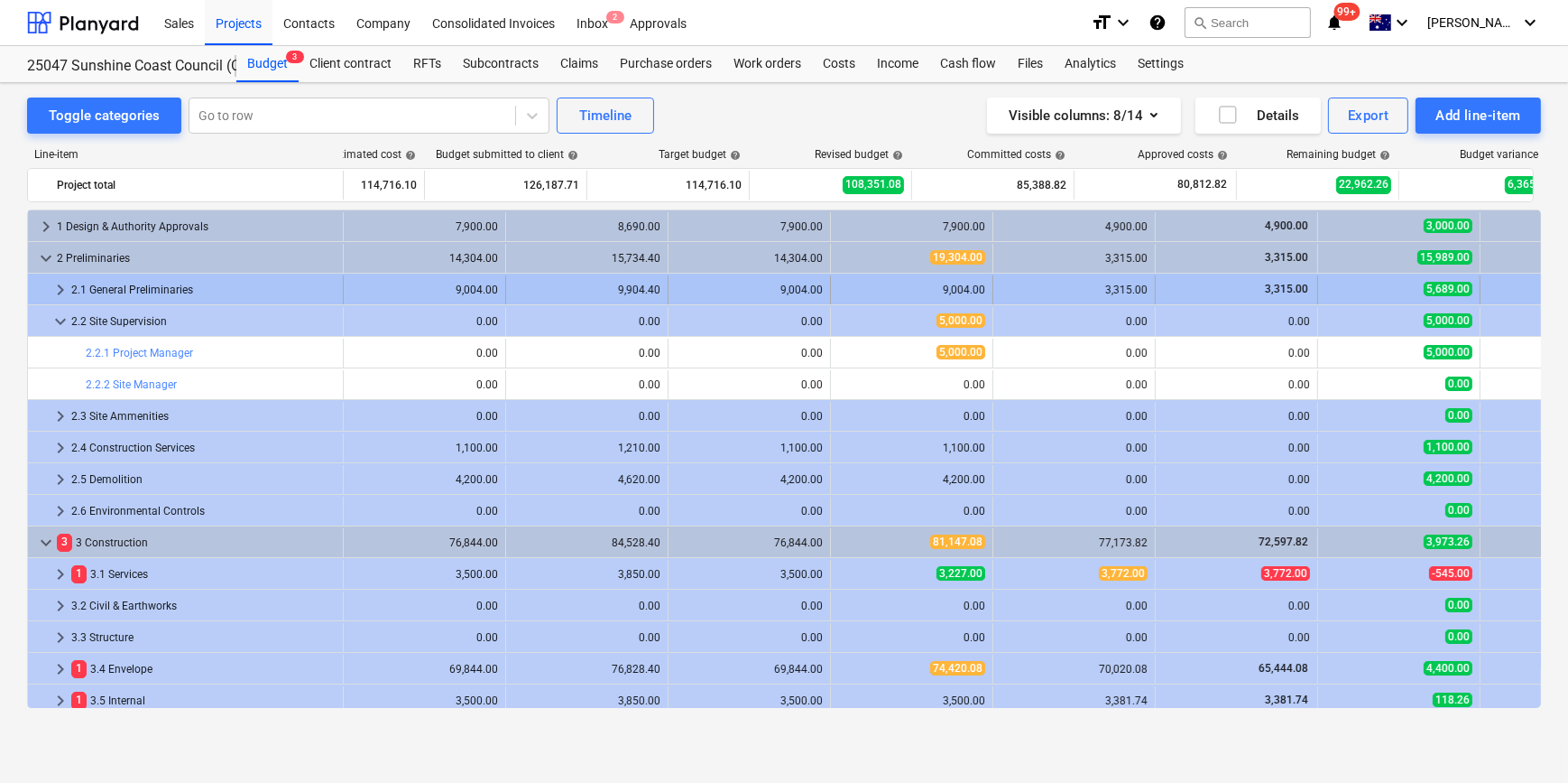
click at [60, 289] on span "keyboard_arrow_right" at bounding box center [60, 289] width 21 height 21
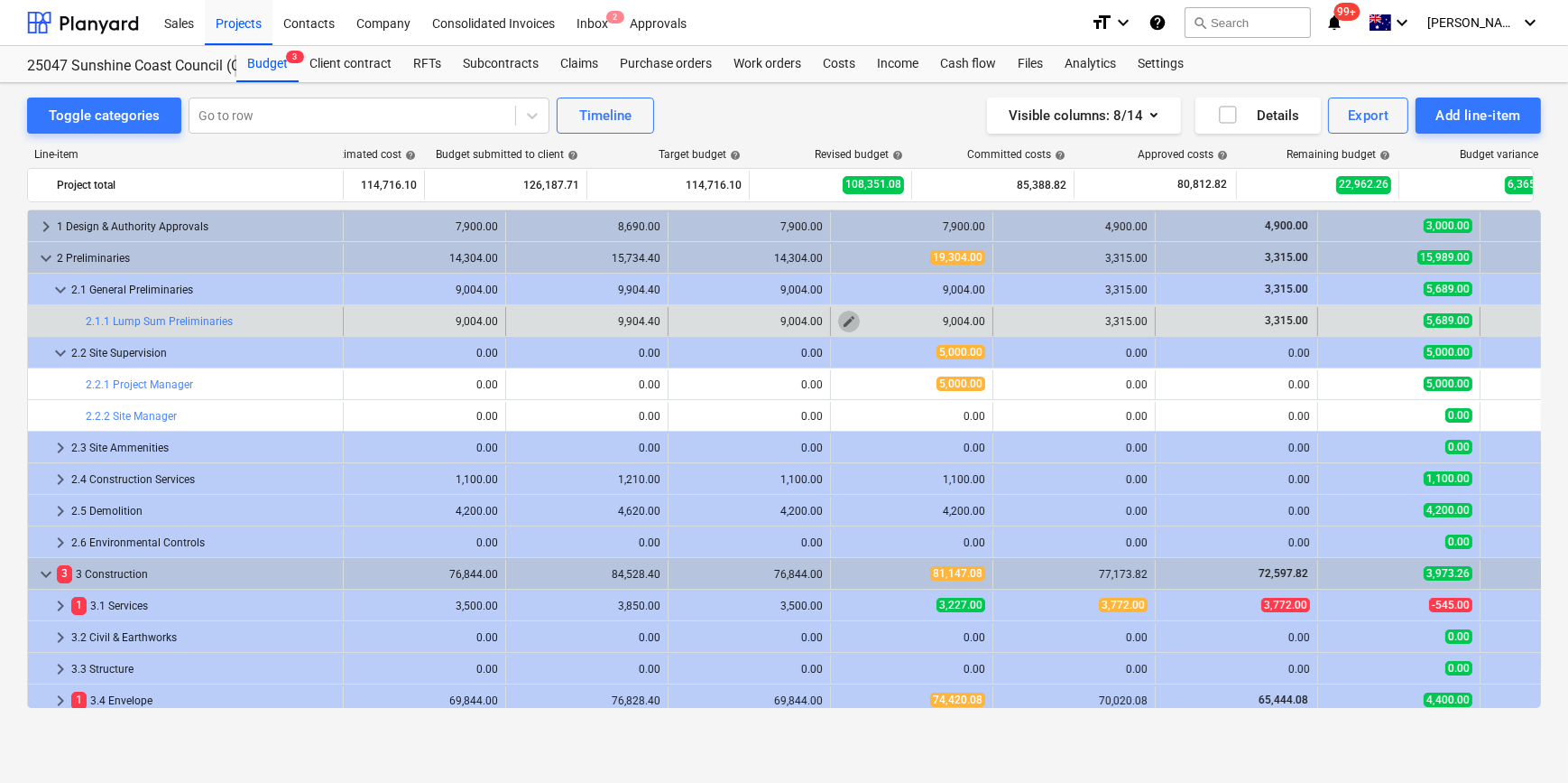
click at [846, 320] on span "edit" at bounding box center [849, 322] width 15 height 15
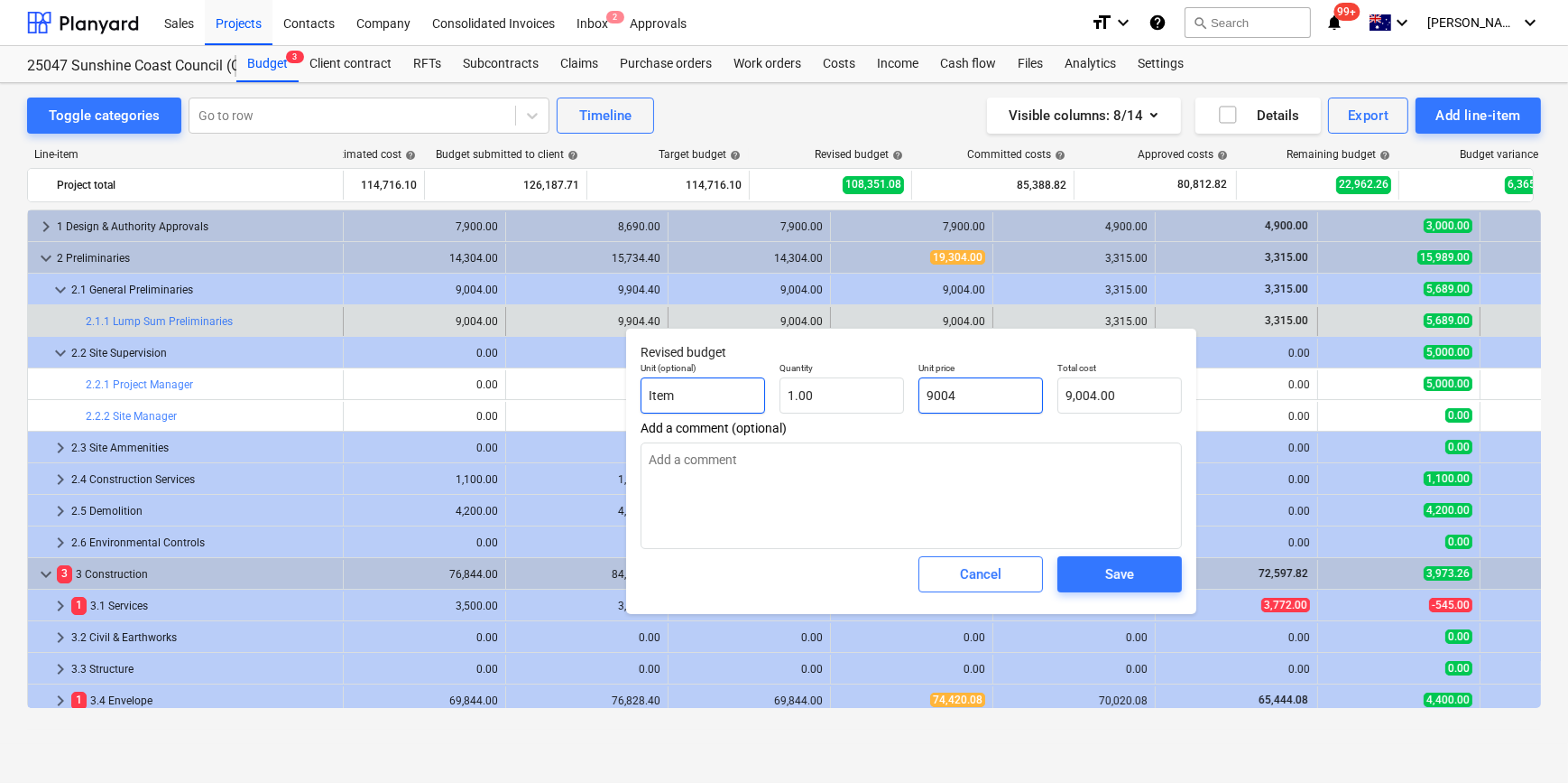
drag, startPoint x: 975, startPoint y: 397, endPoint x: 707, endPoint y: 380, distance: 268.5
click at [838, 395] on div "Unit (optional) Item Quantity 1.00 Unit price 9004 Total cost 9,004.00" at bounding box center [911, 387] width 556 height 65
click at [1131, 575] on div "Save" at bounding box center [1119, 574] width 29 height 23
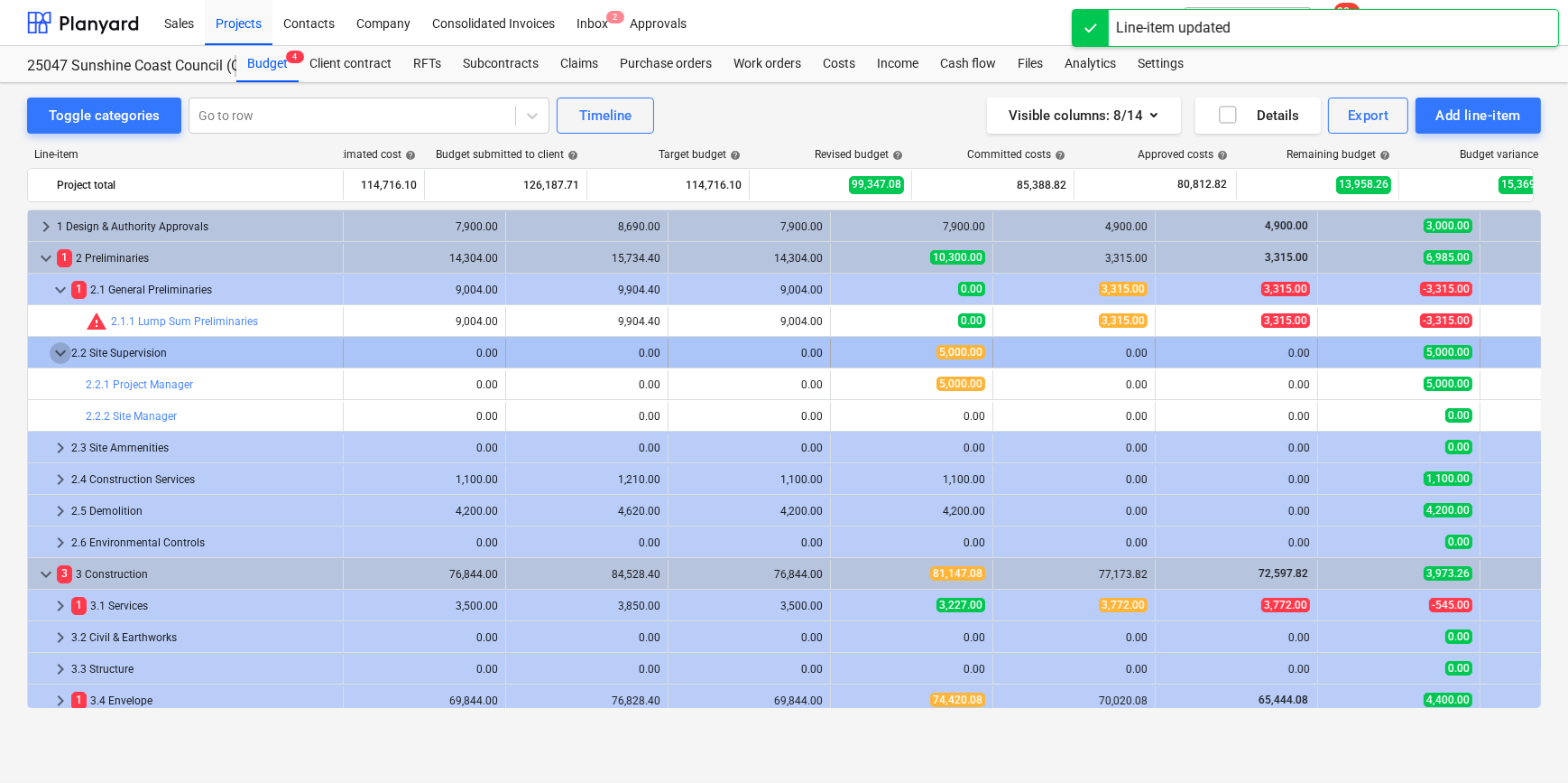
click at [64, 353] on span "keyboard_arrow_down" at bounding box center [60, 352] width 21 height 21
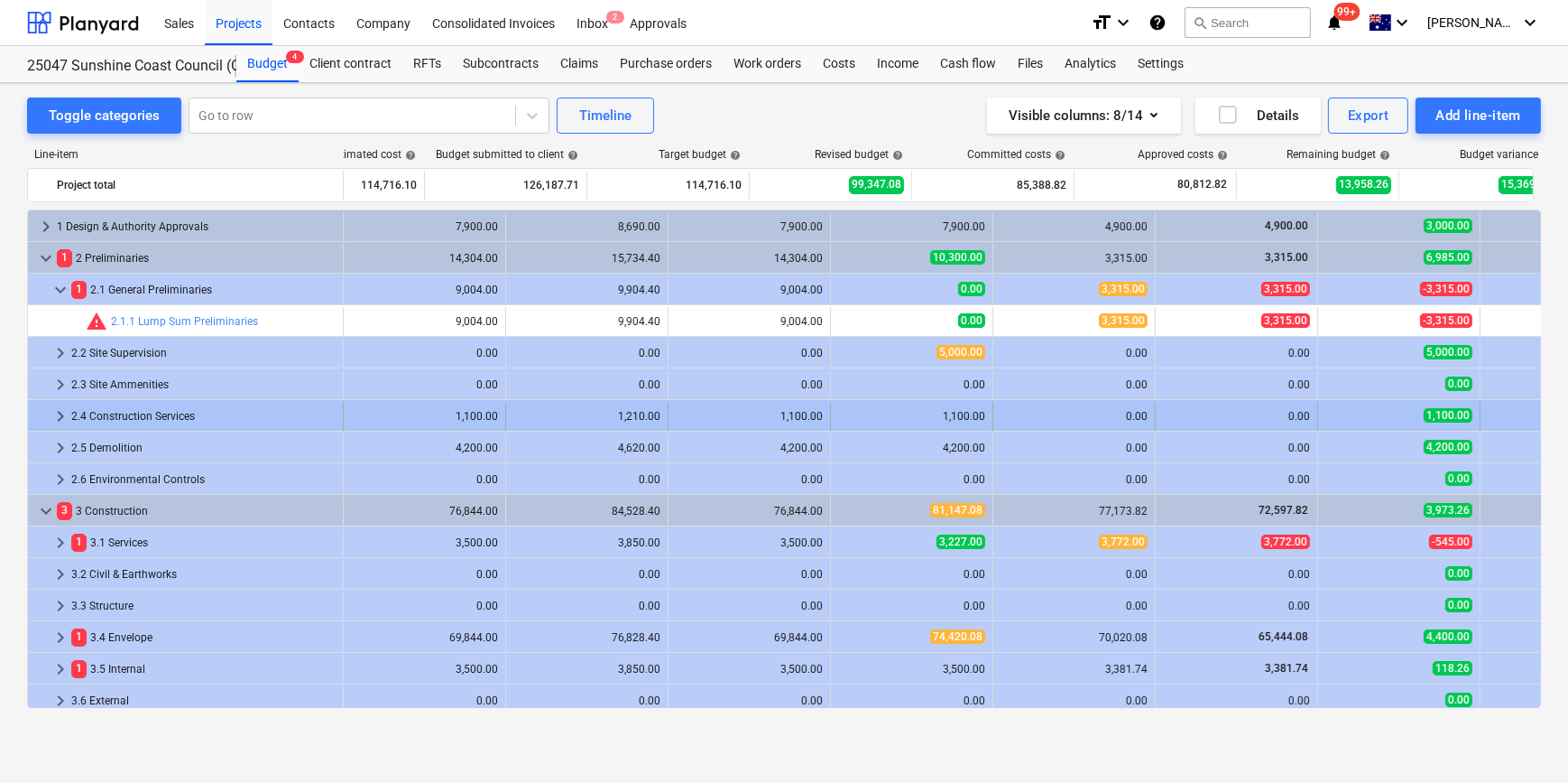
click at [60, 414] on span "keyboard_arrow_right" at bounding box center [60, 415] width 21 height 21
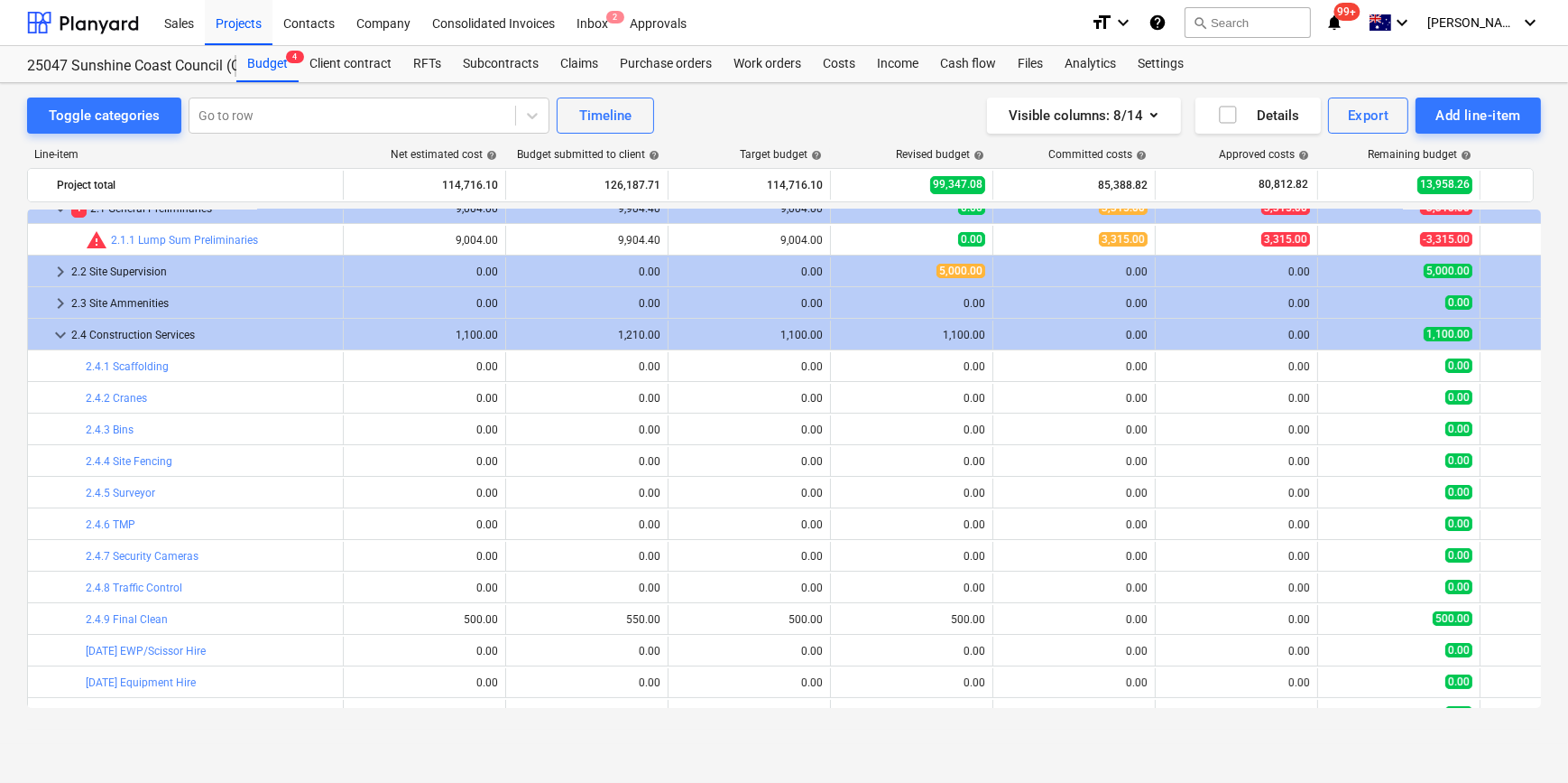
scroll to position [0, 0]
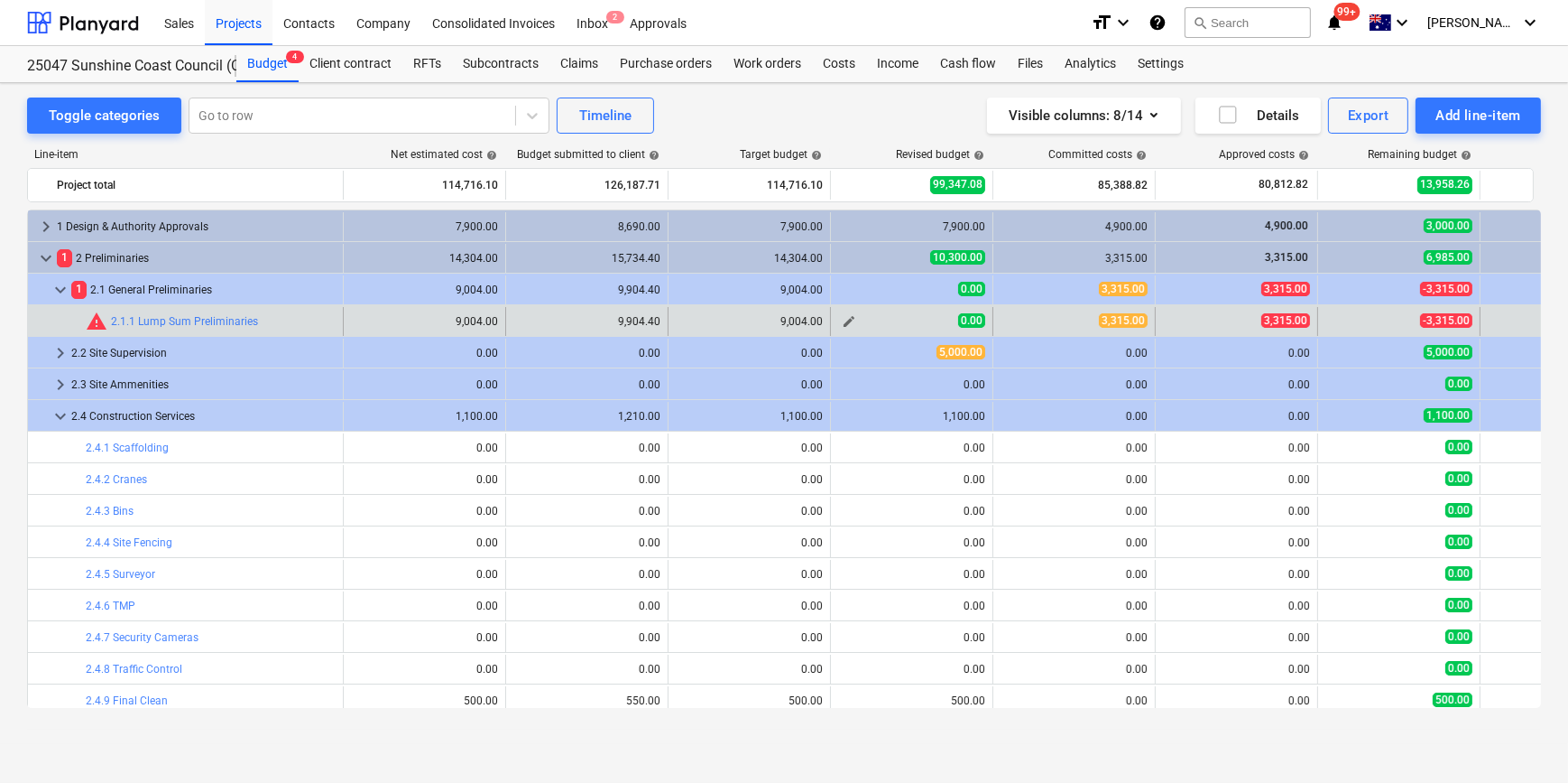
click at [844, 316] on span "edit" at bounding box center [849, 322] width 15 height 15
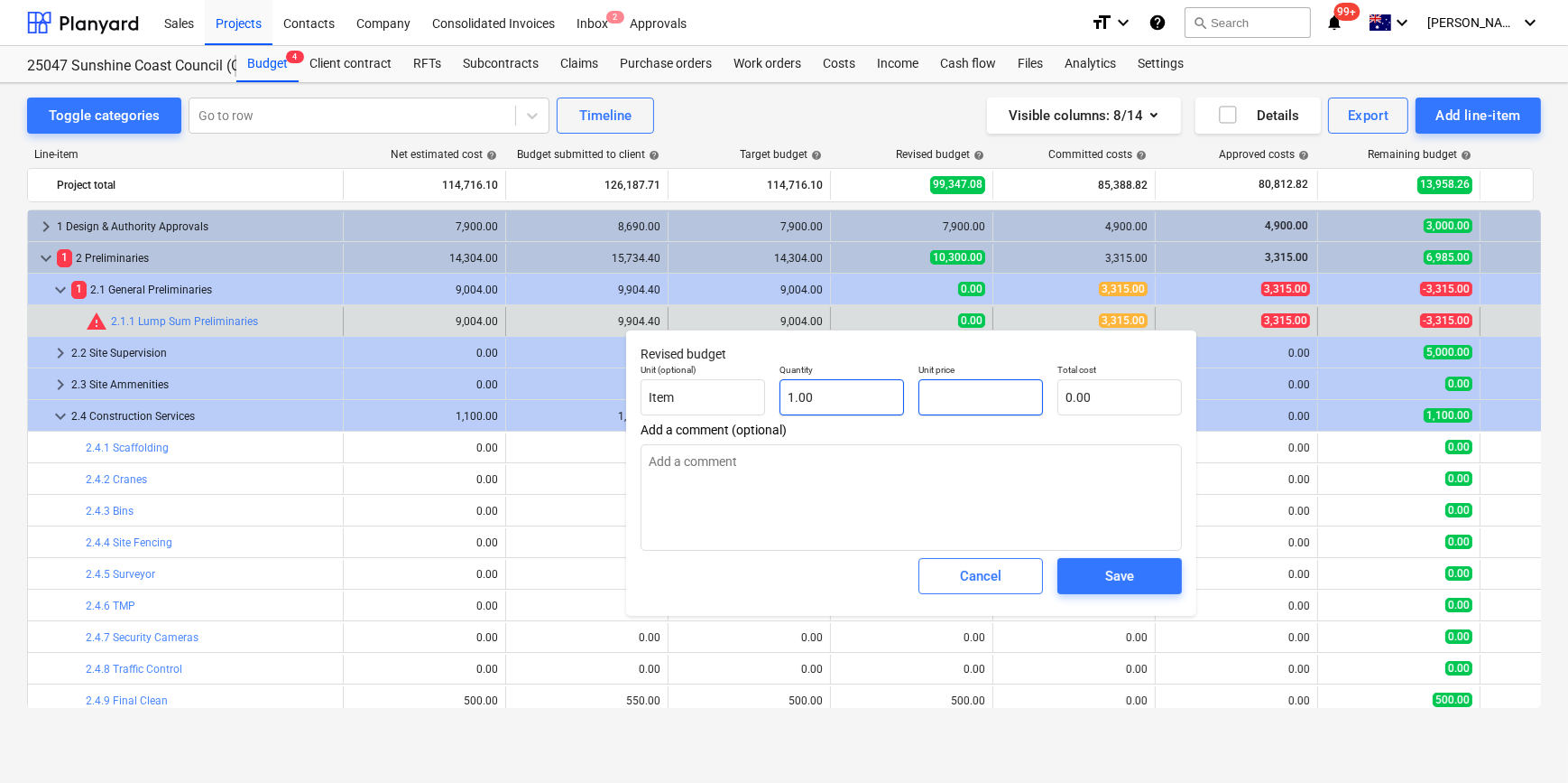
drag, startPoint x: 971, startPoint y: 400, endPoint x: 879, endPoint y: 397, distance: 92.0
click at [897, 398] on div "Unit (optional) Item Quantity 1.00 Unit price Total cost 0.00" at bounding box center [911, 389] width 556 height 65
click at [1103, 587] on span "Save" at bounding box center [1120, 575] width 81 height 23
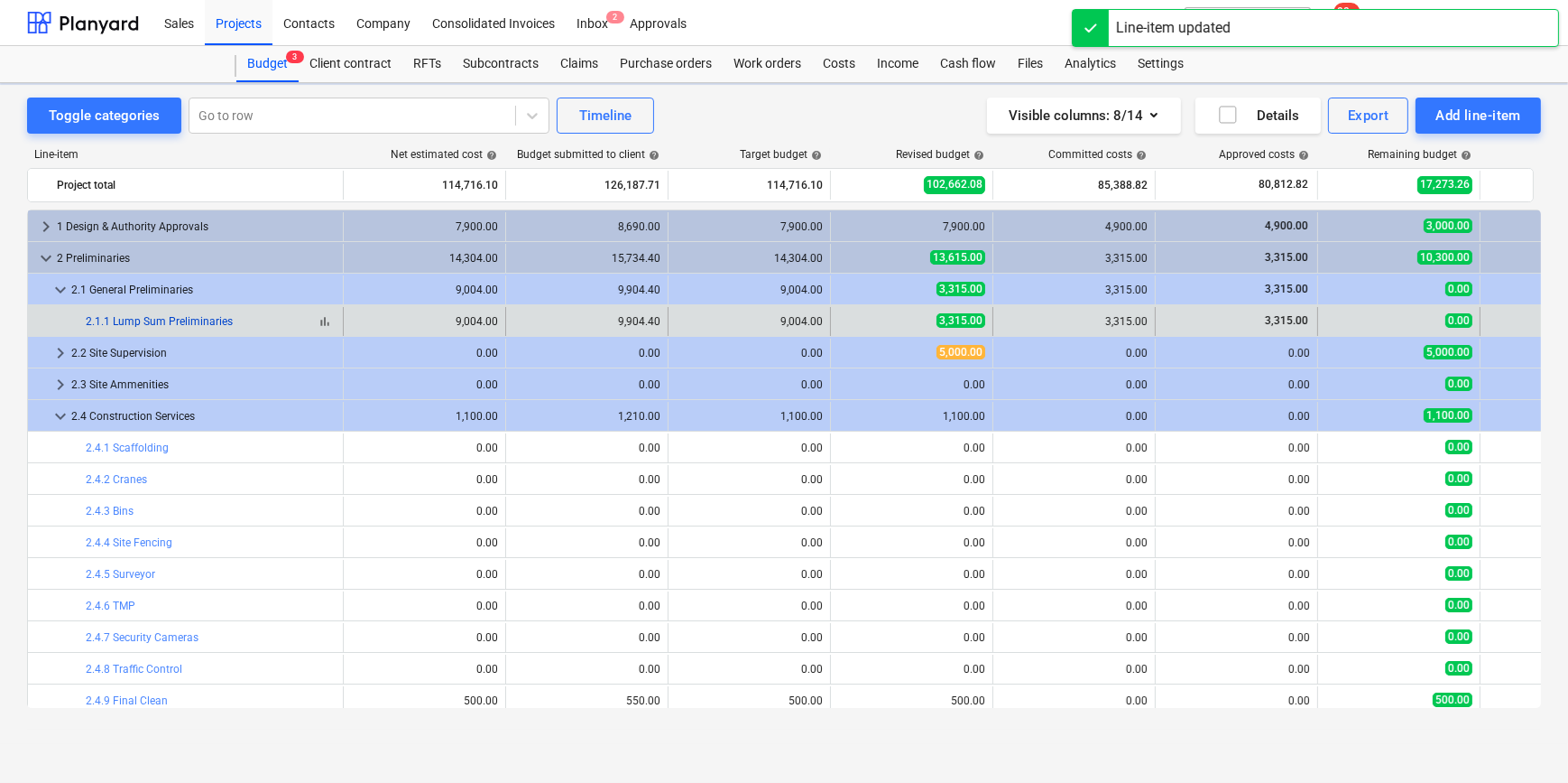
click at [171, 320] on link "2.1.1 Lump Sum Preliminaries" at bounding box center [159, 322] width 147 height 13
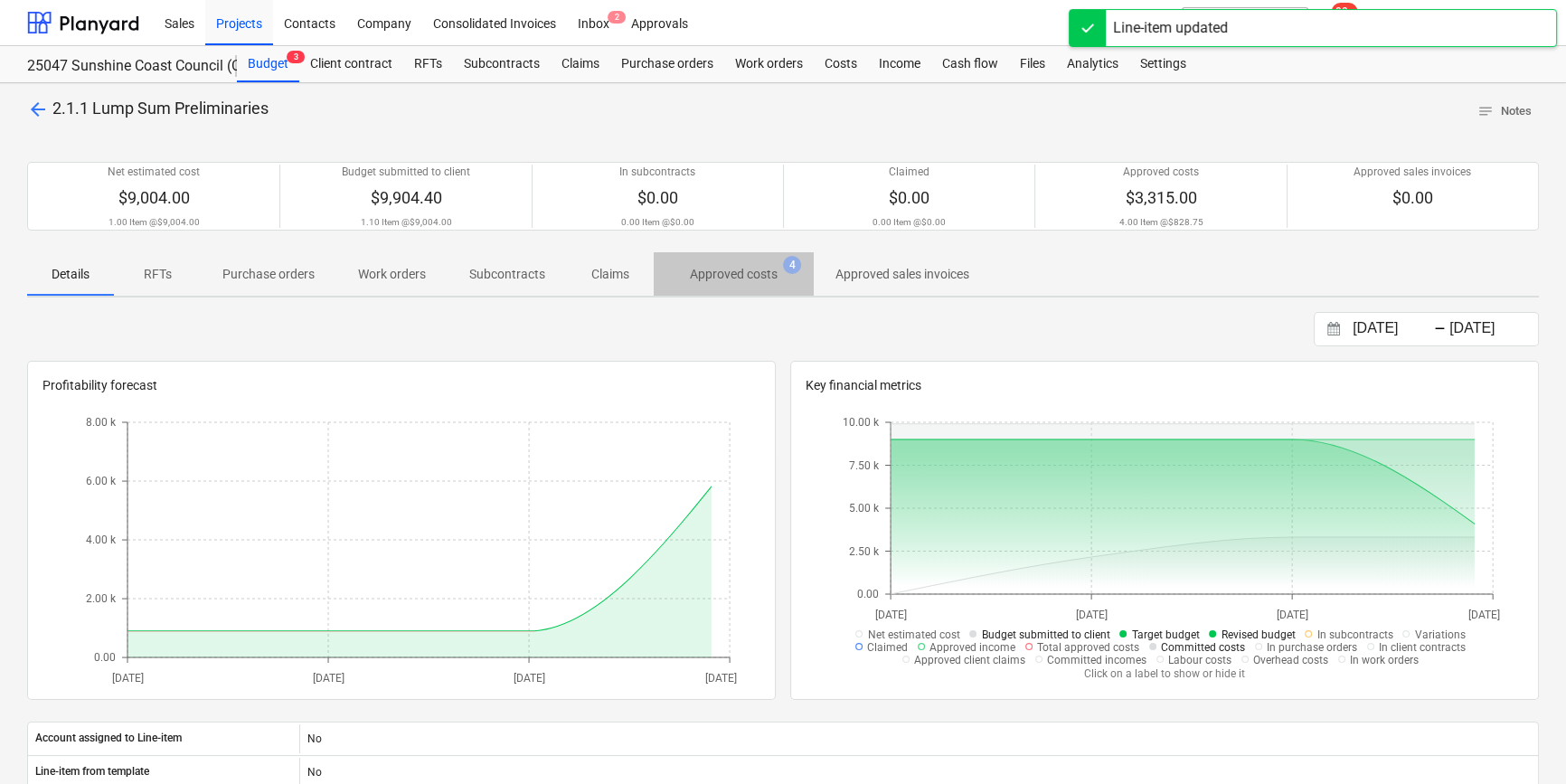
click at [754, 274] on p "Approved costs" at bounding box center [734, 274] width 88 height 19
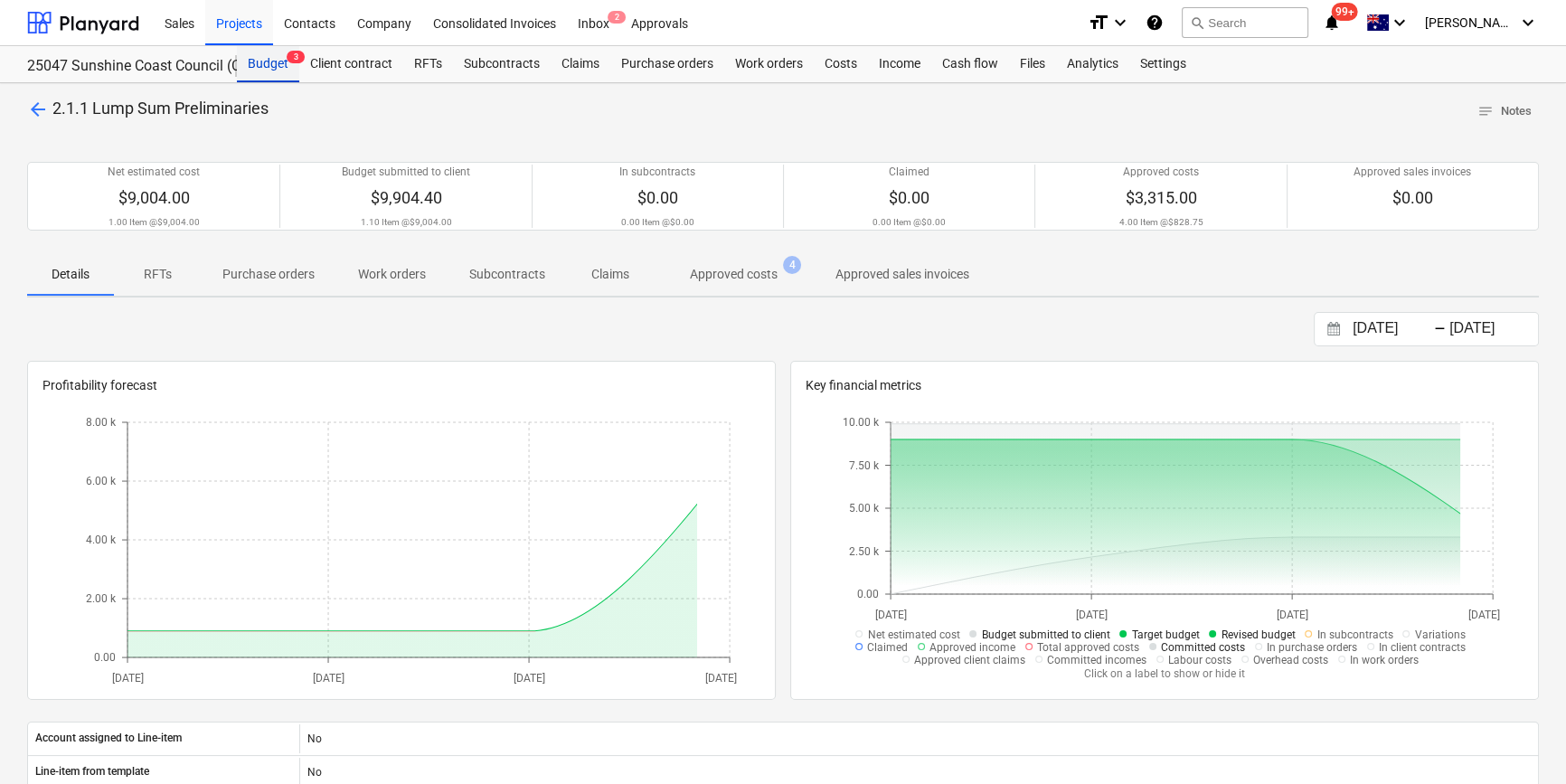
click at [279, 64] on div "Budget 3" at bounding box center [268, 64] width 63 height 36
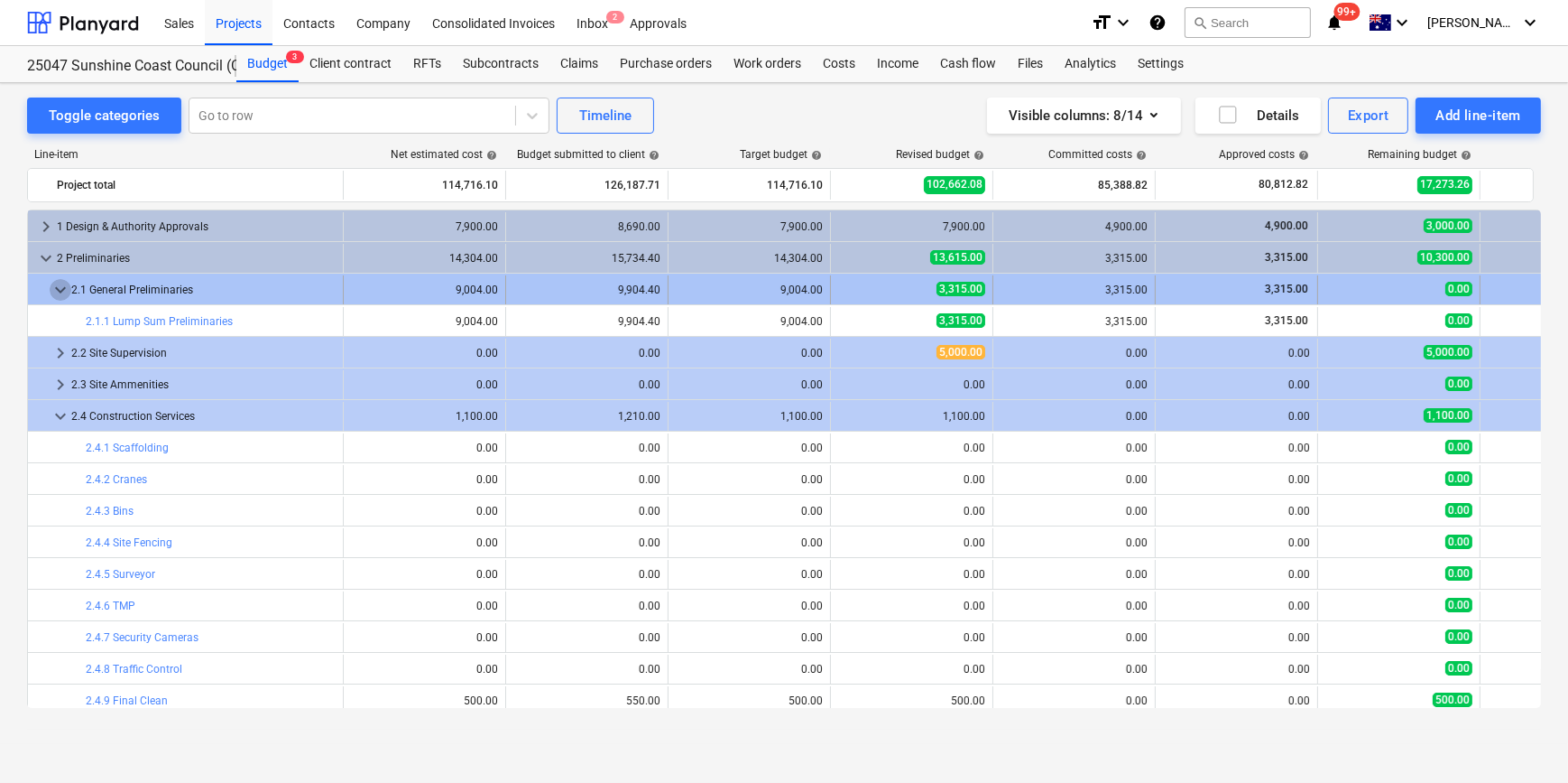
click at [64, 291] on span "keyboard_arrow_down" at bounding box center [60, 289] width 21 height 21
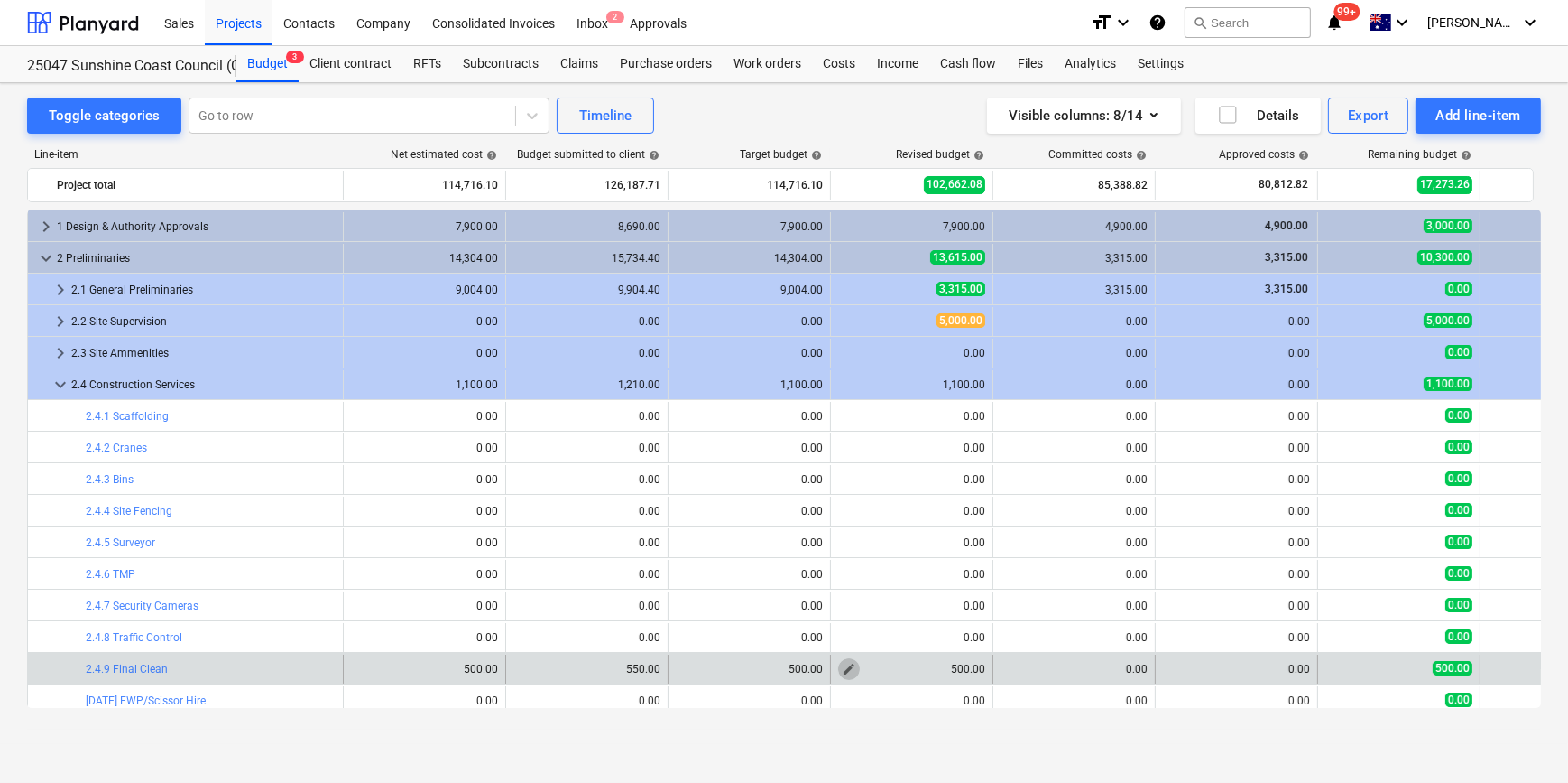
click at [851, 668] on span "edit" at bounding box center [849, 669] width 15 height 15
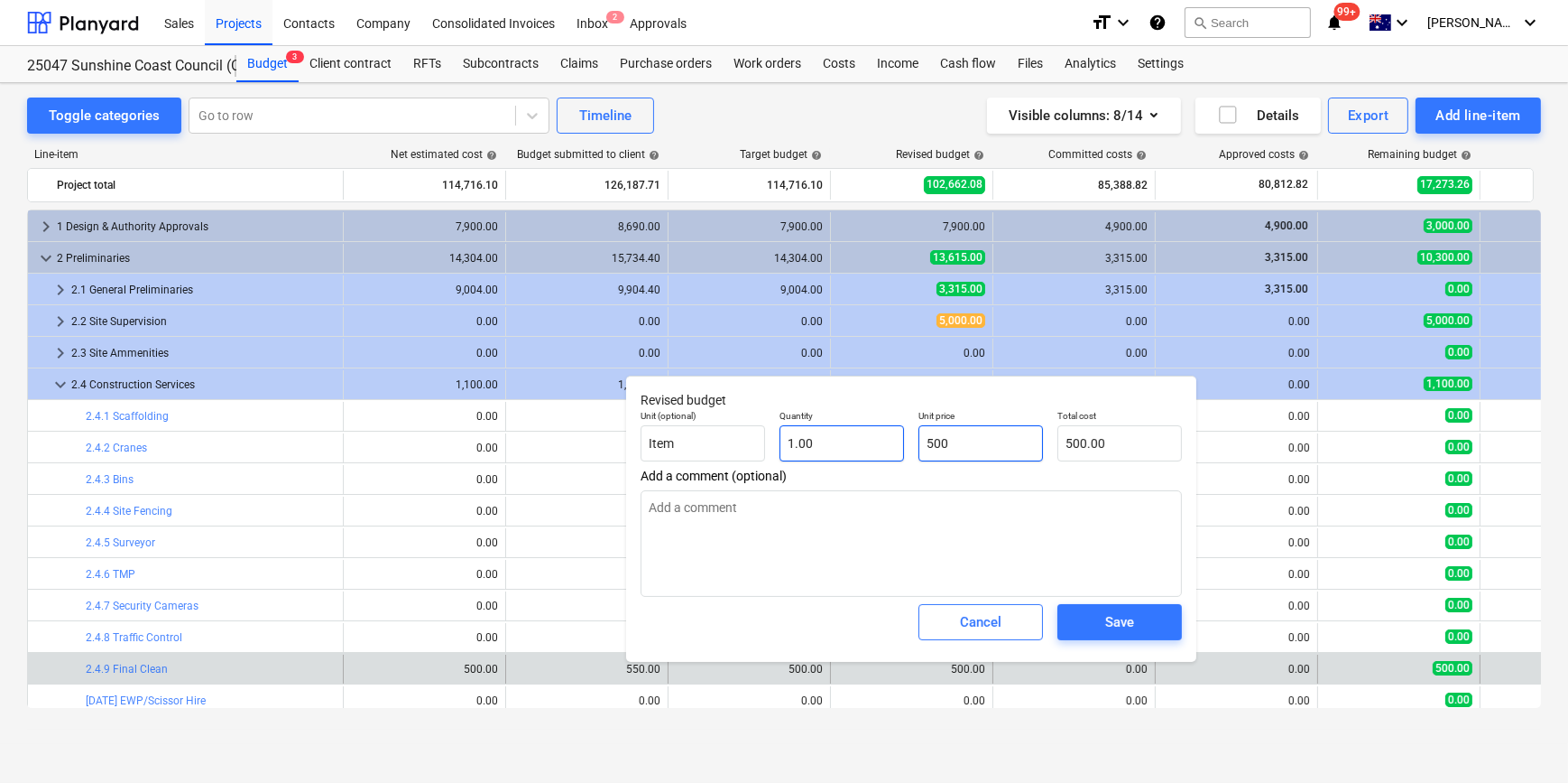
drag, startPoint x: 980, startPoint y: 442, endPoint x: 781, endPoint y: 430, distance: 199.4
click at [805, 433] on div "Unit (optional) Item Quantity 1.00 Unit price 500 Total cost 500.00" at bounding box center [911, 435] width 556 height 65
click at [1138, 622] on span "Save" at bounding box center [1120, 622] width 81 height 23
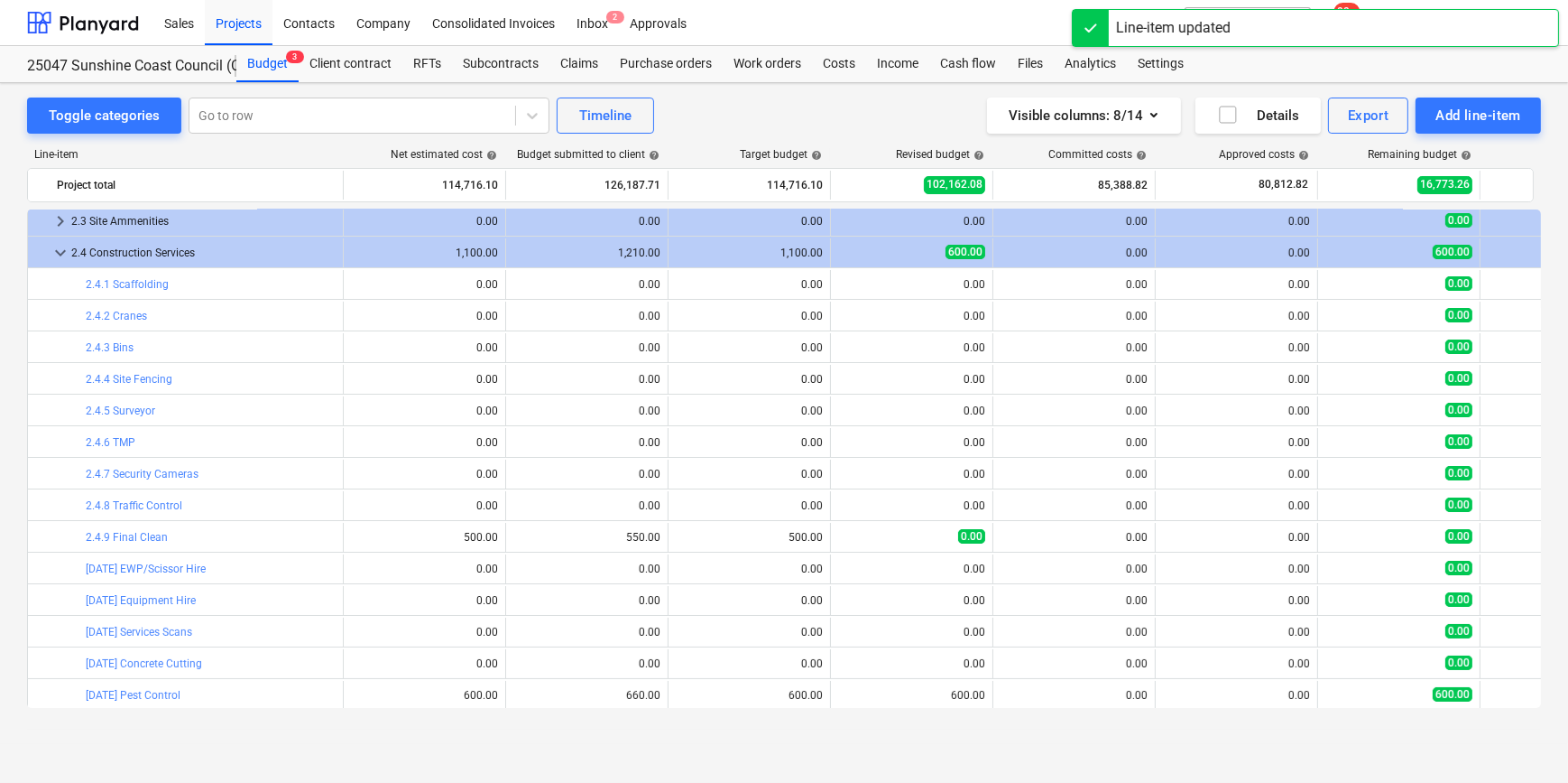
scroll to position [296, 0]
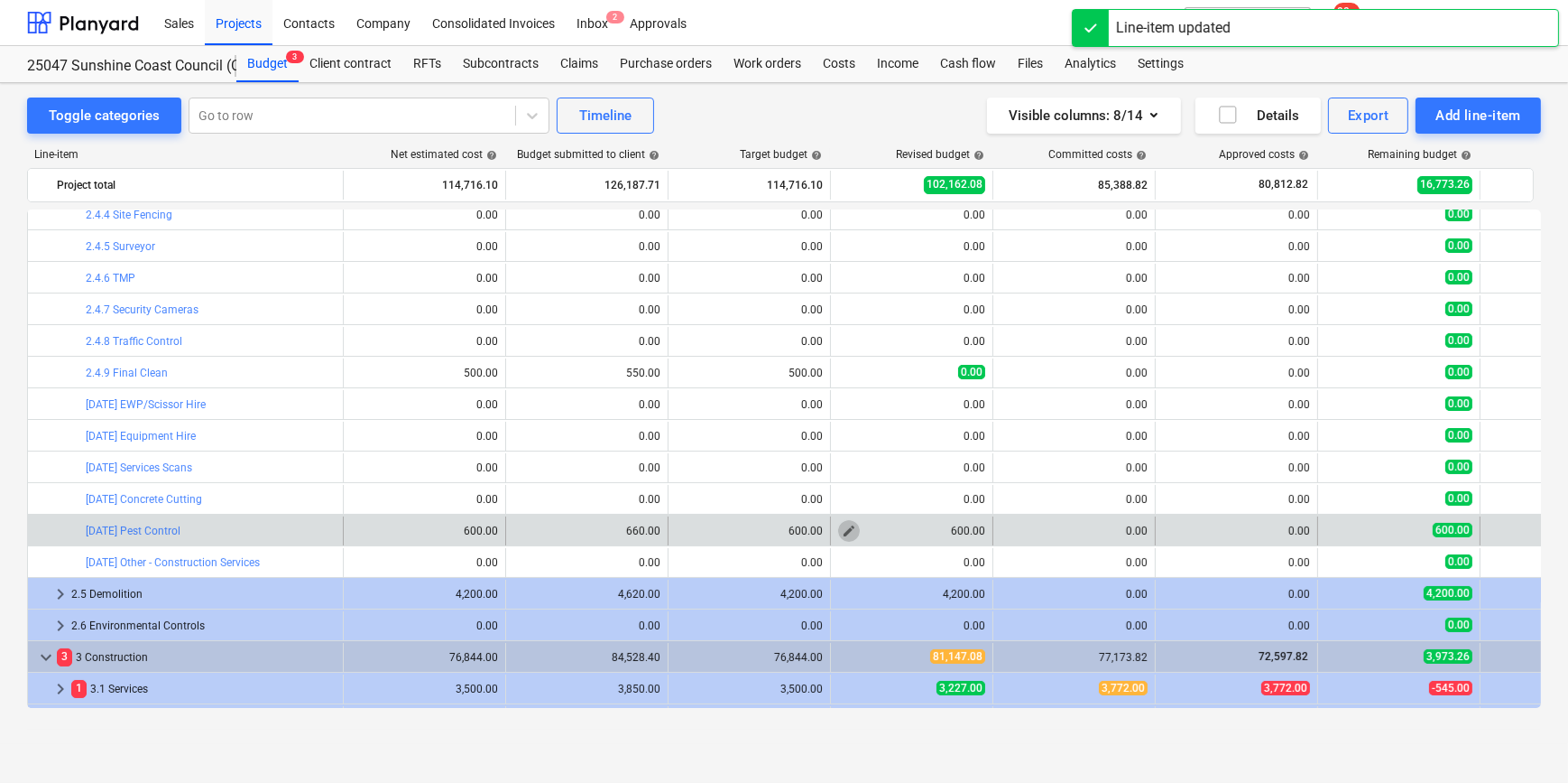
click at [850, 528] on span "edit" at bounding box center [849, 531] width 15 height 15
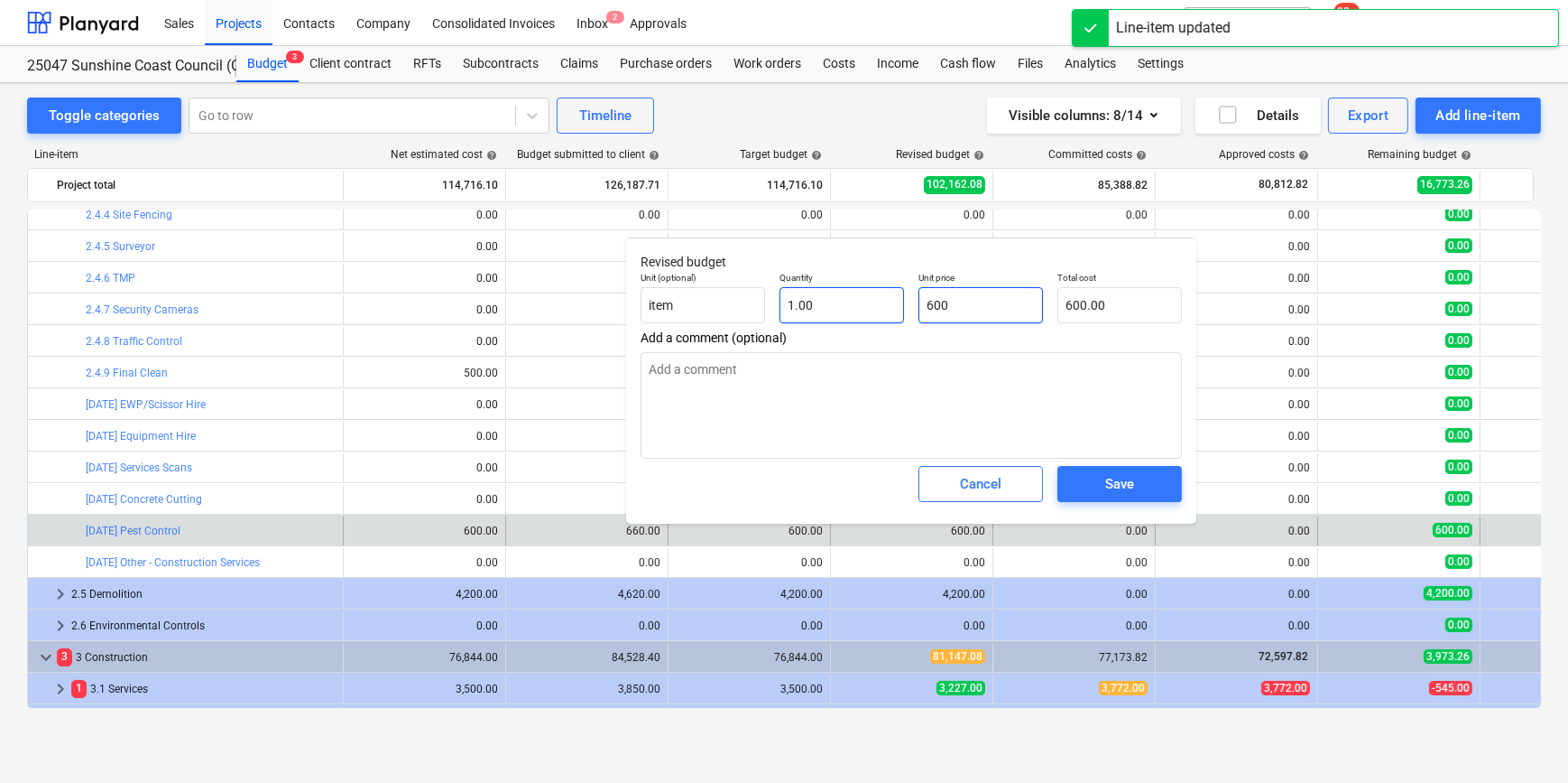
drag, startPoint x: 992, startPoint y: 310, endPoint x: 822, endPoint y: 304, distance: 170.1
click at [869, 307] on div "Unit (optional) item Quantity 1.00 Unit price 600 Total cost 600.00" at bounding box center [911, 297] width 556 height 65
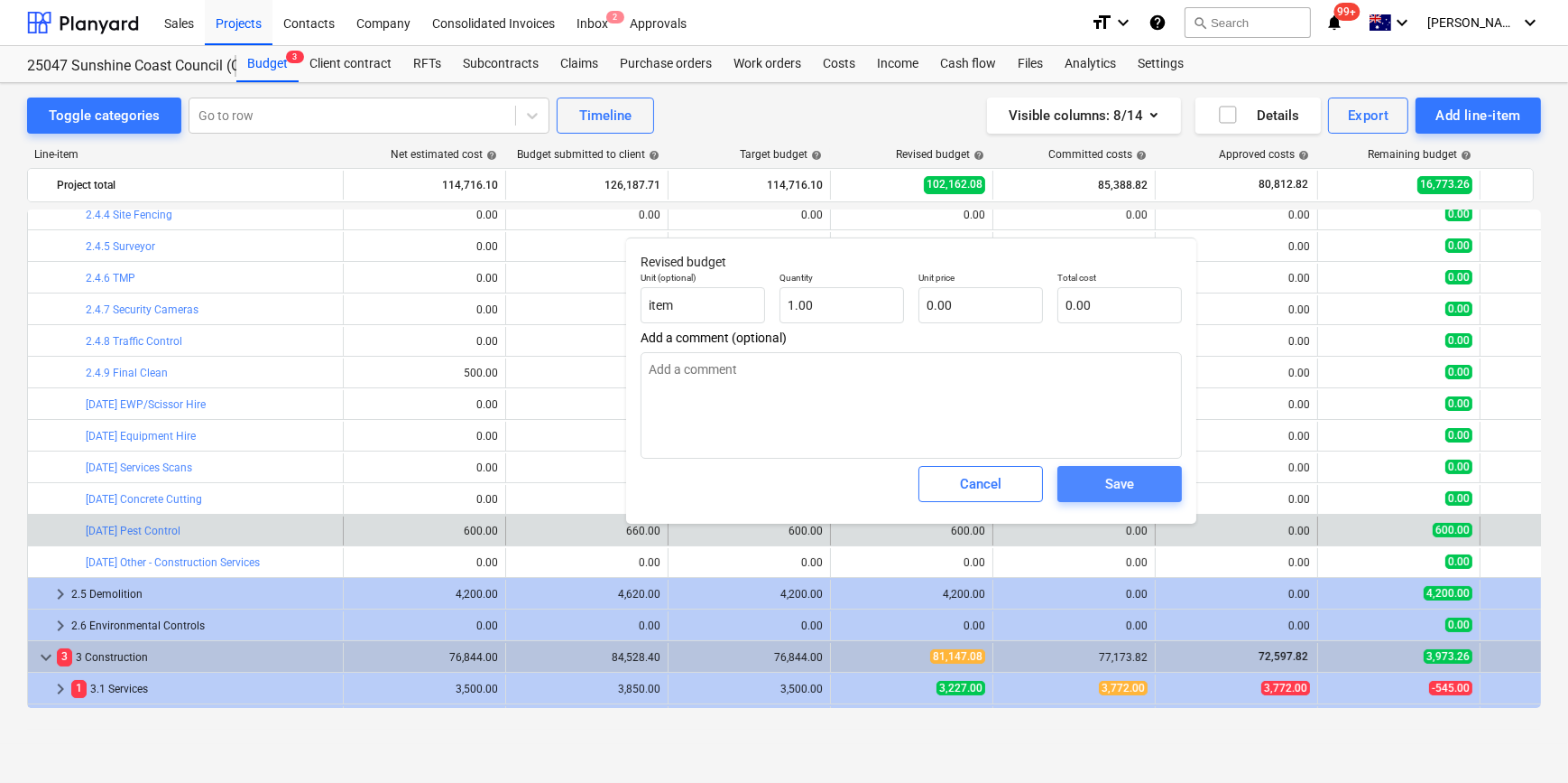
click at [1100, 469] on button "Save" at bounding box center [1119, 483] width 124 height 36
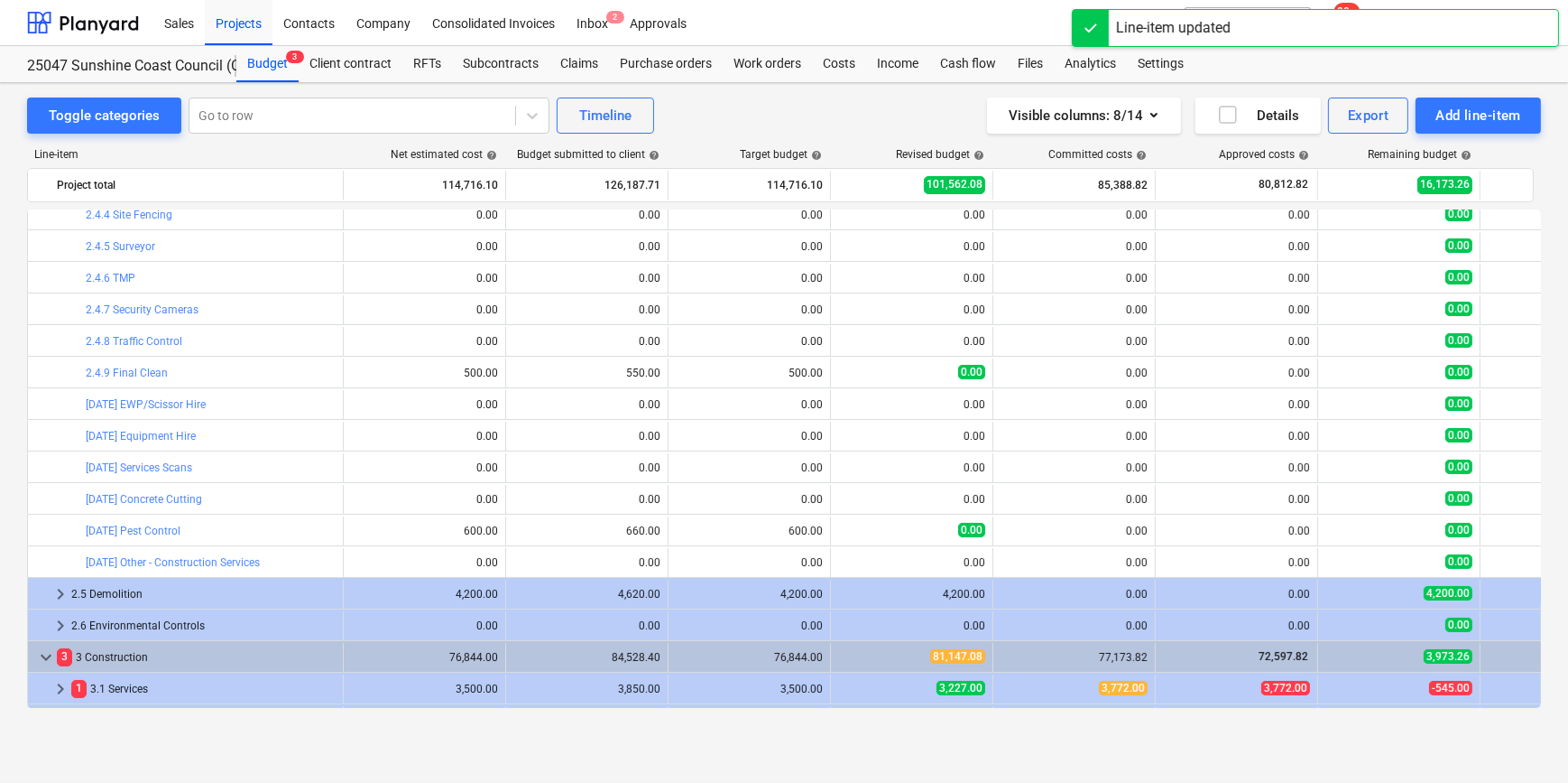
click at [855, 532] on span "edit" at bounding box center [849, 531] width 15 height 15
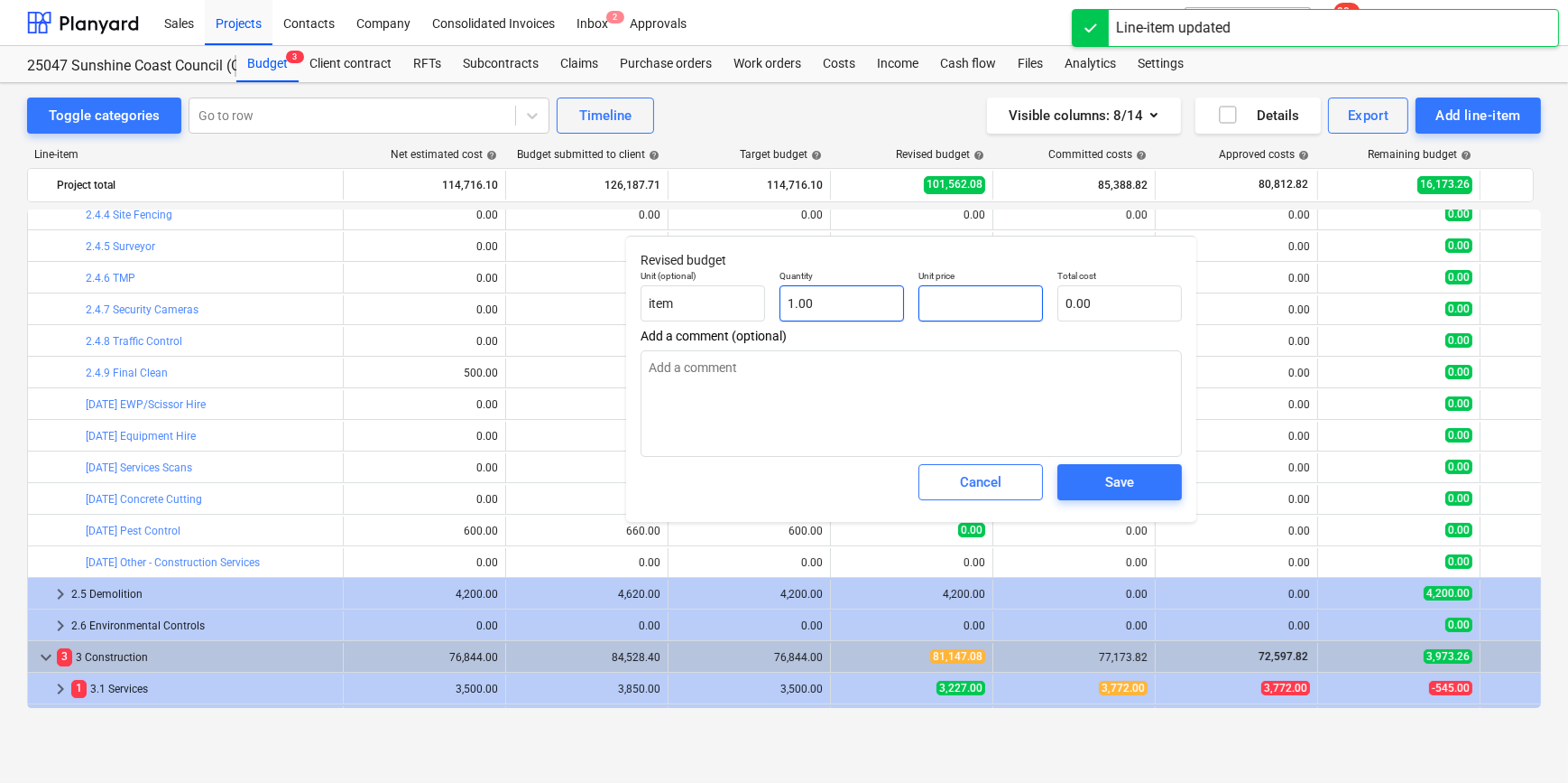
drag, startPoint x: 959, startPoint y: 315, endPoint x: 848, endPoint y: 303, distance: 111.6
click at [869, 306] on div "Unit (optional) item Quantity 1.00 Unit price Total cost 0.00" at bounding box center [911, 295] width 556 height 65
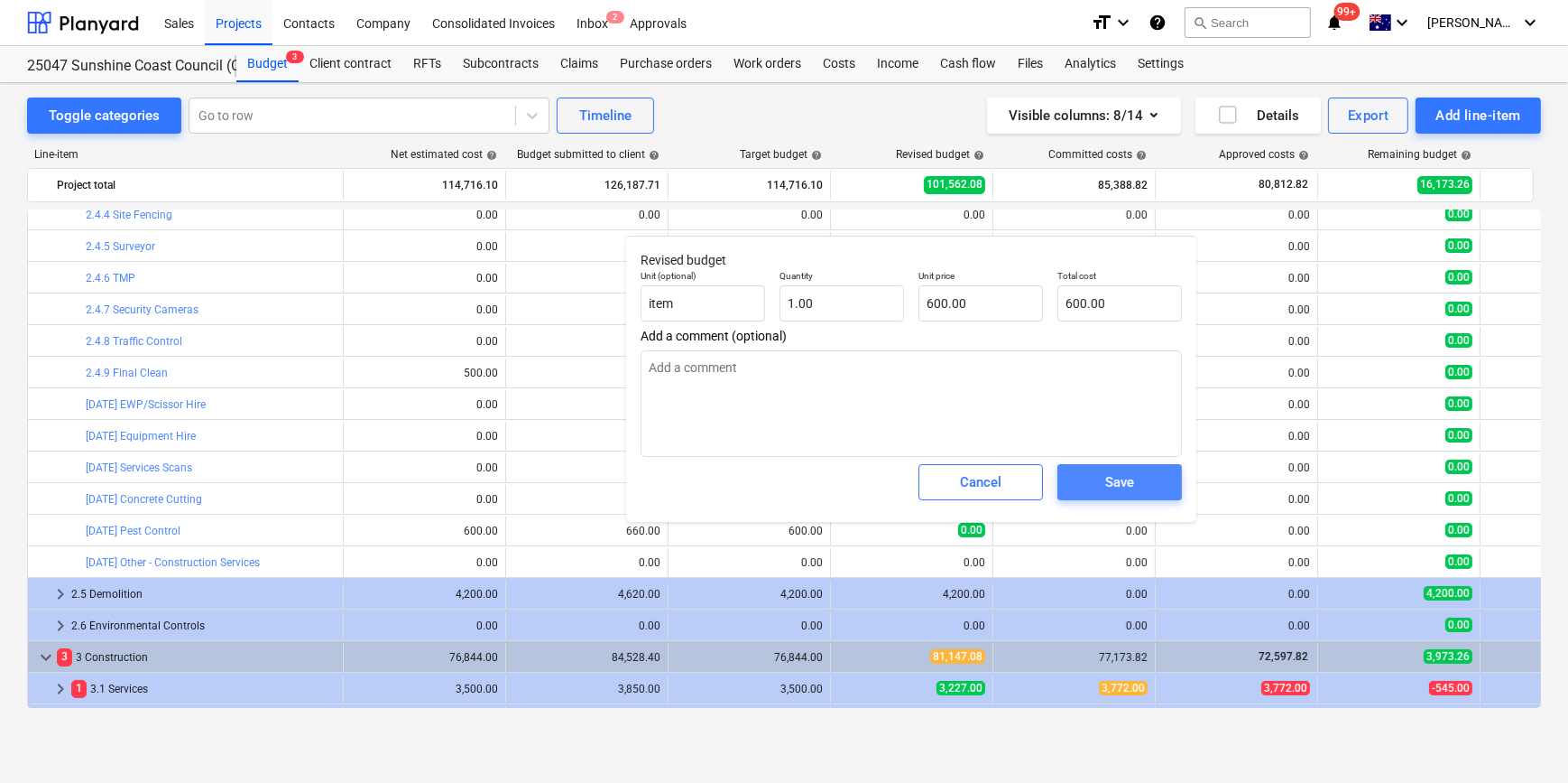
click at [1138, 486] on span "Save" at bounding box center [1120, 481] width 81 height 23
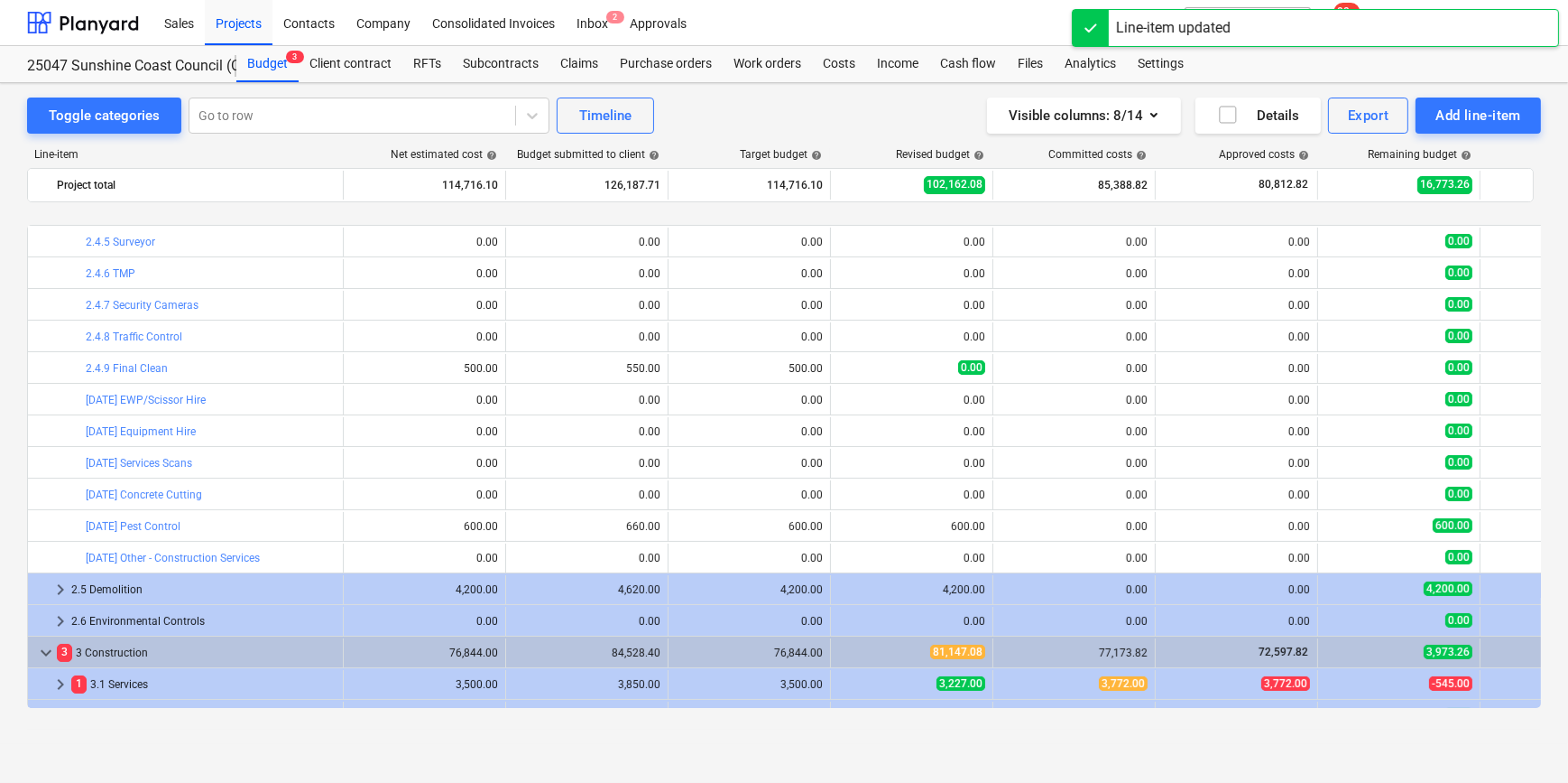
scroll to position [378, 0]
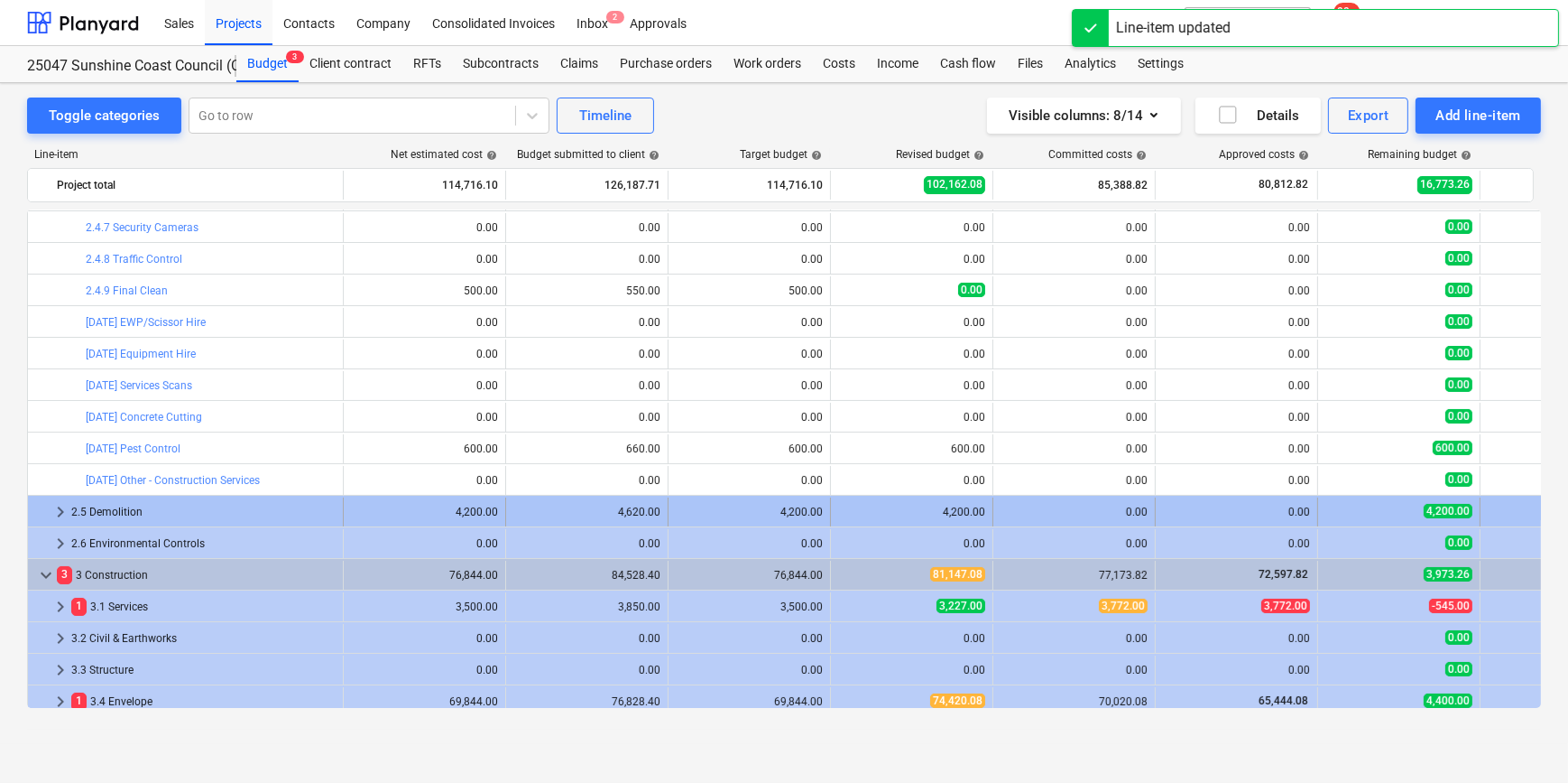
click at [58, 510] on span "keyboard_arrow_right" at bounding box center [60, 511] width 21 height 21
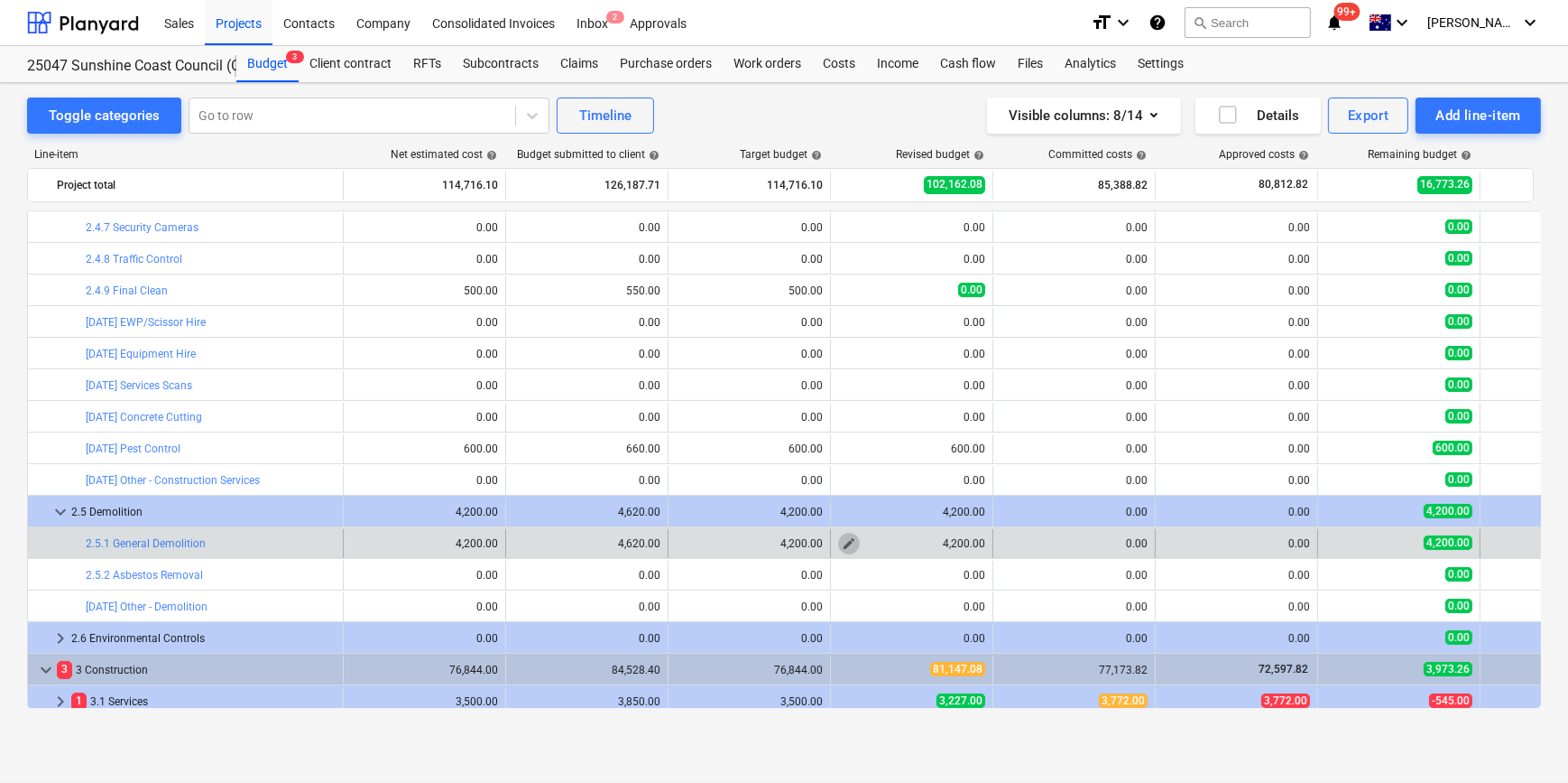
click at [846, 538] on span "edit" at bounding box center [849, 543] width 15 height 15
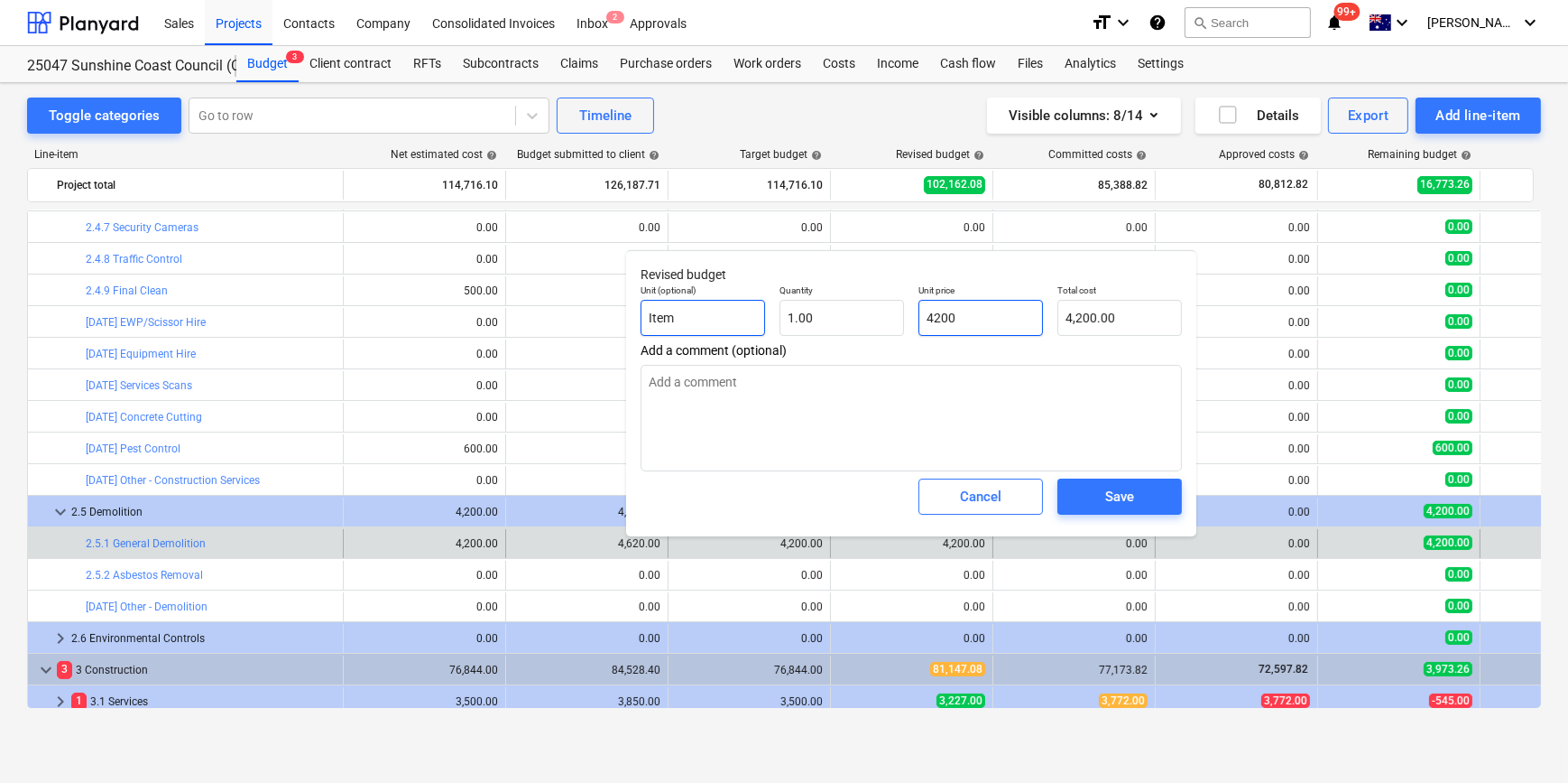
drag, startPoint x: 992, startPoint y: 321, endPoint x: 701, endPoint y: 332, distance: 291.2
click at [808, 334] on div "Unit (optional) Item Quantity 1.00 Unit price 4200 Total cost 4,200.00" at bounding box center [911, 309] width 556 height 65
click at [1147, 505] on span "Save" at bounding box center [1120, 496] width 81 height 23
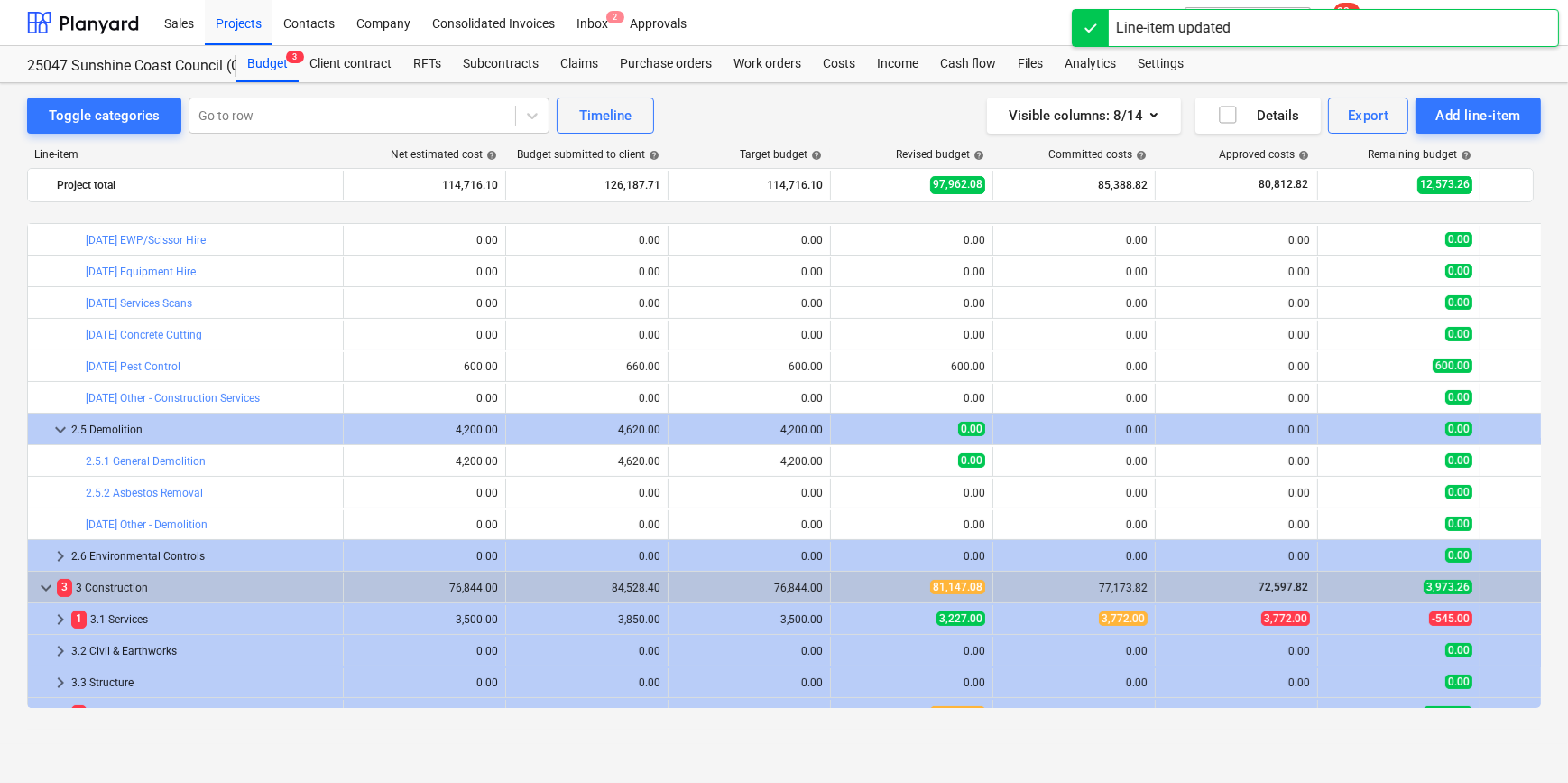
scroll to position [541, 0]
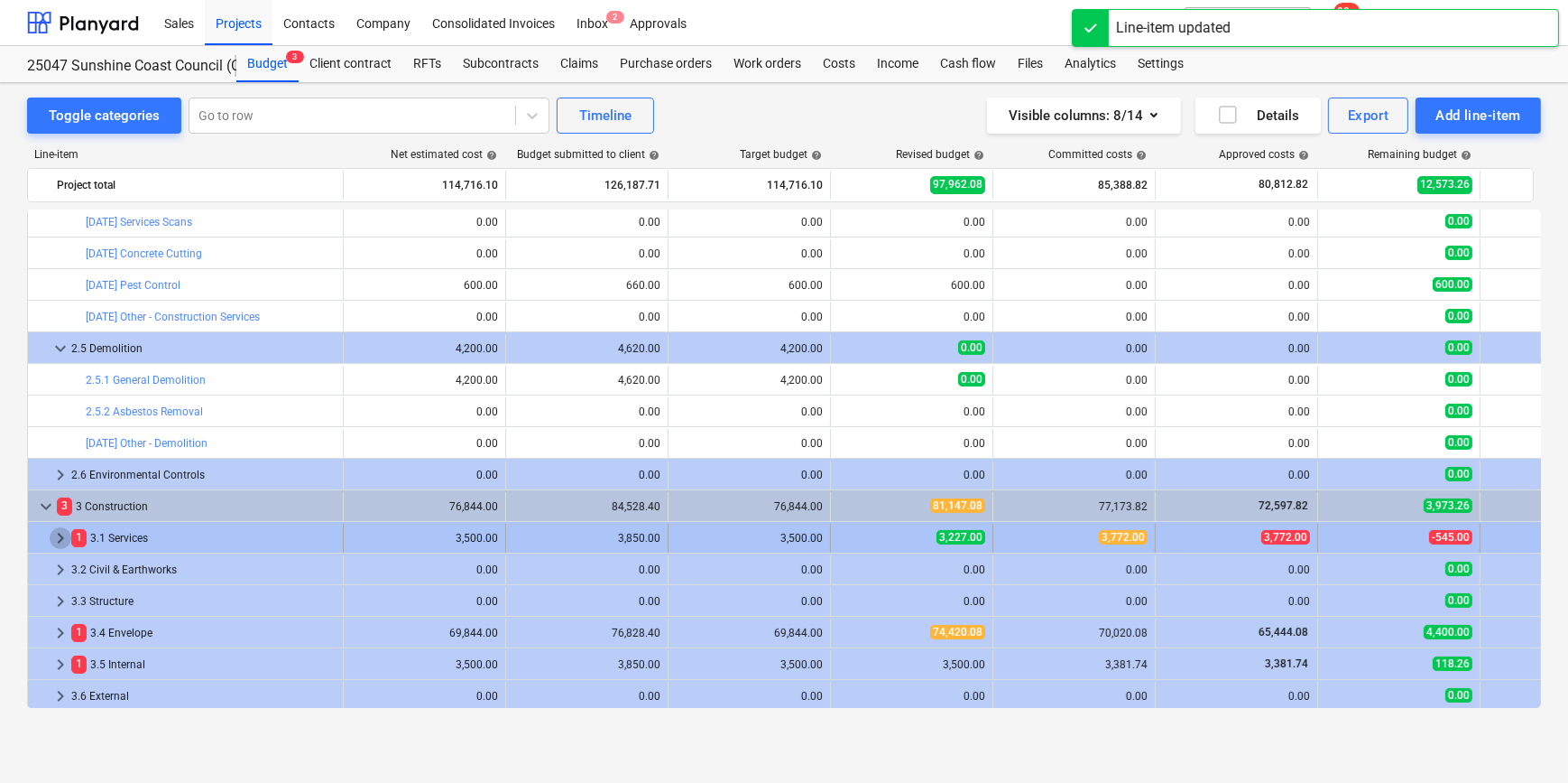
click at [62, 537] on span "keyboard_arrow_right" at bounding box center [60, 538] width 21 height 21
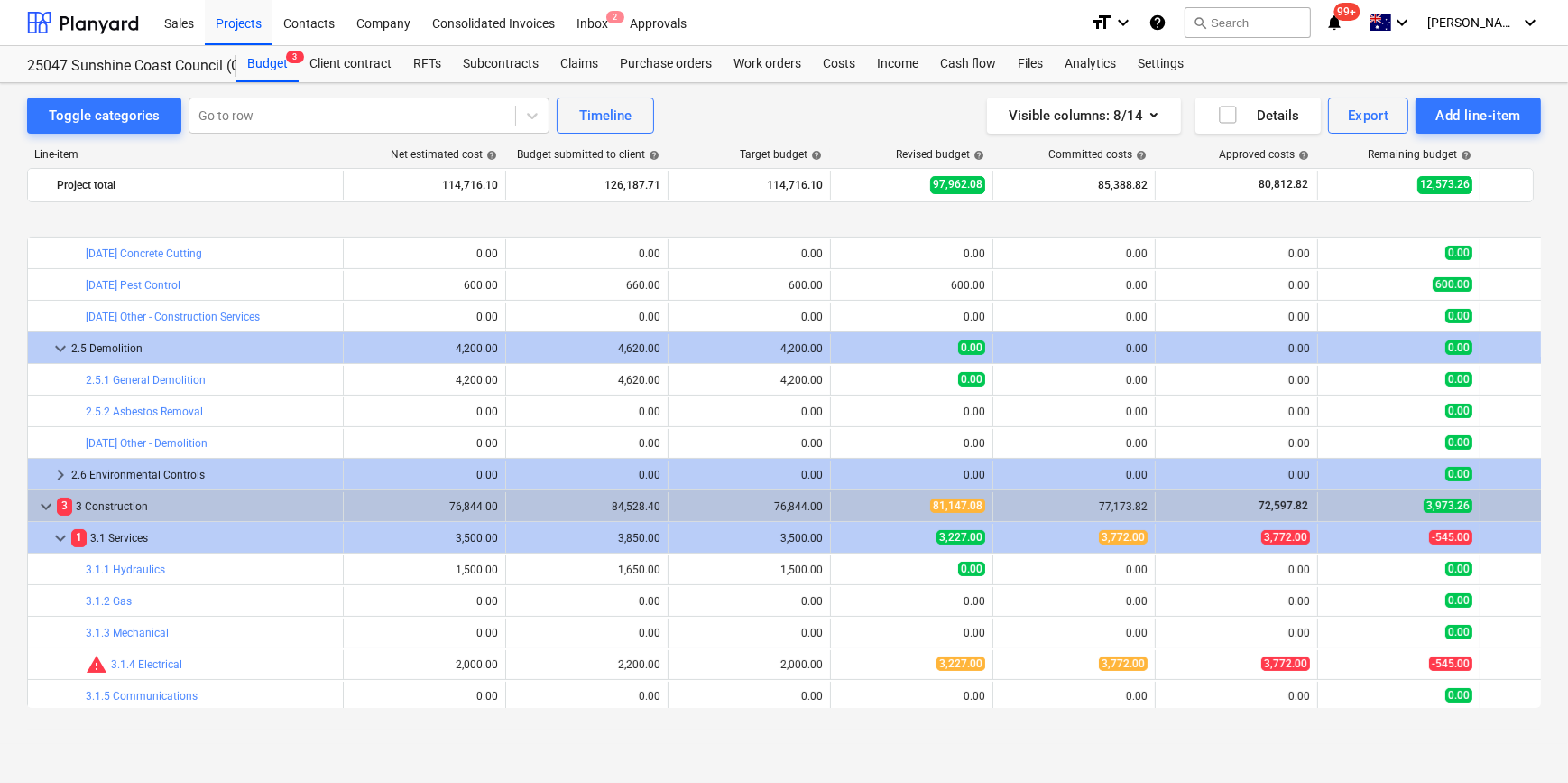
scroll to position [623, 0]
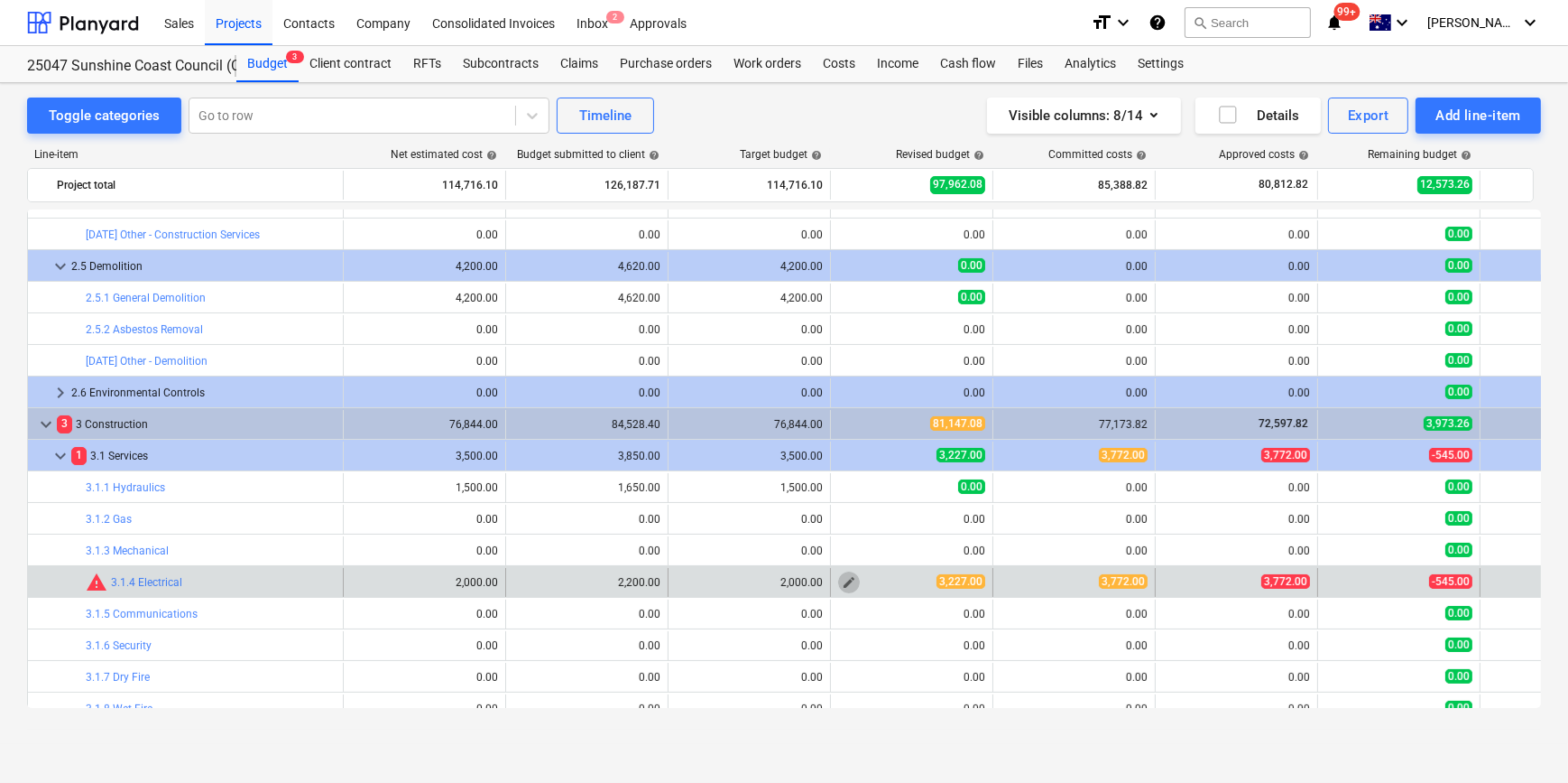
click at [849, 575] on span "edit" at bounding box center [849, 583] width 15 height 15
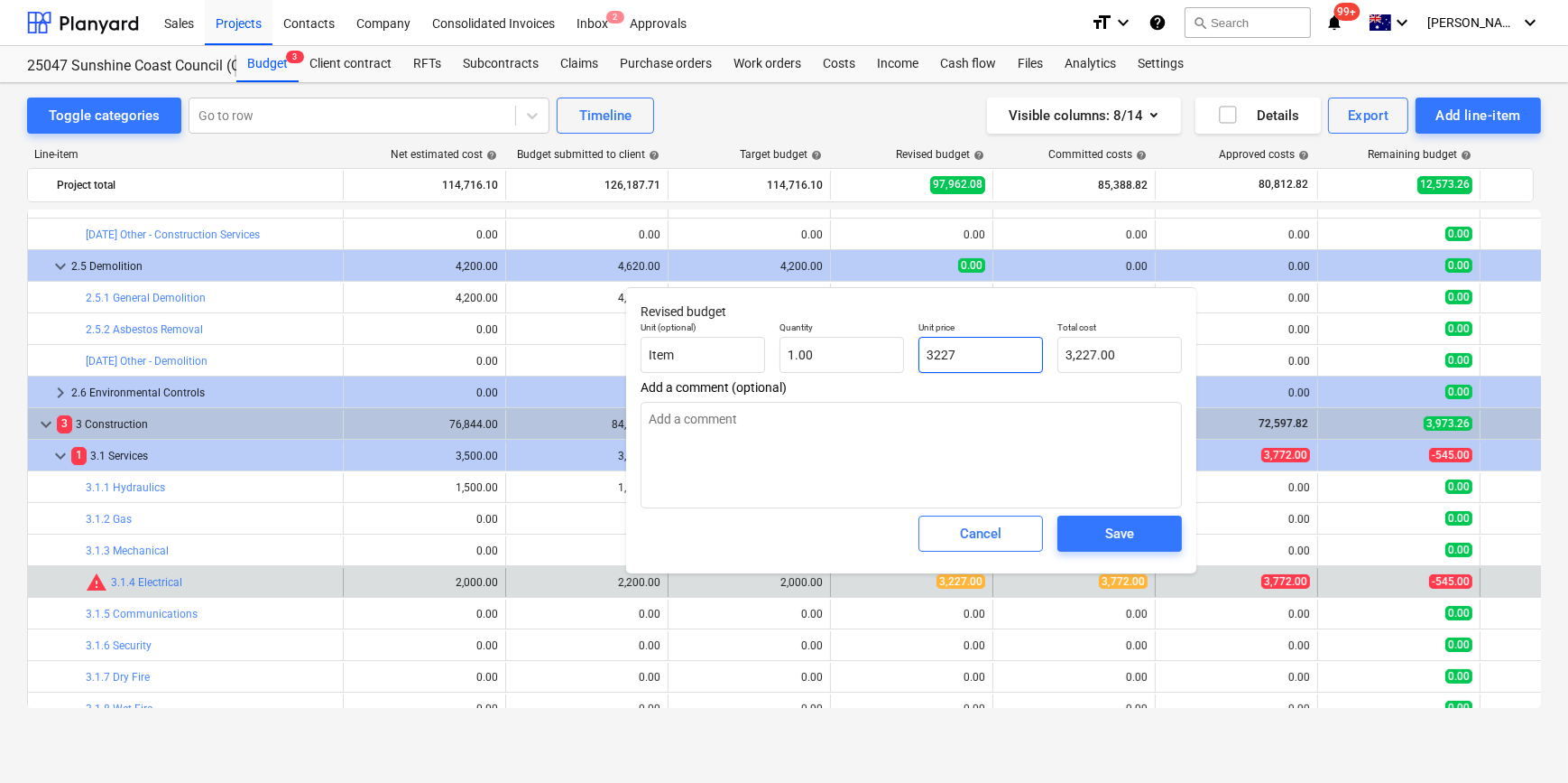
drag, startPoint x: 951, startPoint y: 357, endPoint x: 933, endPoint y: 362, distance: 18.7
click at [933, 362] on input "3227" at bounding box center [980, 354] width 124 height 36
click at [1152, 534] on span "Save" at bounding box center [1120, 533] width 81 height 23
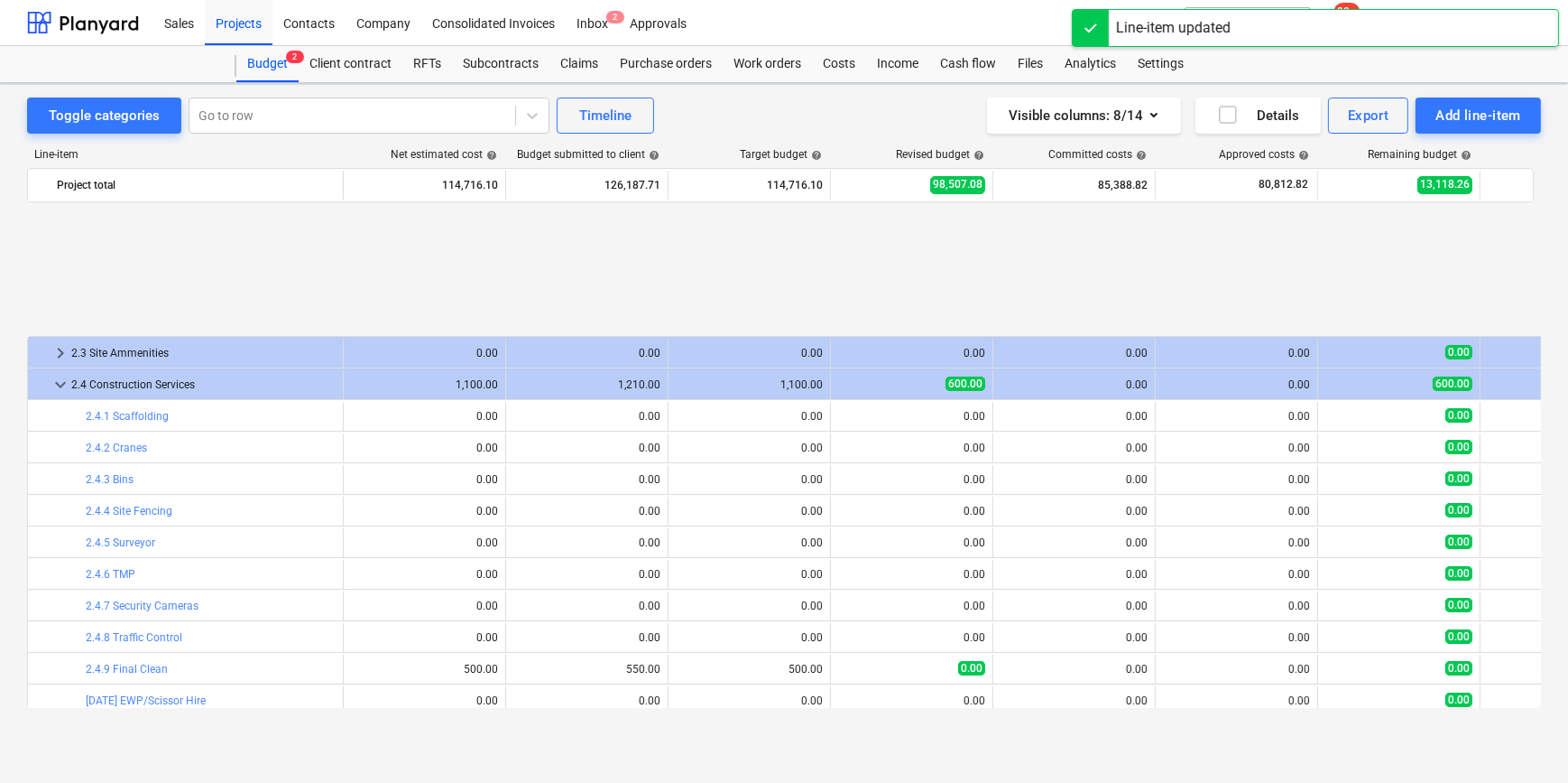
scroll to position [767, 0]
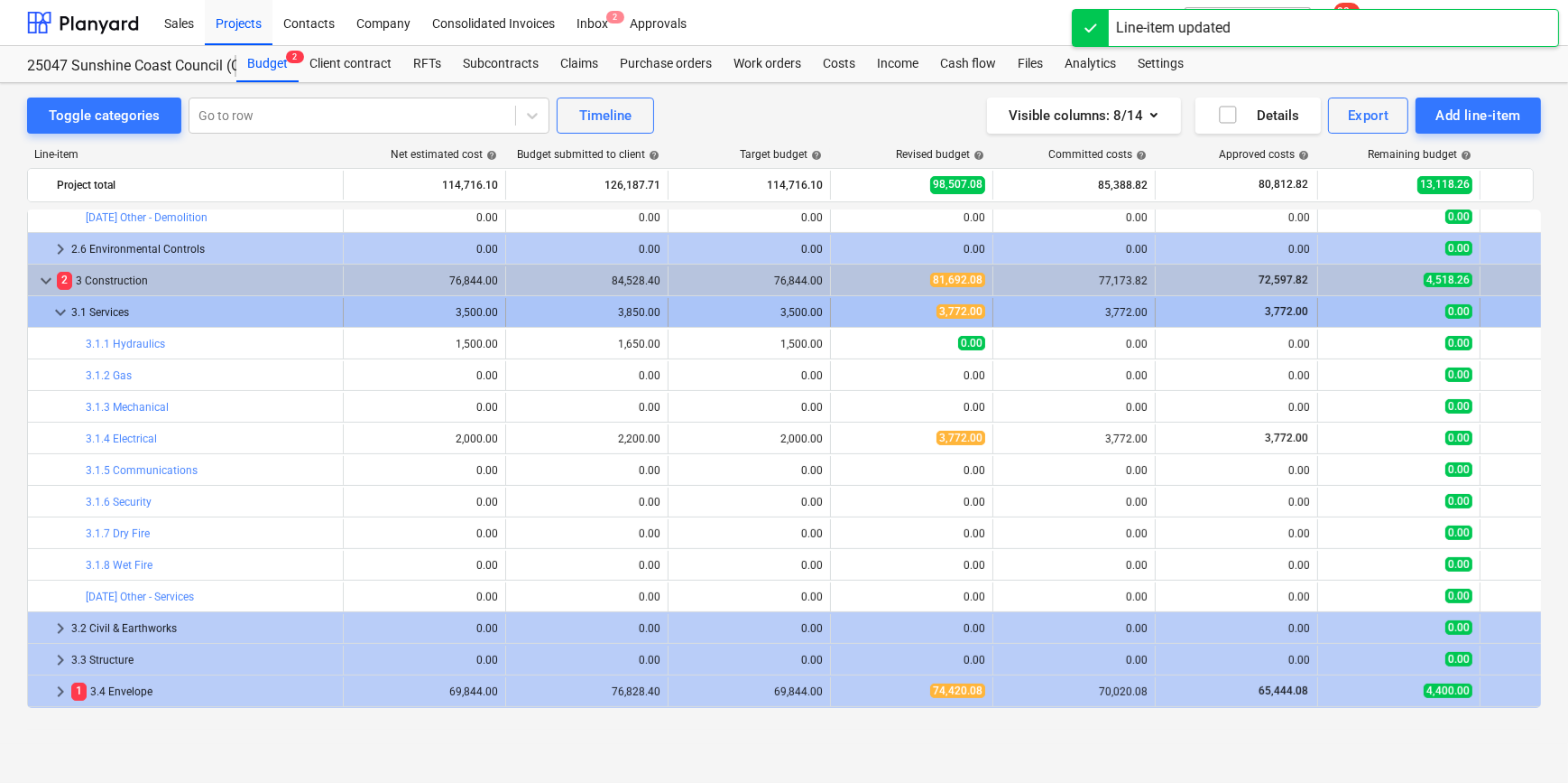
click at [55, 311] on span "keyboard_arrow_down" at bounding box center [60, 312] width 21 height 21
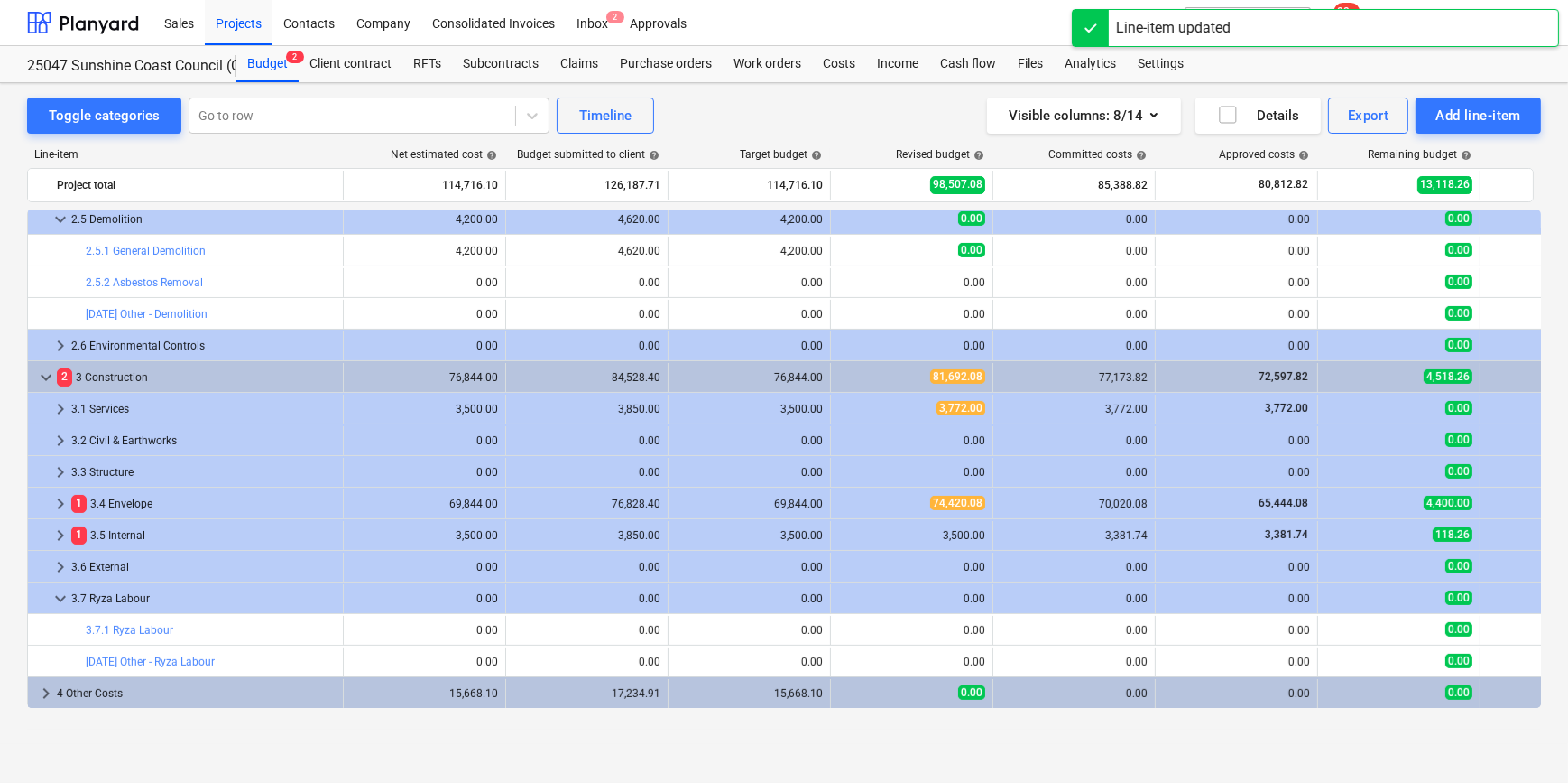
scroll to position [670, 0]
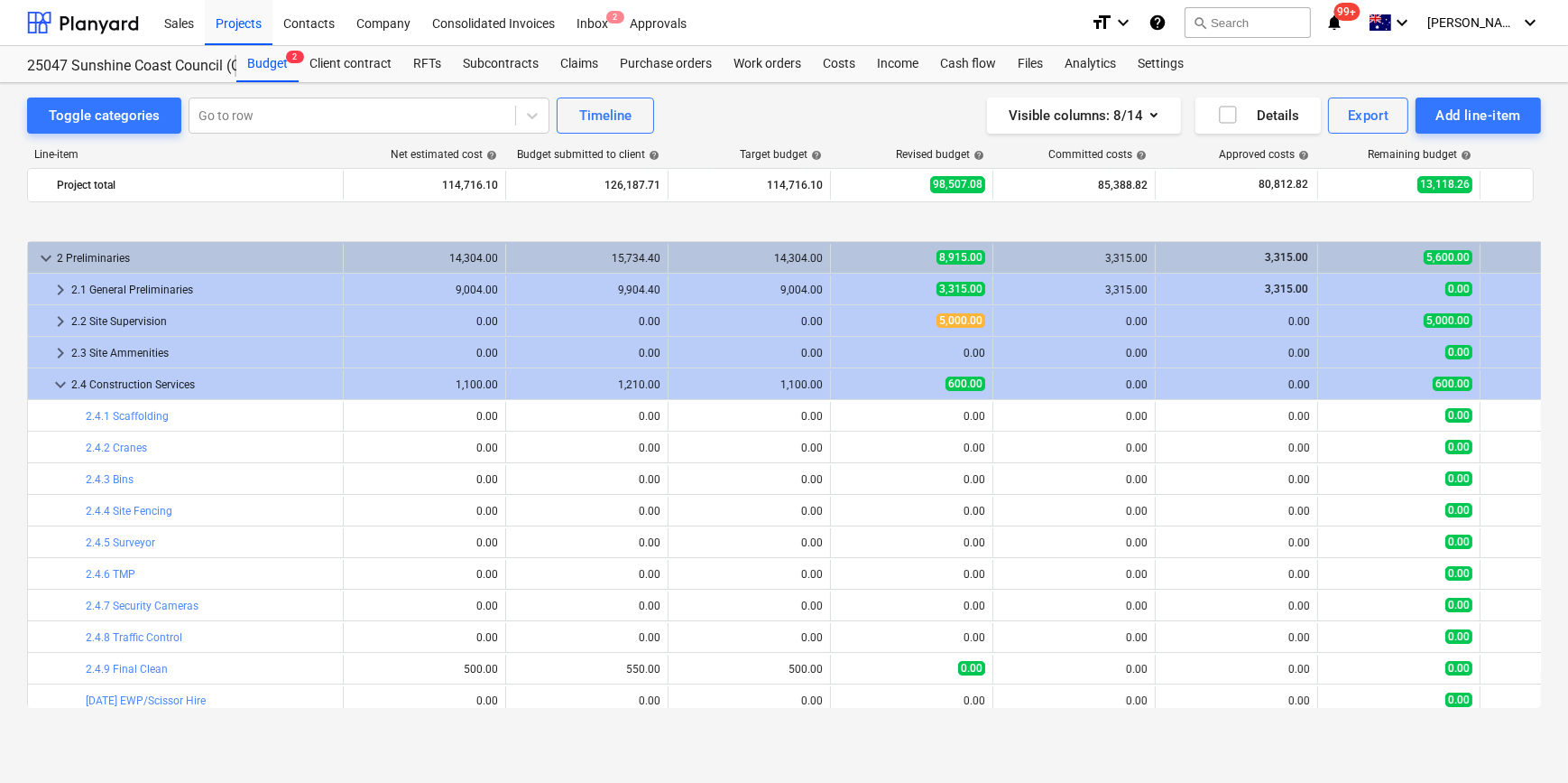
scroll to position [670, 0]
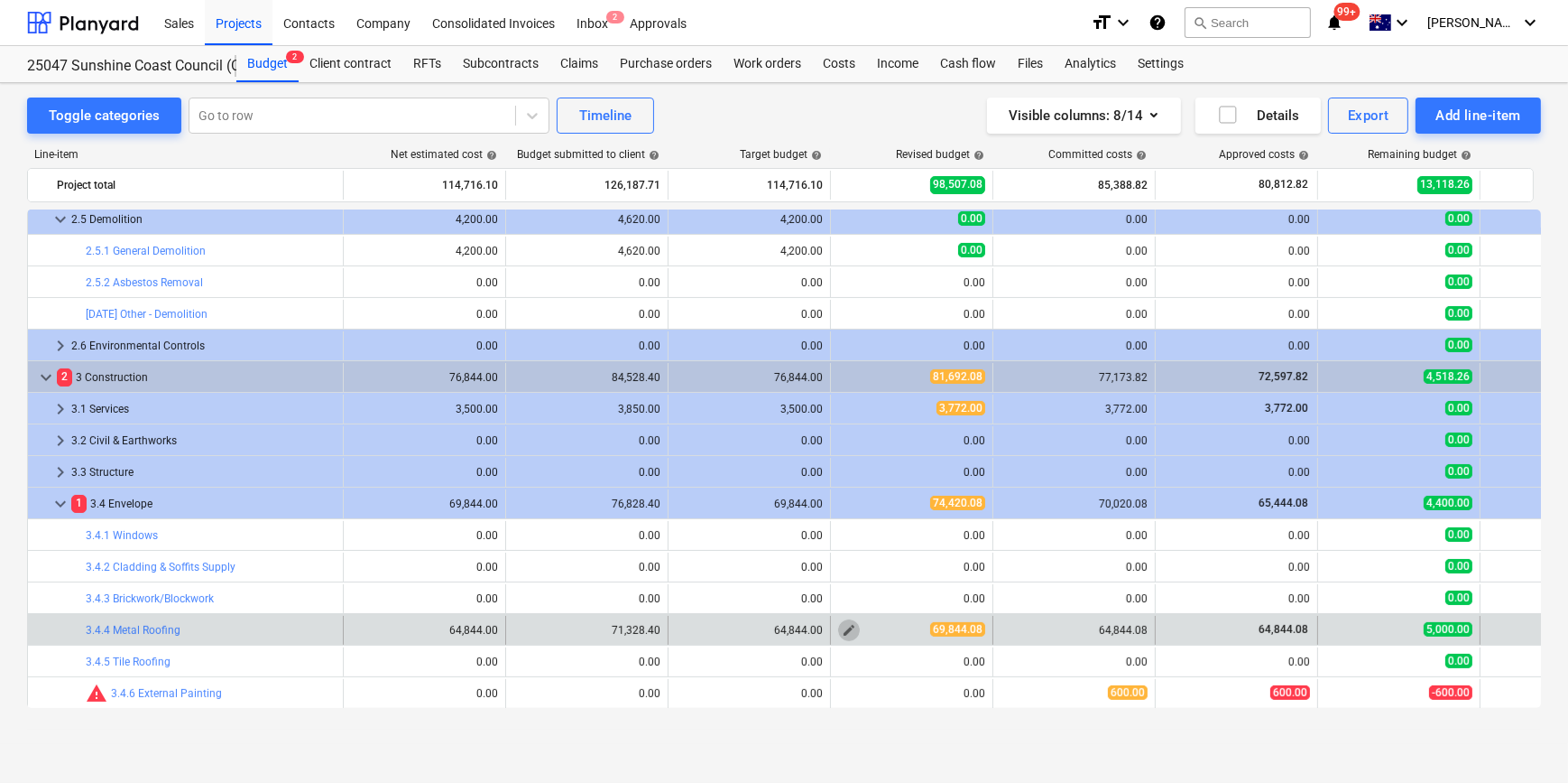
click at [854, 630] on span "edit" at bounding box center [849, 630] width 15 height 15
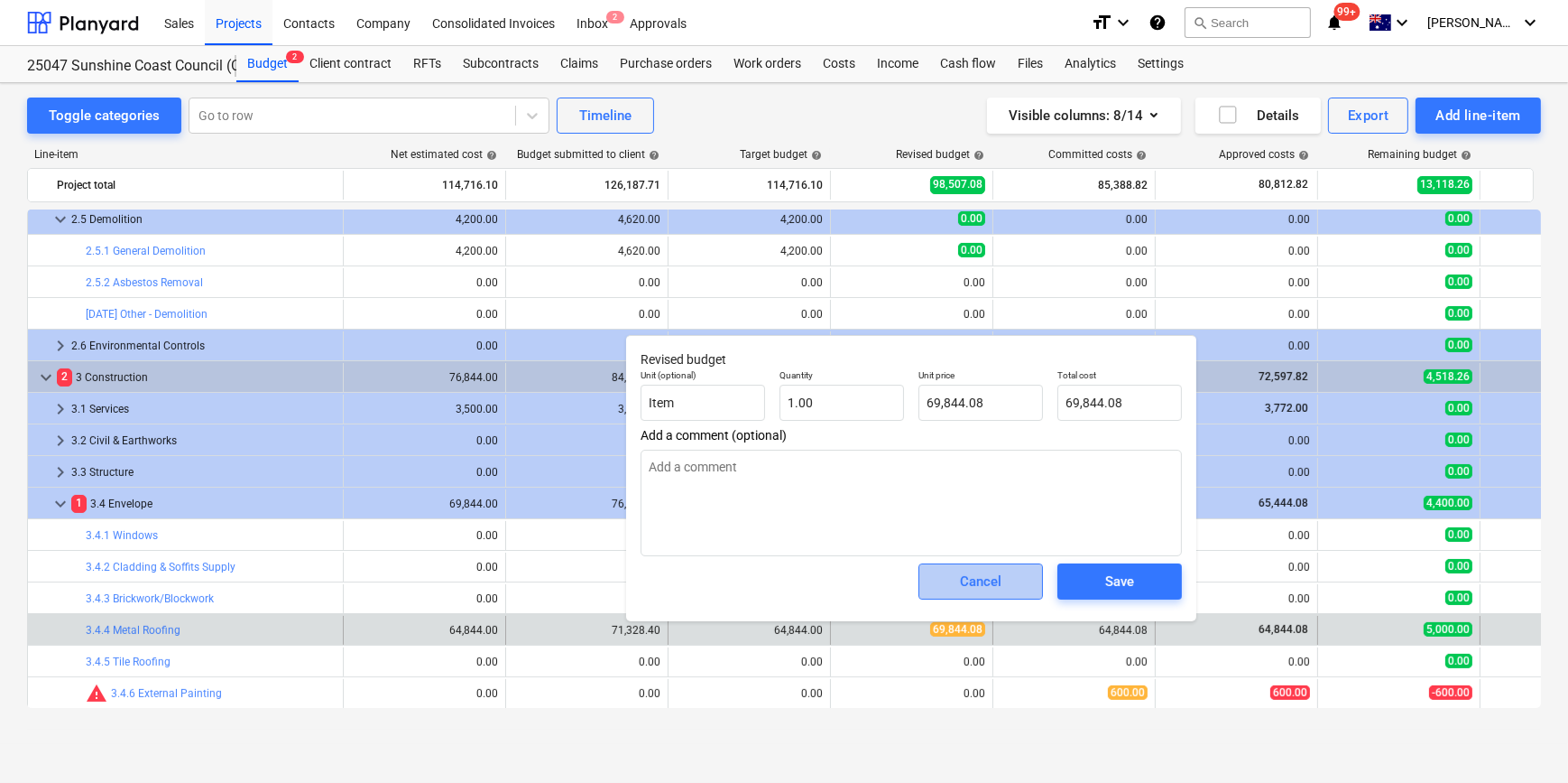
click at [947, 592] on span "Cancel" at bounding box center [981, 581] width 79 height 23
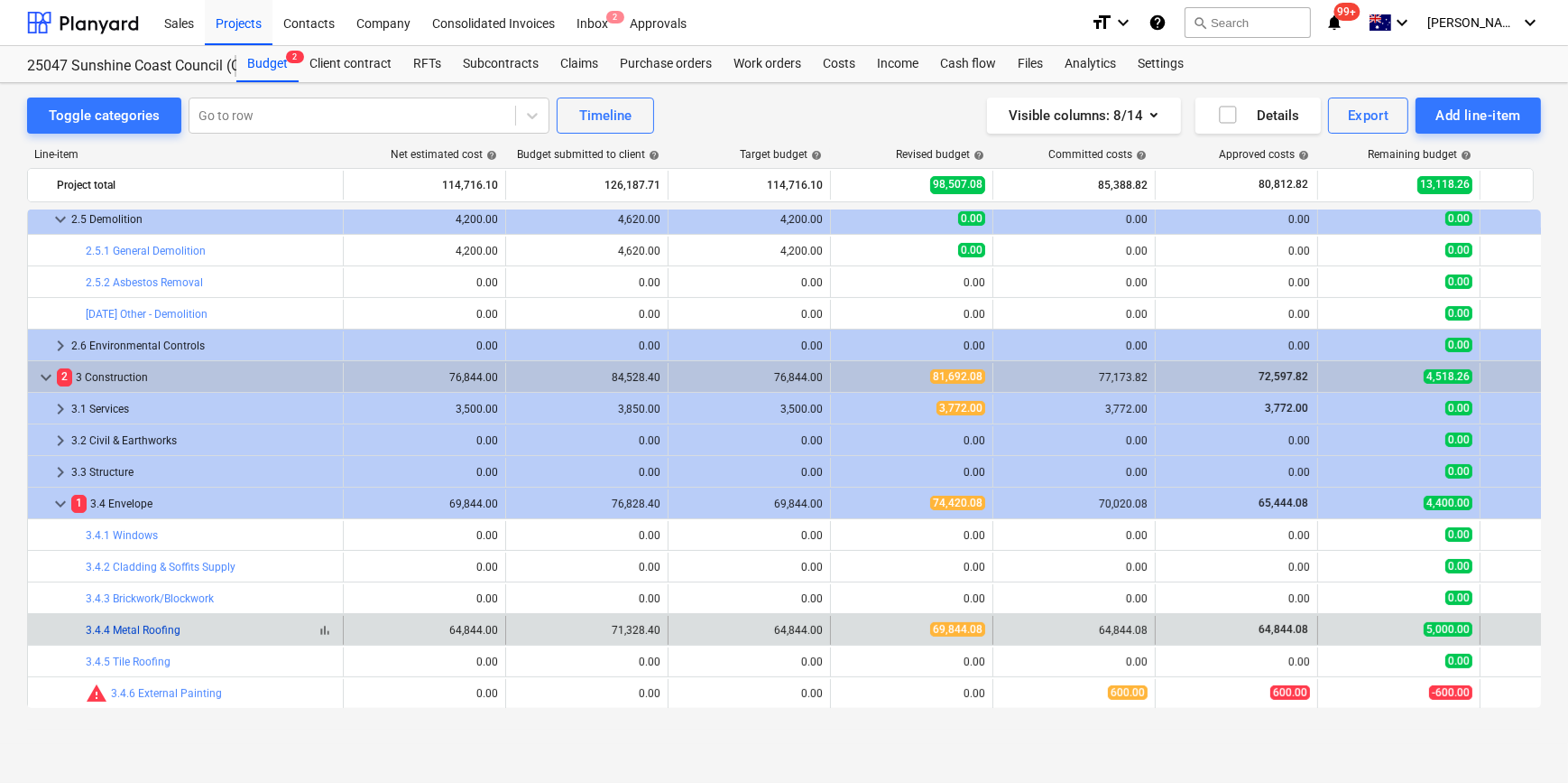
click at [152, 632] on link "3.4.4 Metal Roofing" at bounding box center [133, 630] width 95 height 13
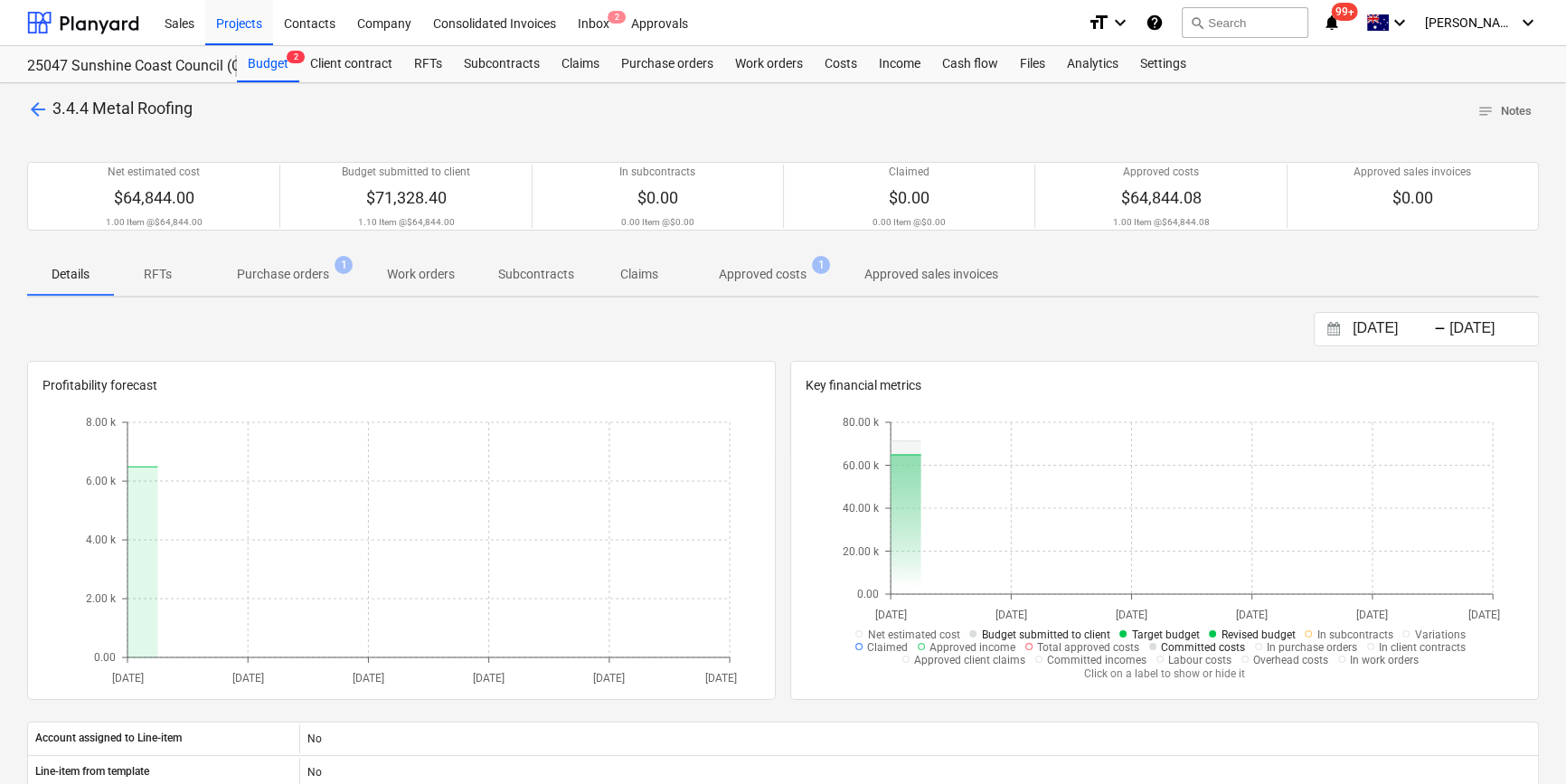
click at [299, 271] on p "Purchase orders" at bounding box center [283, 274] width 92 height 19
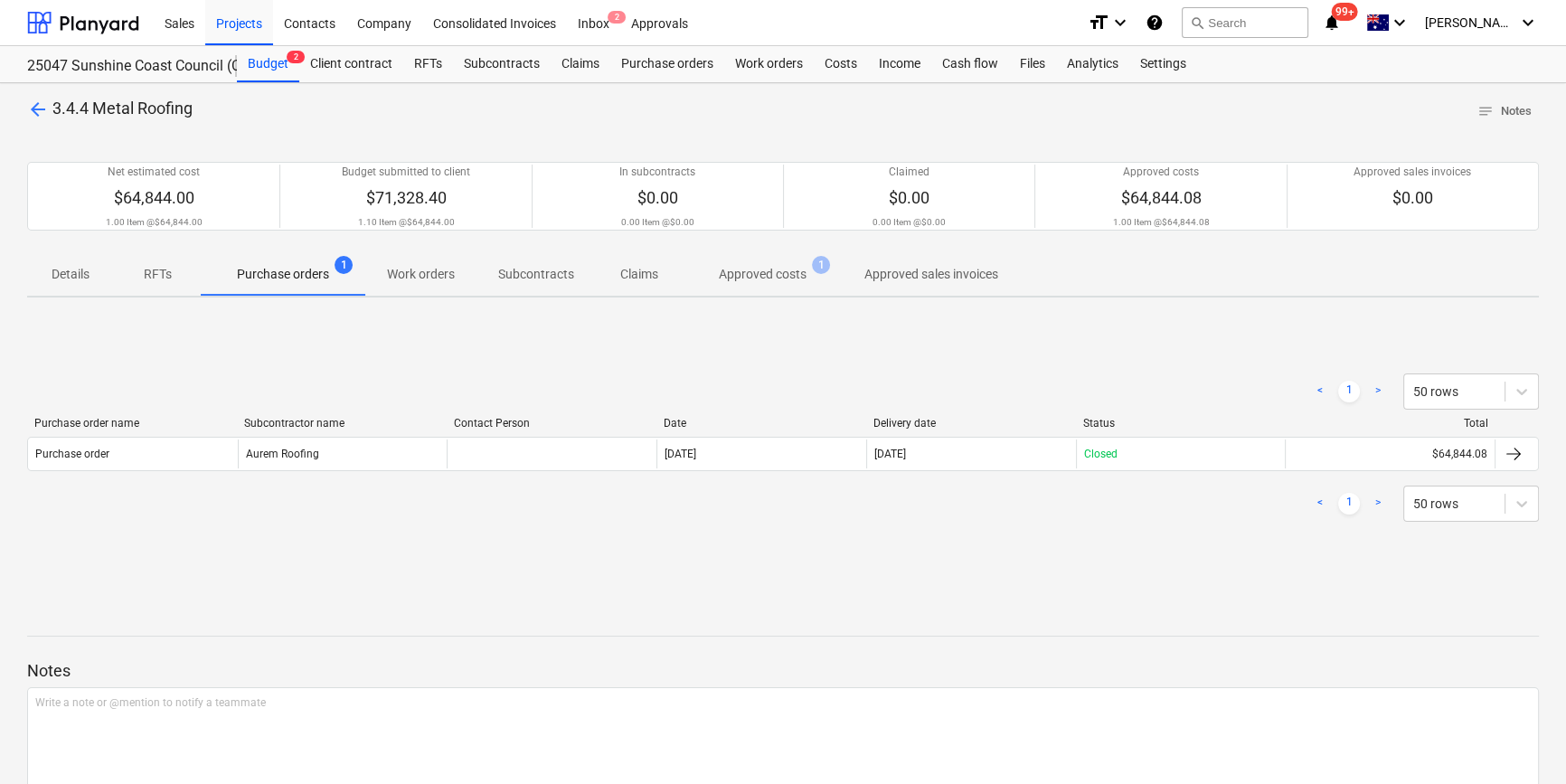
click at [753, 276] on p "Approved costs" at bounding box center [762, 274] width 88 height 19
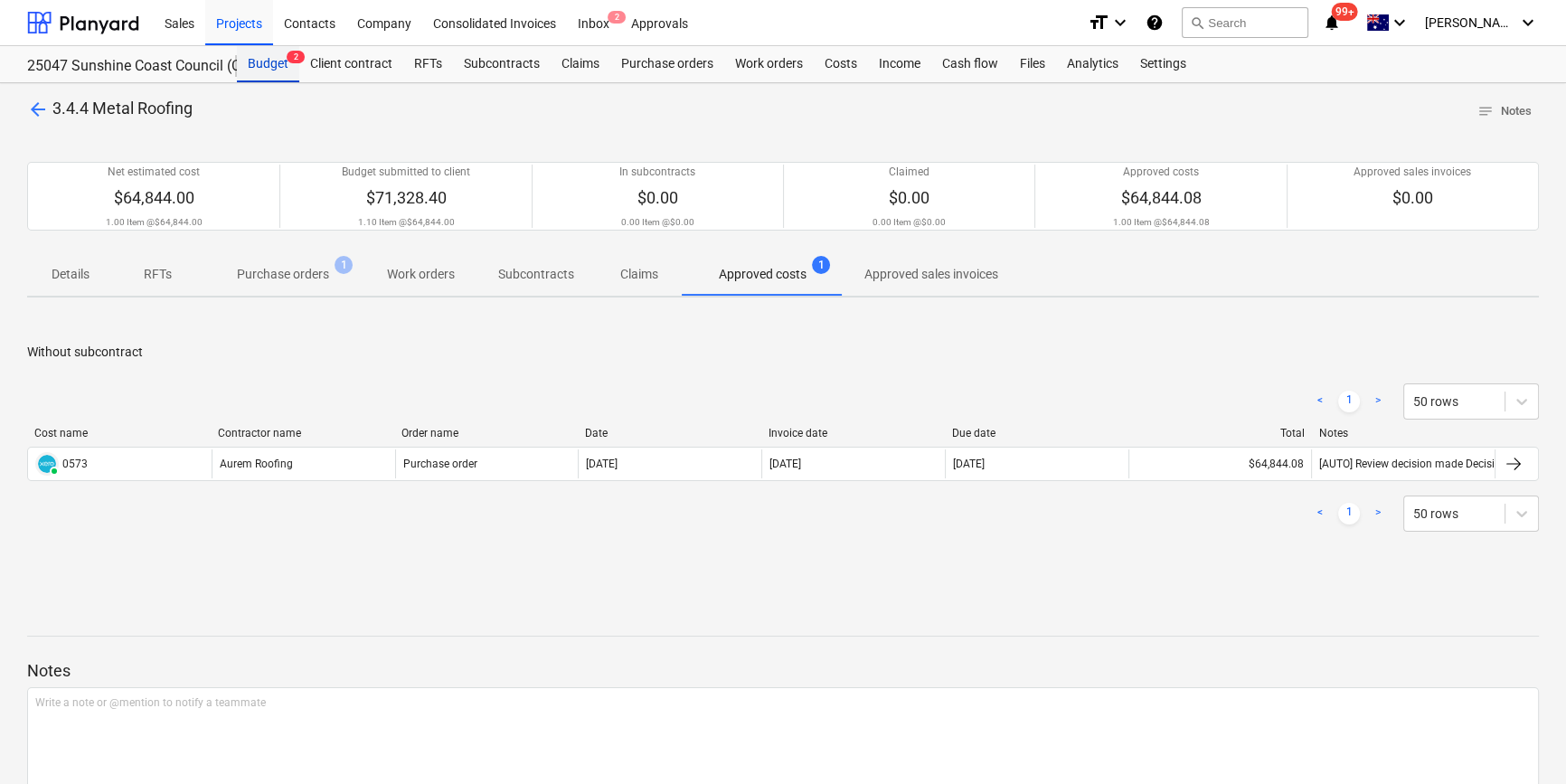
click at [272, 69] on div "Budget 2" at bounding box center [268, 64] width 63 height 36
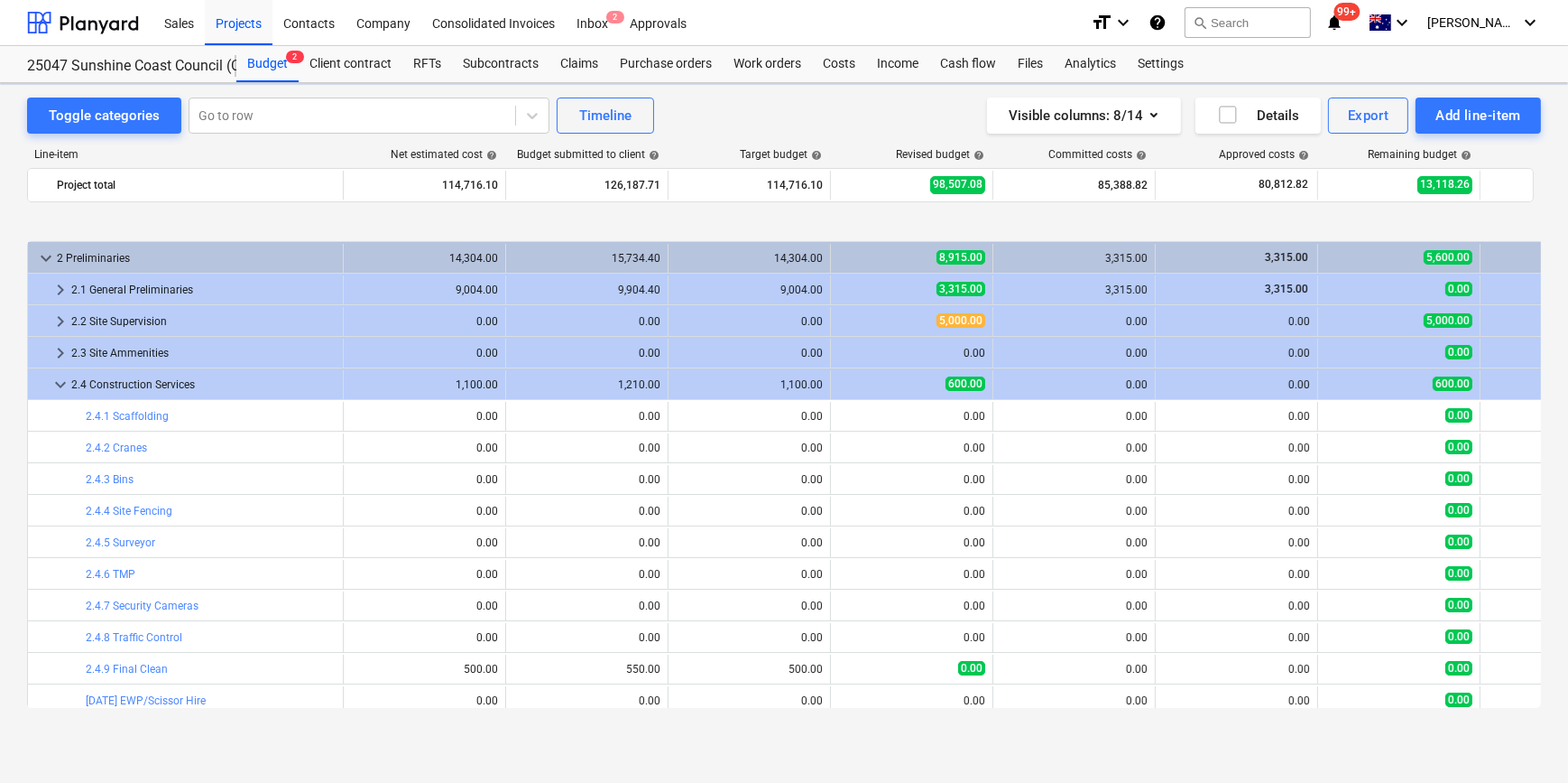
scroll to position [670, 0]
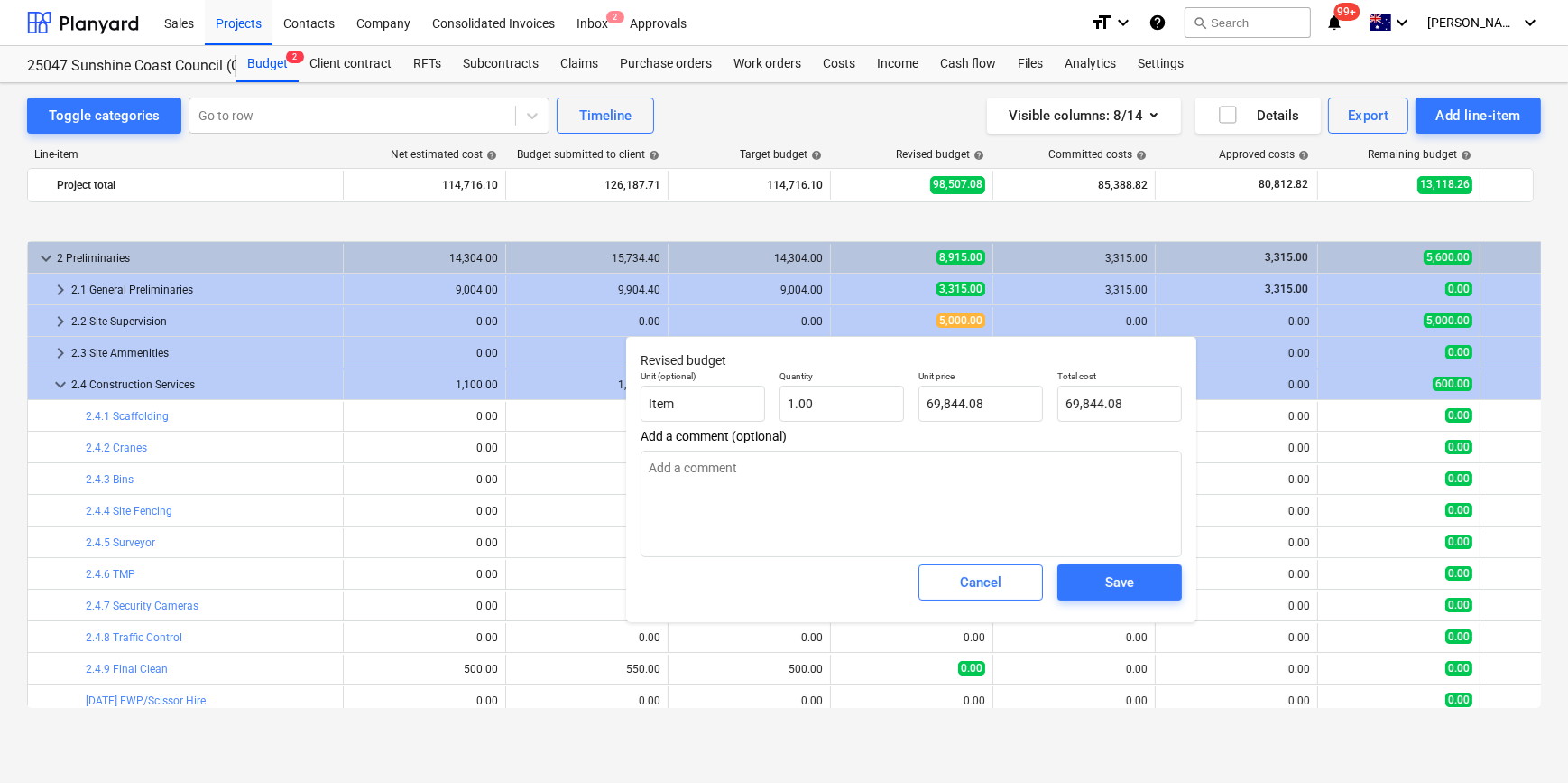
type textarea "x"
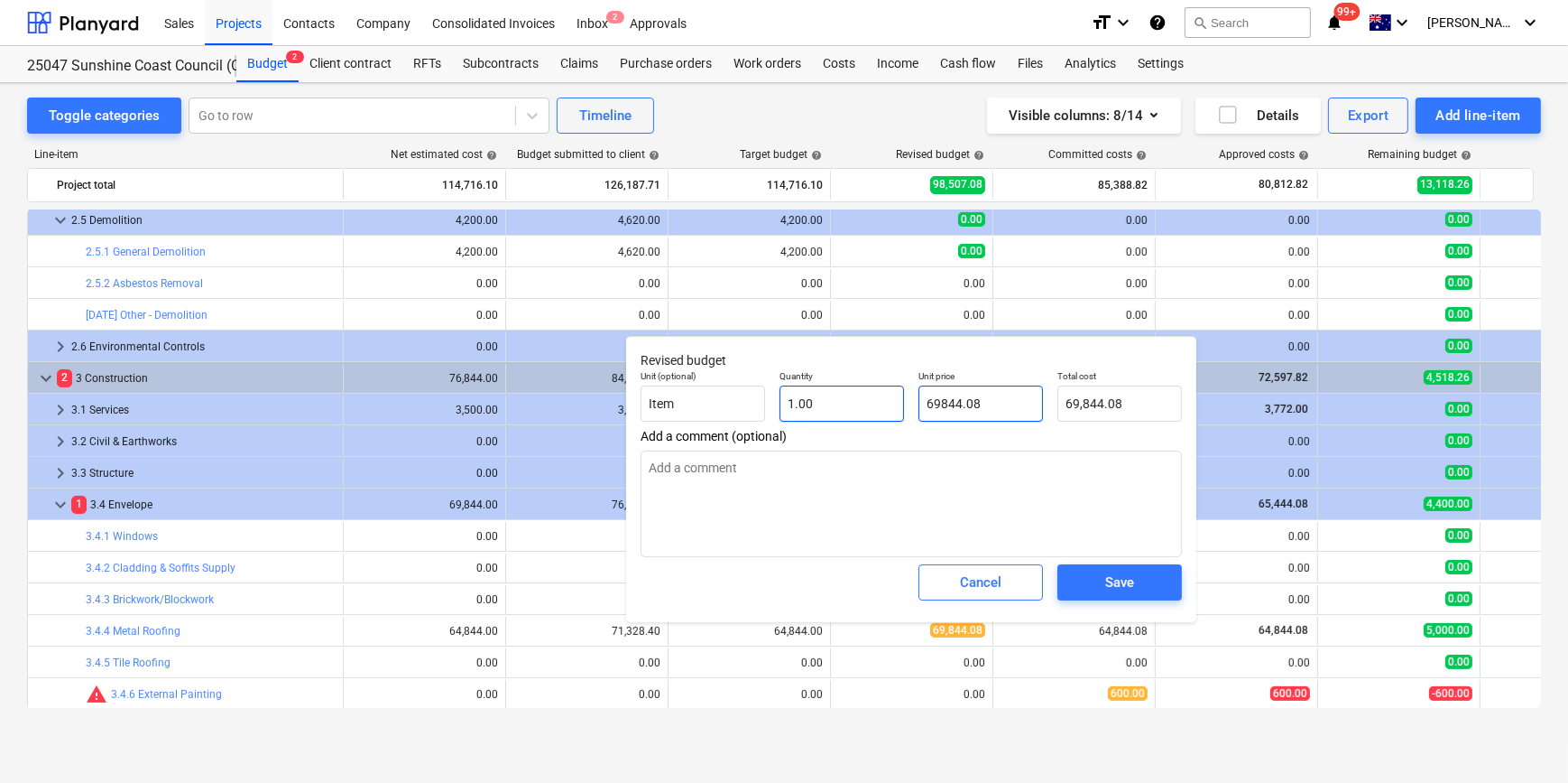
drag, startPoint x: 989, startPoint y: 405, endPoint x: 896, endPoint y: 405, distance: 93.0
click at [896, 405] on div "Unit (optional) Item Quantity 1.00 Unit price 69844.08 Total cost 69,844.08" at bounding box center [911, 395] width 556 height 65
type input "6"
type textarea "x"
type input "6.00"
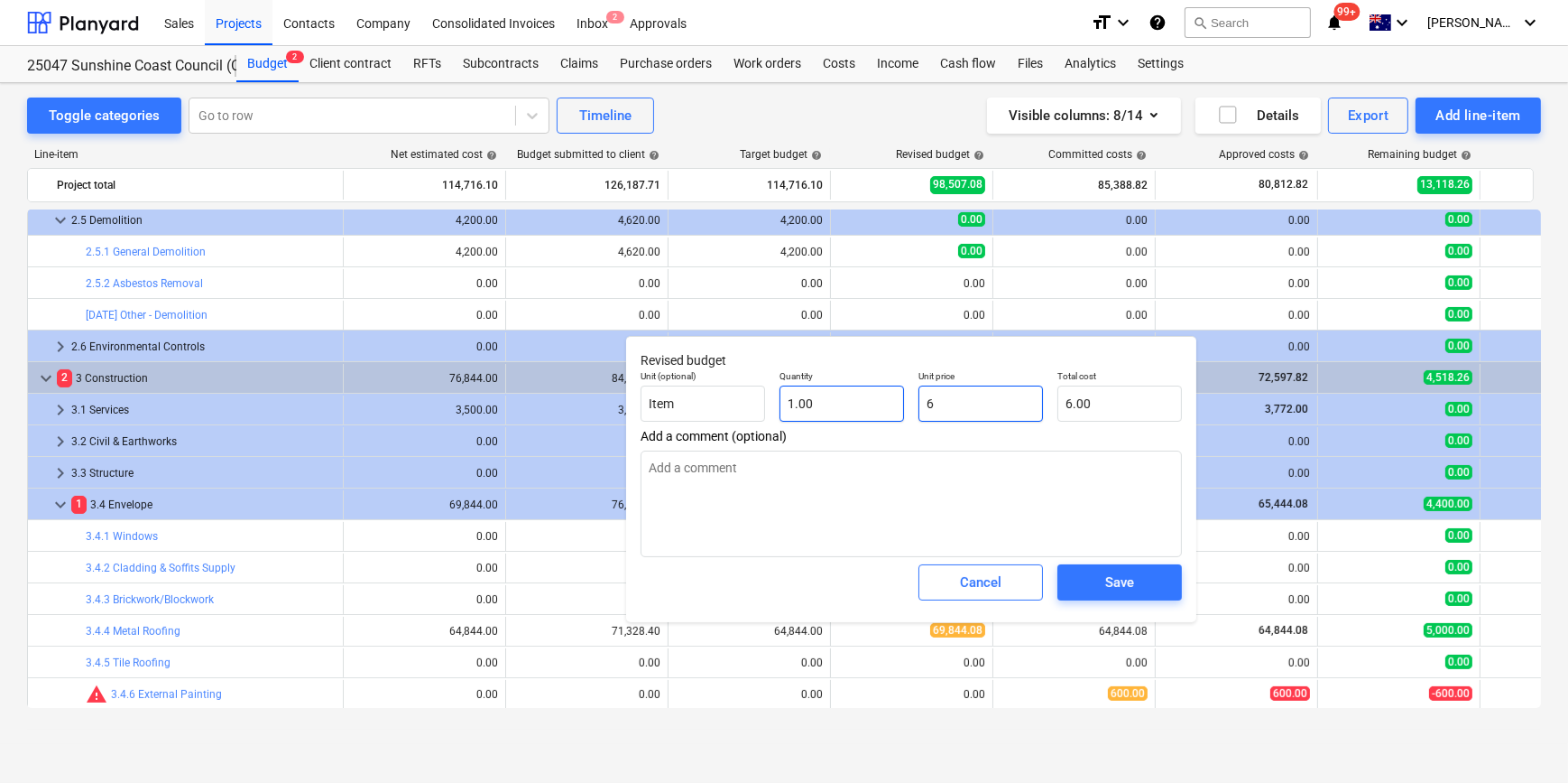
type textarea "x"
type input "64"
type input "64.00"
type textarea "x"
type input "648"
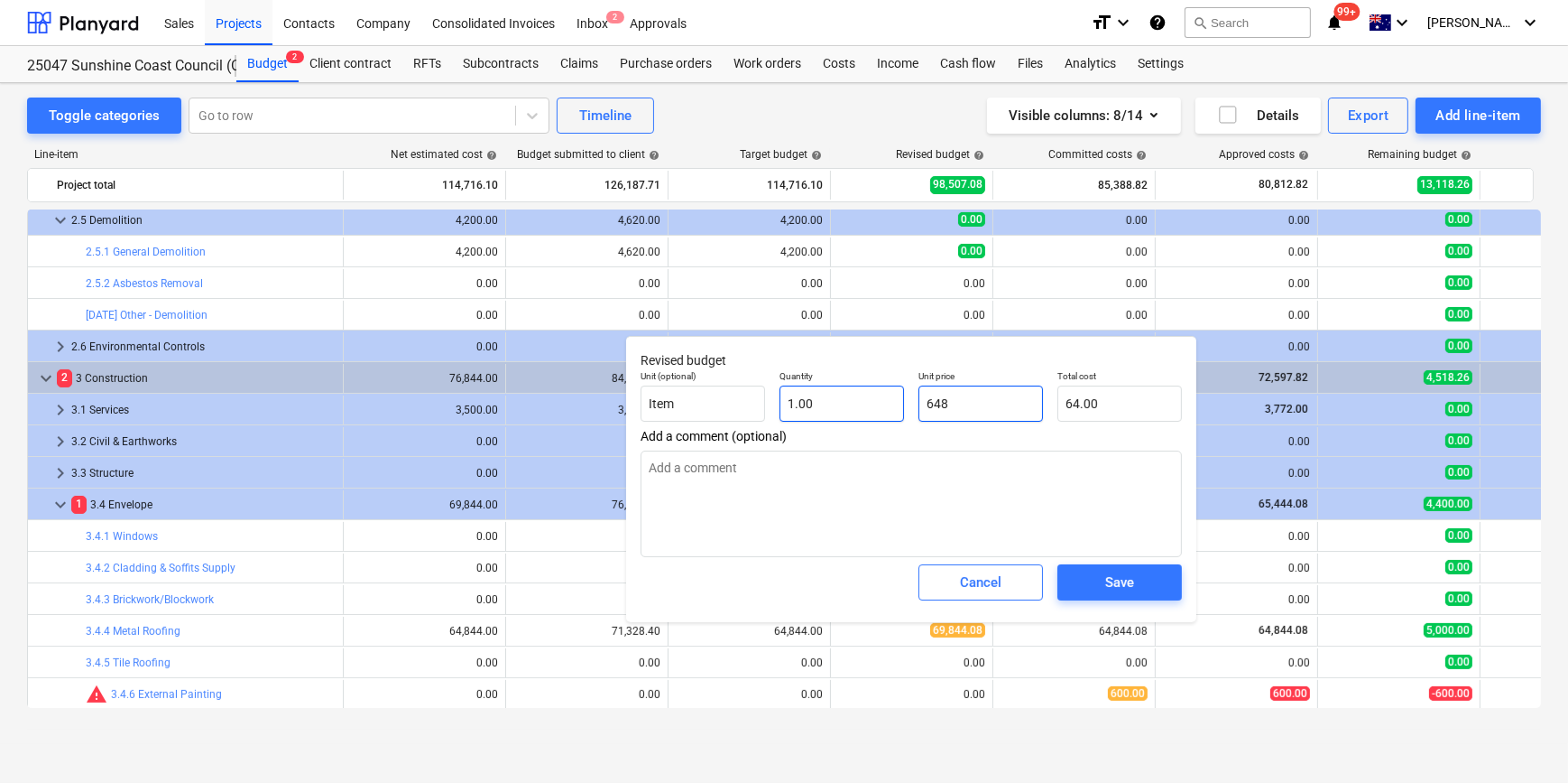
type input "648.00"
type textarea "x"
type input "6484"
type input "6,484.00"
type textarea "x"
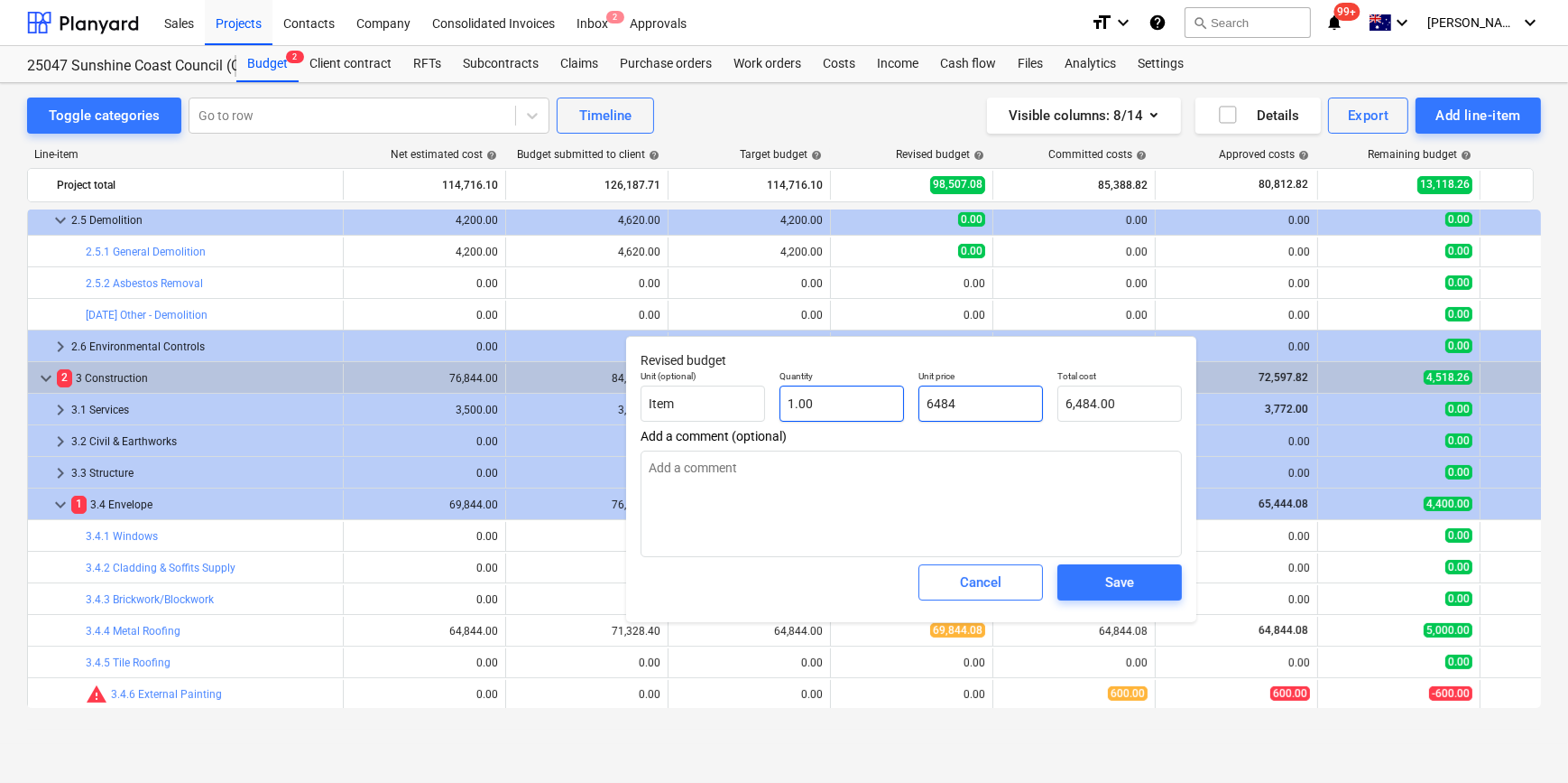
type input "64844"
type input "64,844.00"
type textarea "x"
type input "64844."
type textarea "x"
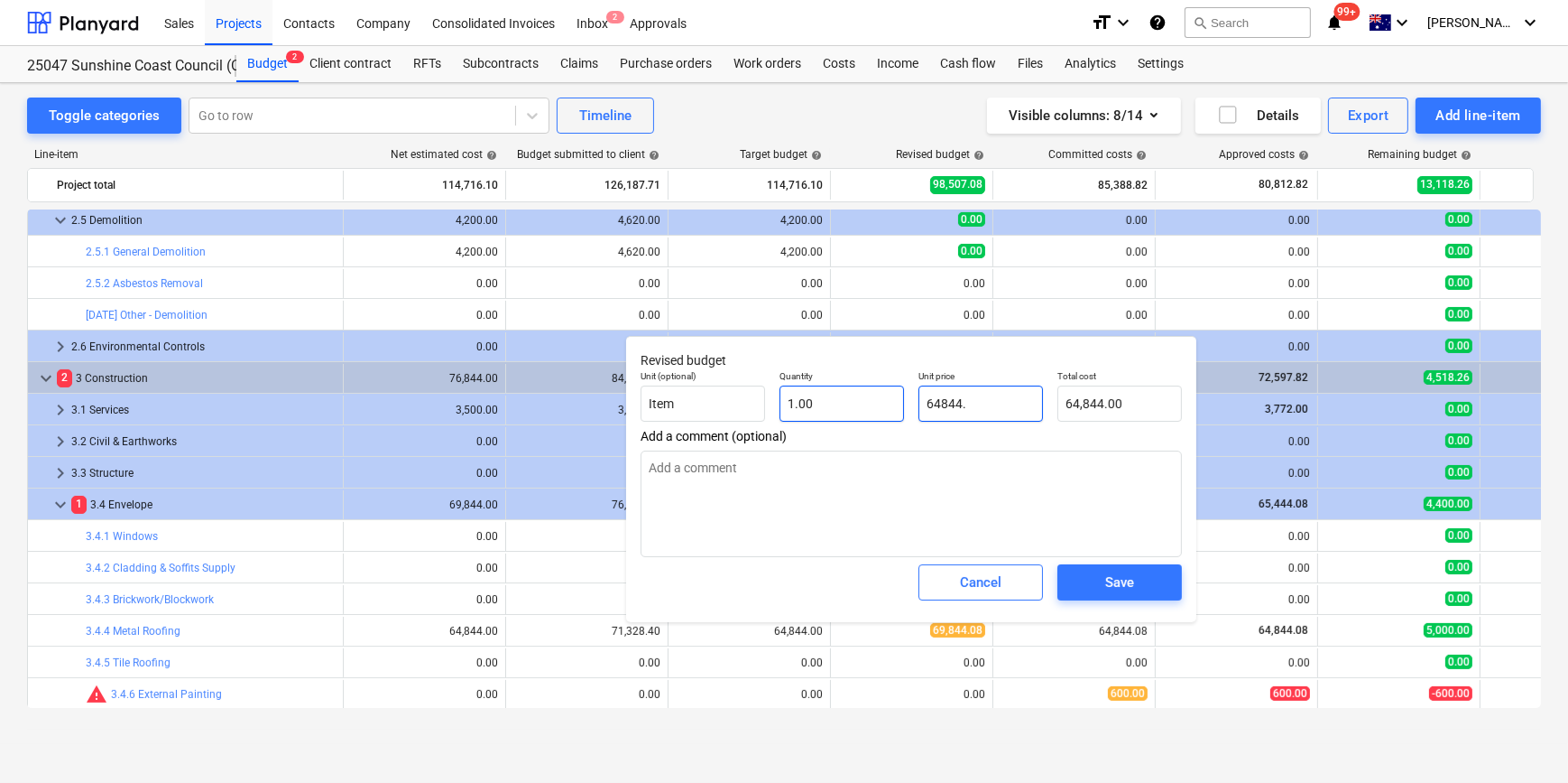
type input "64844.0"
type textarea "x"
type input "64844.08"
type input "64,844.08"
click at [1102, 578] on span "Save" at bounding box center [1120, 582] width 81 height 23
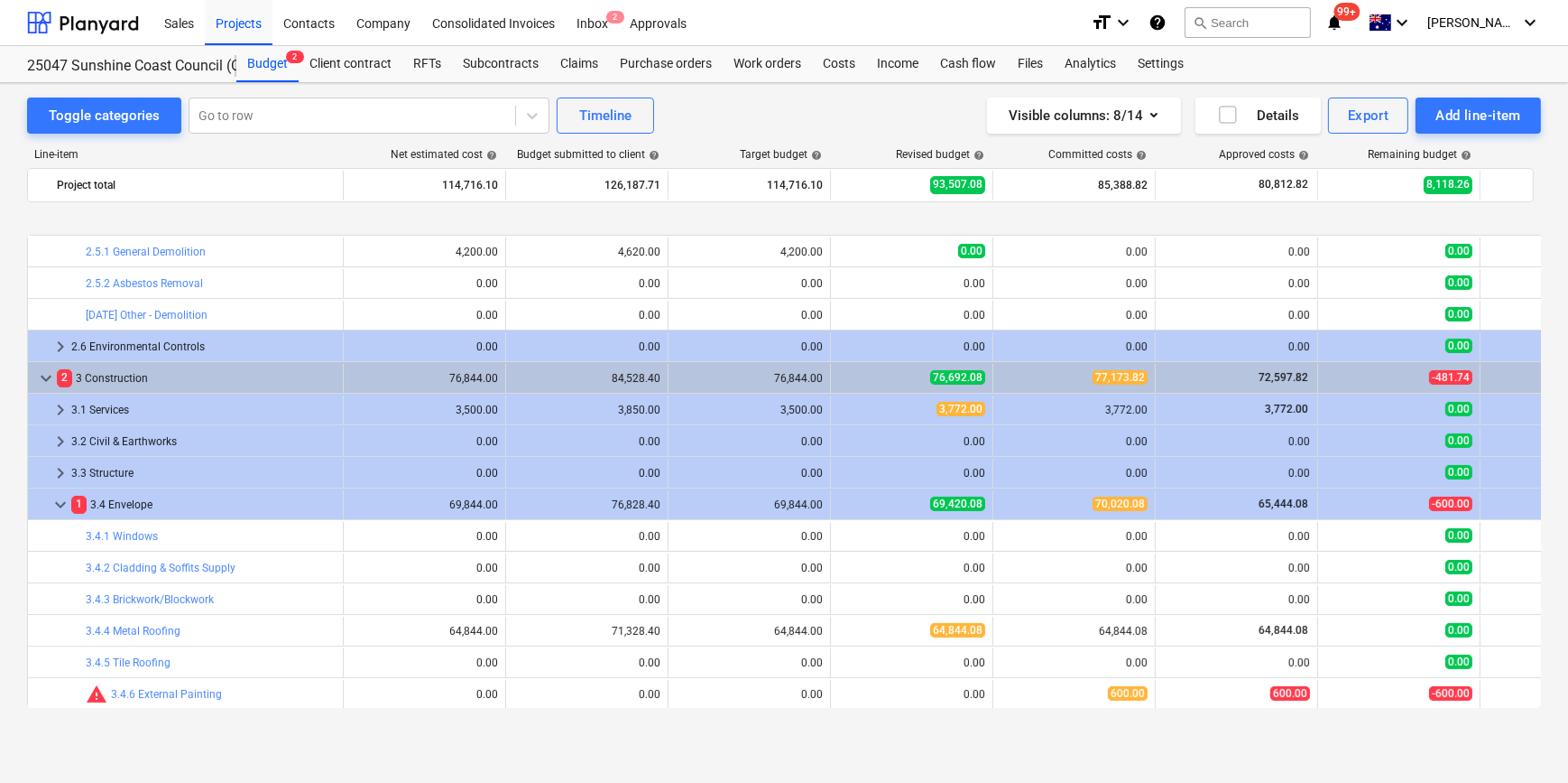
scroll to position [752, 0]
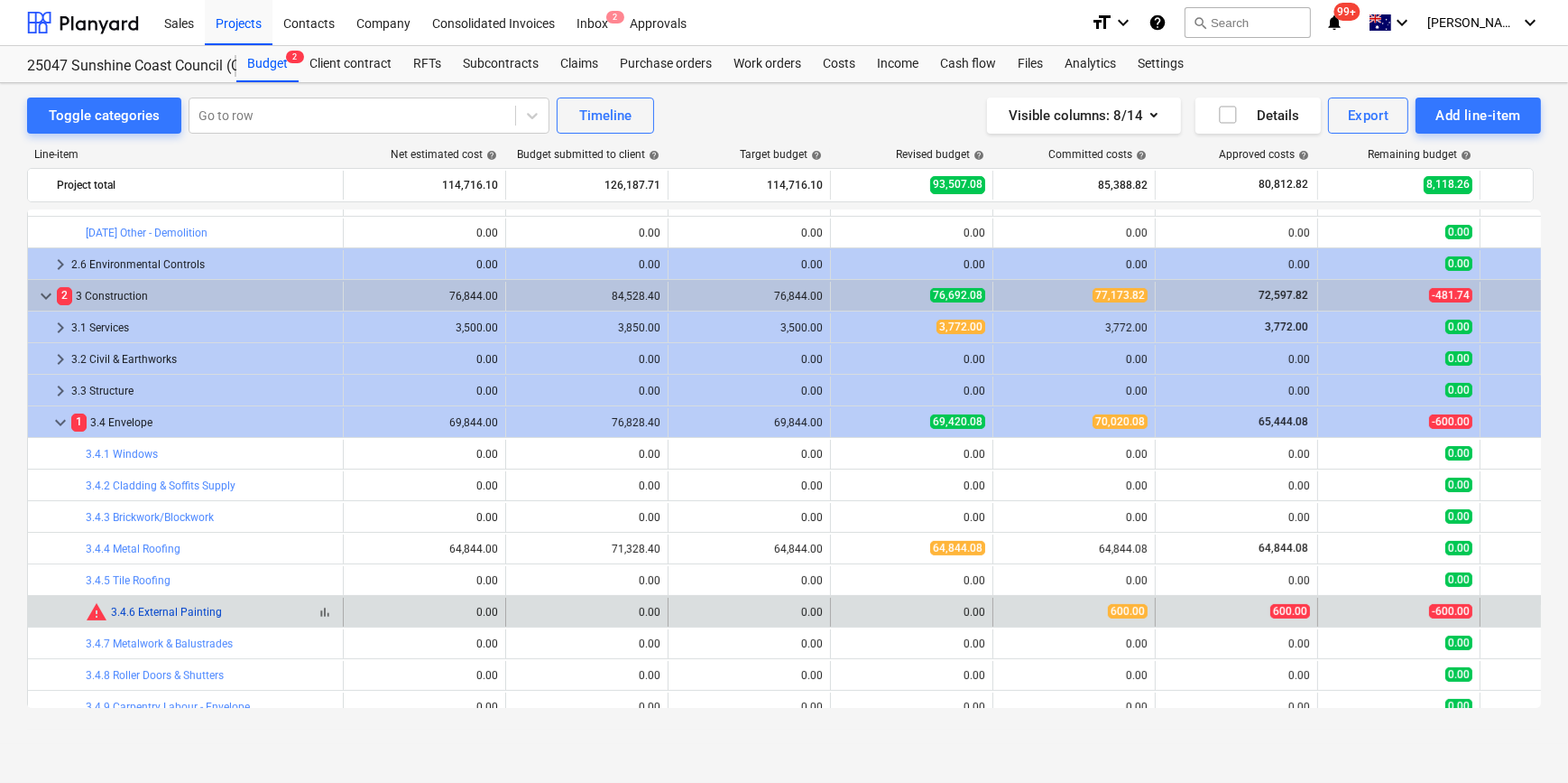
click at [169, 609] on link "3.4.6 External Painting" at bounding box center [166, 612] width 111 height 13
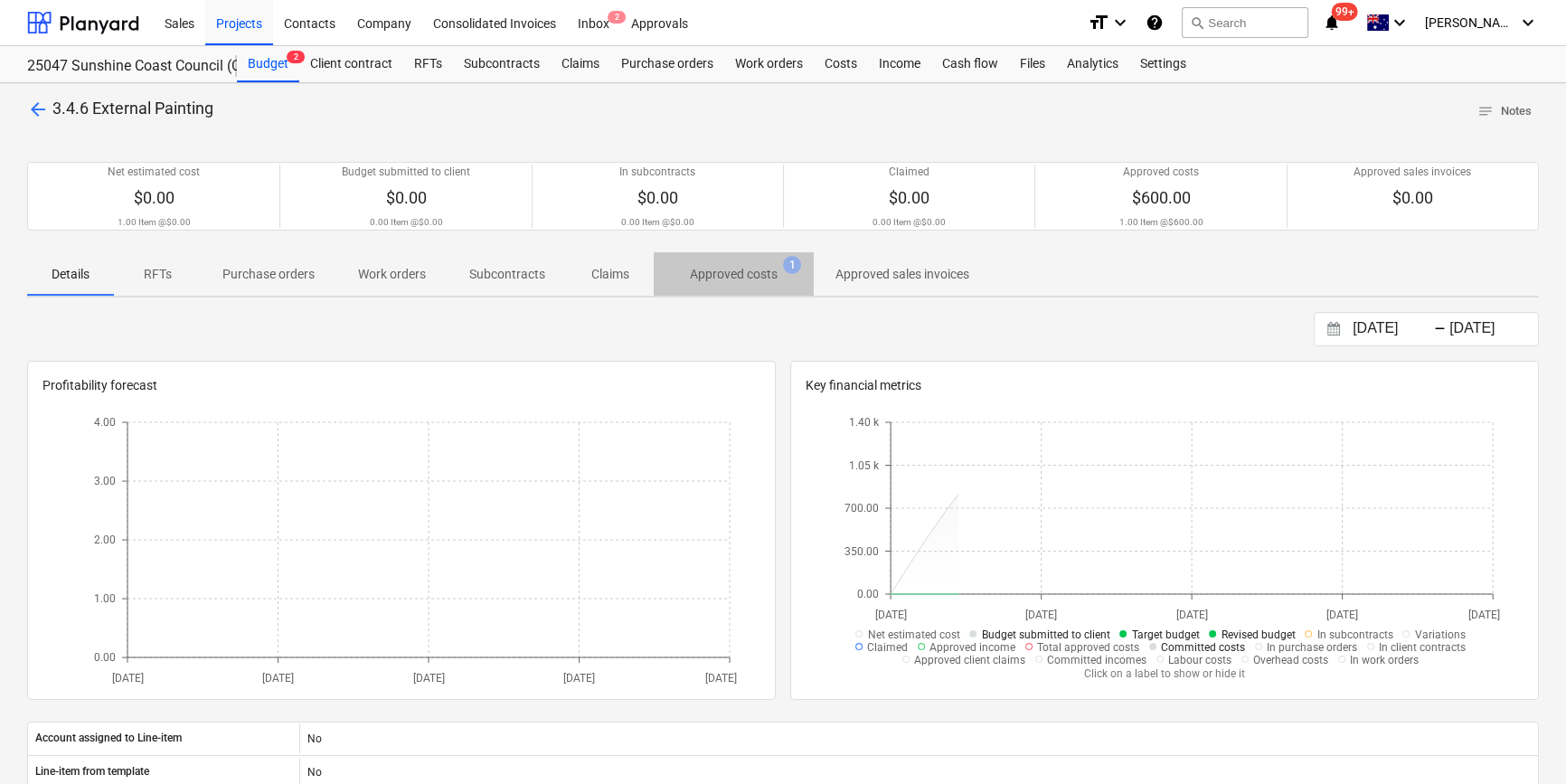
click at [753, 271] on p "Approved costs" at bounding box center [734, 274] width 88 height 19
click at [250, 60] on div "Budget 2" at bounding box center [268, 64] width 63 height 36
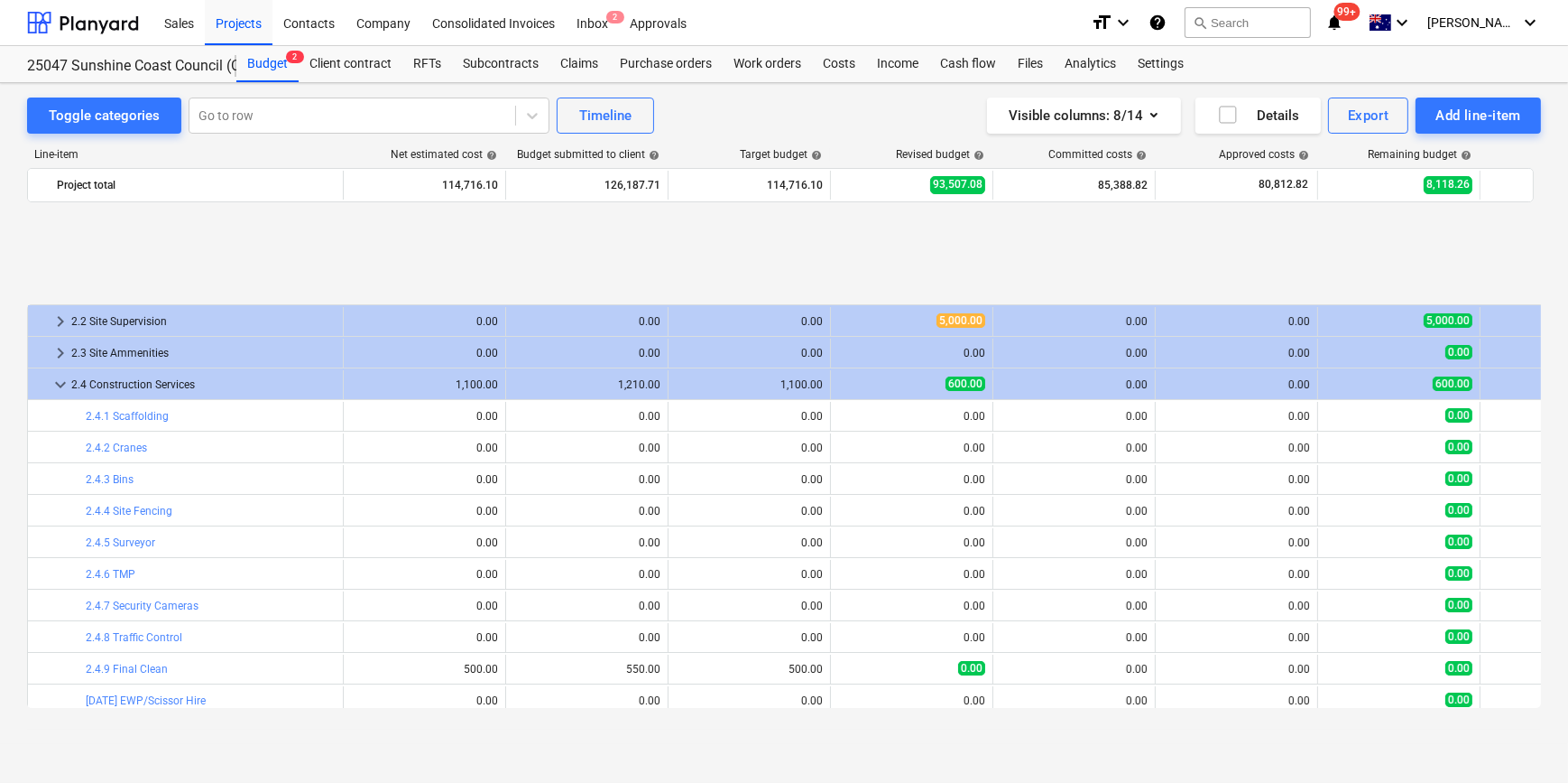
scroll to position [752, 0]
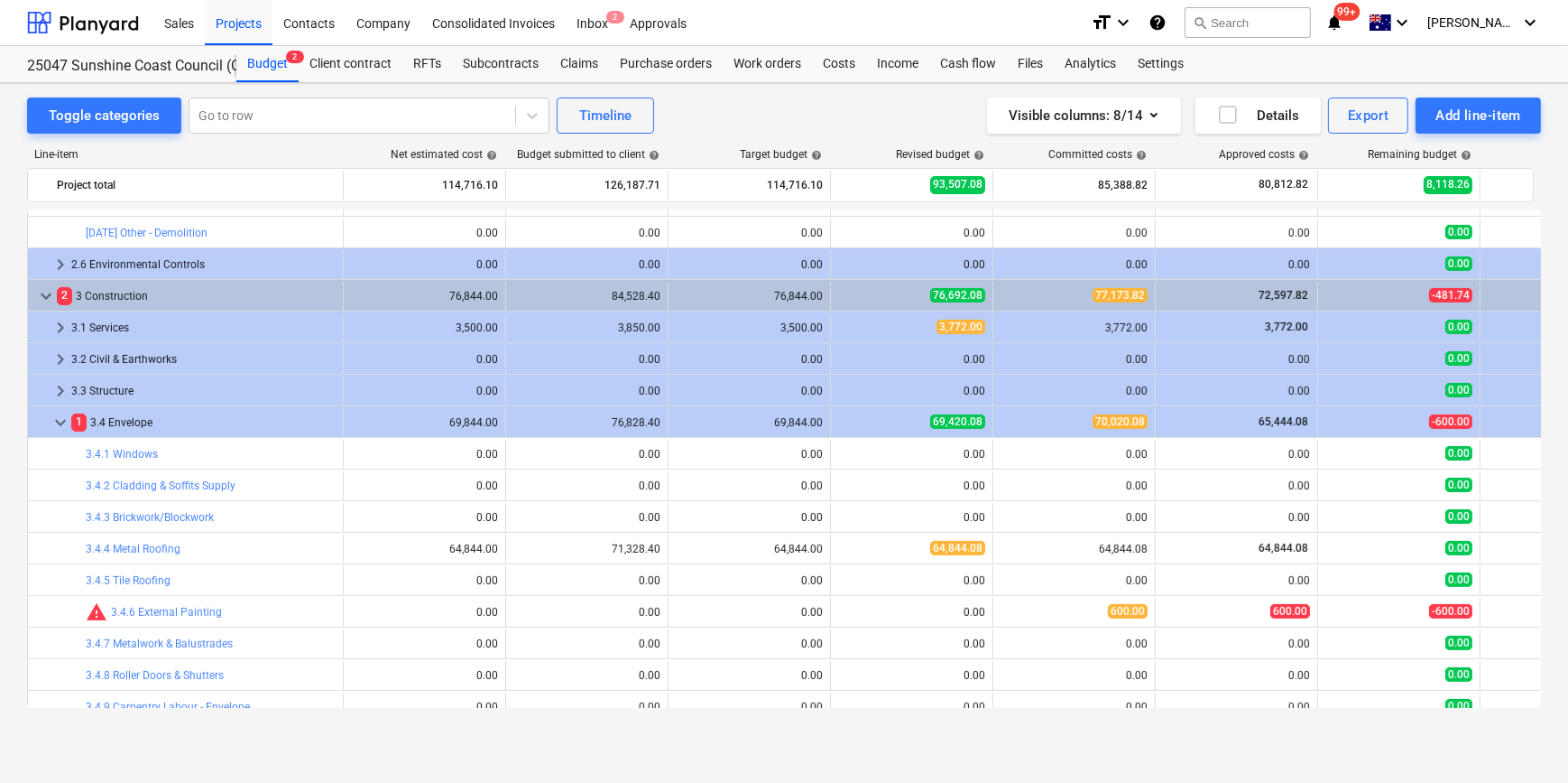
click at [844, 611] on span "edit" at bounding box center [849, 612] width 15 height 15
type textarea "x"
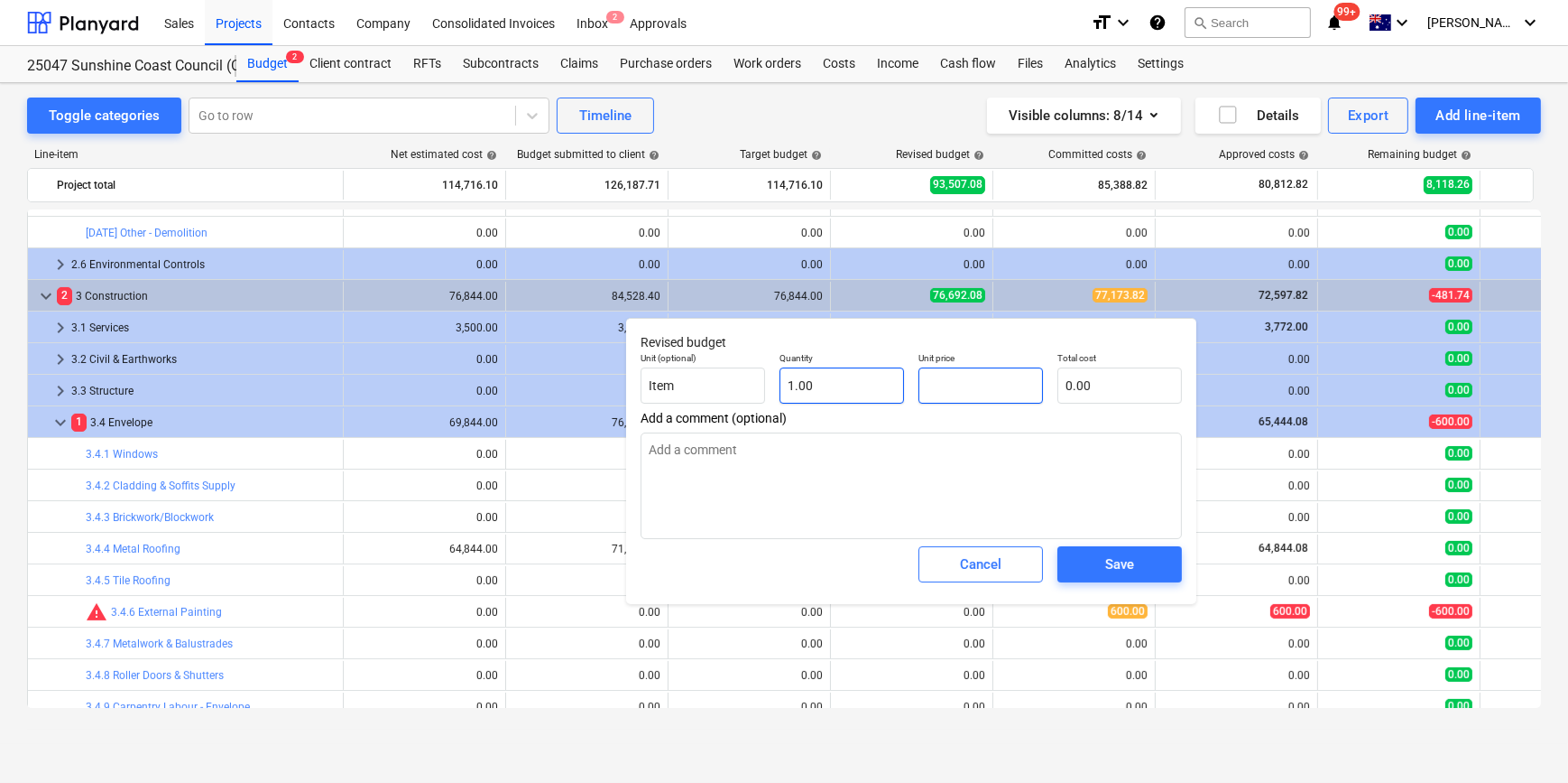
click at [822, 370] on div "Unit (optional) Item Quantity 1.00 Unit price Total cost 0.00" at bounding box center [911, 377] width 556 height 65
type input "6"
type textarea "x"
type input "6.00"
type textarea "x"
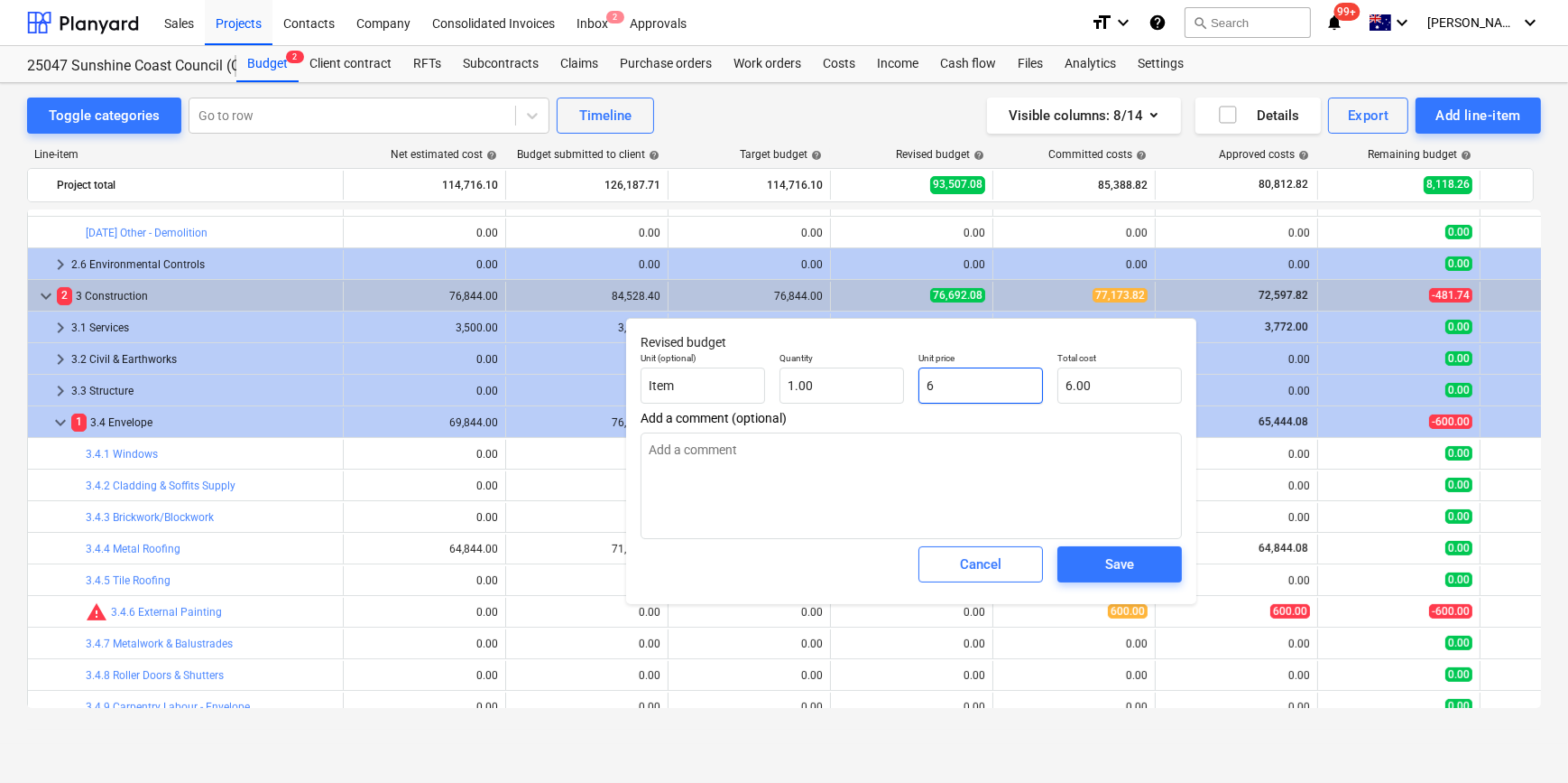
type input "60"
type input "60.00"
type textarea "x"
type input "600"
type input "600.00"
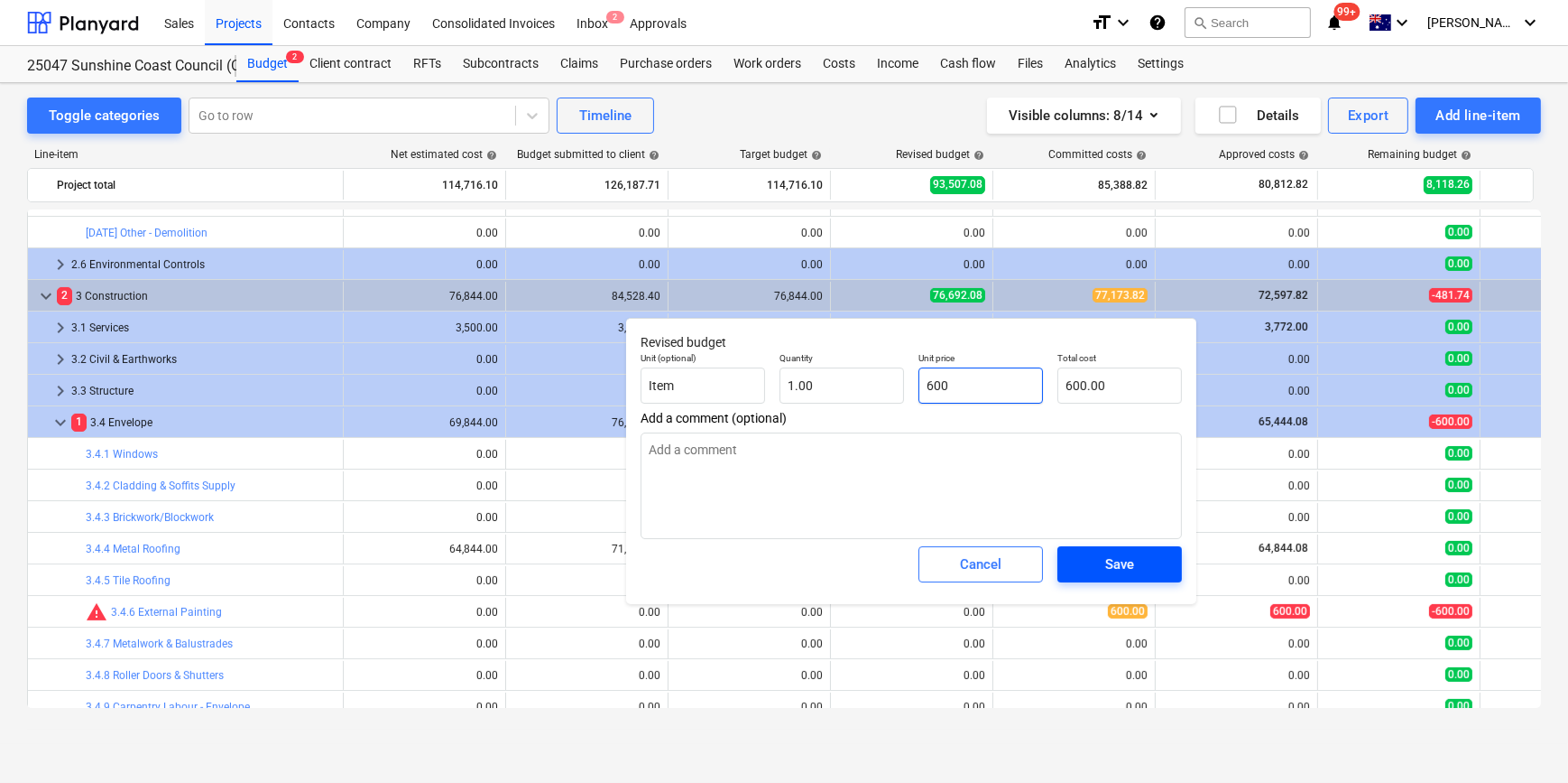
type input "600"
type textarea "x"
type input "600.00"
click at [1136, 573] on span "Save" at bounding box center [1120, 564] width 81 height 23
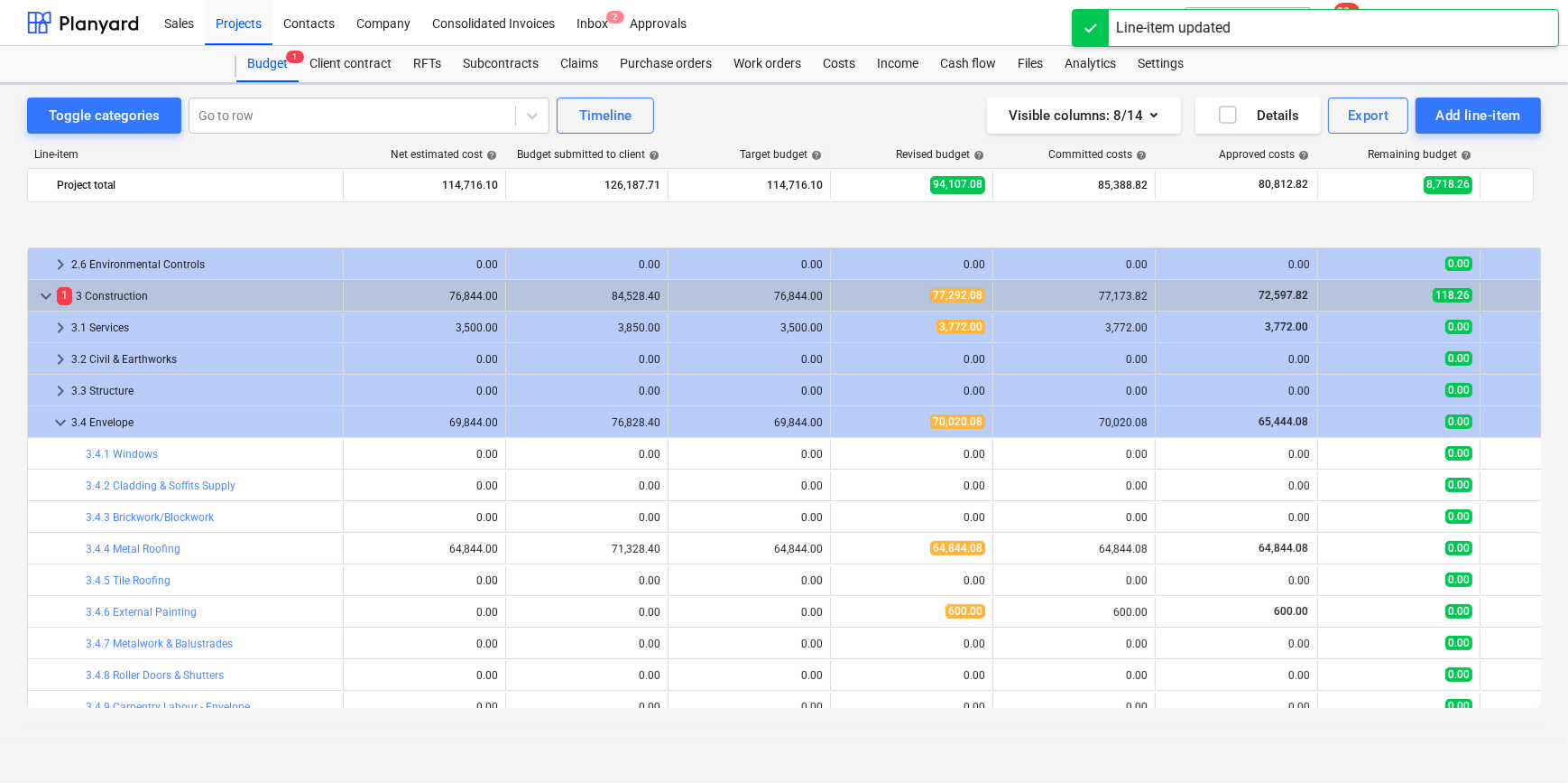
scroll to position [834, 0]
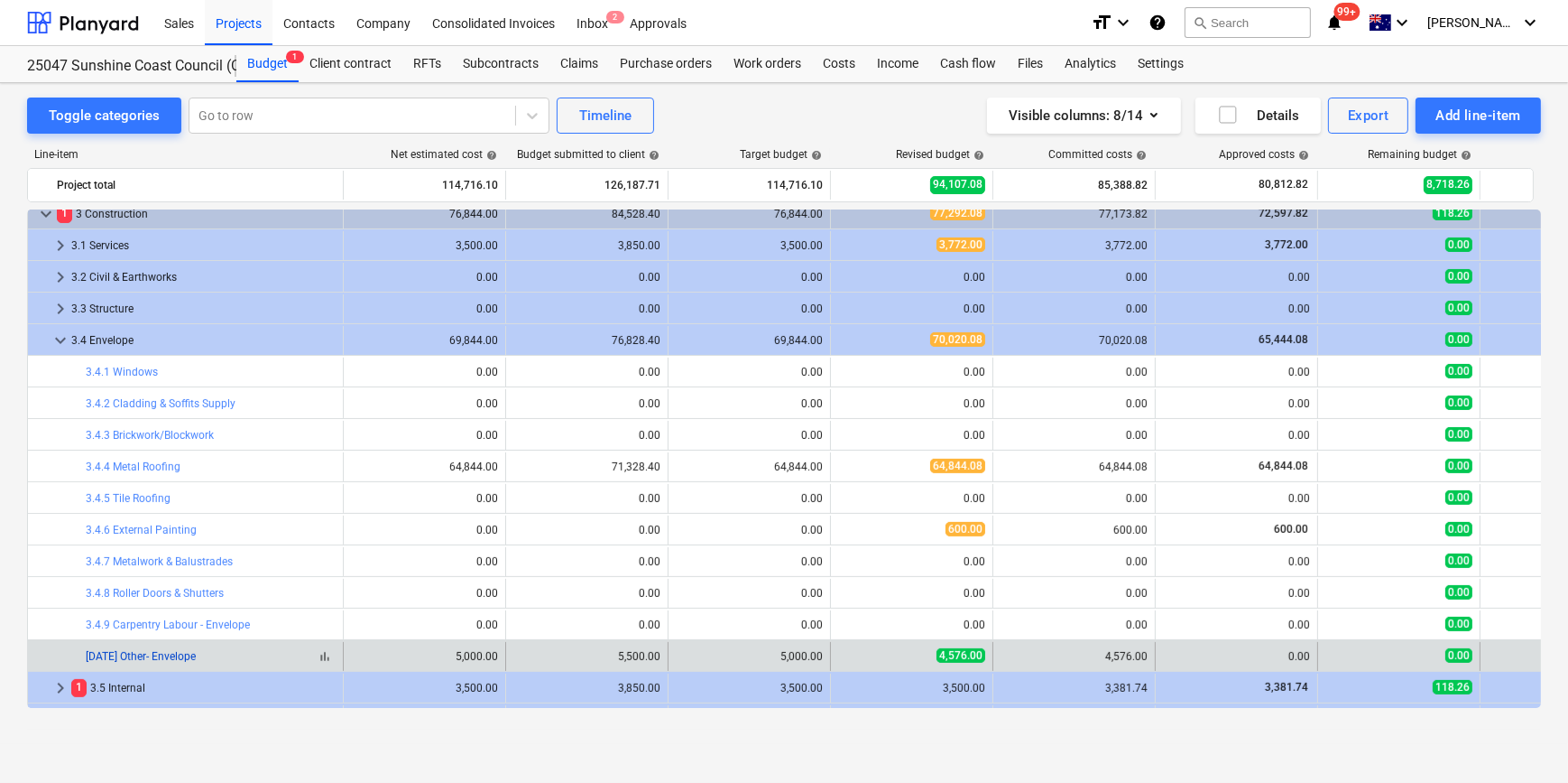
click at [143, 658] on link "[DATE] Other- Envelope" at bounding box center [140, 657] width 110 height 13
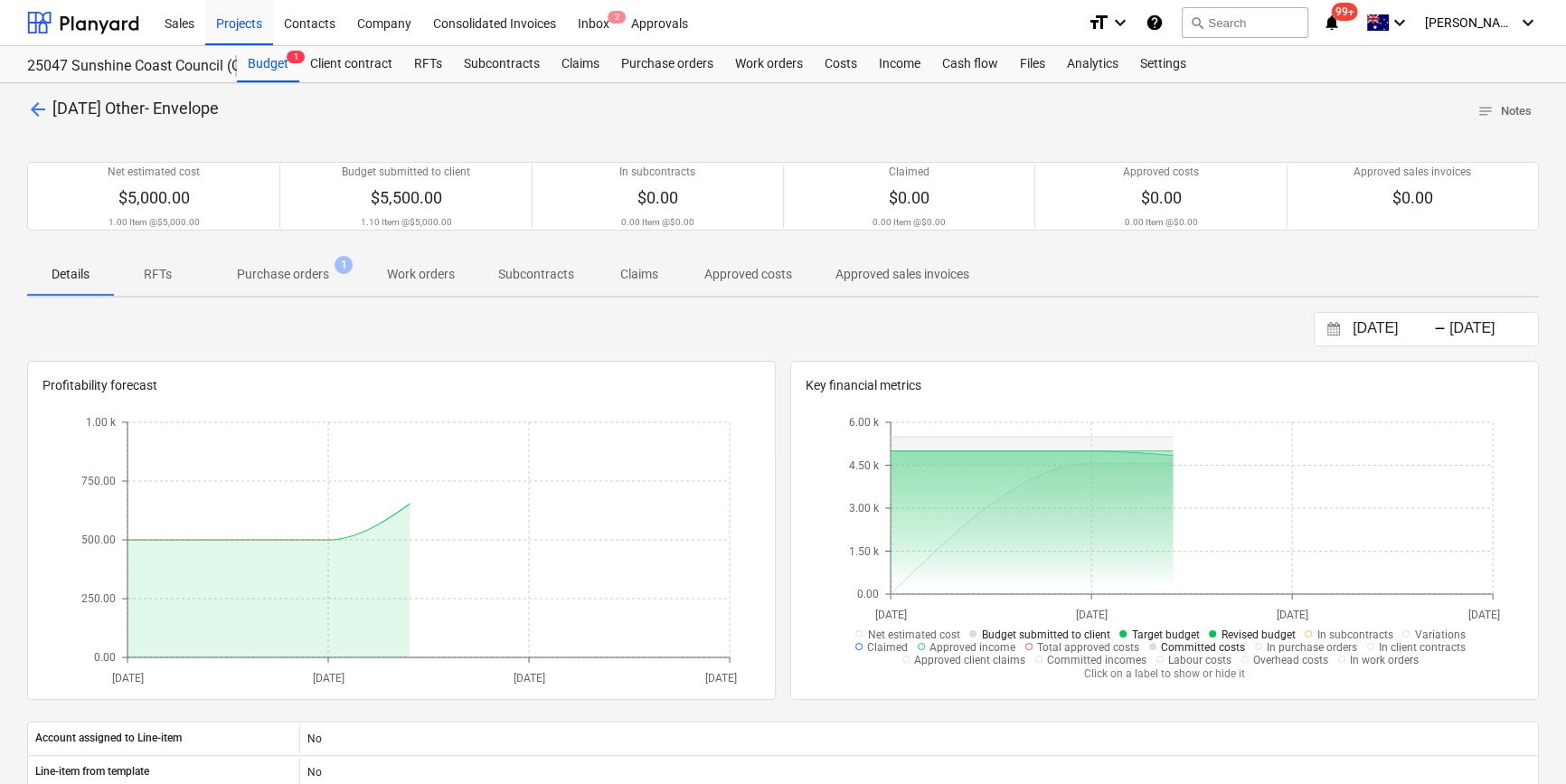
click at [320, 279] on p "Purchase orders" at bounding box center [283, 274] width 92 height 19
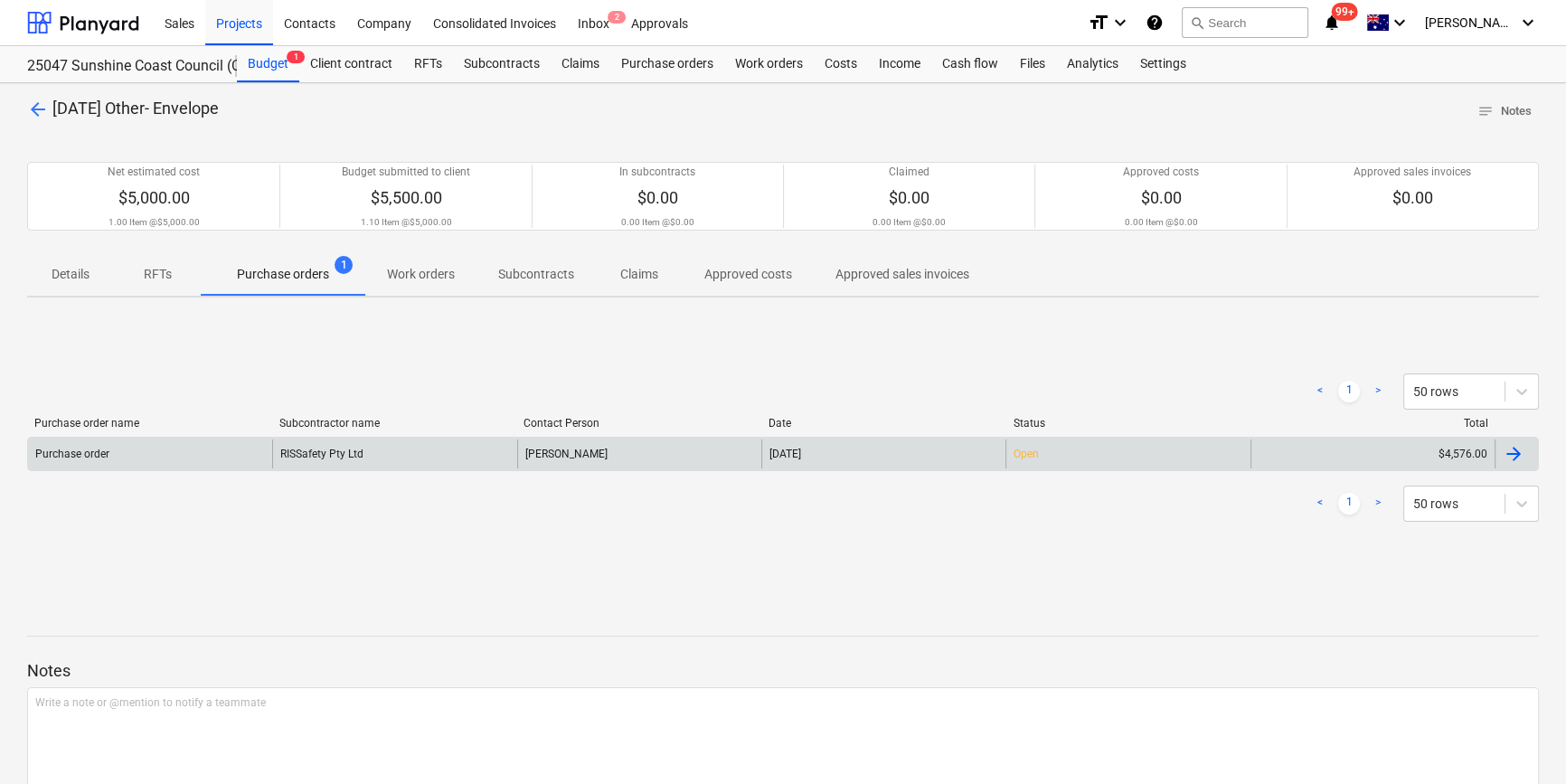
click at [329, 450] on div "RISSafety Pty Ltd" at bounding box center [395, 453] width 244 height 29
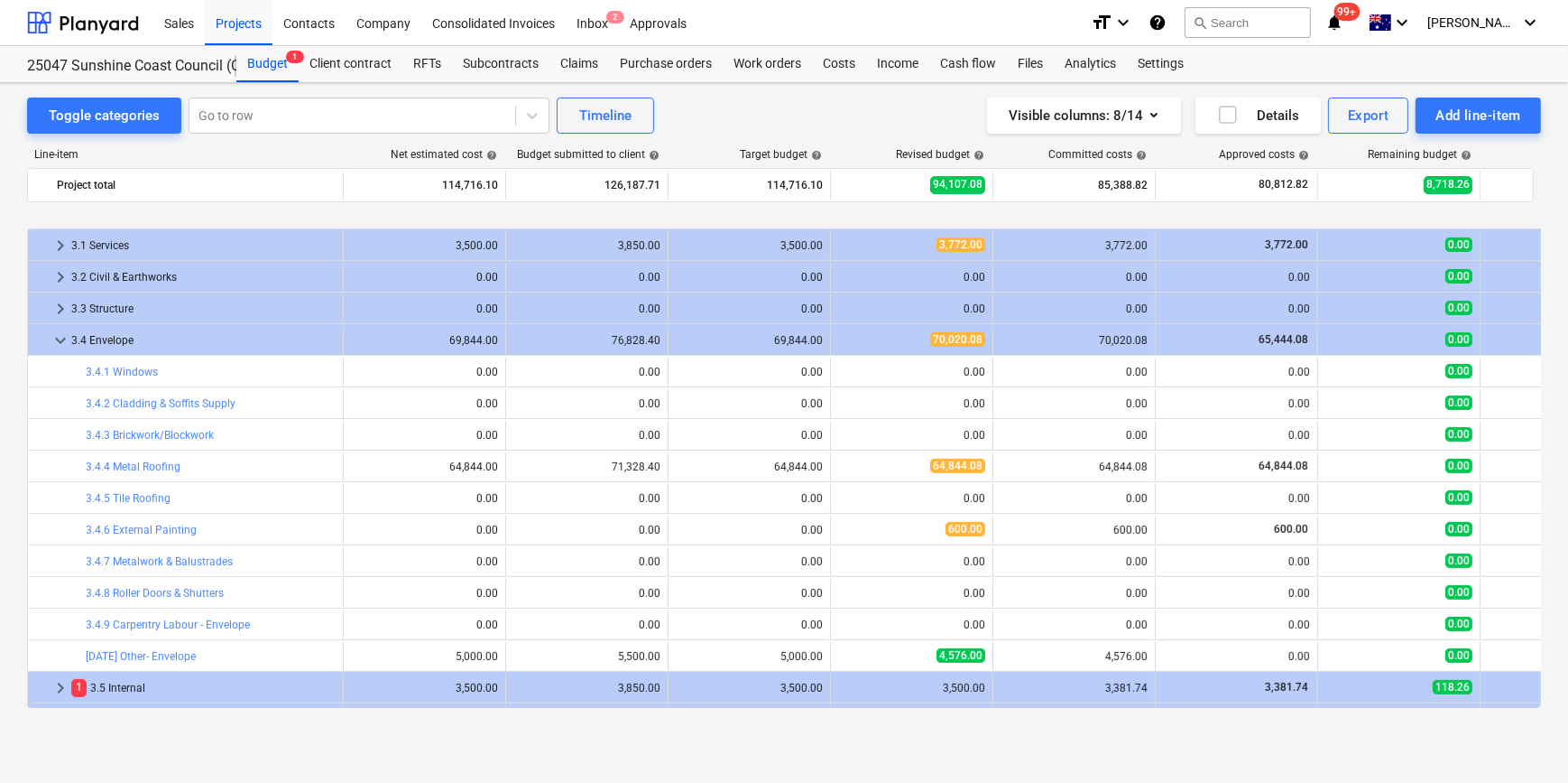
scroll to position [987, 0]
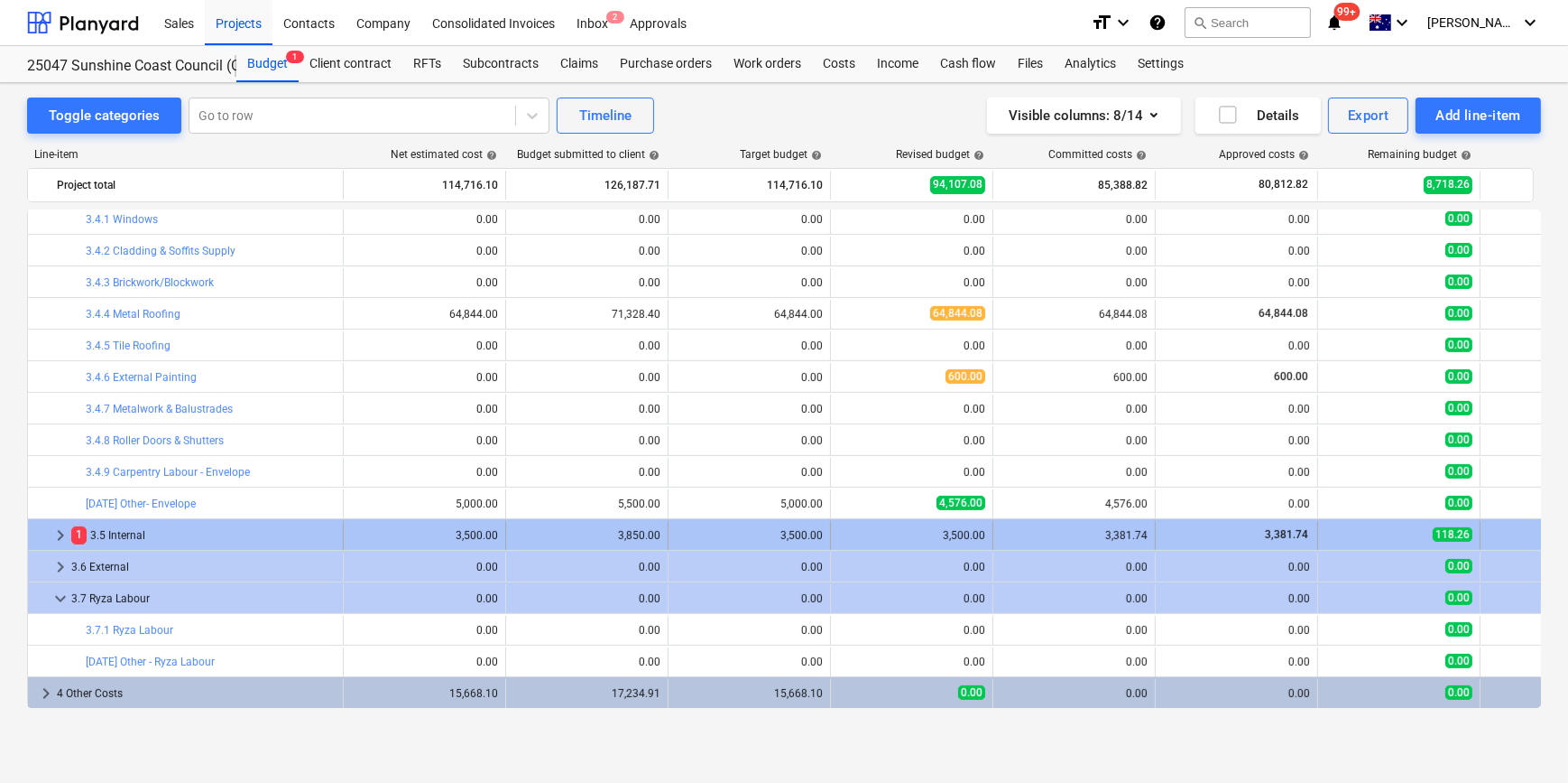
click at [62, 539] on span "keyboard_arrow_right" at bounding box center [60, 535] width 21 height 21
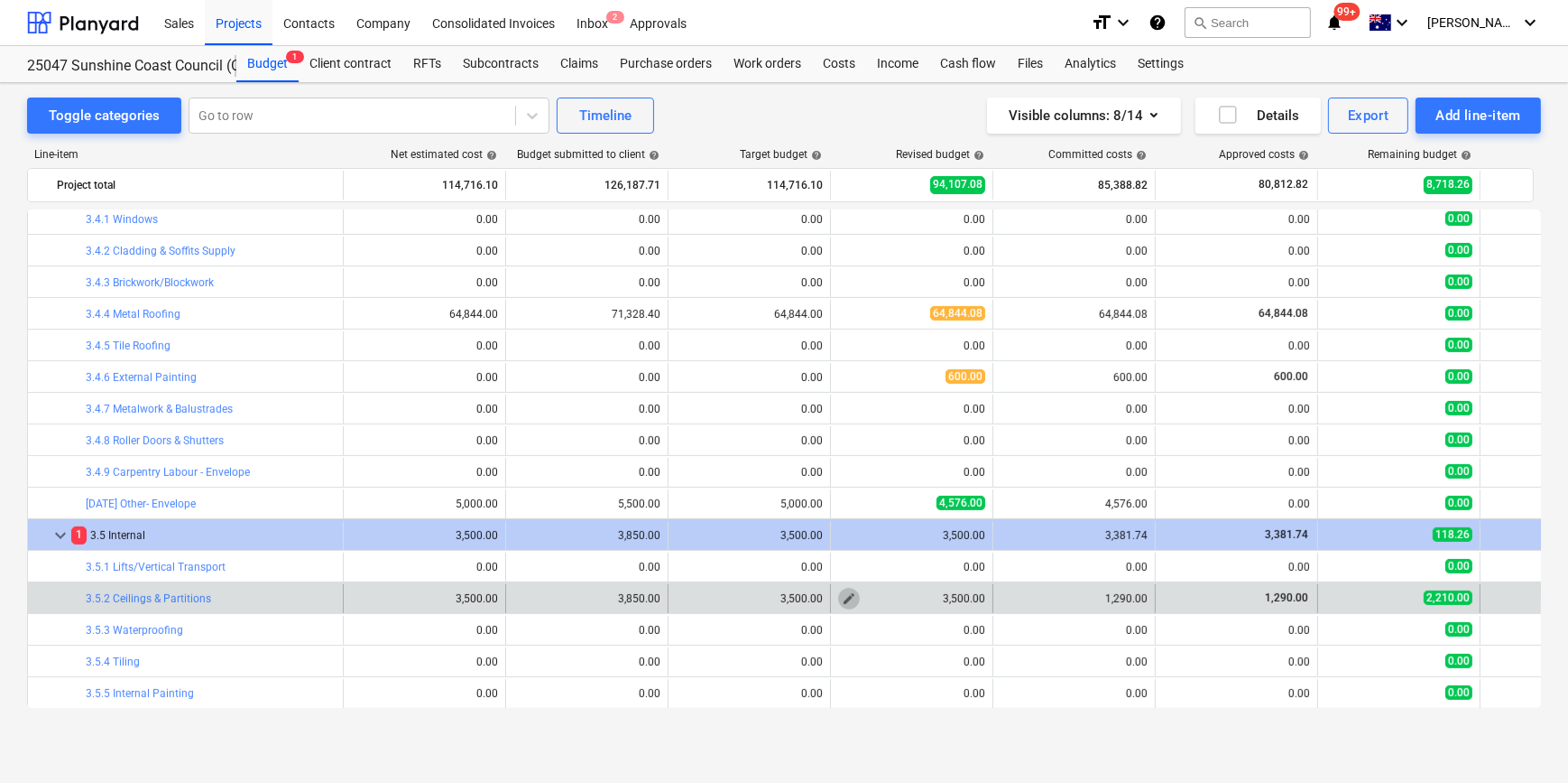
click at [844, 594] on span "edit" at bounding box center [849, 599] width 15 height 15
type textarea "x"
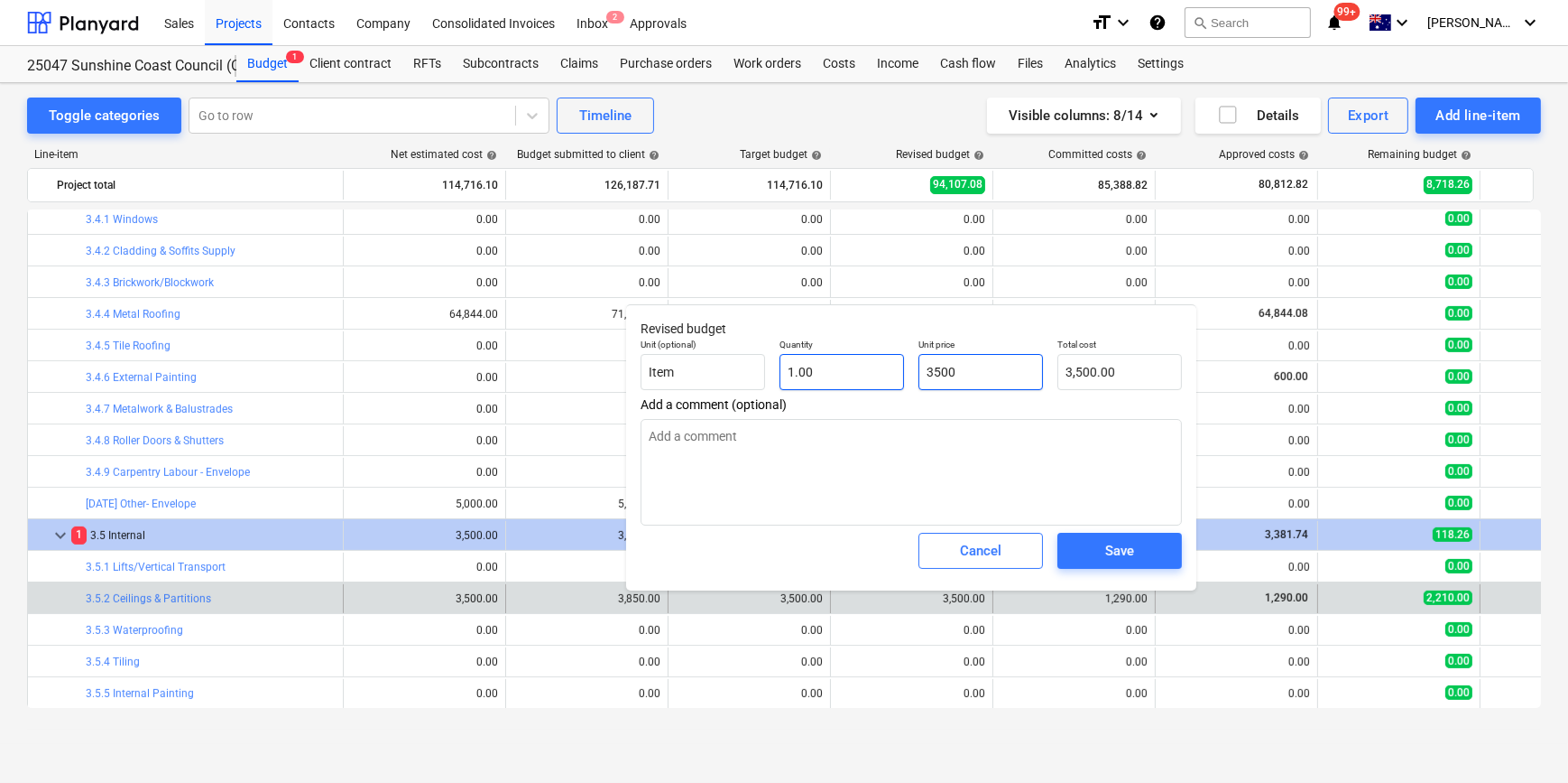
drag, startPoint x: 985, startPoint y: 370, endPoint x: 784, endPoint y: 379, distance: 201.2
click at [831, 379] on div "Unit (optional) Item Quantity 1.00 Unit price 3500 Total cost 3,500.00" at bounding box center [911, 363] width 556 height 65
type input "12"
type textarea "x"
type input "12.00"
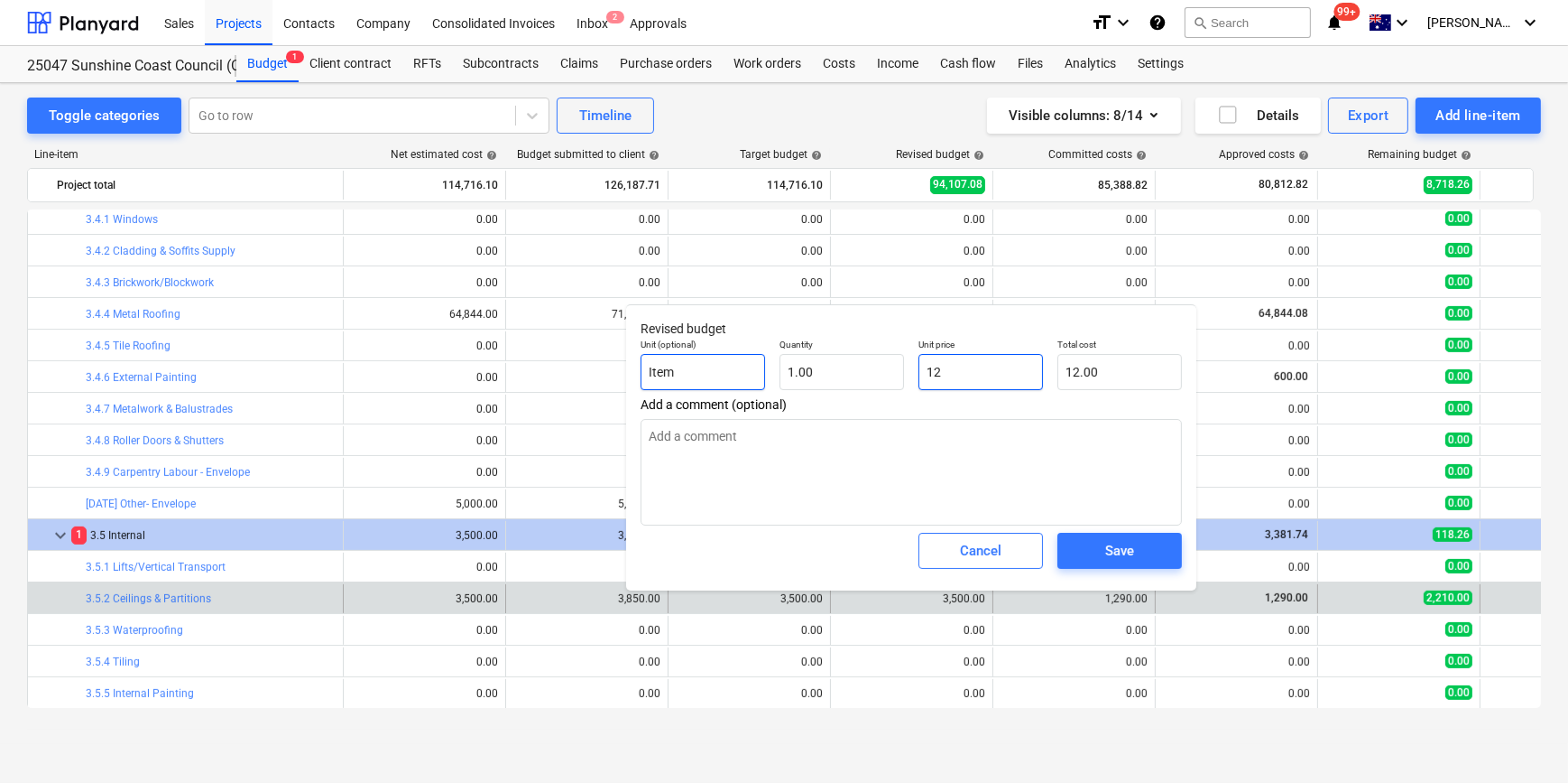
type textarea "x"
type input "129"
type input "129.00"
type input "1290"
type textarea "x"
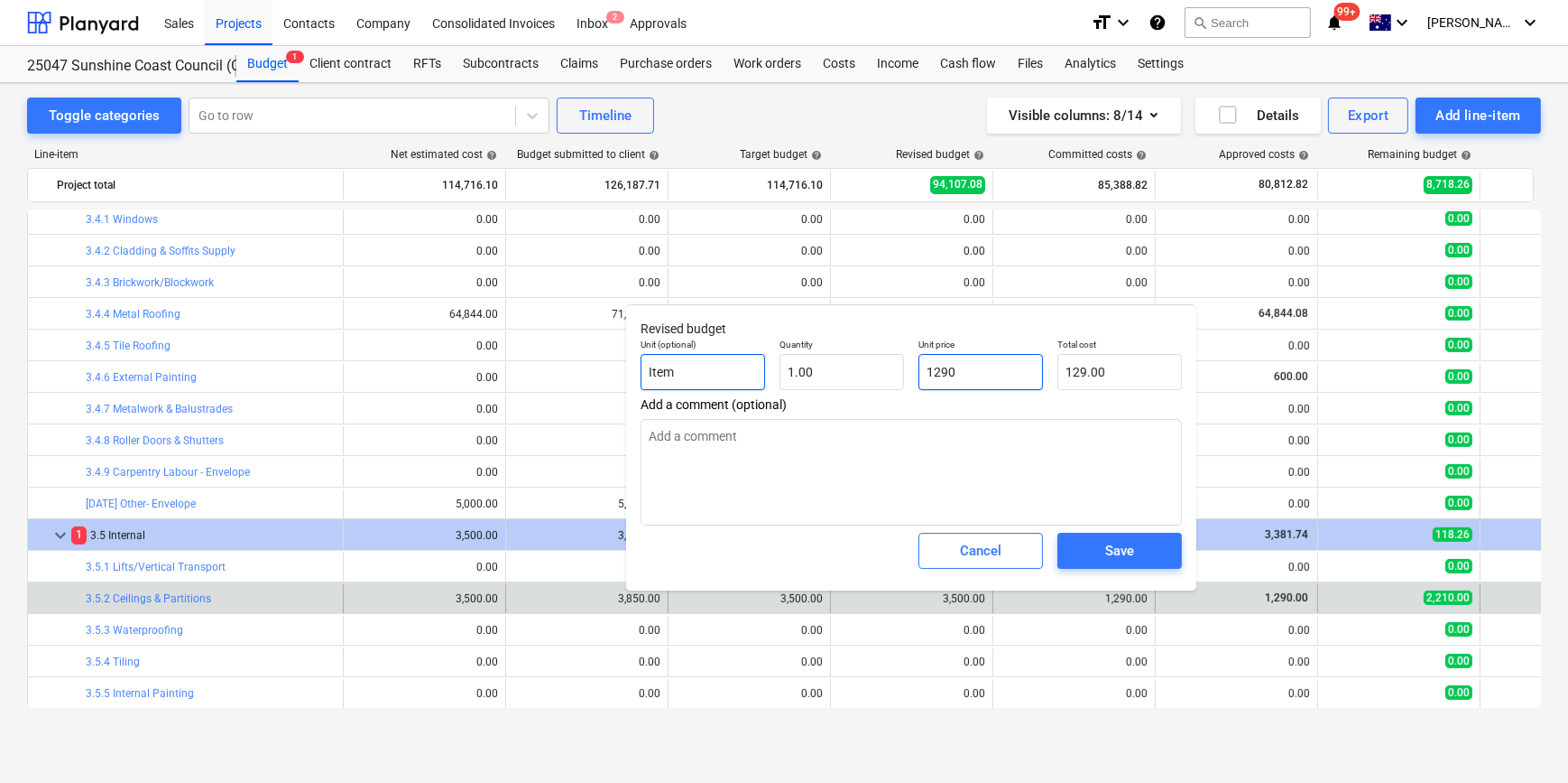
type input "1,290.00"
type input "1290"
type textarea "x"
type input "1,290.00"
click at [1133, 551] on div "Save" at bounding box center [1119, 550] width 29 height 23
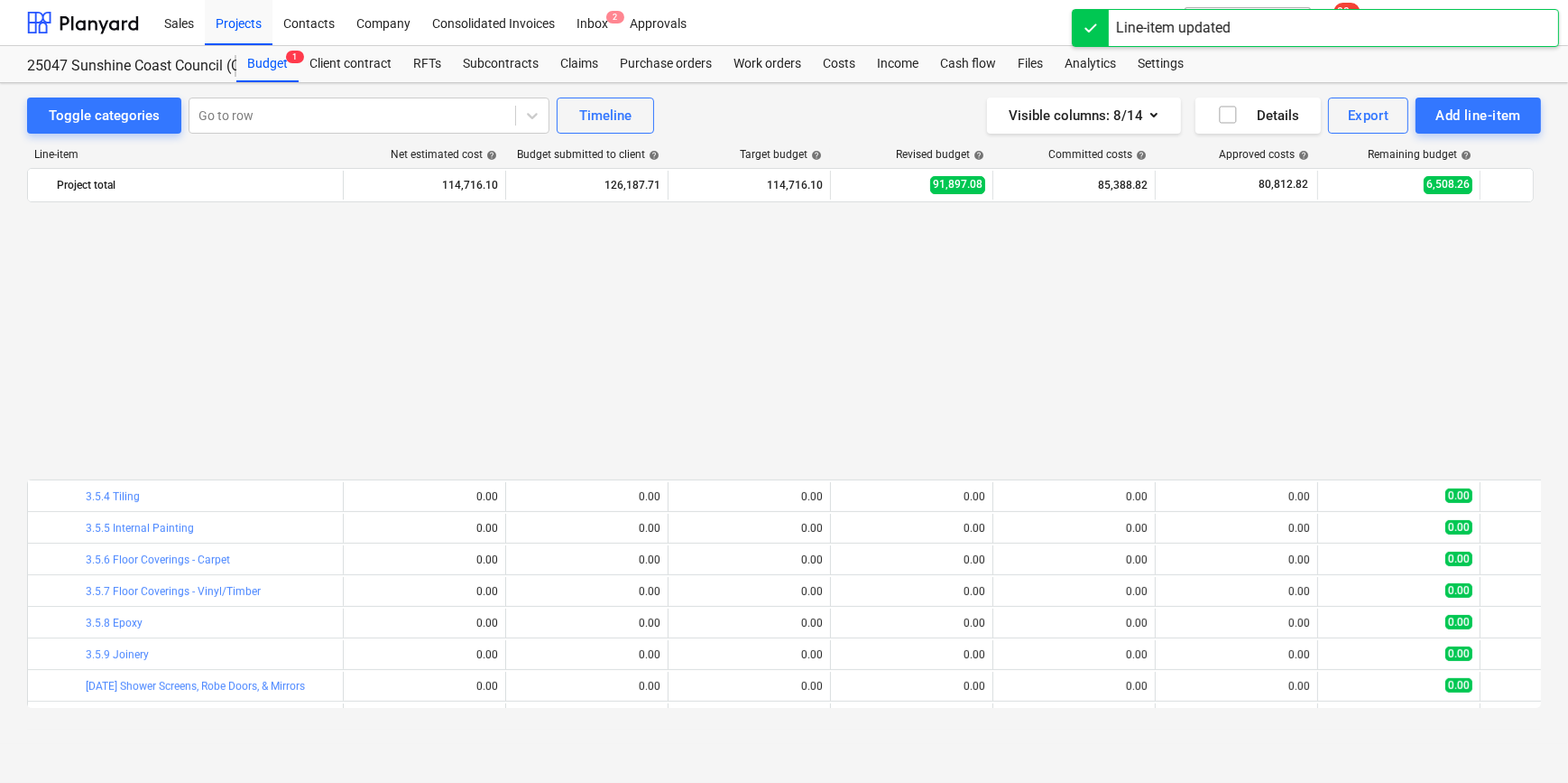
scroll to position [1480, 0]
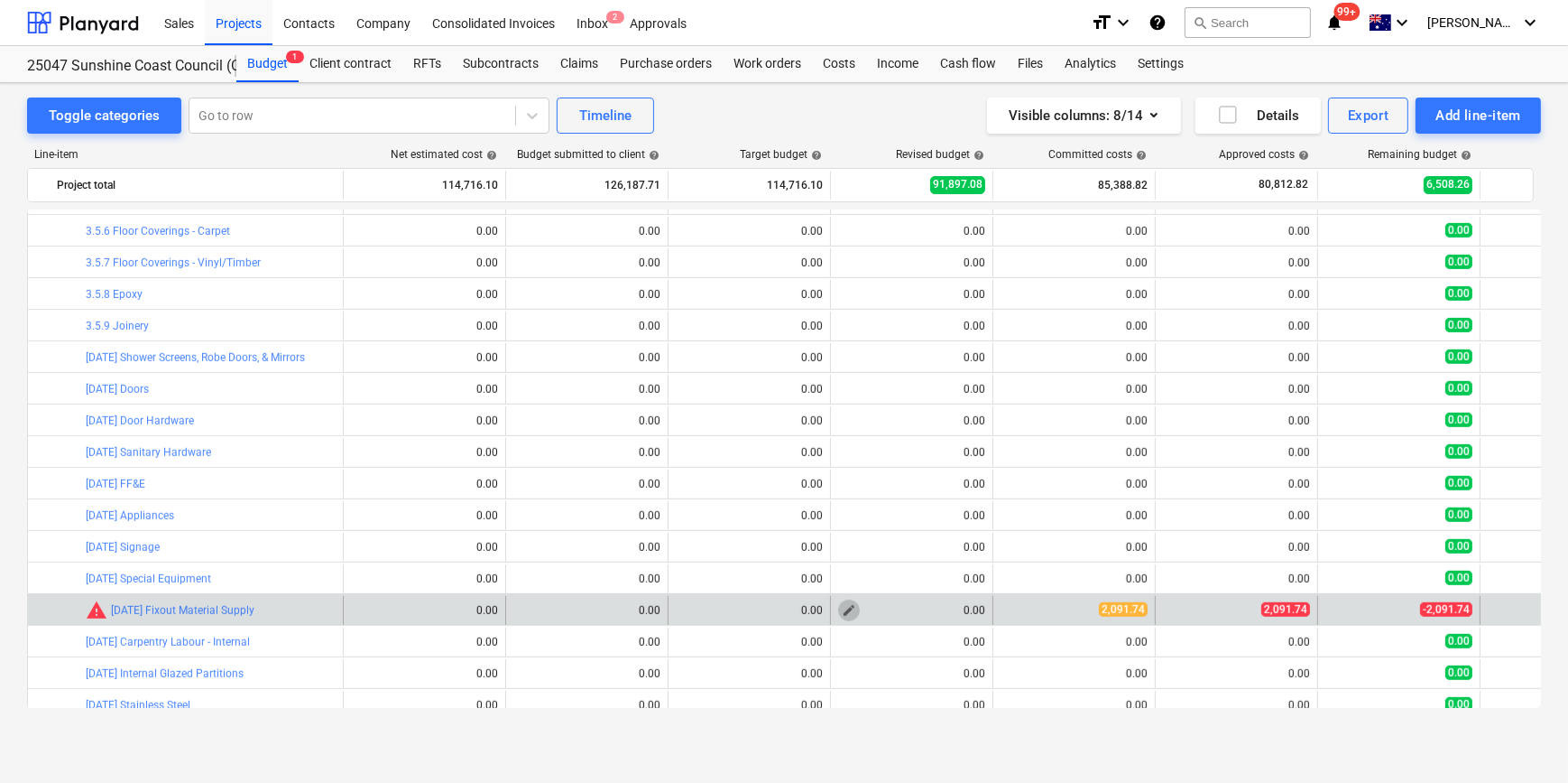
click at [844, 609] on span "edit" at bounding box center [849, 611] width 15 height 15
type textarea "x"
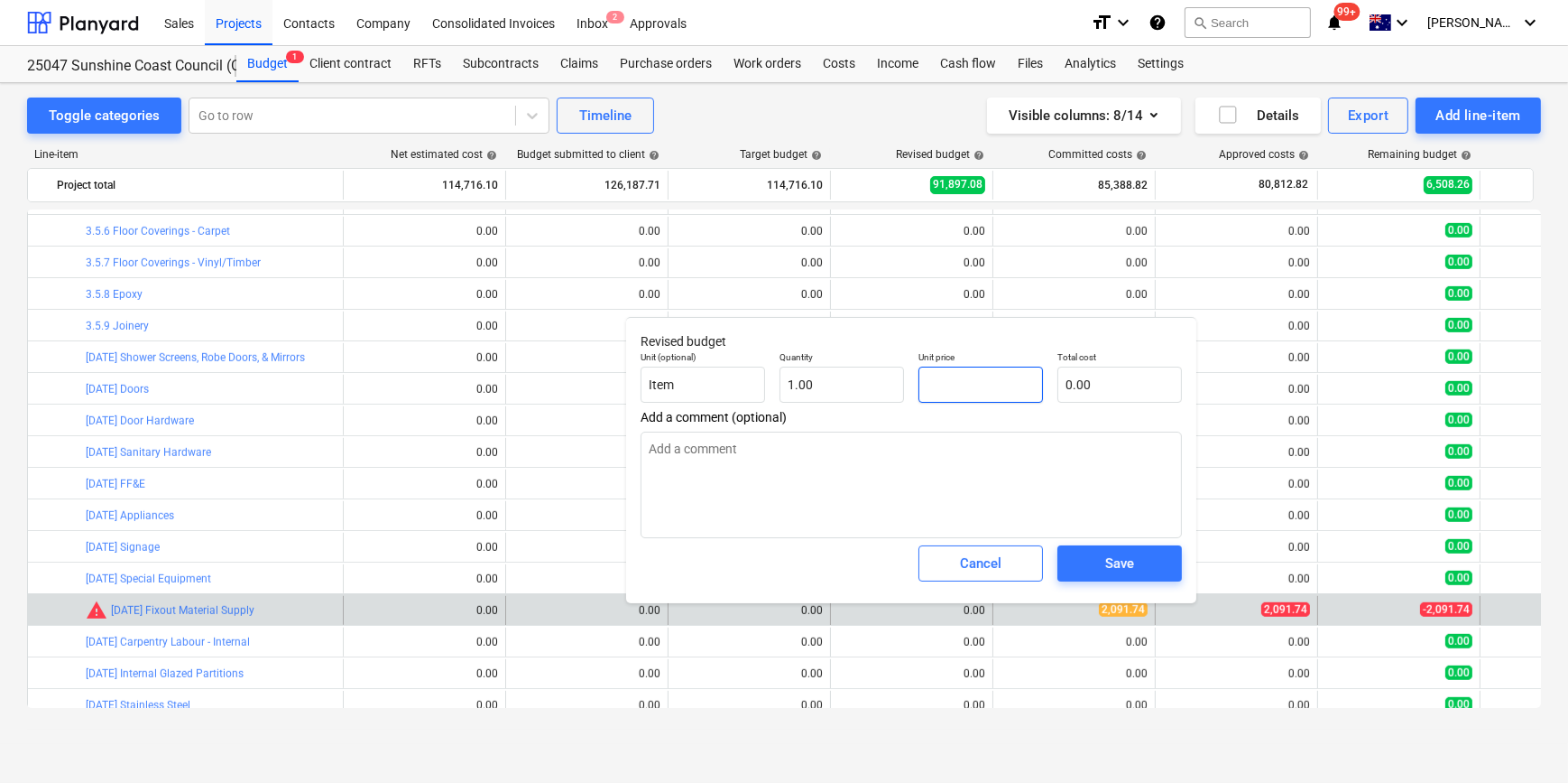
click at [971, 385] on input "text" at bounding box center [980, 384] width 124 height 36
type input "20"
type textarea "x"
type input "20.00"
type textarea "x"
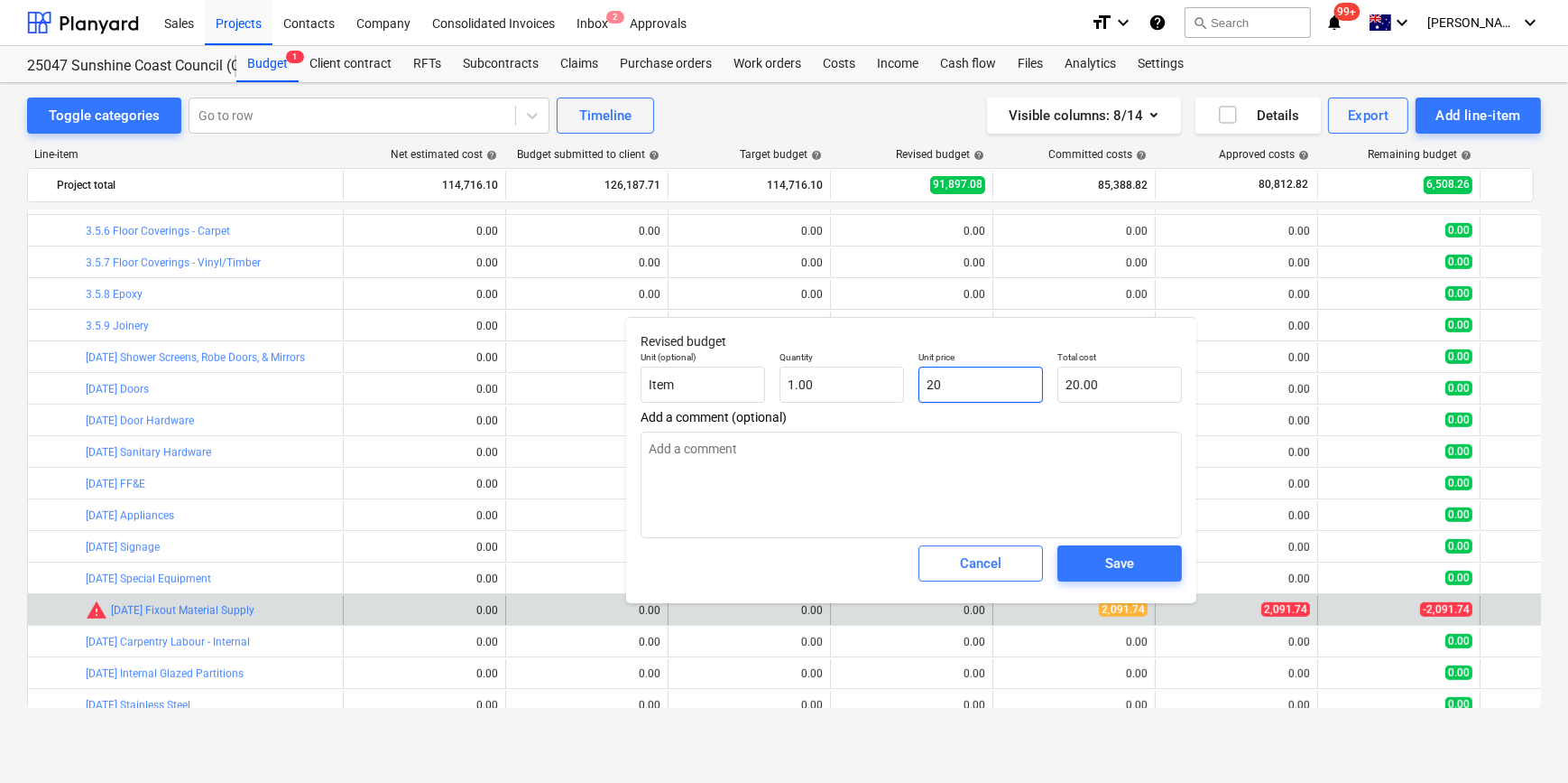
type input "209"
type input "209.00"
type textarea "x"
type input "2091"
type input "2,091.00"
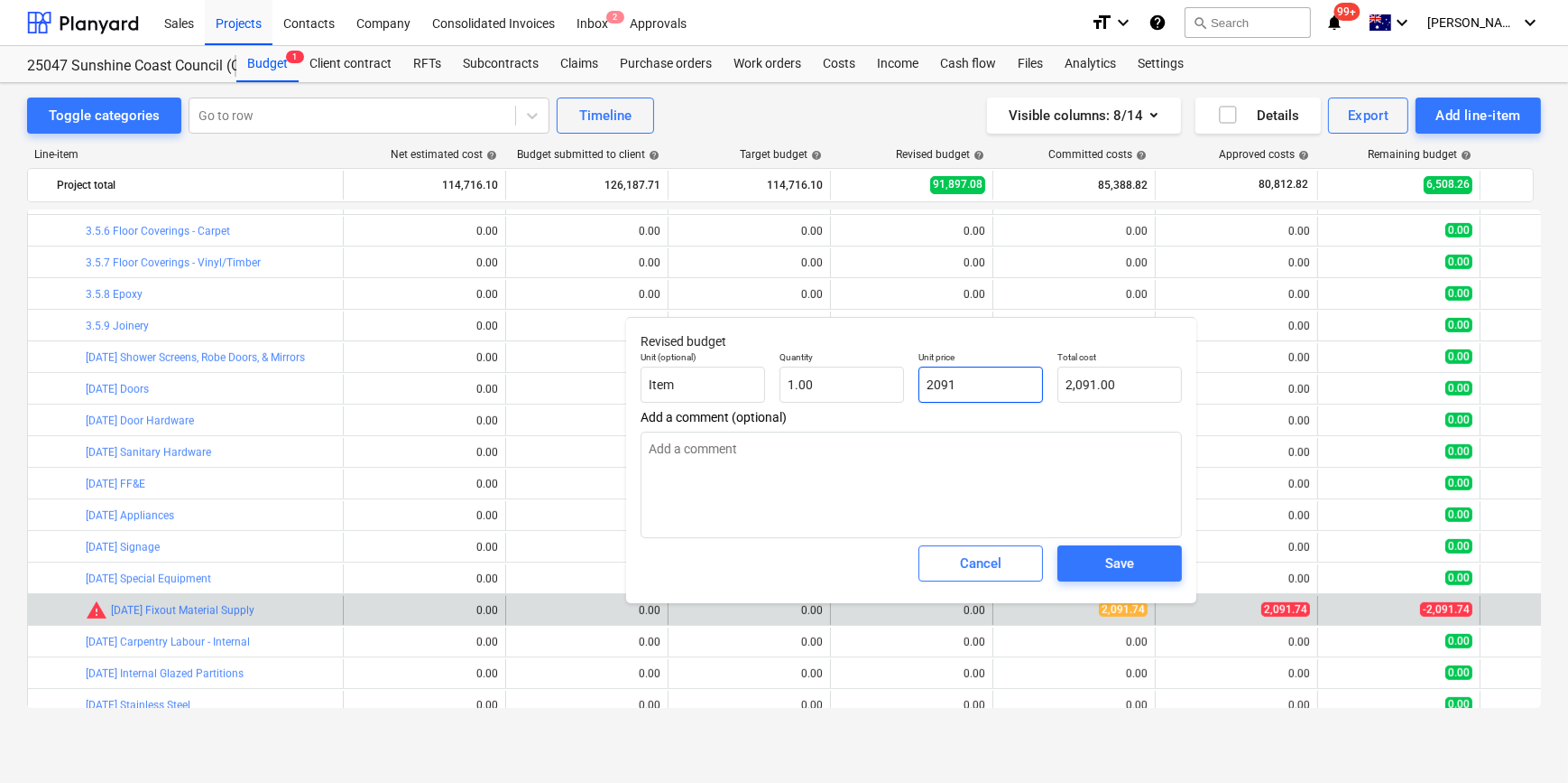
type textarea "x"
type input "2091."
type textarea "x"
type input "2091.7"
type input "2,091.70"
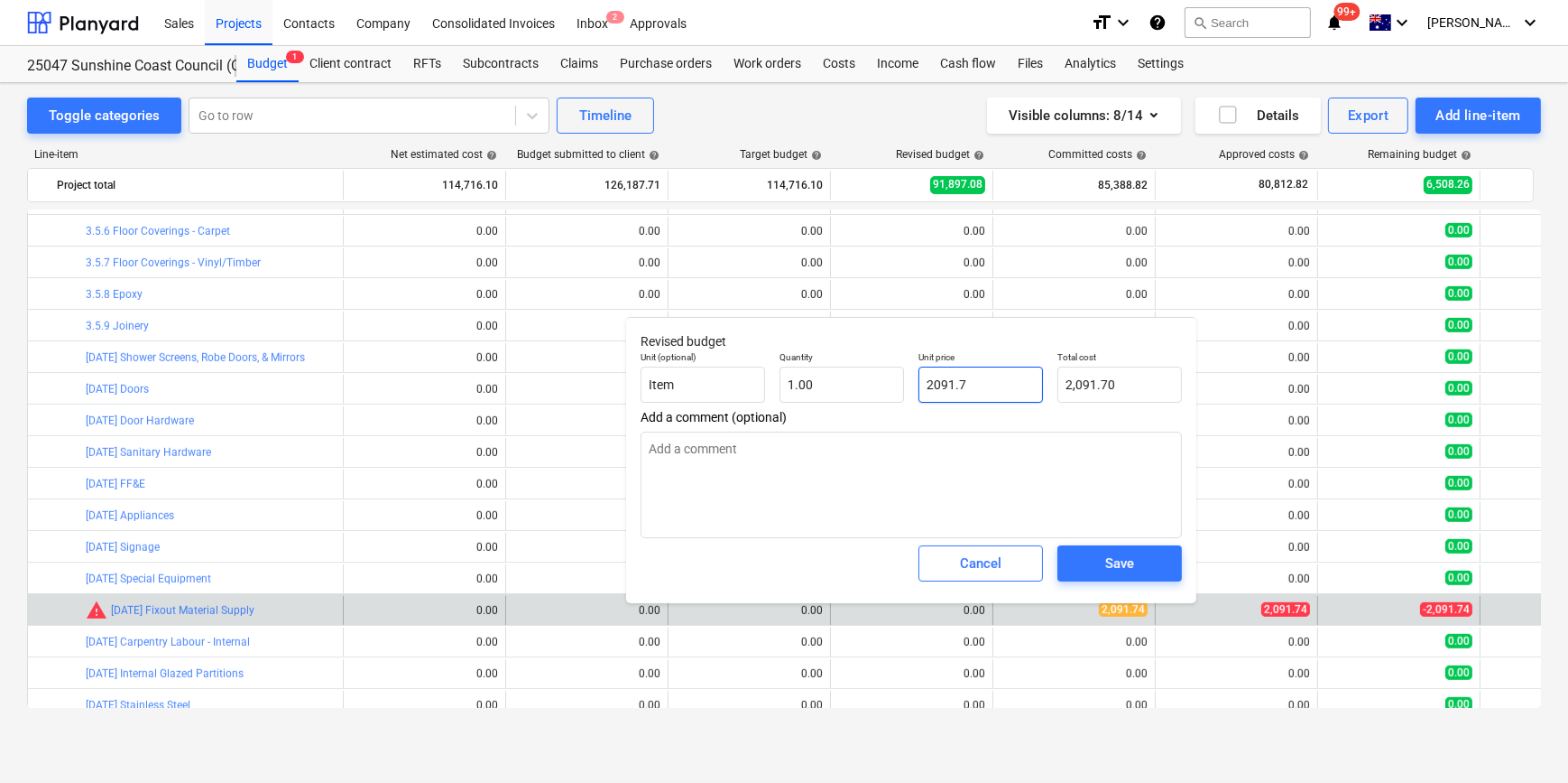
type textarea "x"
type input "2091.74"
type input "2,091.74"
click at [1136, 560] on span "Save" at bounding box center [1120, 563] width 81 height 23
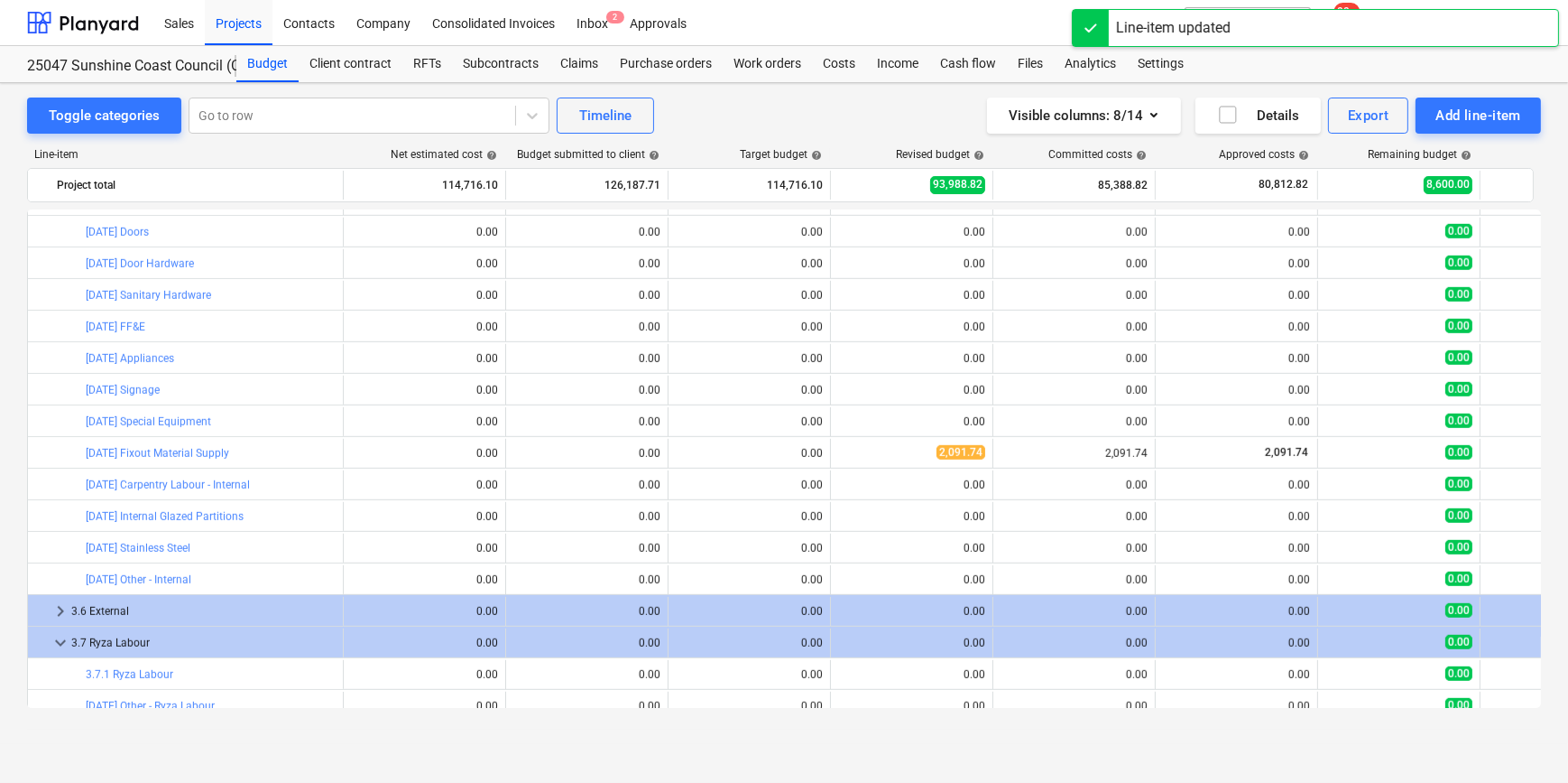
scroll to position [1682, 0]
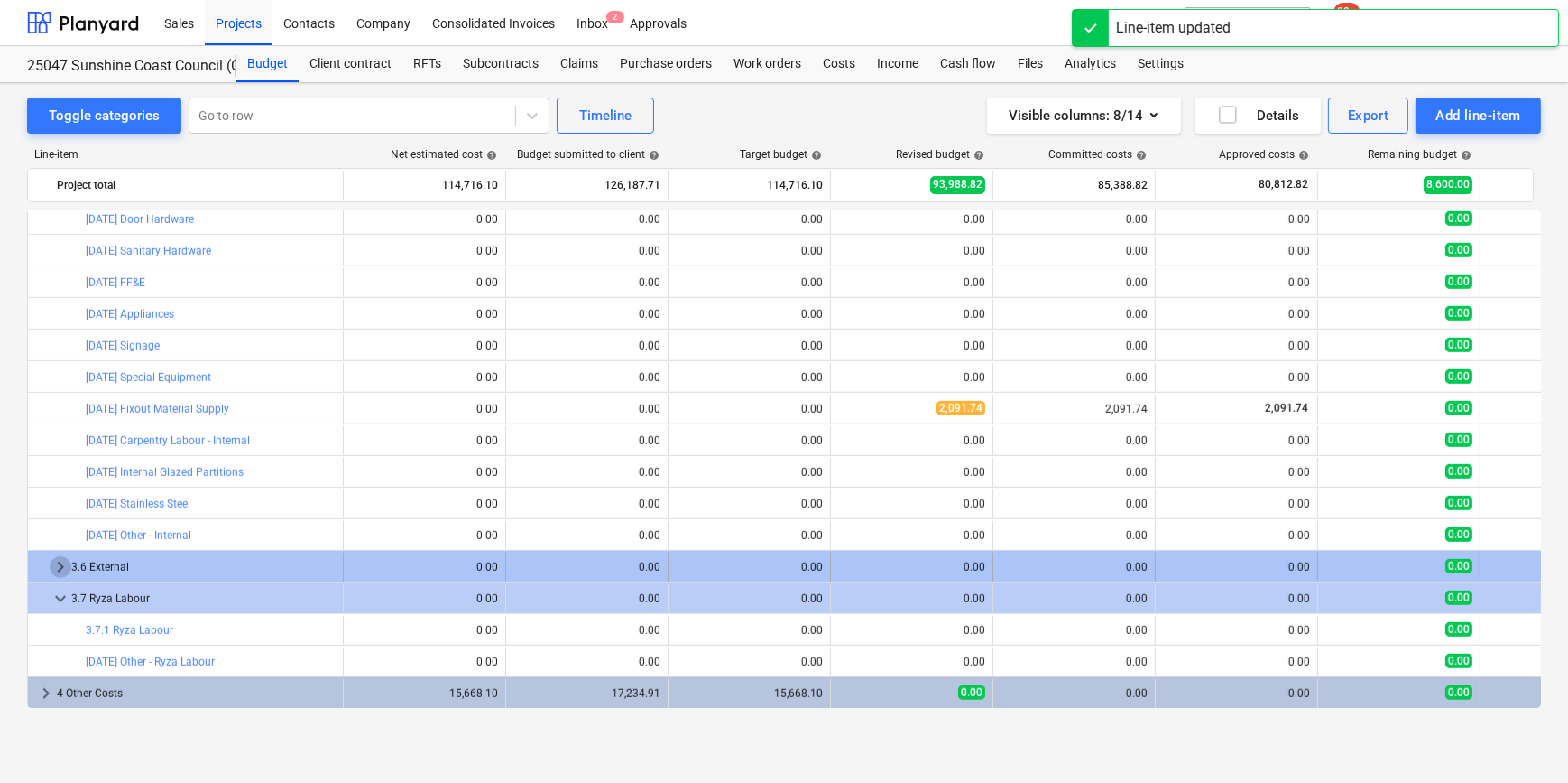
click at [53, 564] on span "keyboard_arrow_right" at bounding box center [60, 566] width 21 height 21
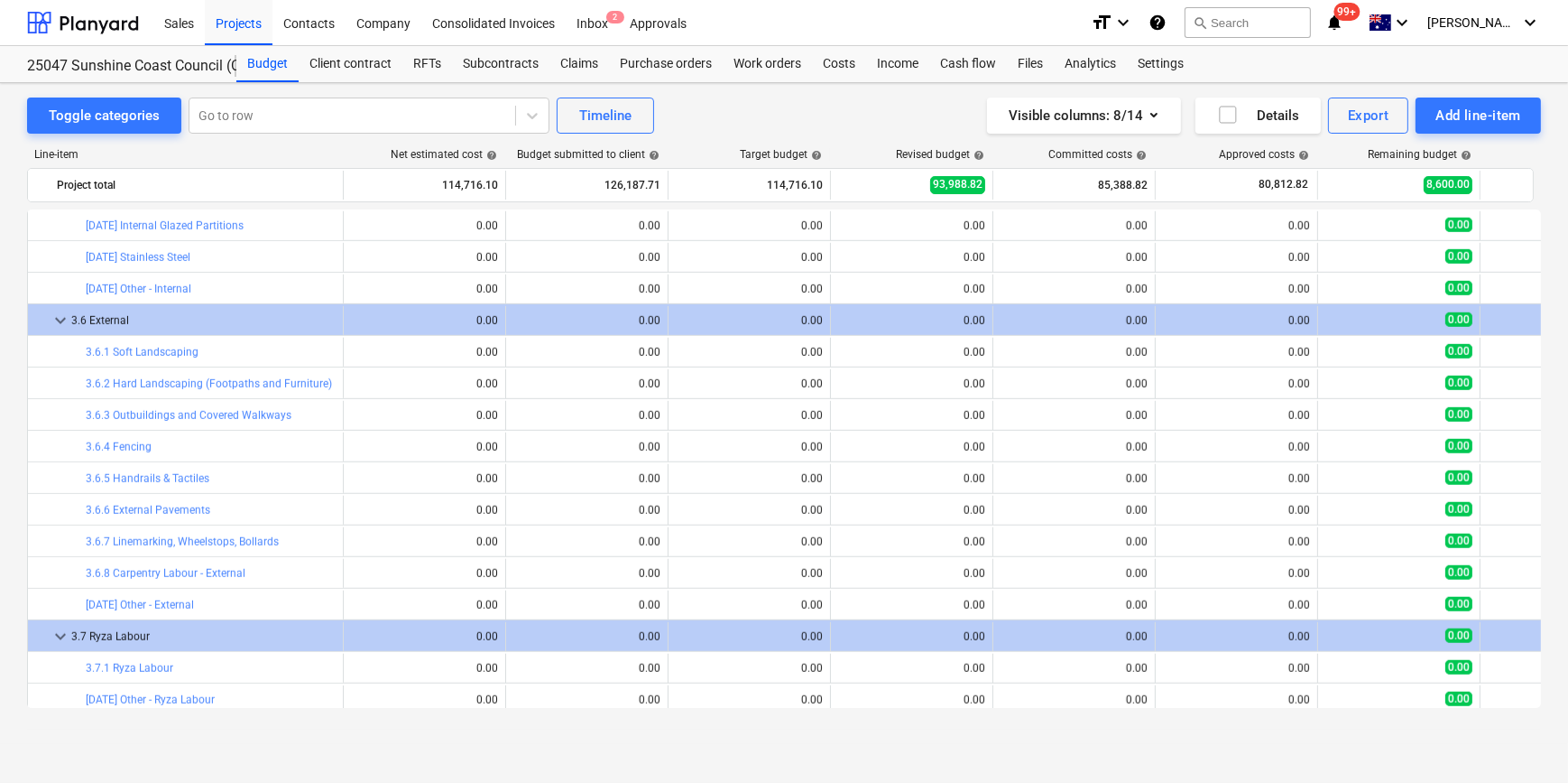
scroll to position [1966, 0]
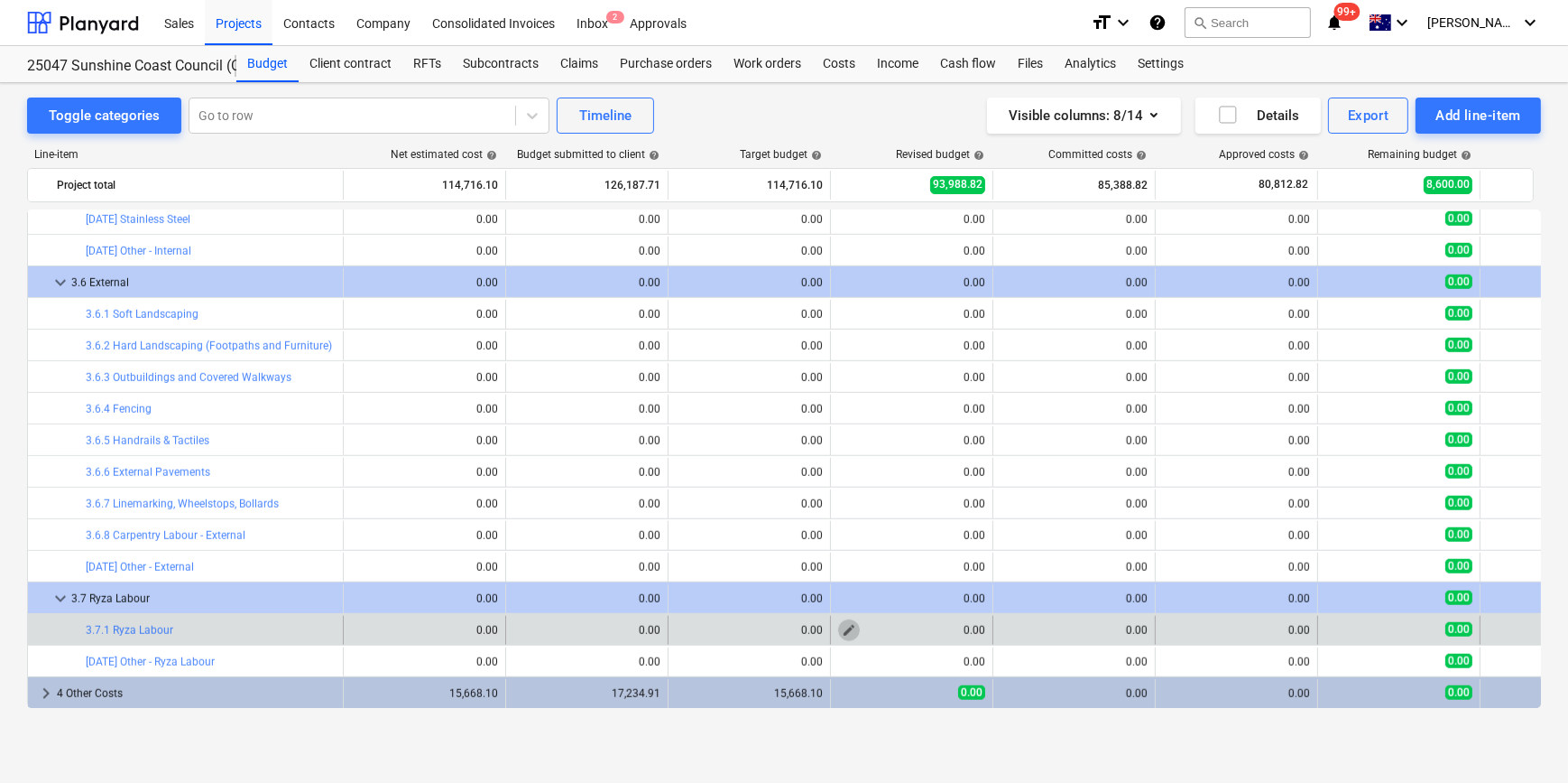
click at [848, 625] on span "edit" at bounding box center [849, 630] width 15 height 15
type textarea "x"
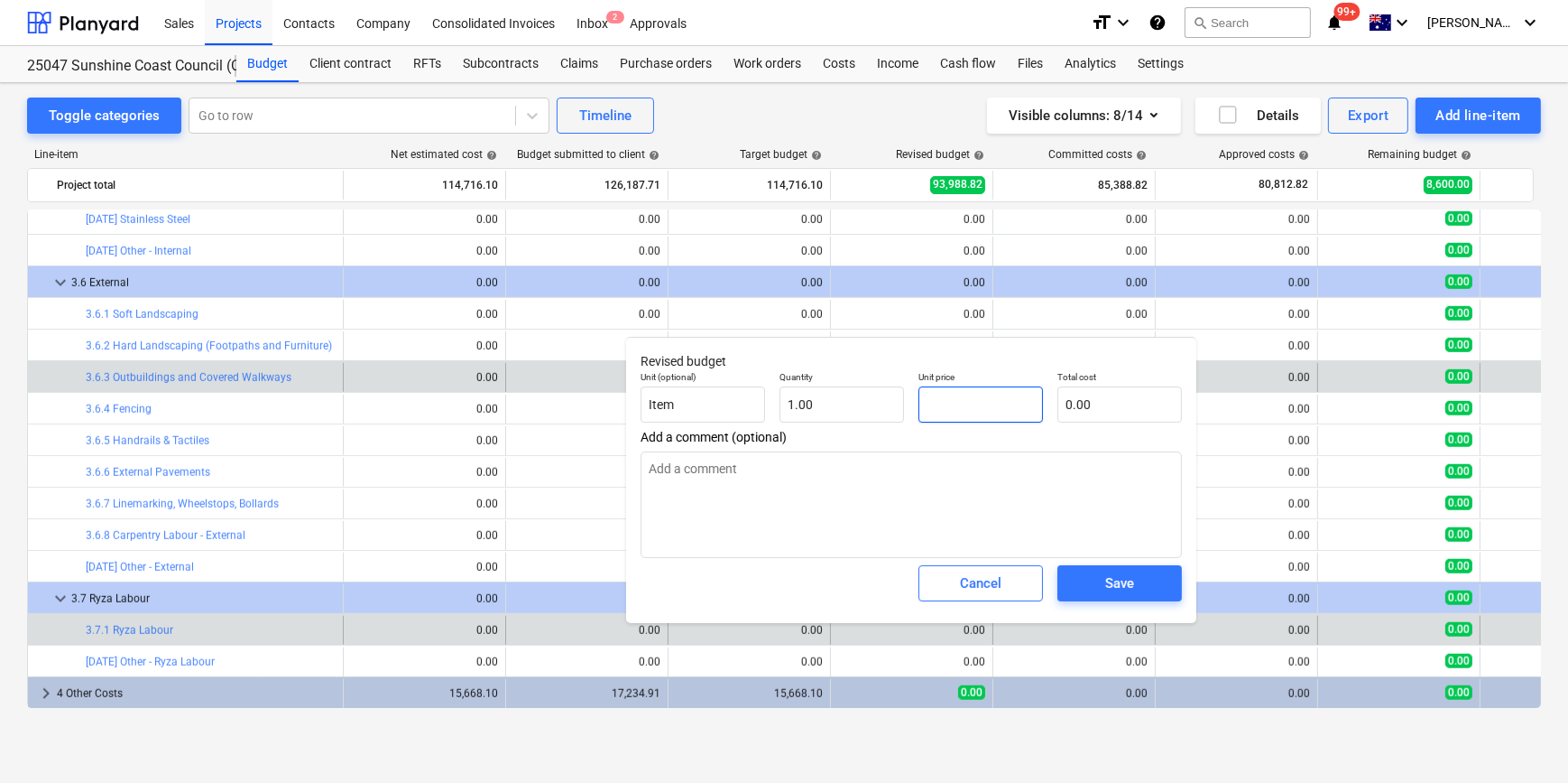
drag, startPoint x: 974, startPoint y: 399, endPoint x: 595, endPoint y: 379, distance: 379.5
click at [779, 409] on div "Unit (optional) Item Quantity 1.00 Unit price Total cost 0.00" at bounding box center [911, 396] width 556 height 65
type input "8"
type textarea "x"
type input "80"
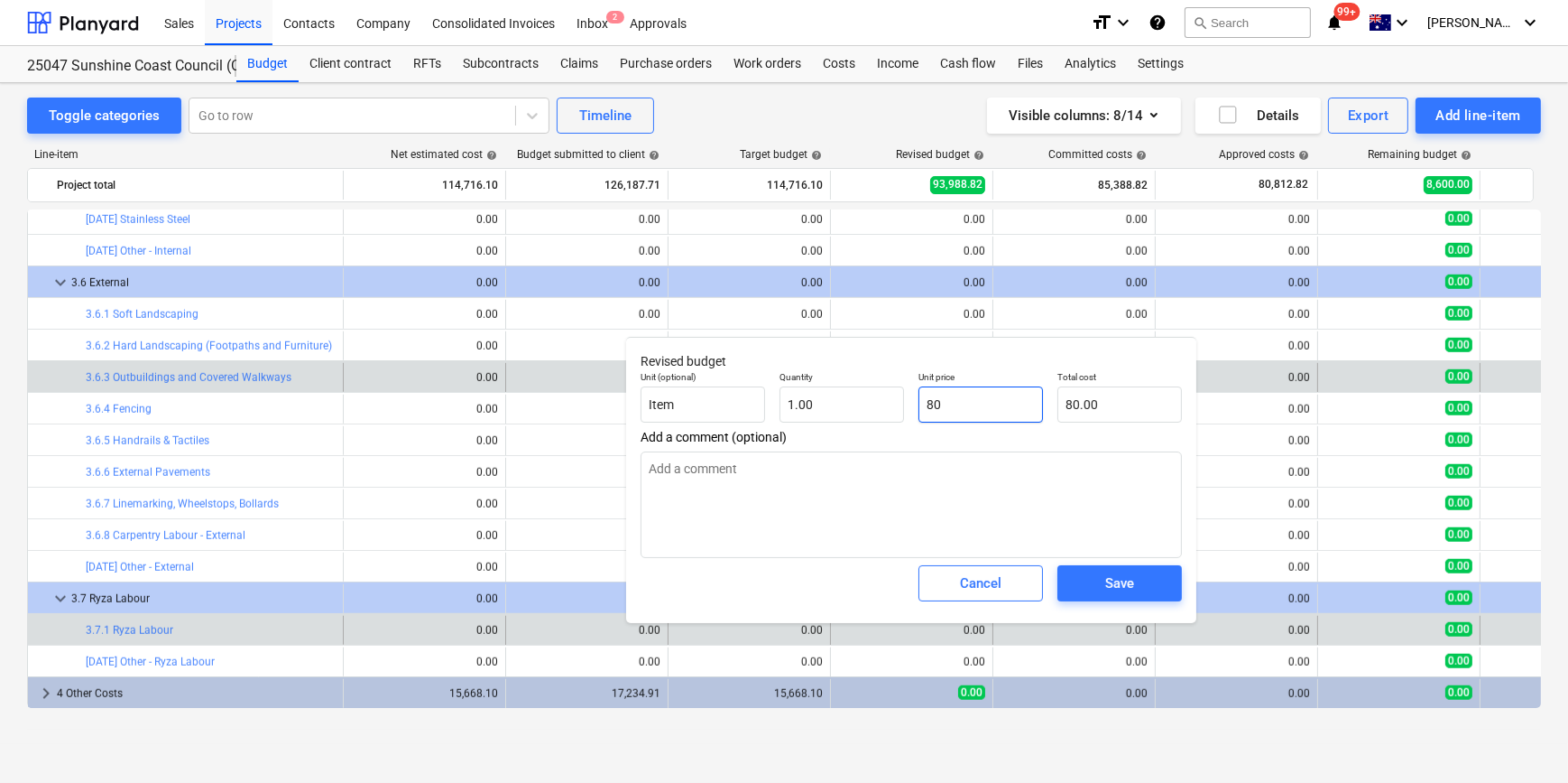
type input "80.00"
type textarea "x"
type input "804"
type input "804.00"
type input "8040"
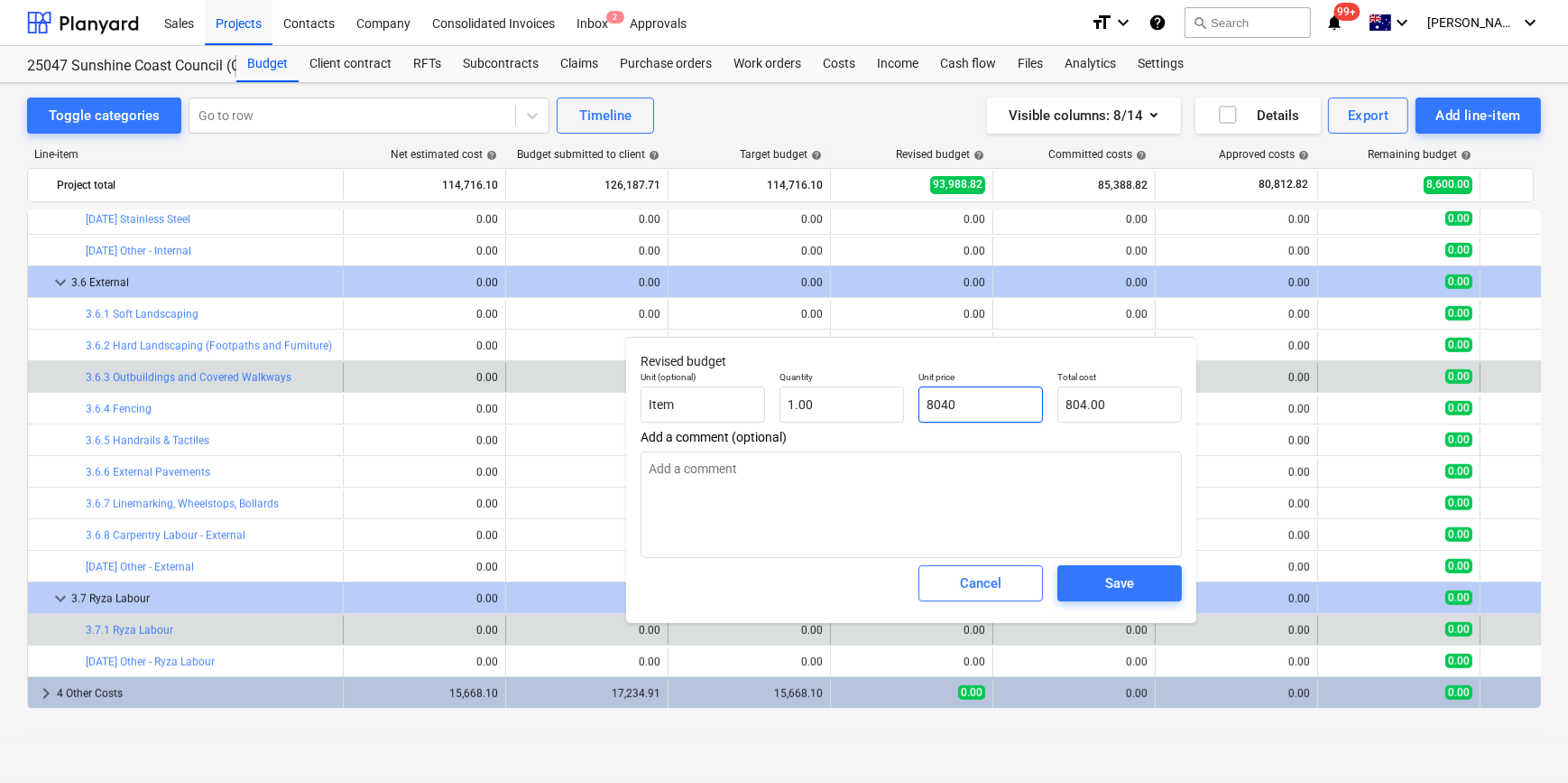
type textarea "x"
type input "8,040.00"
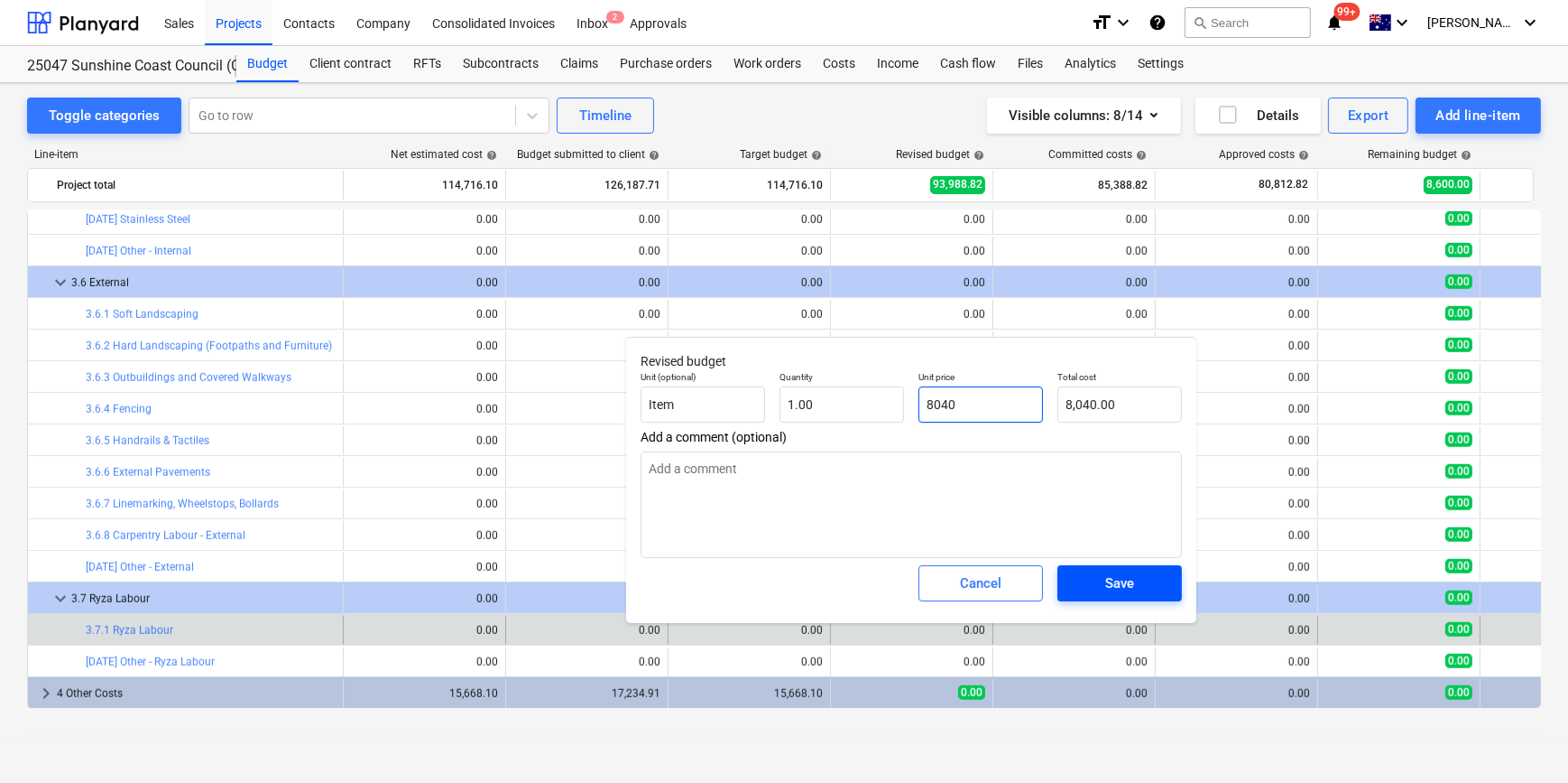
type input "8040"
type textarea "x"
type input "8,040.00"
click at [1123, 581] on div "Save" at bounding box center [1119, 583] width 29 height 23
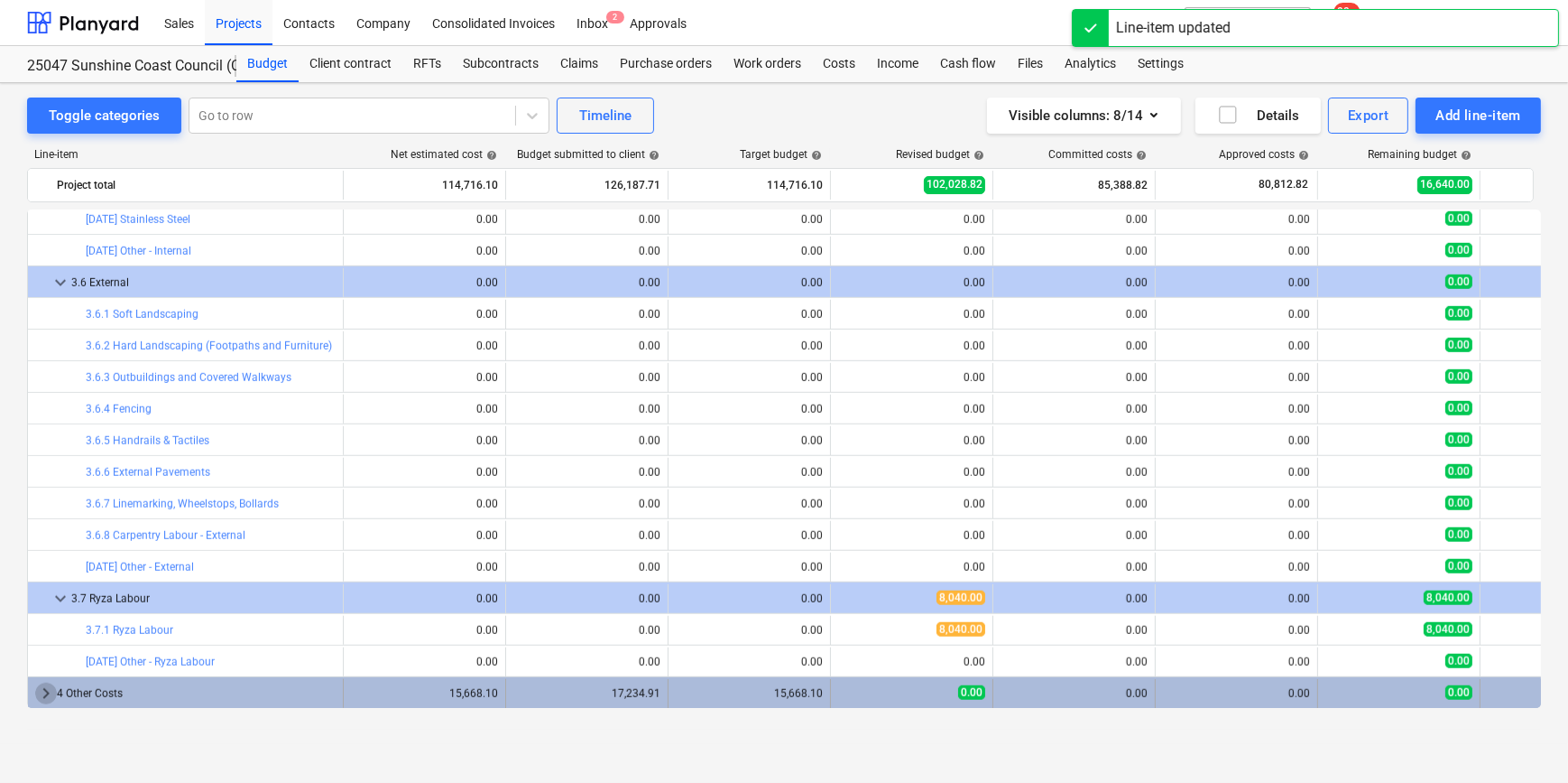
click at [49, 692] on span "keyboard_arrow_right" at bounding box center [45, 693] width 21 height 21
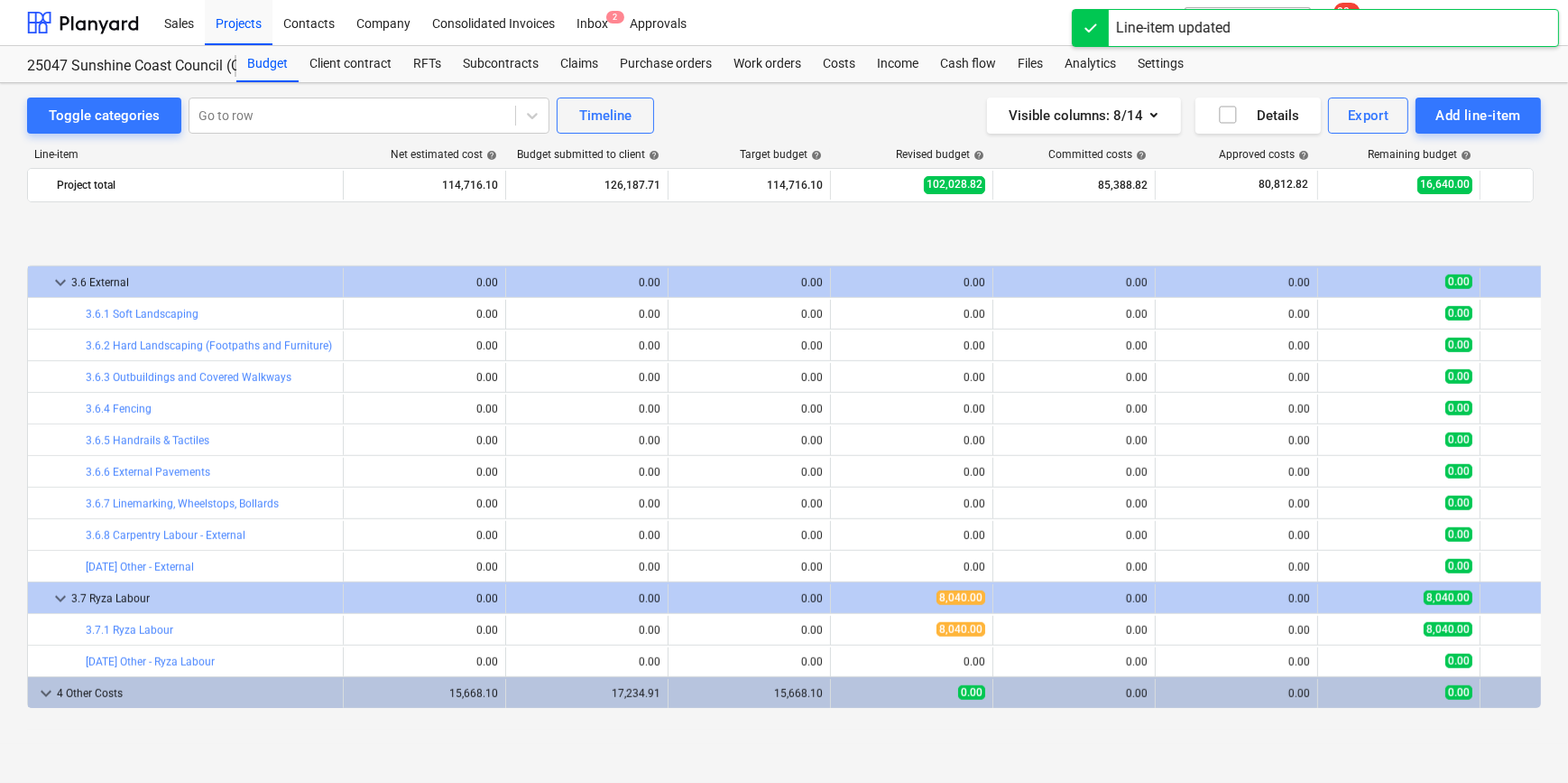
scroll to position [2093, 0]
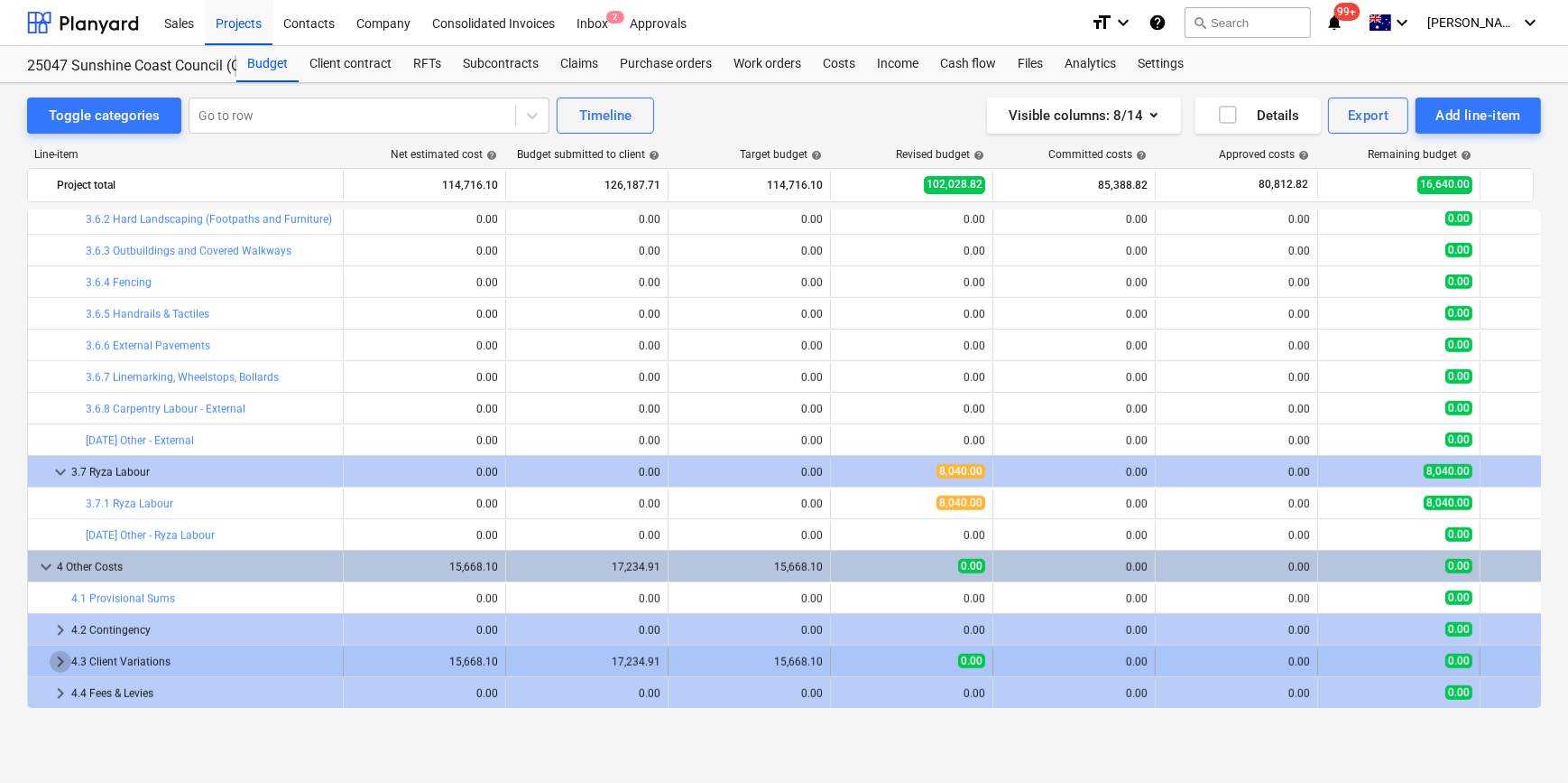
click at [59, 663] on span "keyboard_arrow_right" at bounding box center [60, 661] width 21 height 21
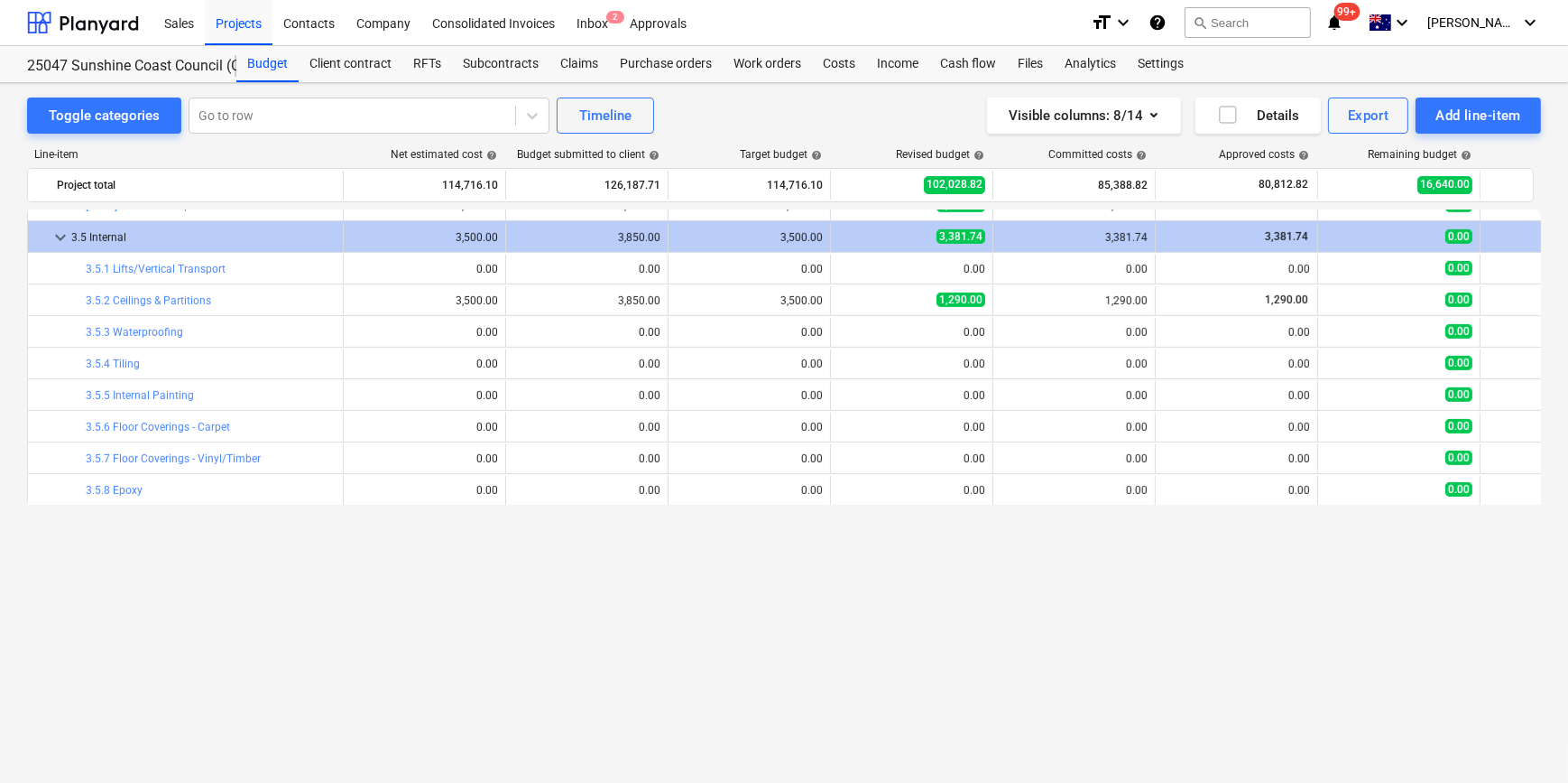
scroll to position [1038, 0]
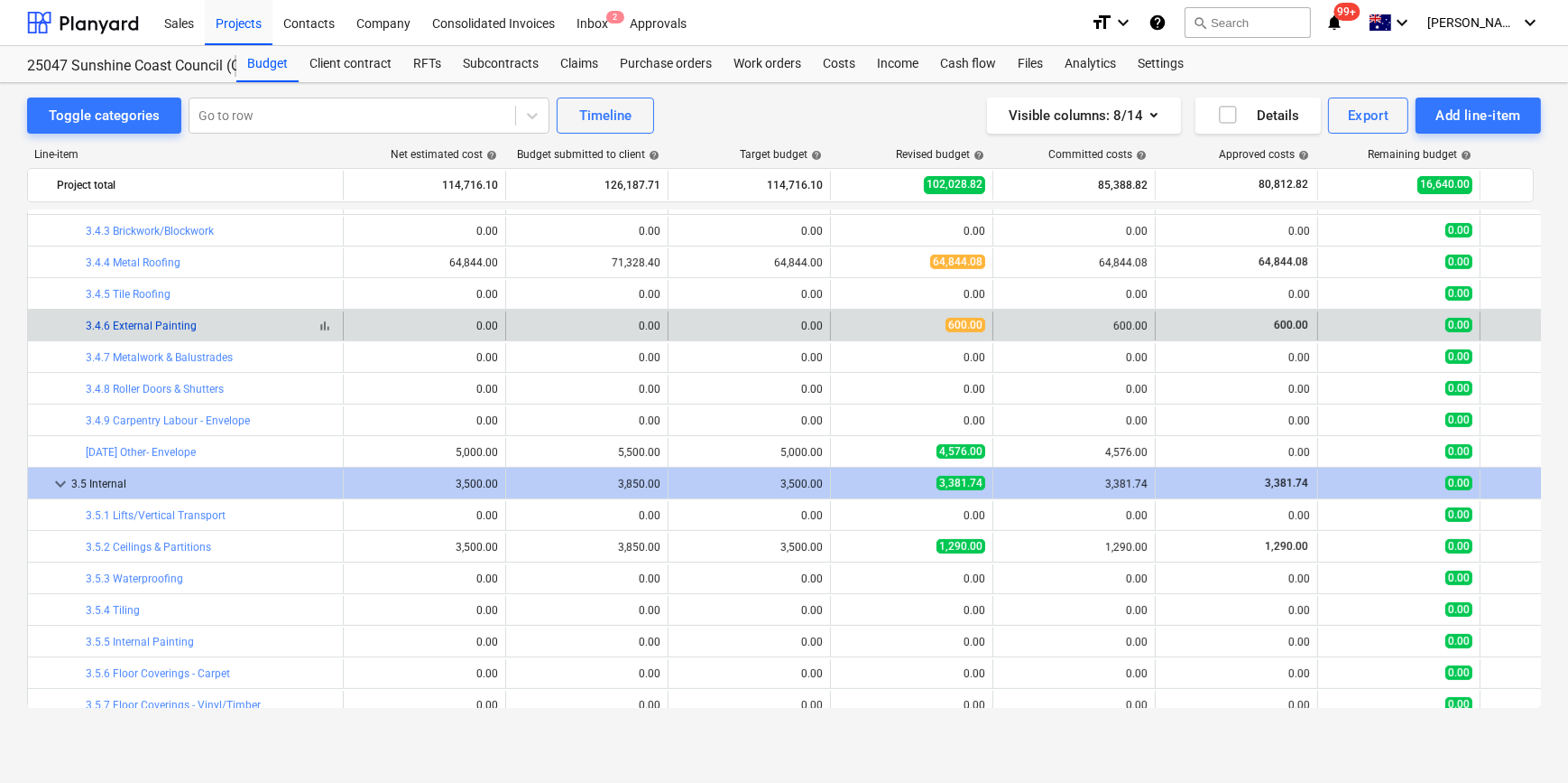
click at [123, 323] on link "3.4.6 External Painting" at bounding box center [141, 326] width 111 height 13
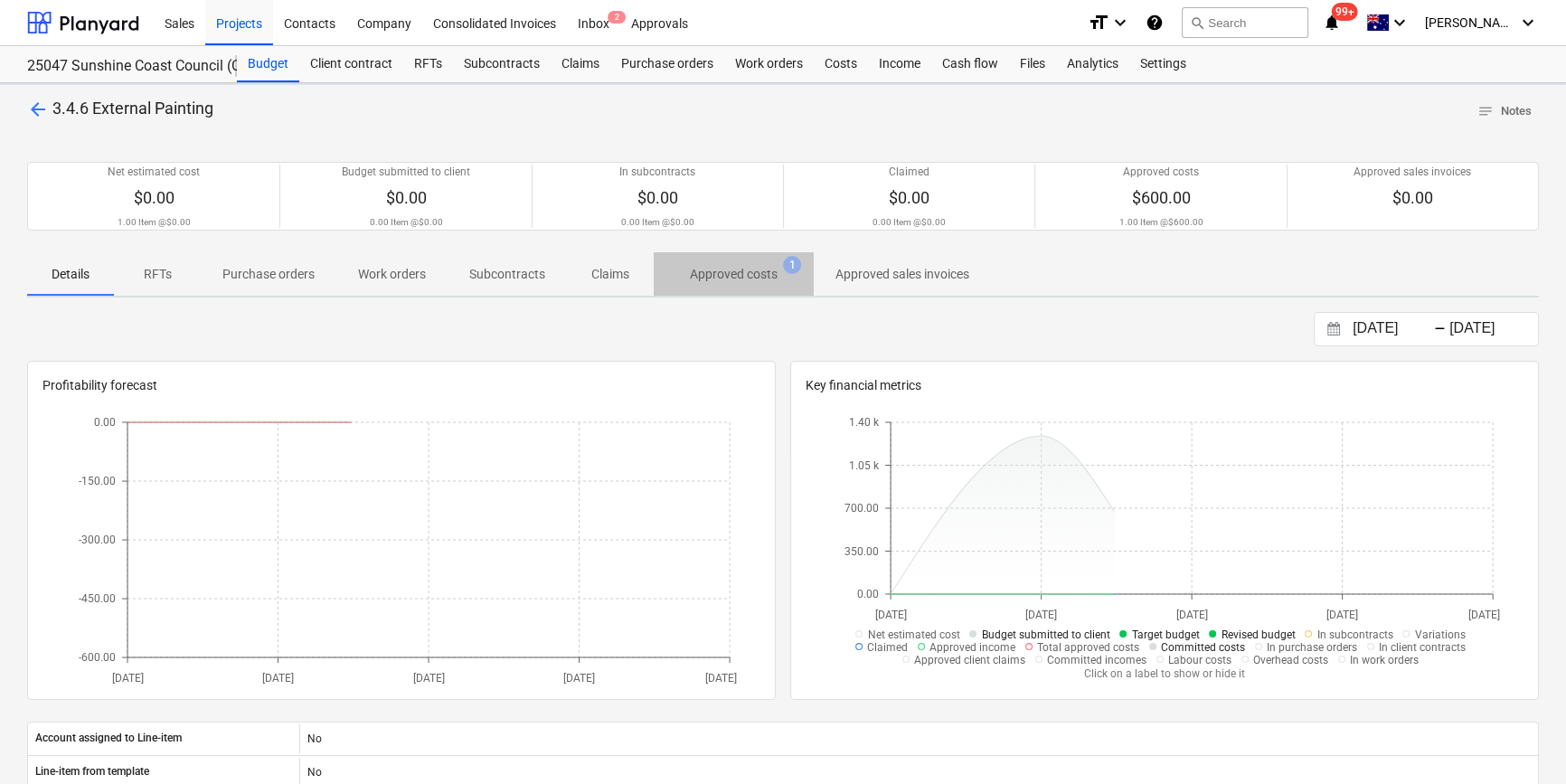
click at [743, 276] on p "Approved costs" at bounding box center [734, 274] width 88 height 19
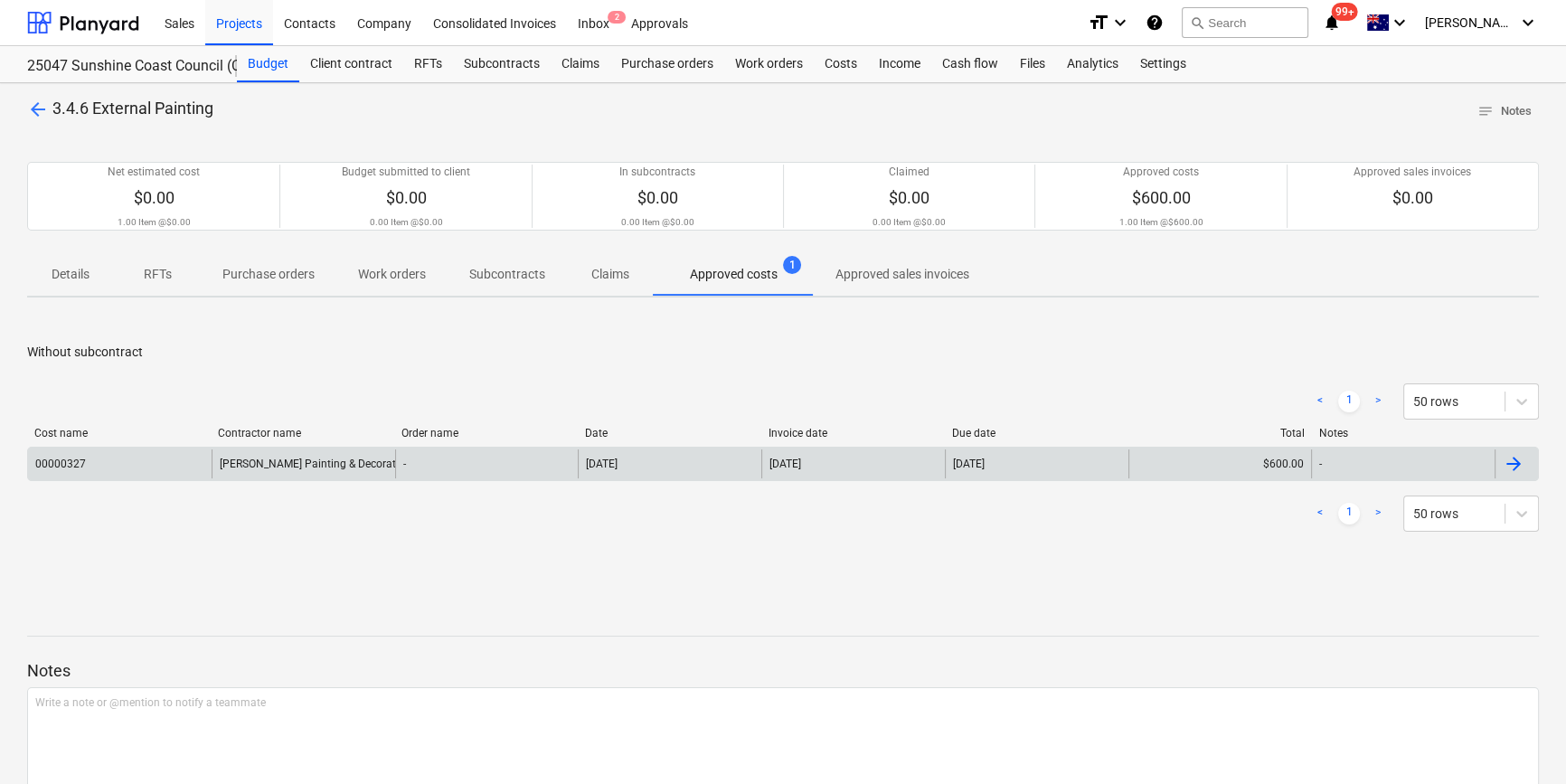
click at [286, 461] on div "Bryan Kennedy Painting & Decorating" at bounding box center [303, 463] width 184 height 29
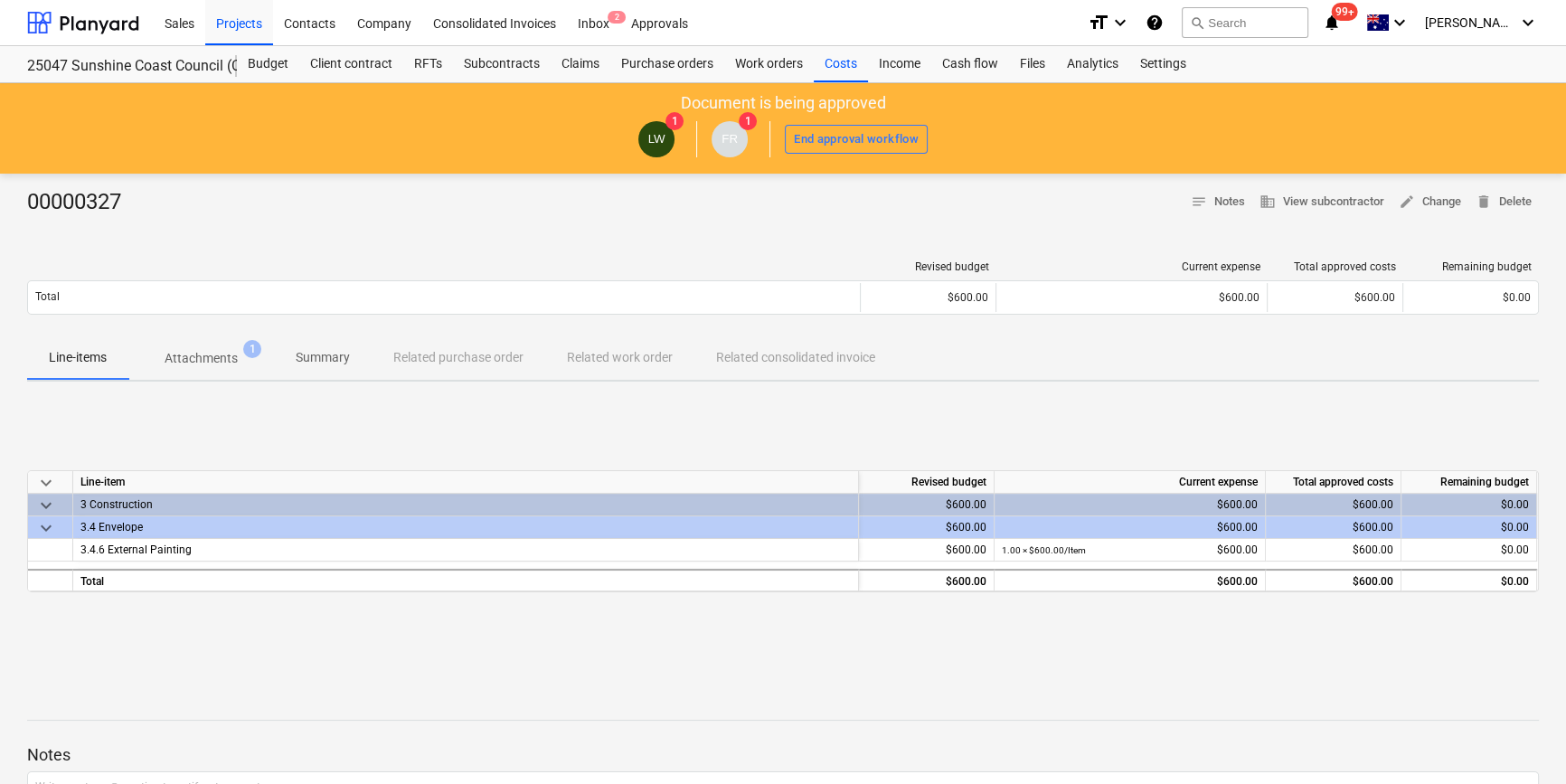
click at [198, 353] on p "Attachments" at bounding box center [200, 358] width 73 height 19
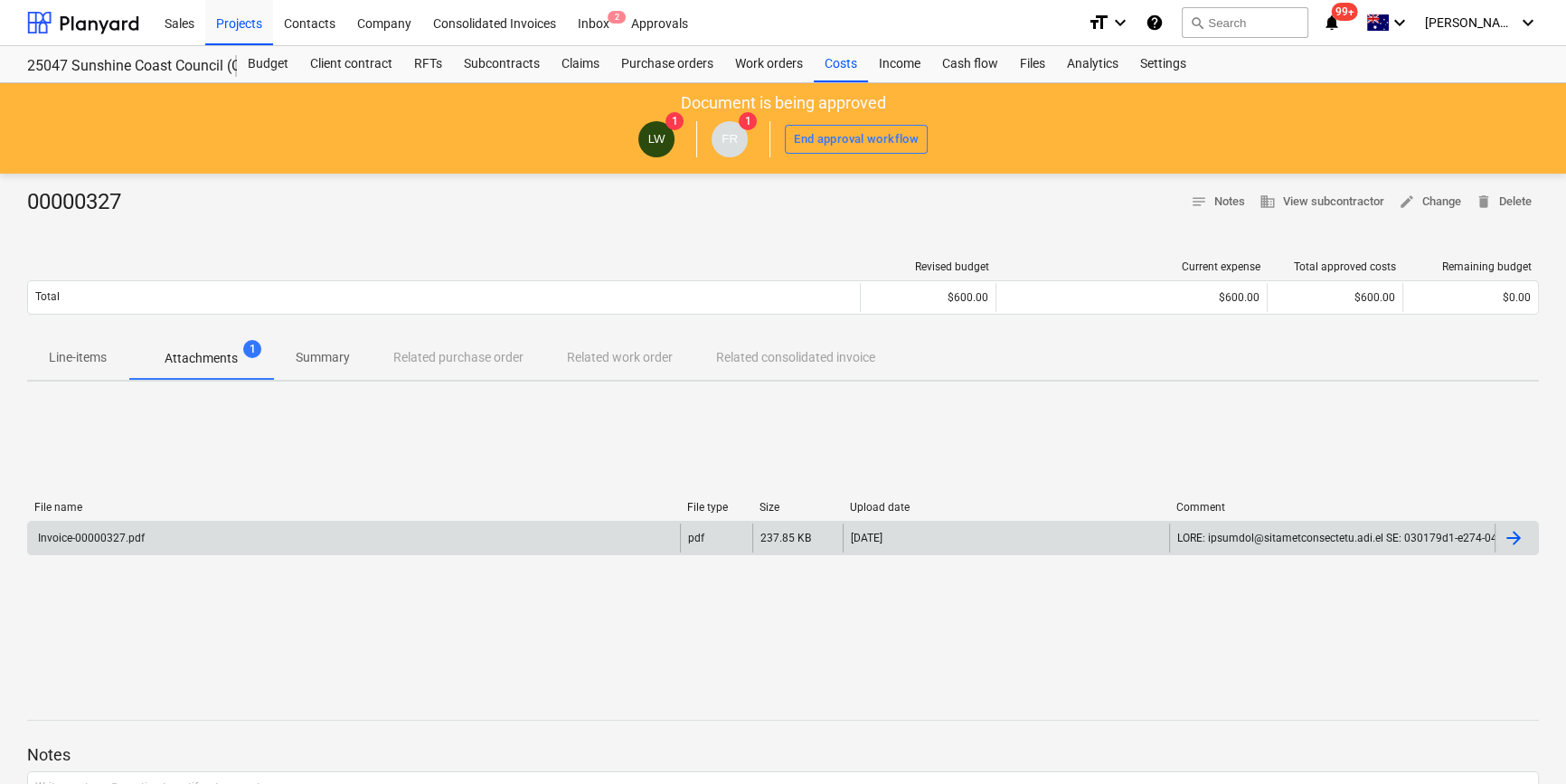
click at [233, 534] on div "Invoice-00000327.pdf" at bounding box center [354, 537] width 652 height 29
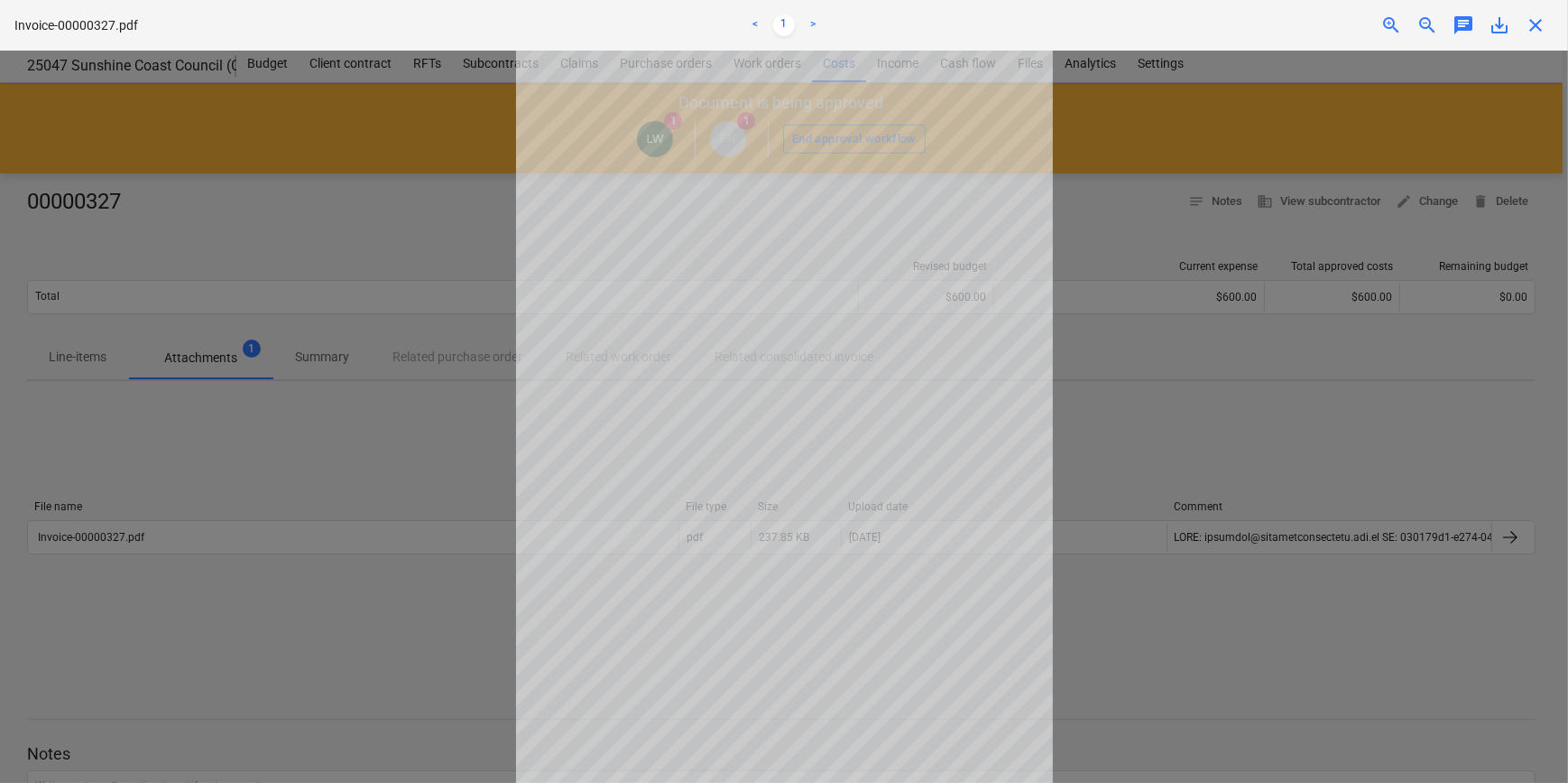
click at [1250, 466] on div at bounding box center [784, 417] width 1568 height 732
click at [1542, 23] on span "close" at bounding box center [1535, 25] width 21 height 21
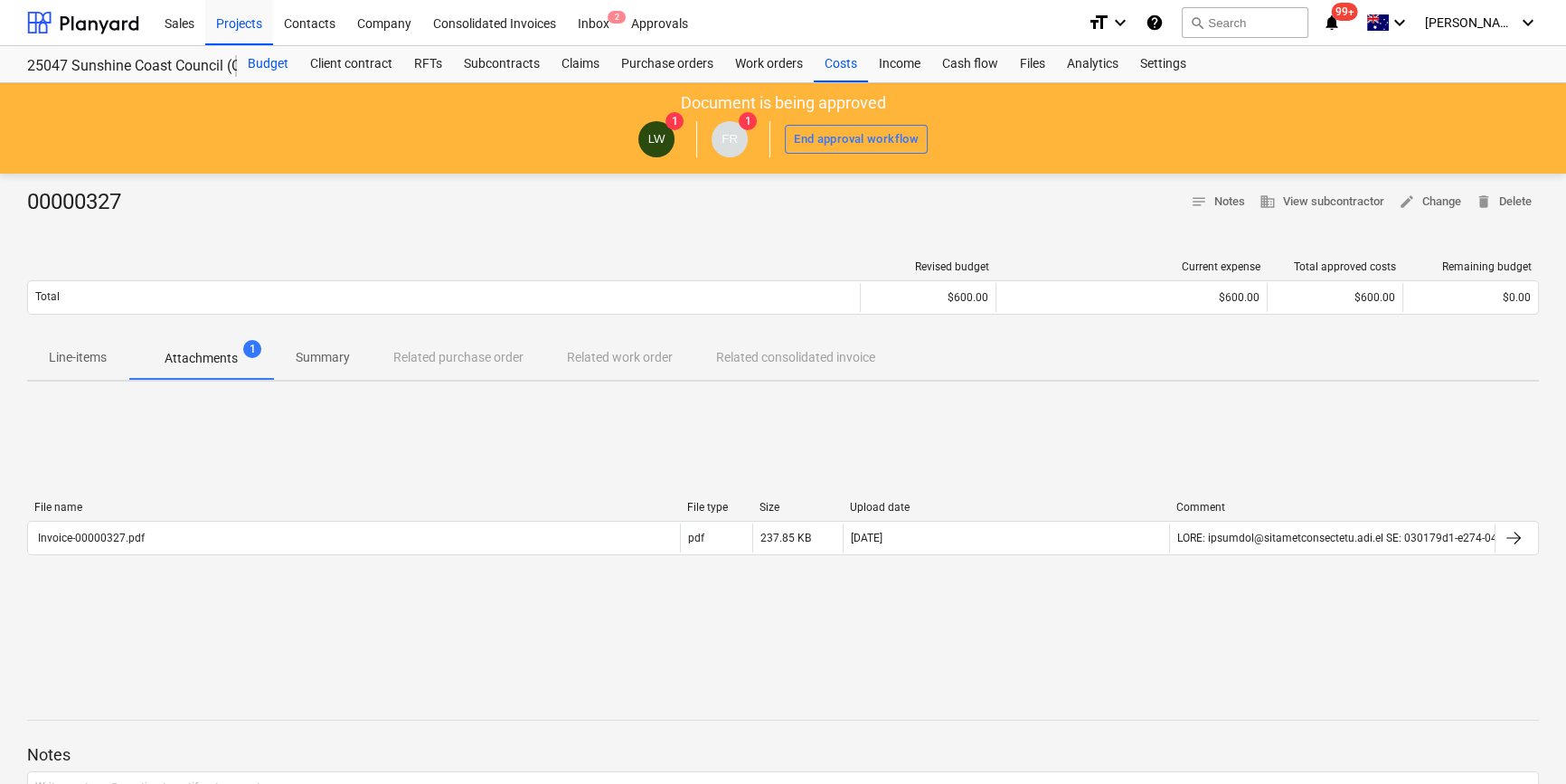
click at [269, 63] on div "Budget" at bounding box center [268, 64] width 63 height 36
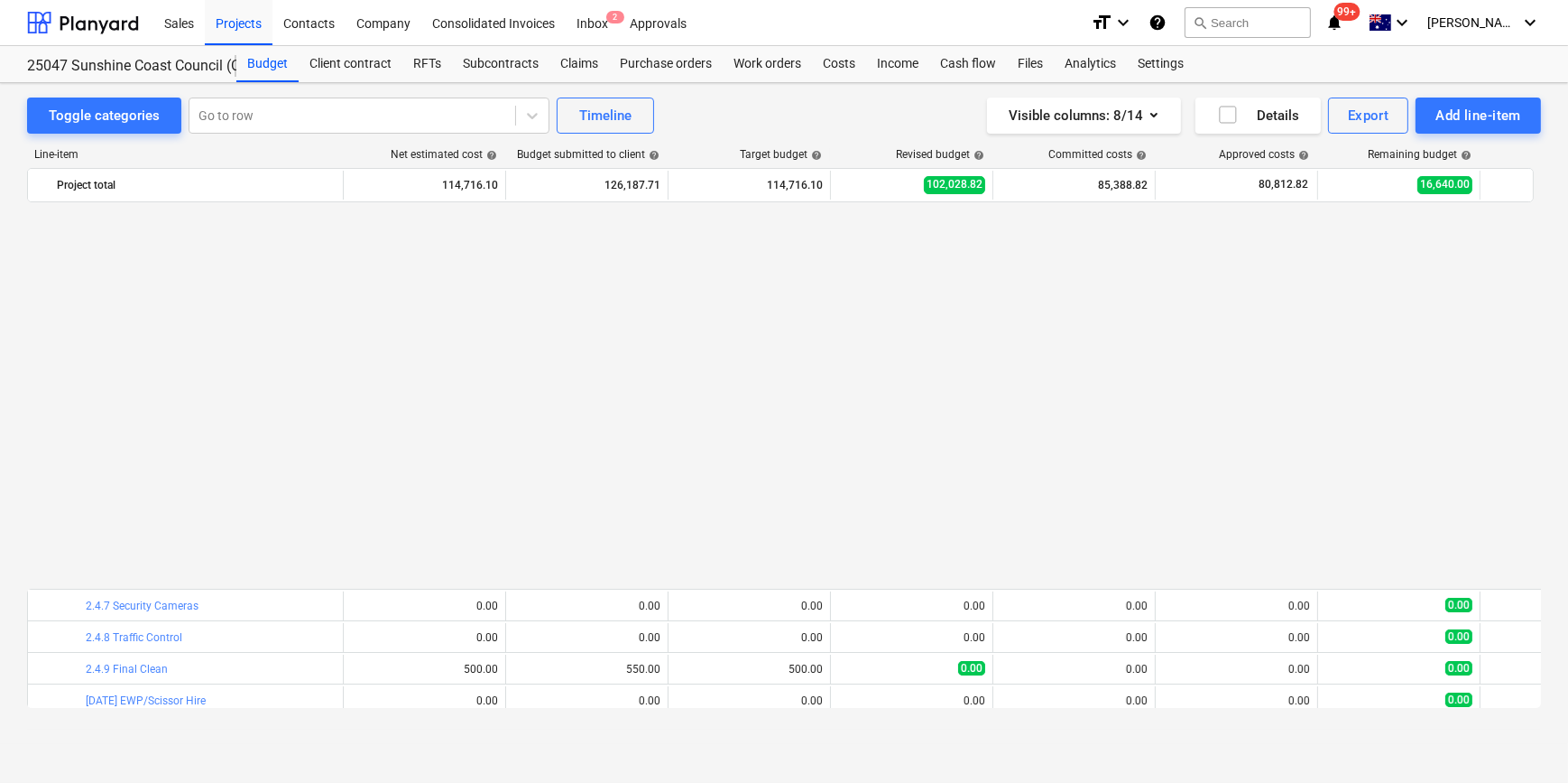
scroll to position [1038, 0]
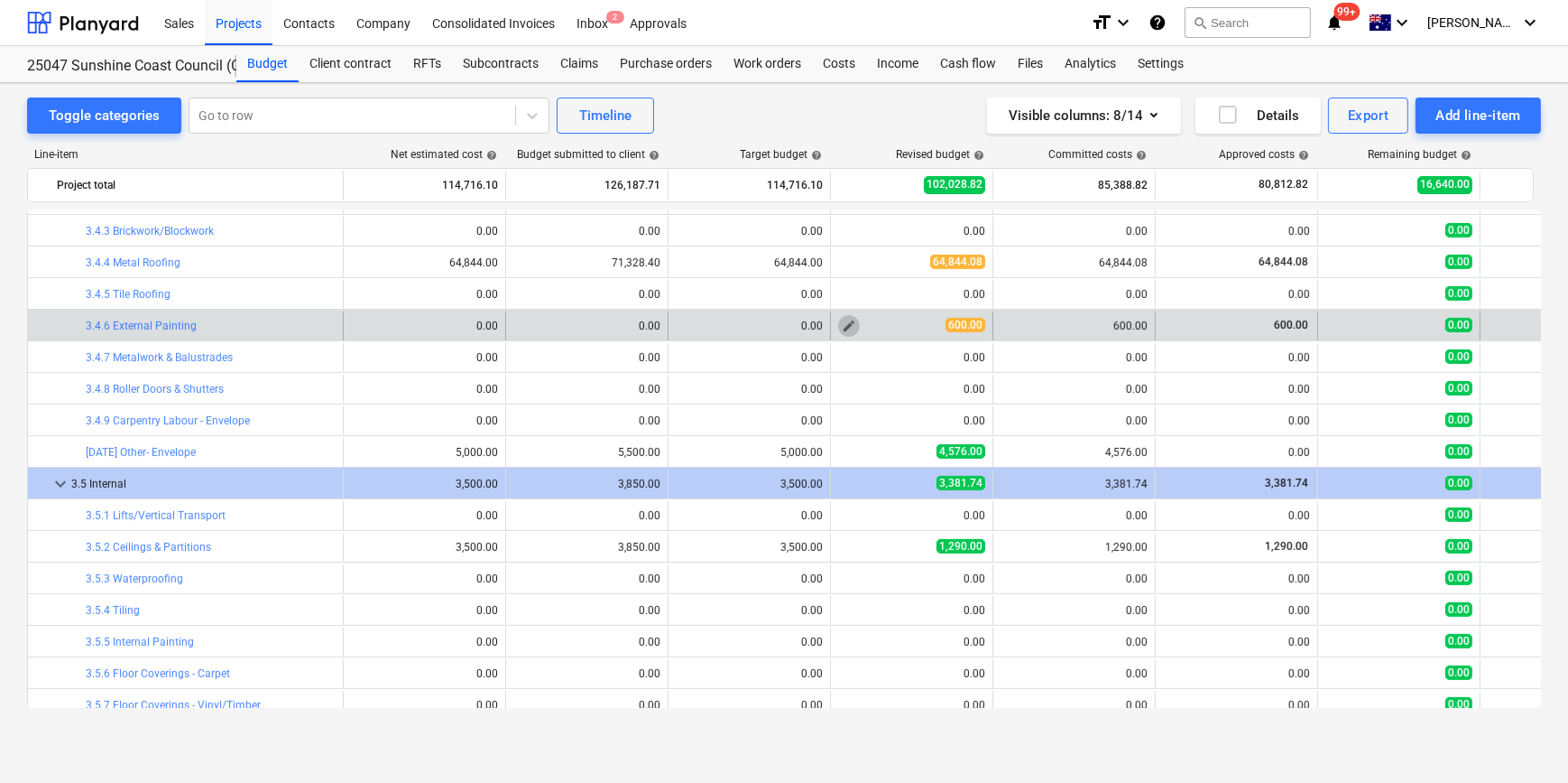
click at [846, 326] on span "edit" at bounding box center [849, 326] width 15 height 15
type textarea "x"
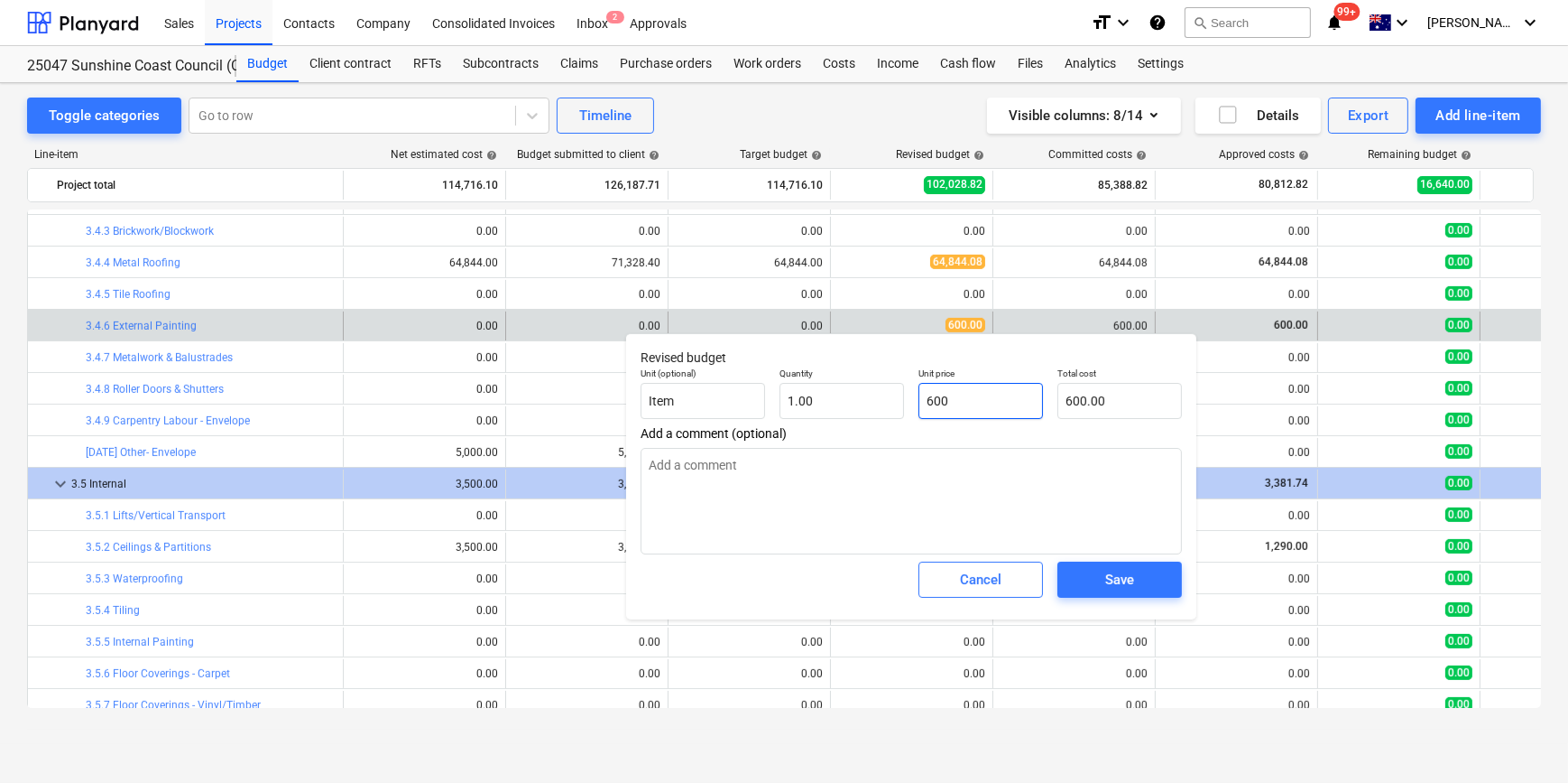
click at [925, 397] on input "600" at bounding box center [980, 400] width 124 height 36
type input "3600"
type textarea "x"
type input "3,600.00"
type input "3600"
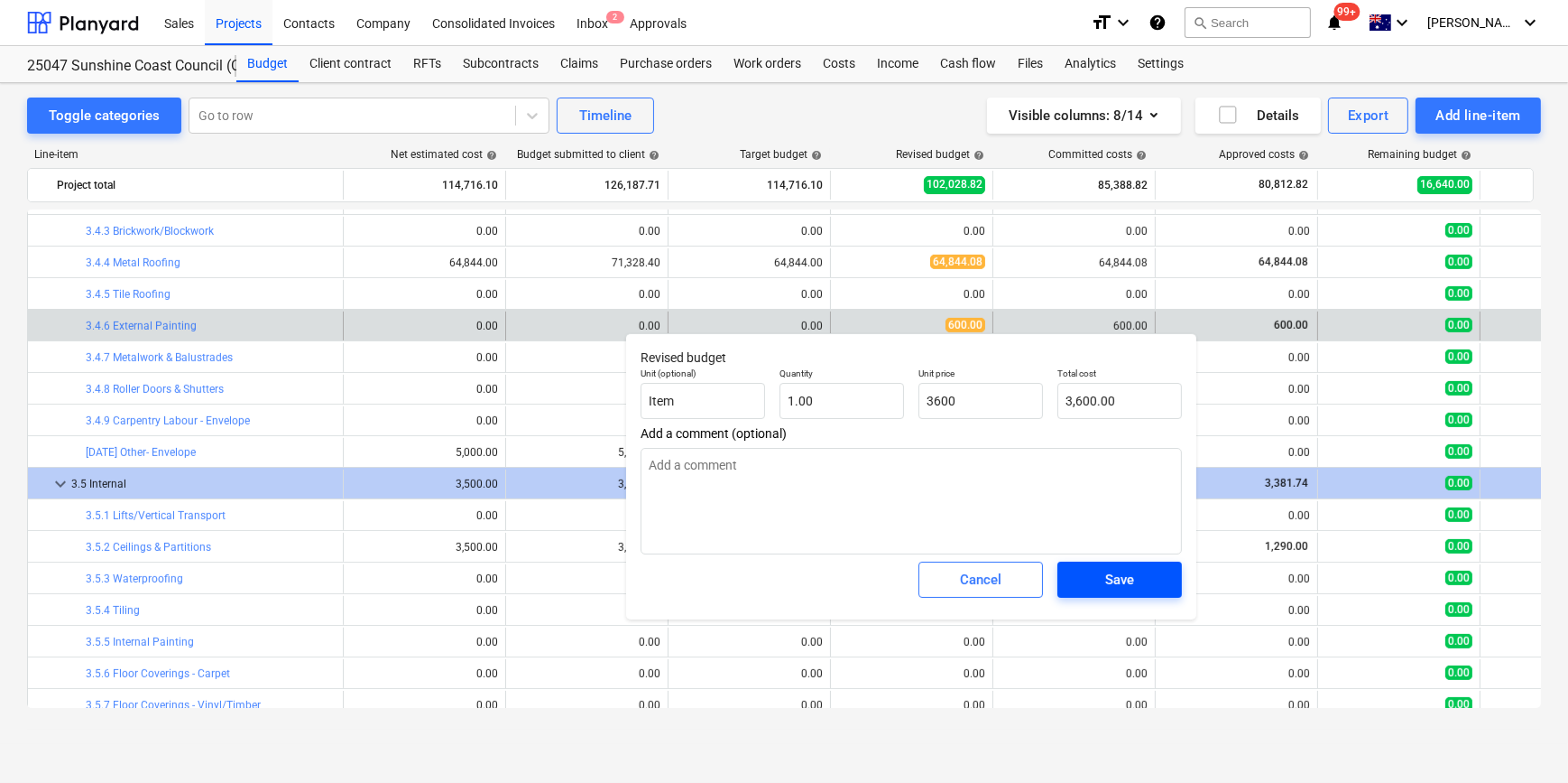
type textarea "x"
type input "3,600.00"
click at [1110, 581] on div "Save" at bounding box center [1119, 579] width 29 height 23
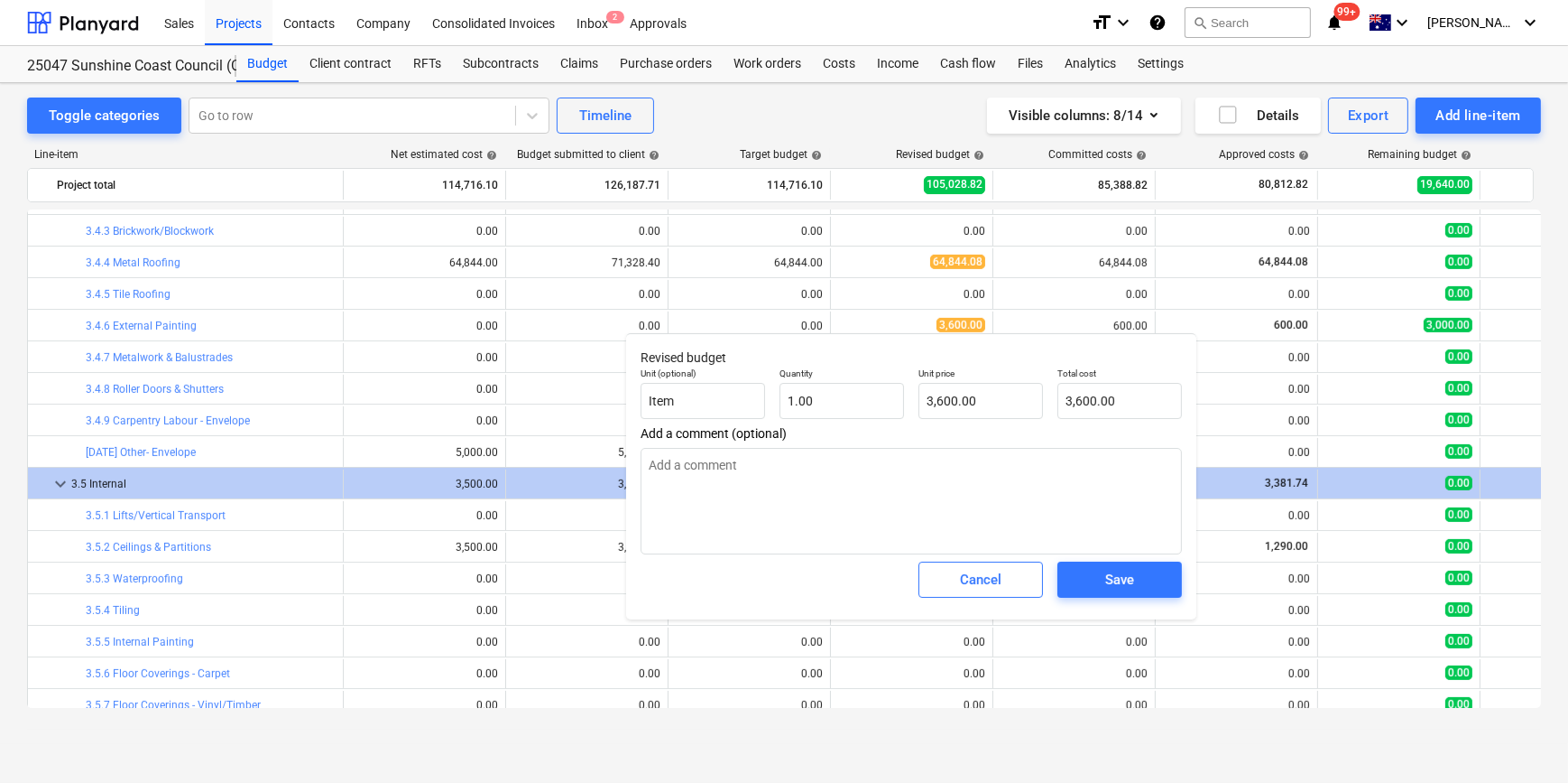
type textarea "x"
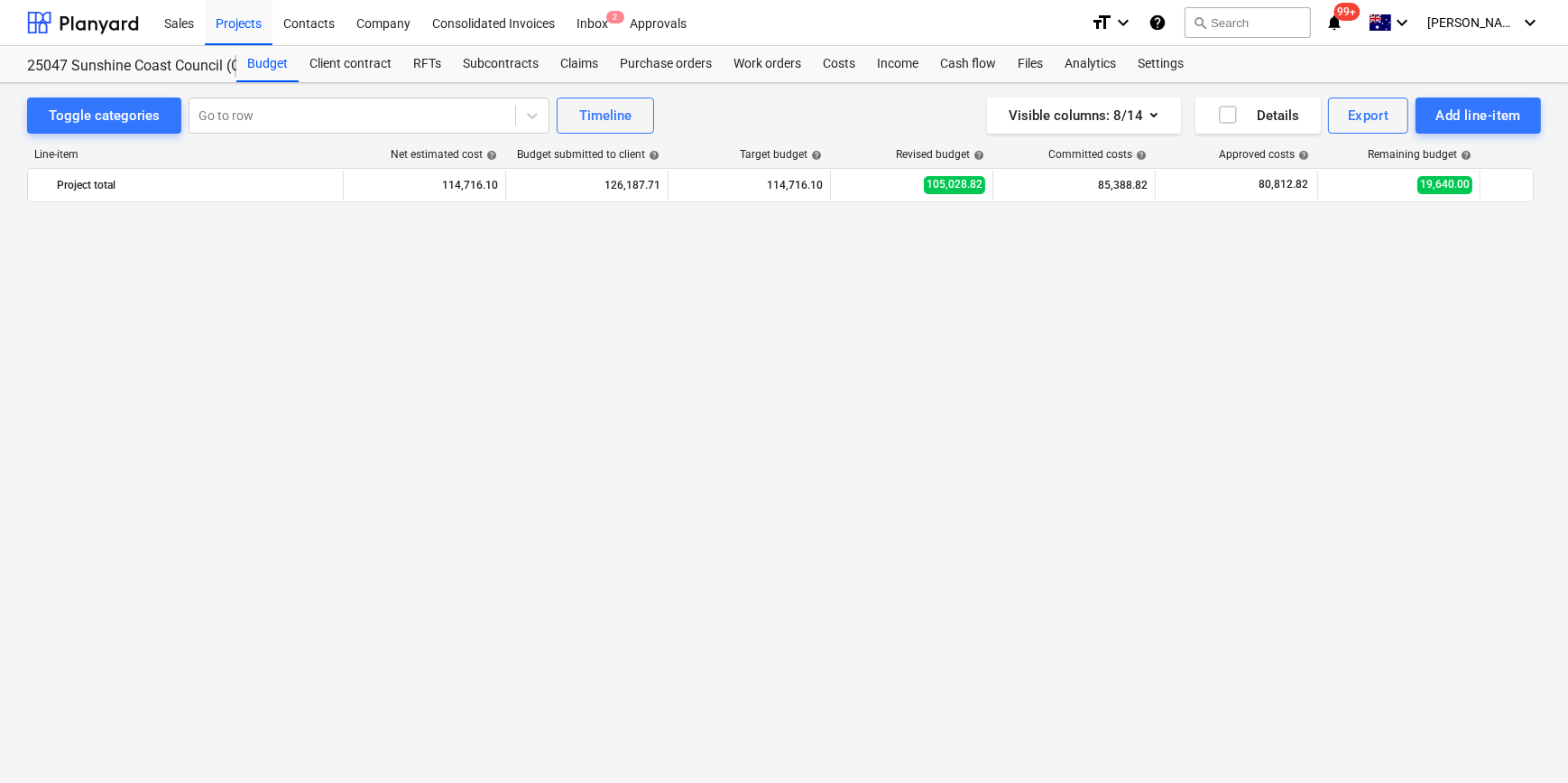
scroll to position [0, 0]
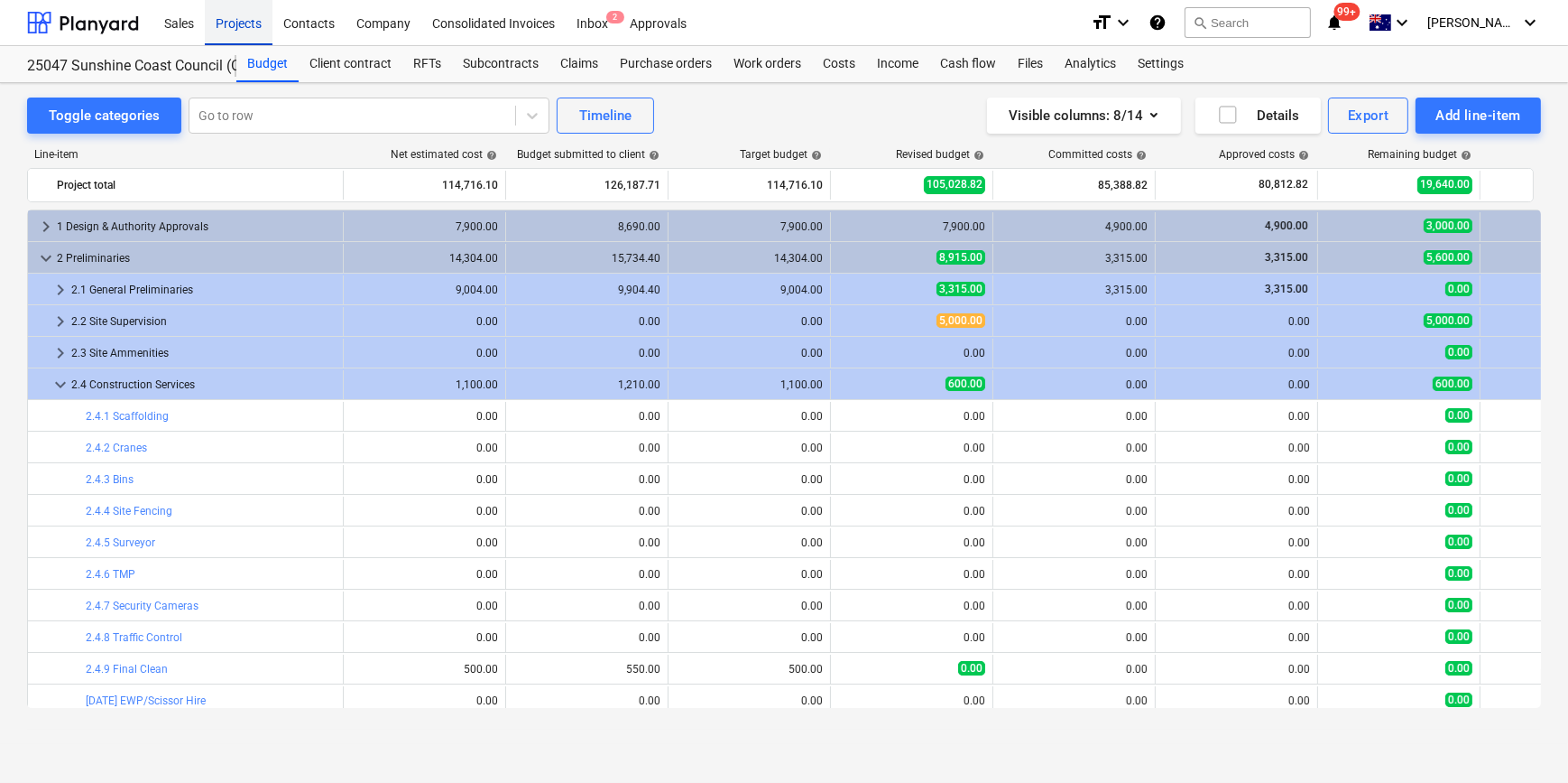
click at [226, 26] on div "Projects" at bounding box center [238, 22] width 67 height 46
